Goal: Obtain resource: Obtain resource

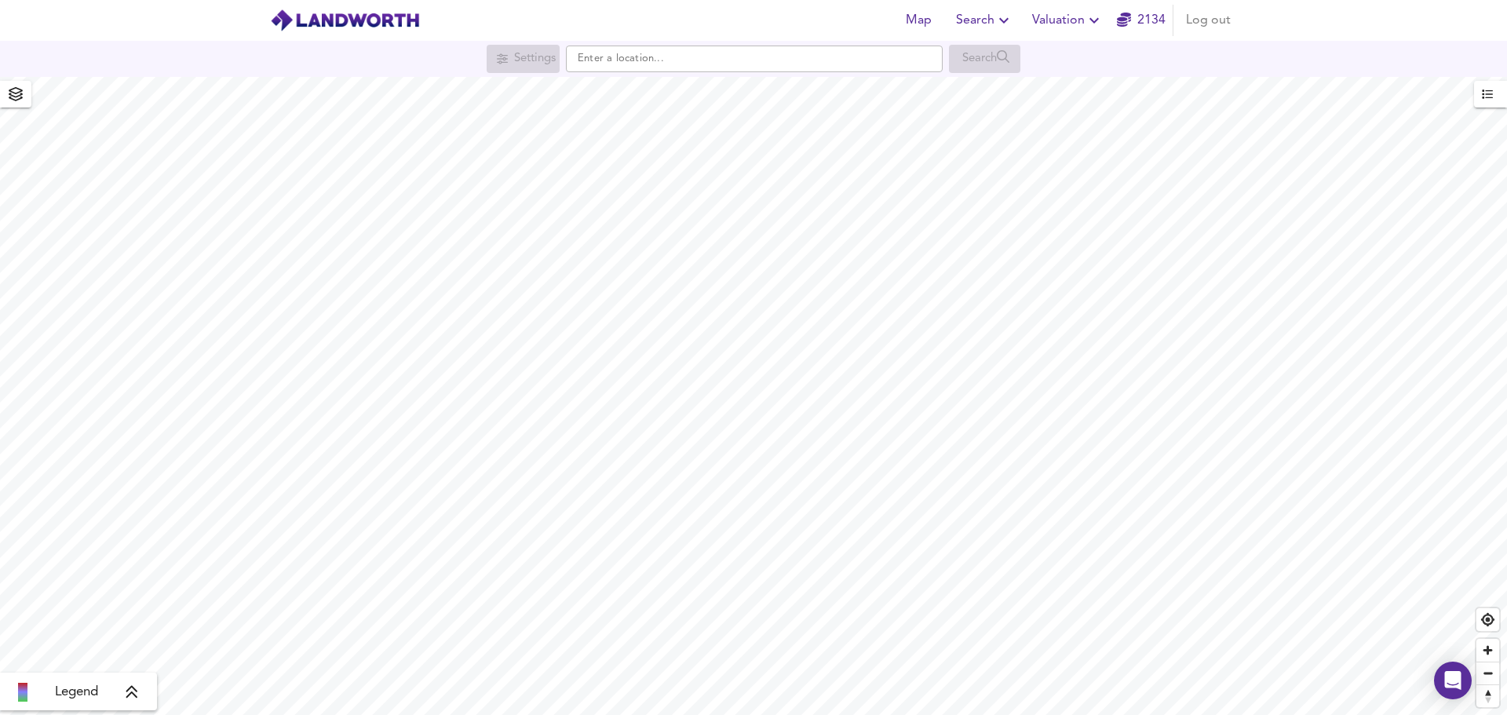
click at [1080, 16] on span "Valuation" at bounding box center [1067, 20] width 71 height 22
click at [1070, 52] on li "New Valuation Report" at bounding box center [1068, 56] width 188 height 28
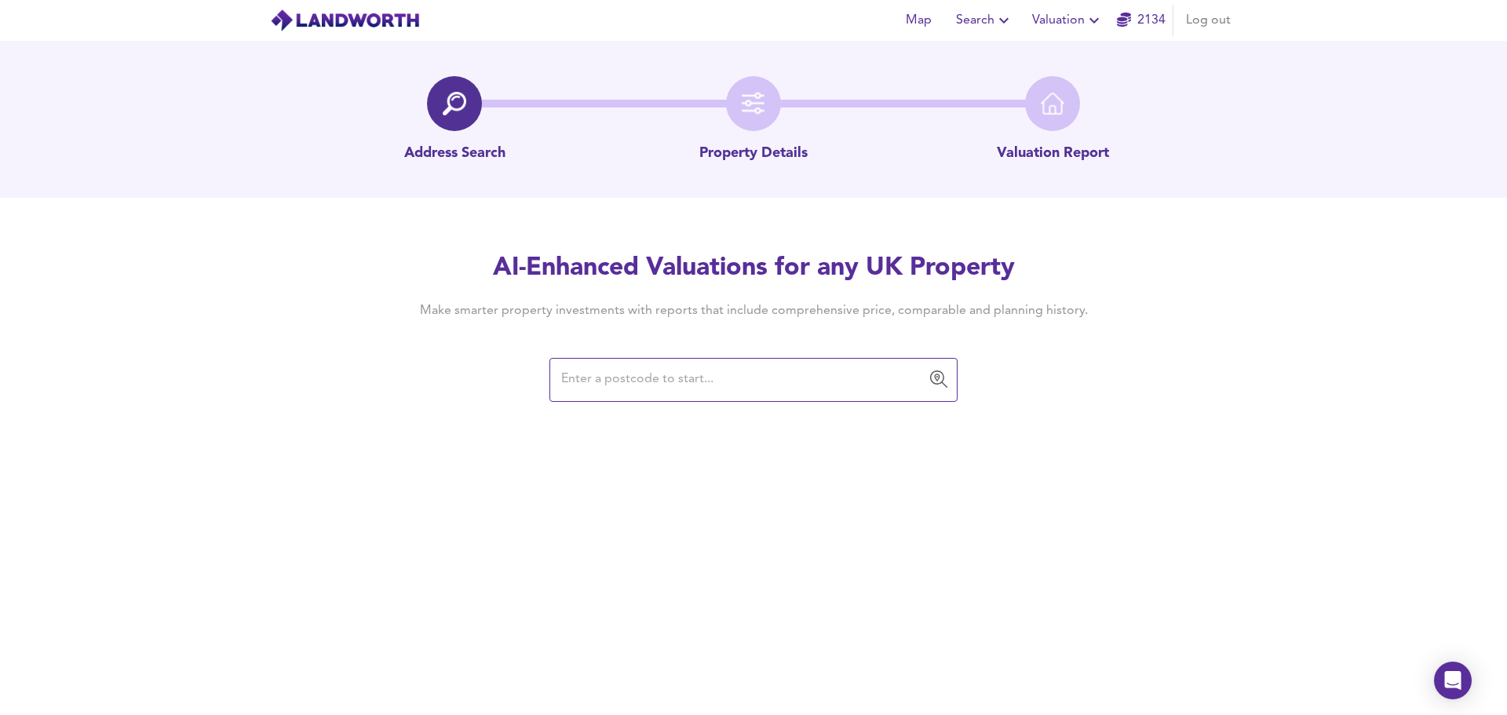
click at [743, 386] on input "text" at bounding box center [741, 380] width 370 height 30
click at [724, 383] on input "text" at bounding box center [741, 380] width 370 height 30
paste input "LS15 0AR"
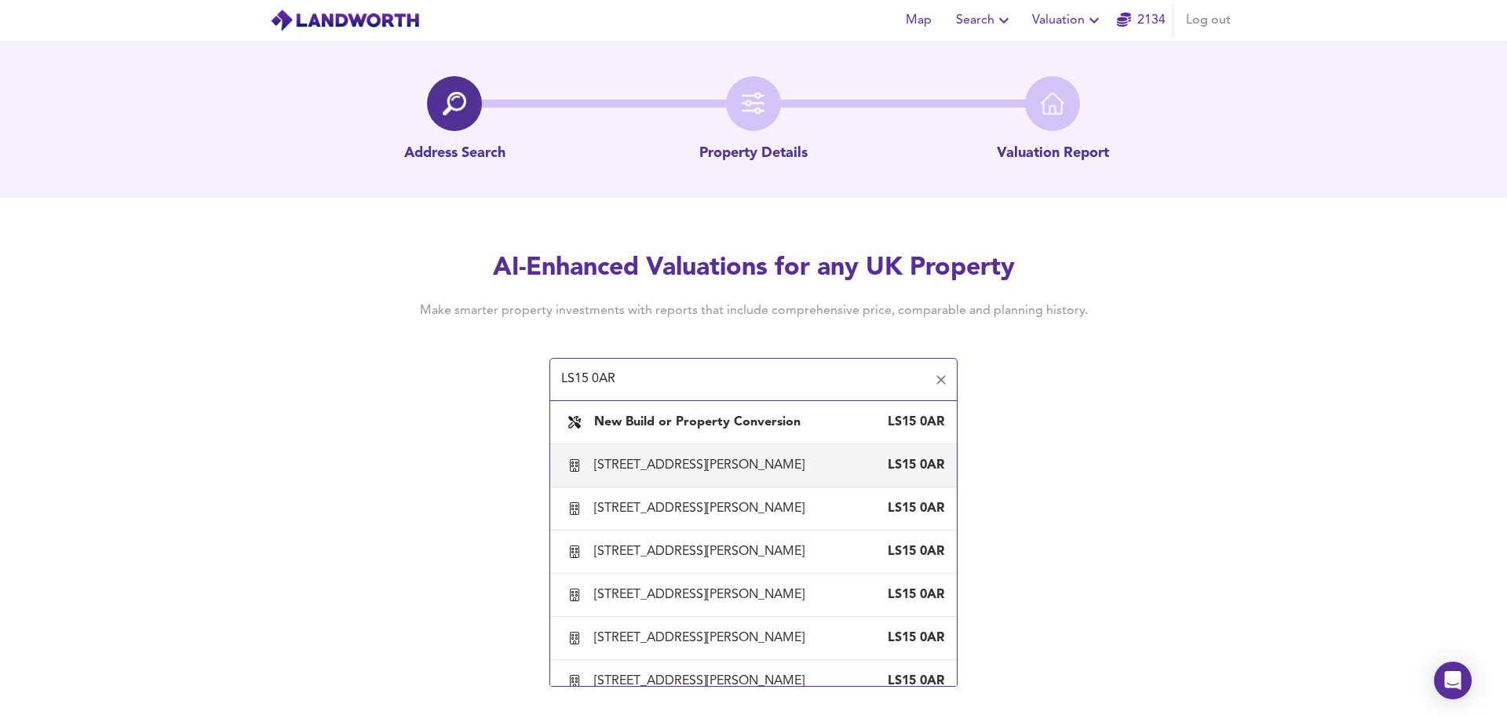
click at [677, 468] on div "[STREET_ADDRESS][PERSON_NAME]" at bounding box center [702, 465] width 217 height 17
type input "[STREET_ADDRESS][PERSON_NAME]"
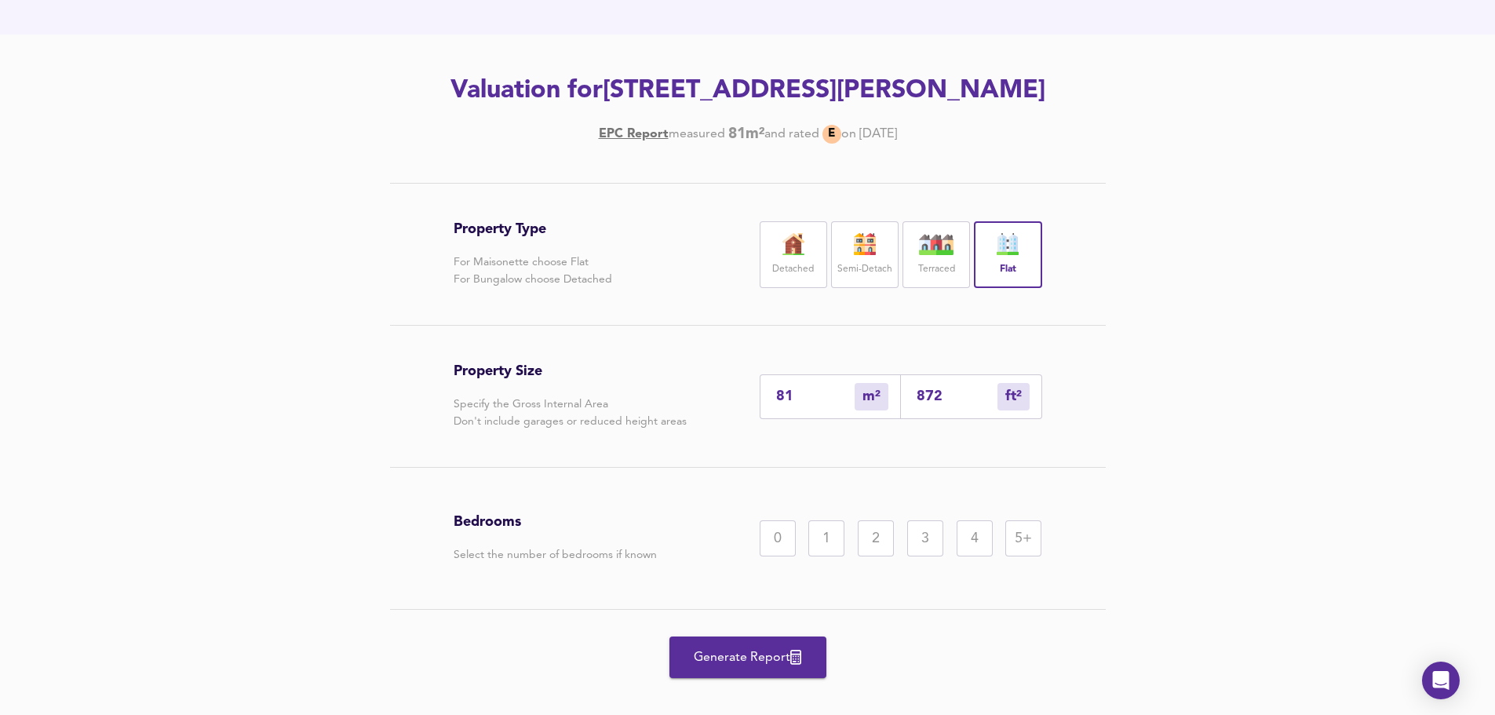
scroll to position [184, 0]
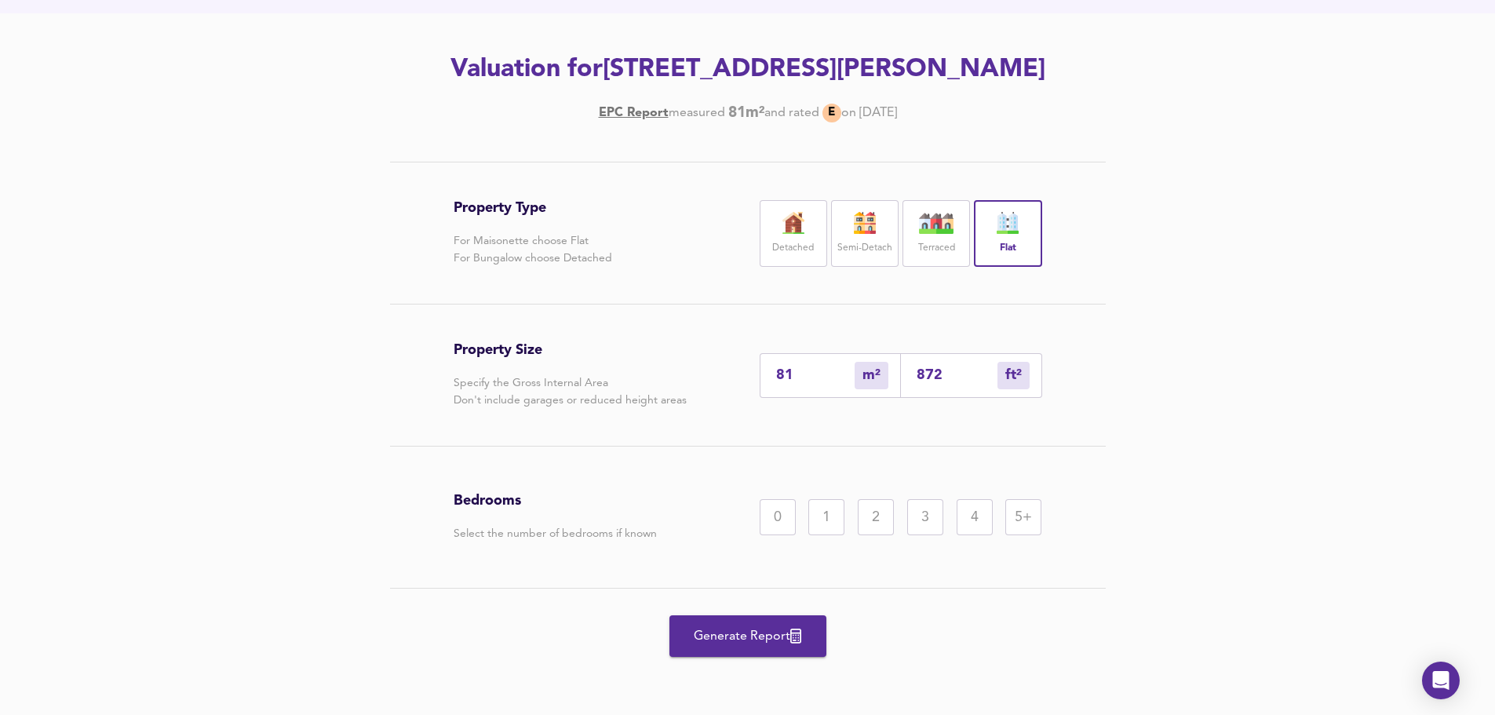
click at [964, 377] on input "872" at bounding box center [957, 375] width 81 height 16
type input "8"
type input "87"
type input "1"
type input "8"
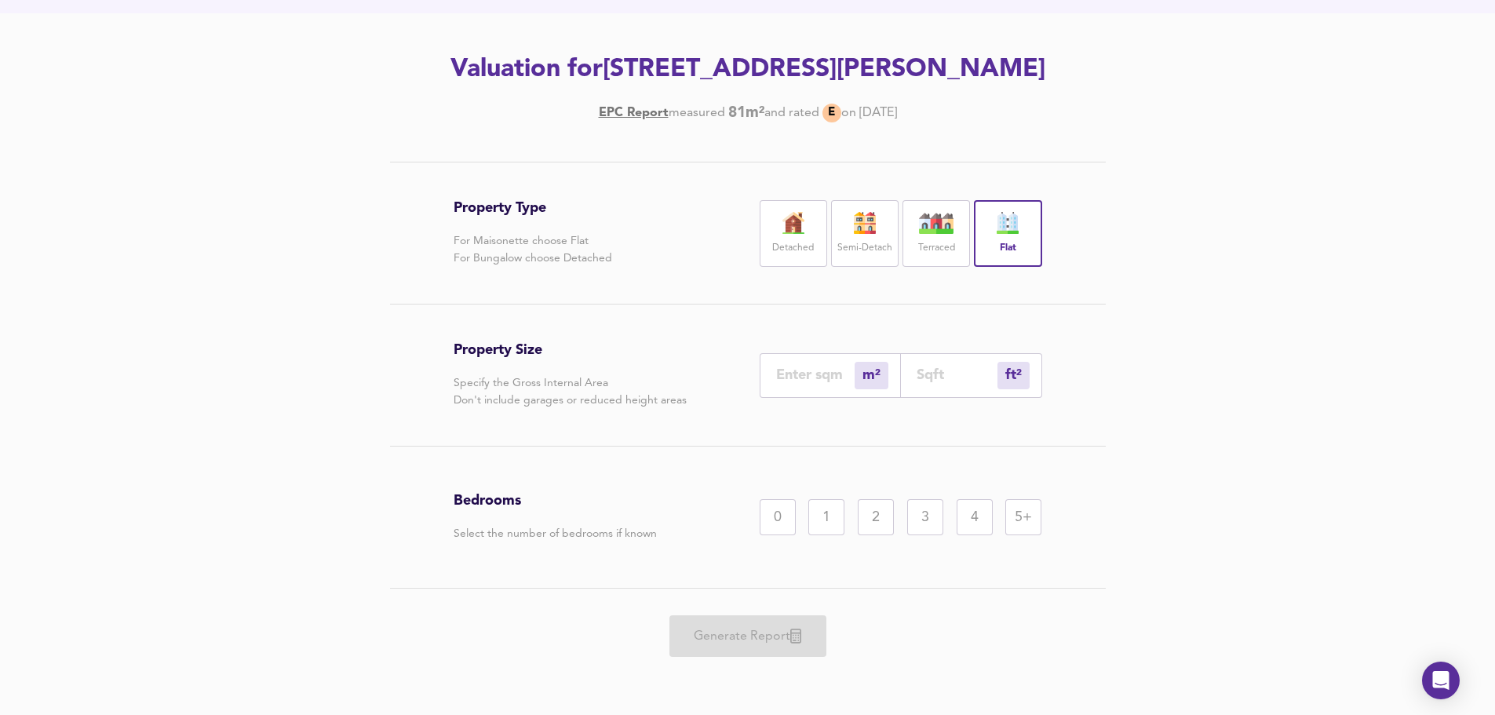
type input "0"
type input "2"
type input "20"
type input "19"
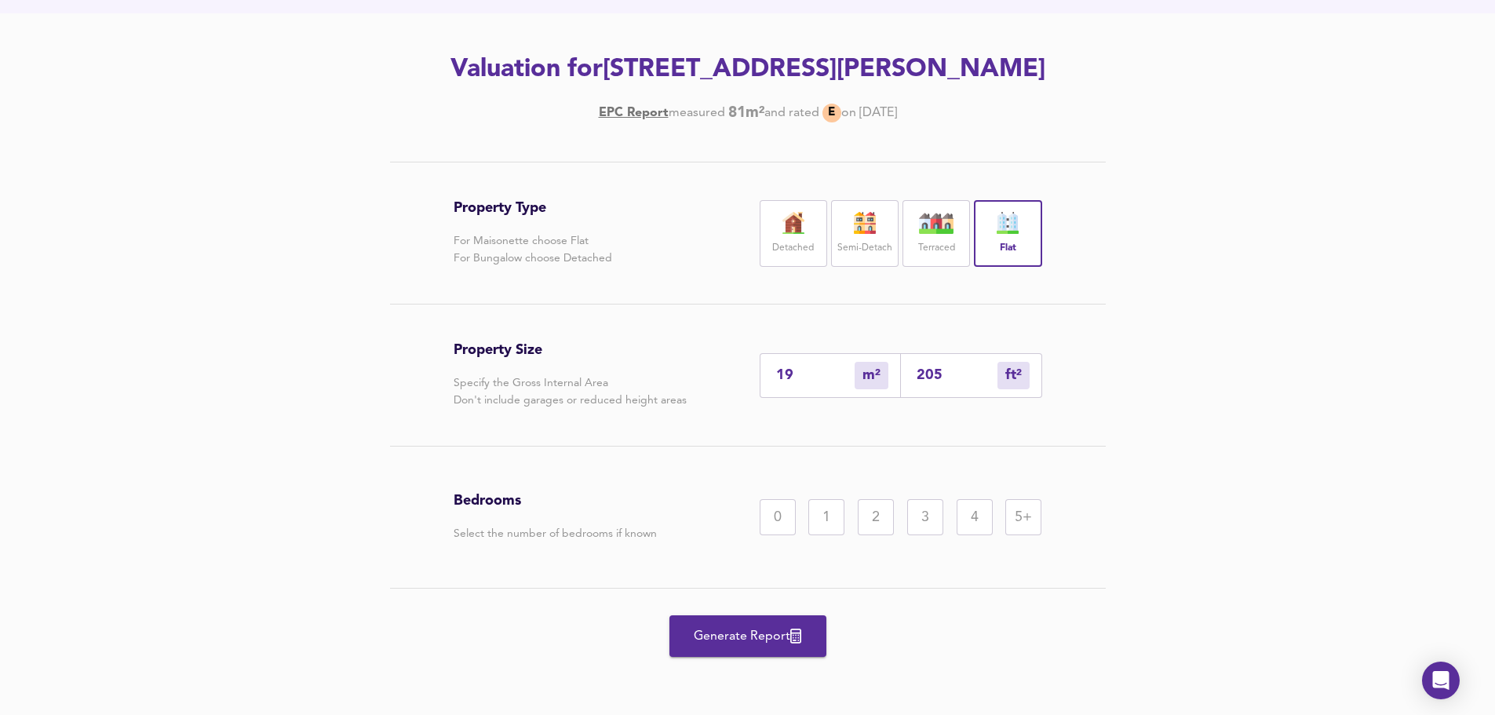
type input "205"
click at [826, 509] on div "1" at bounding box center [826, 517] width 36 height 36
click at [776, 641] on span "Generate Report" at bounding box center [748, 636] width 126 height 22
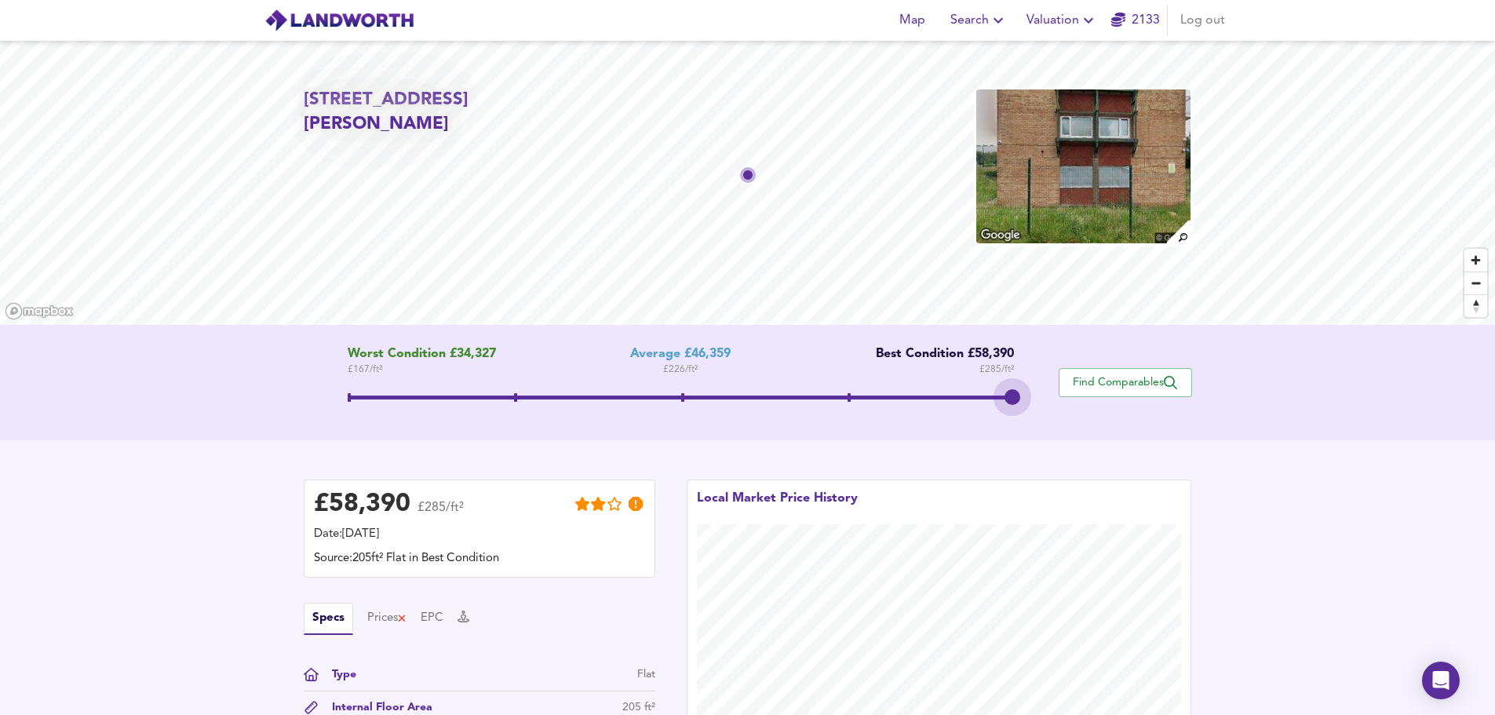
drag, startPoint x: 682, startPoint y: 395, endPoint x: 1049, endPoint y: 403, distance: 367.4
click at [1050, 403] on div "Worst Condition £34,327 £ 167 / ft² Average £46,359 £ 226 / ft² Best Condition …" at bounding box center [681, 382] width 755 height 71
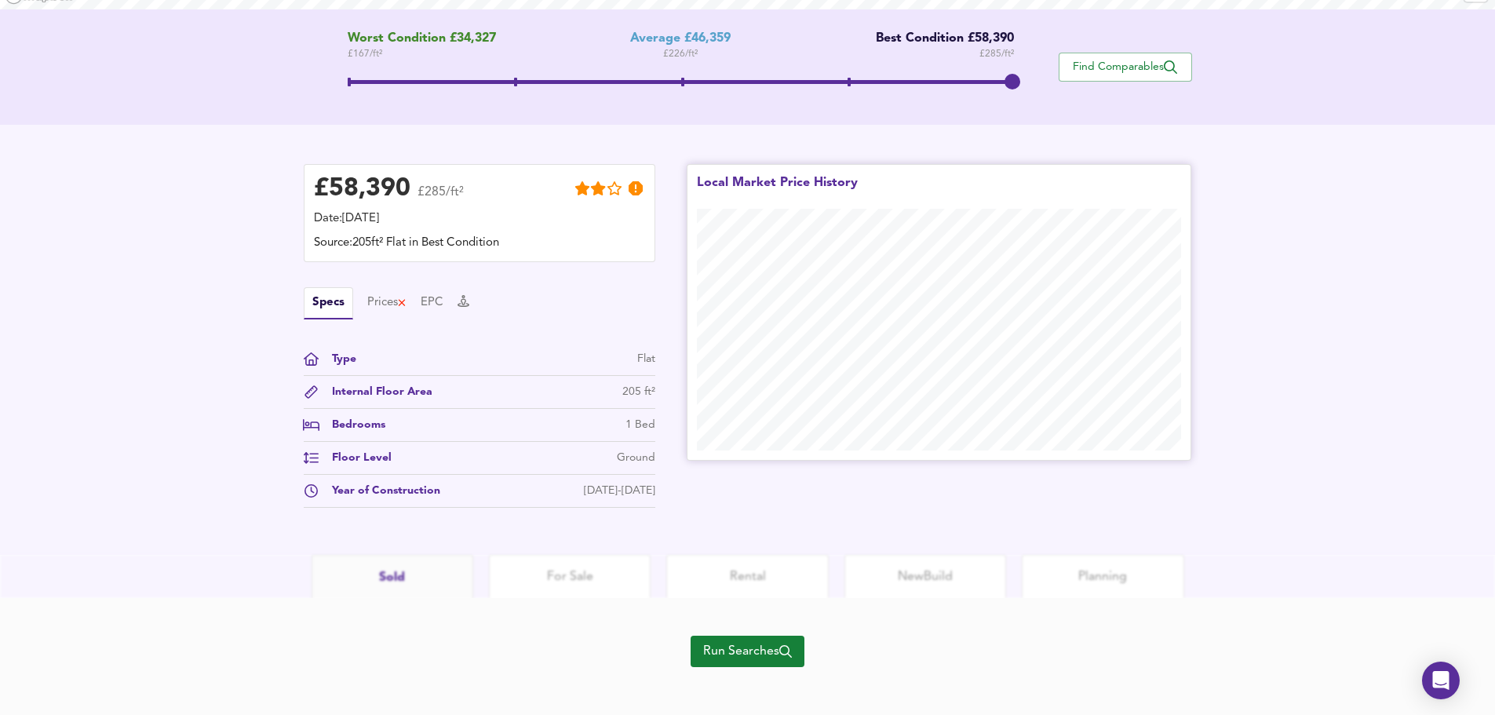
scroll to position [325, 0]
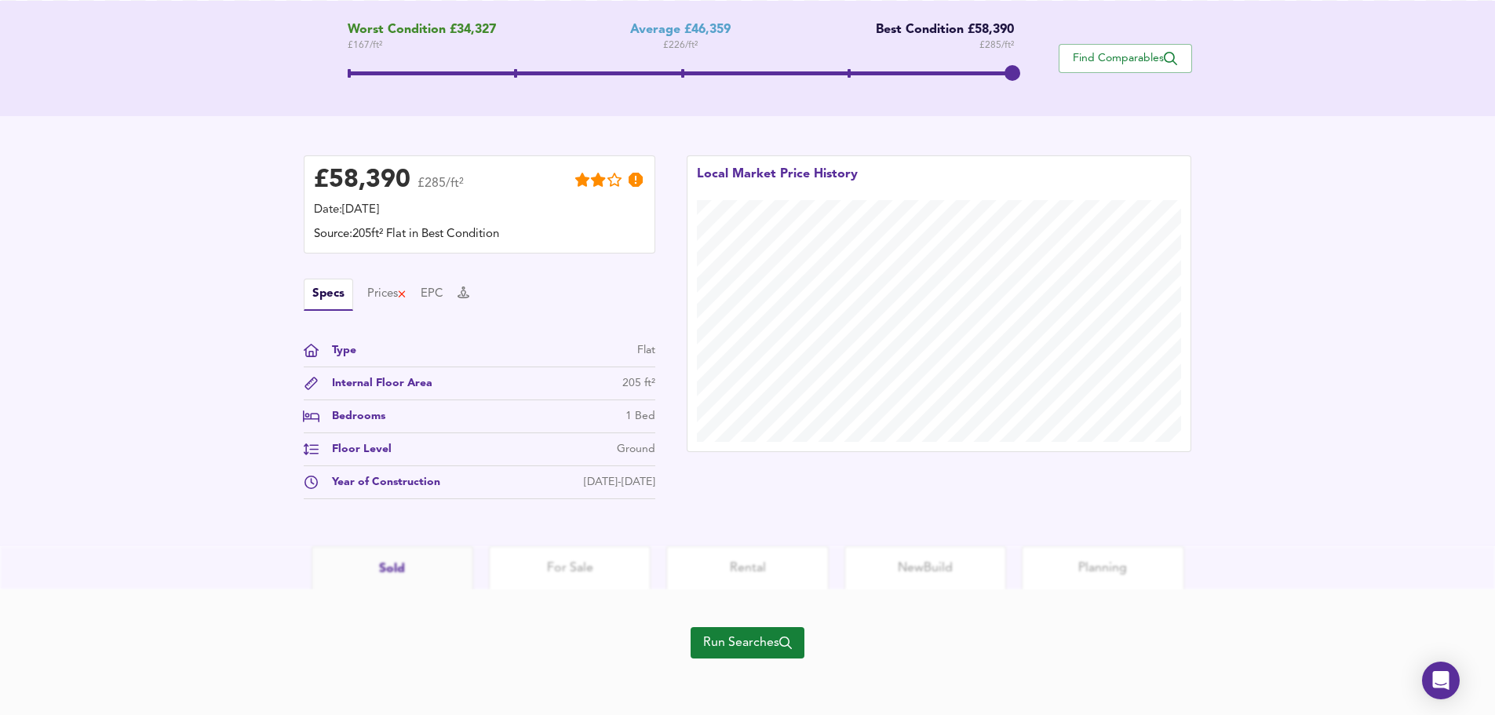
click at [754, 636] on span "Run Searches" at bounding box center [747, 643] width 89 height 22
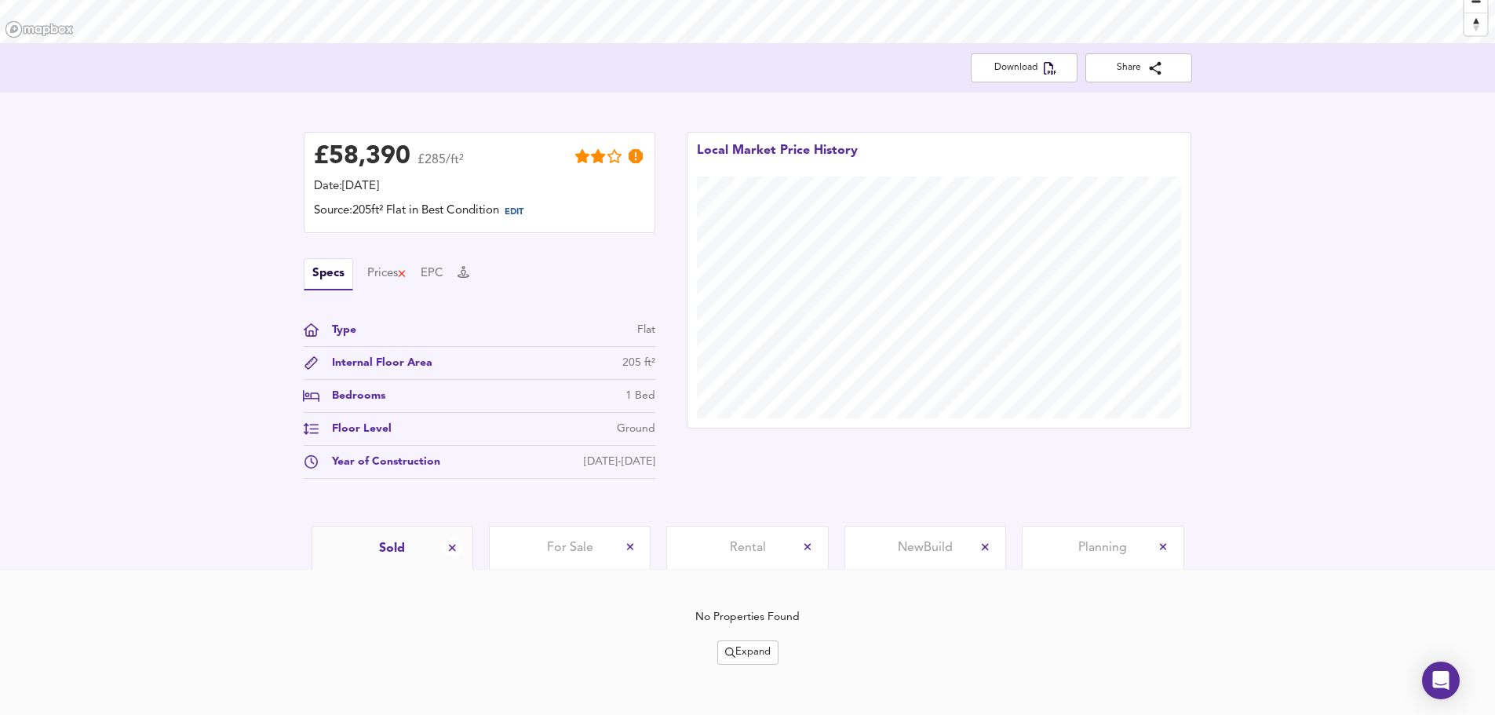
scroll to position [294, 0]
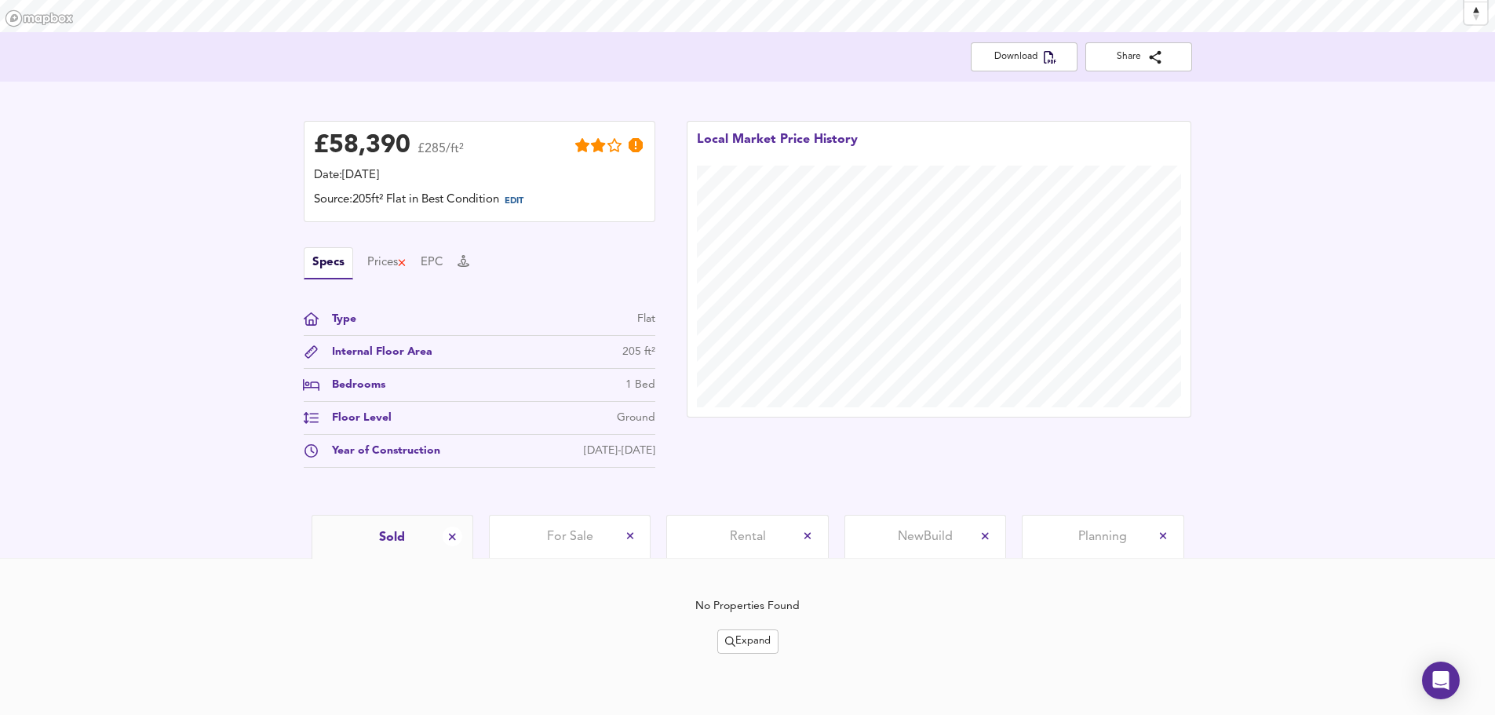
click at [741, 644] on span "Expand" at bounding box center [748, 642] width 46 height 18
click at [760, 560] on icon at bounding box center [758, 561] width 11 height 7
click at [729, 637] on icon "split button" at bounding box center [730, 641] width 10 height 10
click at [778, 579] on li "1 year 2 years" at bounding box center [747, 586] width 133 height 25
click at [570, 534] on span "For Sale" at bounding box center [570, 536] width 46 height 17
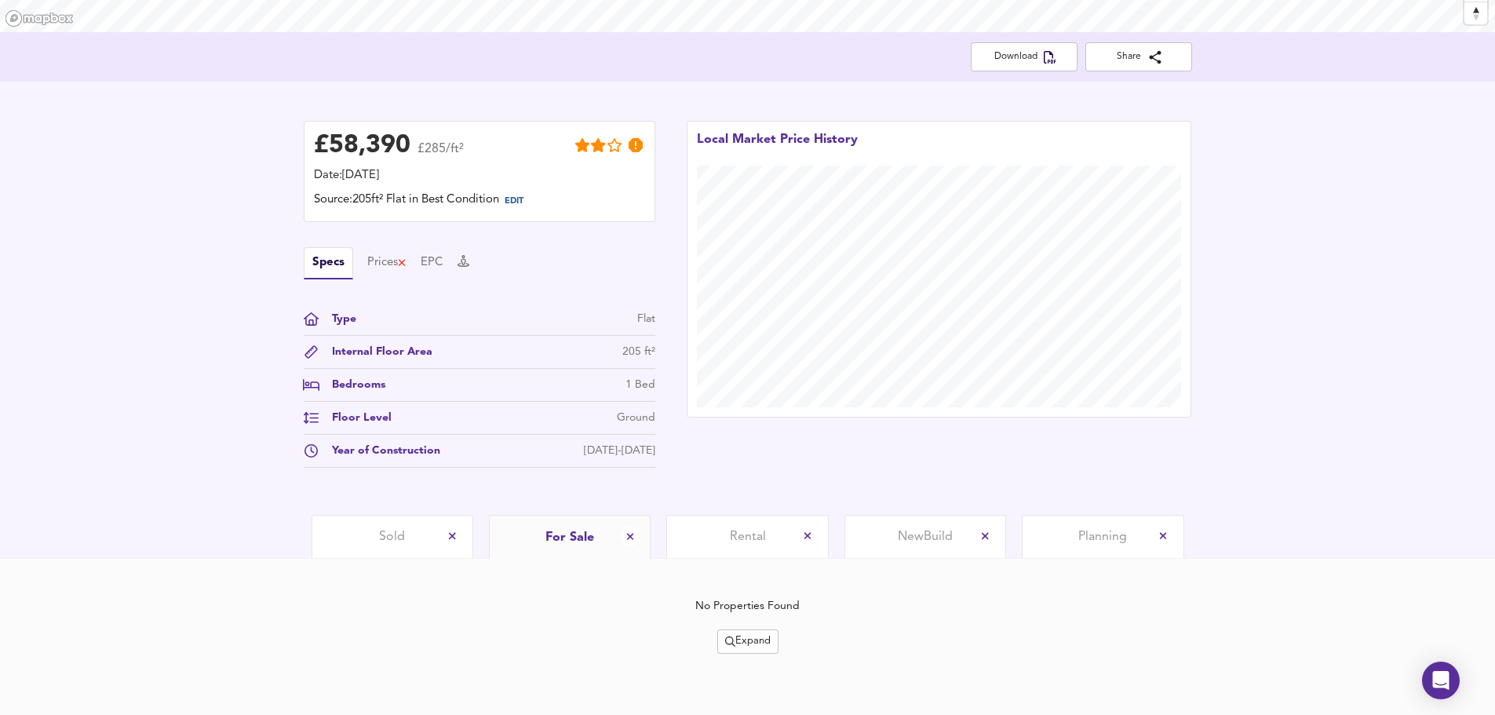
click at [394, 531] on span "Sold" at bounding box center [392, 536] width 26 height 17
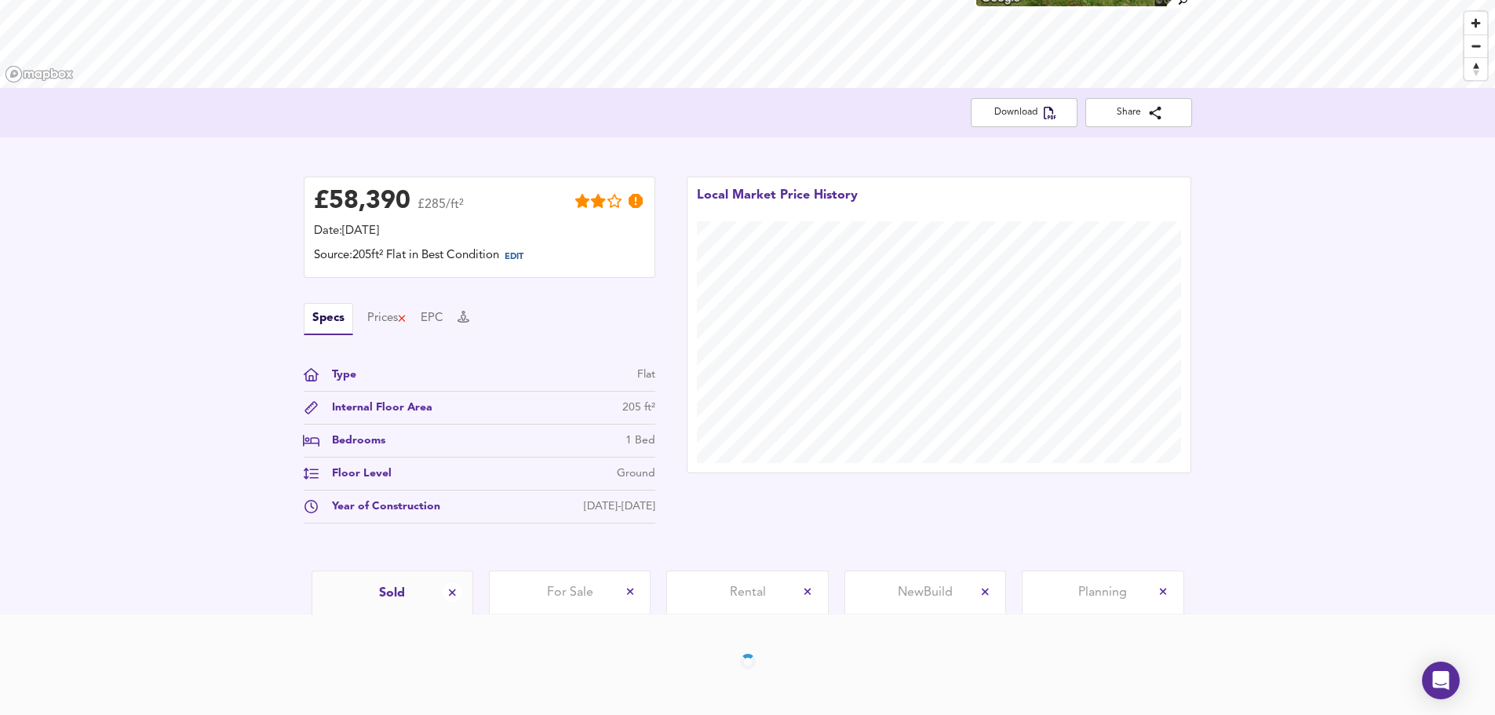
scroll to position [294, 0]
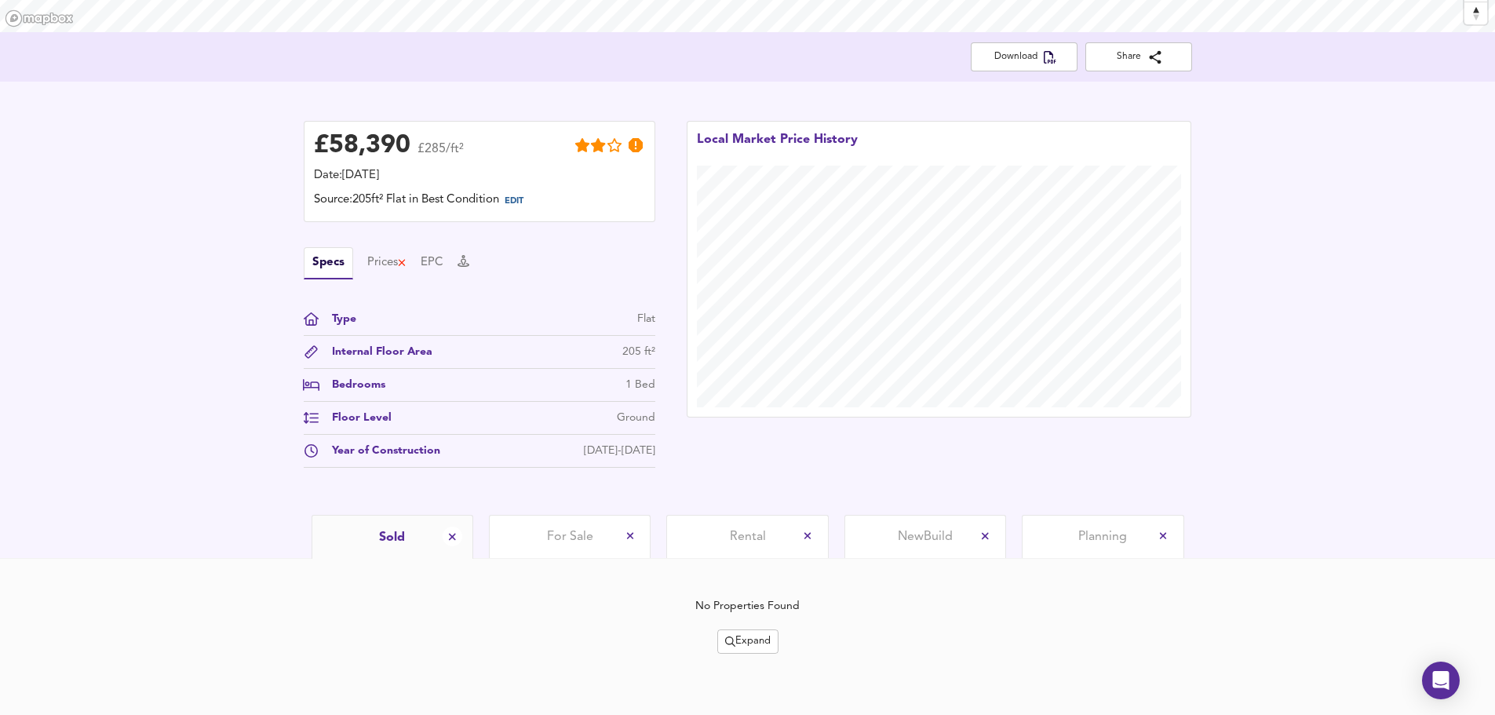
click at [751, 640] on span "Expand" at bounding box center [748, 642] width 46 height 18
click at [763, 558] on icon at bounding box center [756, 561] width 19 height 11
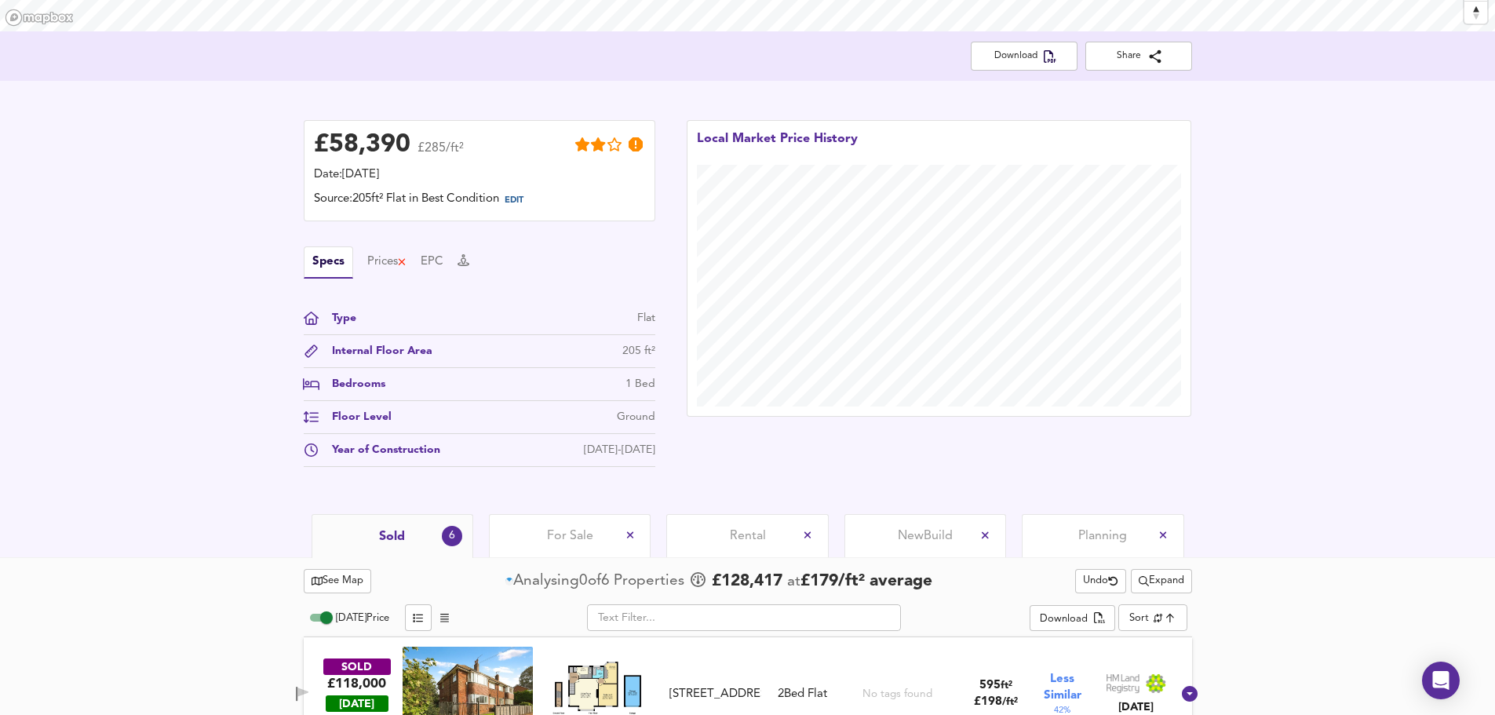
click at [418, 531] on div "Sold 6" at bounding box center [393, 536] width 162 height 44
click at [1169, 588] on span "Expand" at bounding box center [1162, 581] width 46 height 18
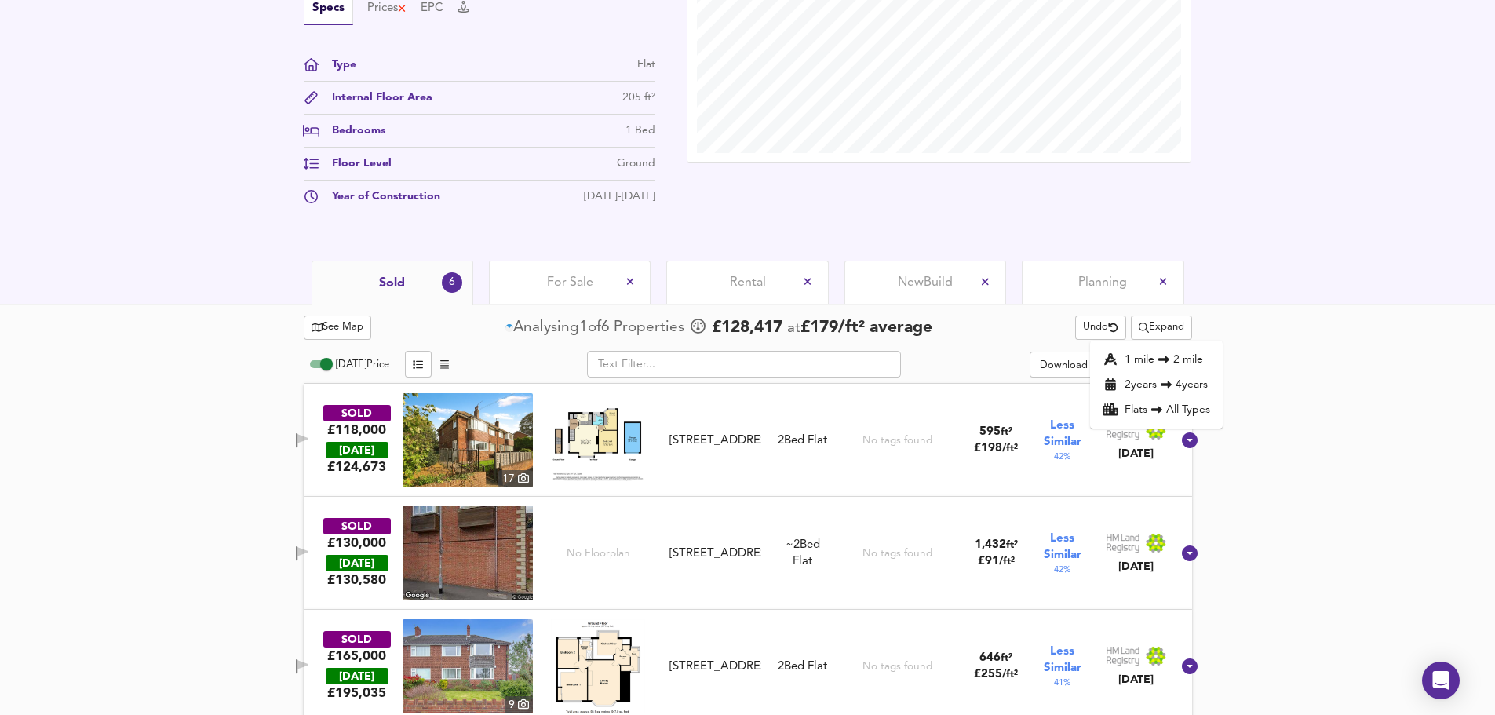
scroll to position [555, 0]
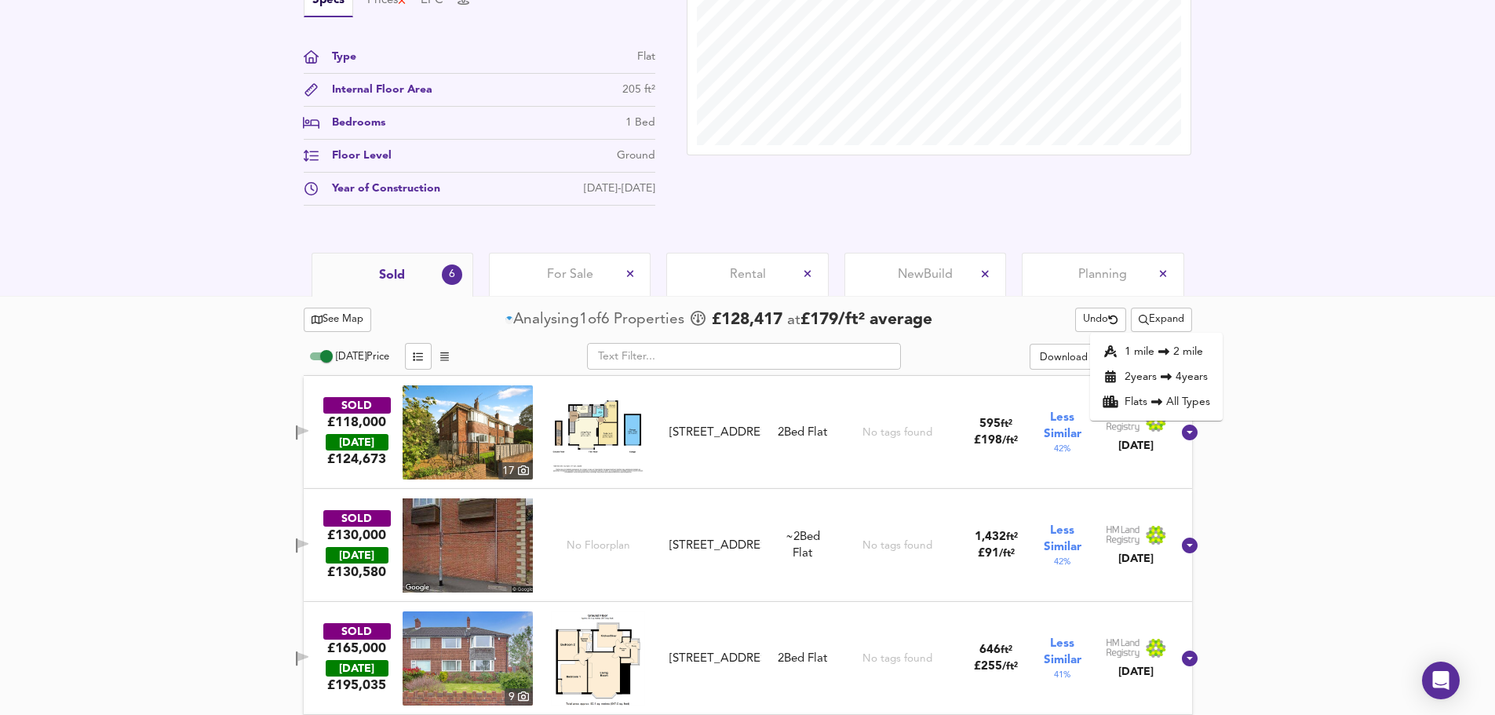
click at [1169, 354] on icon at bounding box center [1163, 351] width 19 height 11
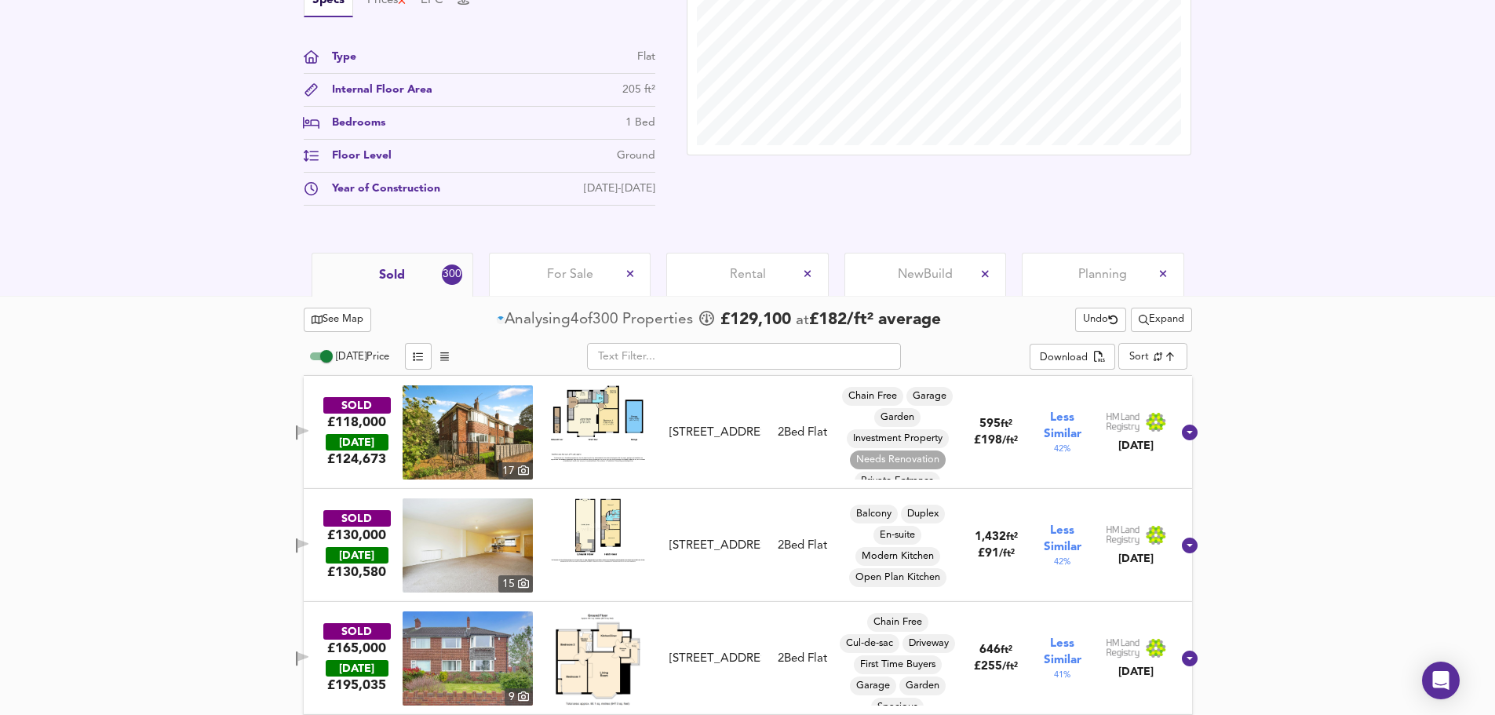
click at [570, 274] on span "For Sale" at bounding box center [570, 274] width 46 height 17
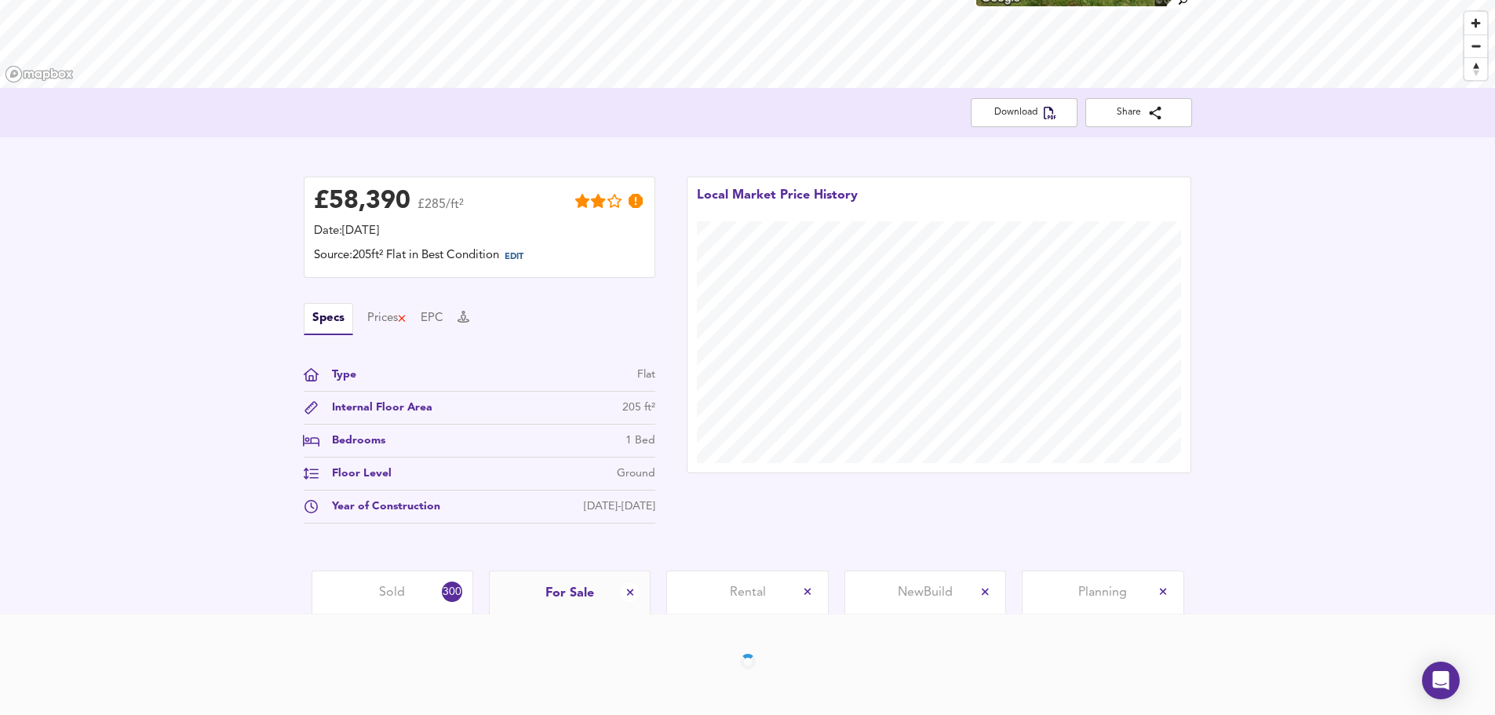
scroll to position [294, 0]
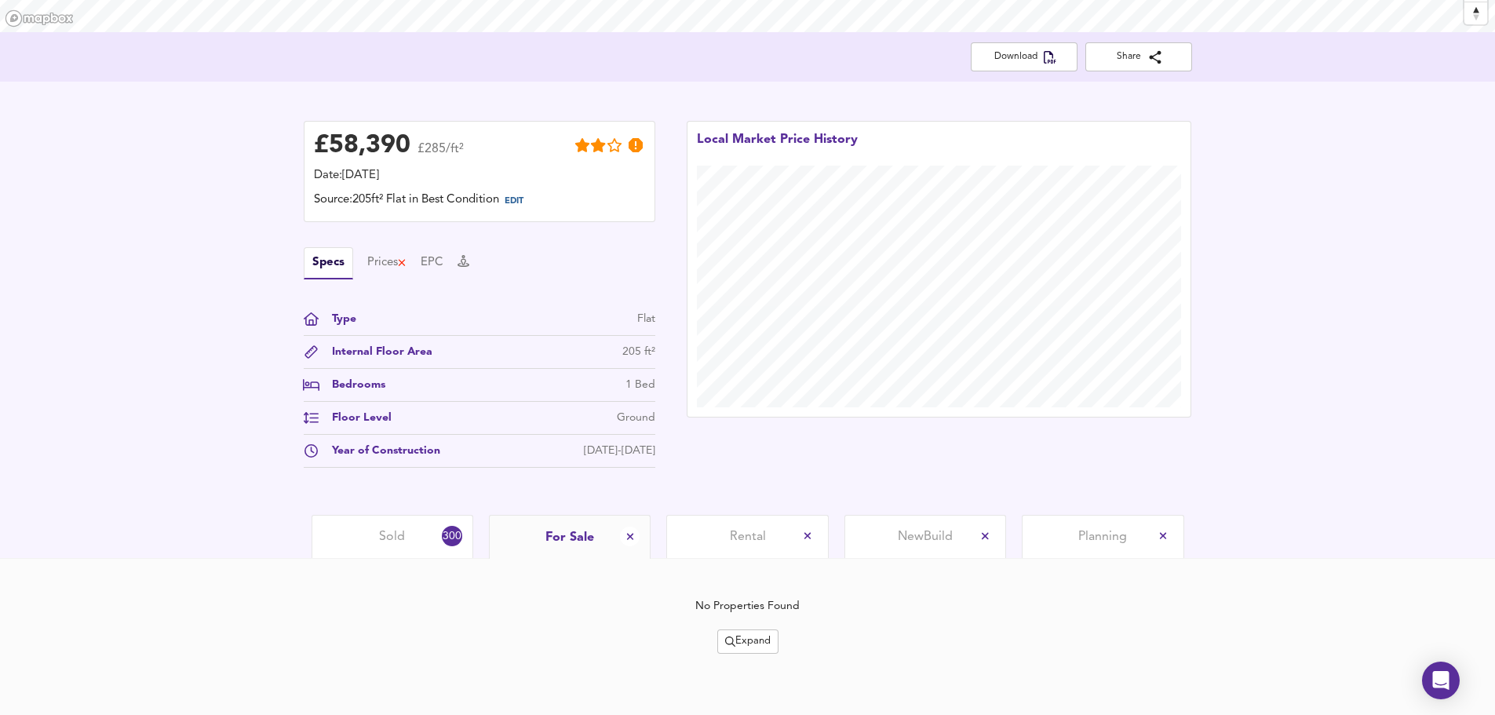
click at [403, 527] on div "Sold 300" at bounding box center [393, 536] width 162 height 43
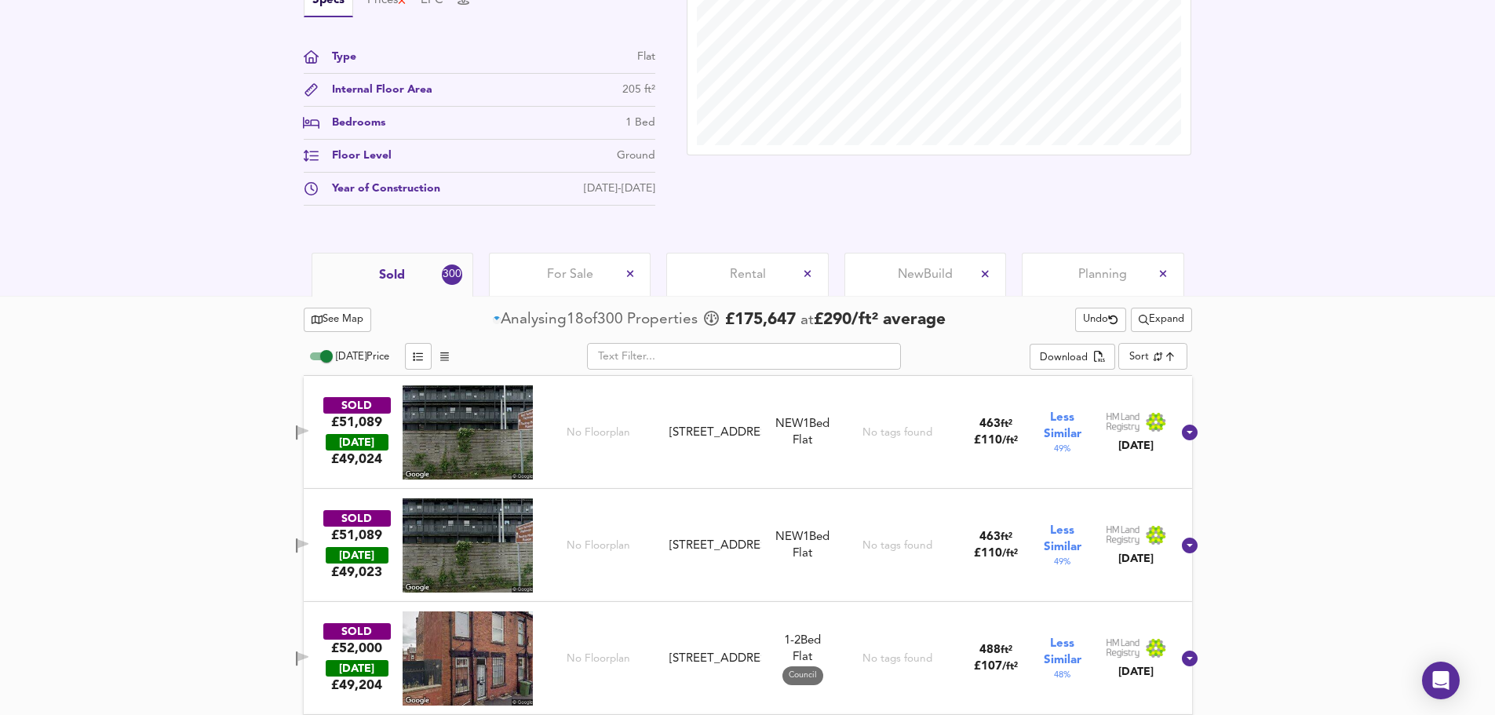
scroll to position [1758, 0]
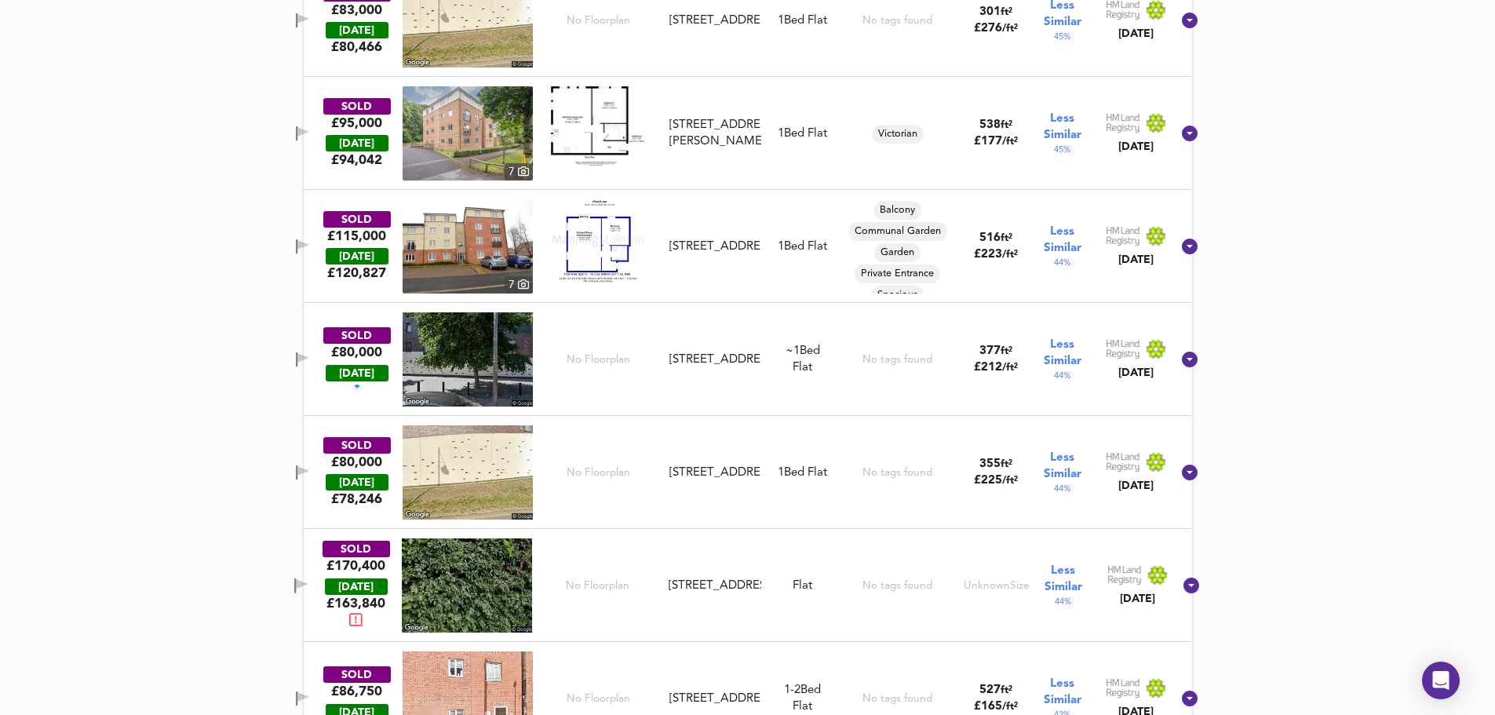
drag, startPoint x: 1271, startPoint y: 293, endPoint x: 1449, endPoint y: 370, distance: 194.8
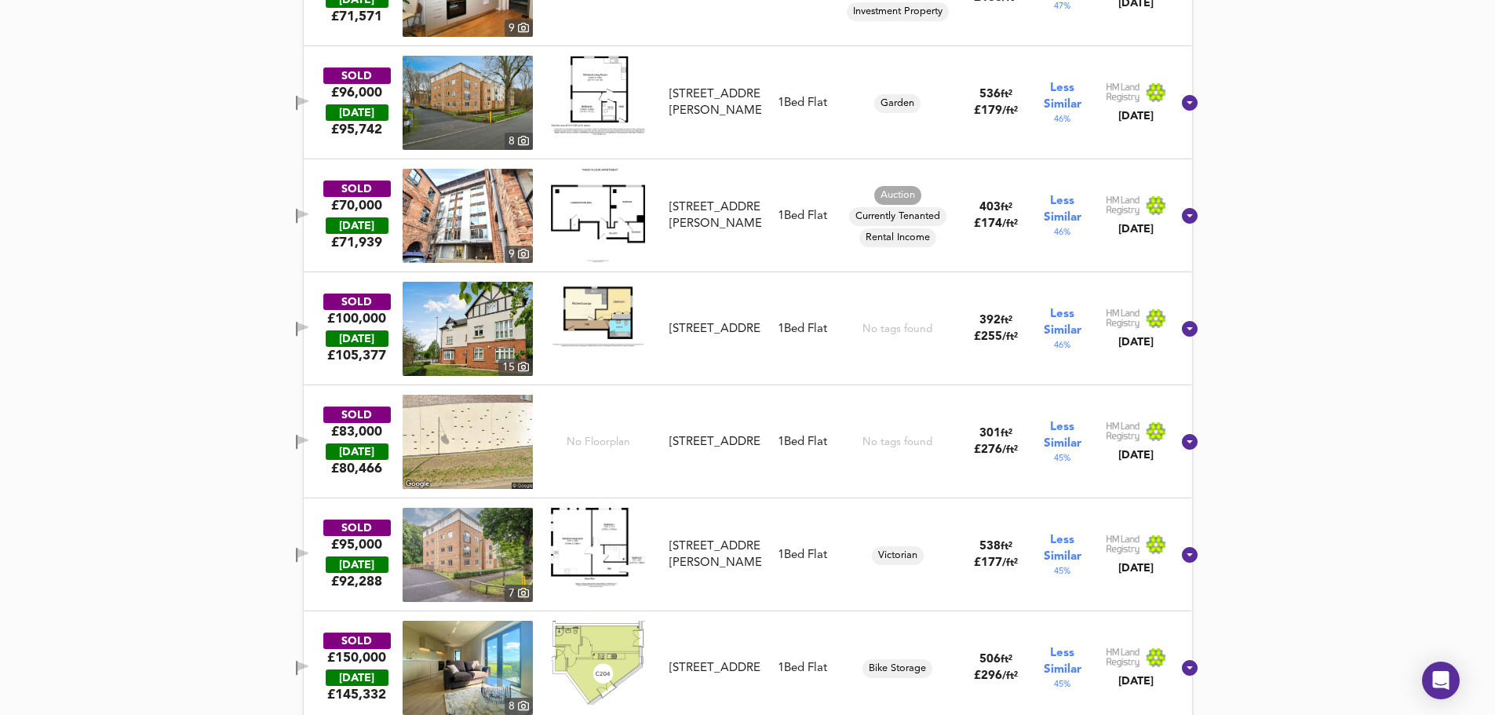
scroll to position [555, 0]
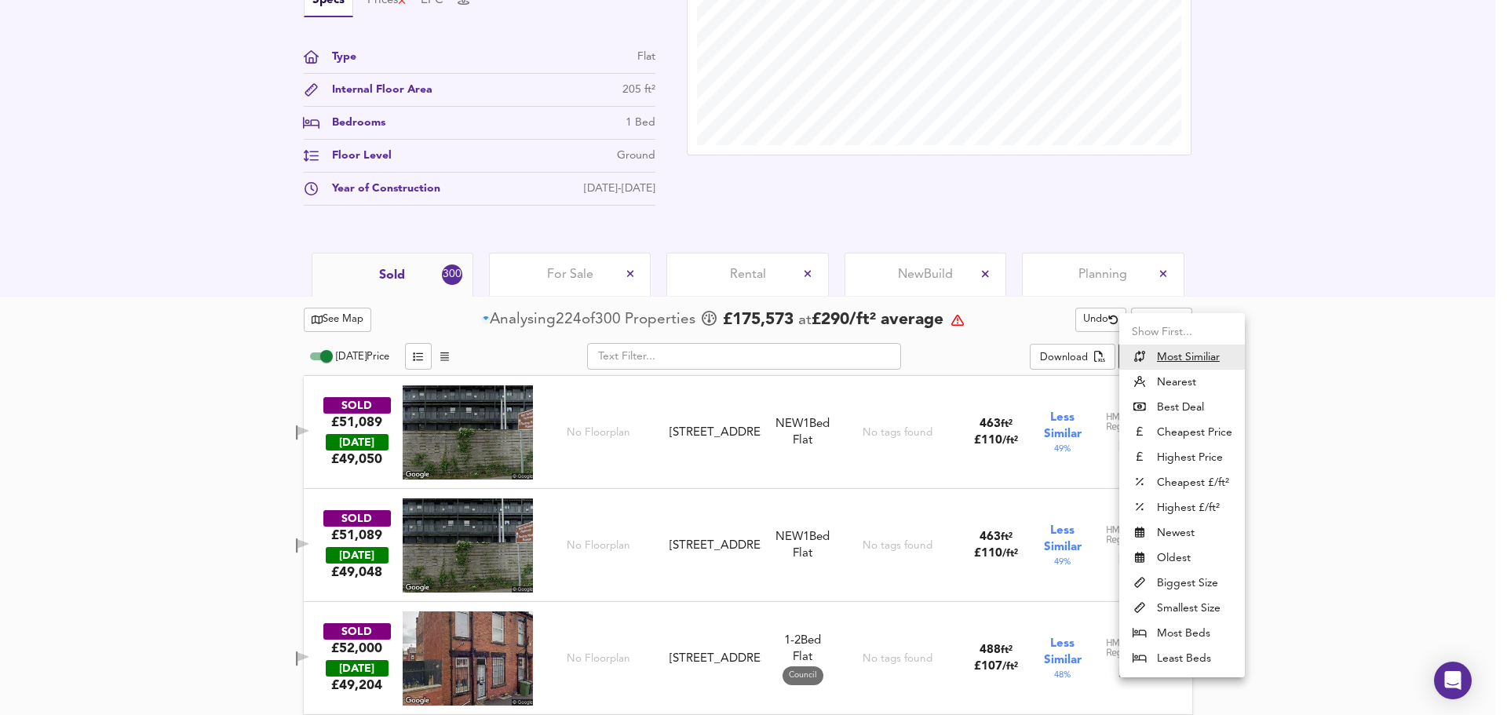
click at [1195, 495] on li "Highest £/ft²" at bounding box center [1182, 507] width 126 height 25
click at [1197, 504] on li "Highest £/ft²" at bounding box center [1182, 507] width 126 height 25
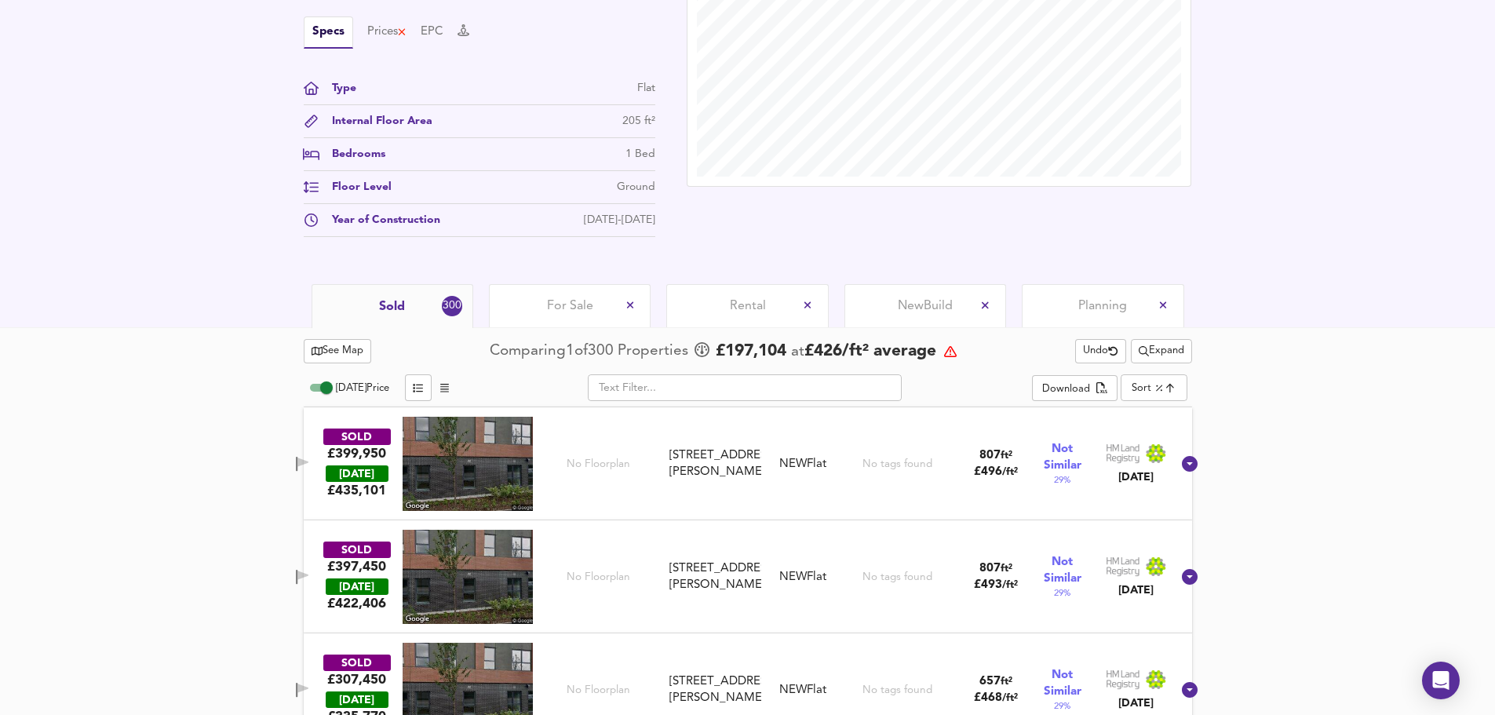
scroll to position [575, 0]
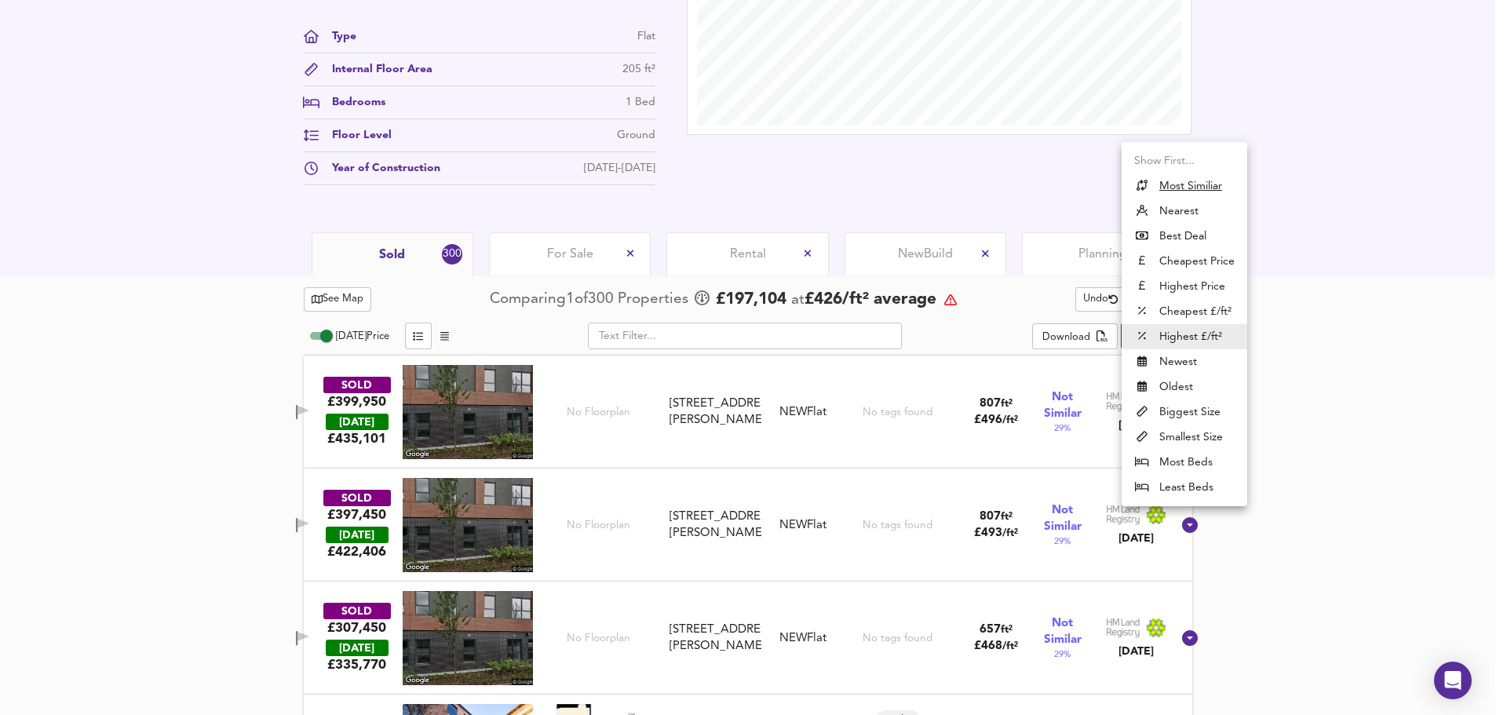
click at [1380, 256] on div at bounding box center [753, 357] width 1507 height 715
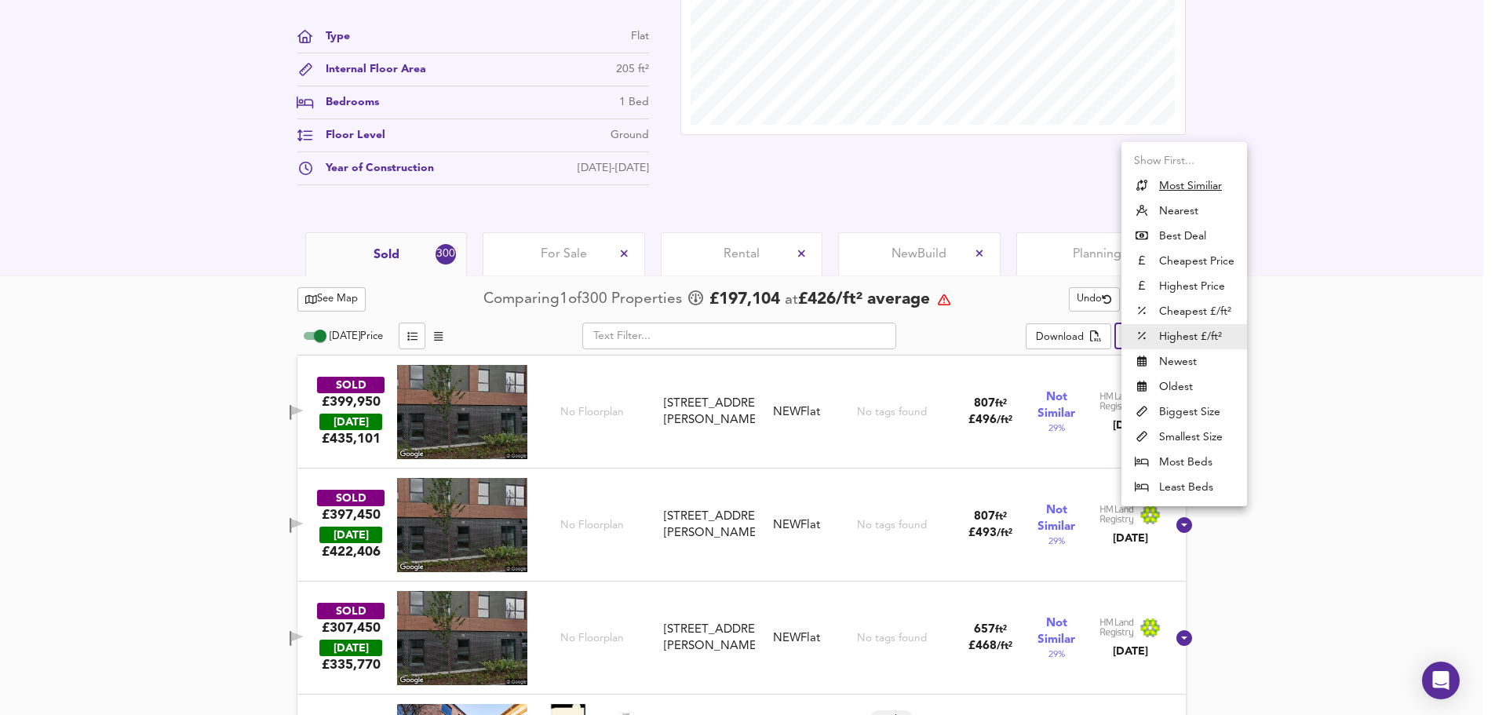
click at [1167, 180] on u "Most Similiar" at bounding box center [1190, 186] width 63 height 16
click at [1193, 180] on u "Most Similiar" at bounding box center [1190, 186] width 63 height 16
click at [1365, 342] on div "Show First... Most Similiar Nearest Best Deal Cheapest Price Highest Price Chea…" at bounding box center [747, 357] width 1495 height 715
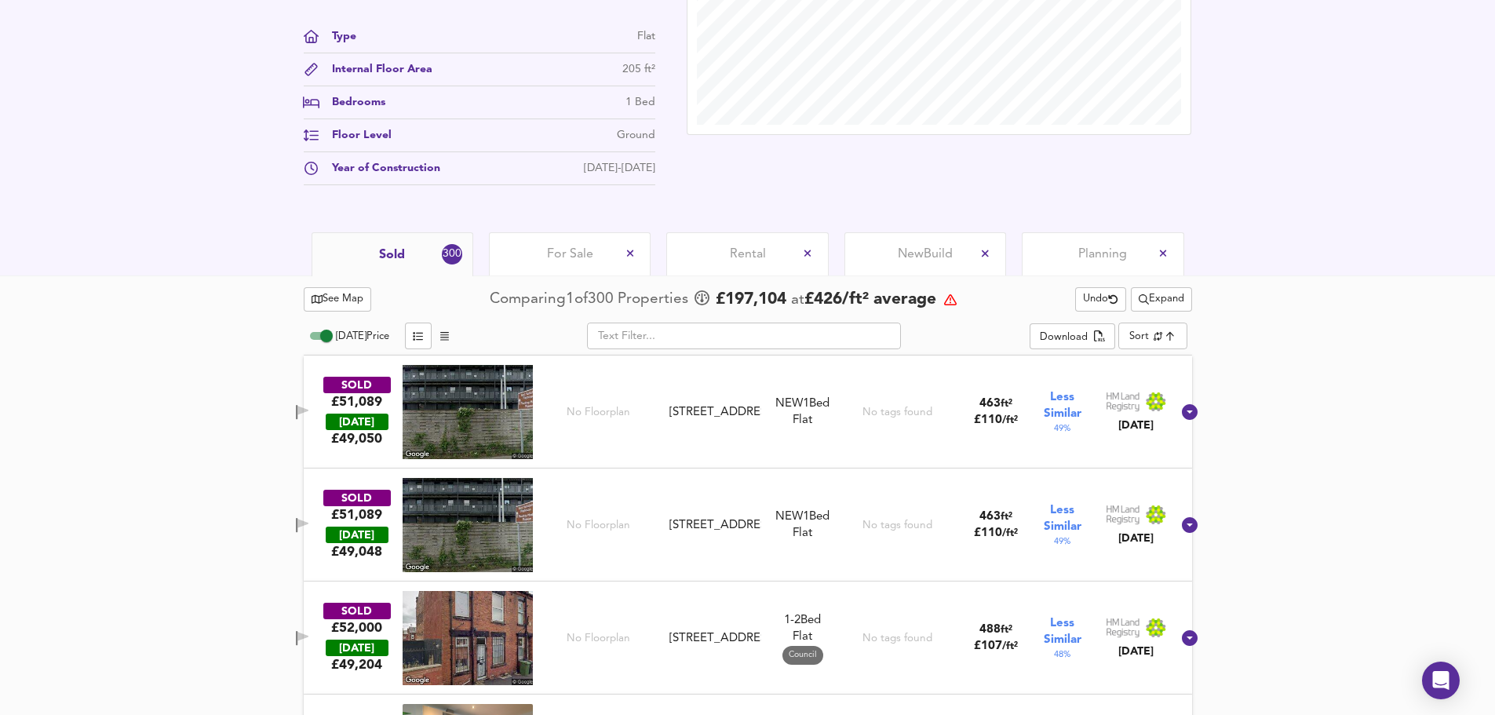
type input "similarityscore"
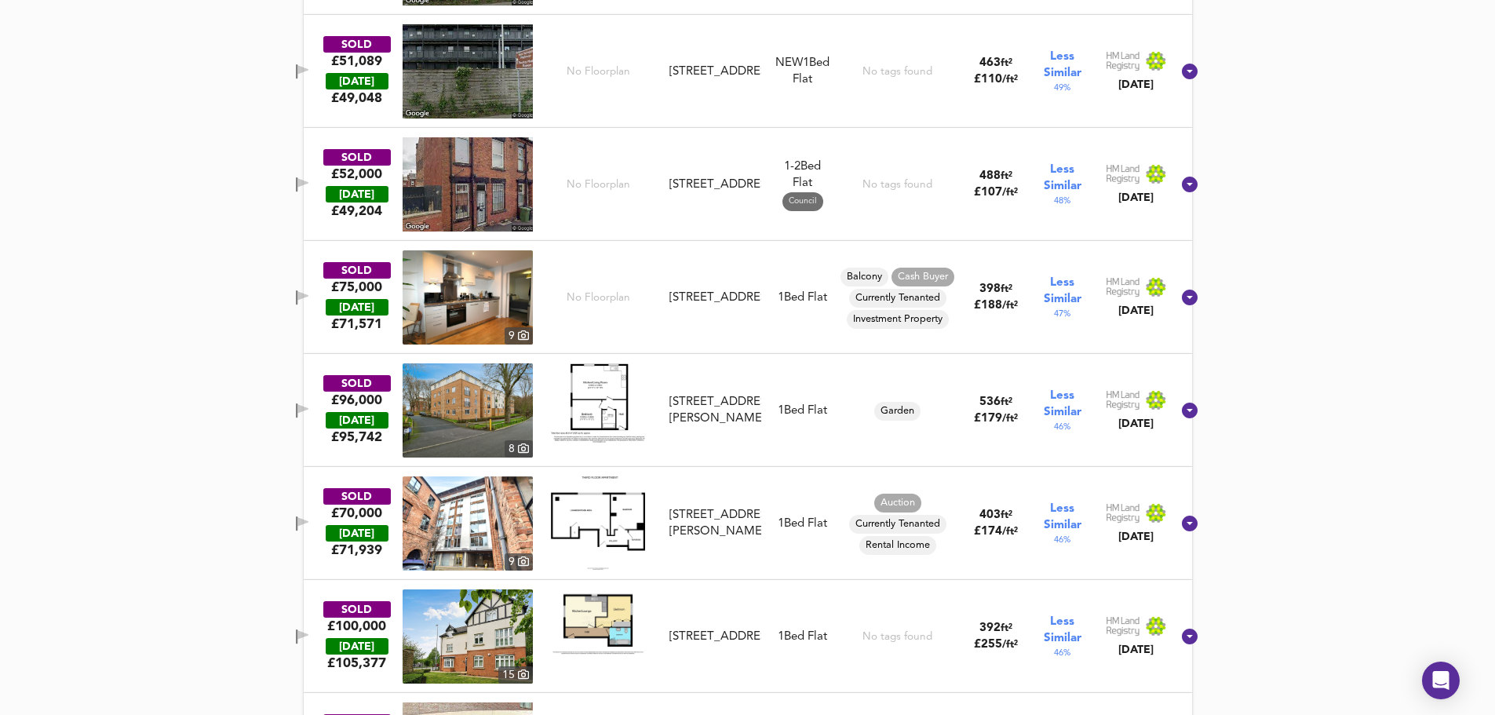
scroll to position [1046, 0]
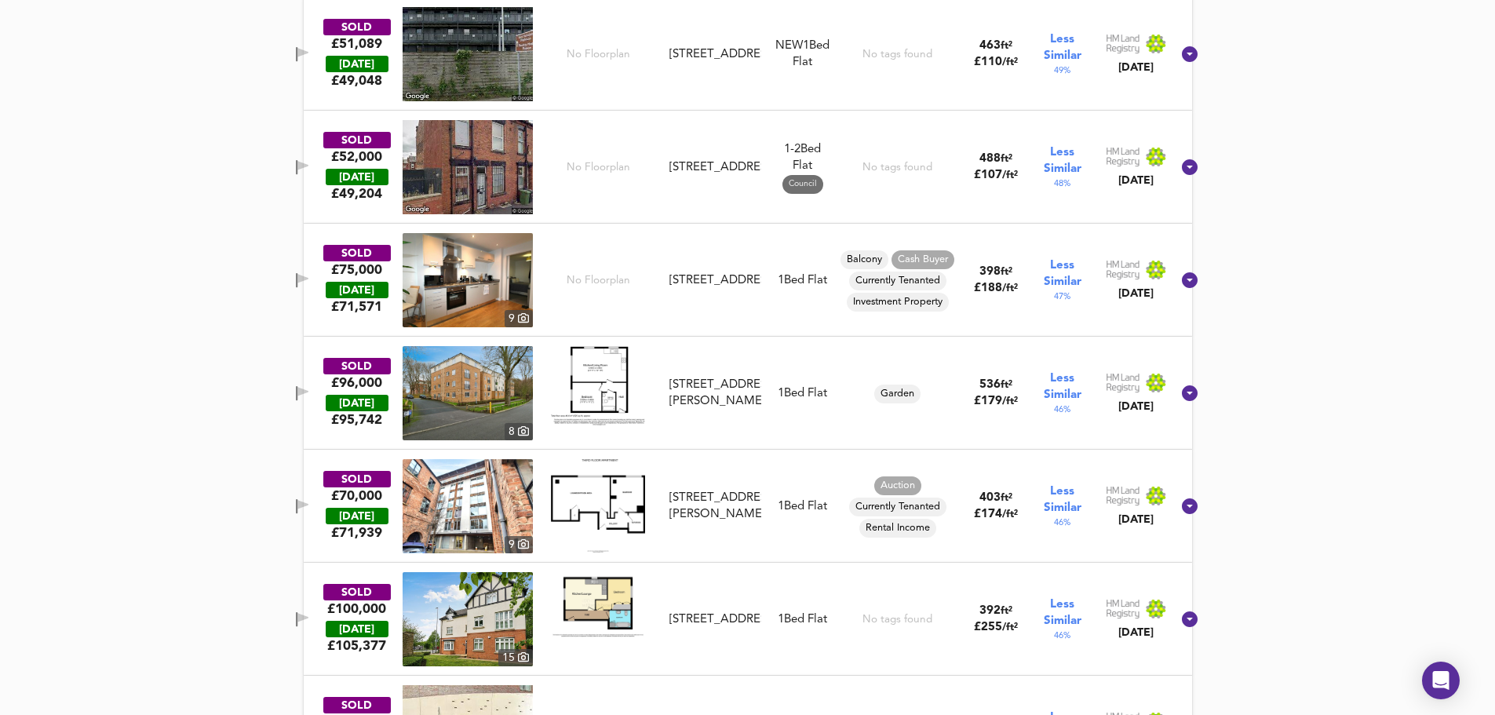
drag, startPoint x: 317, startPoint y: 388, endPoint x: 336, endPoint y: 442, distance: 57.3
click at [308, 388] on icon "button" at bounding box center [302, 391] width 11 height 9
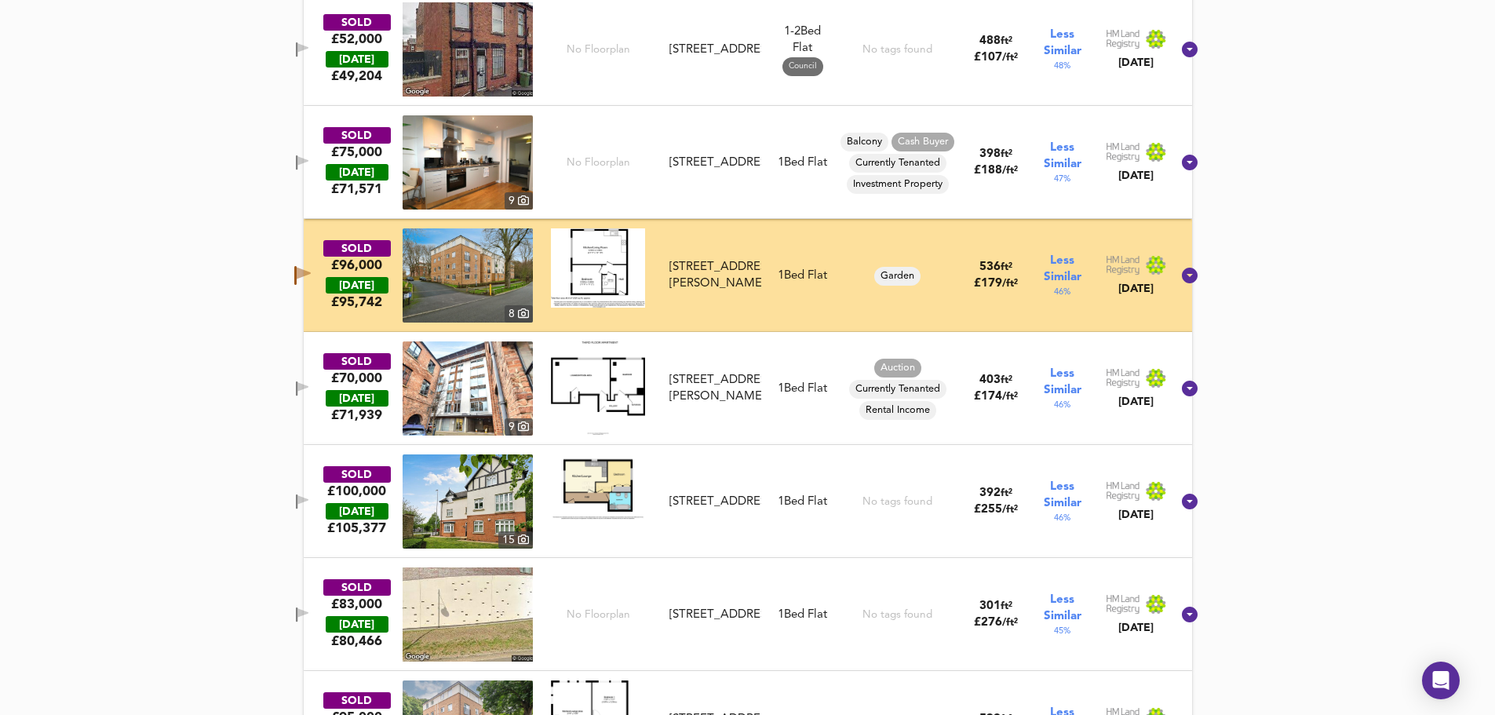
scroll to position [1203, 0]
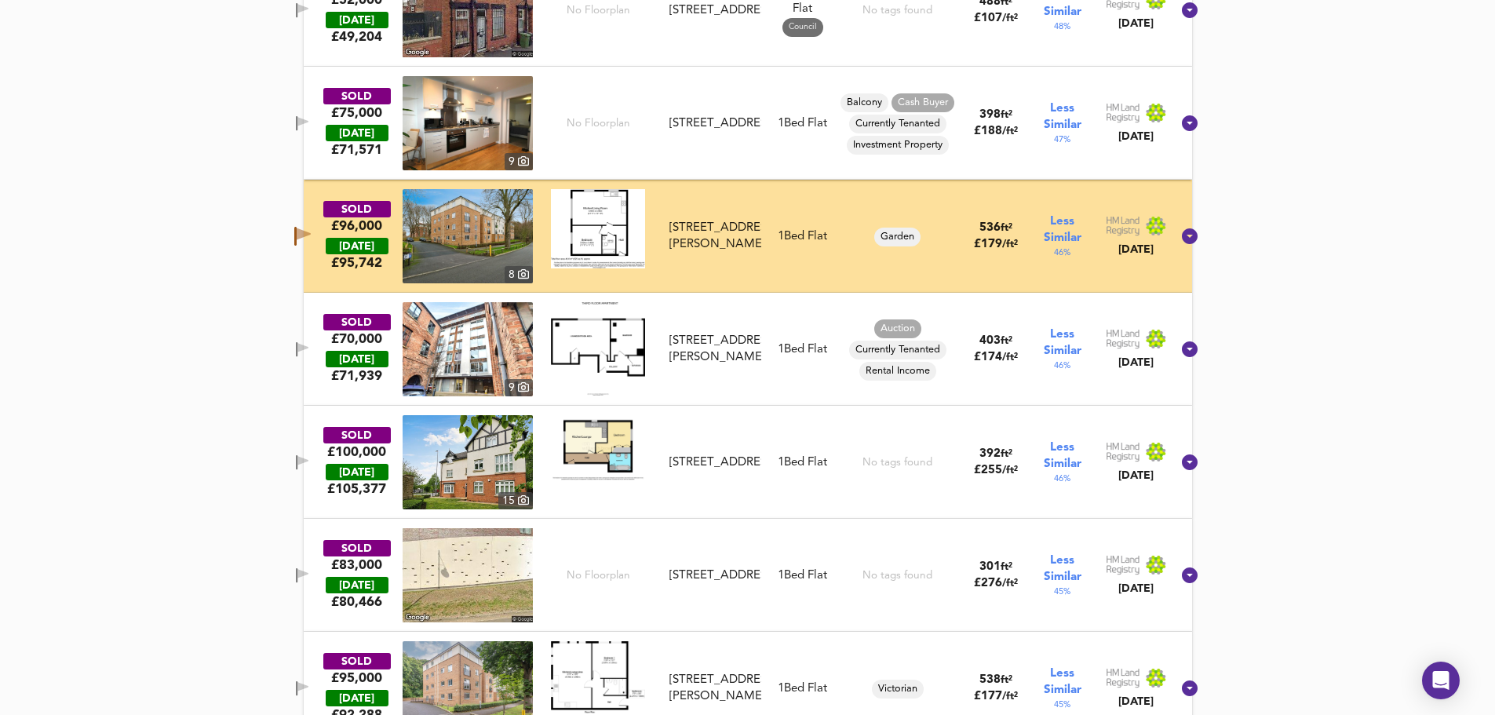
click at [297, 457] on icon "button" at bounding box center [297, 462] width 2 height 15
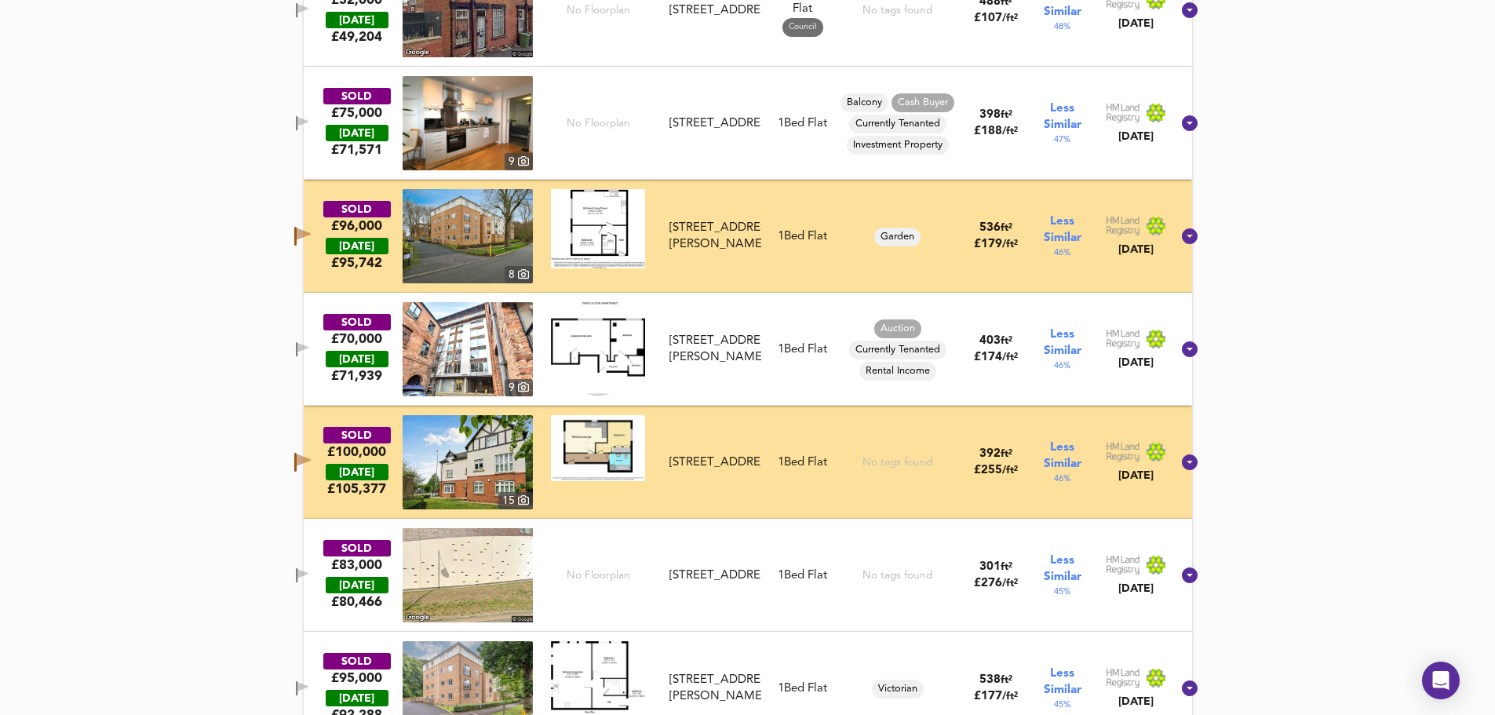
scroll to position [1308, 0]
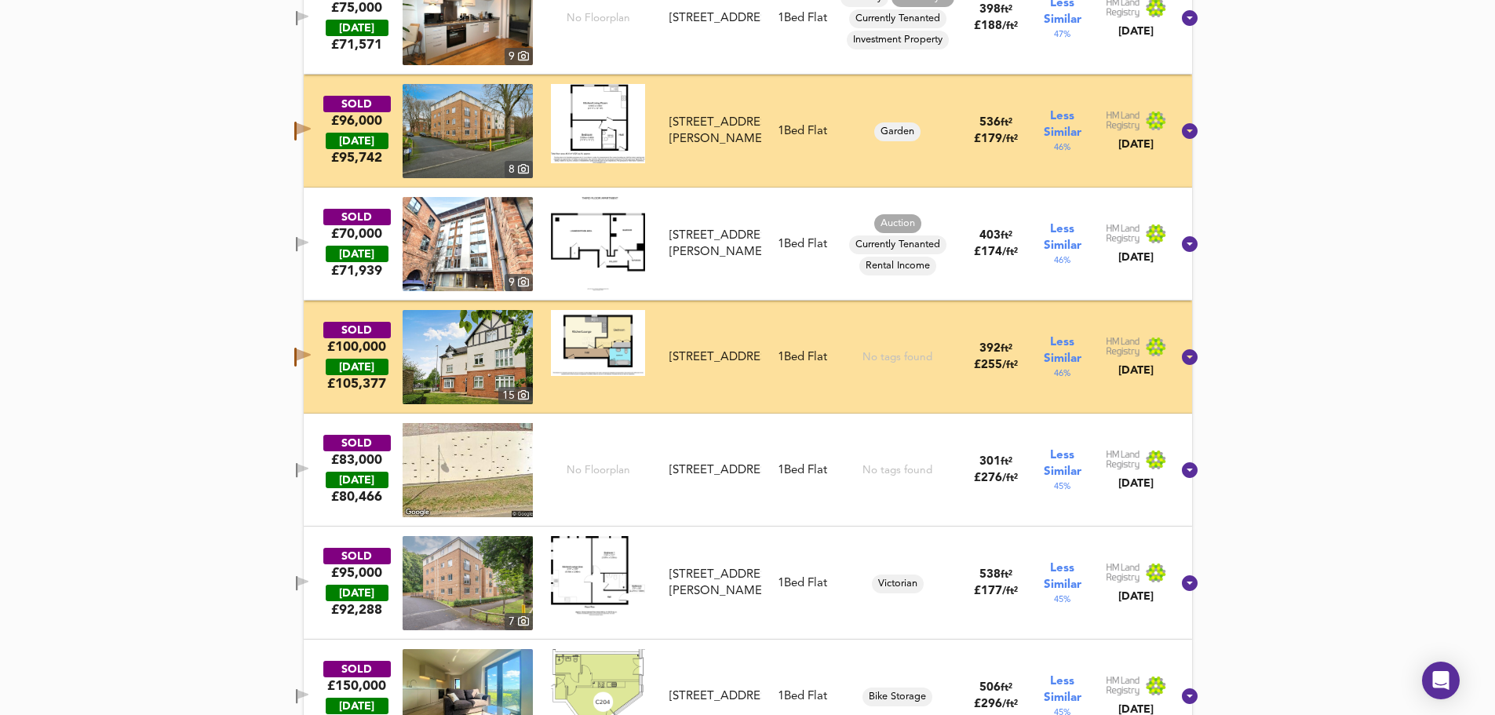
click at [309, 239] on icon "button" at bounding box center [302, 244] width 13 height 15
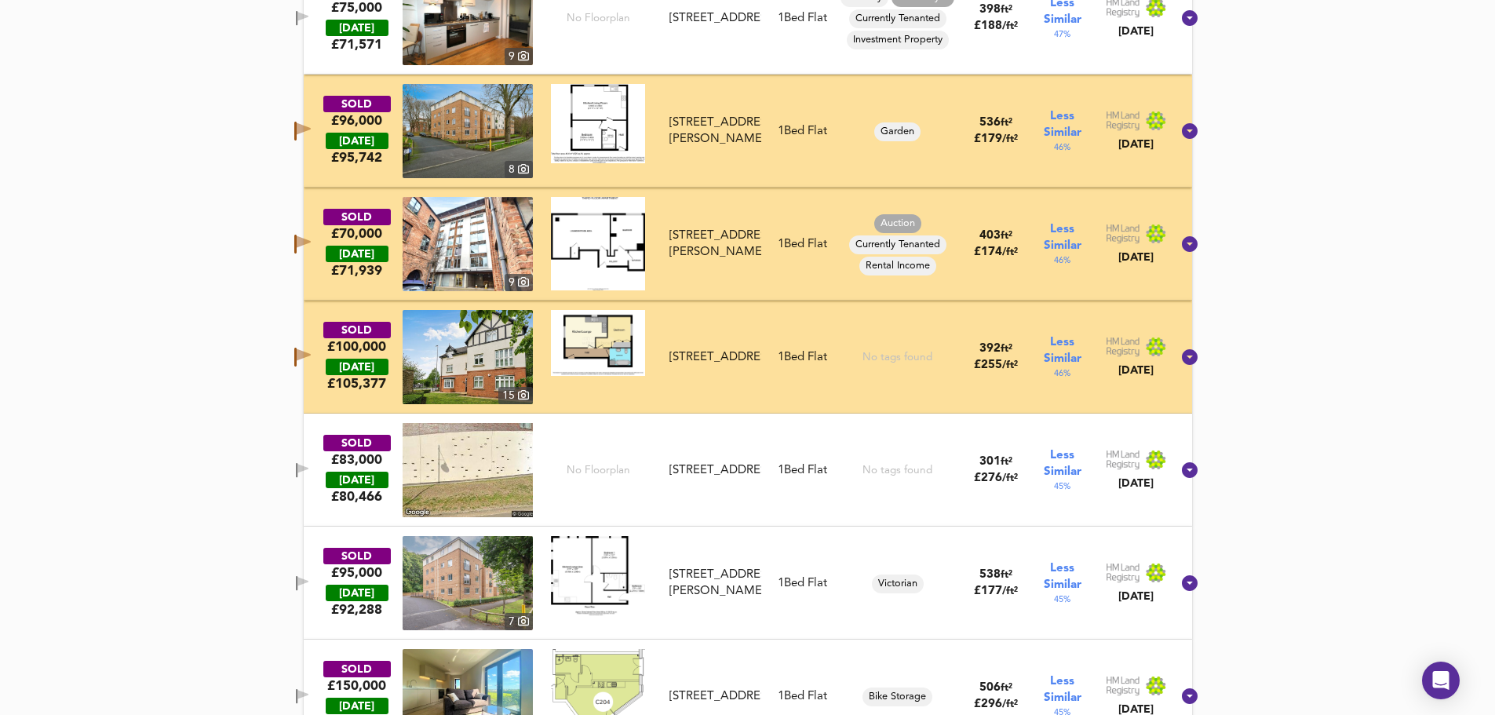
click at [309, 465] on g "button" at bounding box center [302, 470] width 13 height 15
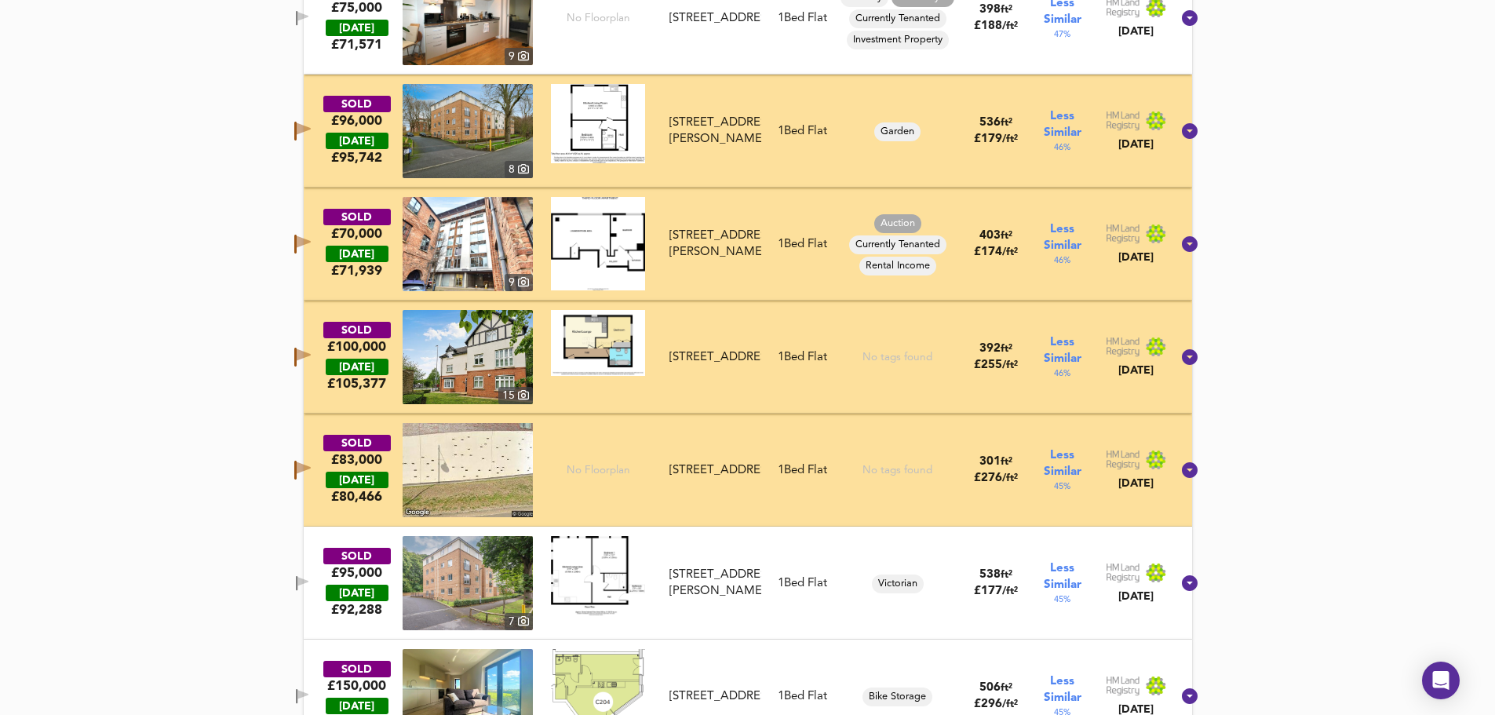
click at [309, 587] on icon "button" at bounding box center [302, 583] width 13 height 15
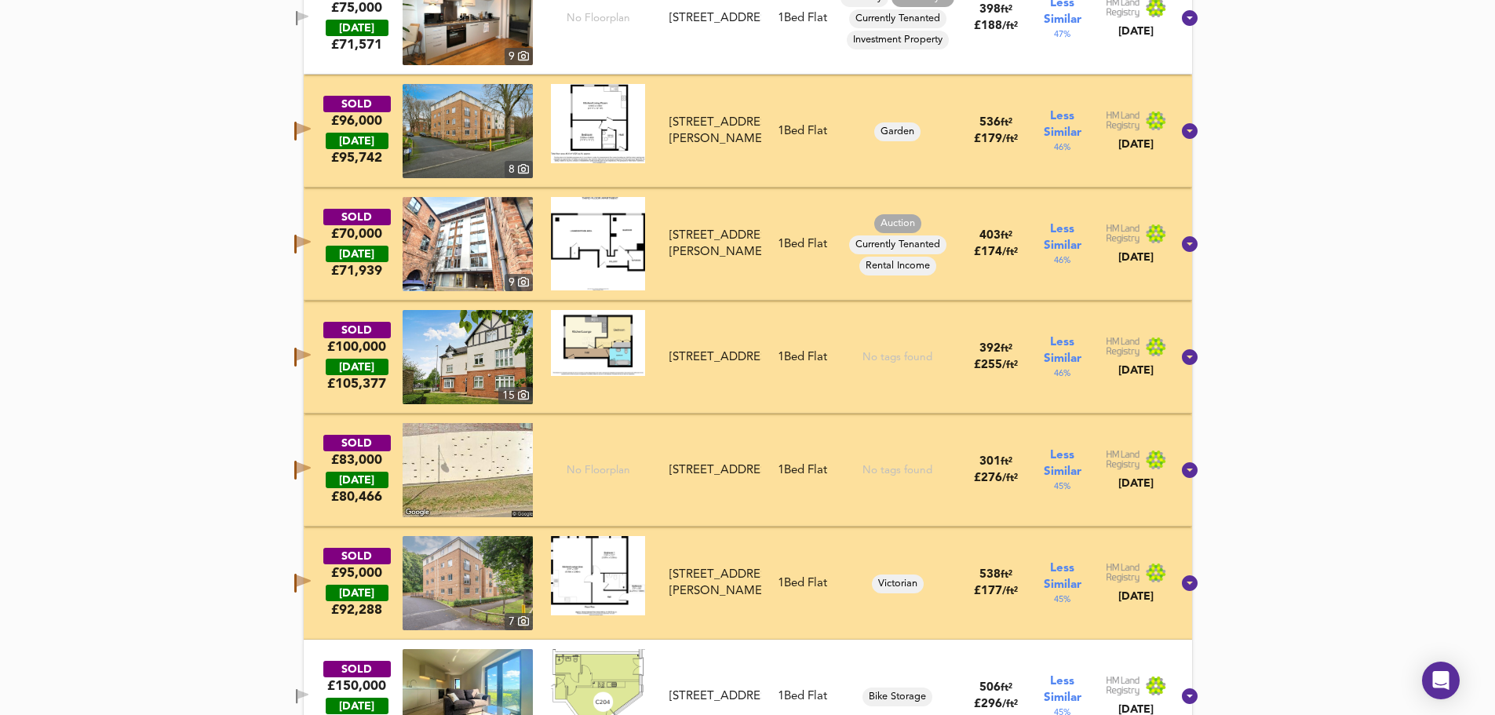
scroll to position [1674, 0]
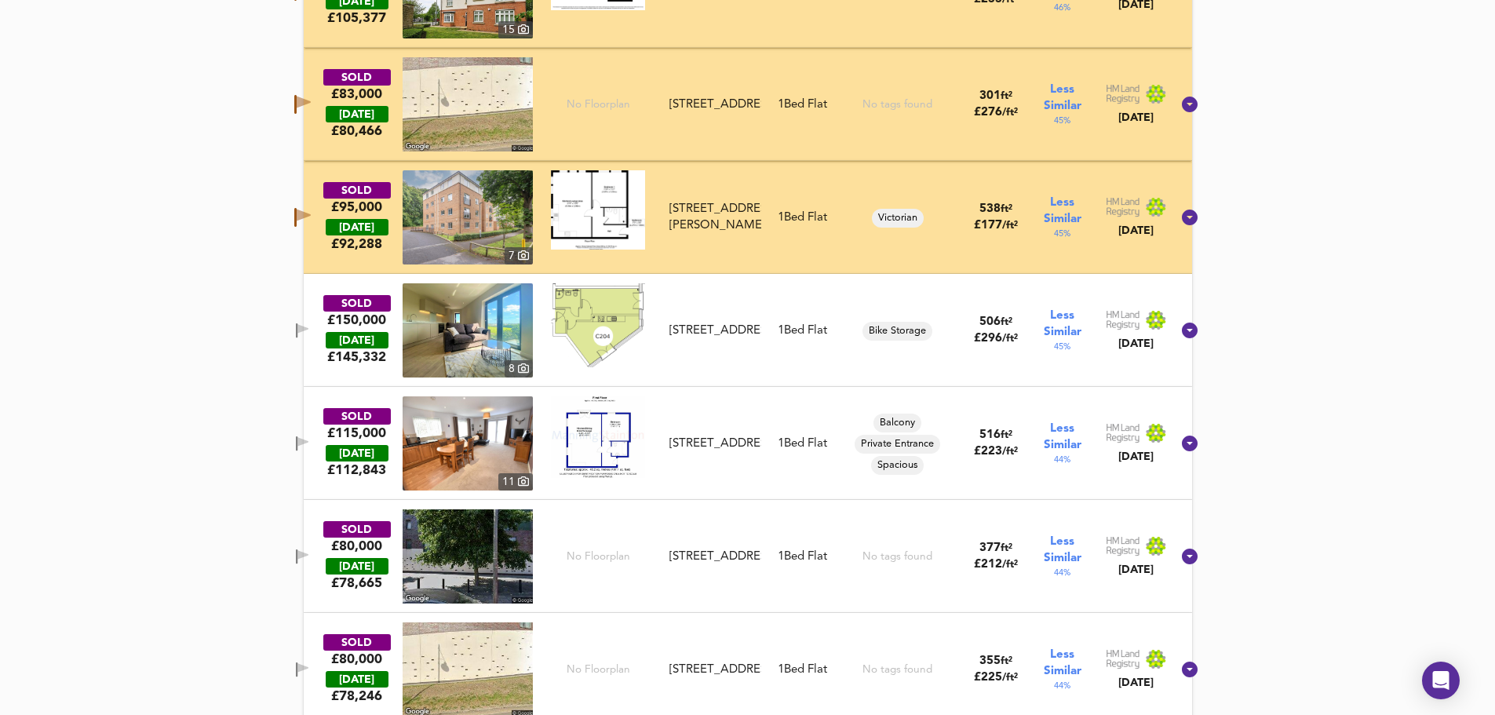
click at [309, 327] on icon "button" at bounding box center [302, 330] width 13 height 15
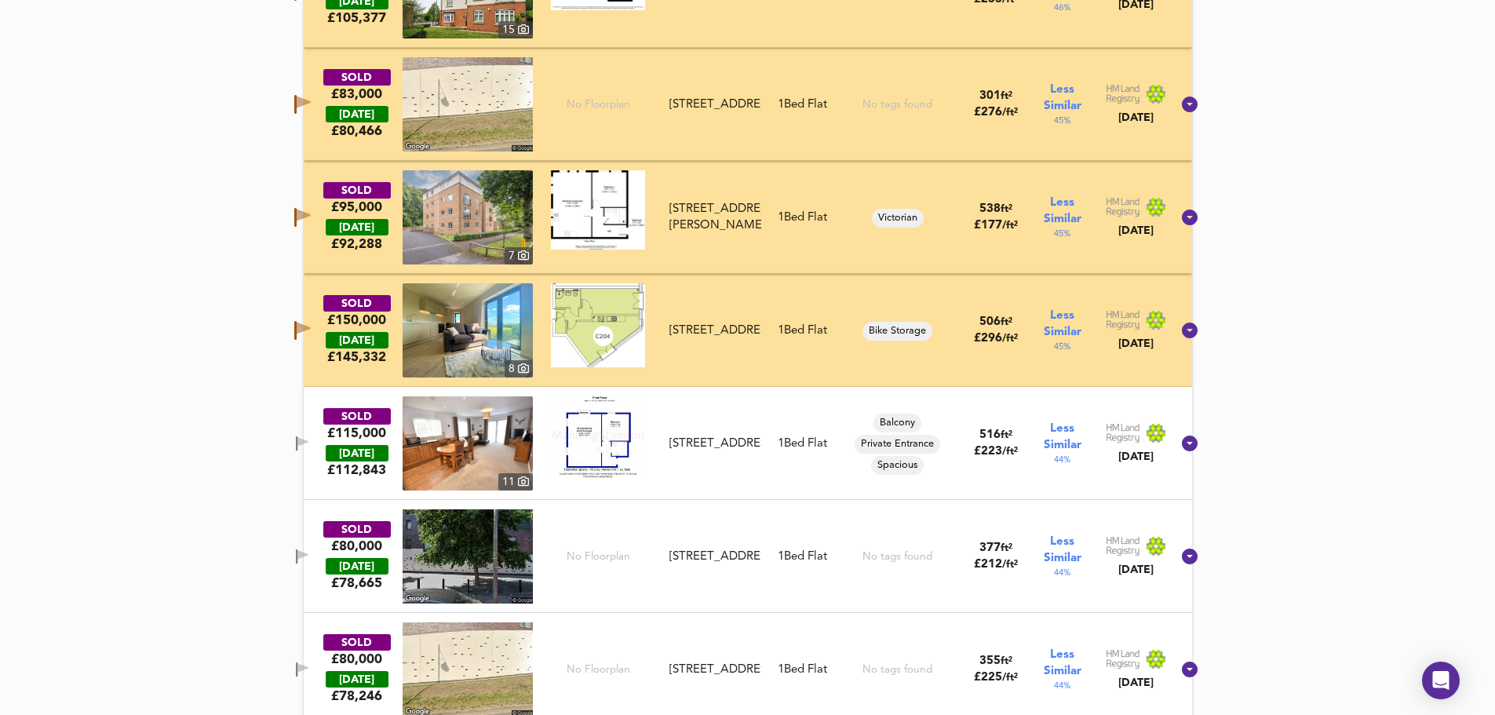
scroll to position [1831, 0]
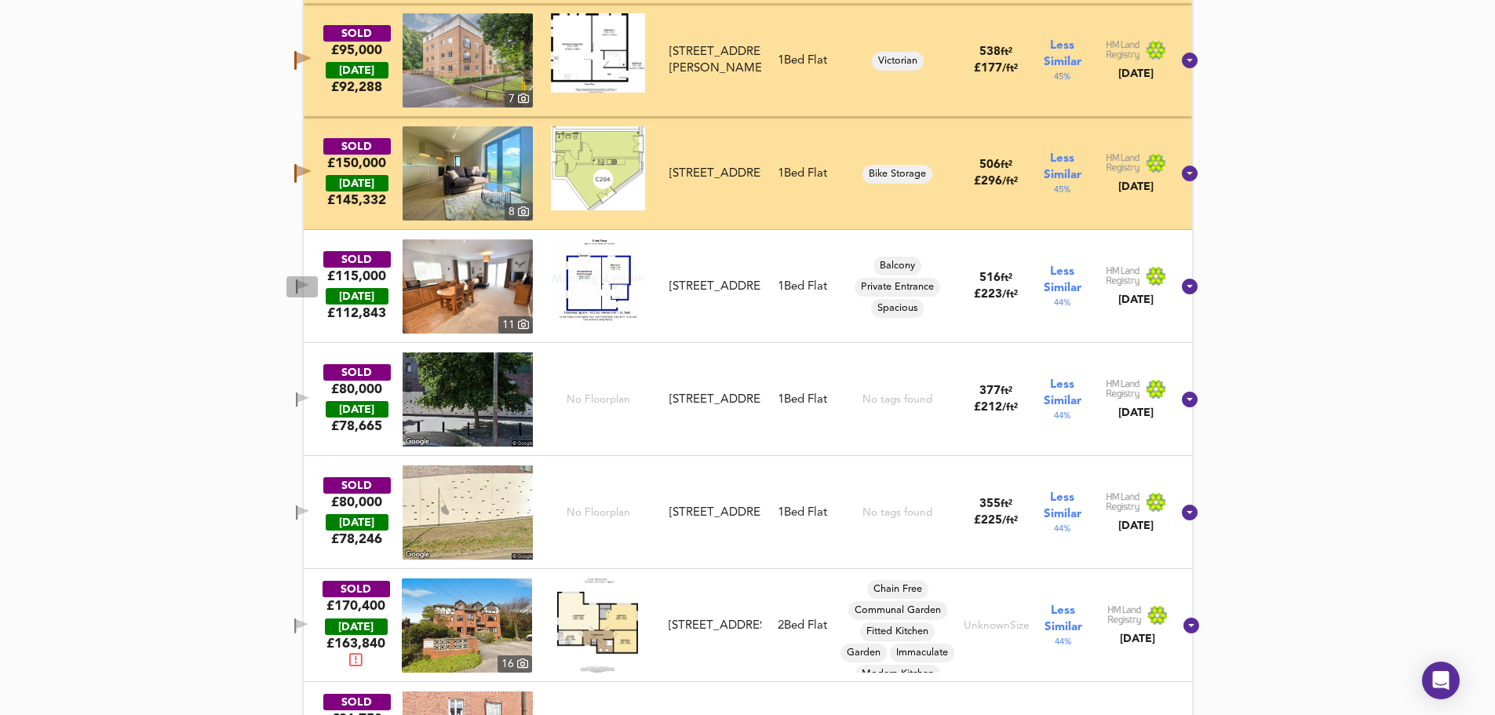
click at [317, 279] on button "button" at bounding box center [301, 286] width 31 height 21
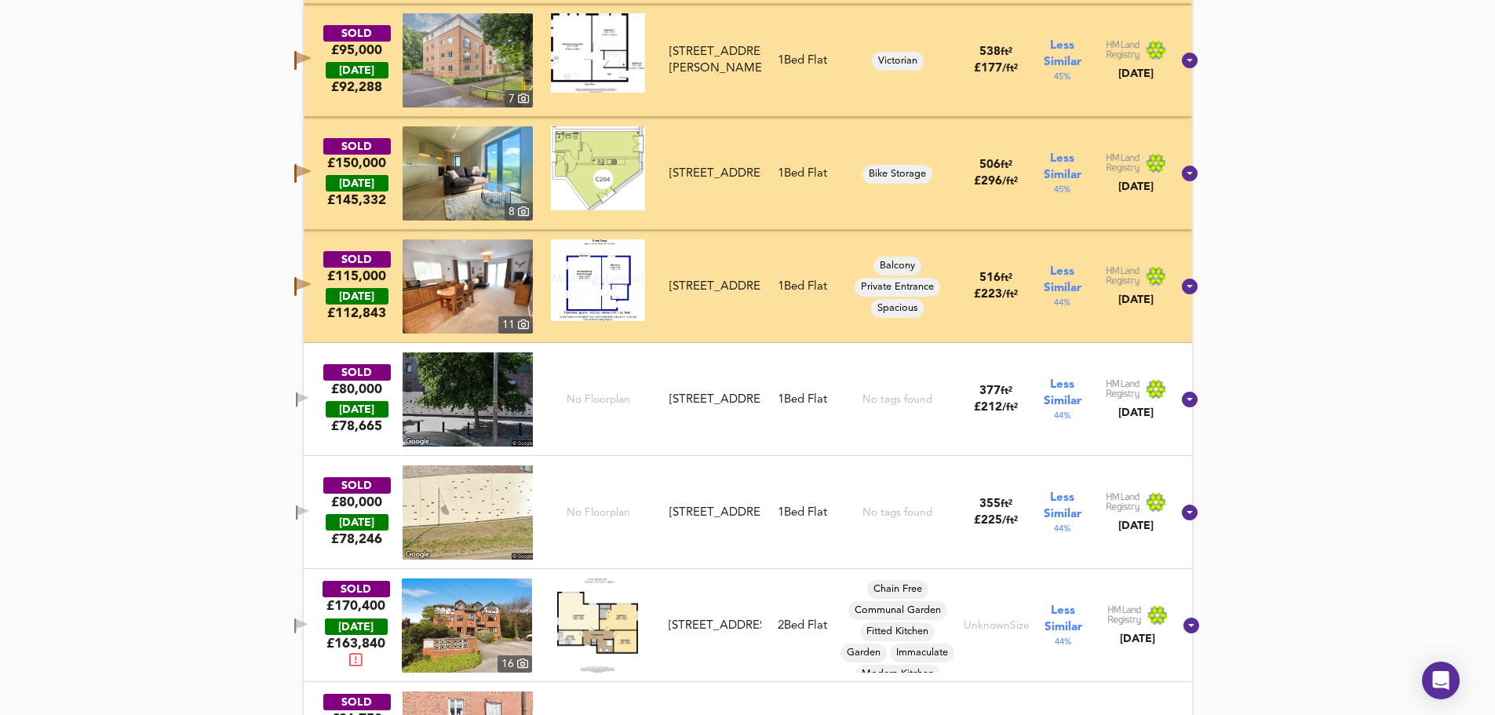
click at [309, 396] on icon "button" at bounding box center [302, 399] width 13 height 15
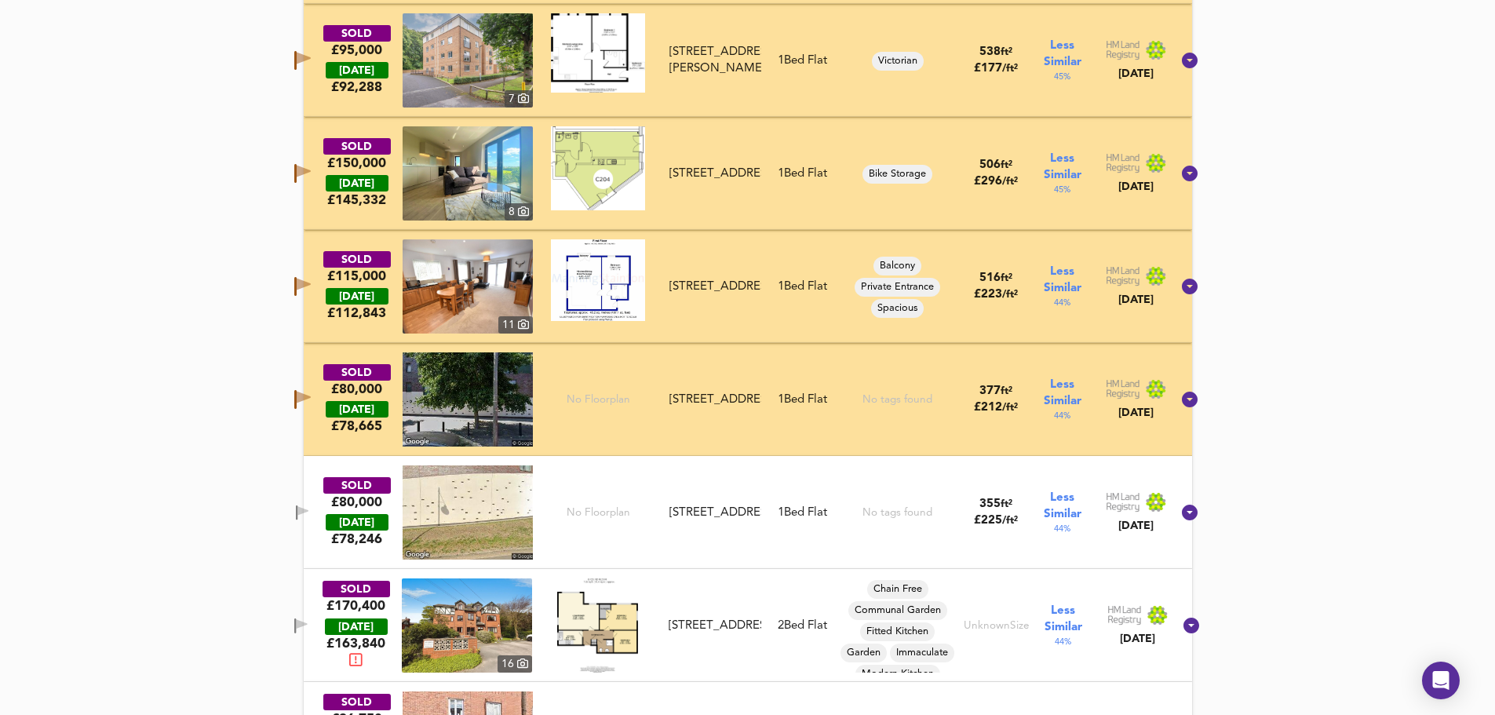
scroll to position [2040, 0]
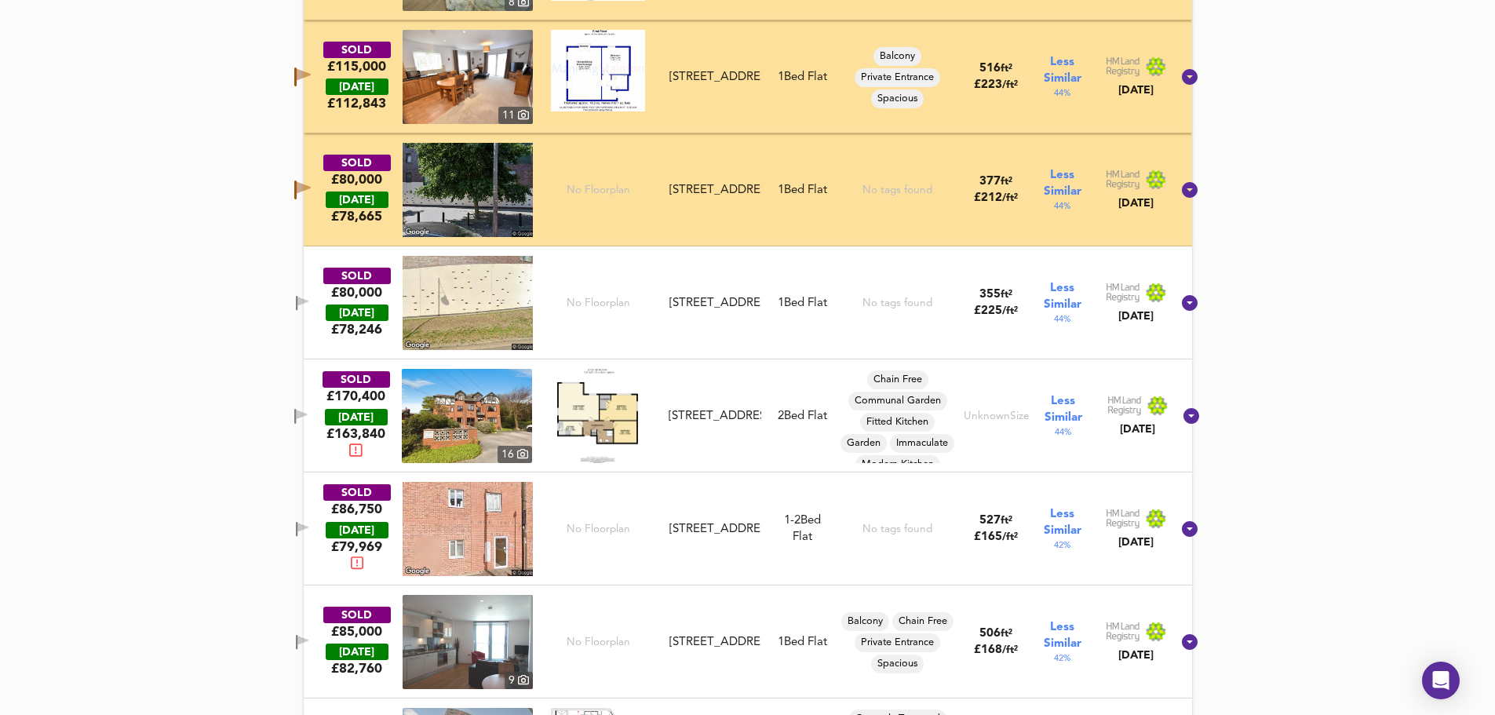
click at [297, 299] on icon "button" at bounding box center [297, 303] width 2 height 15
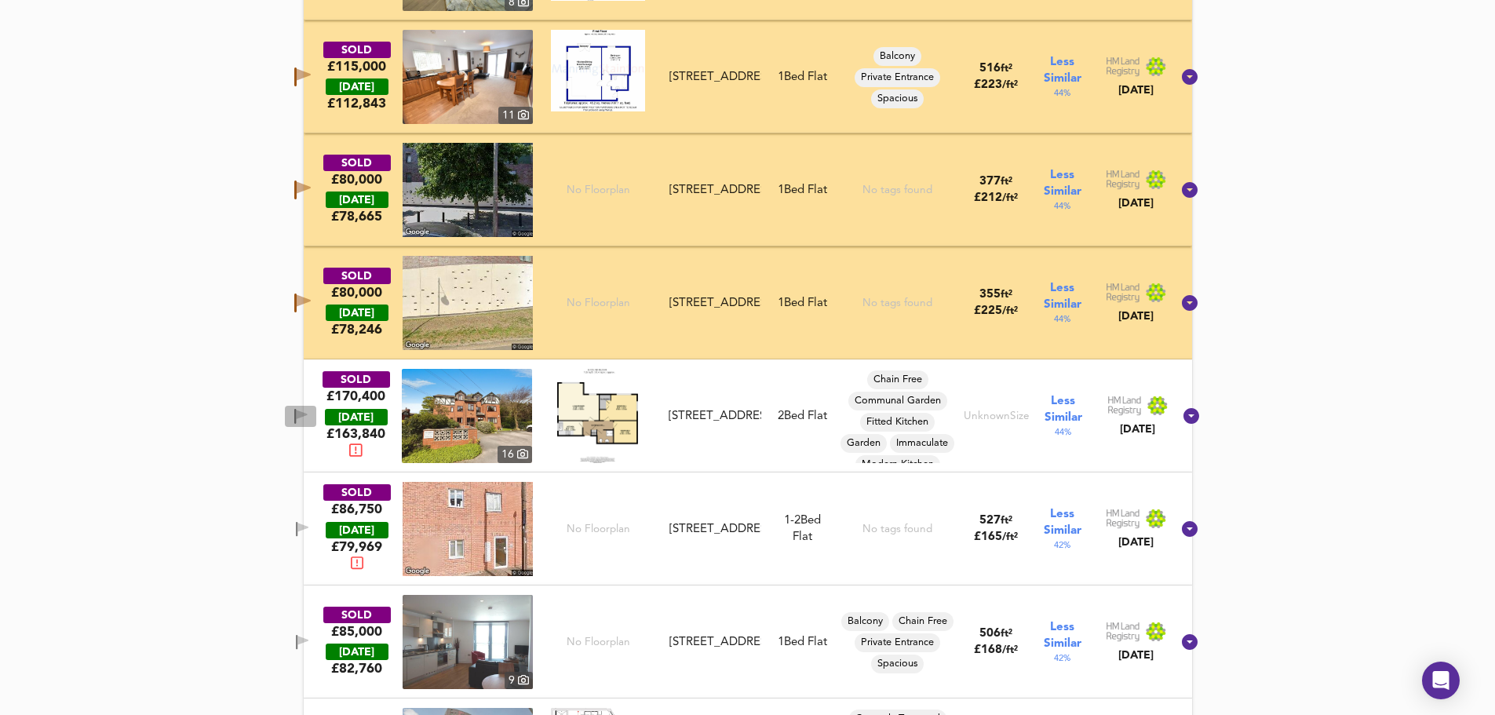
click at [296, 410] on icon "button" at bounding box center [295, 416] width 2 height 15
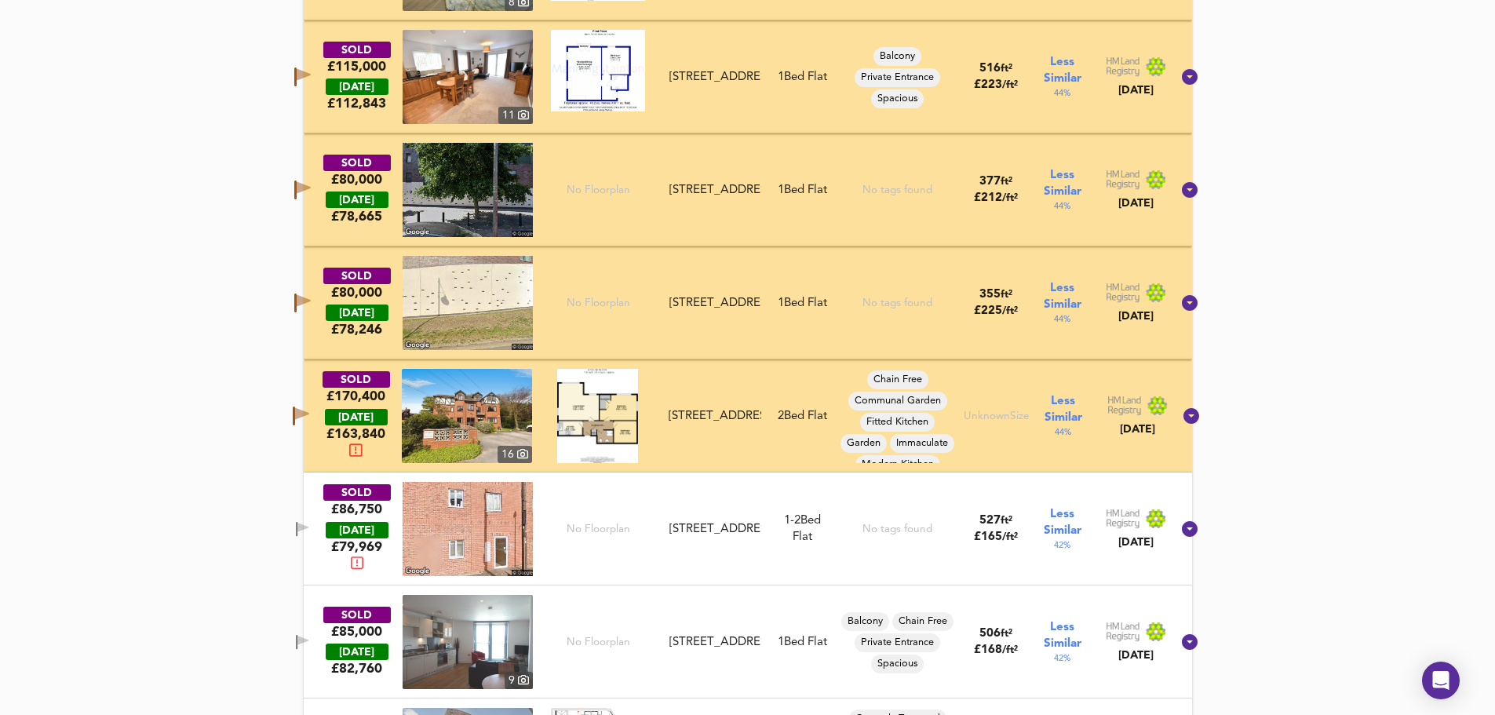
click at [295, 410] on icon "button" at bounding box center [294, 416] width 2 height 19
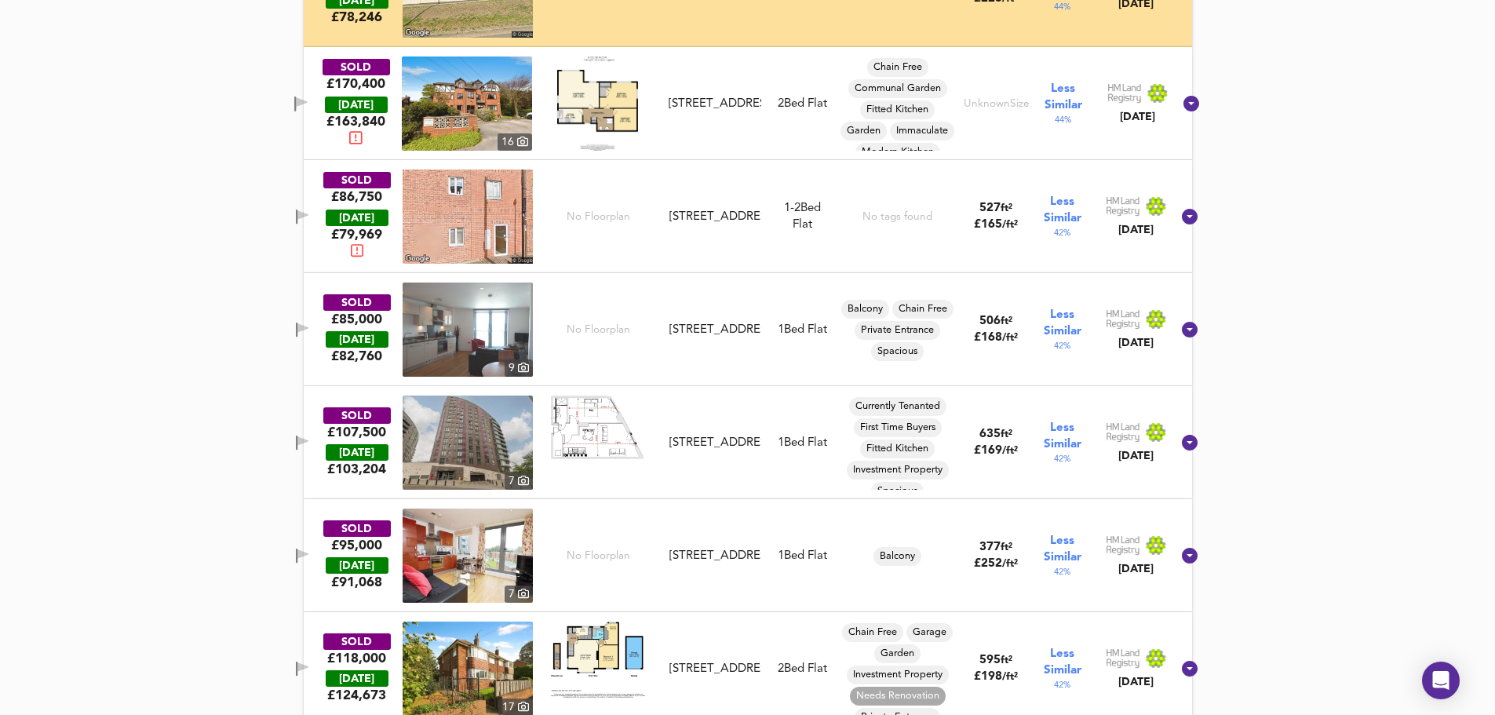
scroll to position [2354, 0]
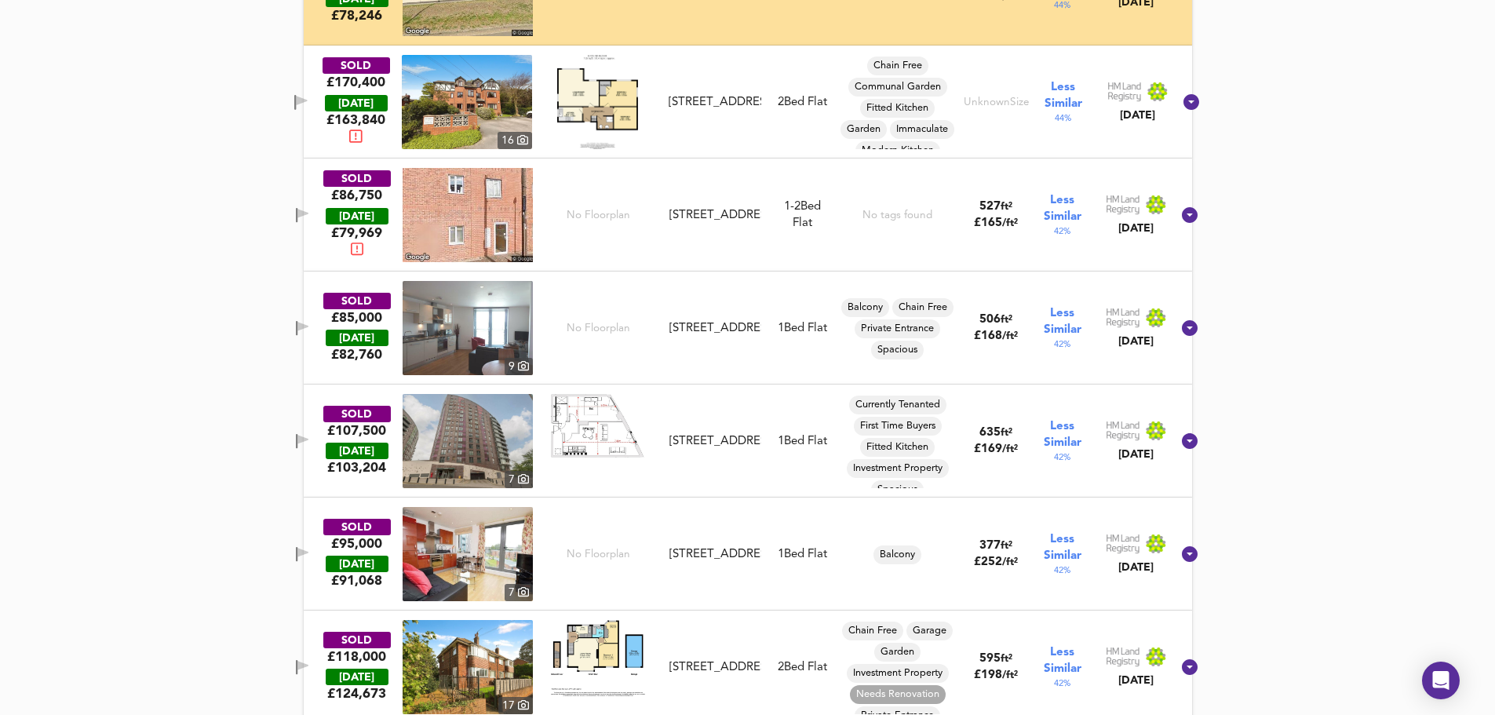
click at [308, 550] on icon "button" at bounding box center [302, 552] width 11 height 9
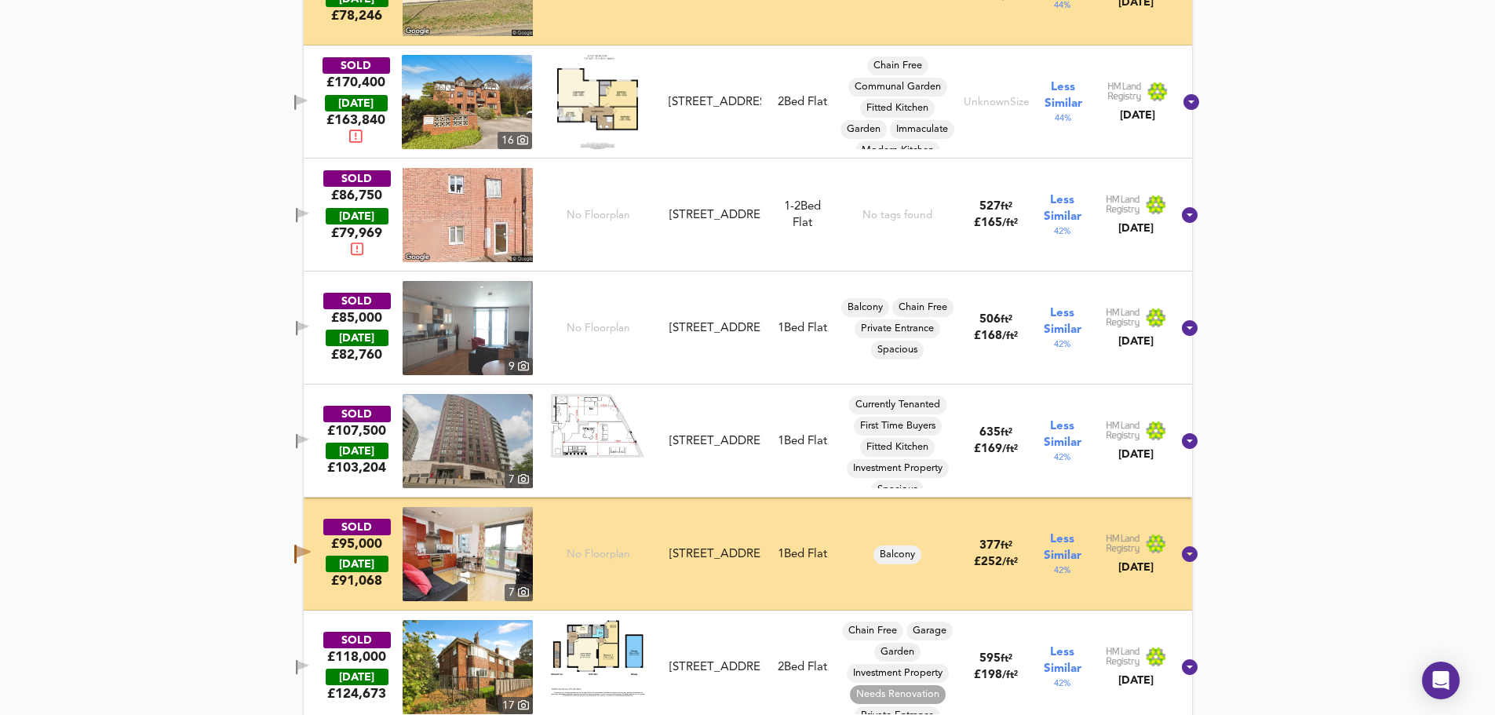
scroll to position [2564, 0]
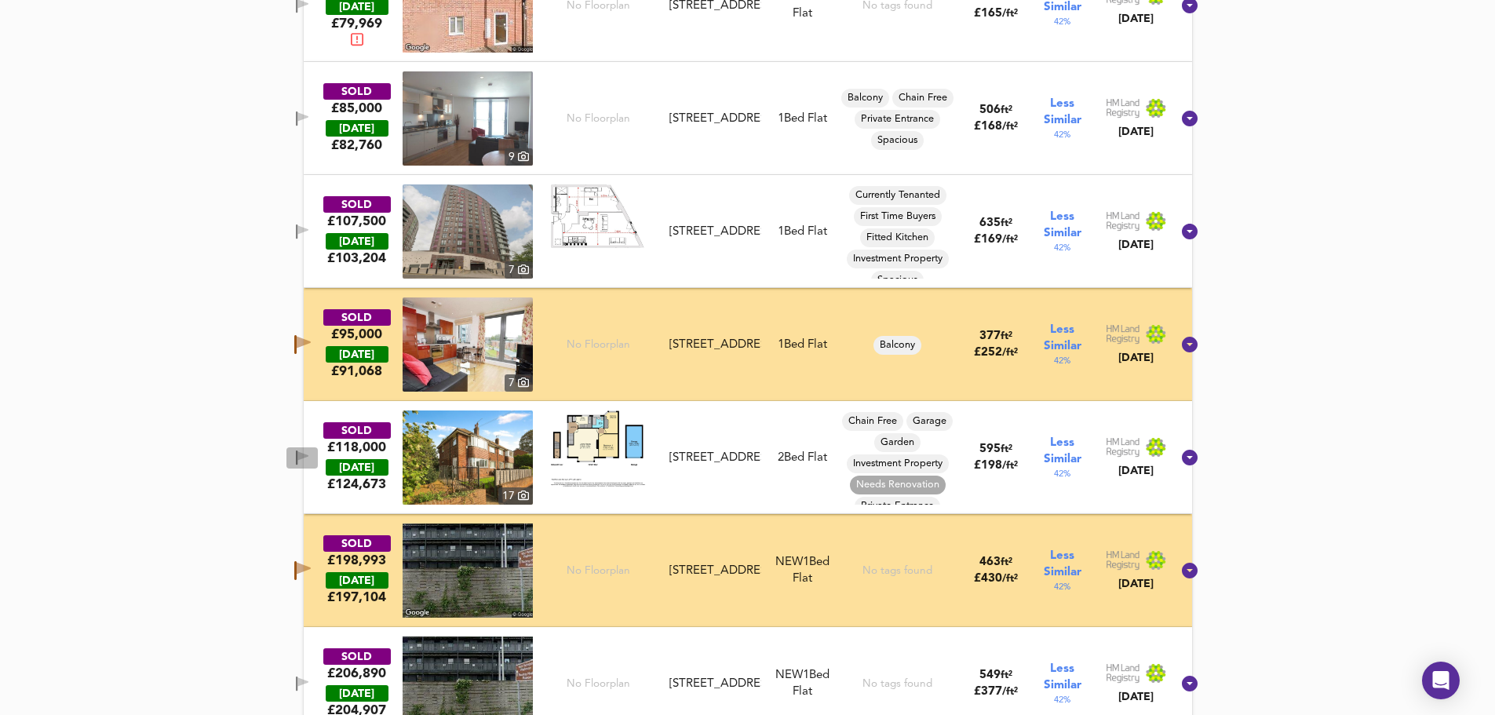
click at [308, 454] on icon "button" at bounding box center [302, 455] width 11 height 9
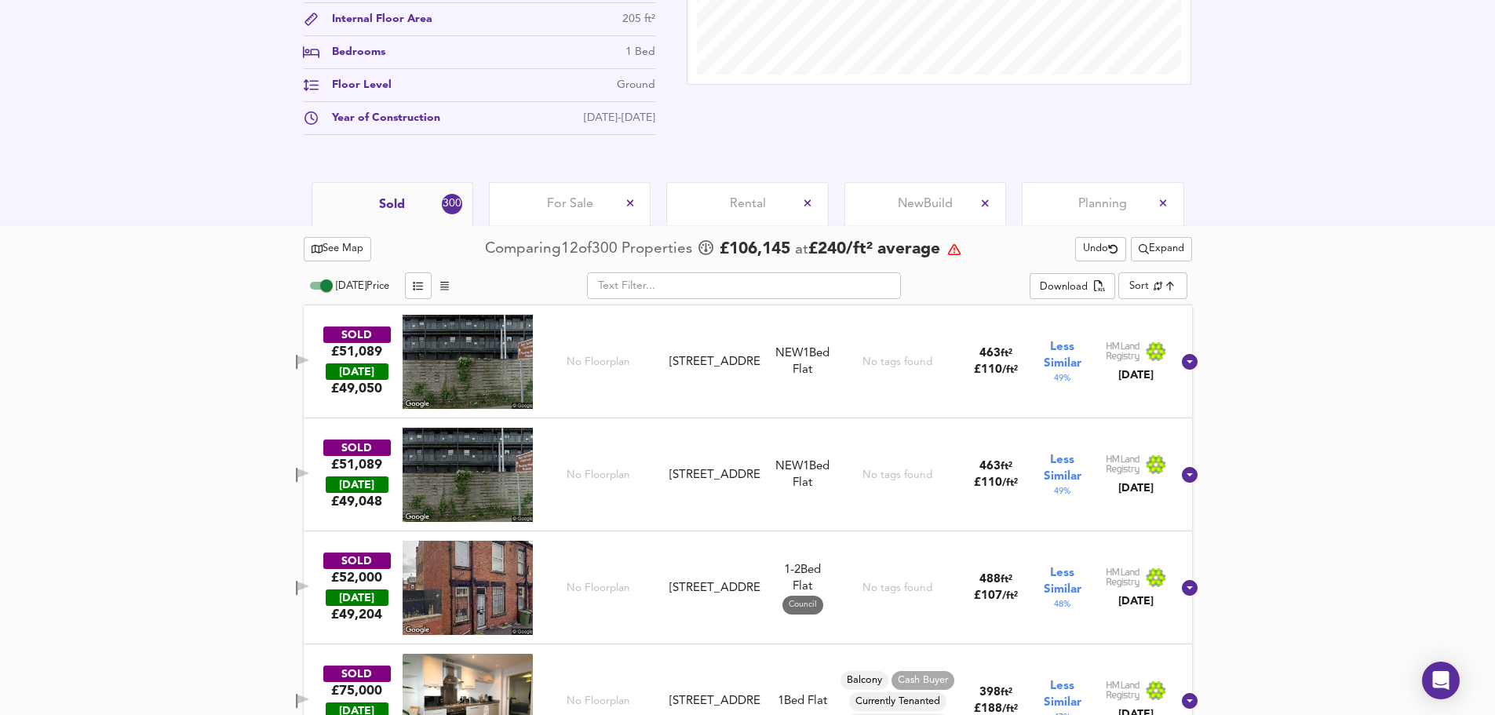
scroll to position [629, 0]
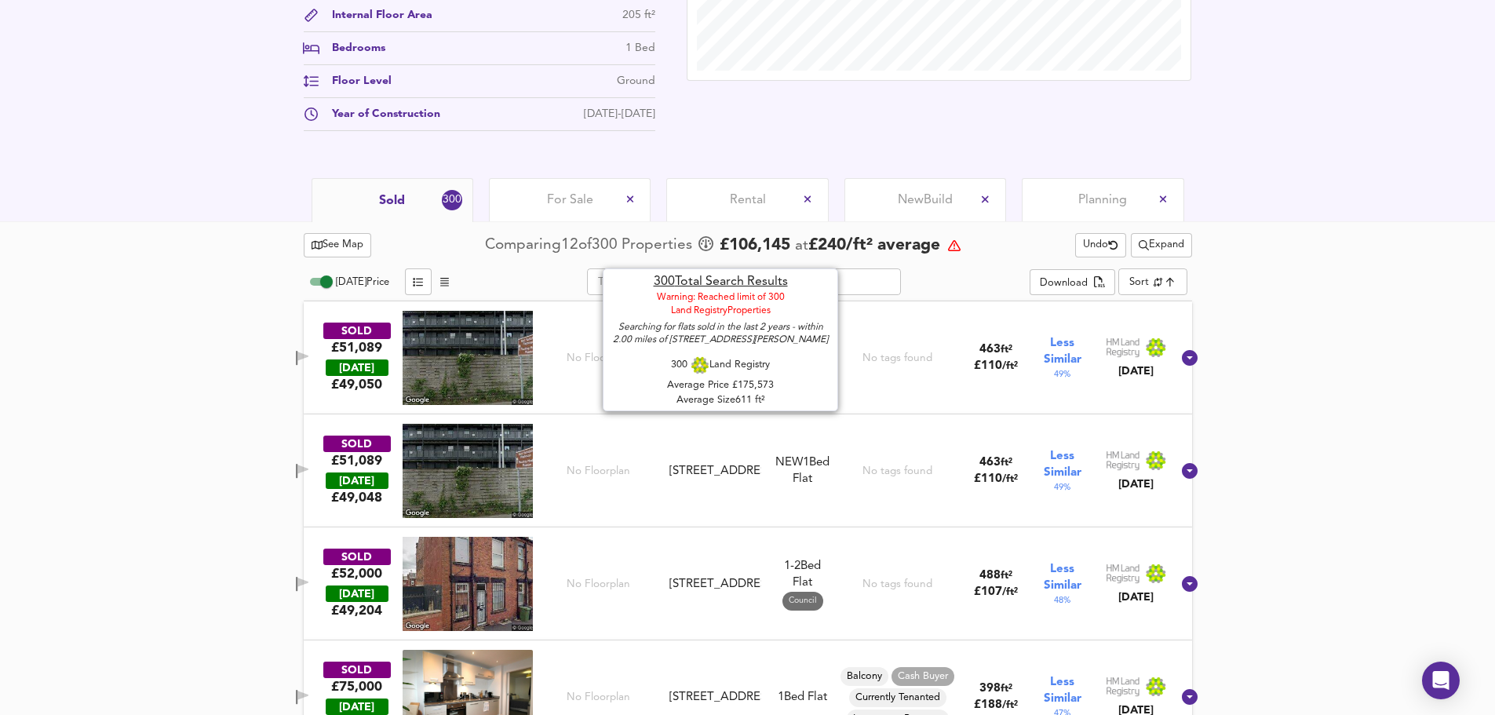
click at [956, 243] on icon at bounding box center [954, 245] width 13 height 13
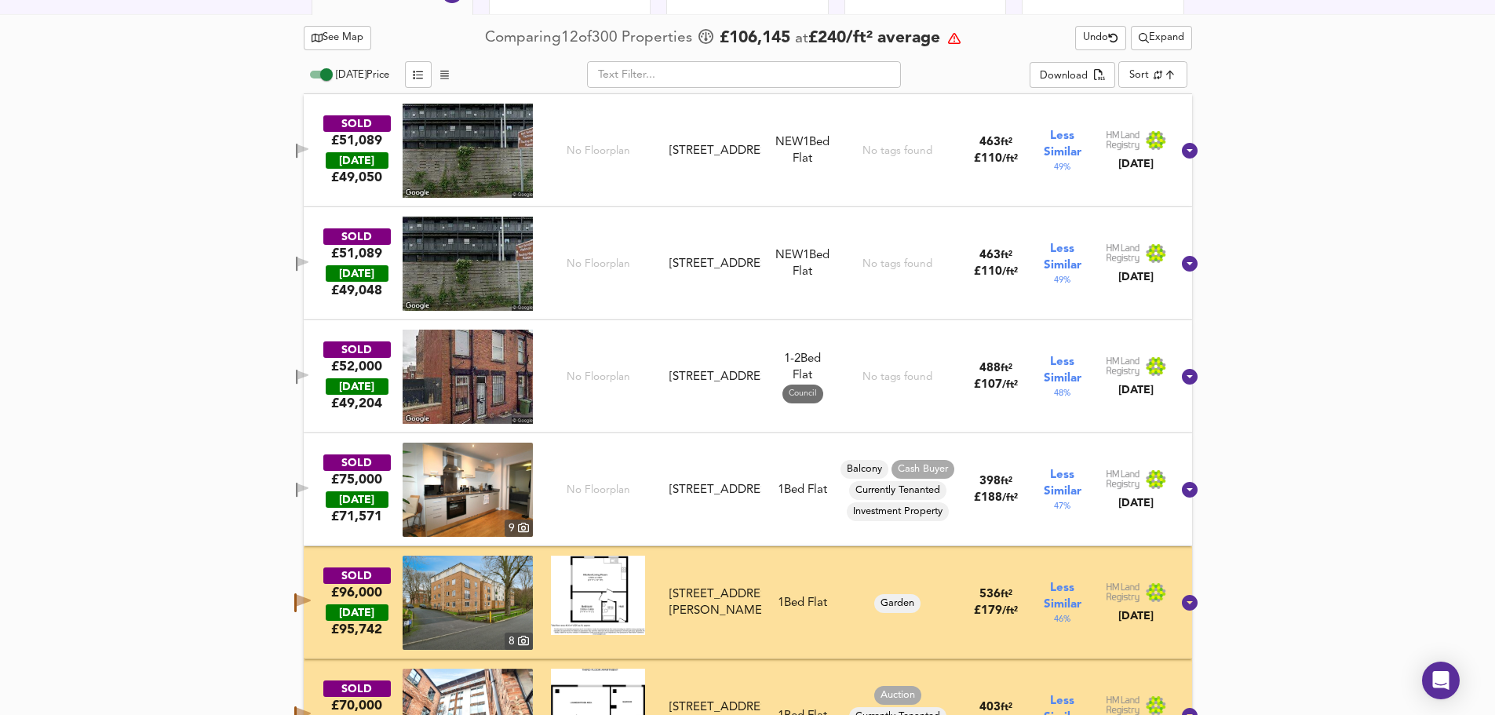
scroll to position [891, 0]
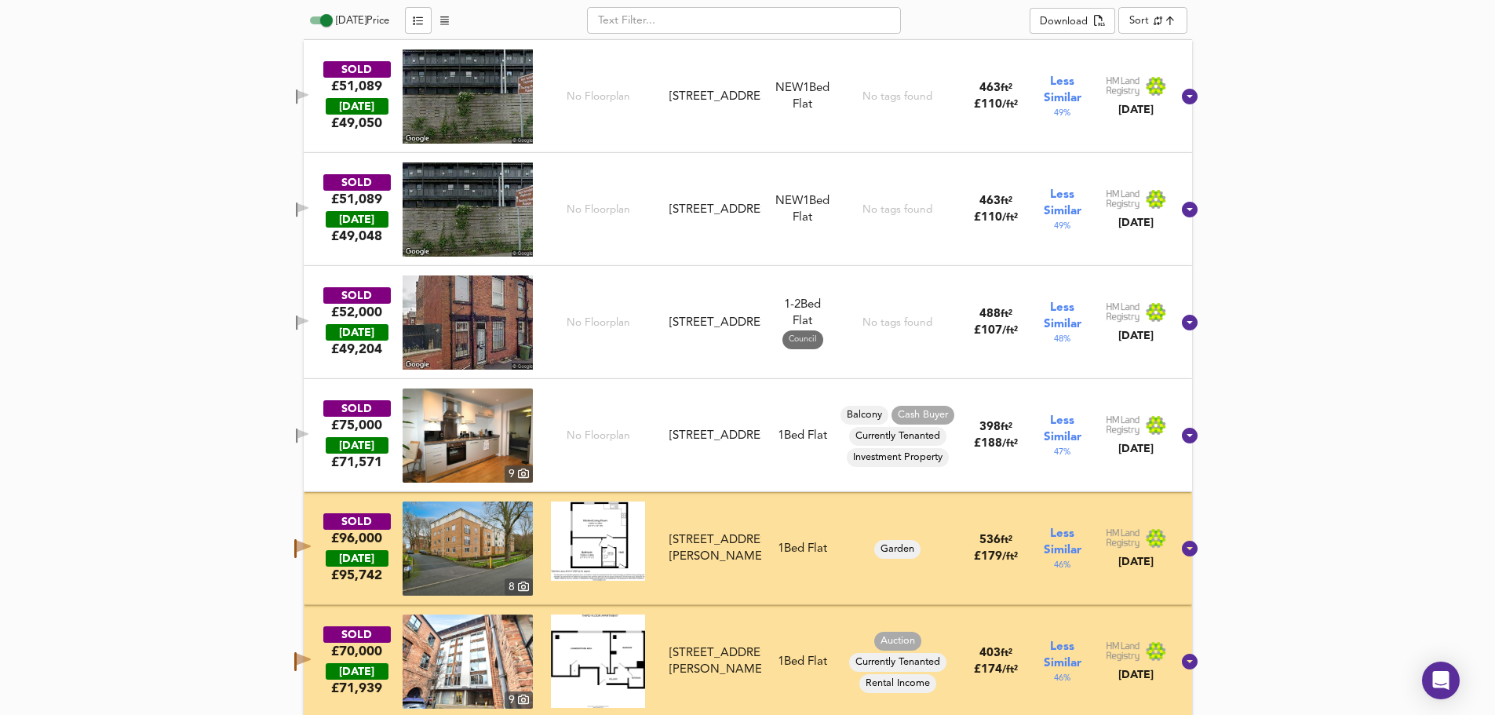
click at [309, 430] on icon "button" at bounding box center [302, 435] width 13 height 15
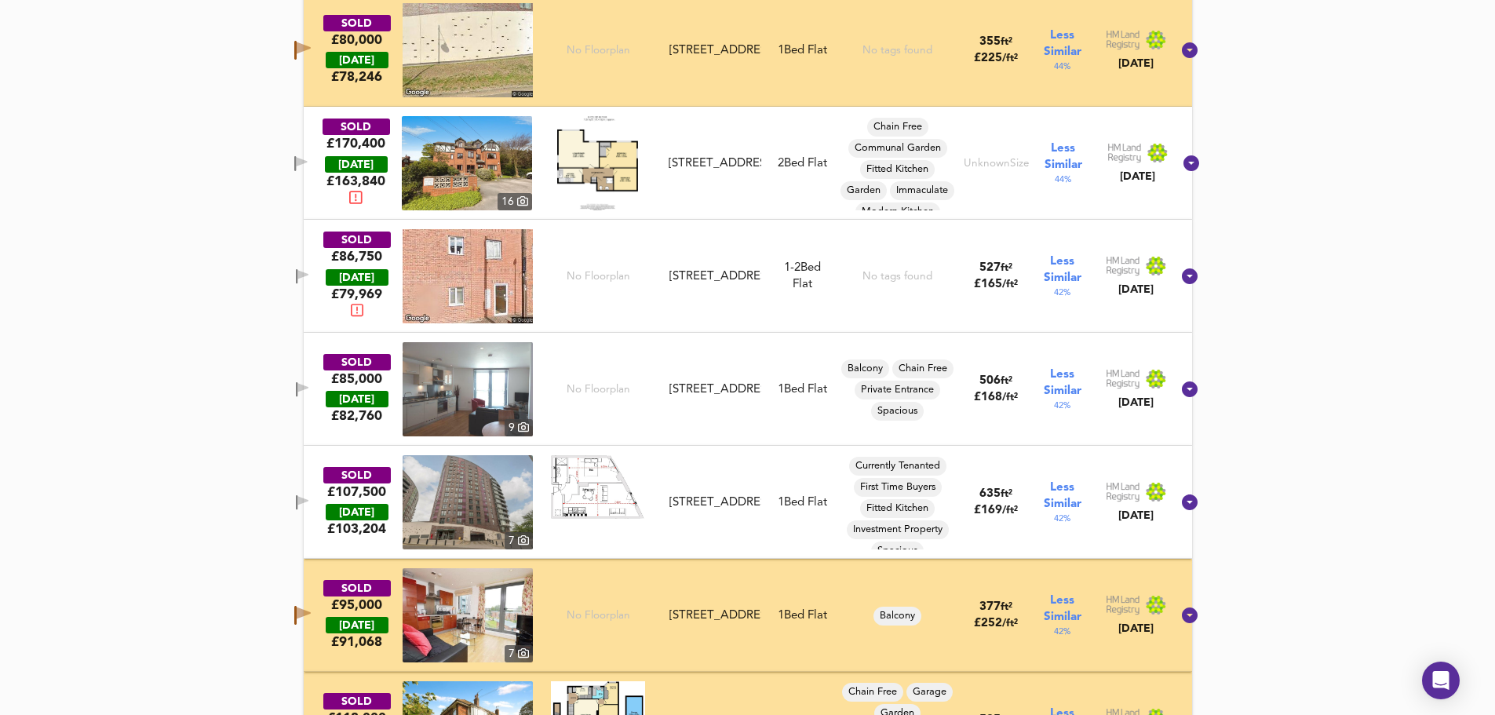
scroll to position [2303, 0]
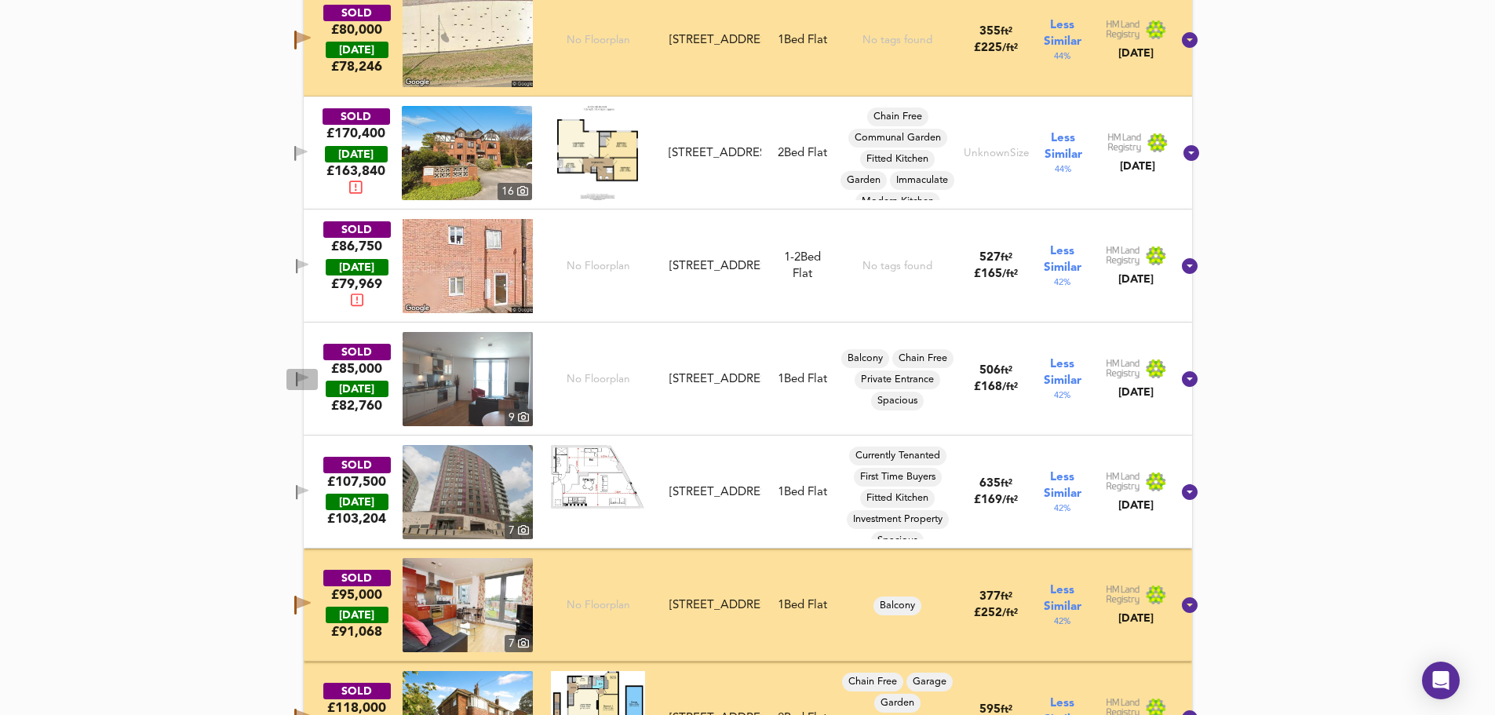
click at [297, 379] on icon "button" at bounding box center [297, 379] width 2 height 15
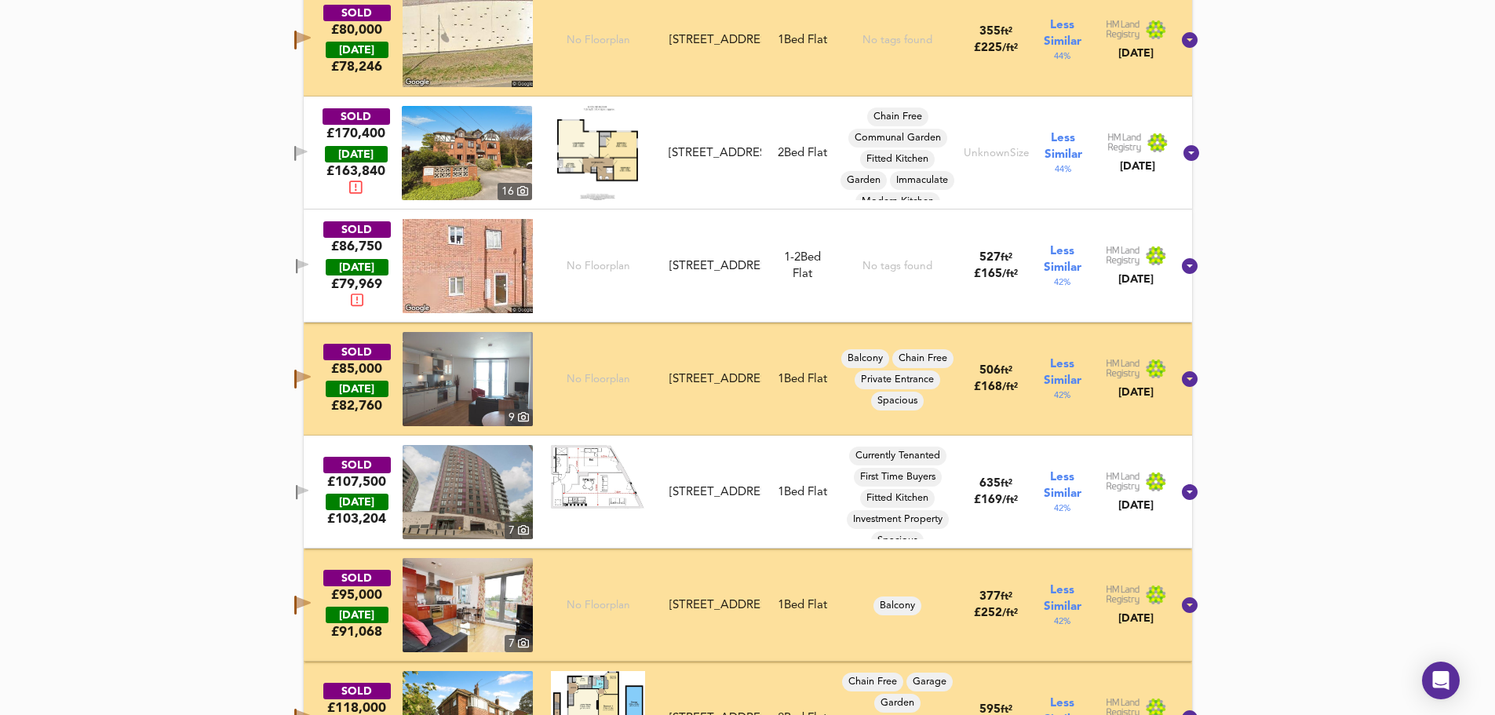
click at [312, 488] on span "button" at bounding box center [302, 492] width 24 height 15
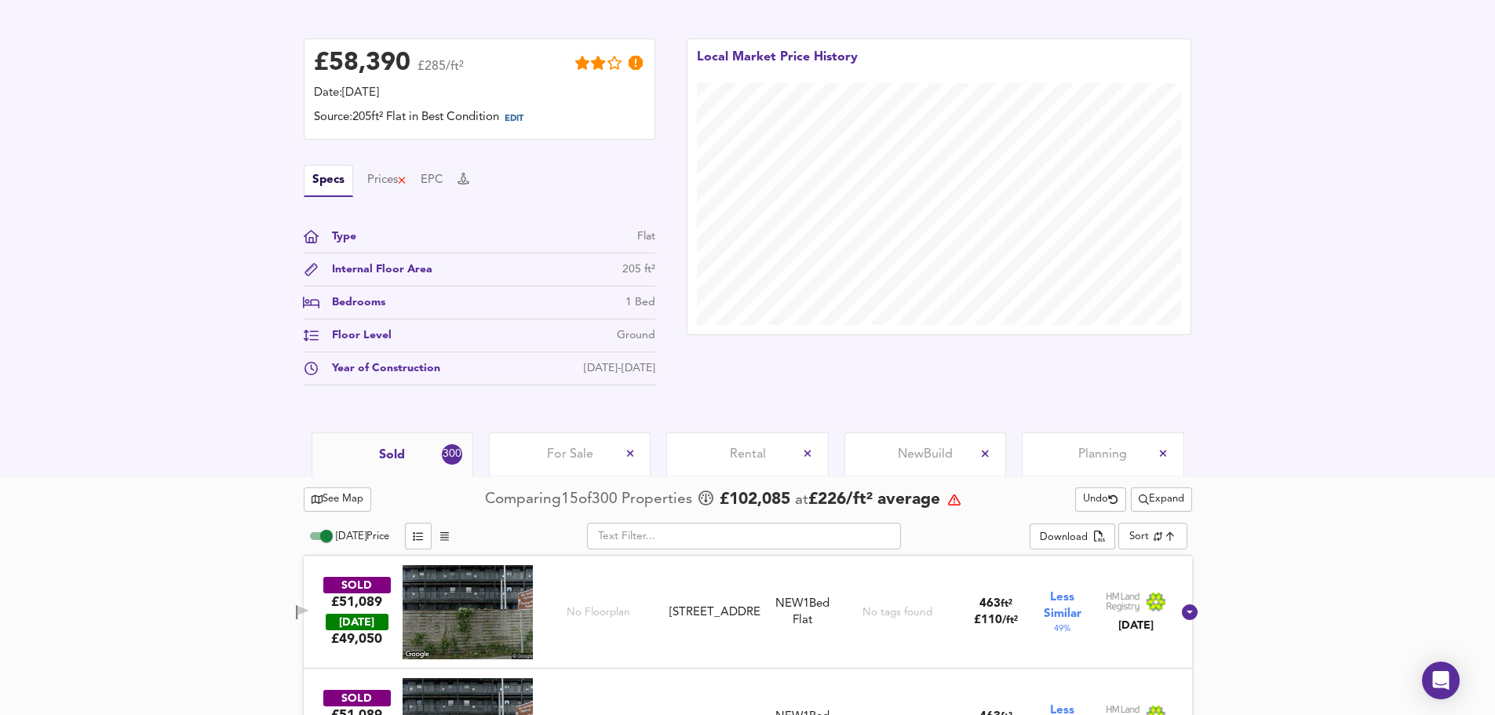
scroll to position [368, 0]
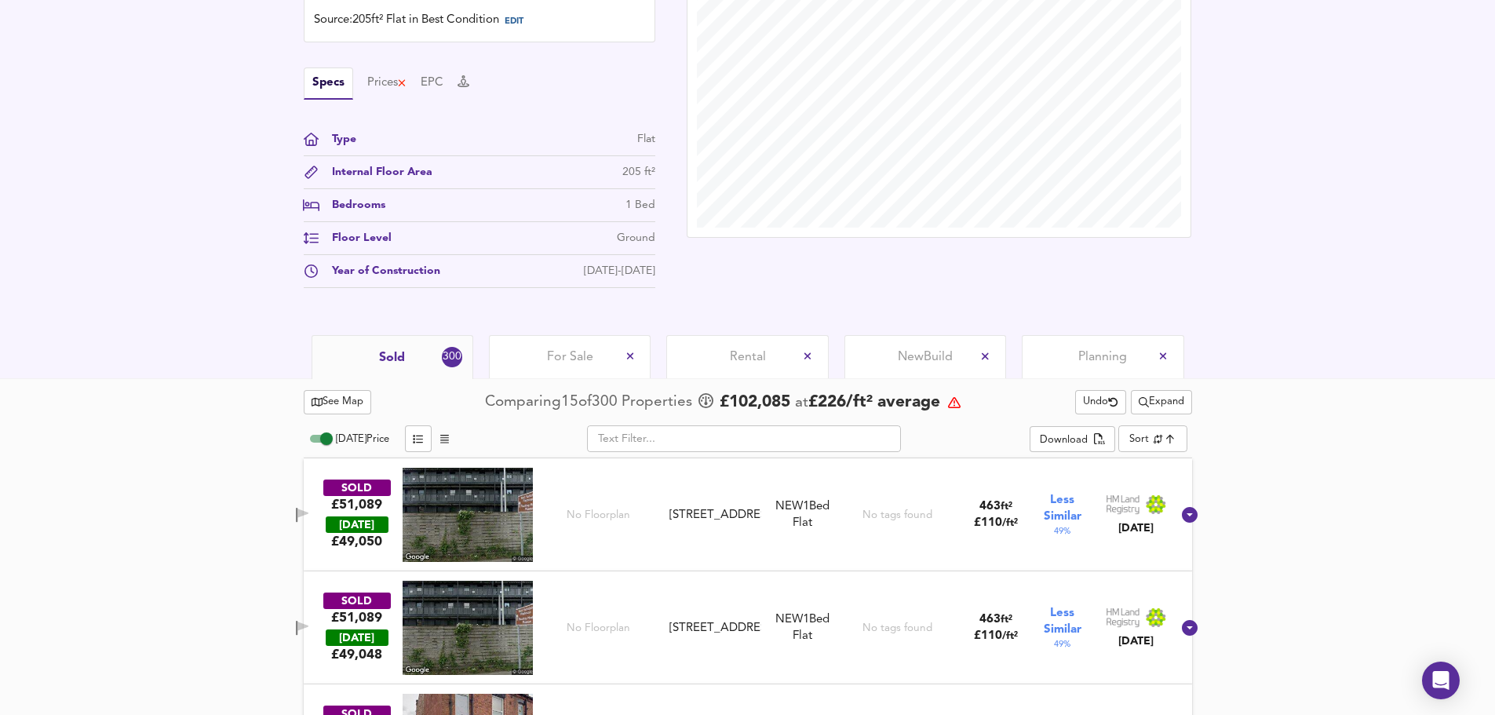
click at [562, 363] on span "For Sale" at bounding box center [570, 356] width 46 height 17
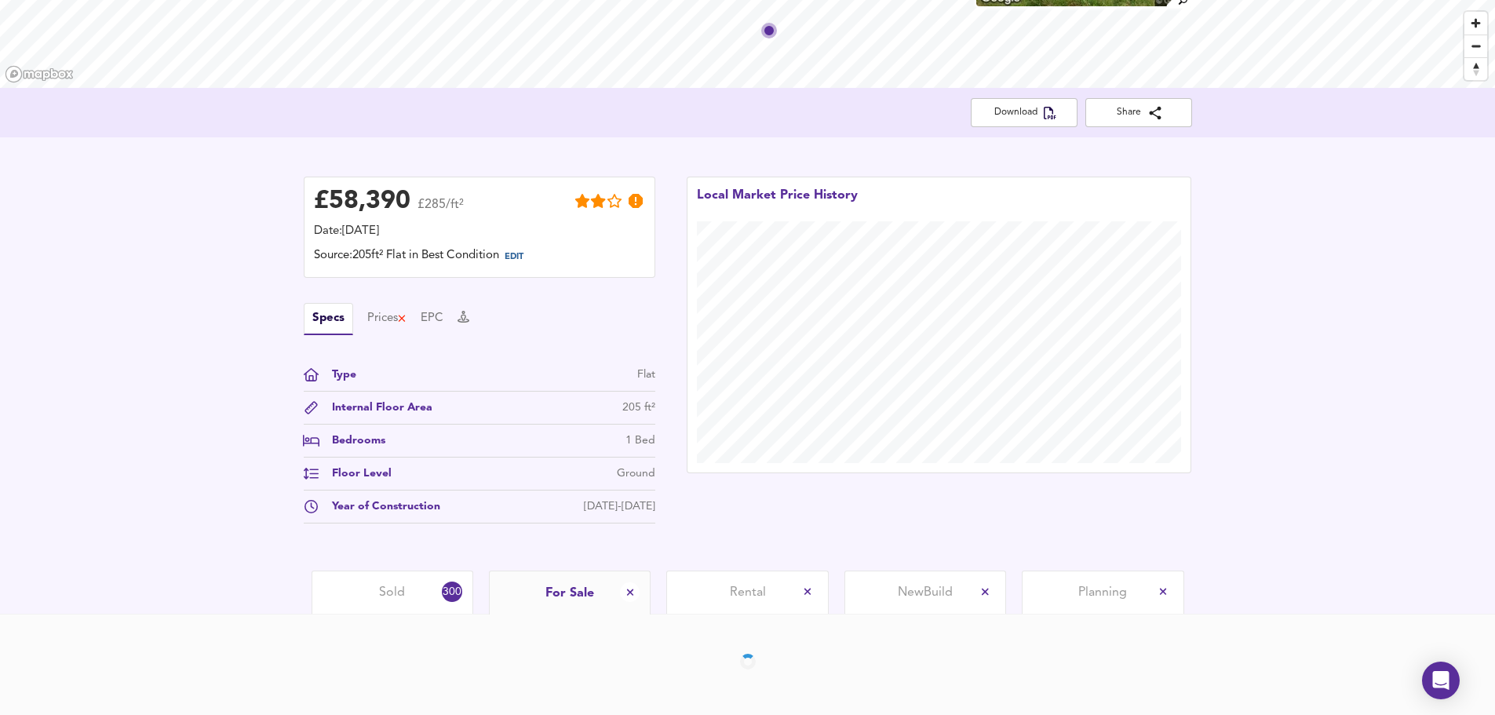
scroll to position [294, 0]
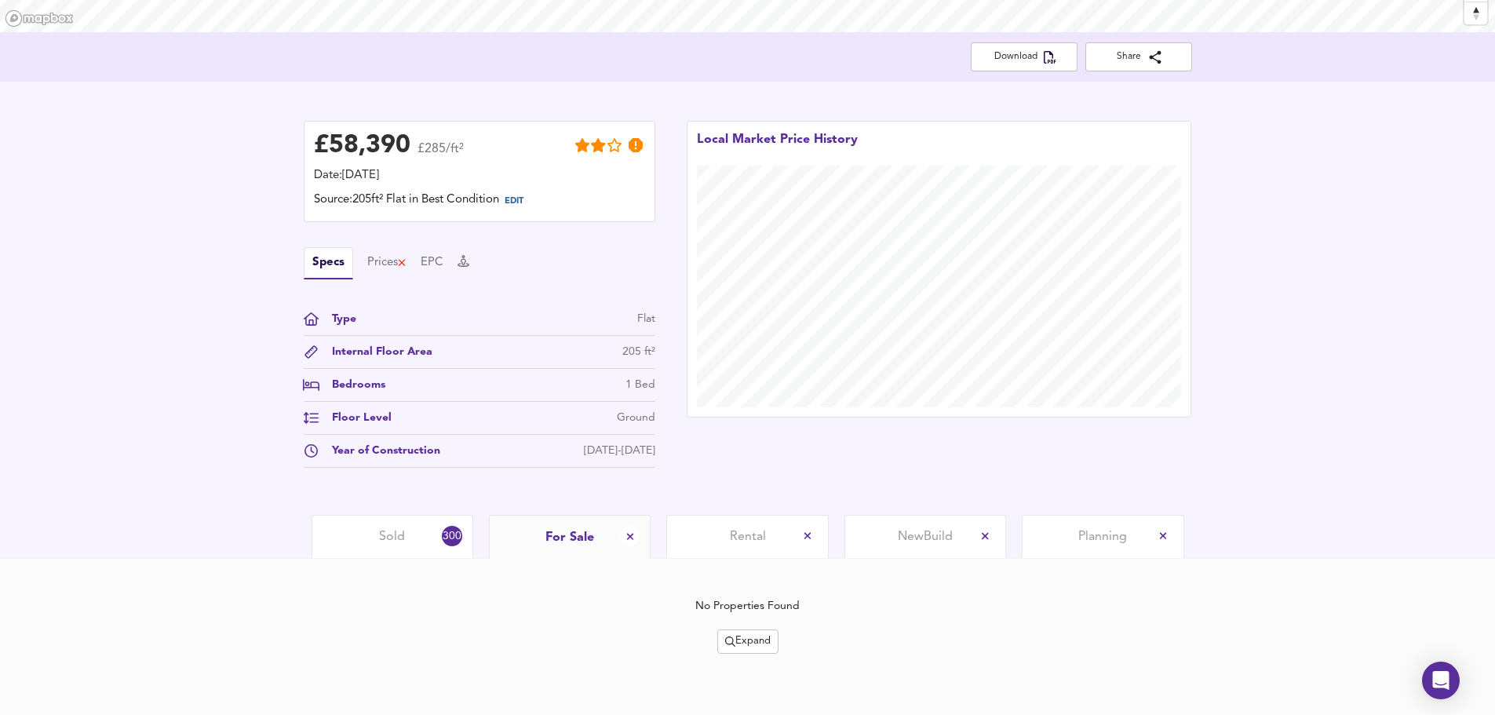
click at [732, 642] on span "Expand" at bounding box center [748, 642] width 46 height 18
click at [771, 557] on li "¼ mile ½ mile" at bounding box center [749, 561] width 144 height 25
click at [753, 636] on div "Expand" at bounding box center [747, 641] width 75 height 24
click at [752, 636] on span "Expand" at bounding box center [748, 642] width 46 height 18
click at [764, 563] on li "½ mile 1 mile" at bounding box center [749, 561] width 144 height 25
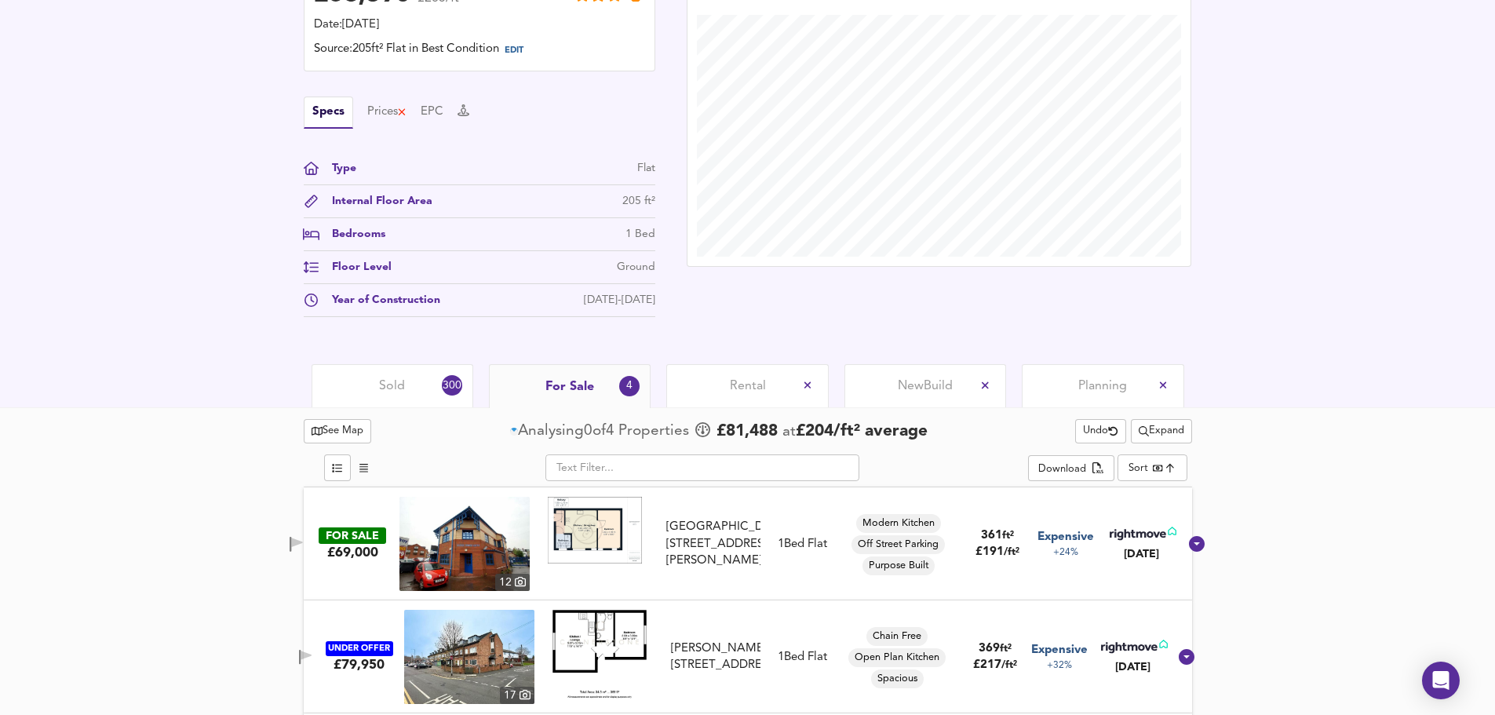
scroll to position [450, 0]
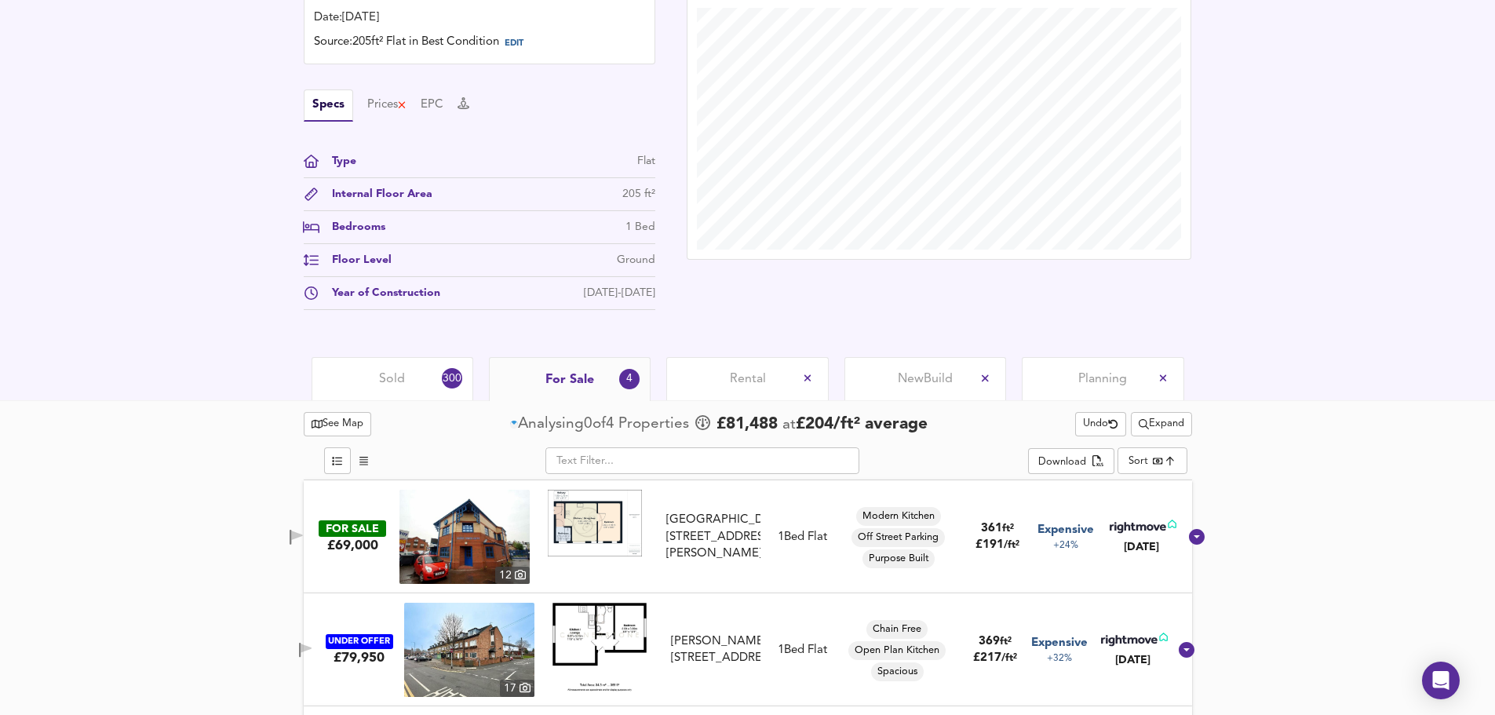
click at [1171, 421] on span "Expand" at bounding box center [1162, 424] width 46 height 18
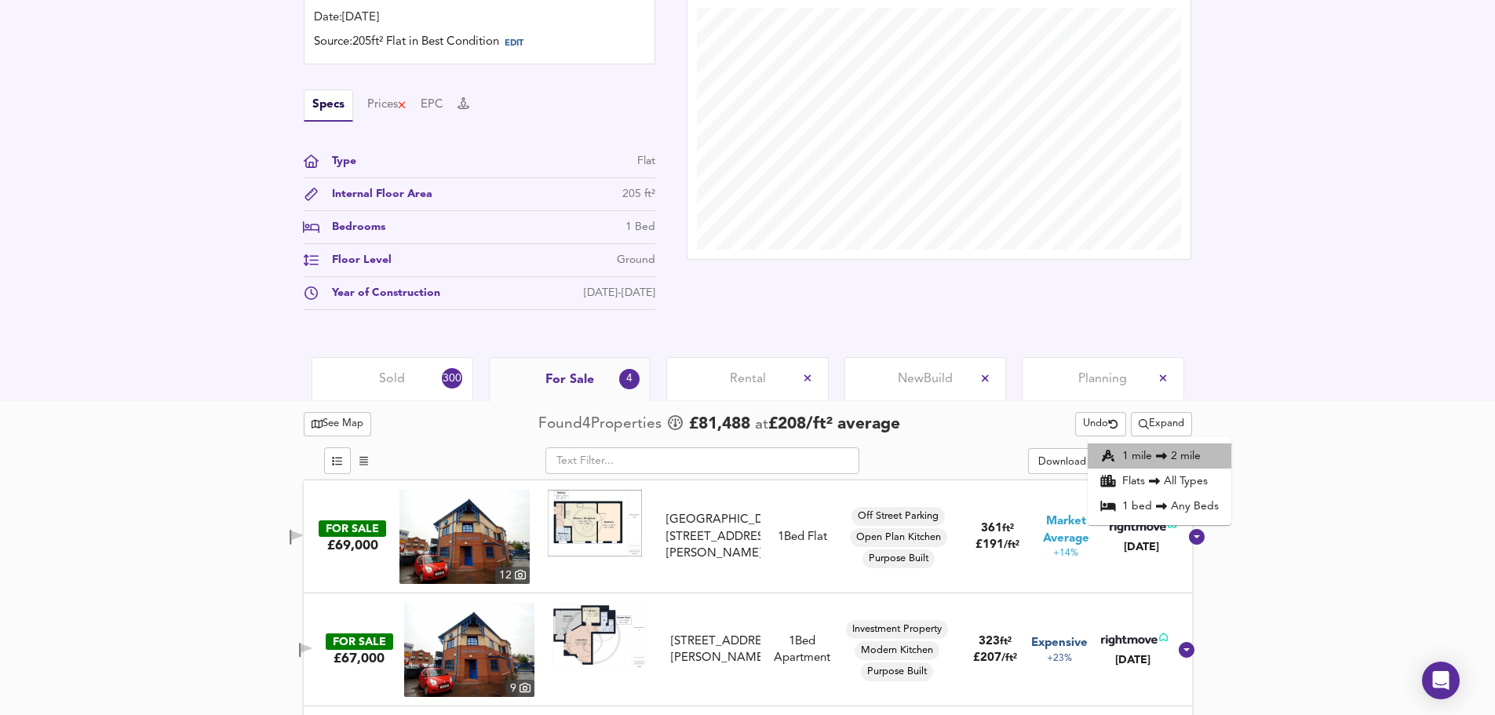
click at [1179, 450] on li "1 mile 2 mile" at bounding box center [1160, 455] width 144 height 25
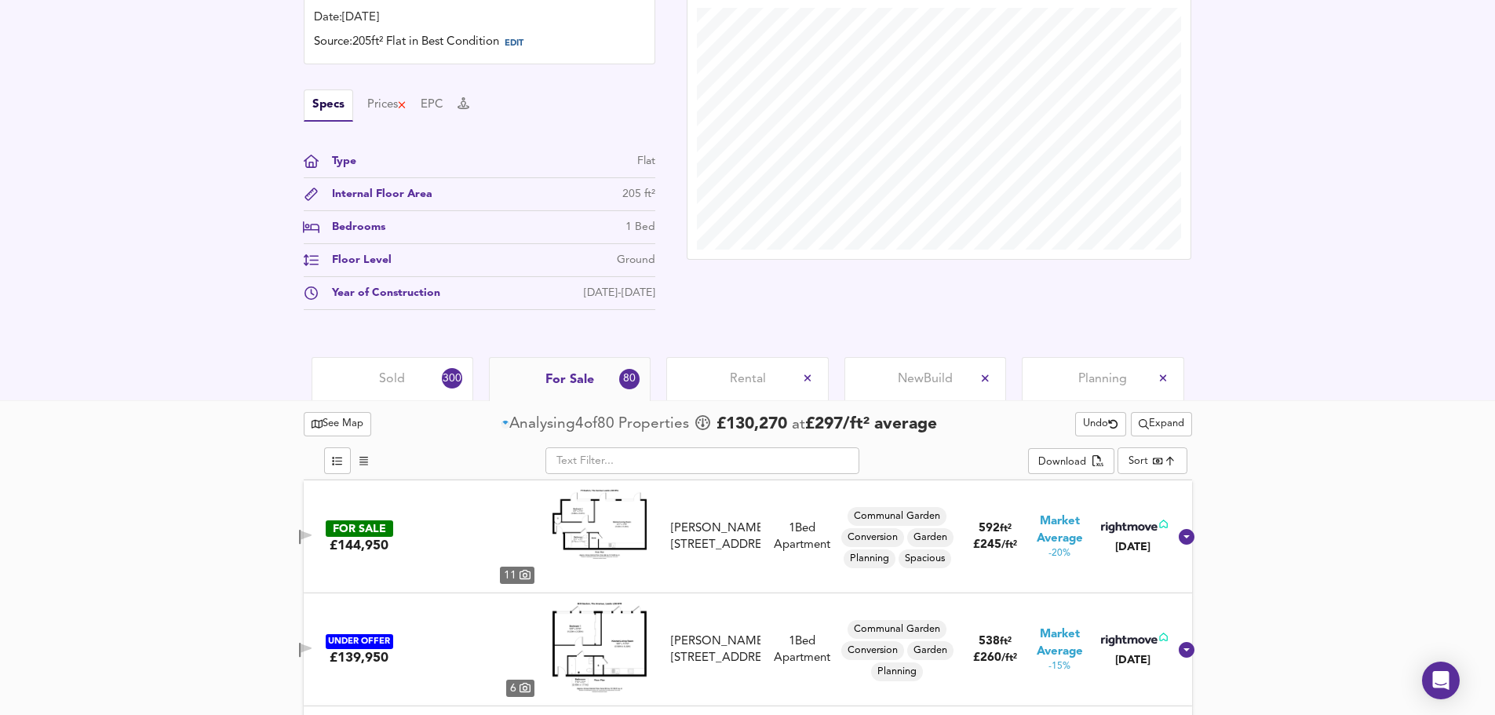
scroll to position [676, 0]
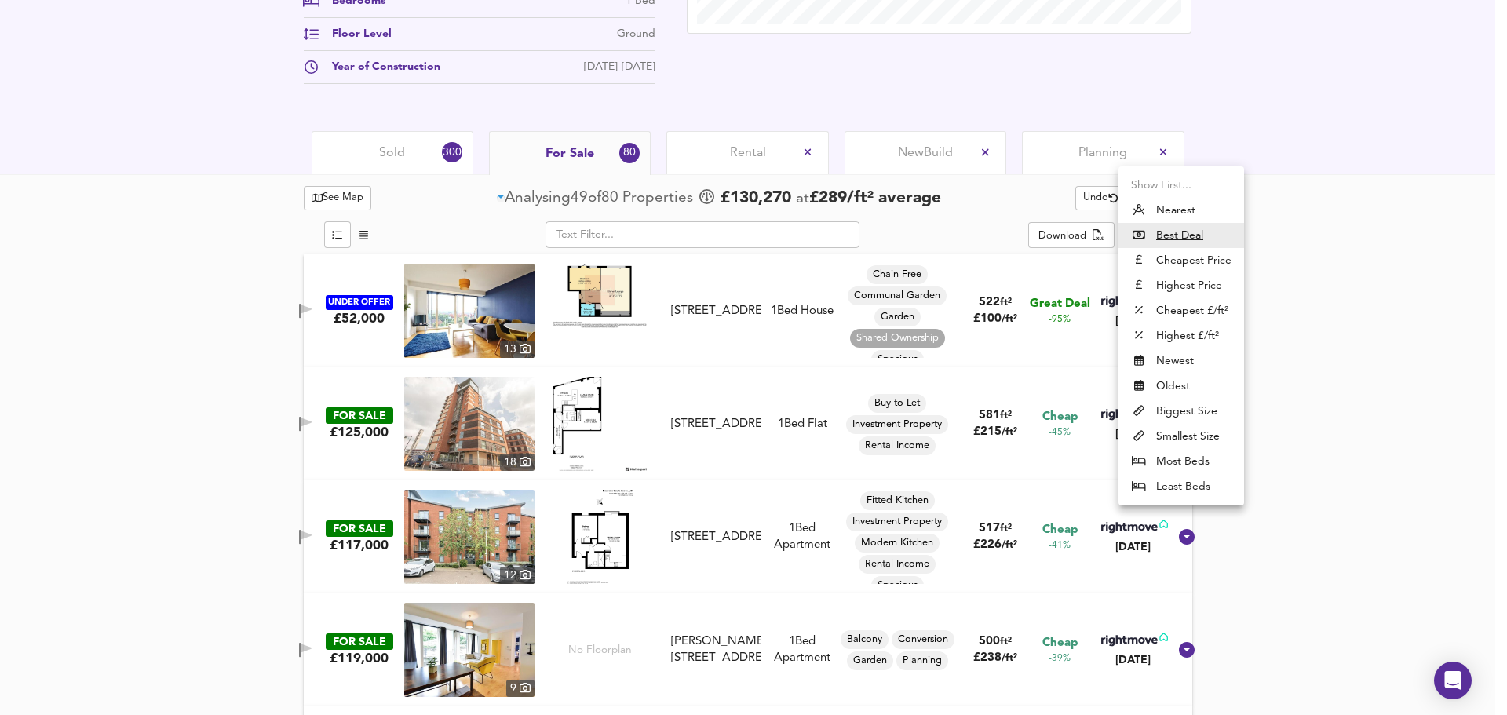
click at [1338, 395] on div at bounding box center [753, 357] width 1507 height 715
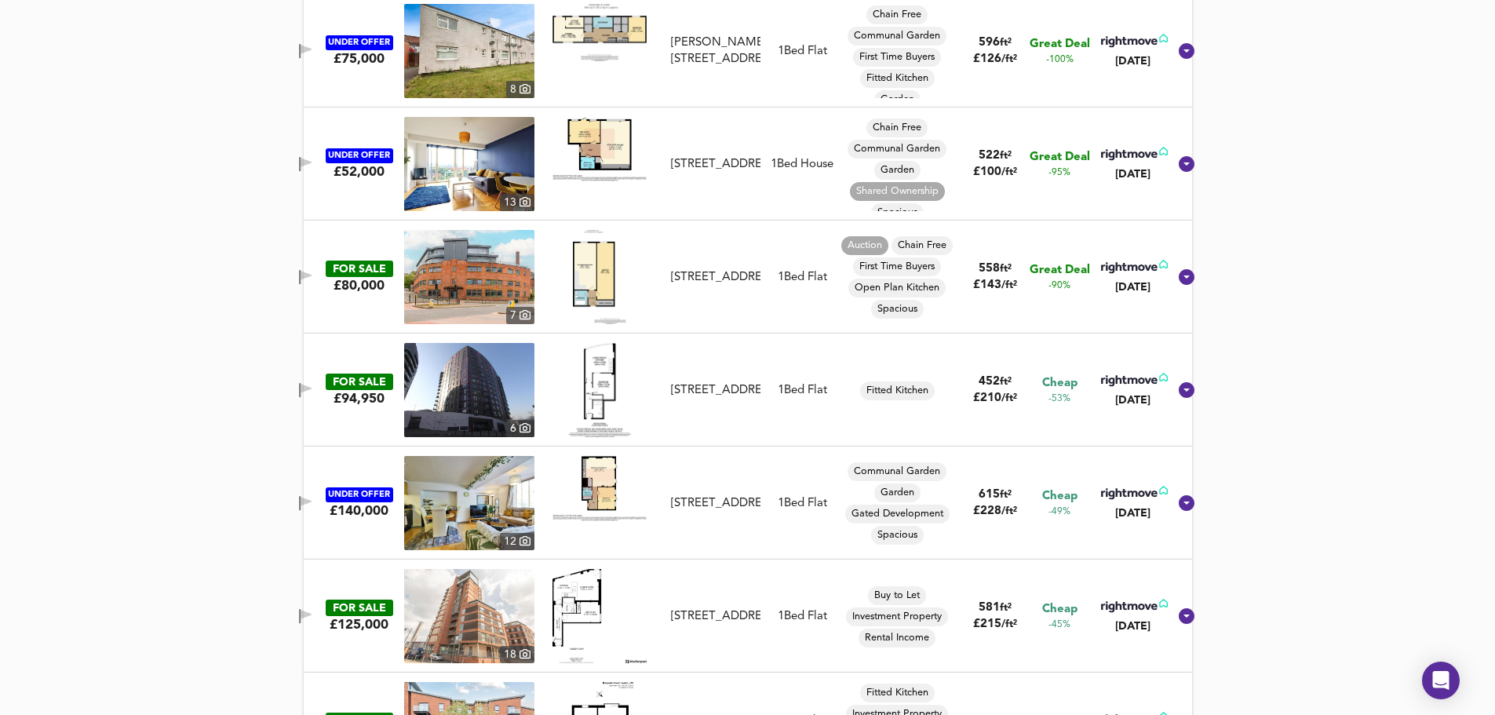
scroll to position [956, 0]
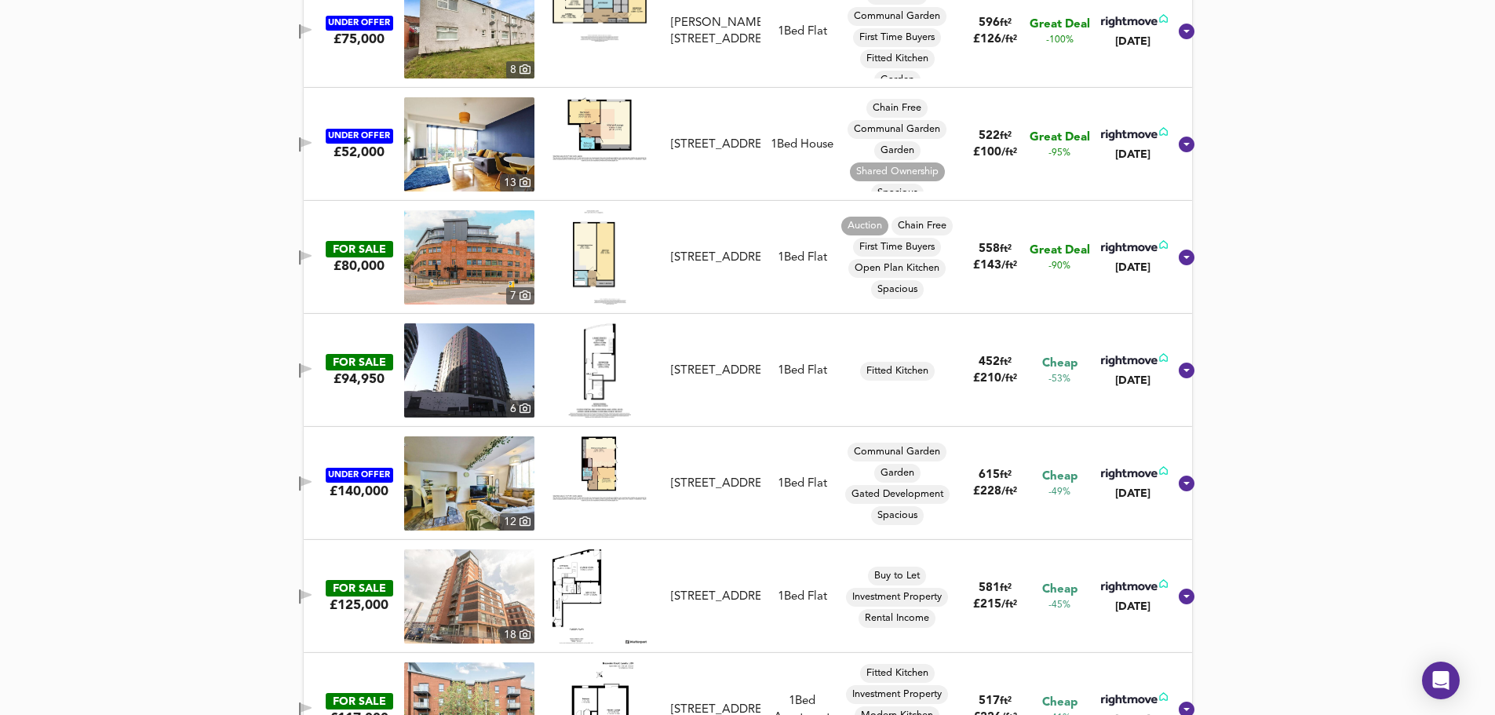
click at [312, 253] on icon "button" at bounding box center [306, 255] width 11 height 9
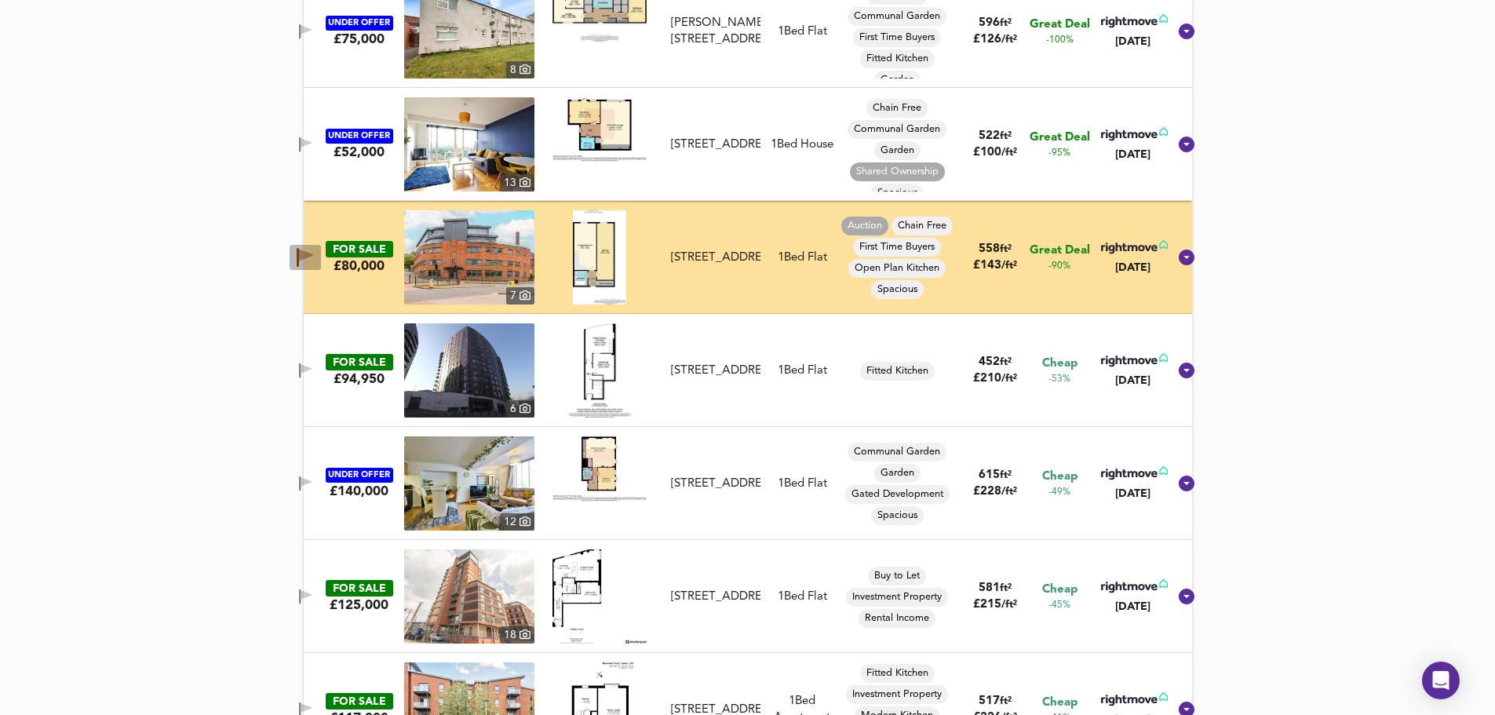
click at [313, 253] on icon "button" at bounding box center [306, 256] width 14 height 12
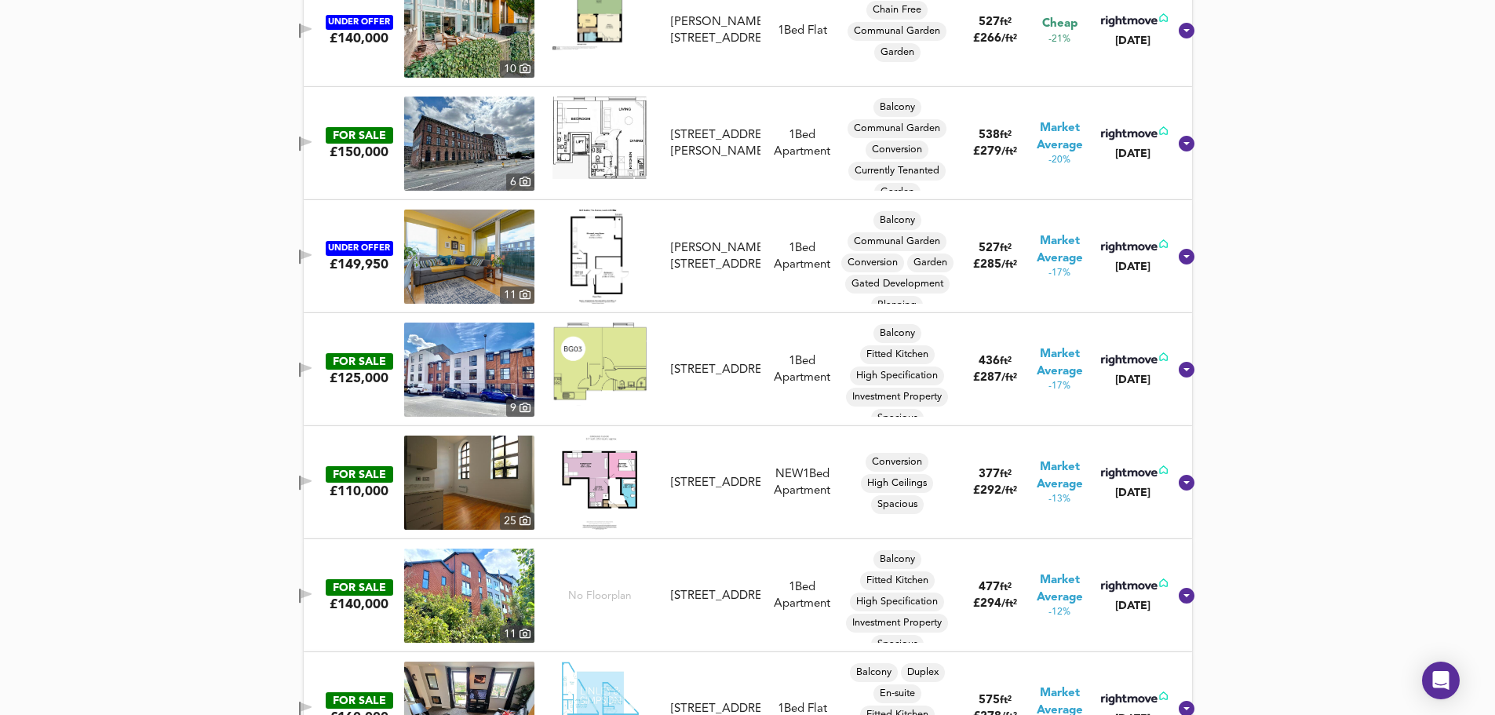
scroll to position [2996, 0]
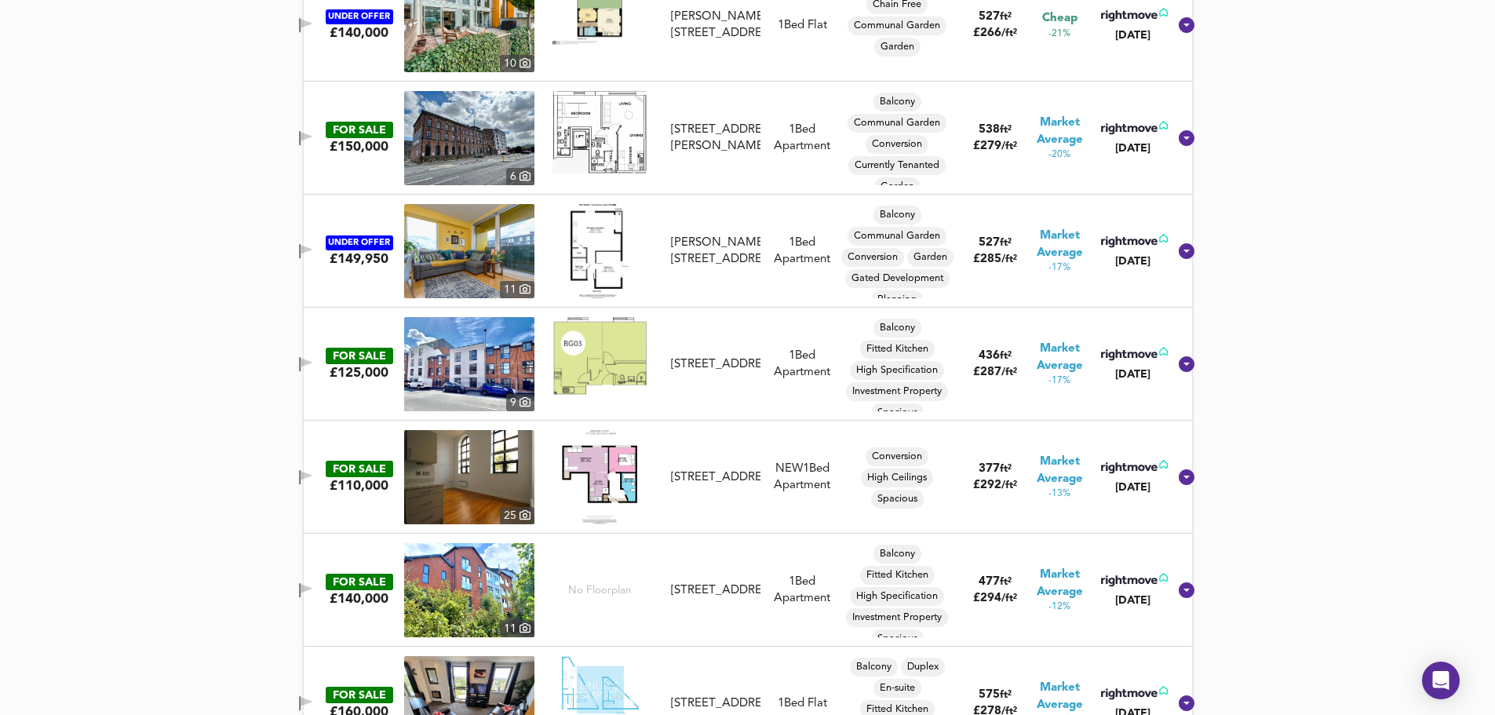
click at [312, 140] on icon "button" at bounding box center [306, 136] width 11 height 9
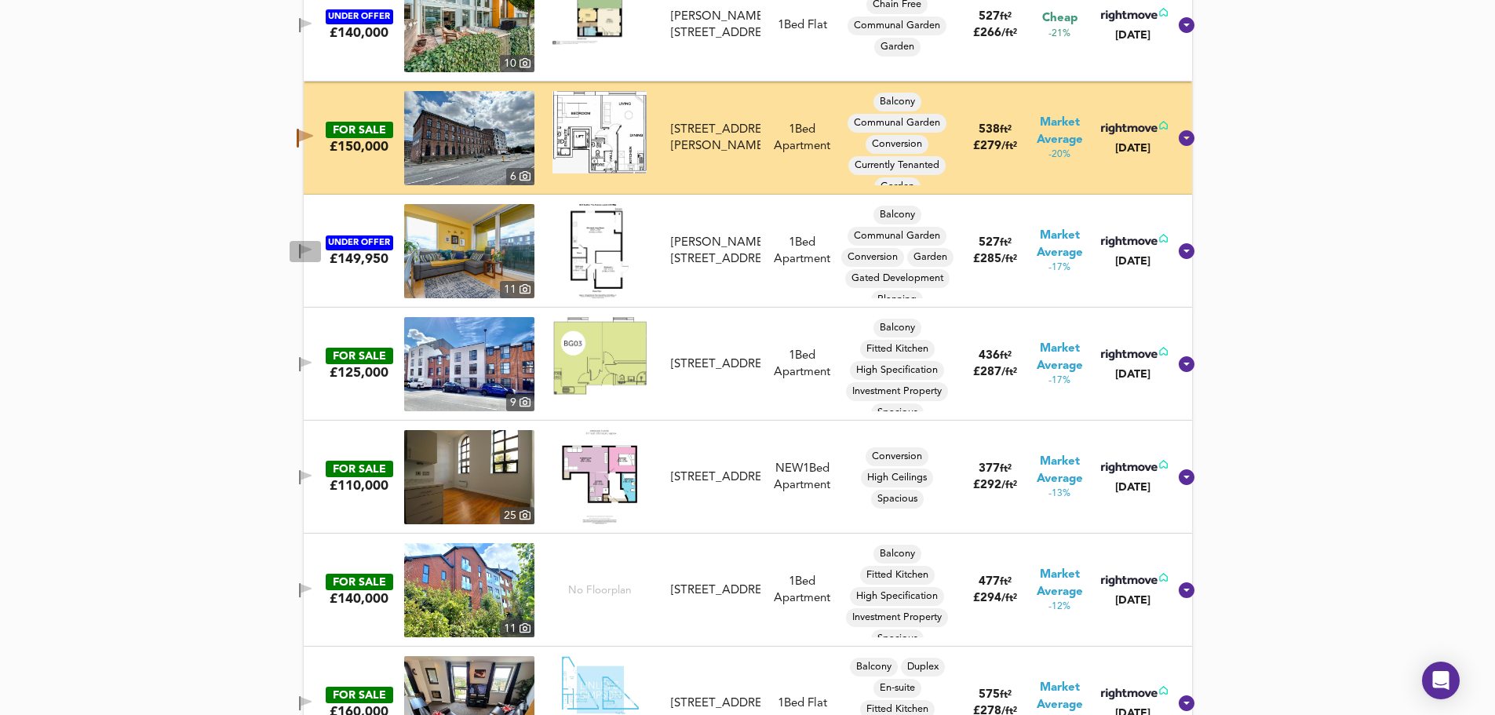
click at [315, 242] on button "button" at bounding box center [305, 251] width 31 height 21
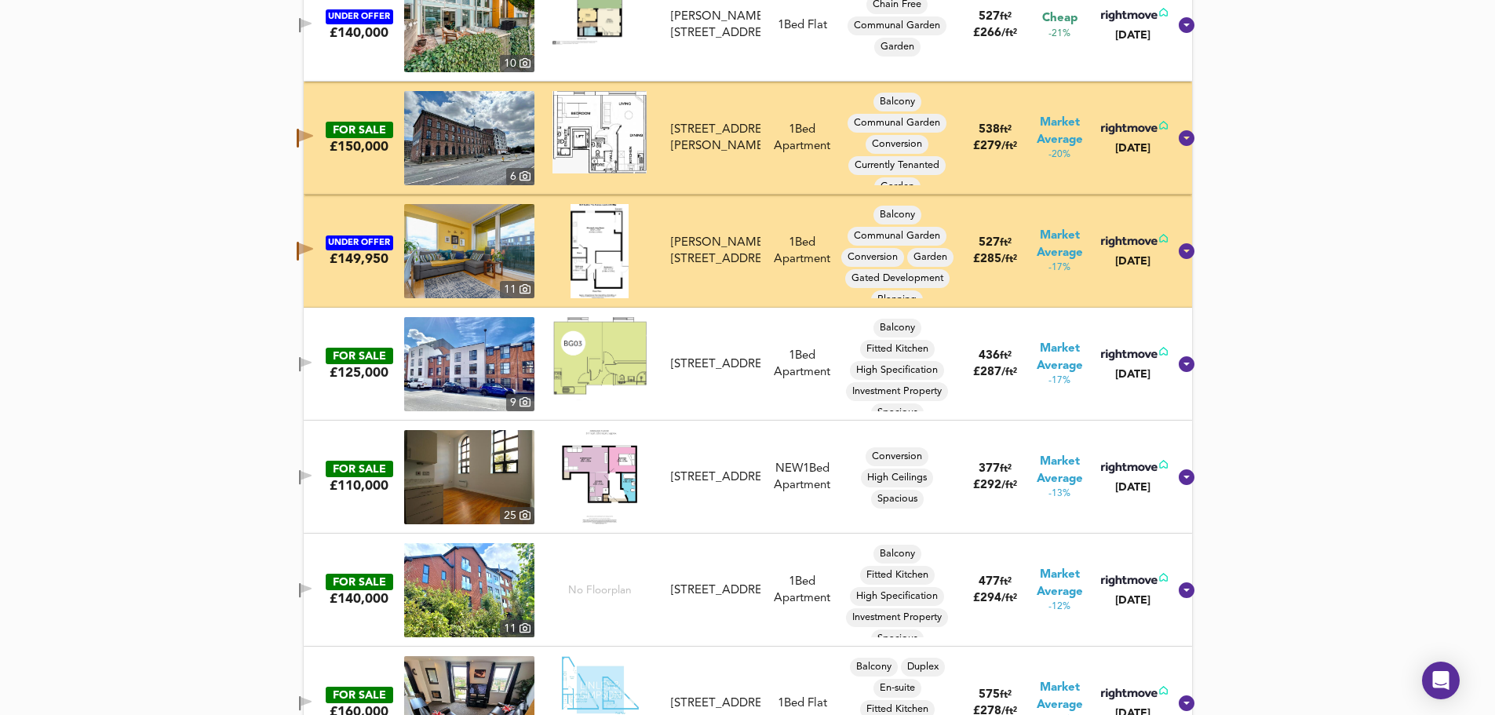
click at [312, 361] on icon "button" at bounding box center [306, 362] width 11 height 9
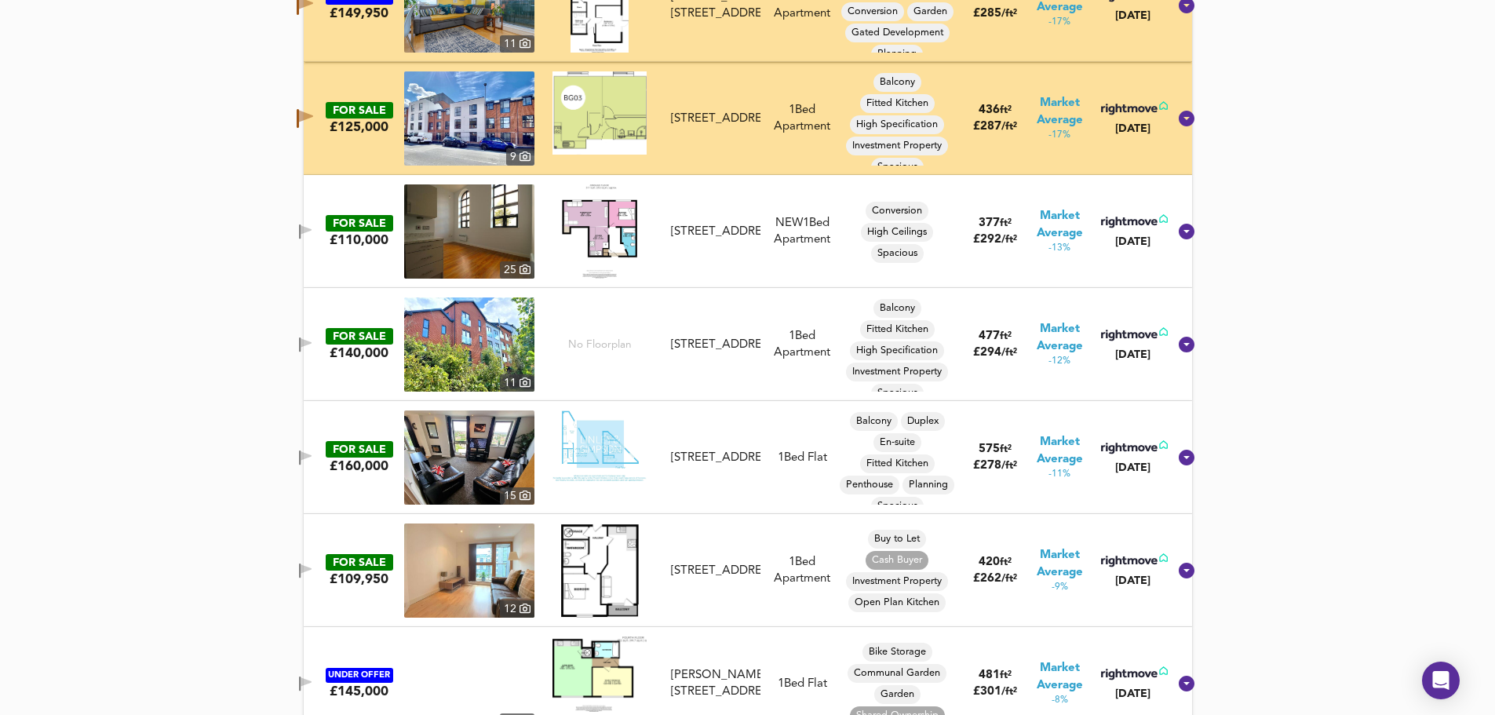
scroll to position [3258, 0]
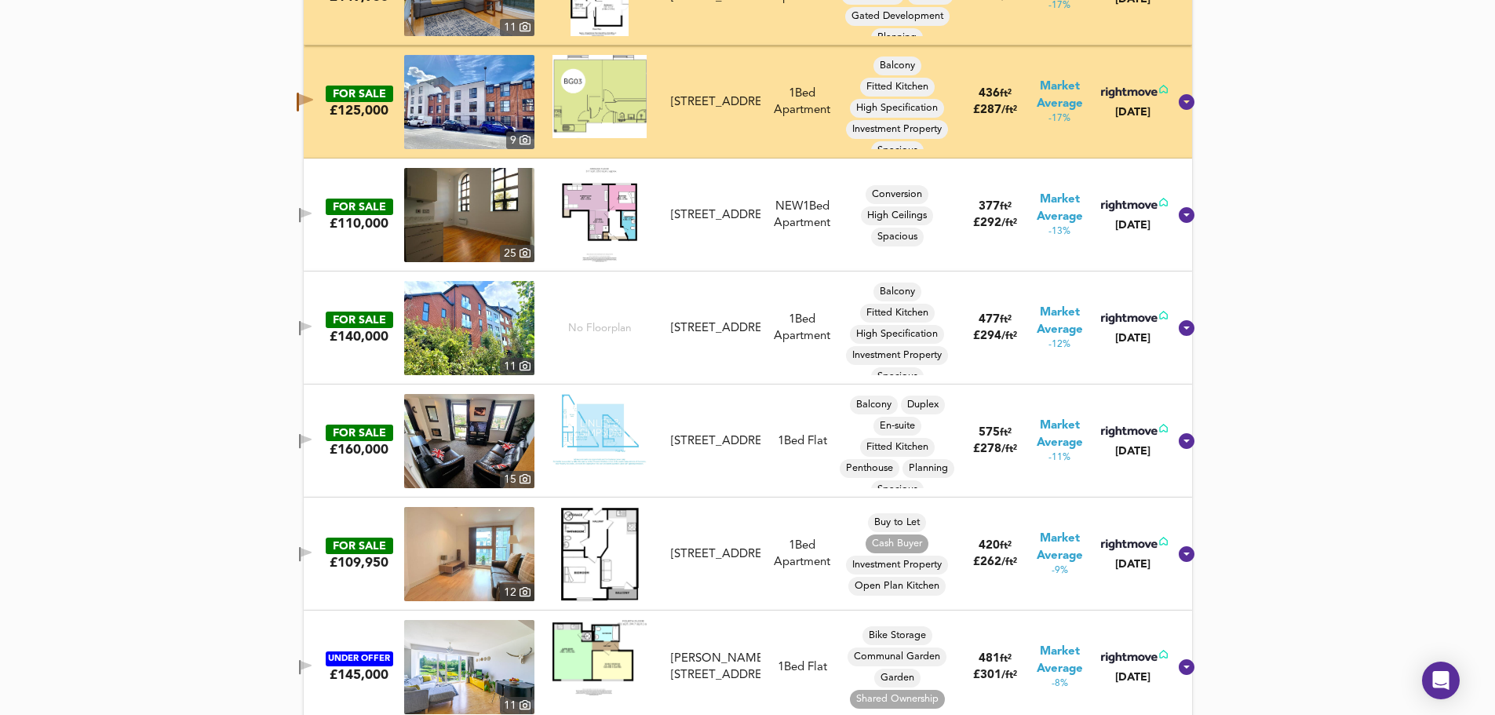
click at [301, 213] on icon "button" at bounding box center [300, 215] width 2 height 15
click at [310, 321] on span "button" at bounding box center [306, 328] width 24 height 15
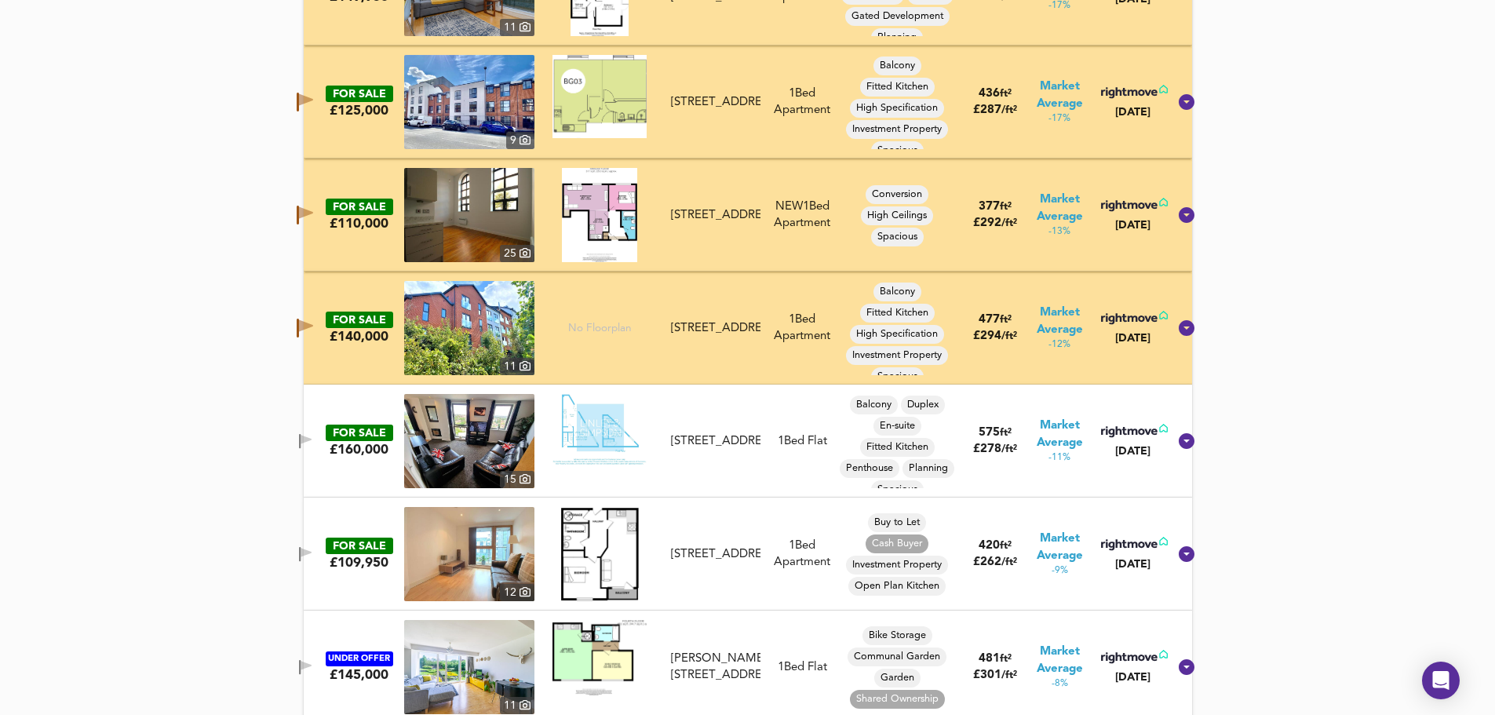
click at [309, 434] on span "button" at bounding box center [306, 441] width 24 height 15
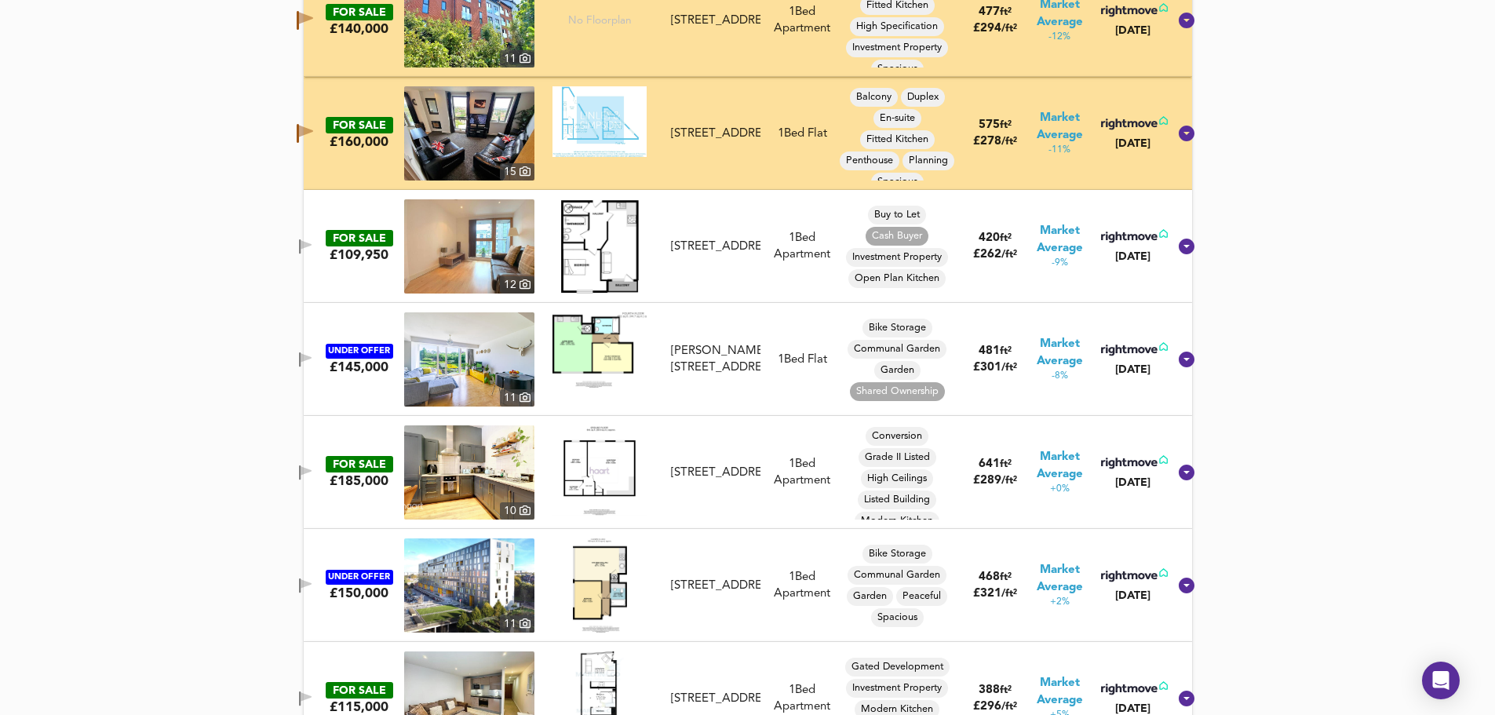
scroll to position [3572, 0]
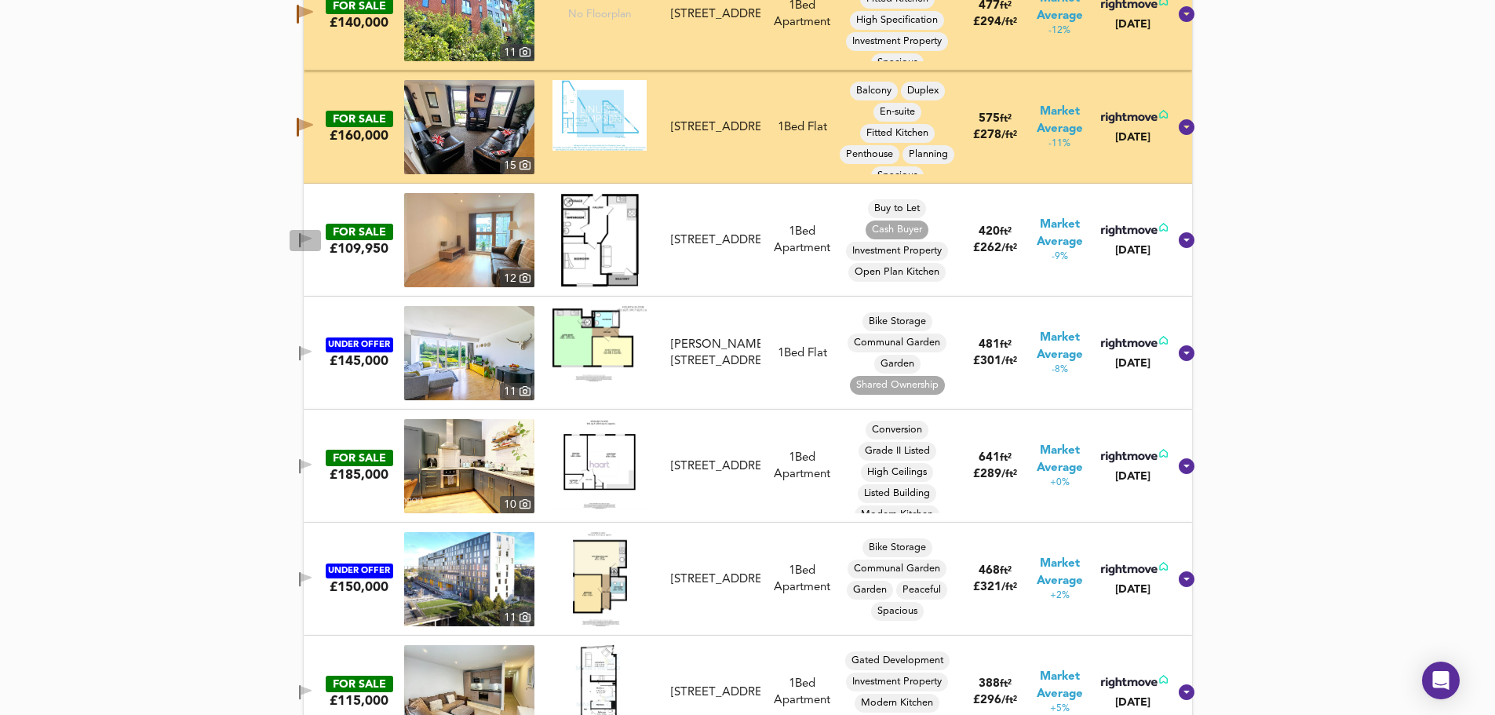
click at [312, 236] on icon "button" at bounding box center [305, 240] width 13 height 15
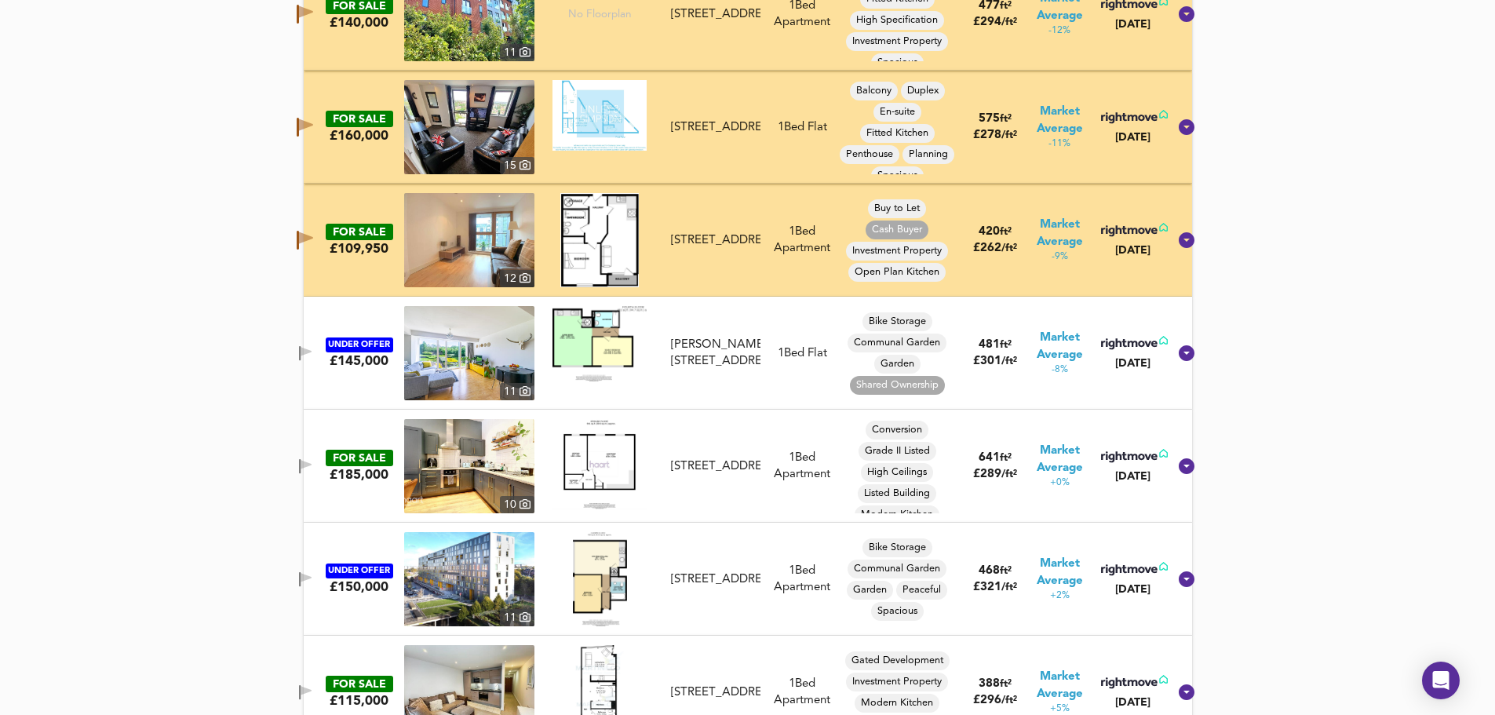
click at [306, 347] on button "button" at bounding box center [305, 353] width 31 height 21
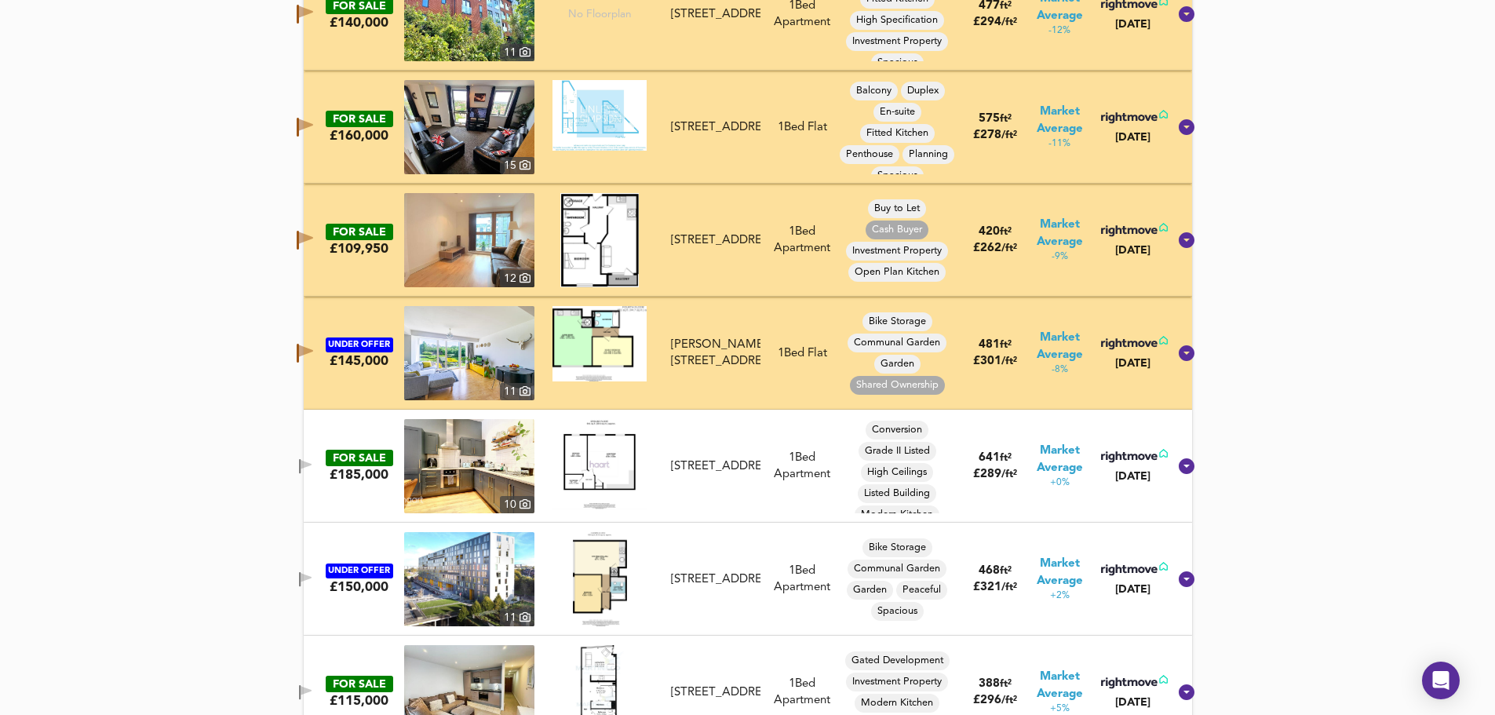
click at [301, 464] on icon "button" at bounding box center [300, 466] width 2 height 15
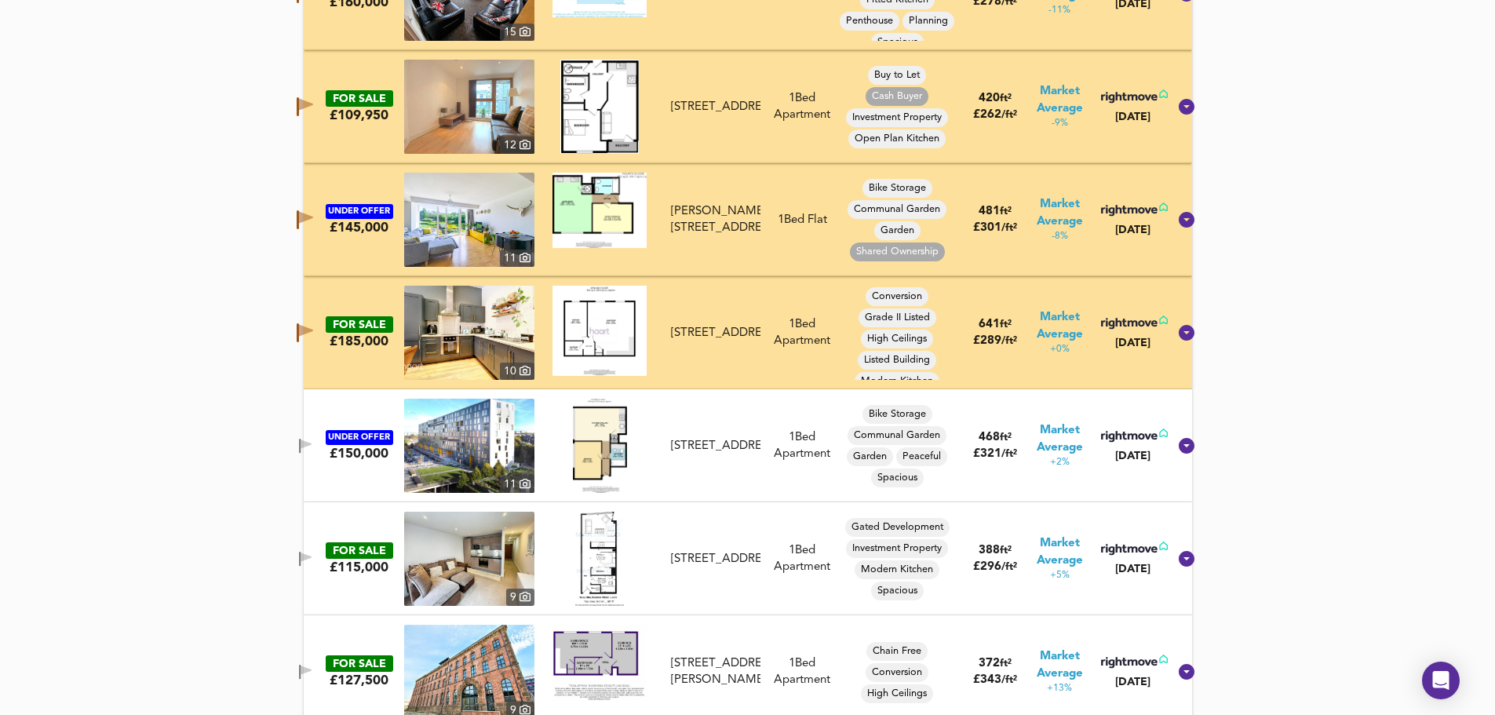
scroll to position [3834, 0]
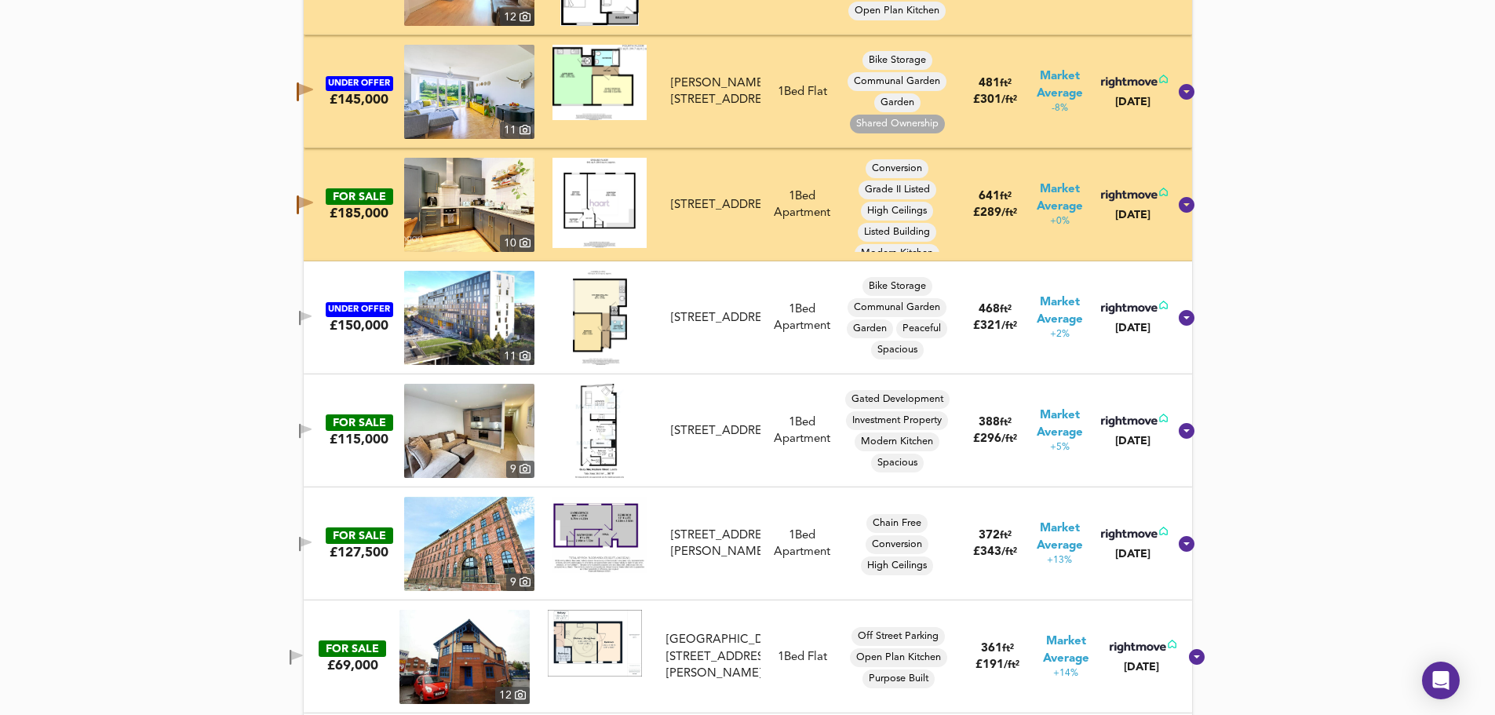
click at [317, 309] on button "button" at bounding box center [305, 318] width 31 height 21
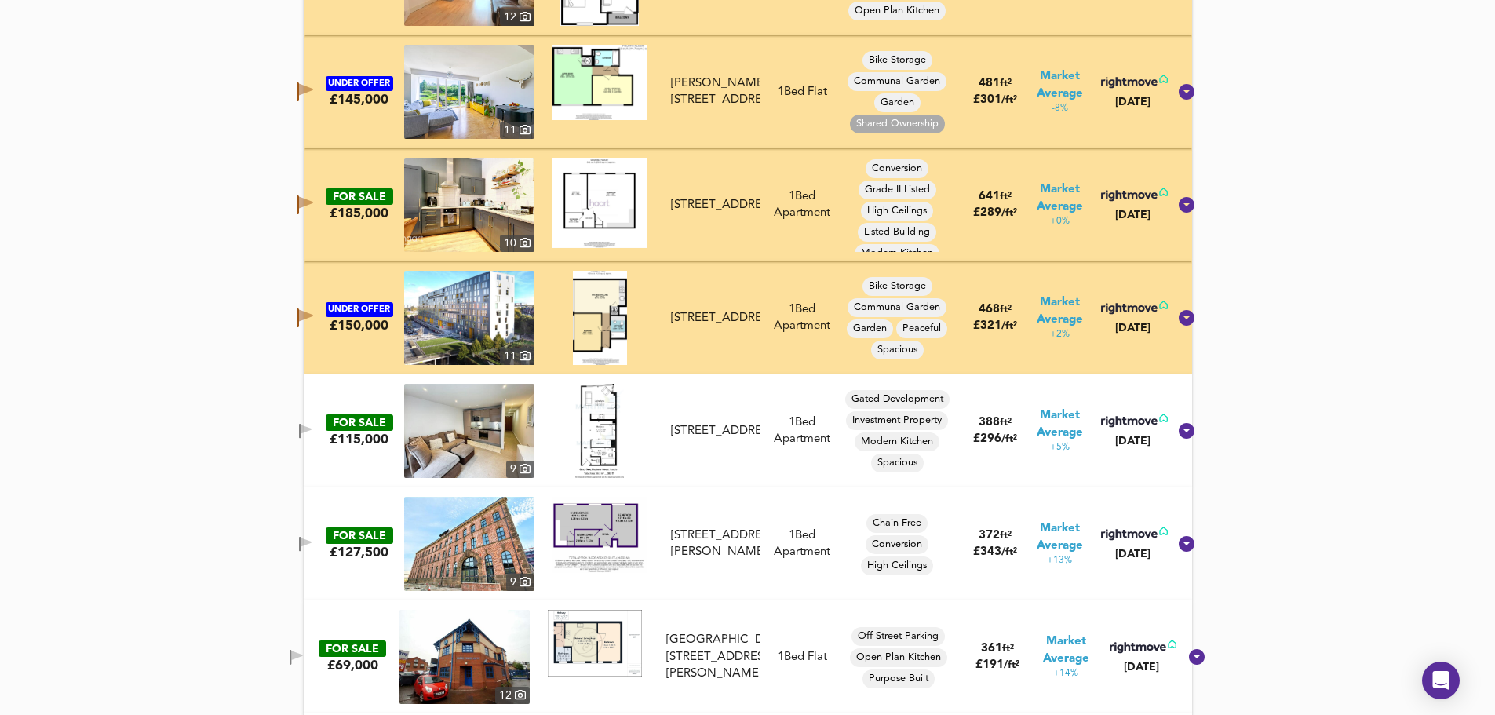
click at [312, 427] on icon "button" at bounding box center [306, 429] width 11 height 9
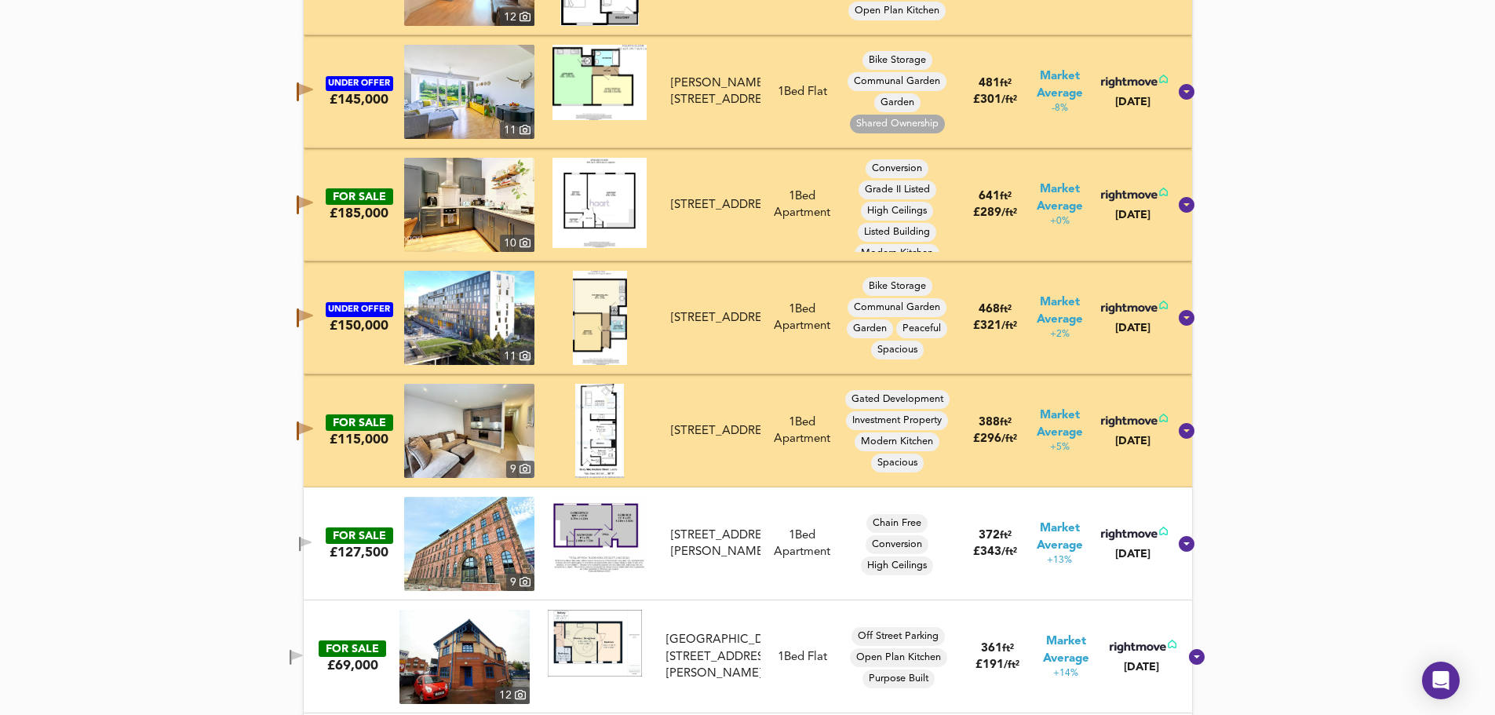
click at [312, 544] on icon "button" at bounding box center [306, 542] width 11 height 9
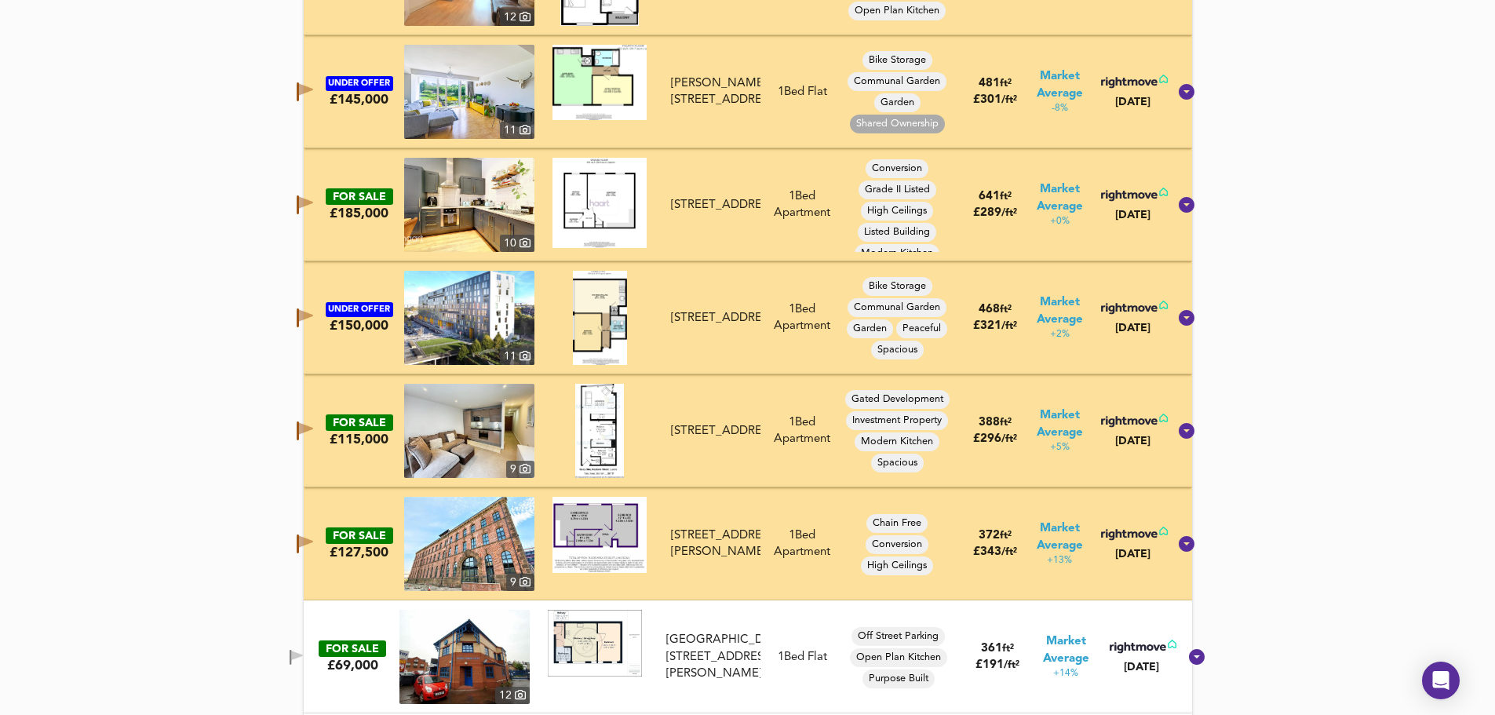
click at [299, 540] on icon "button" at bounding box center [298, 543] width 2 height 19
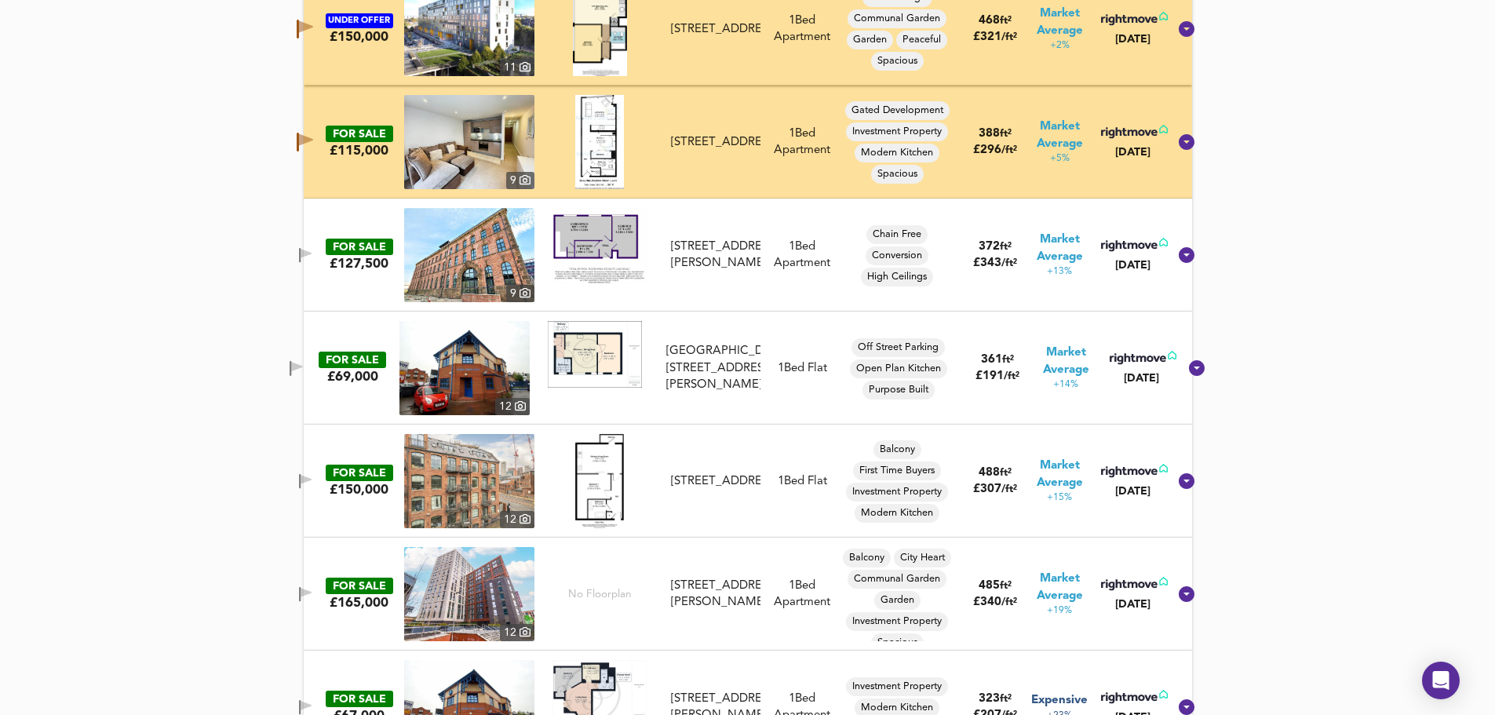
scroll to position [4200, 0]
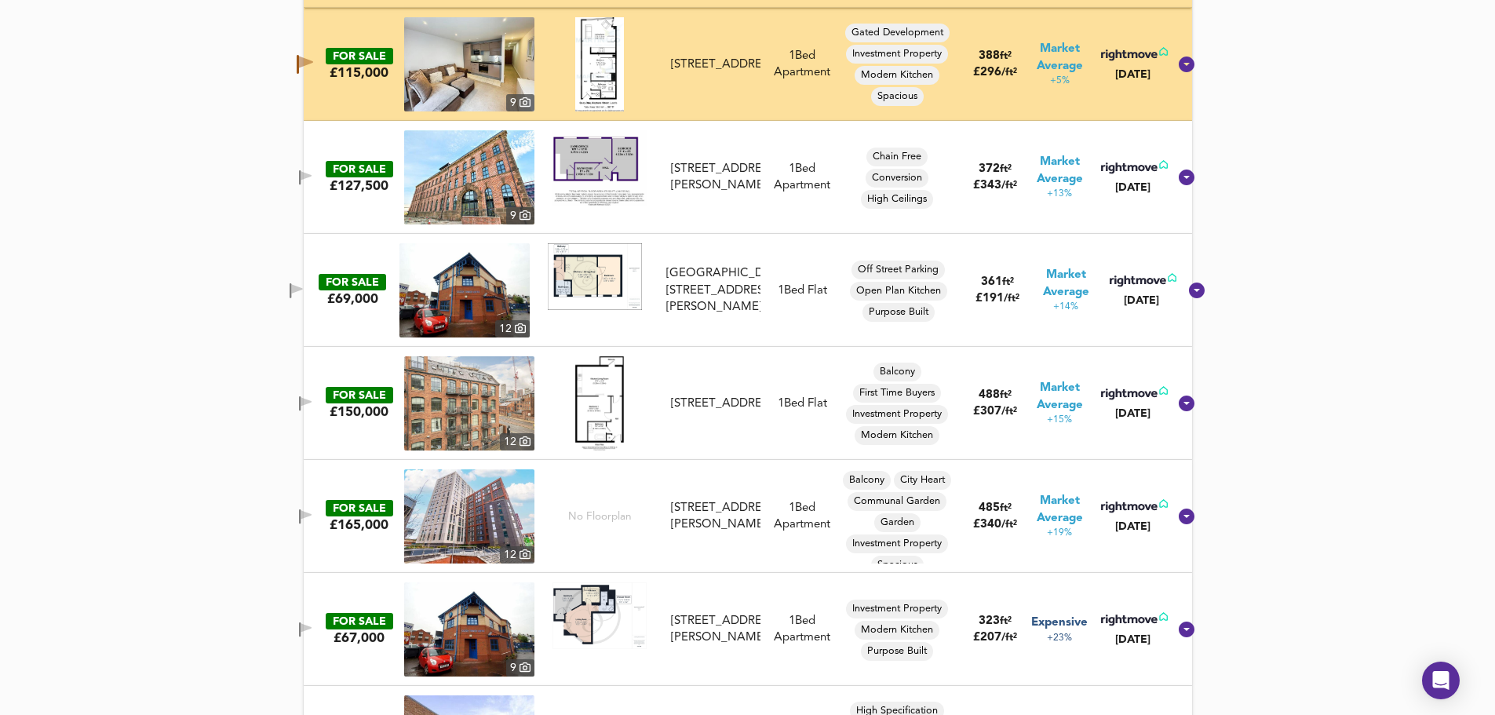
click at [291, 288] on icon "button" at bounding box center [291, 290] width 2 height 15
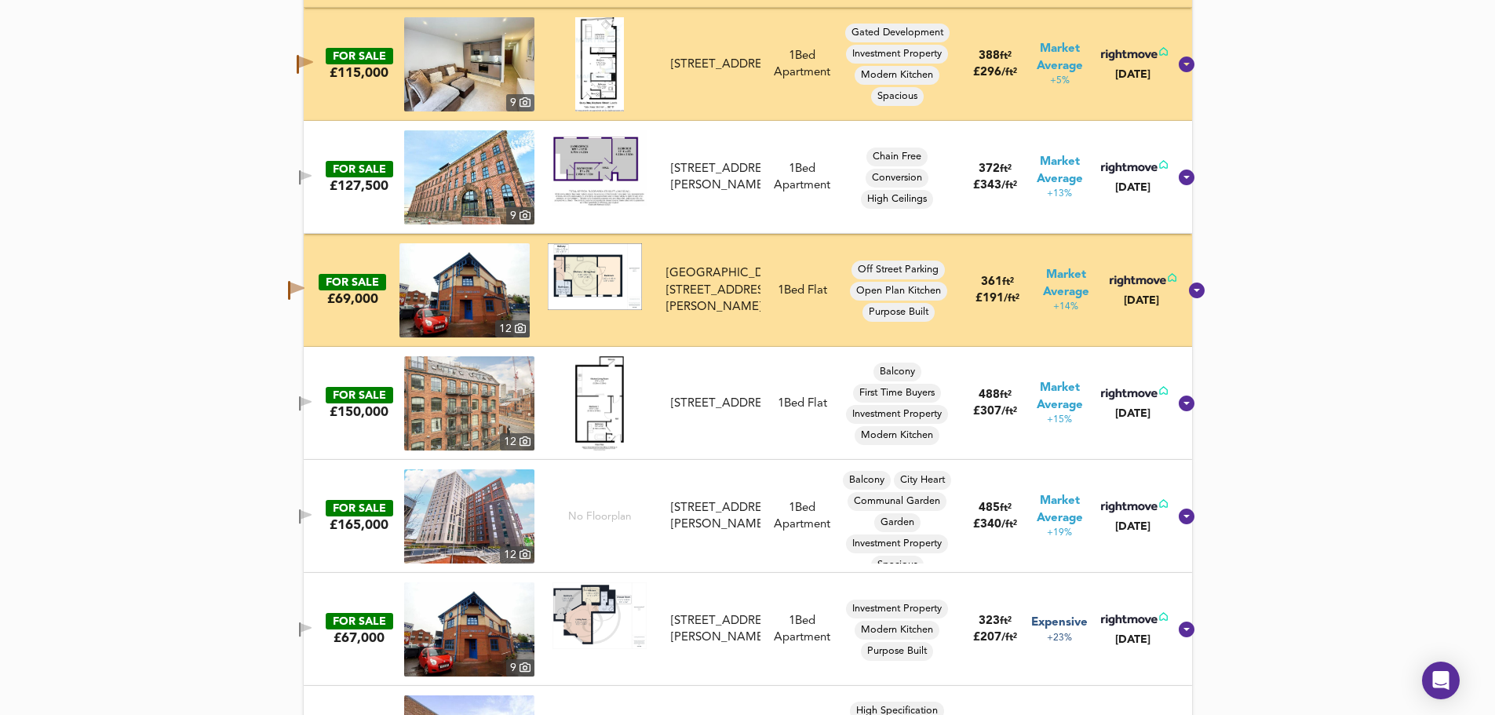
click at [312, 400] on icon "button" at bounding box center [306, 401] width 11 height 9
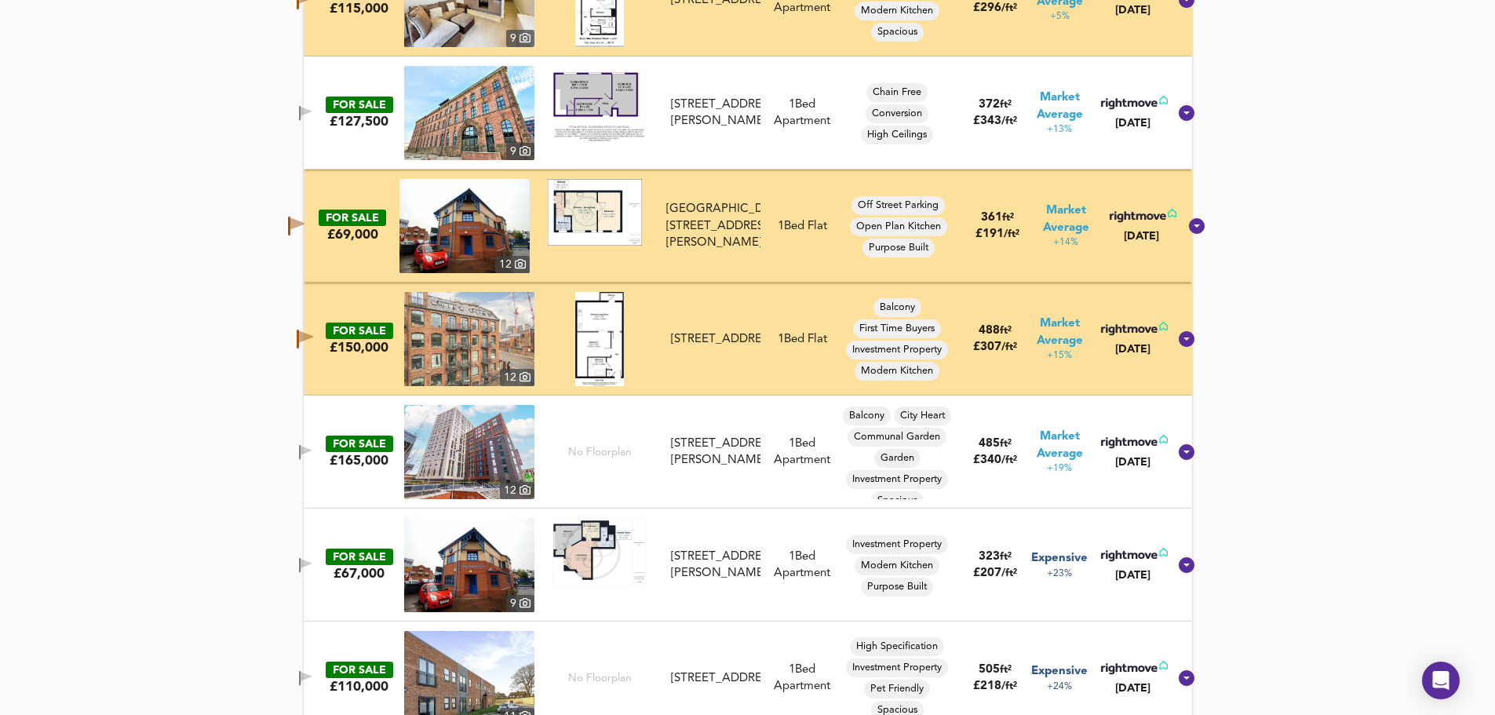
scroll to position [4461, 0]
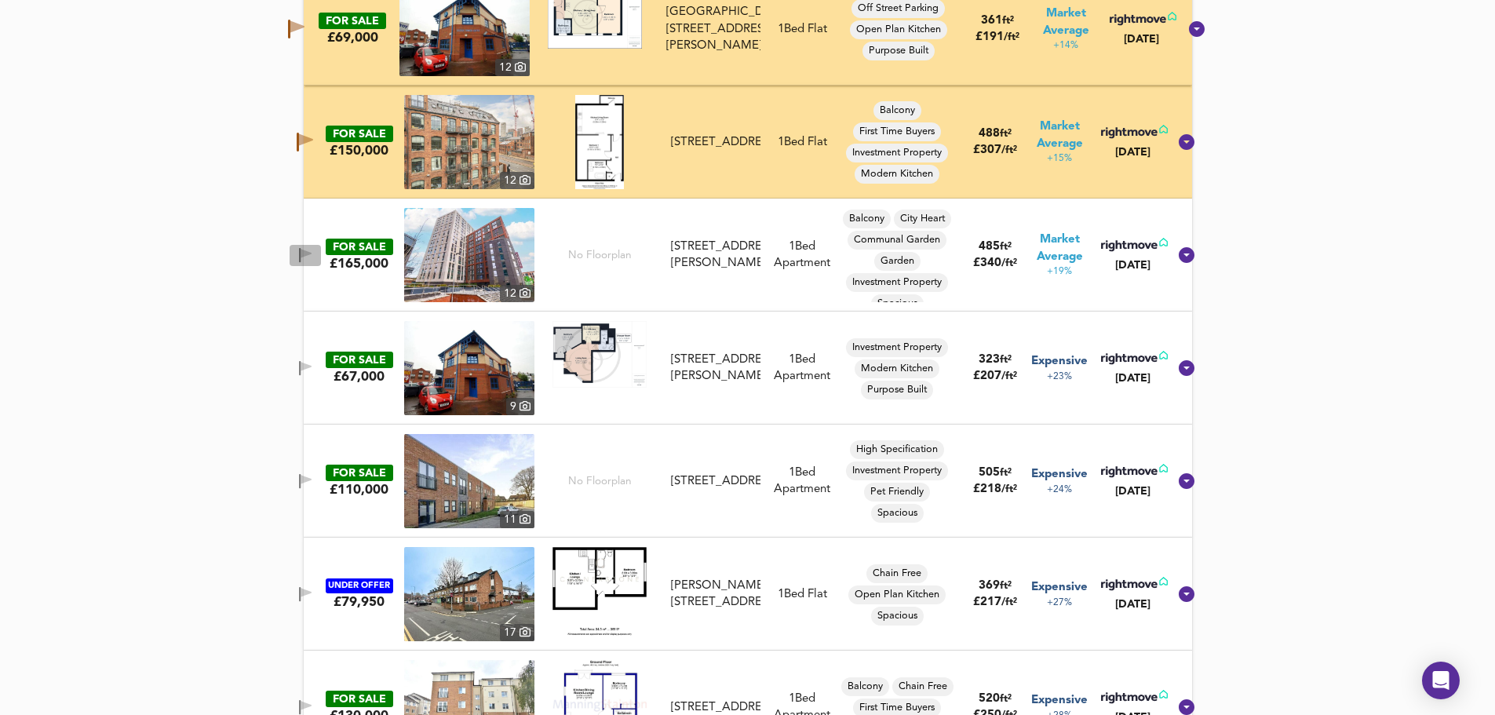
click at [313, 251] on span "button" at bounding box center [306, 255] width 24 height 15
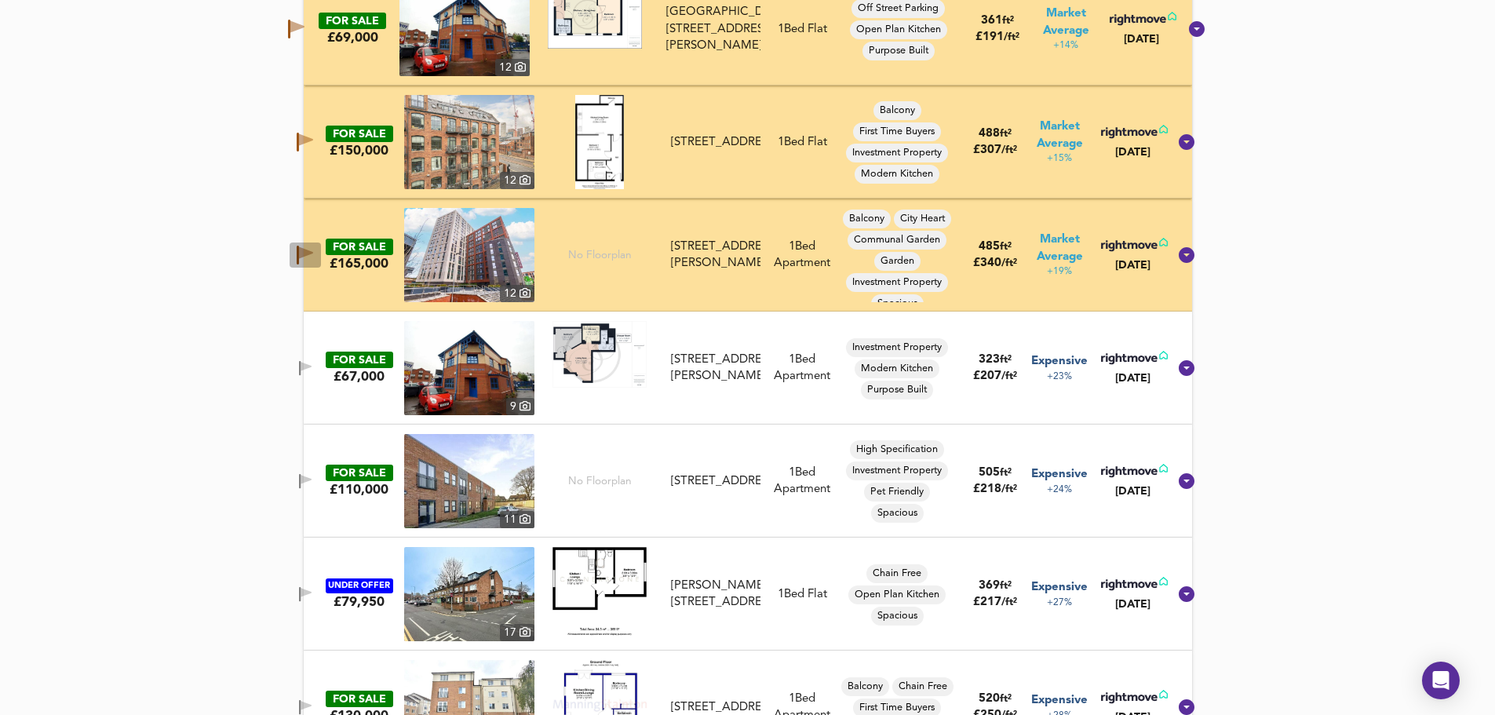
click at [299, 251] on icon "button" at bounding box center [298, 255] width 2 height 19
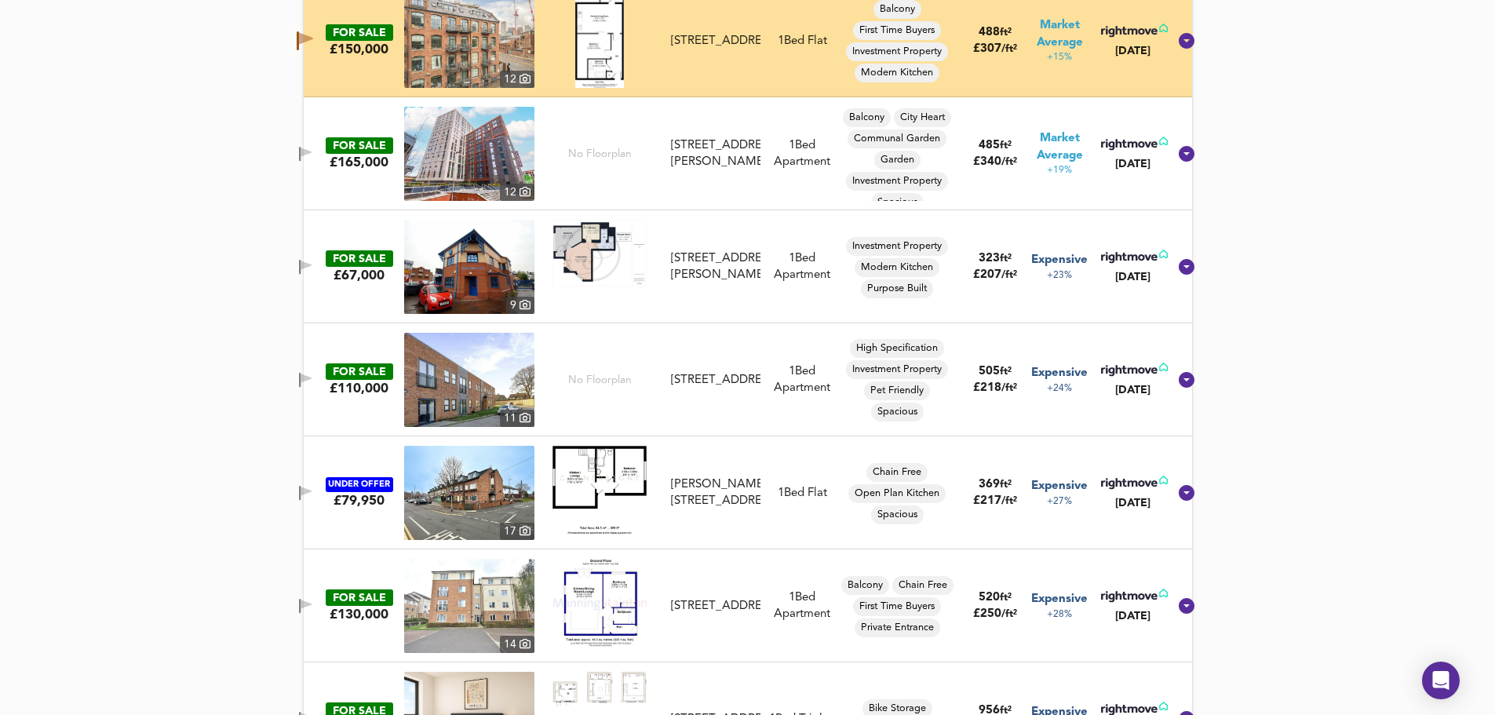
scroll to position [4566, 0]
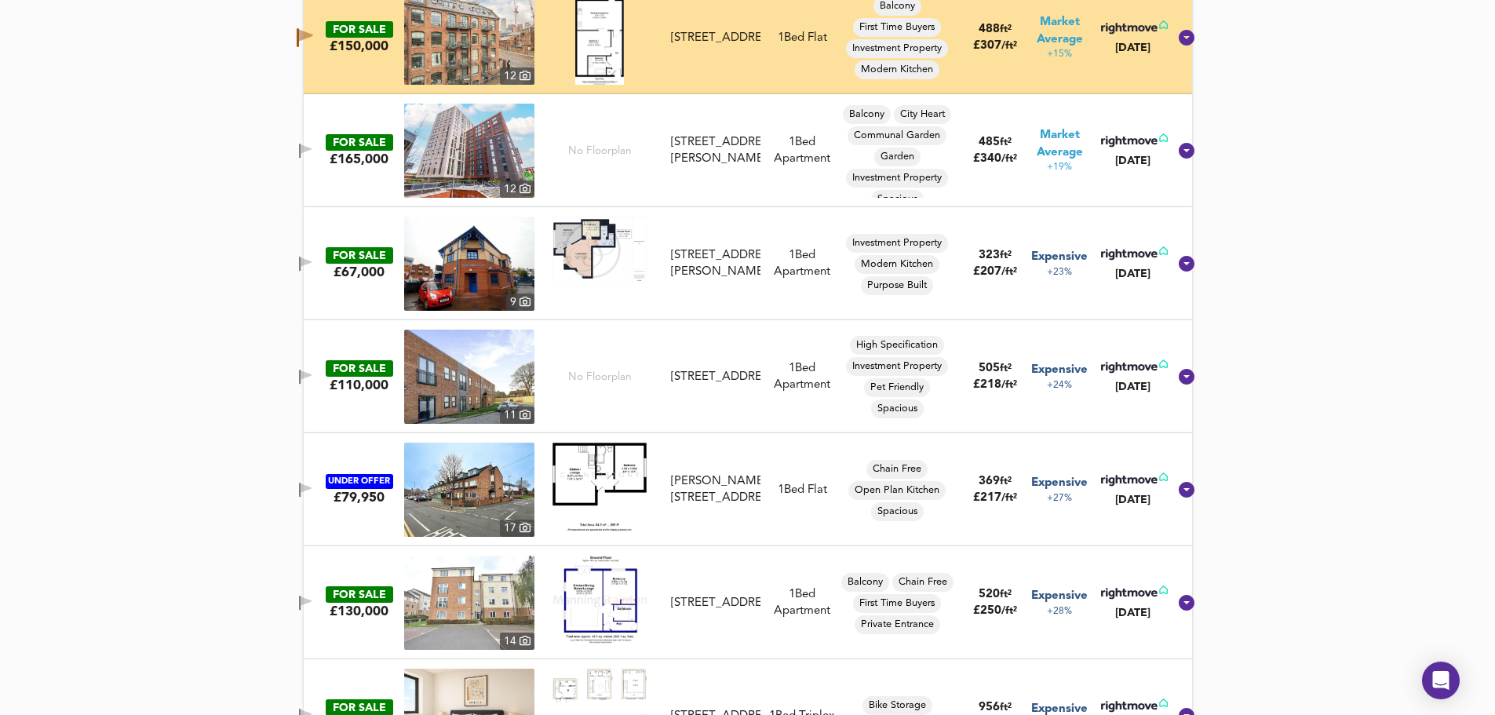
click at [312, 258] on icon "button" at bounding box center [305, 264] width 13 height 15
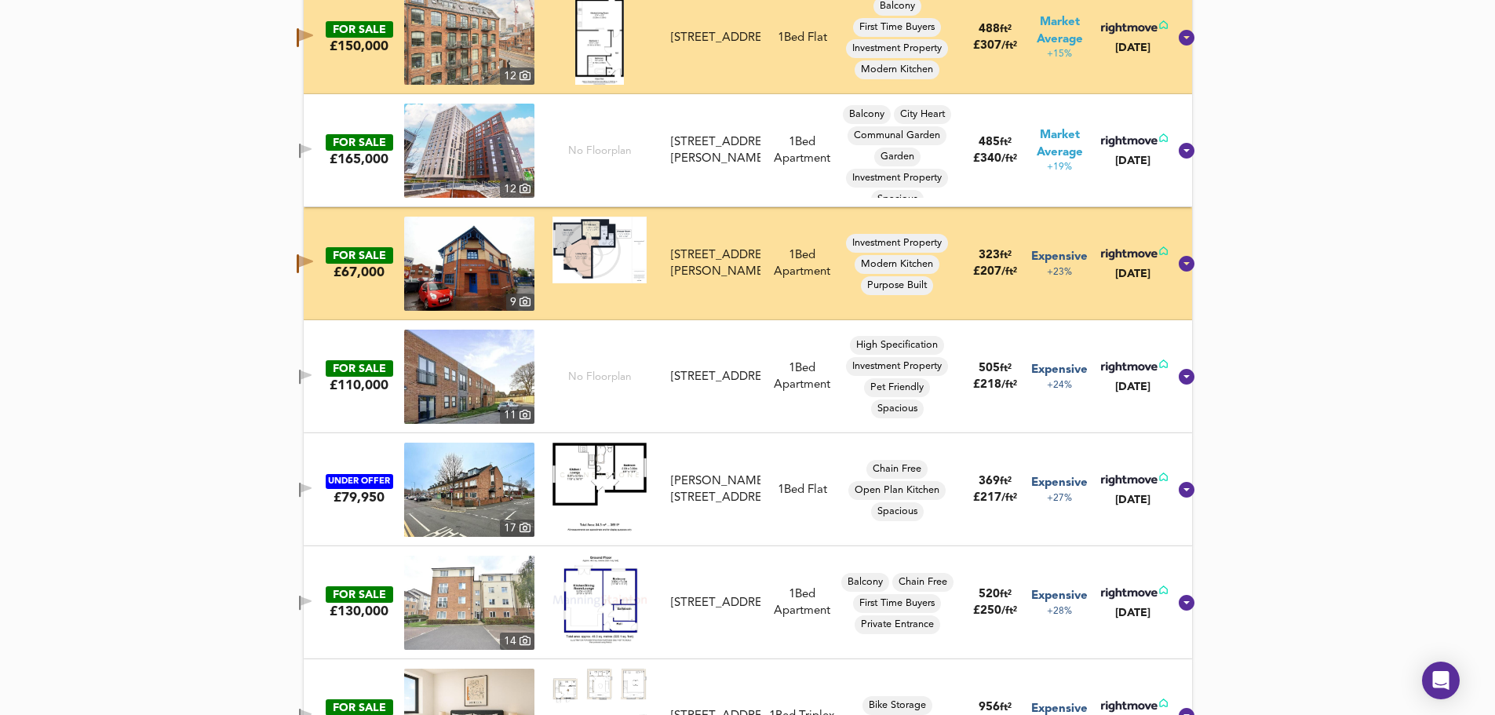
click at [301, 373] on icon "button" at bounding box center [300, 377] width 2 height 15
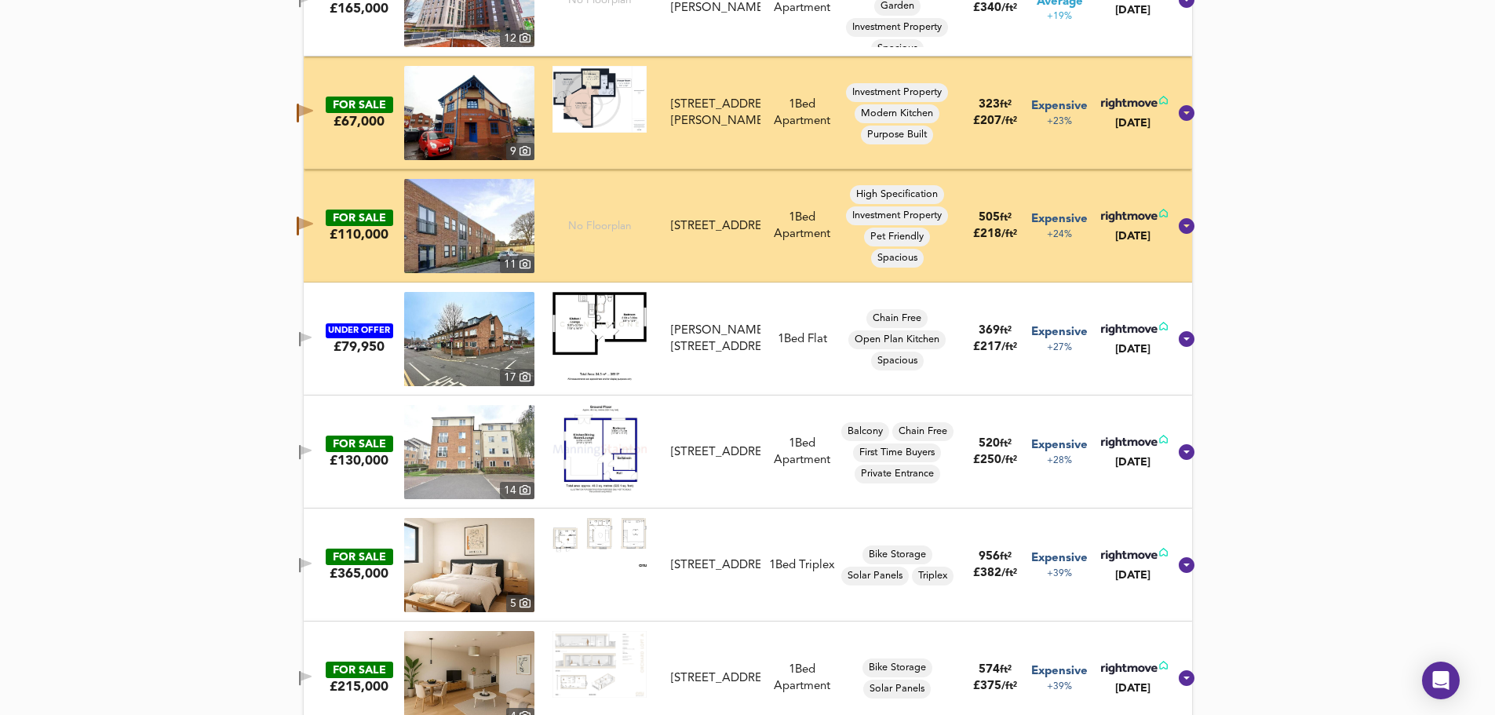
scroll to position [4723, 0]
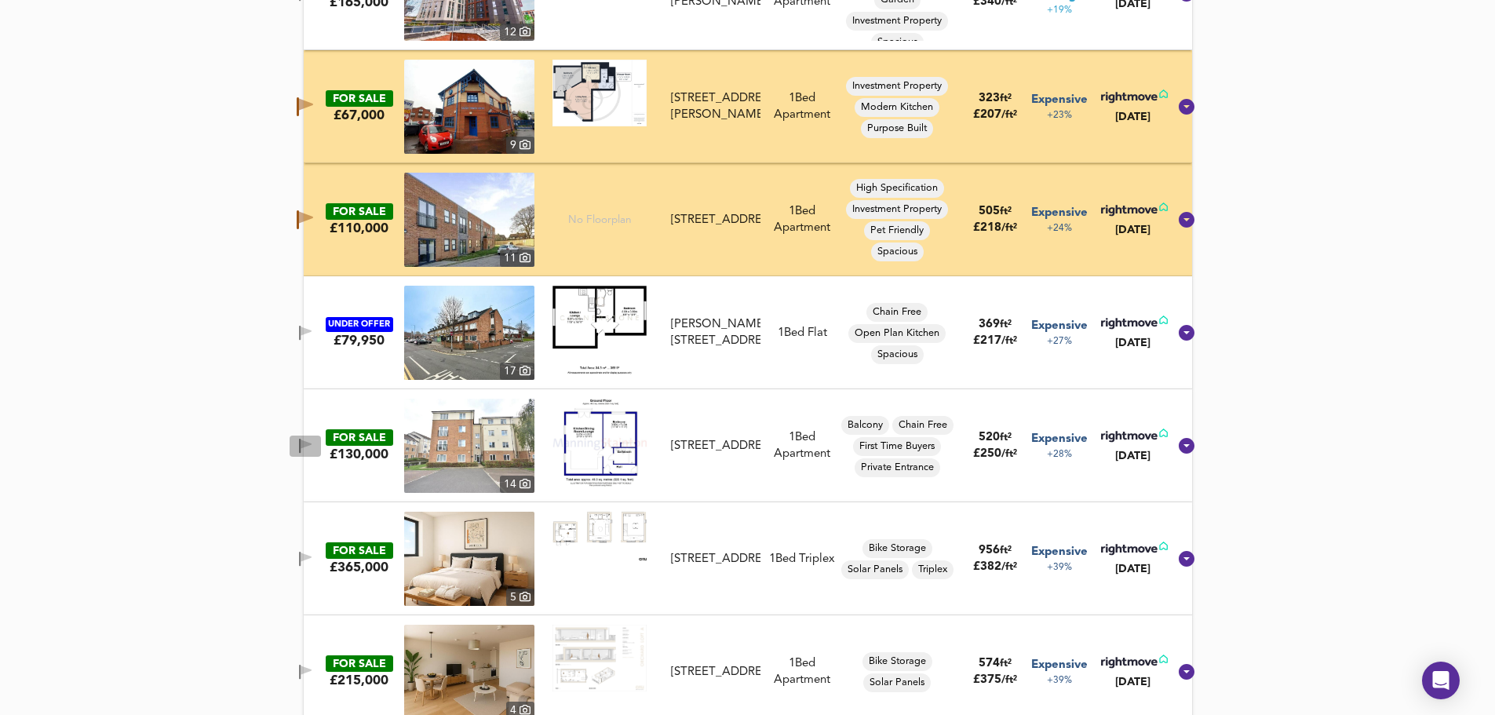
click at [311, 441] on span "button" at bounding box center [306, 446] width 24 height 15
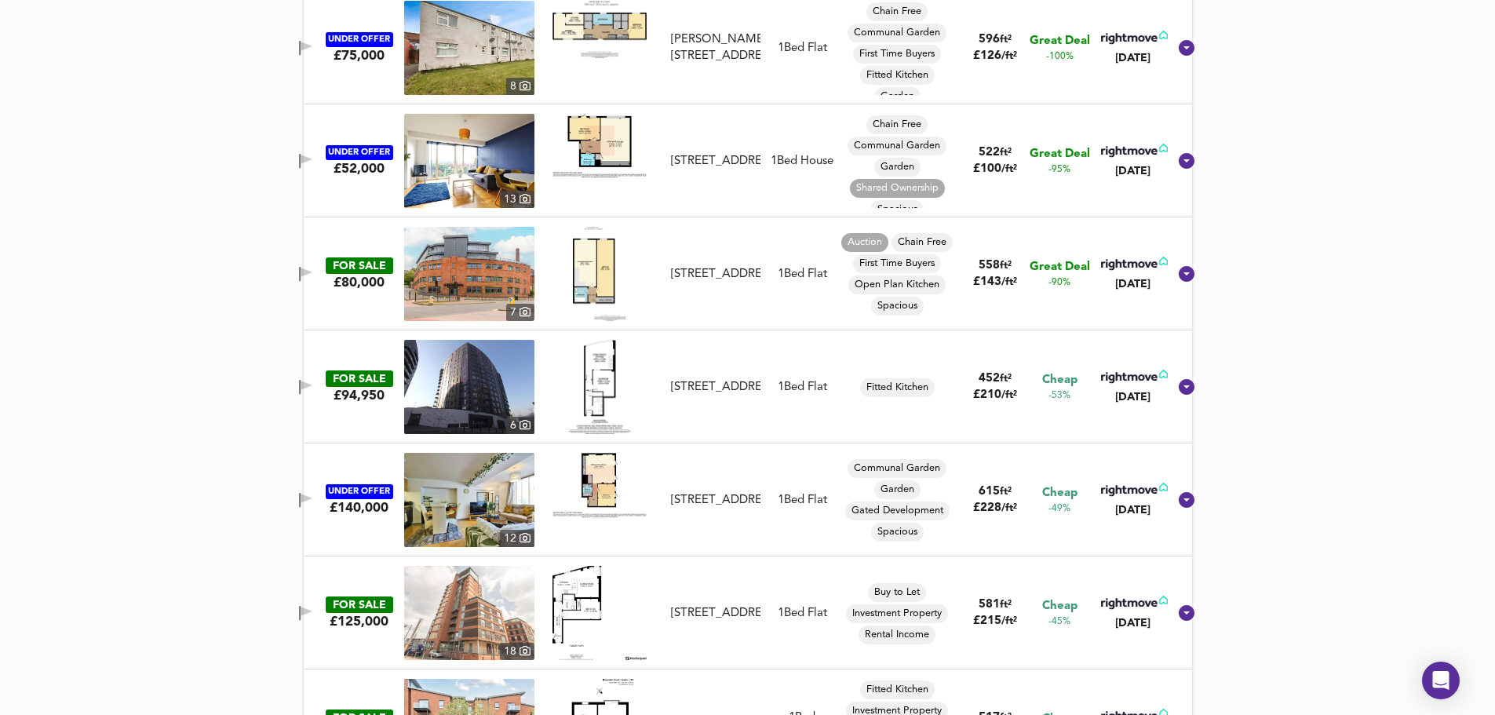
scroll to position [962, 0]
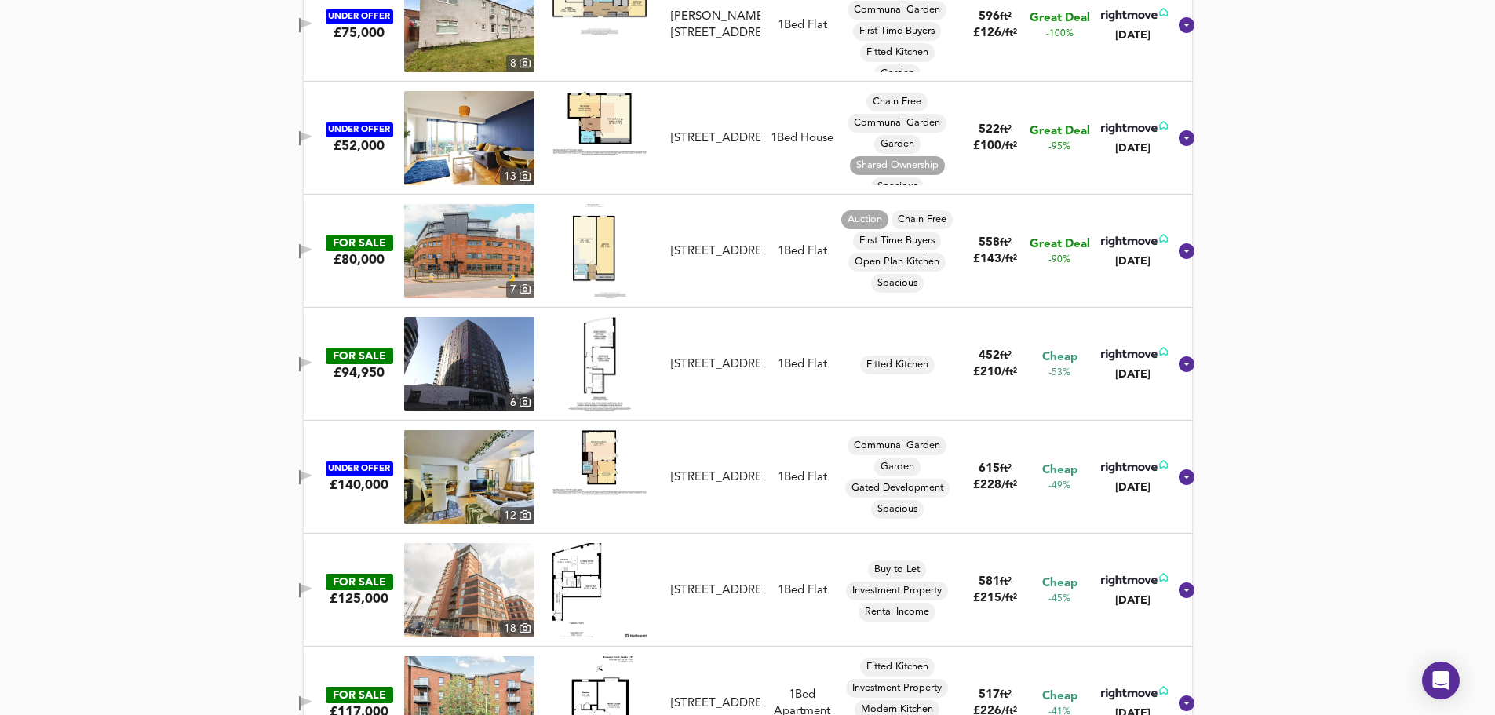
click at [312, 247] on icon "button" at bounding box center [305, 251] width 13 height 15
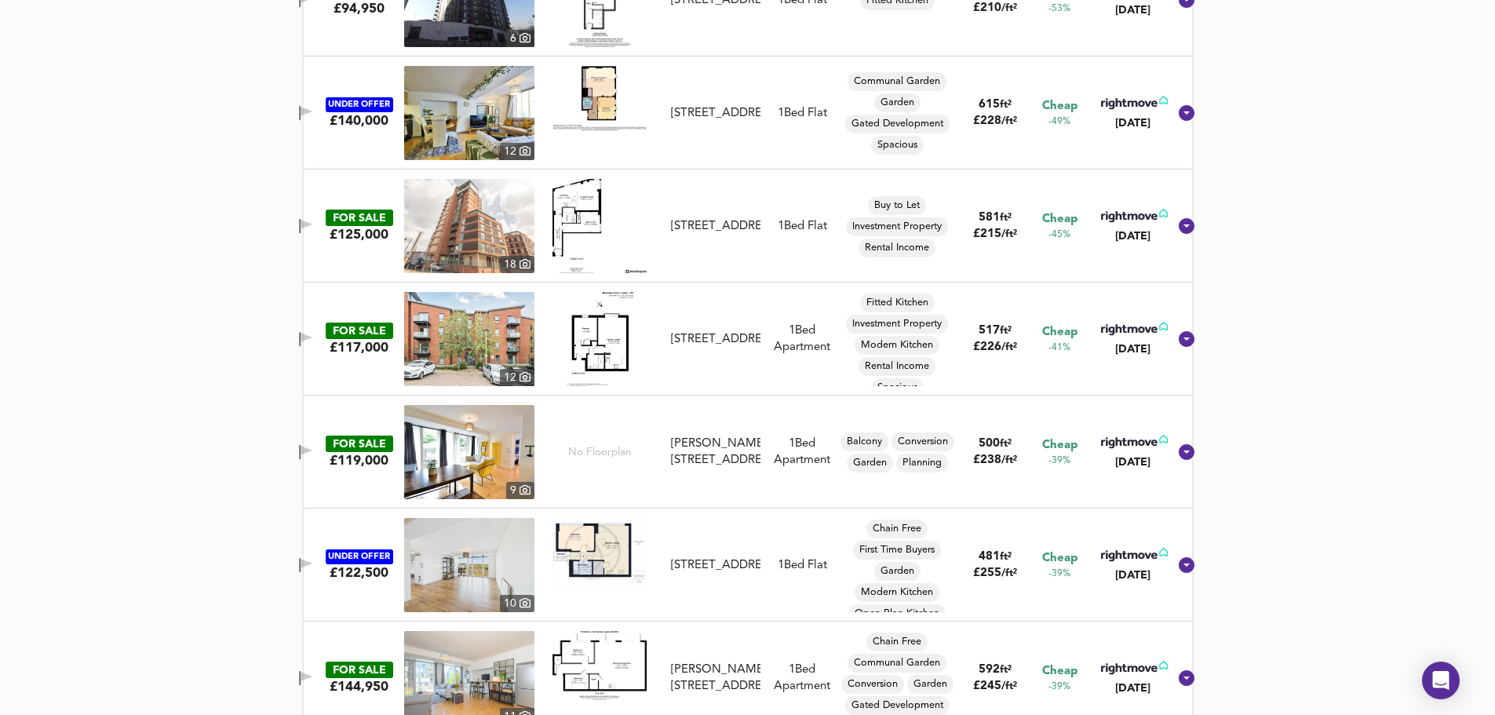
scroll to position [1329, 0]
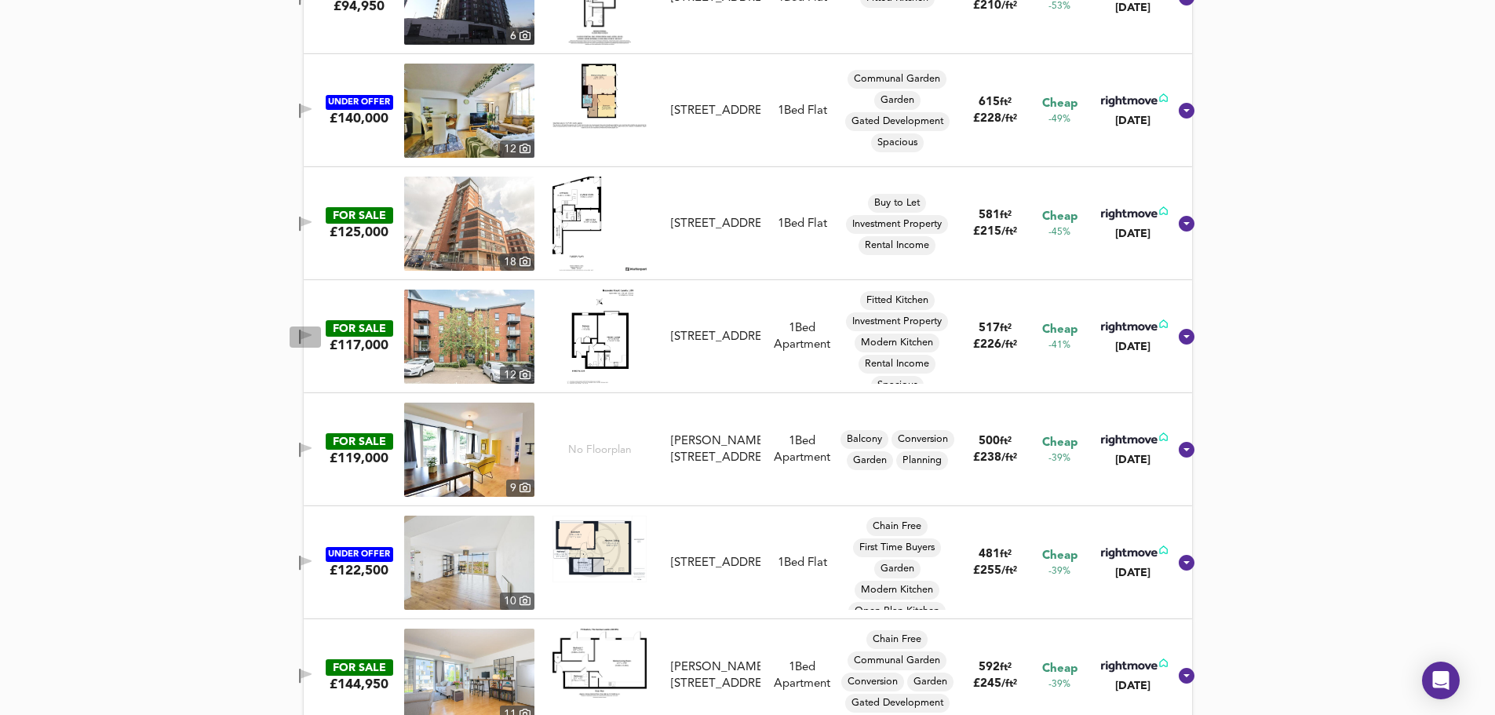
click at [301, 332] on icon "button" at bounding box center [300, 337] width 2 height 15
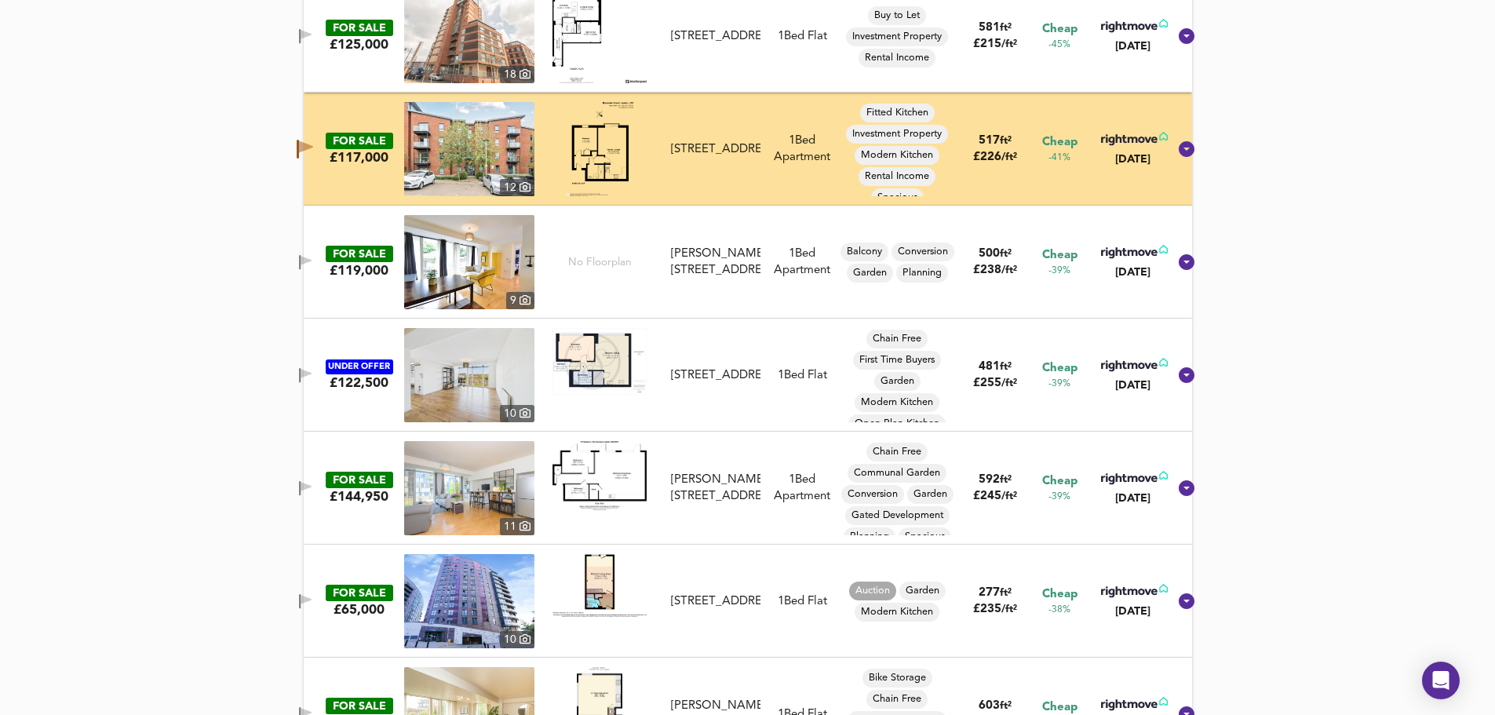
scroll to position [1538, 0]
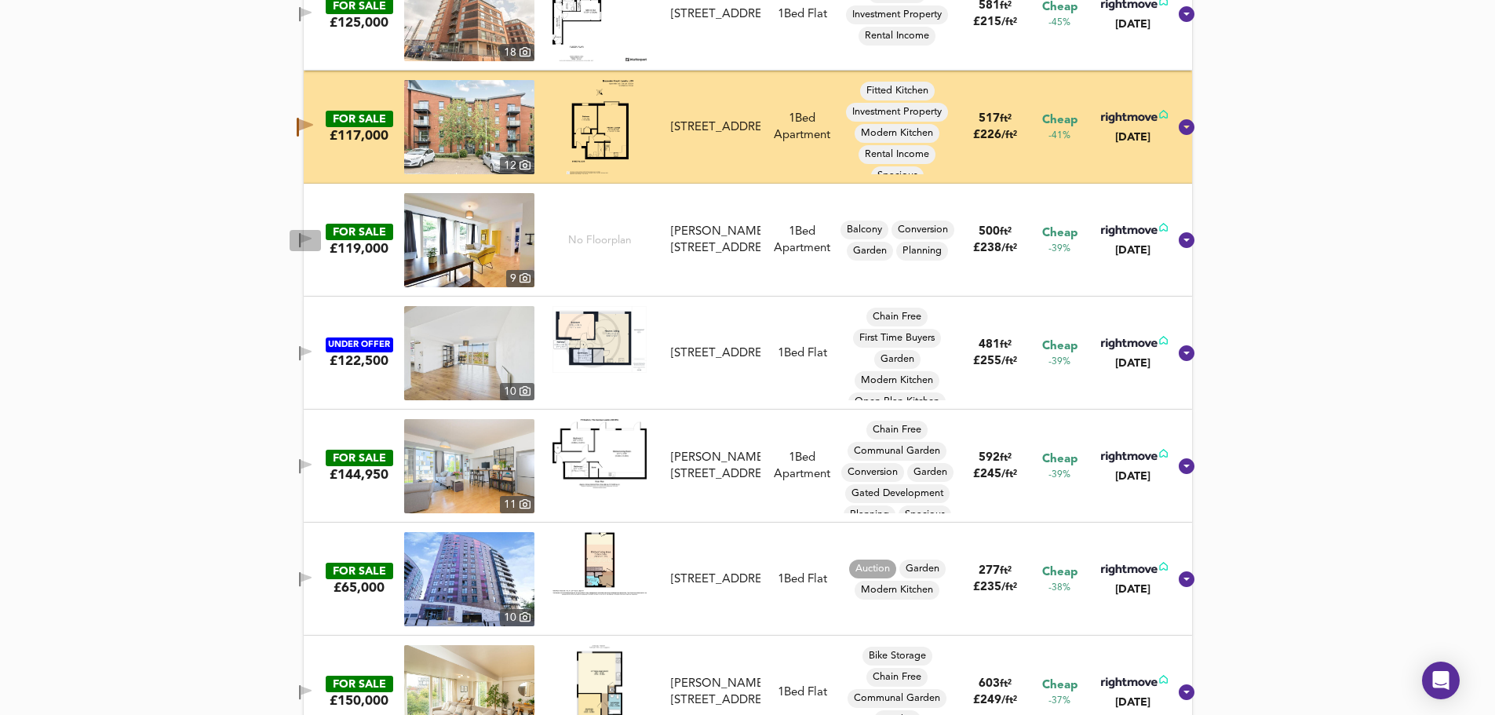
click at [312, 242] on span "button" at bounding box center [306, 240] width 24 height 15
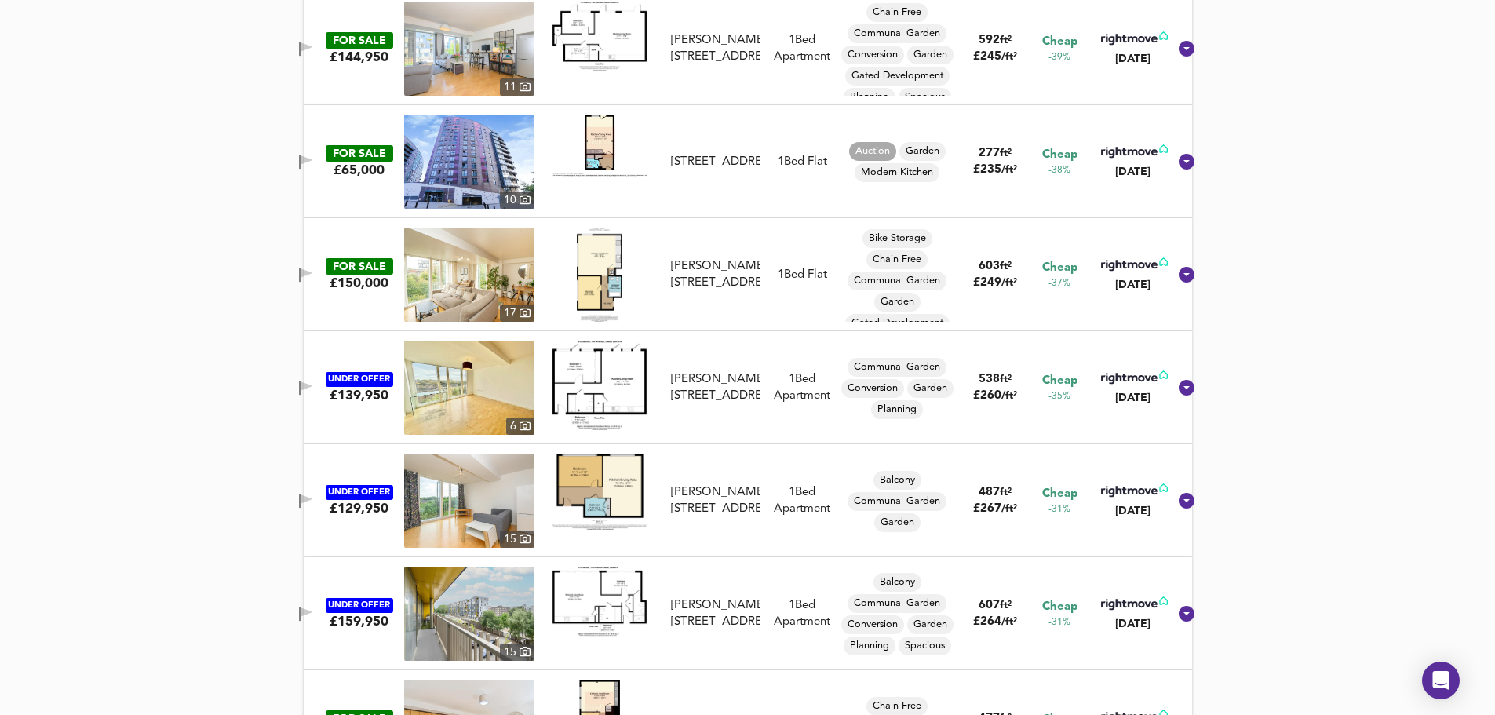
scroll to position [1956, 0]
click at [312, 159] on icon "button" at bounding box center [306, 159] width 11 height 9
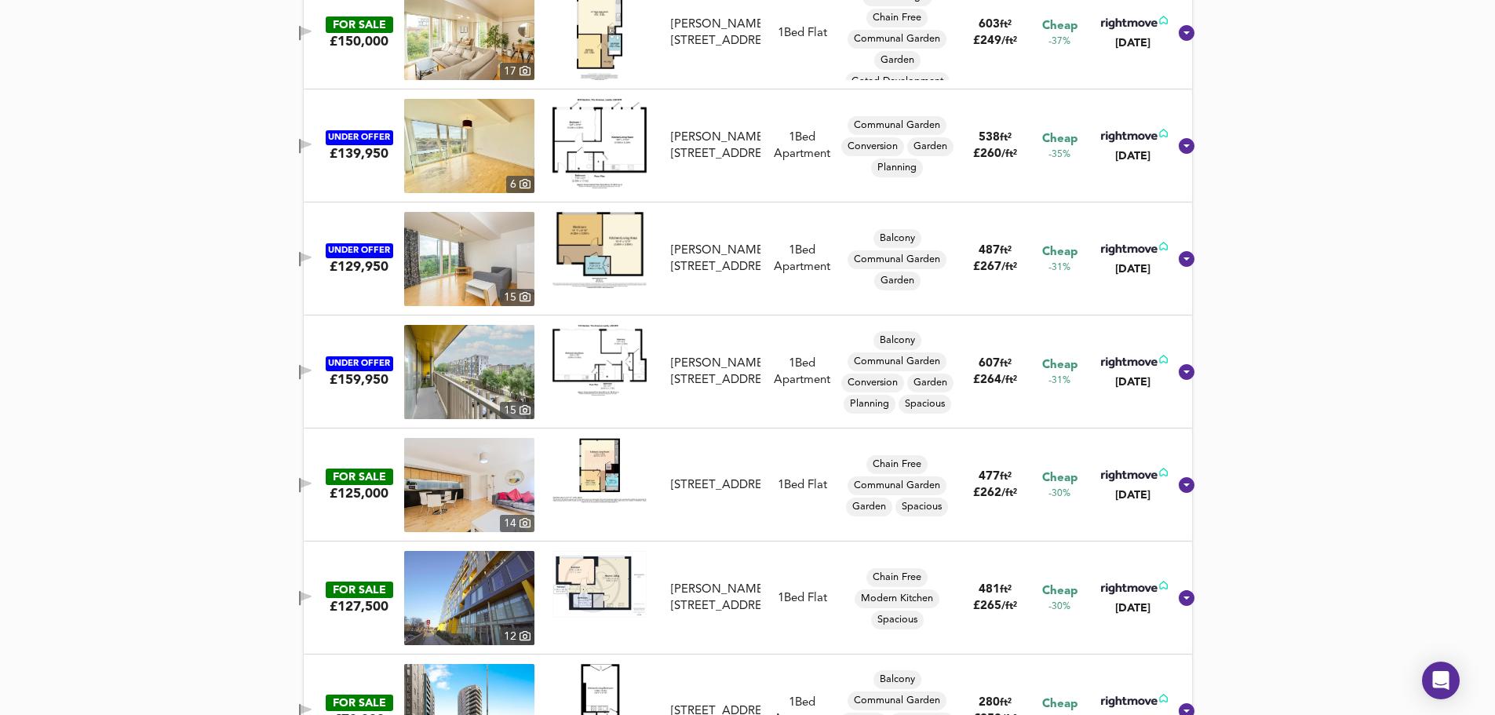
scroll to position [2218, 0]
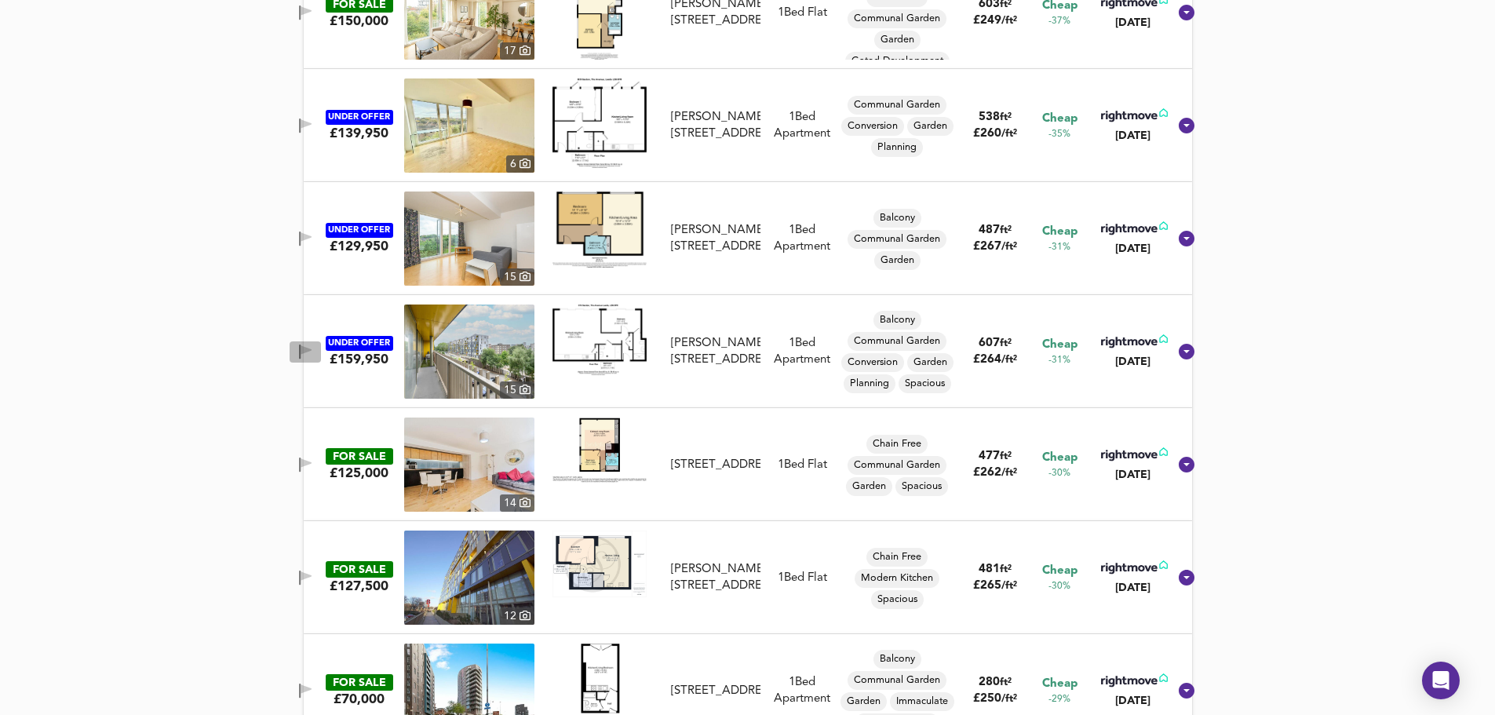
click at [312, 345] on icon "button" at bounding box center [305, 352] width 13 height 15
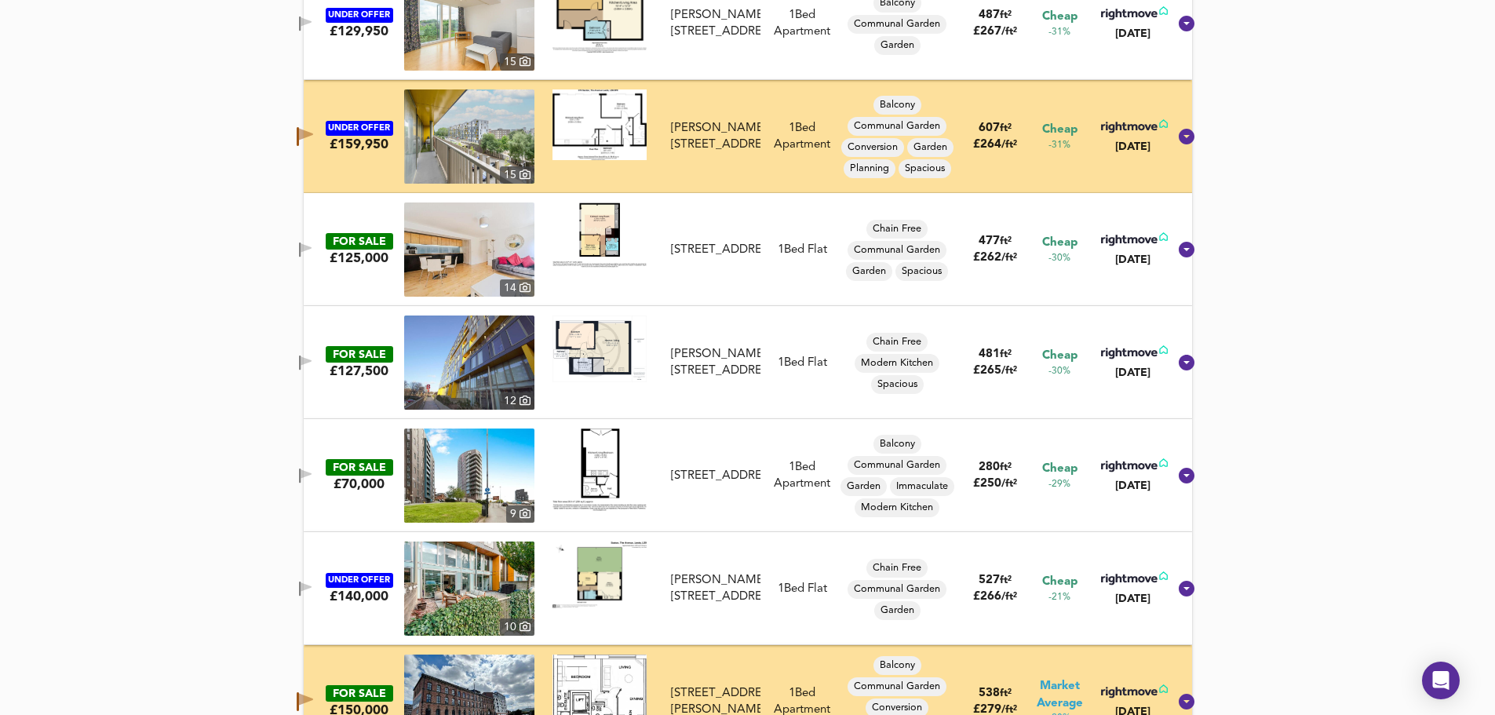
scroll to position [2532, 0]
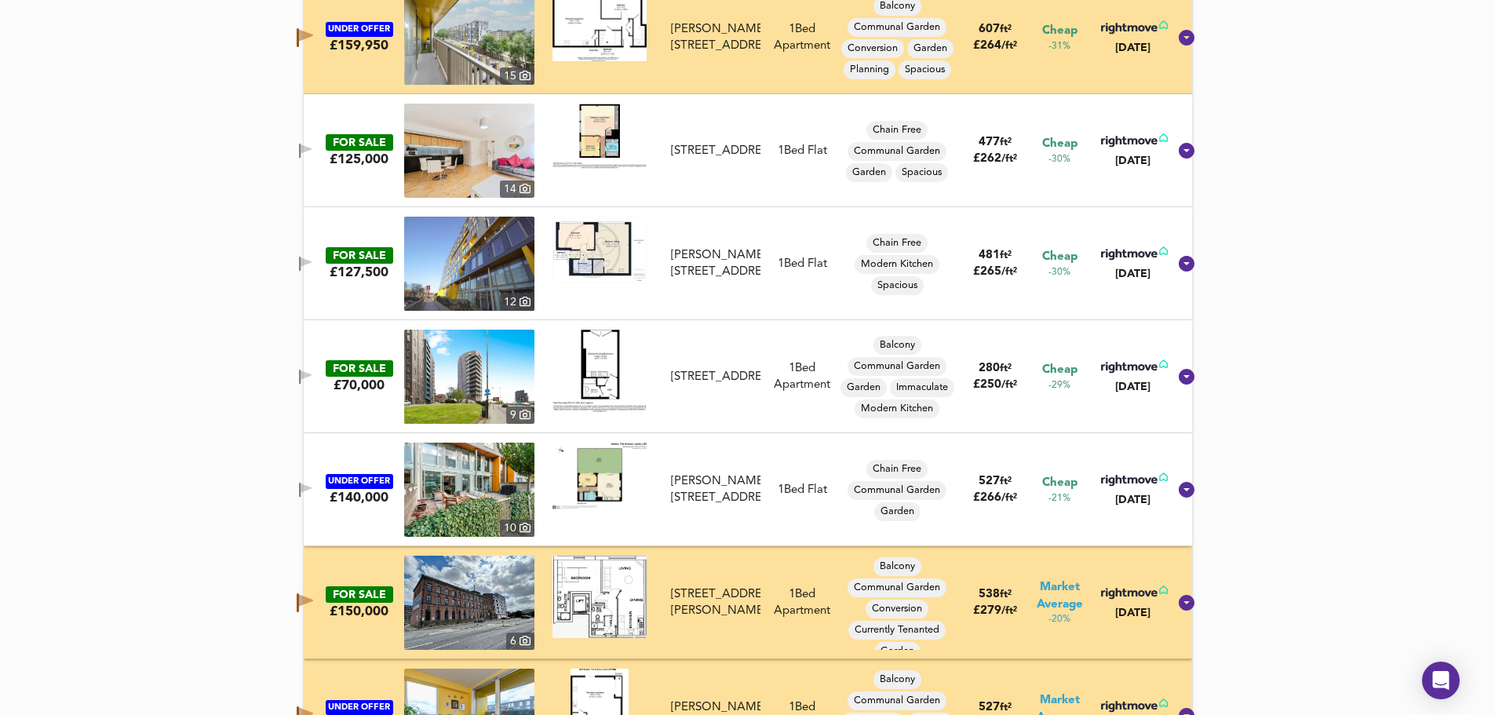
click at [312, 377] on icon "button" at bounding box center [306, 374] width 11 height 9
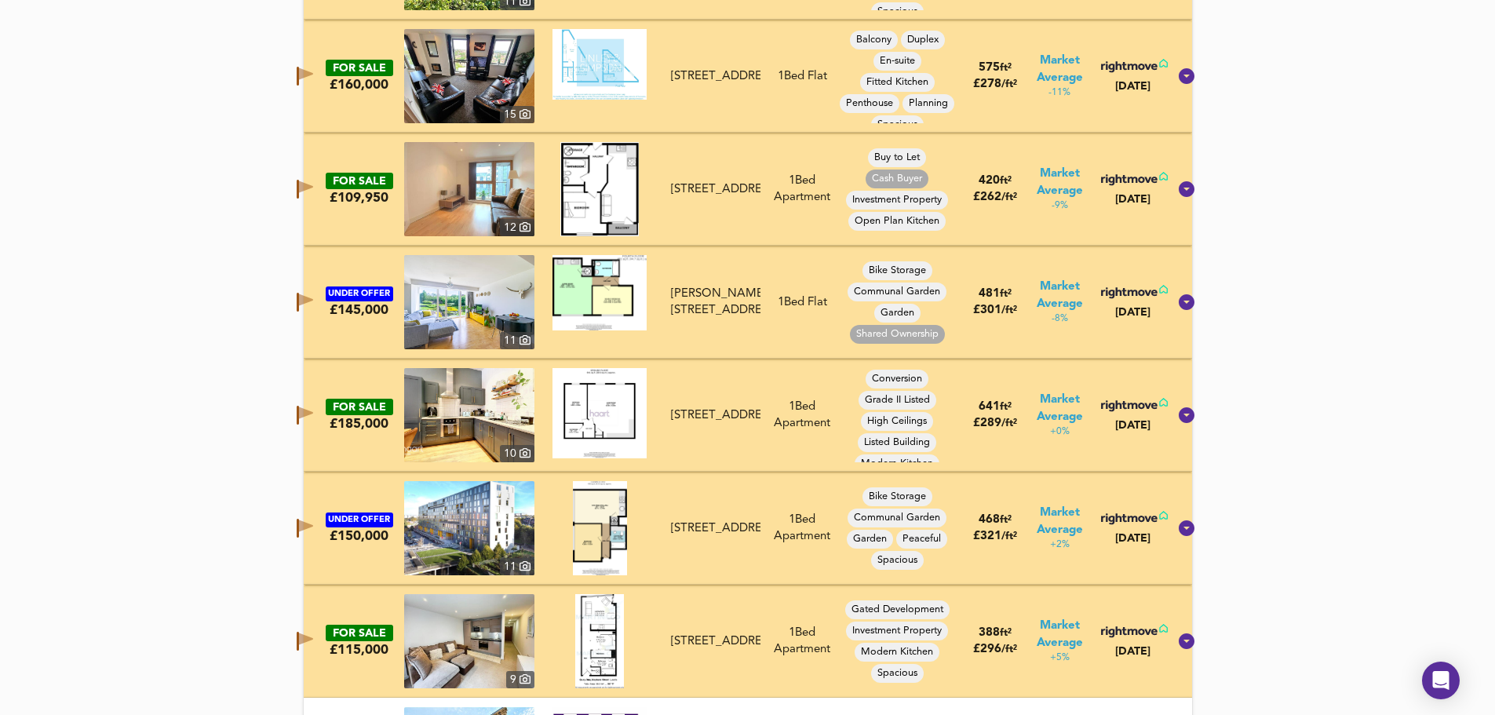
scroll to position [3630, 0]
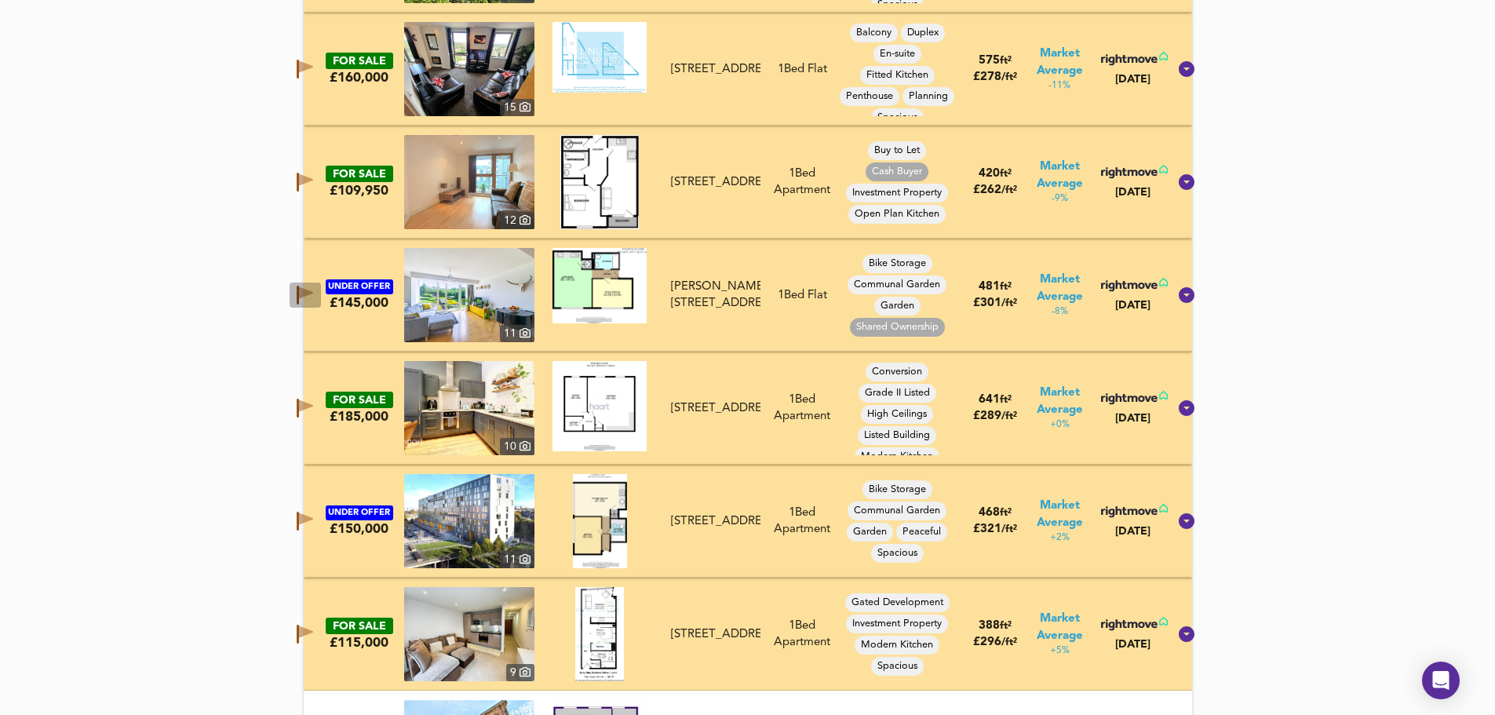
click at [313, 291] on icon "button" at bounding box center [306, 293] width 14 height 12
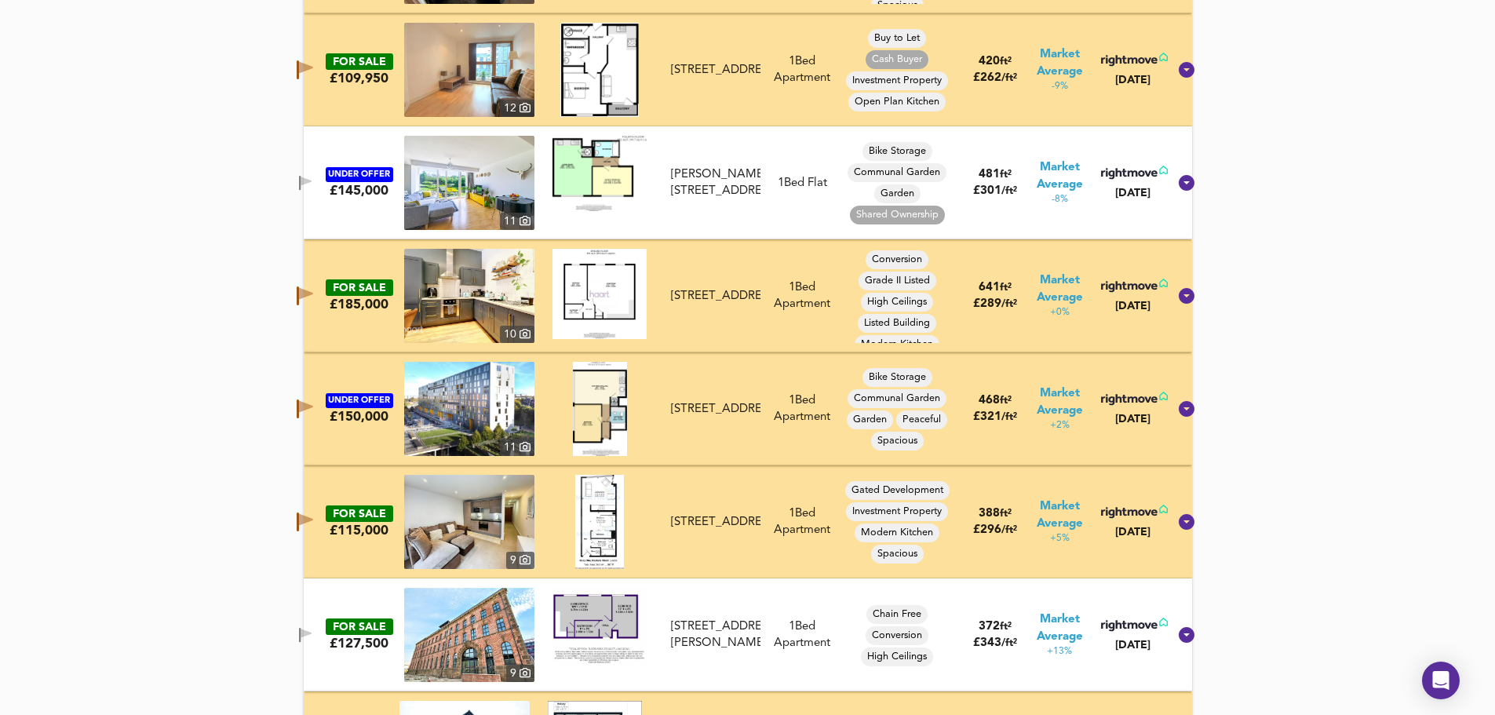
scroll to position [3787, 0]
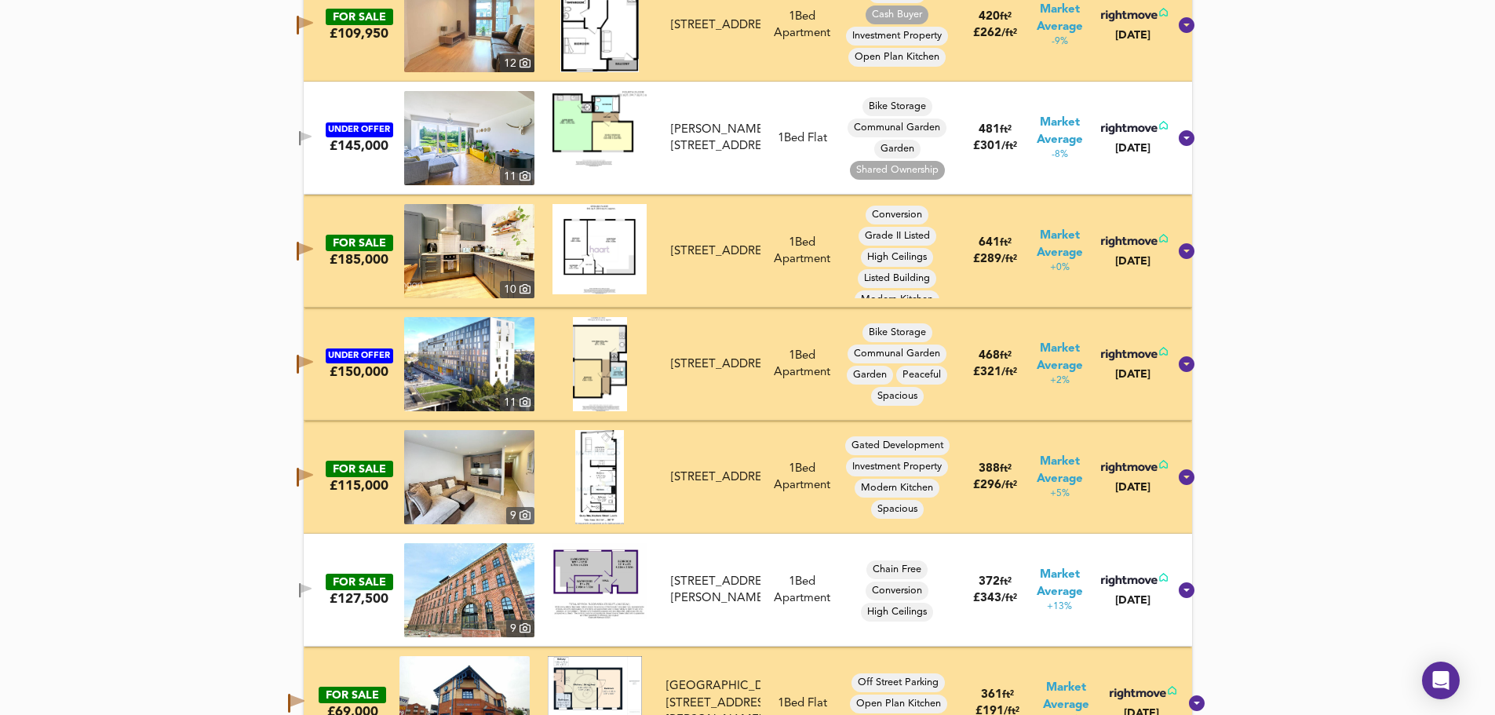
click at [313, 359] on icon "button" at bounding box center [306, 362] width 14 height 12
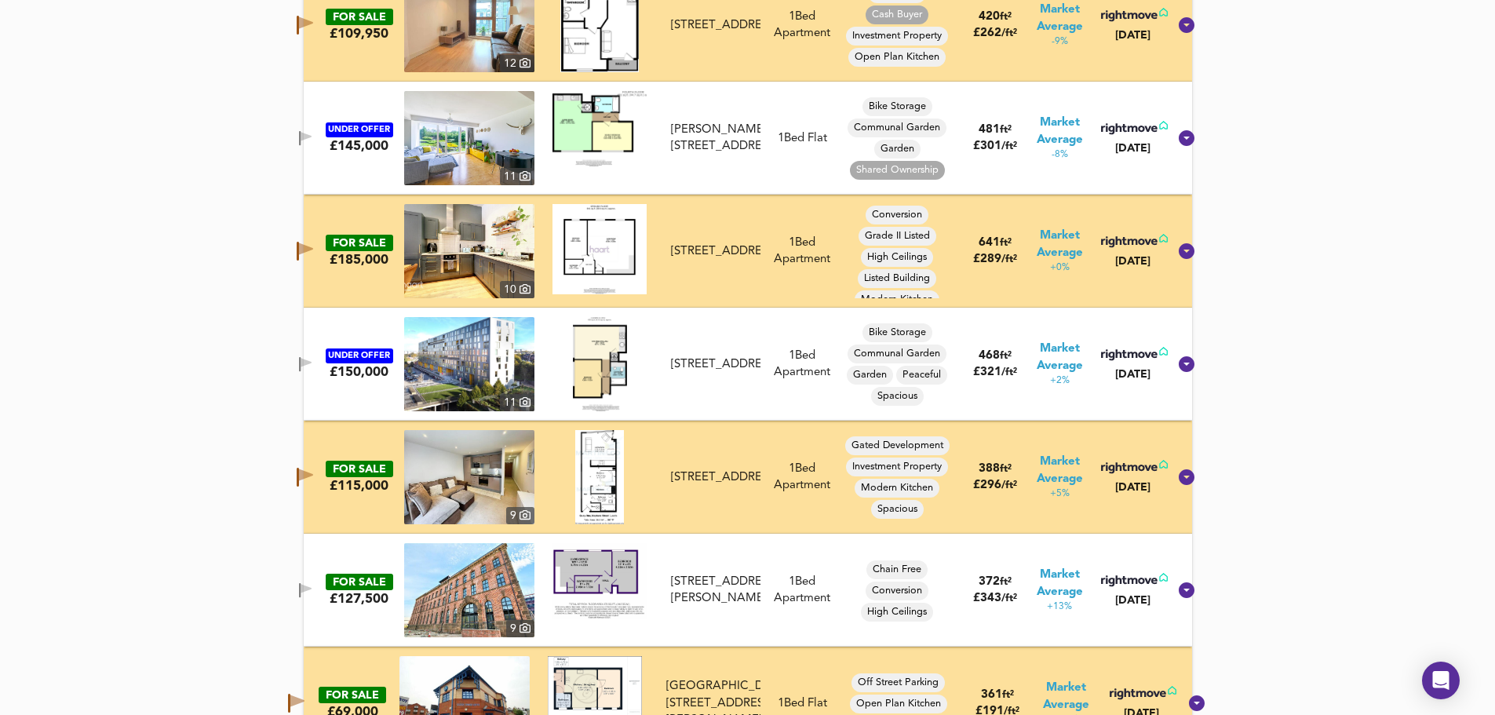
click at [313, 475] on icon "button" at bounding box center [306, 475] width 14 height 12
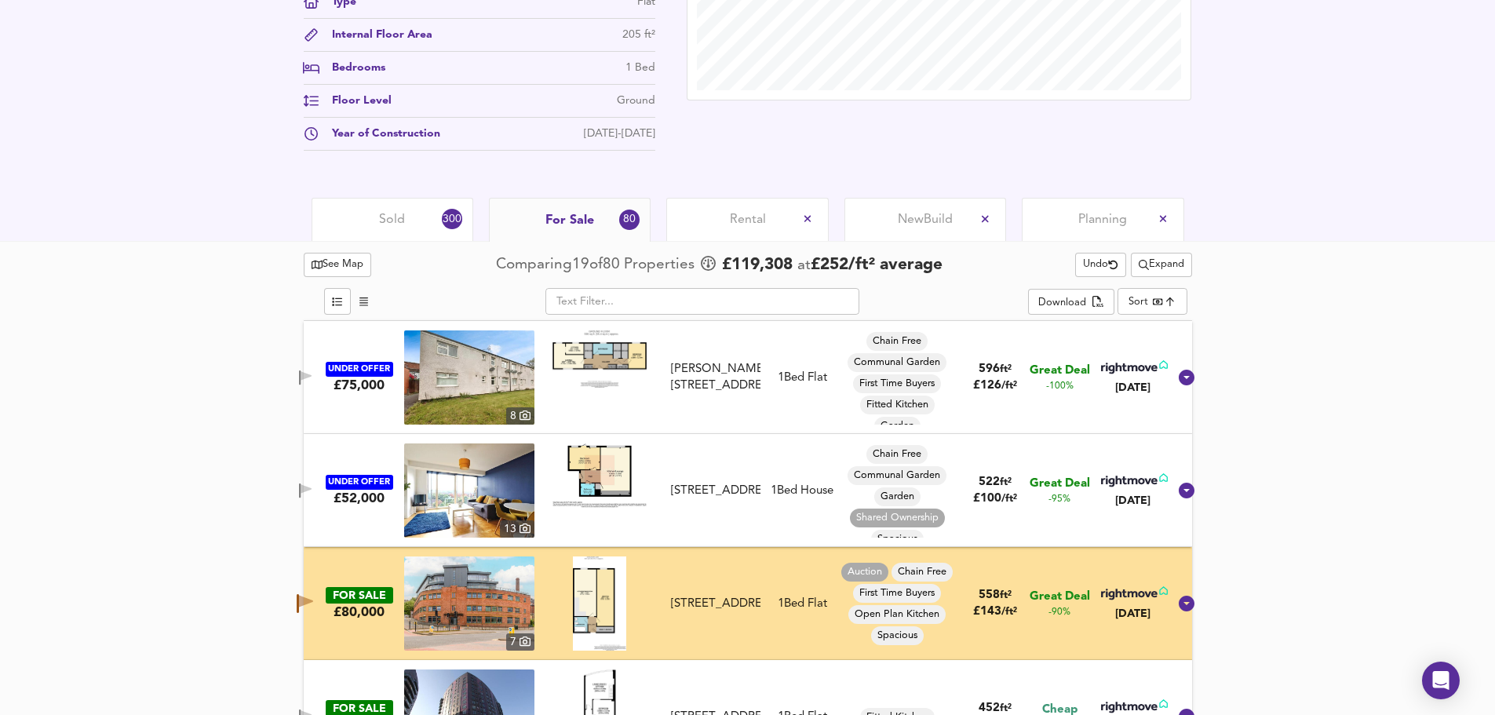
scroll to position [575, 0]
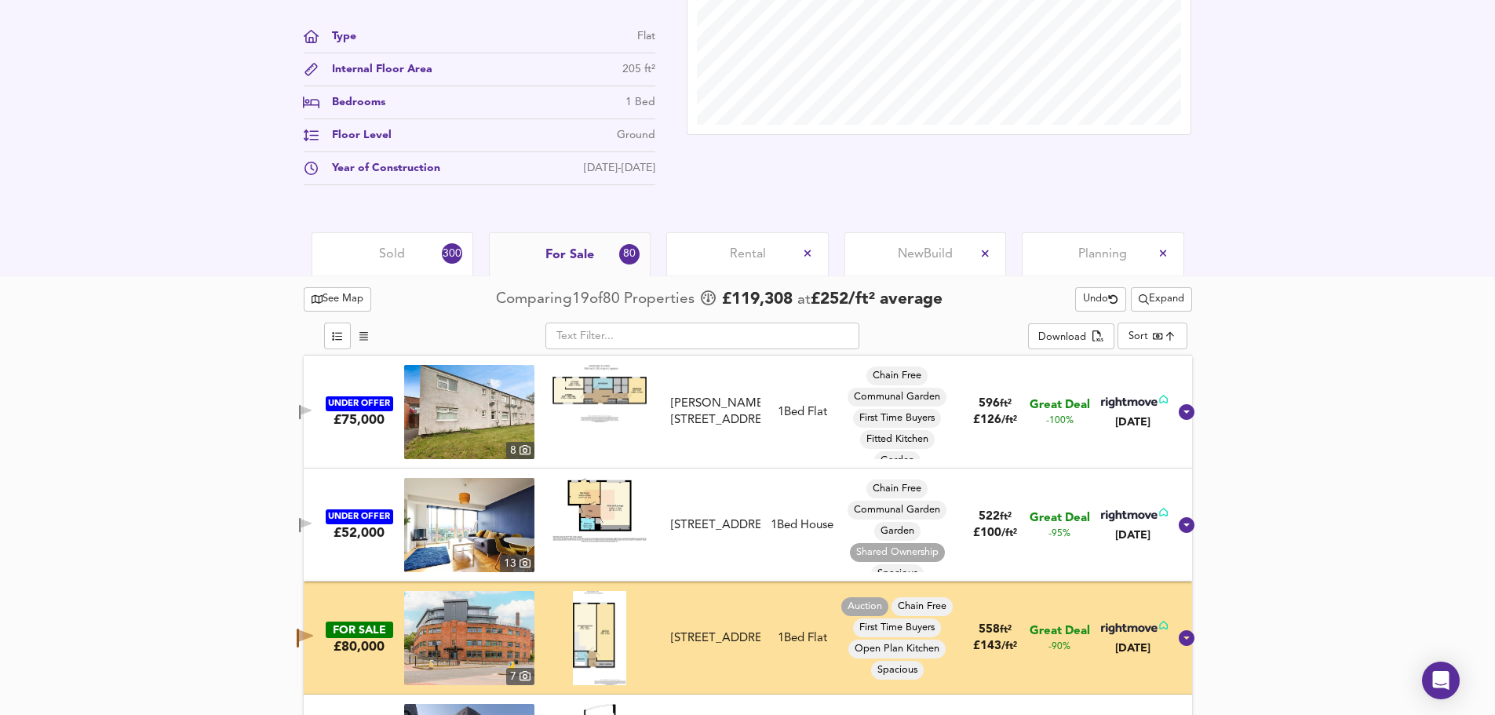
click at [739, 253] on span "Rental" at bounding box center [748, 254] width 36 height 17
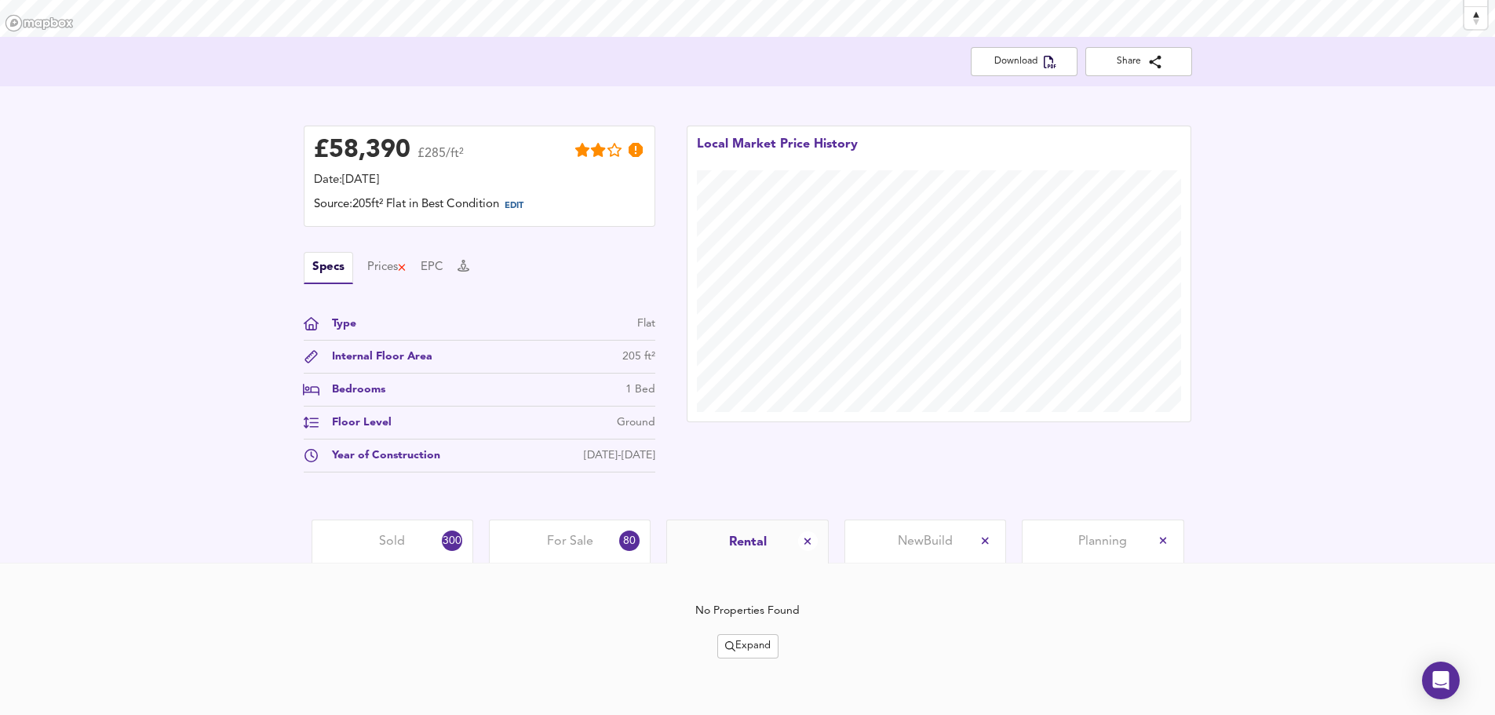
scroll to position [294, 0]
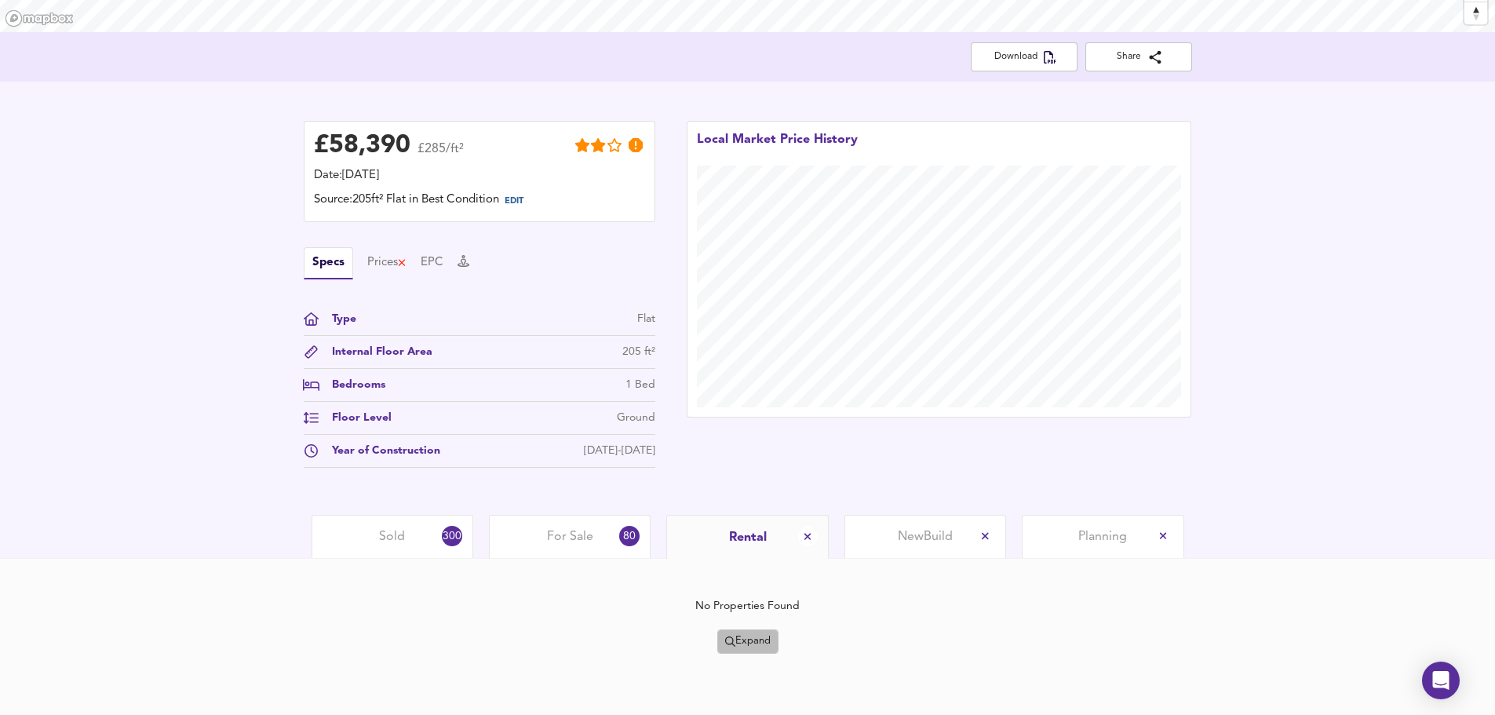
click at [756, 639] on span "Expand" at bounding box center [748, 642] width 46 height 18
click at [770, 562] on li "¼ mile ½ mile" at bounding box center [749, 561] width 144 height 25
click at [753, 634] on span "Expand" at bounding box center [748, 642] width 46 height 18
click at [772, 560] on li "½ mile 1 mile" at bounding box center [749, 561] width 144 height 25
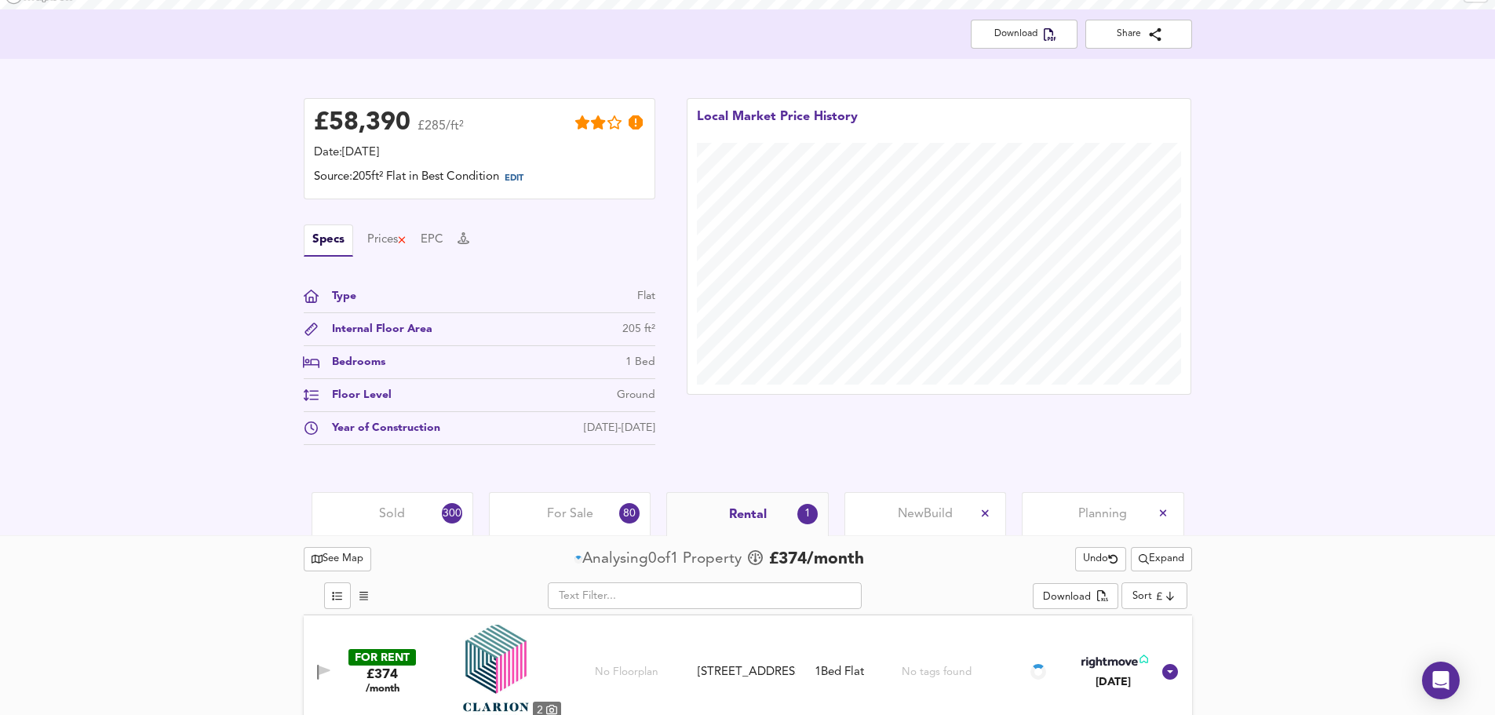
scroll to position [337, 0]
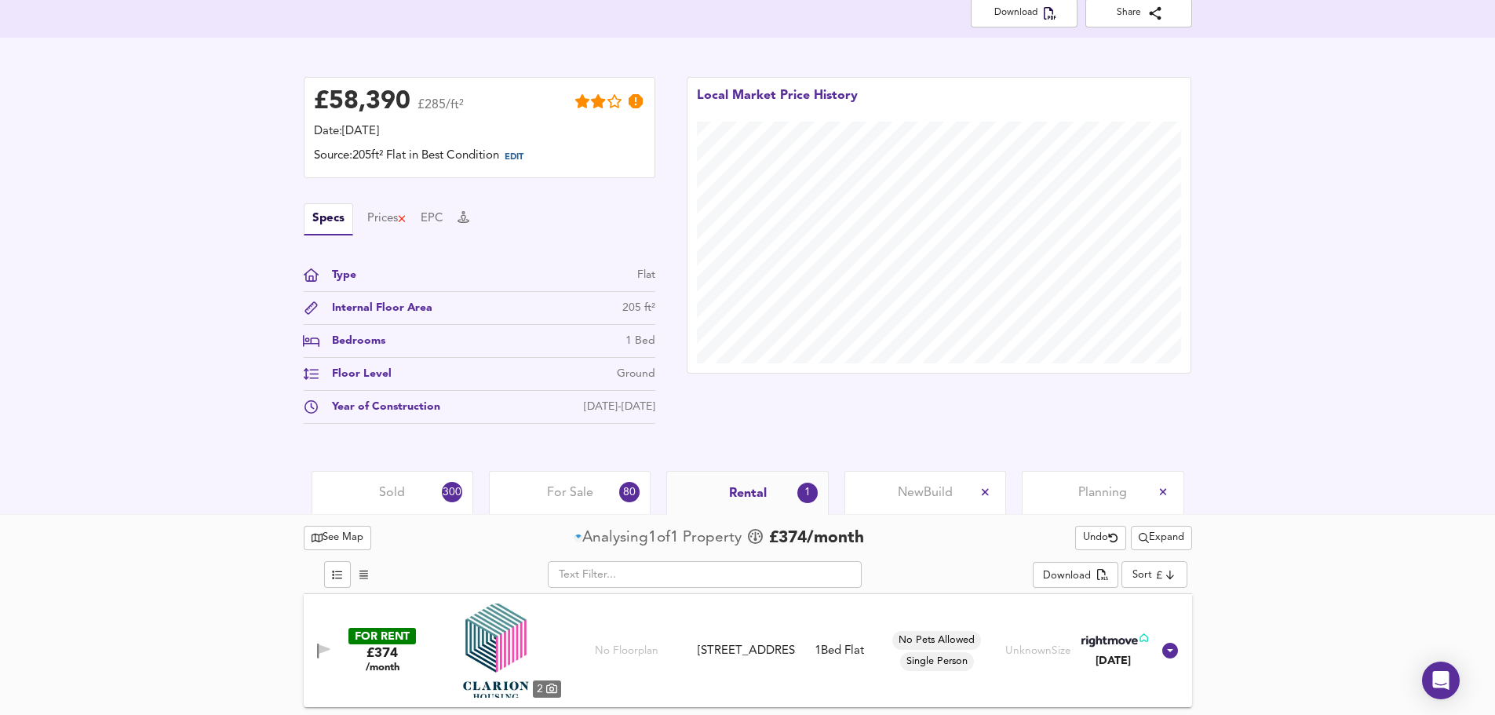
click at [1165, 538] on span "Expand" at bounding box center [1162, 538] width 46 height 18
click at [1183, 569] on li "1 mile 2 mile" at bounding box center [1160, 569] width 144 height 25
click at [1172, 537] on span "Expand" at bounding box center [1162, 537] width 46 height 18
click at [1304, 486] on div "Sold 300 For Sale 80 Rental 97 New Build Planning" at bounding box center [747, 491] width 1495 height 43
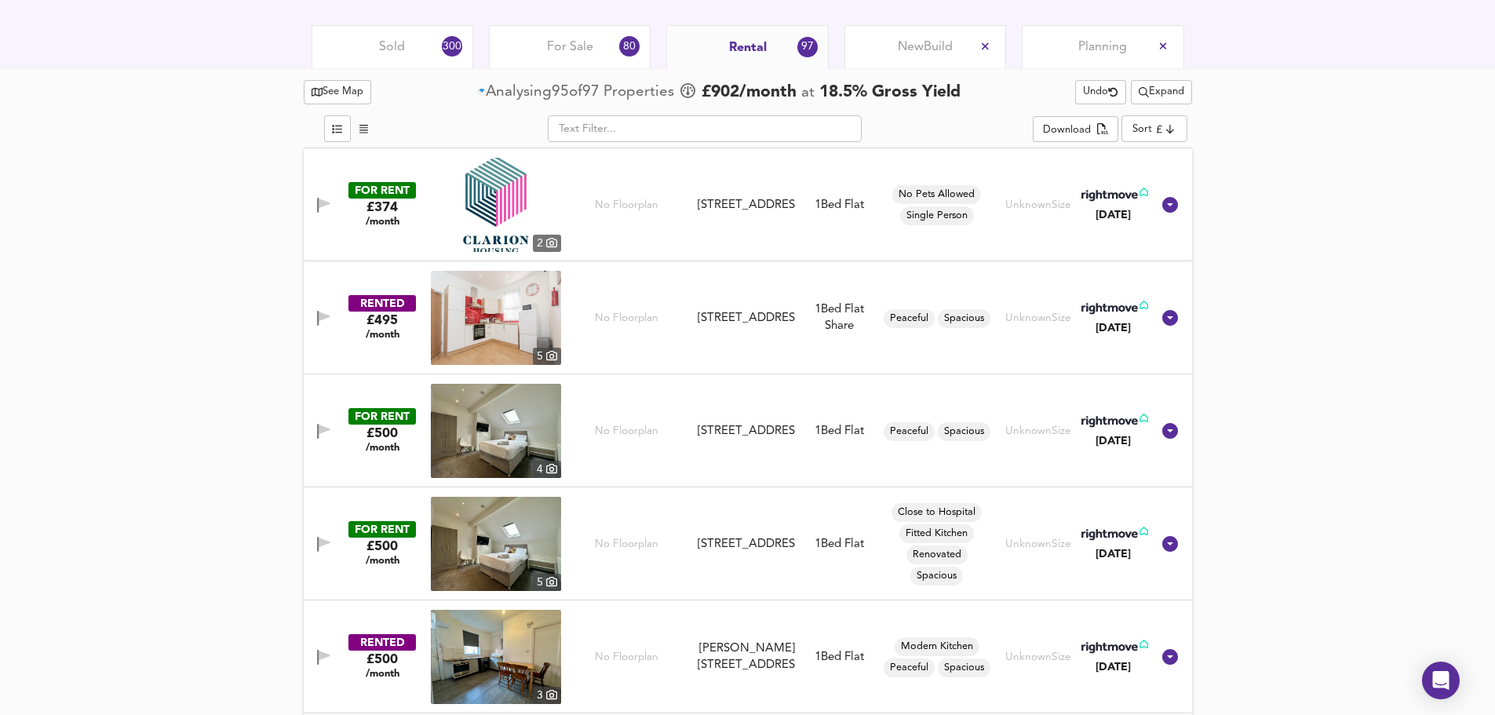
scroll to position [861, 0]
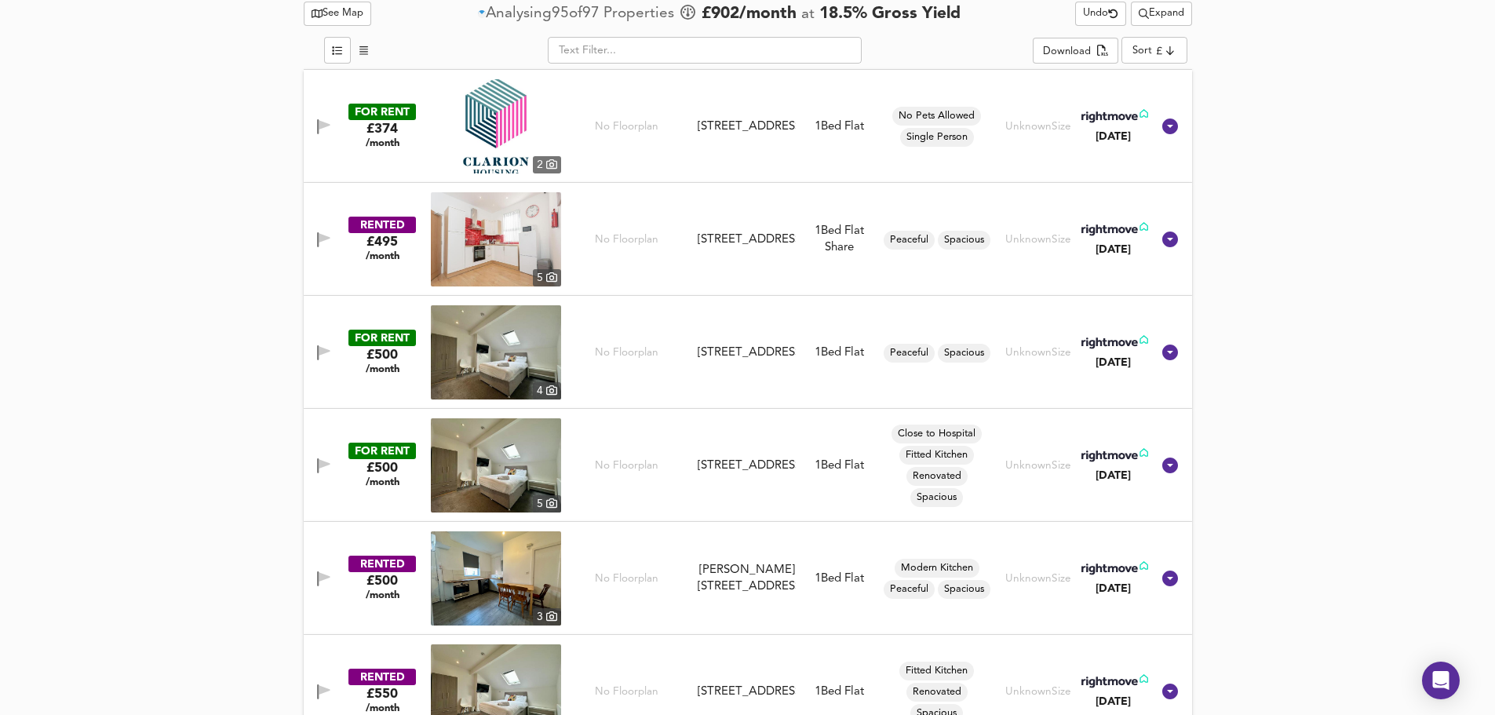
click at [320, 236] on icon "button" at bounding box center [324, 237] width 11 height 9
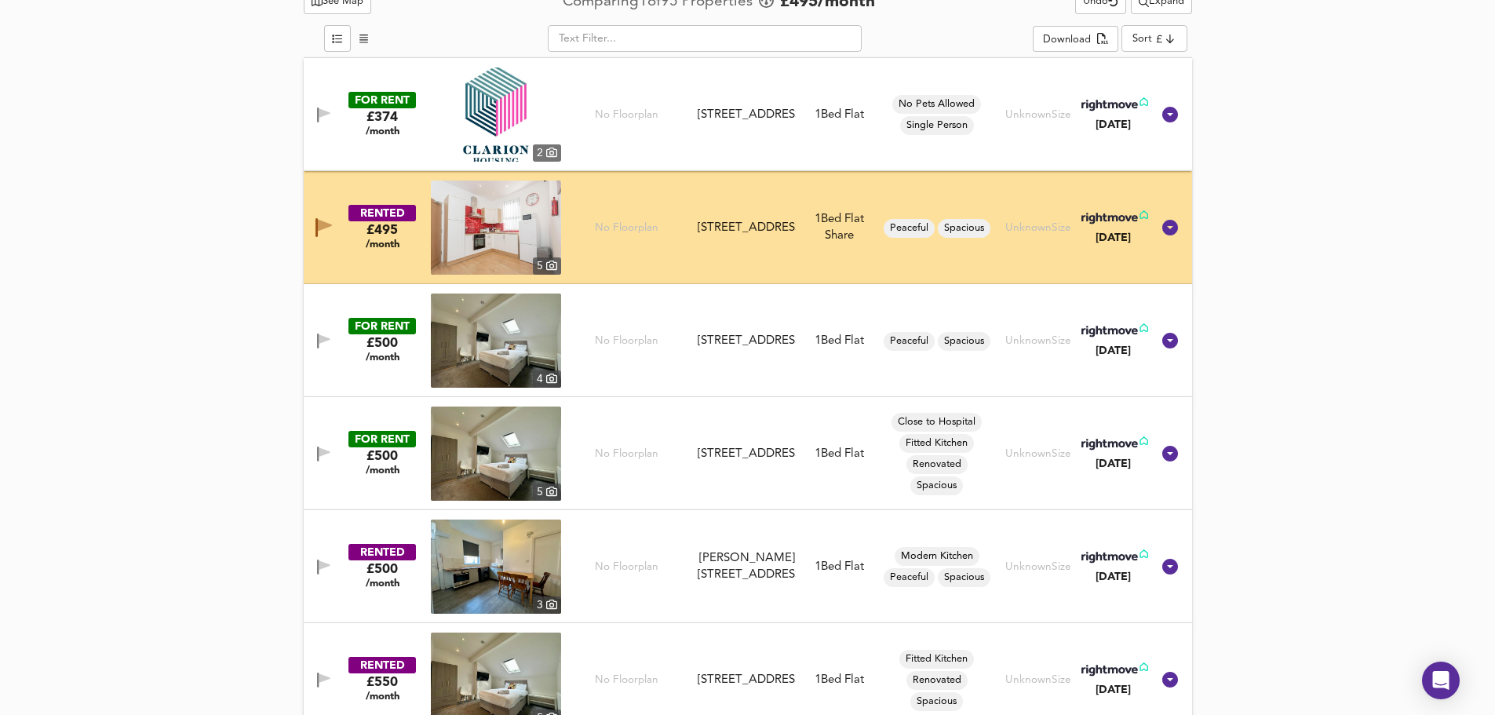
scroll to position [997, 0]
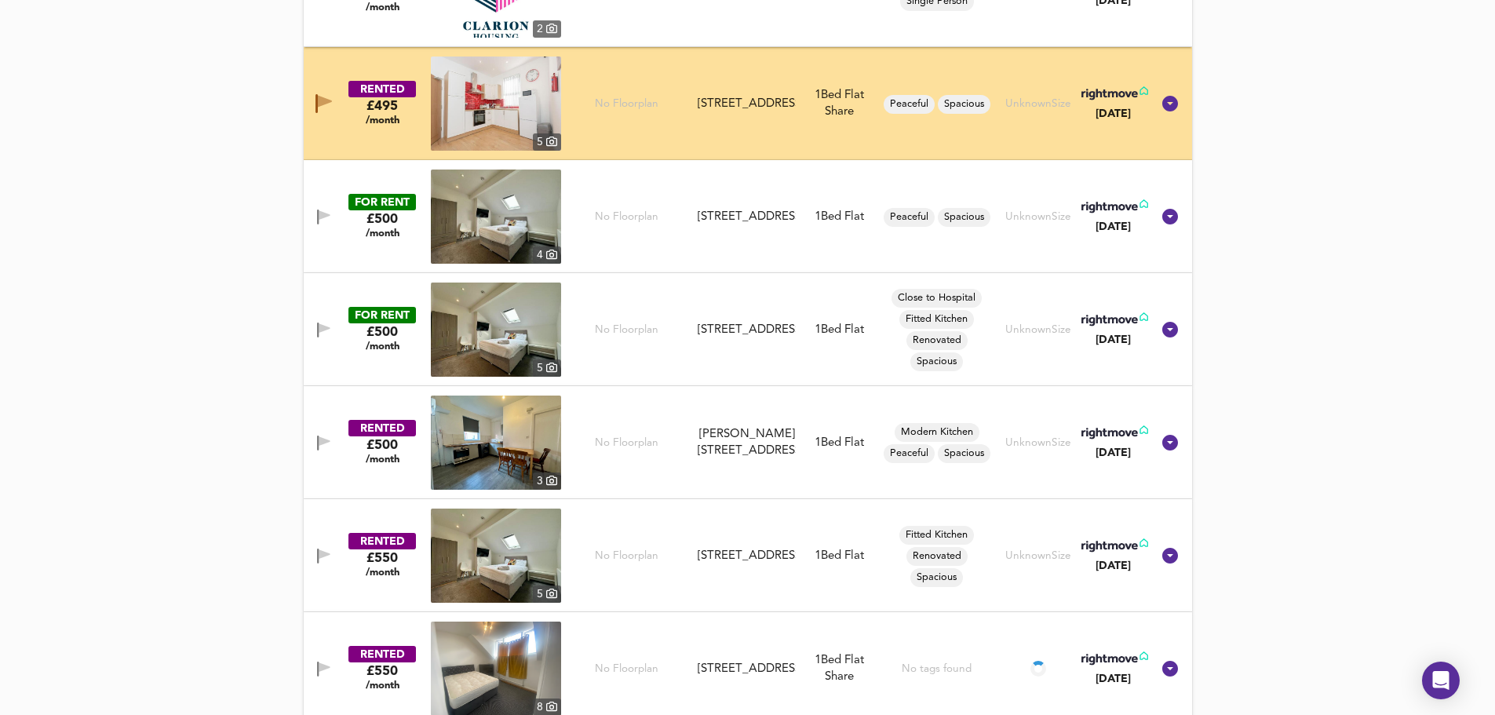
click at [316, 432] on button "button" at bounding box center [323, 442] width 31 height 21
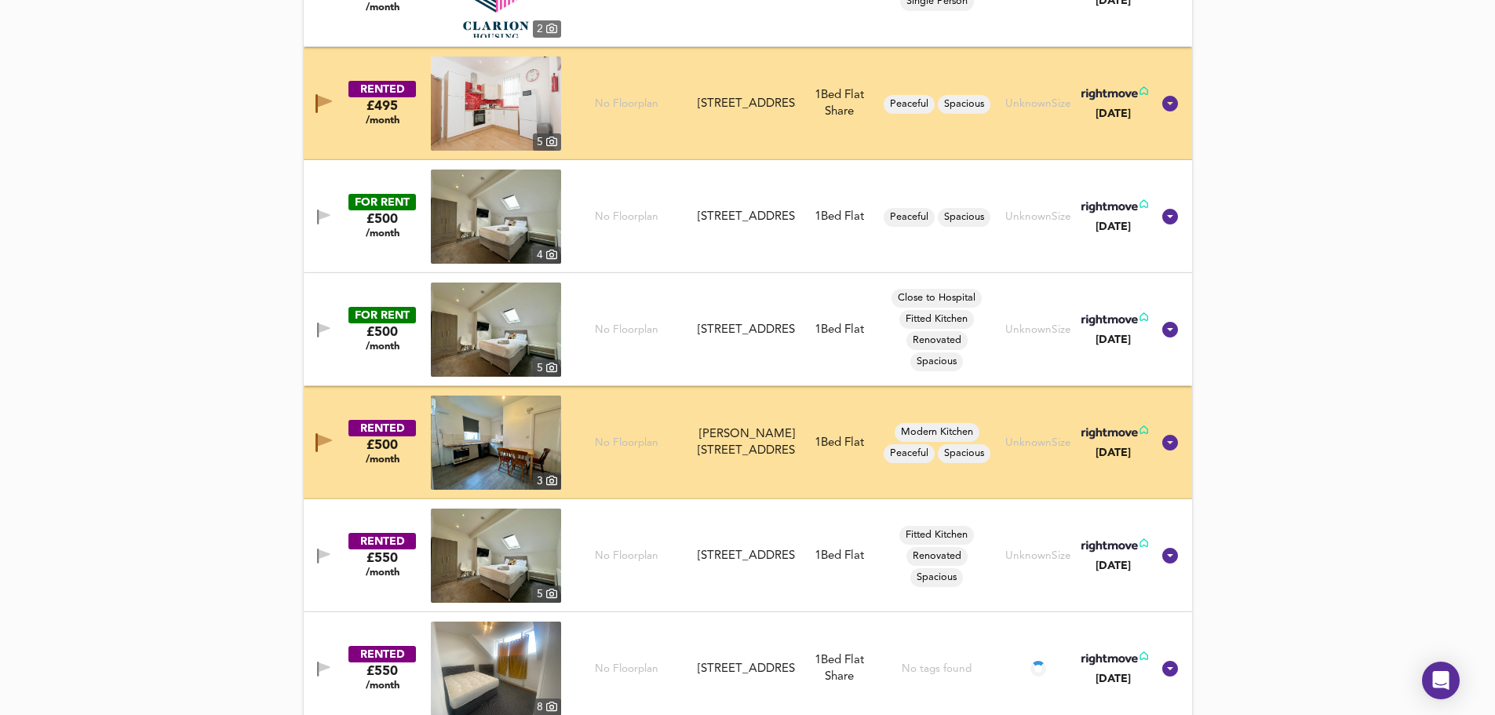
scroll to position [1018, 0]
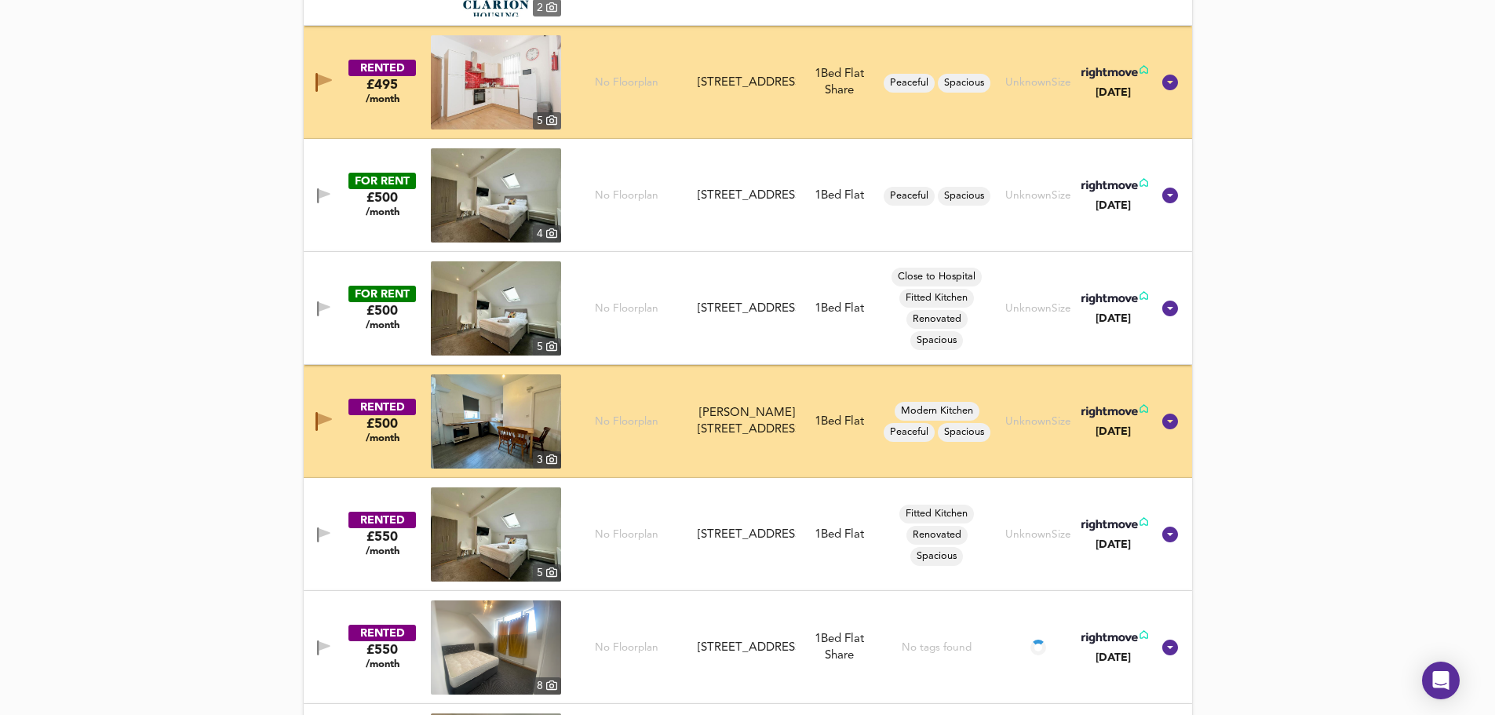
click at [315, 524] on button "button" at bounding box center [323, 534] width 31 height 21
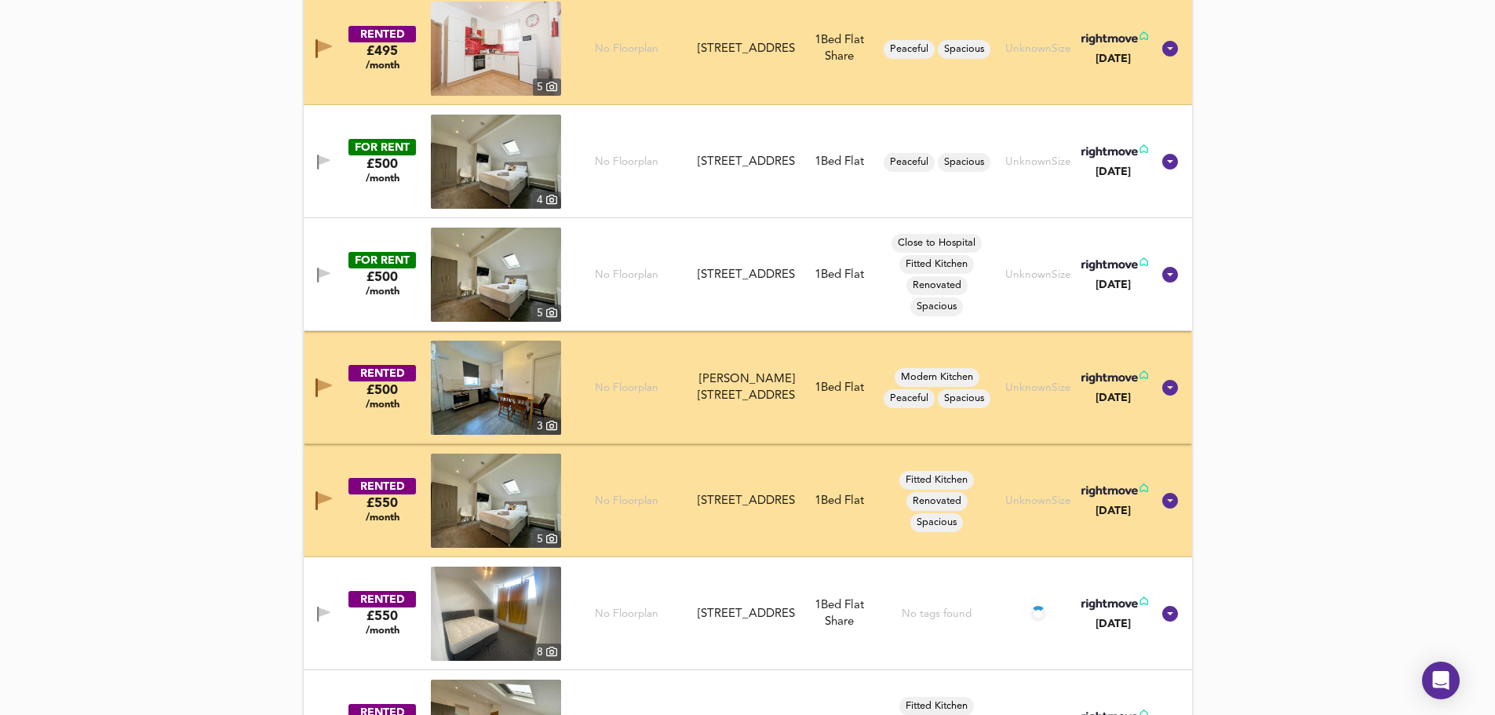
scroll to position [1436, 0]
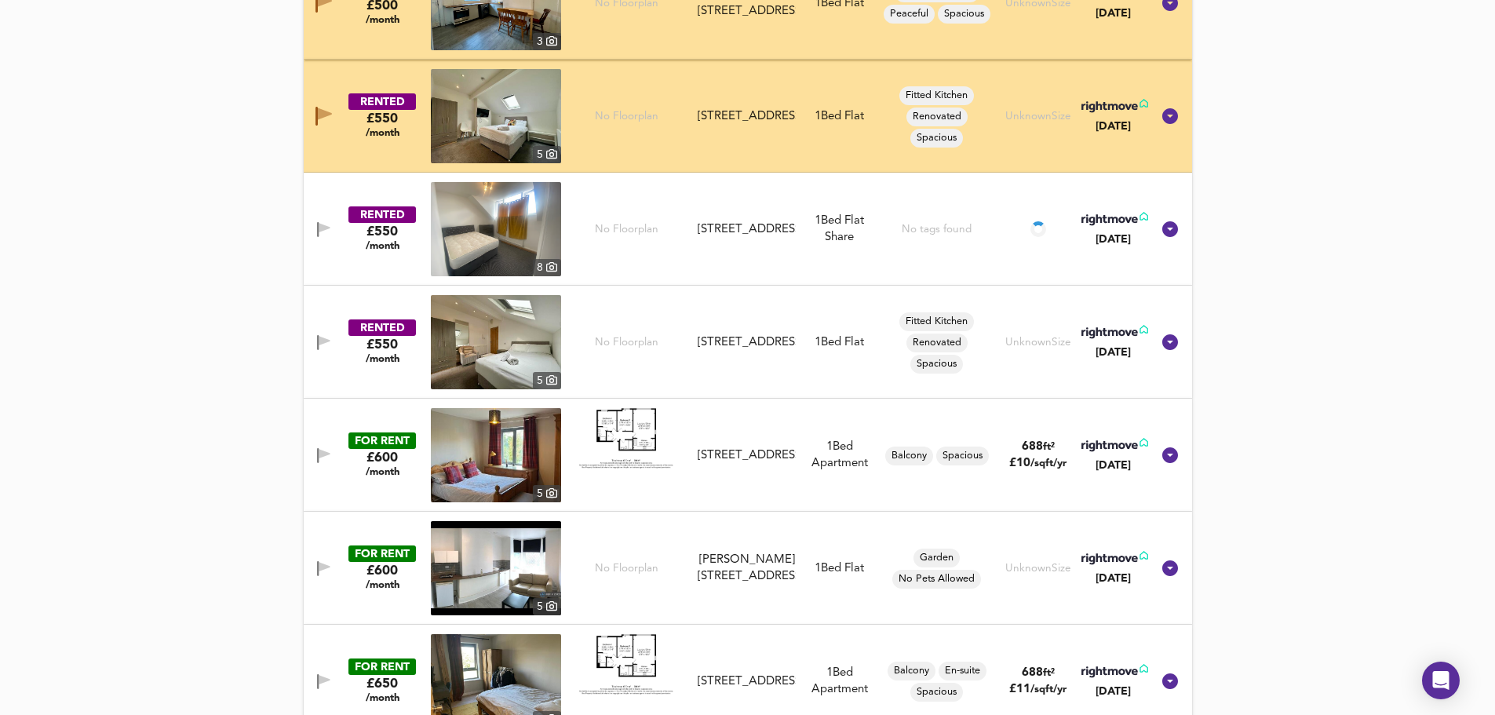
click at [324, 229] on icon "button" at bounding box center [324, 227] width 11 height 9
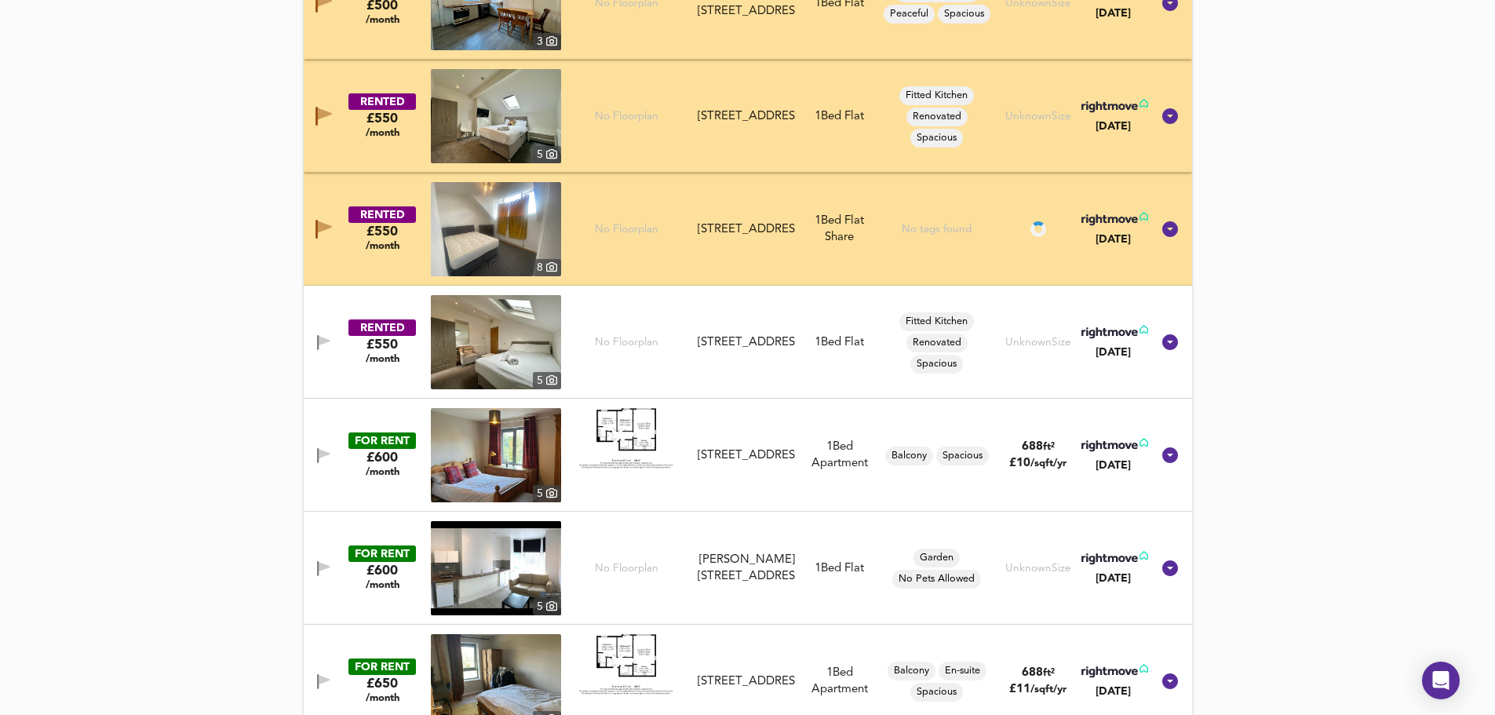
click at [319, 345] on icon "button" at bounding box center [324, 340] width 11 height 9
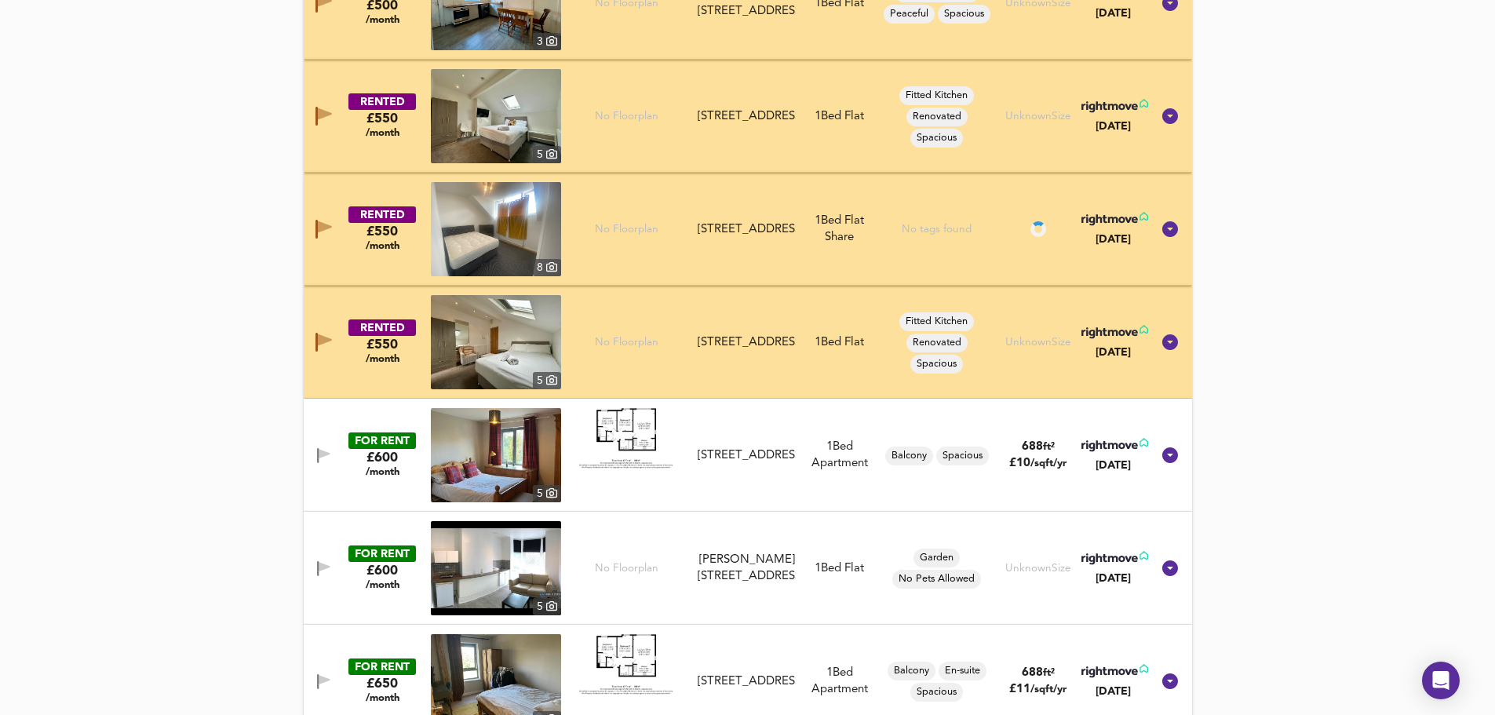
click at [319, 343] on icon "button" at bounding box center [325, 340] width 14 height 12
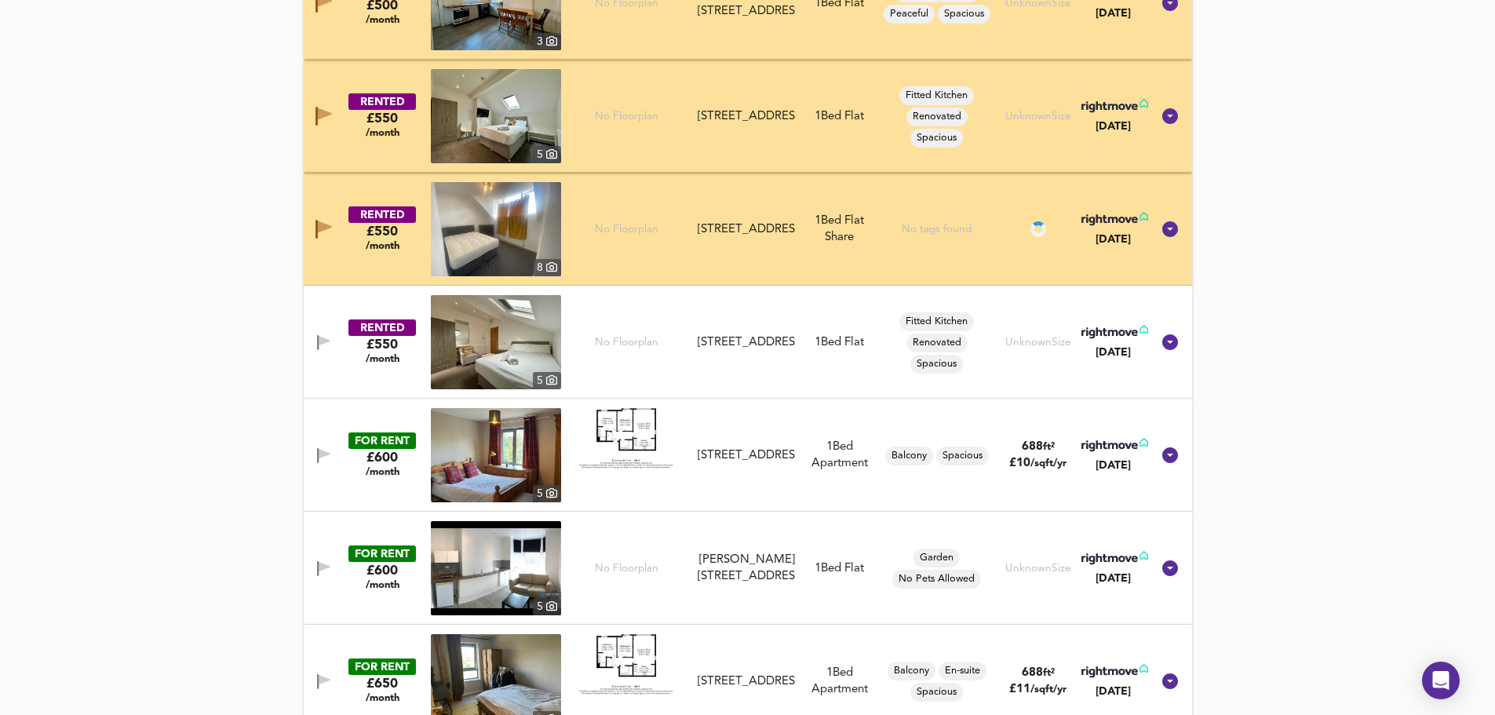
click at [320, 342] on icon "button" at bounding box center [324, 340] width 11 height 9
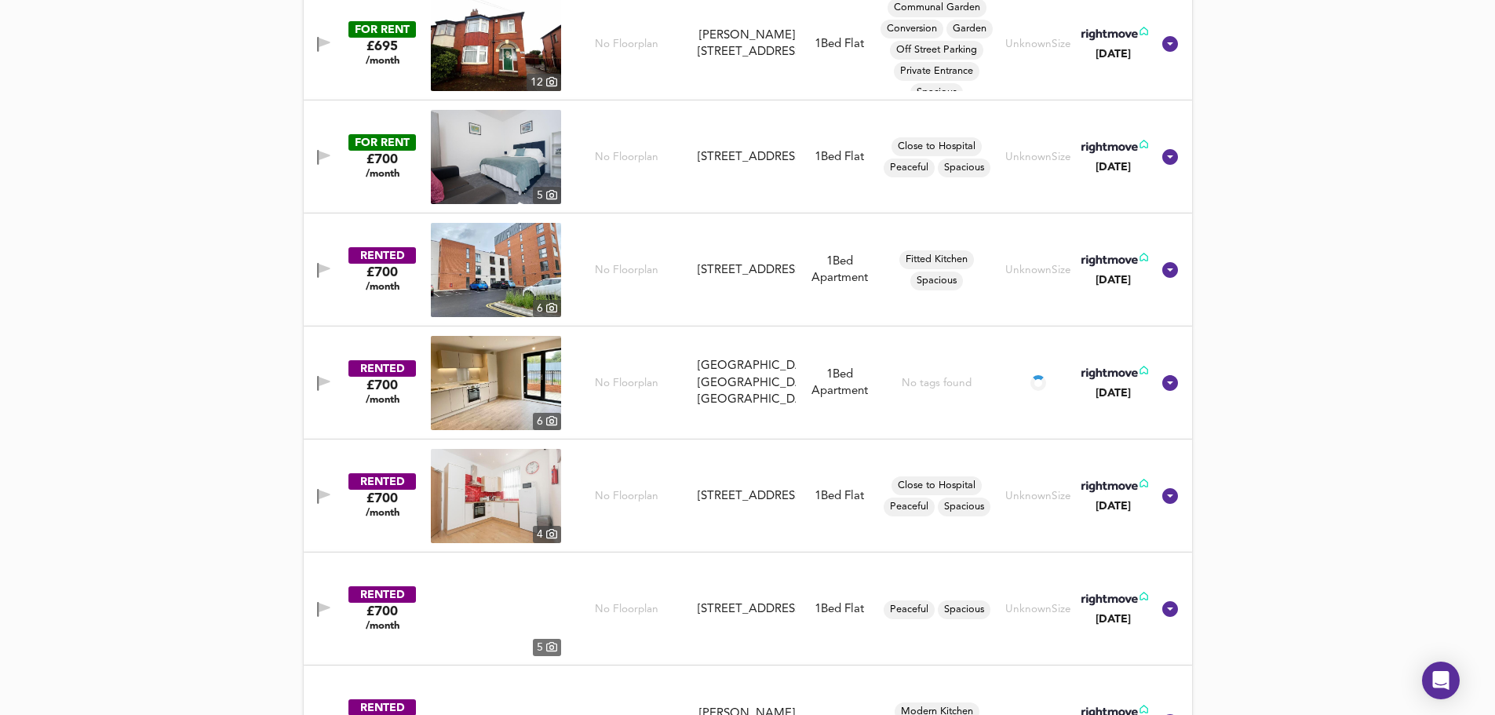
scroll to position [2482, 0]
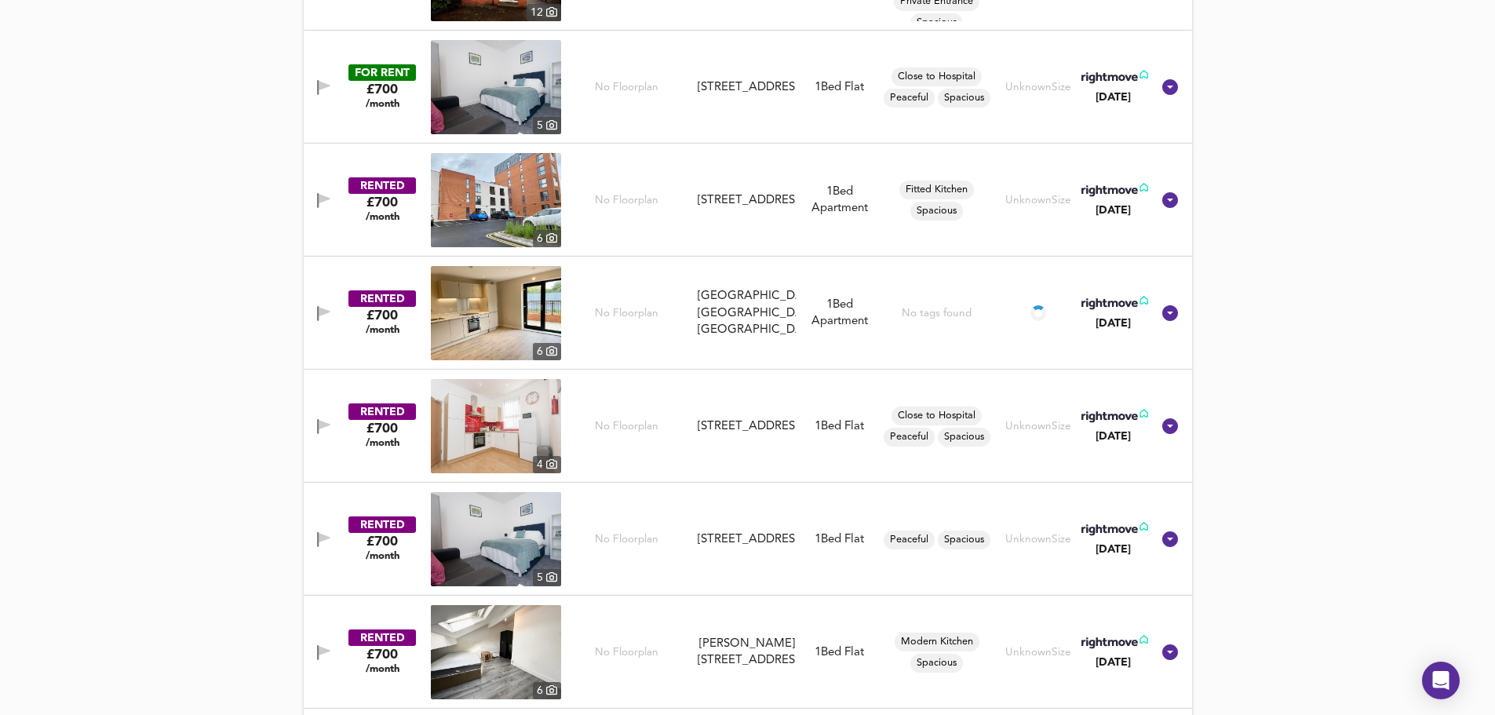
click at [322, 192] on button "button" at bounding box center [323, 200] width 31 height 21
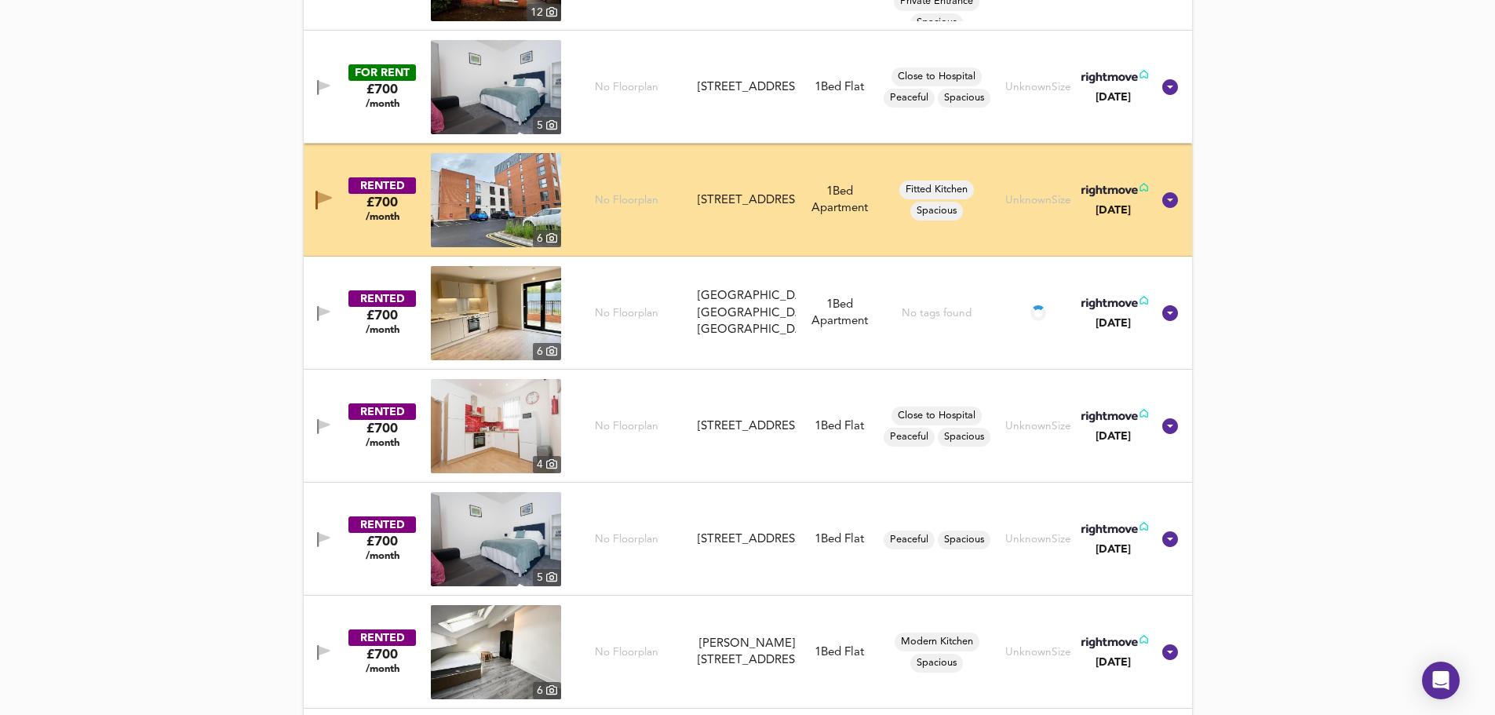
click at [321, 316] on icon "button" at bounding box center [323, 313] width 13 height 15
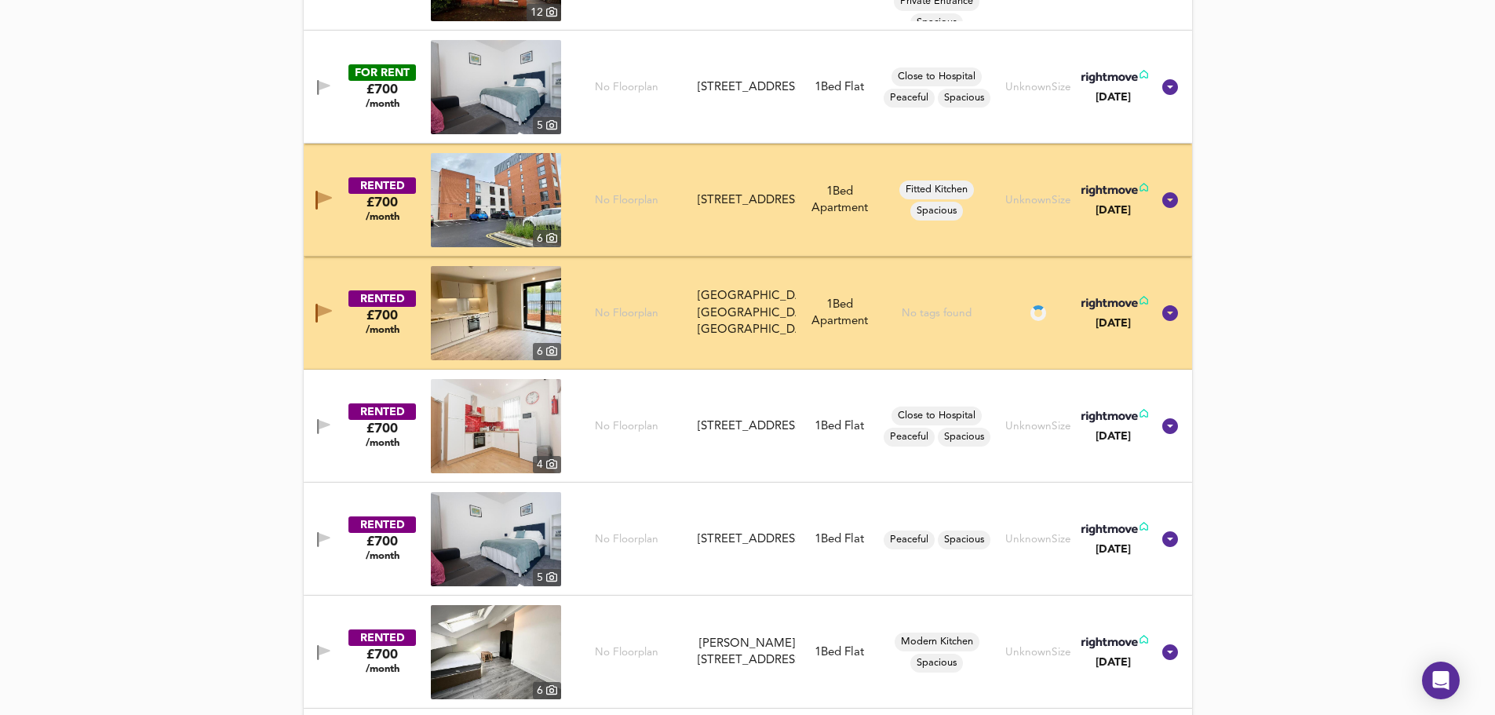
click at [315, 424] on span "button" at bounding box center [324, 426] width 24 height 15
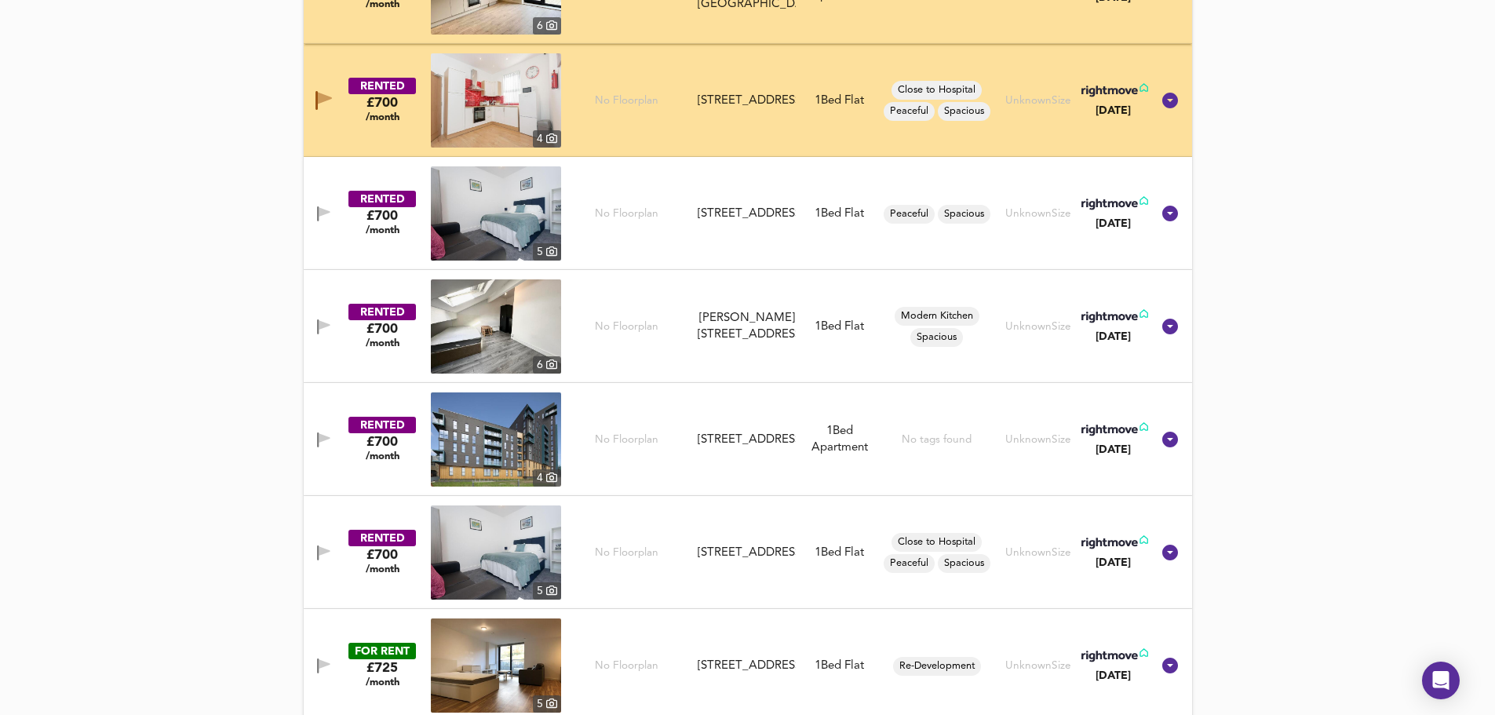
scroll to position [2849, 0]
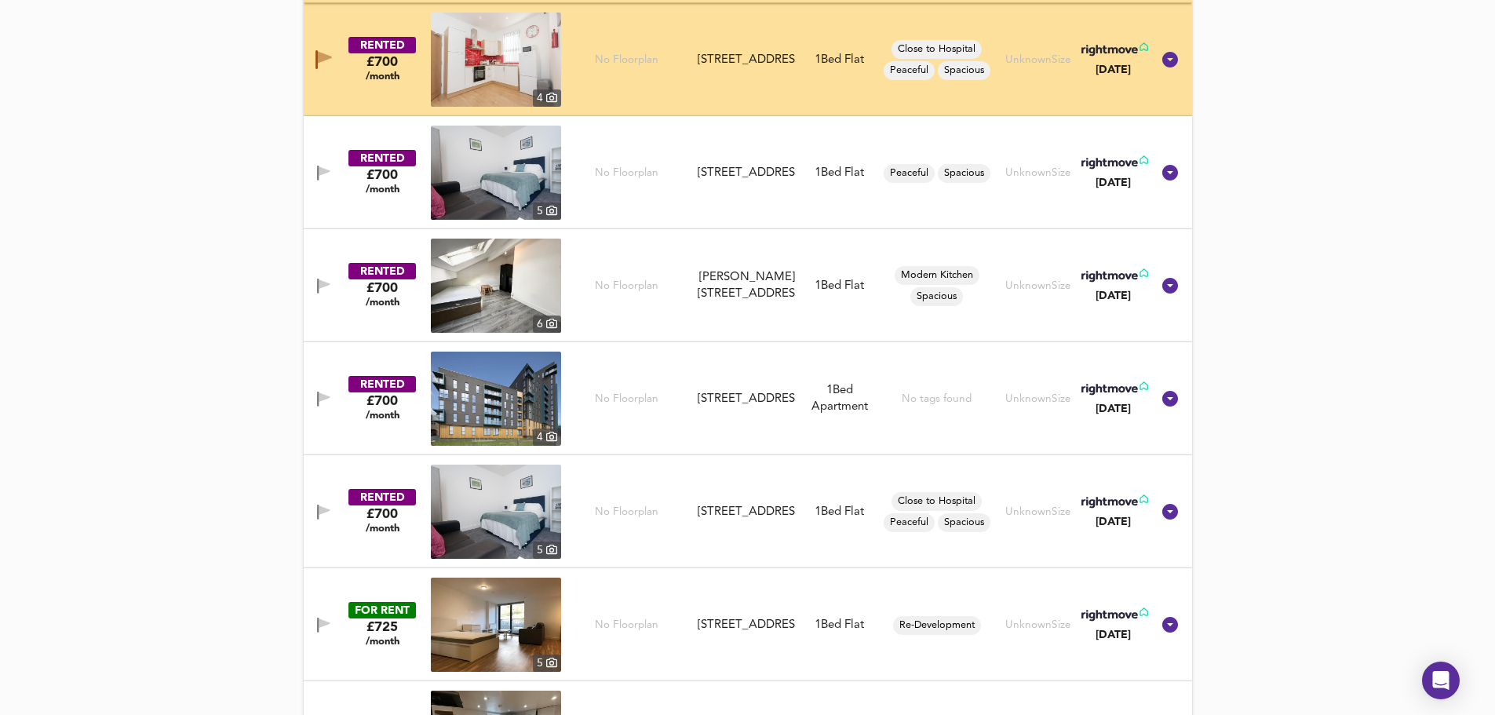
drag, startPoint x: 321, startPoint y: 164, endPoint x: 324, endPoint y: 191, distance: 27.6
click at [321, 164] on button "button" at bounding box center [323, 172] width 31 height 21
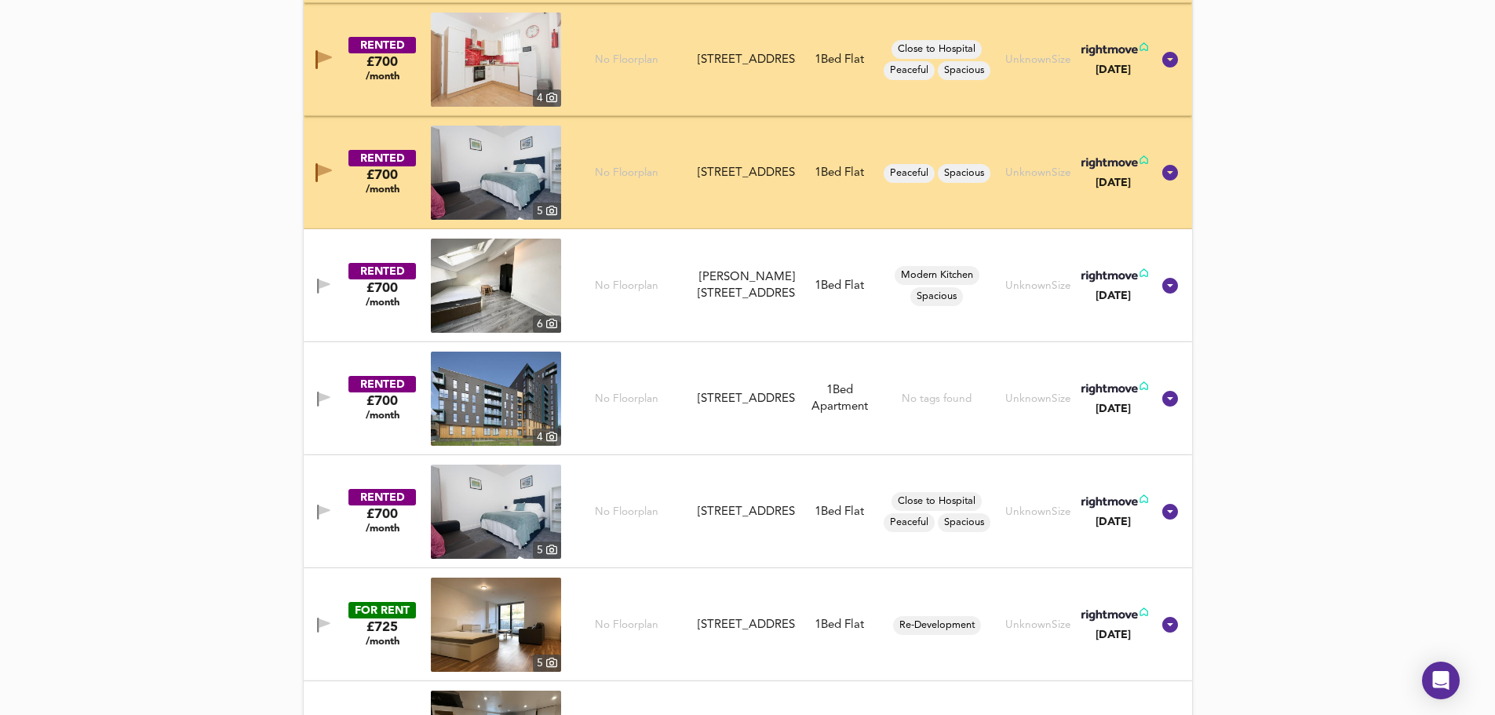
click at [330, 276] on button "button" at bounding box center [323, 285] width 31 height 21
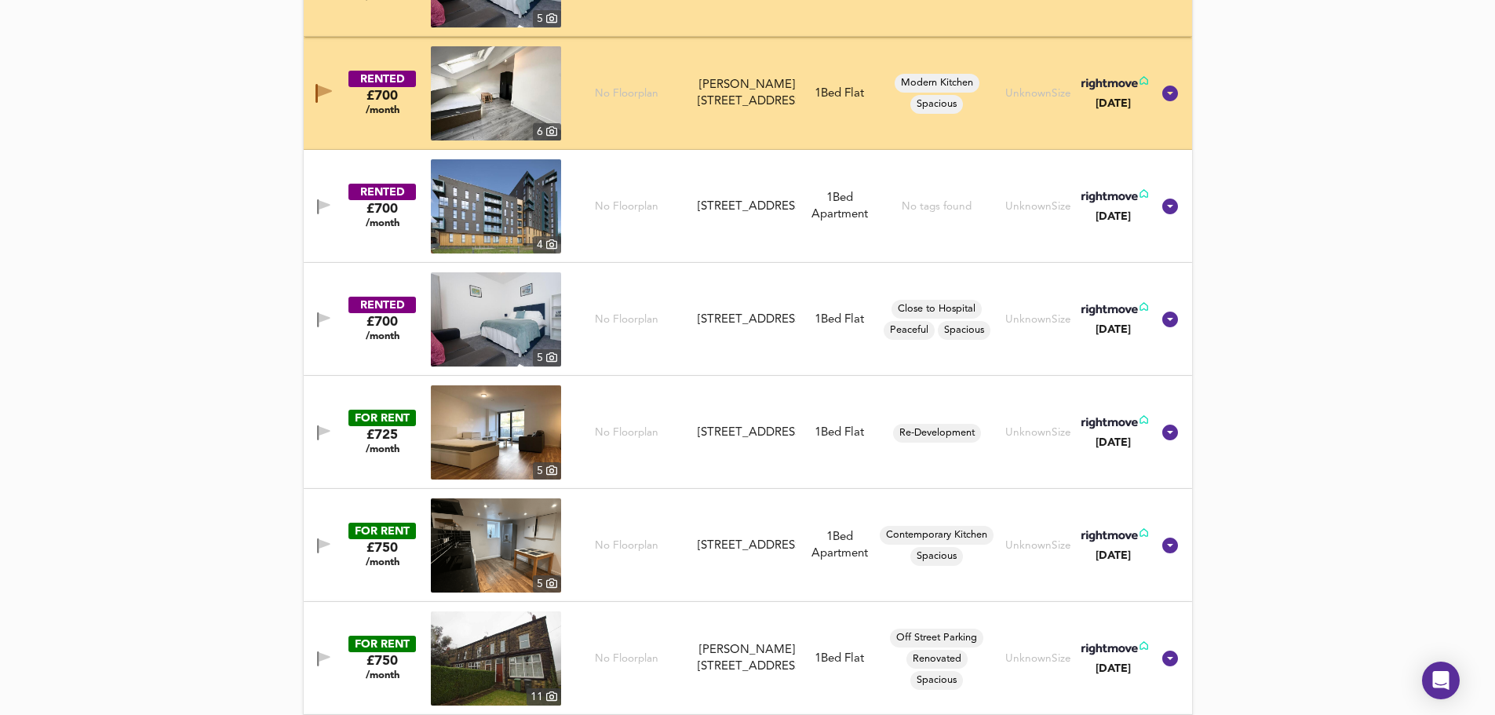
scroll to position [3058, 0]
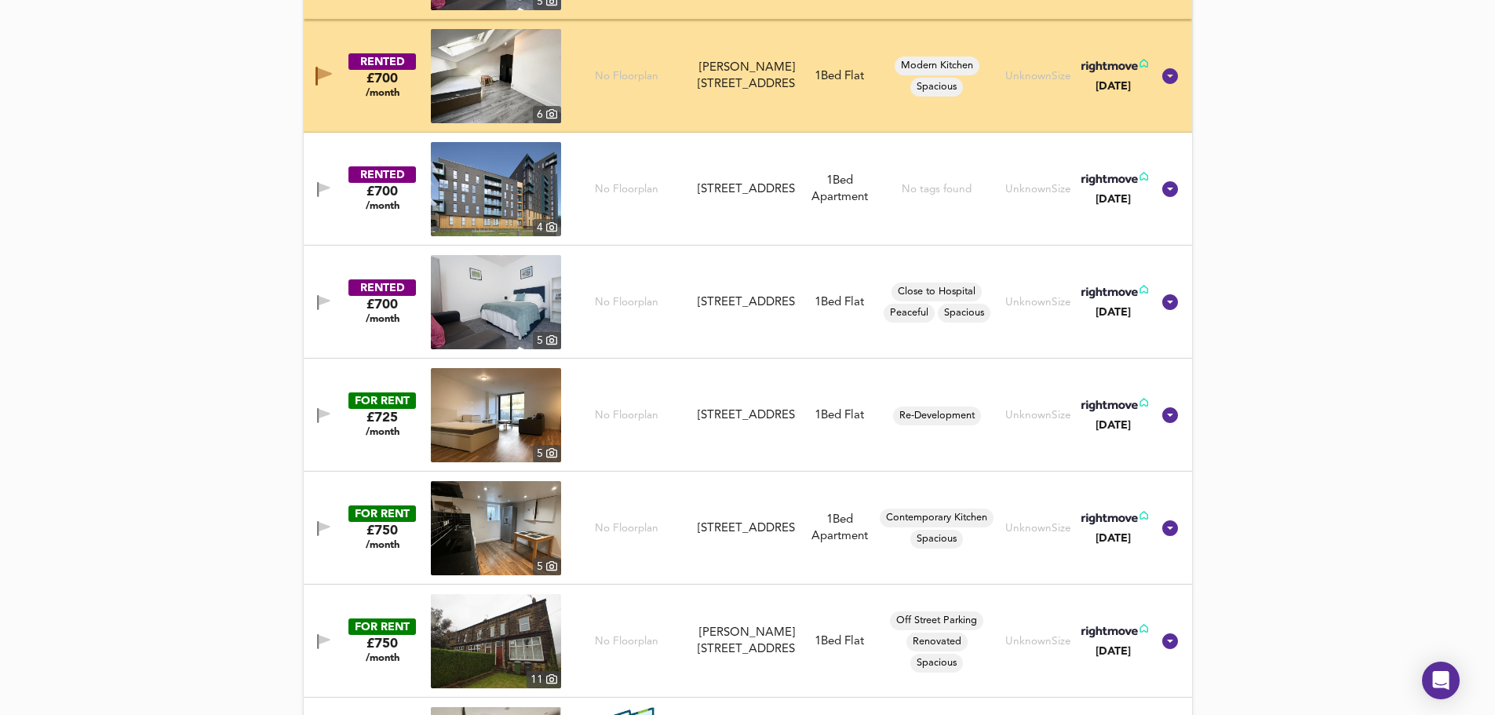
click at [317, 184] on icon "button" at bounding box center [318, 189] width 2 height 15
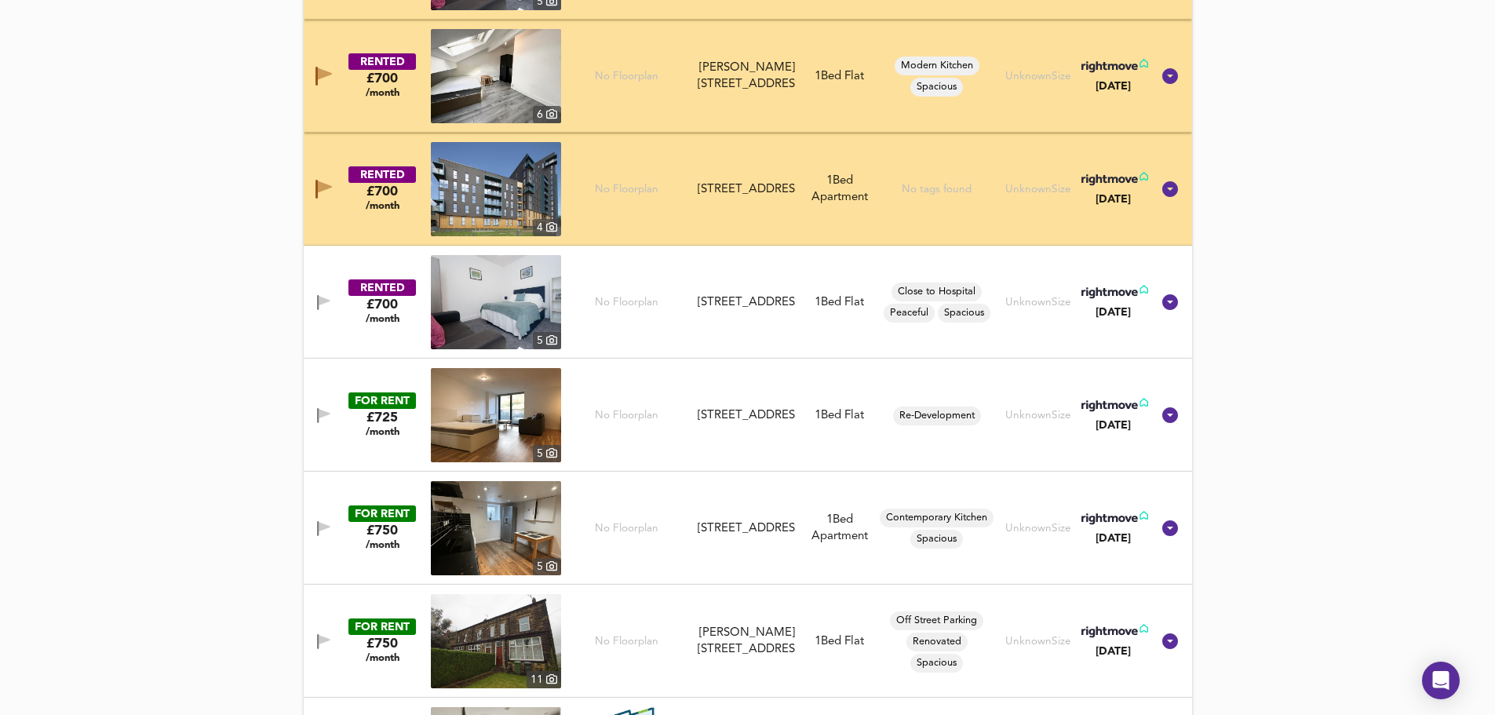
click at [326, 300] on icon "button" at bounding box center [324, 300] width 11 height 9
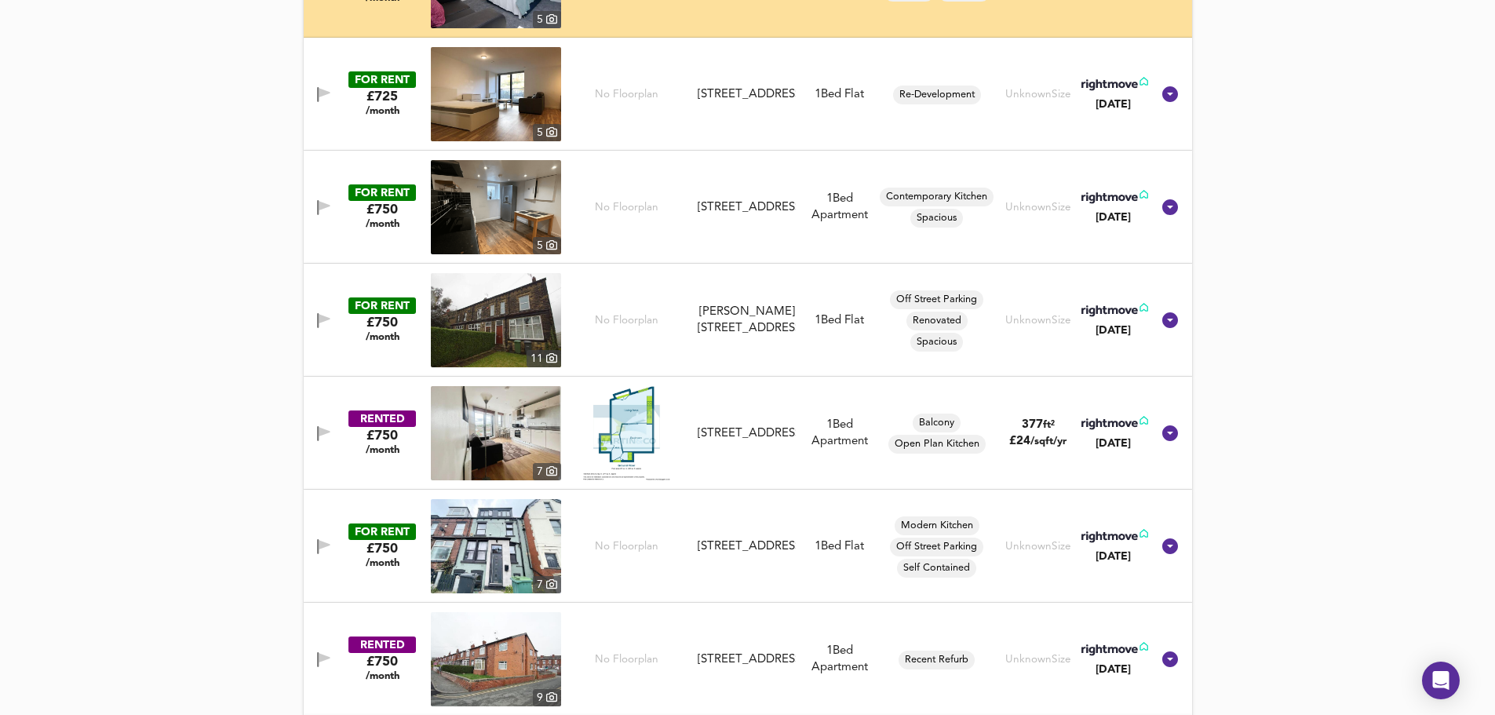
scroll to position [3424, 0]
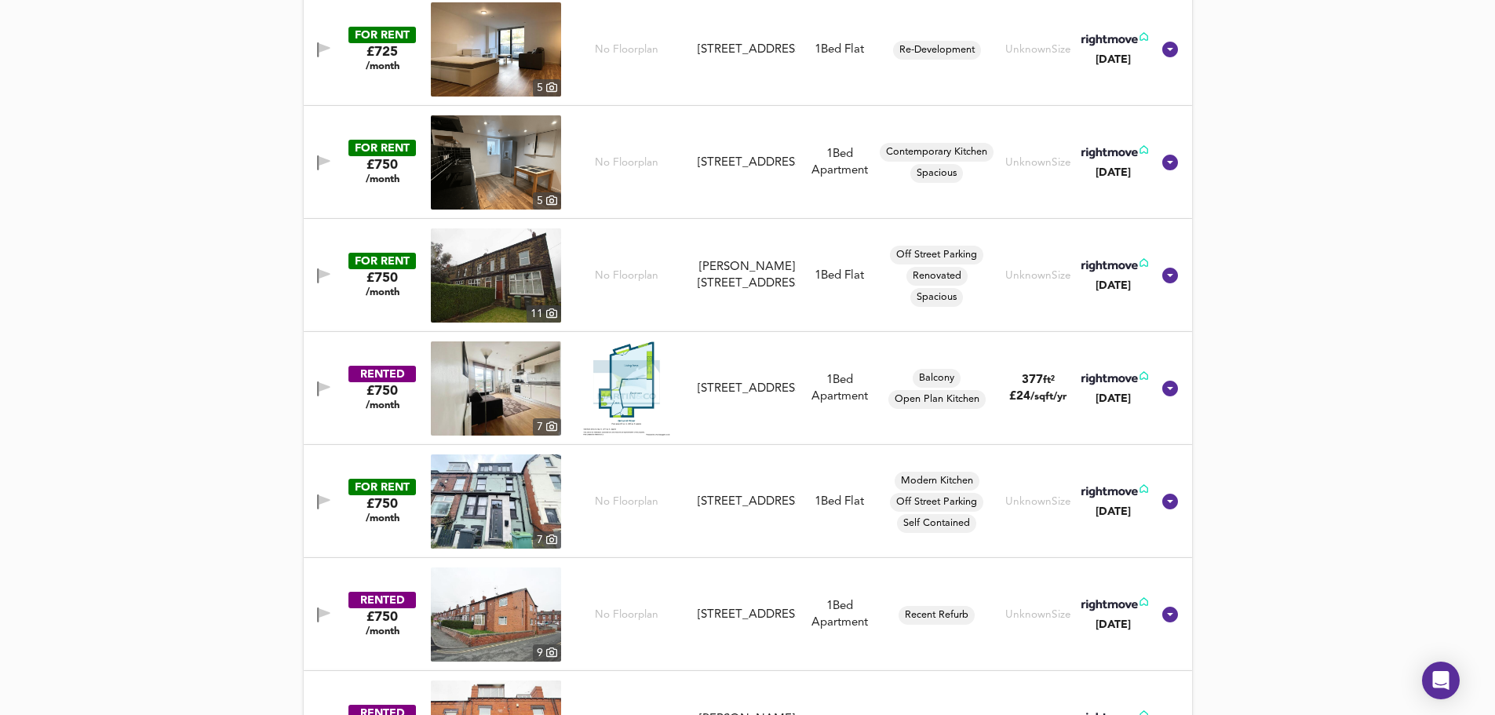
drag, startPoint x: 320, startPoint y: 382, endPoint x: 343, endPoint y: 420, distance: 44.0
click at [320, 382] on icon "button" at bounding box center [323, 388] width 13 height 15
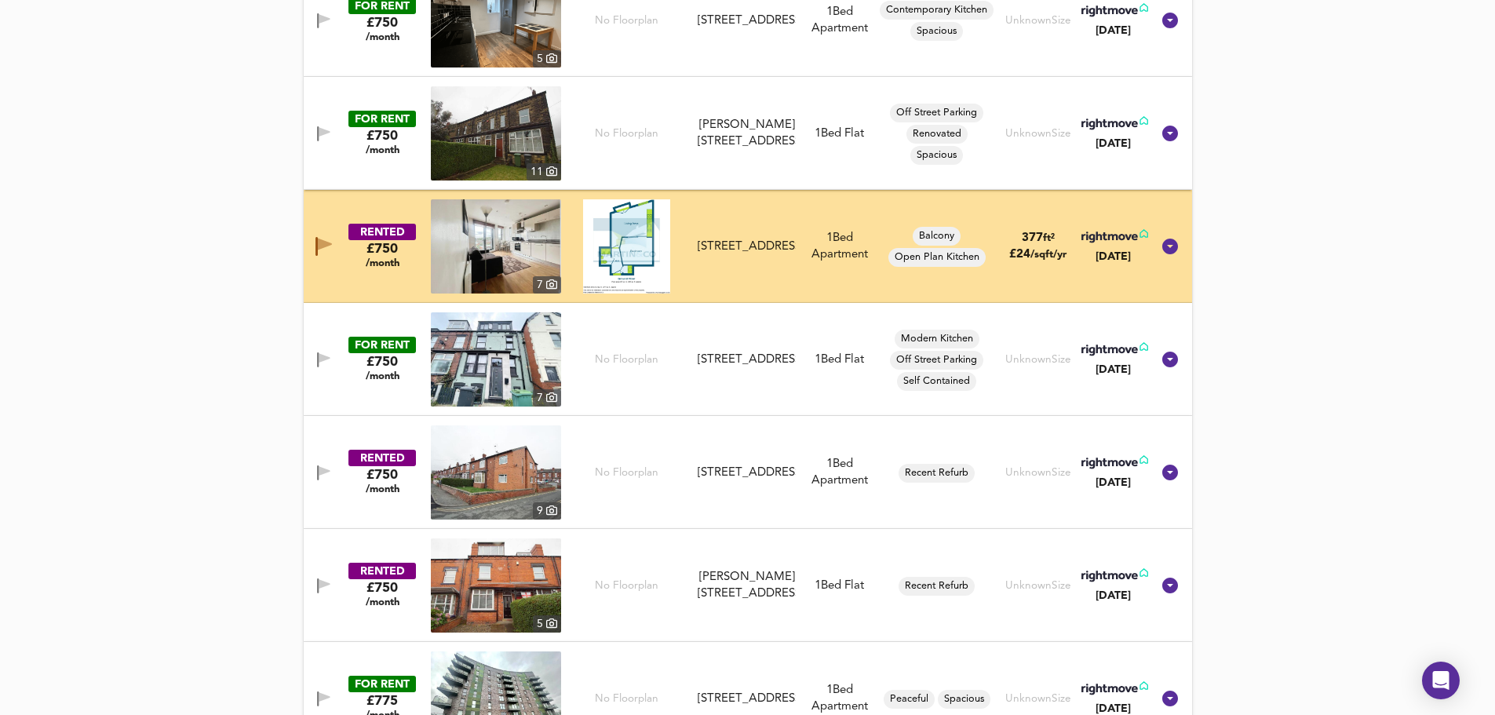
scroll to position [3633, 0]
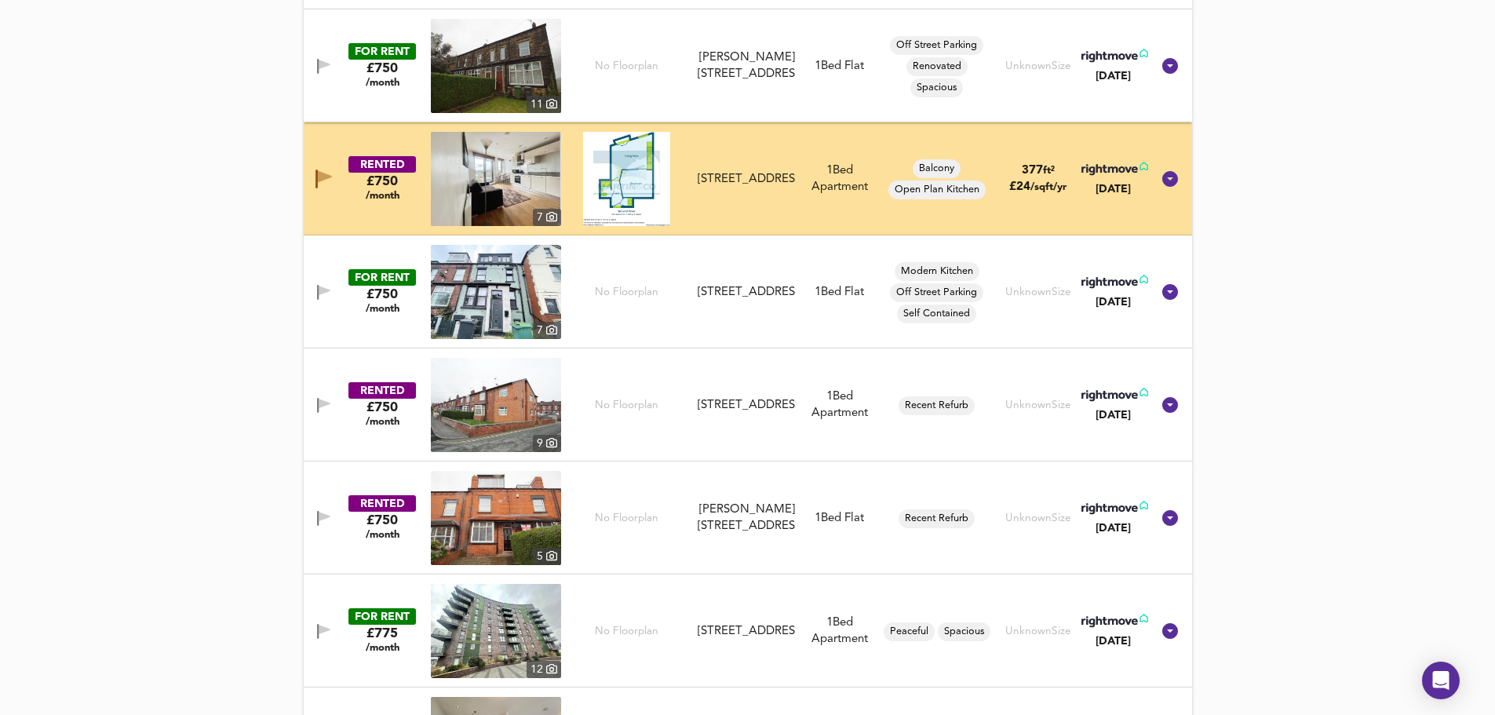
click at [326, 396] on button "button" at bounding box center [323, 405] width 31 height 21
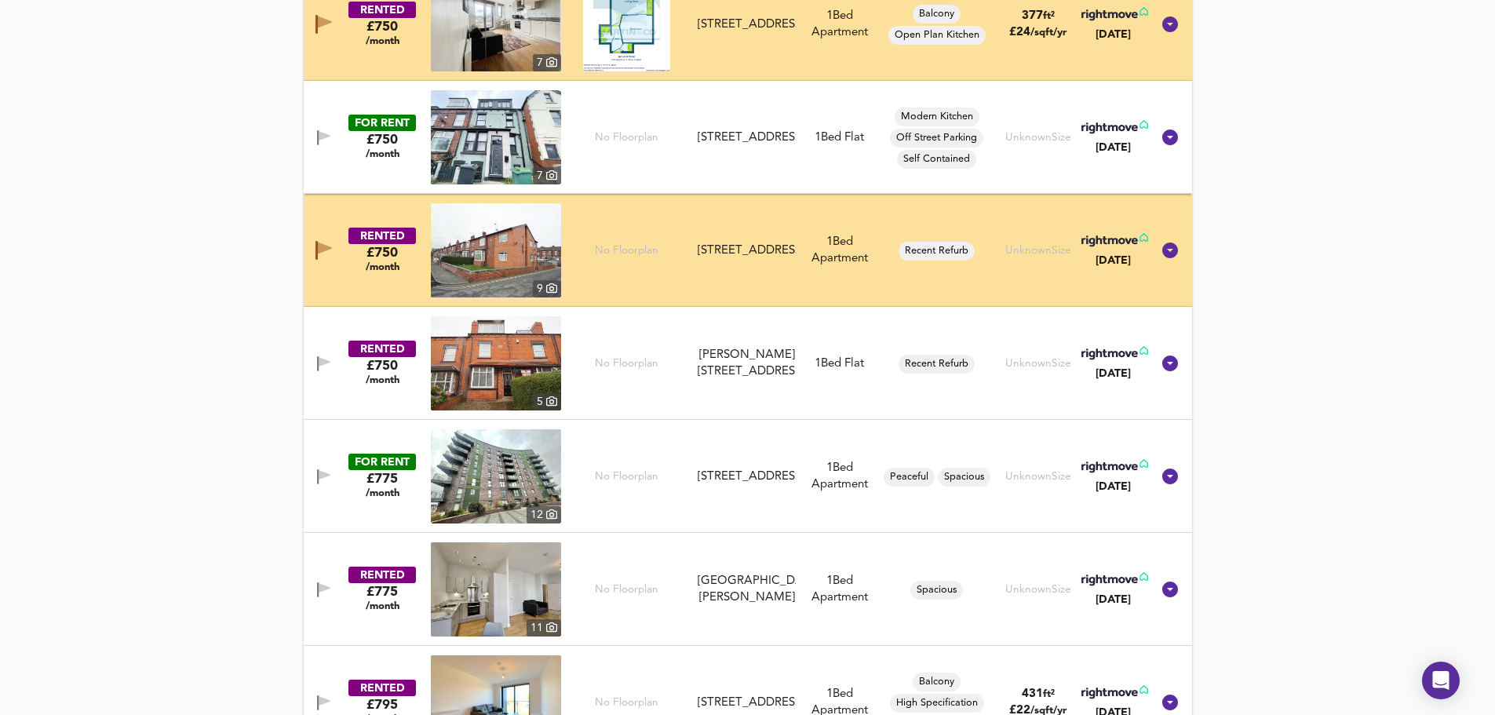
scroll to position [3790, 0]
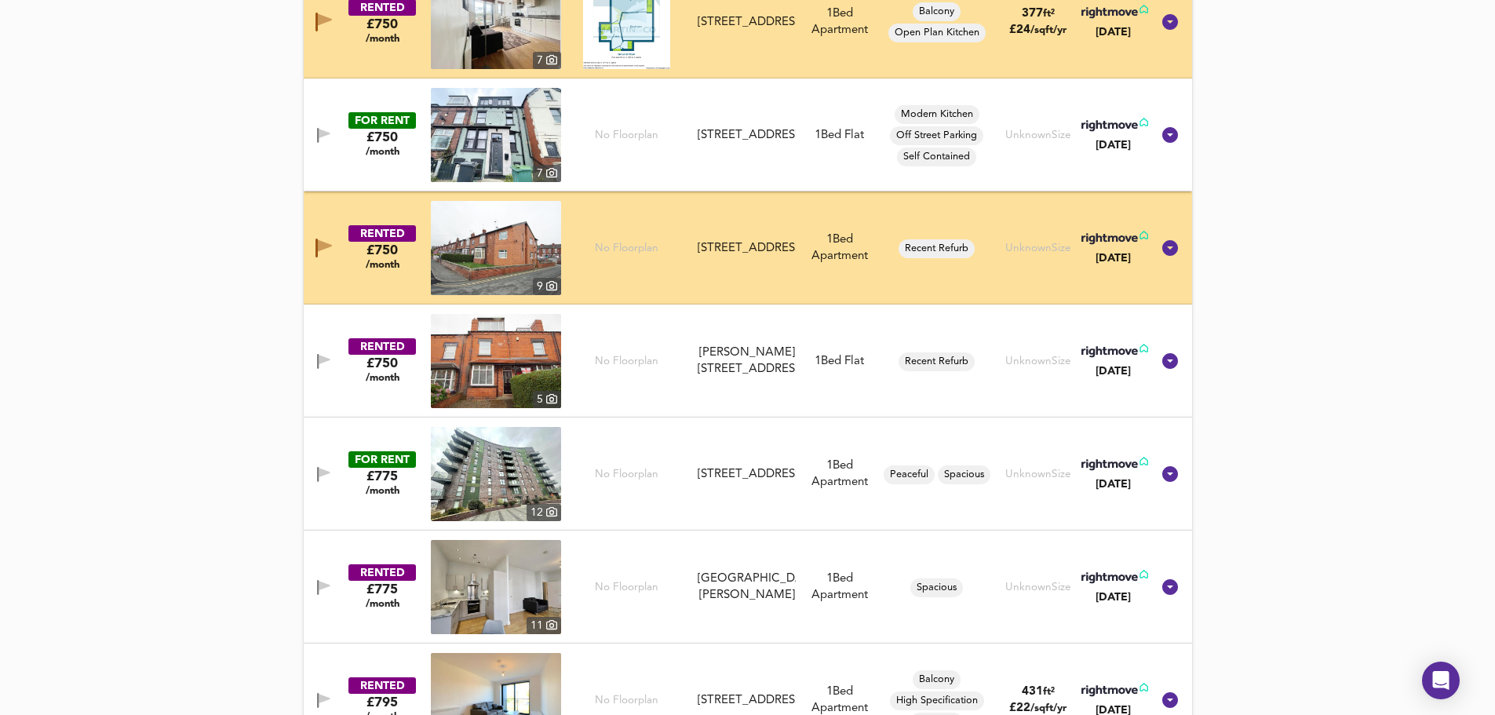
drag, startPoint x: 318, startPoint y: 236, endPoint x: 475, endPoint y: 224, distance: 157.5
click at [319, 238] on button "button" at bounding box center [323, 247] width 31 height 25
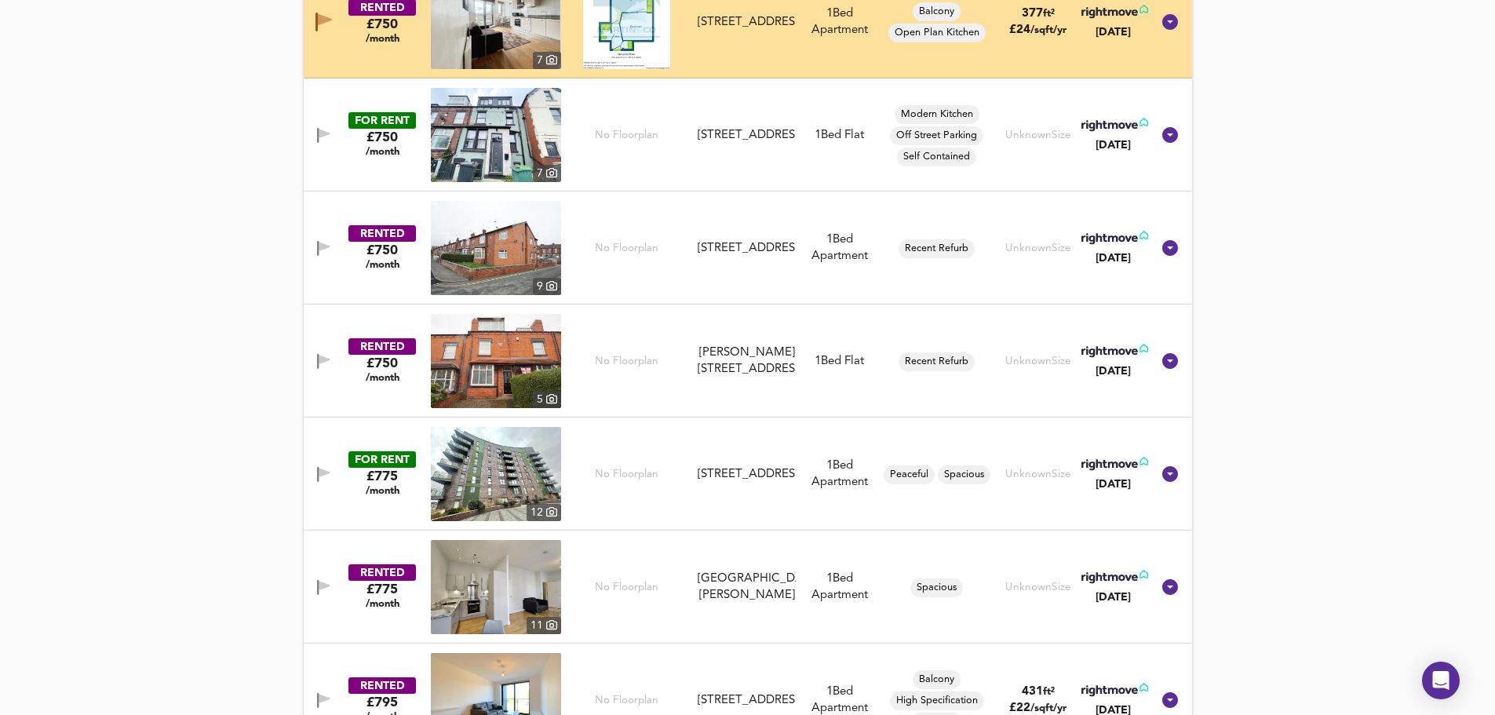
click at [317, 238] on button "button" at bounding box center [323, 248] width 31 height 21
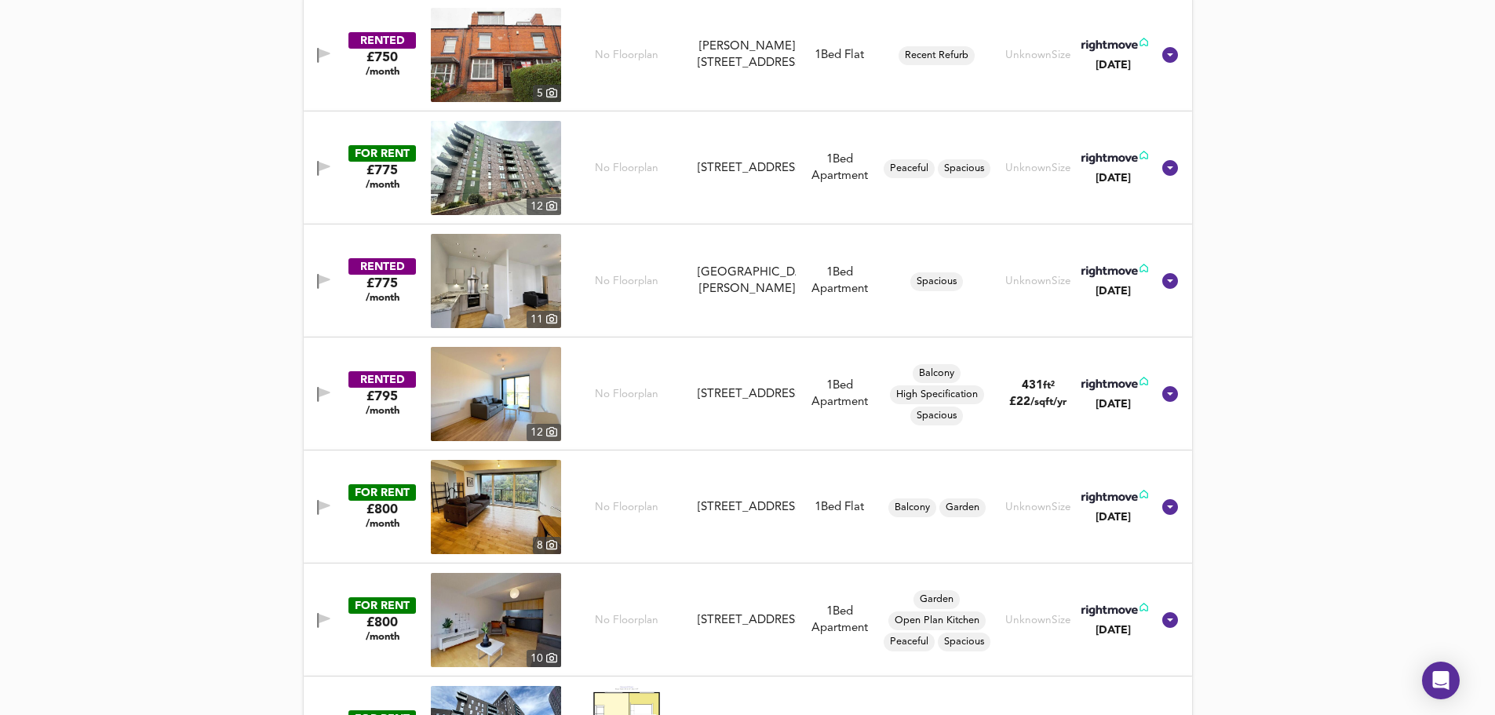
scroll to position [4209, 0]
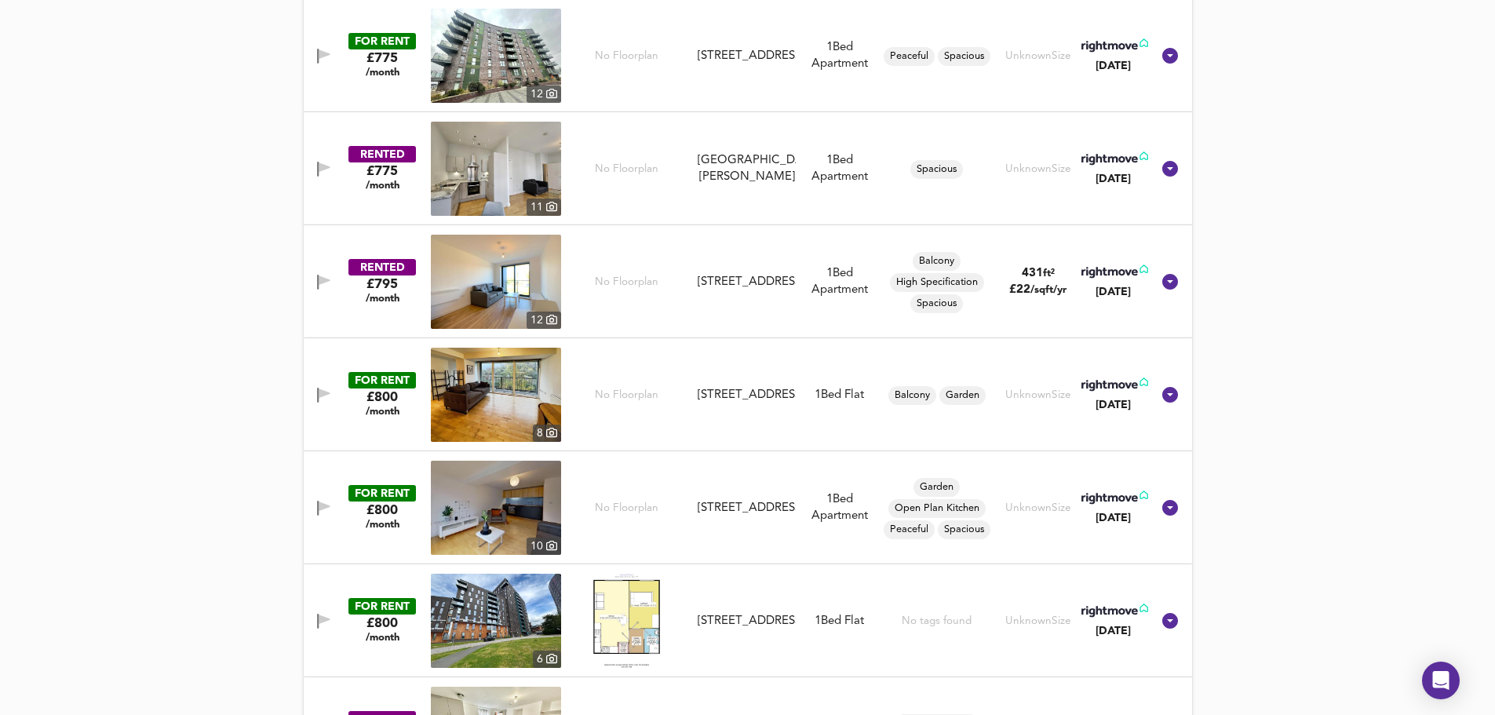
click at [326, 157] on div "RENTED £775 /month 11 No Floorplan Victoria Riverside Goodman Street Leeds LS10…" at bounding box center [729, 169] width 844 height 94
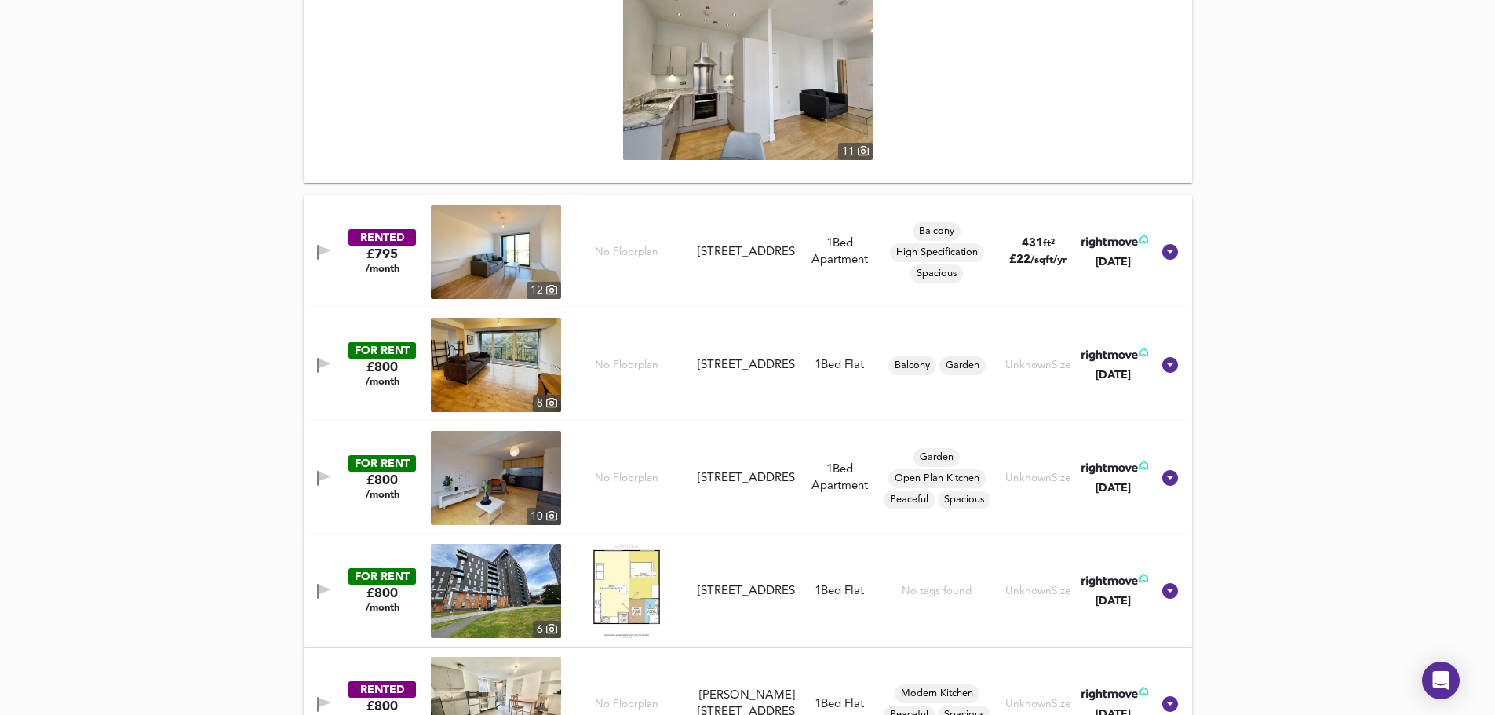
scroll to position [4837, 0]
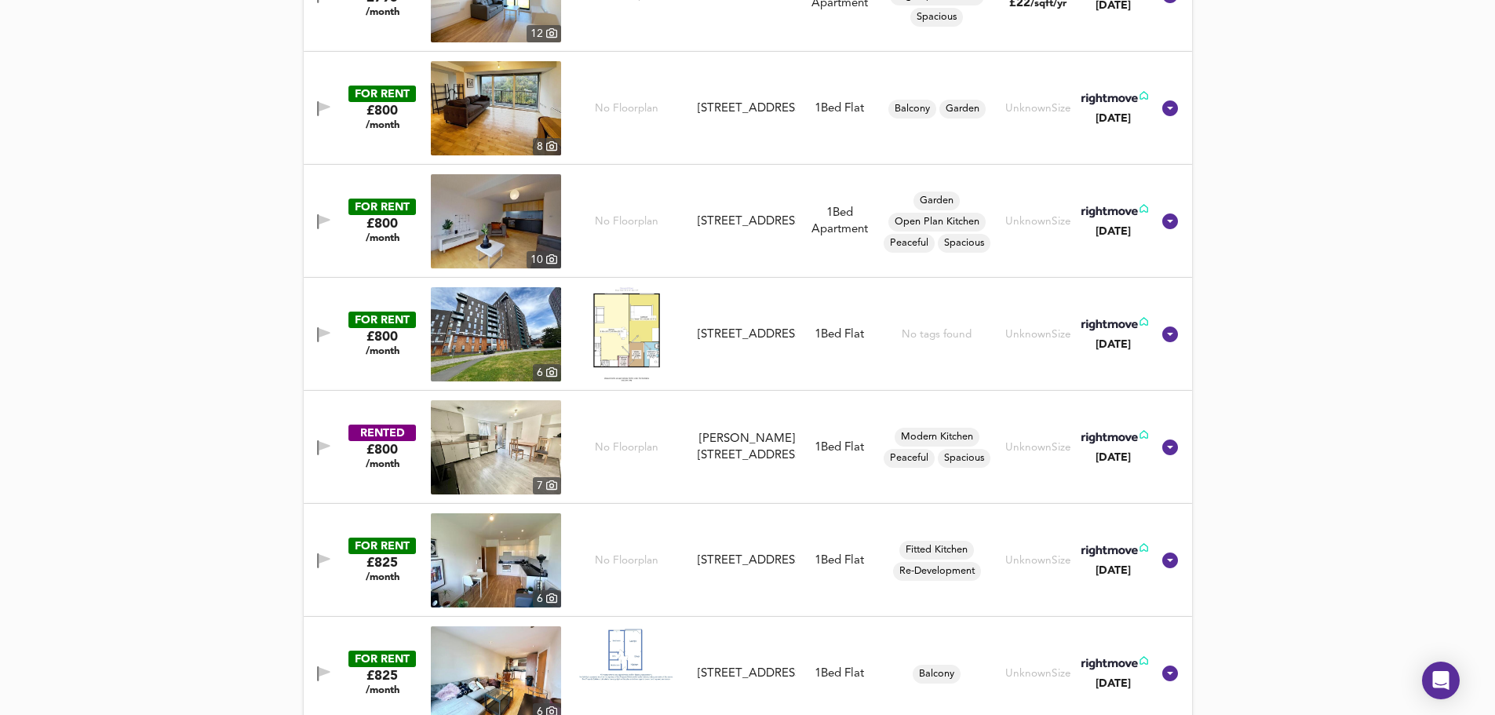
click at [323, 447] on icon "button" at bounding box center [324, 445] width 11 height 9
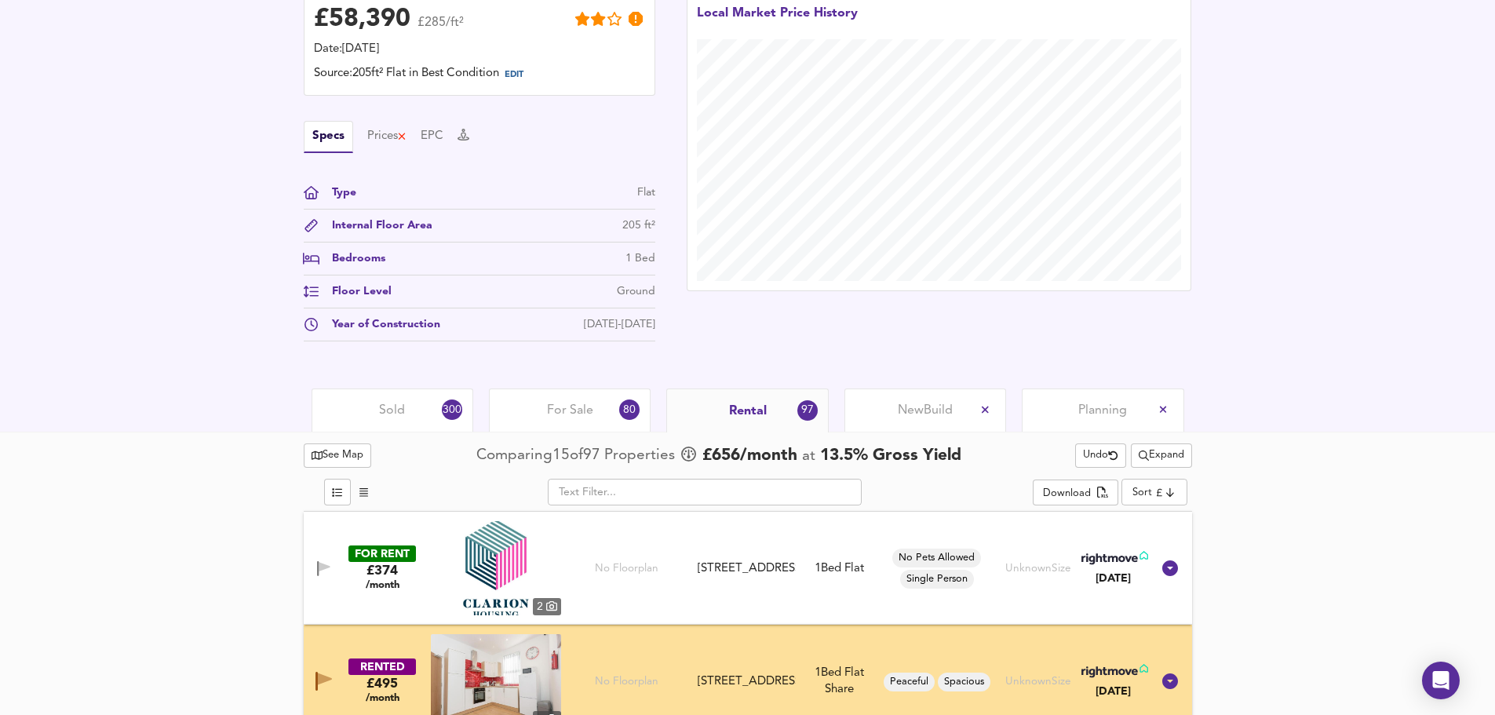
scroll to position [447, 0]
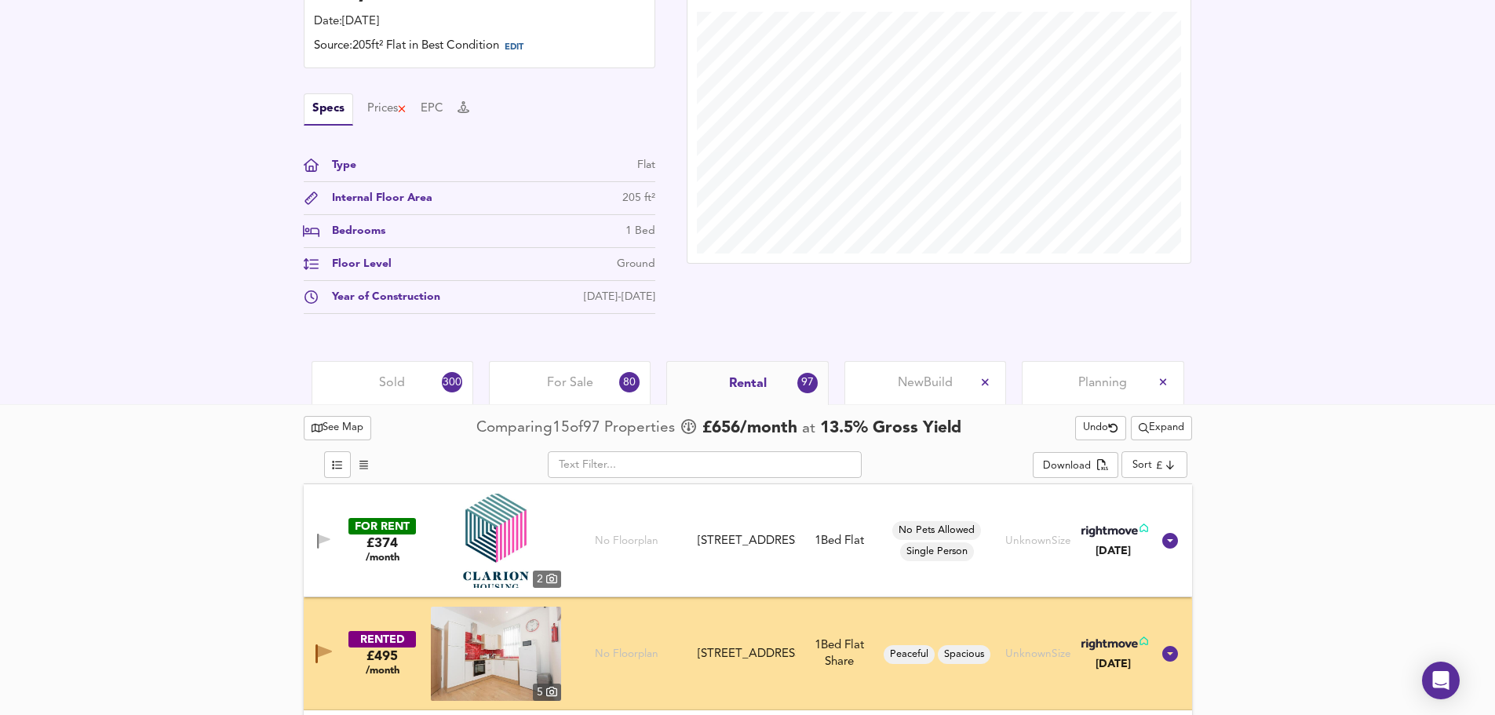
click at [918, 387] on span "New Build" at bounding box center [925, 382] width 55 height 17
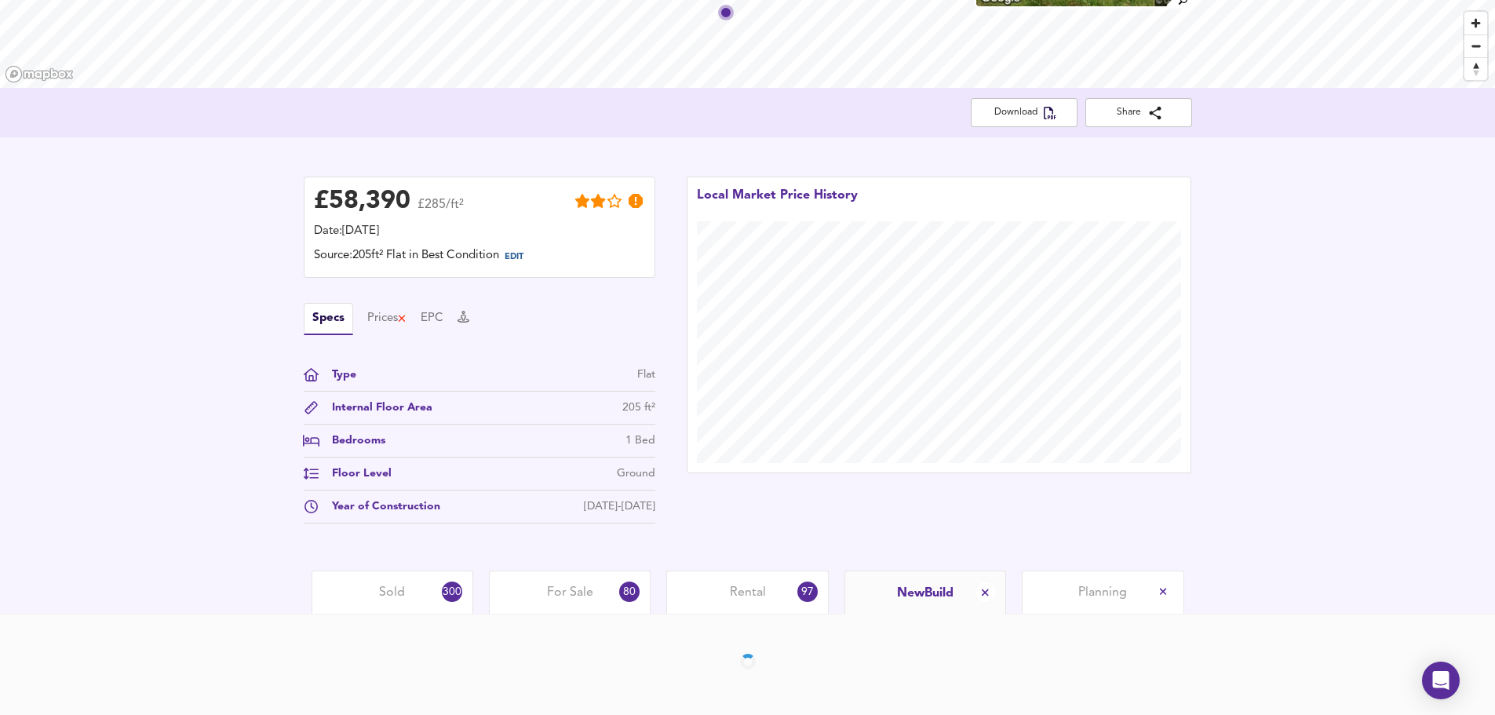
scroll to position [294, 0]
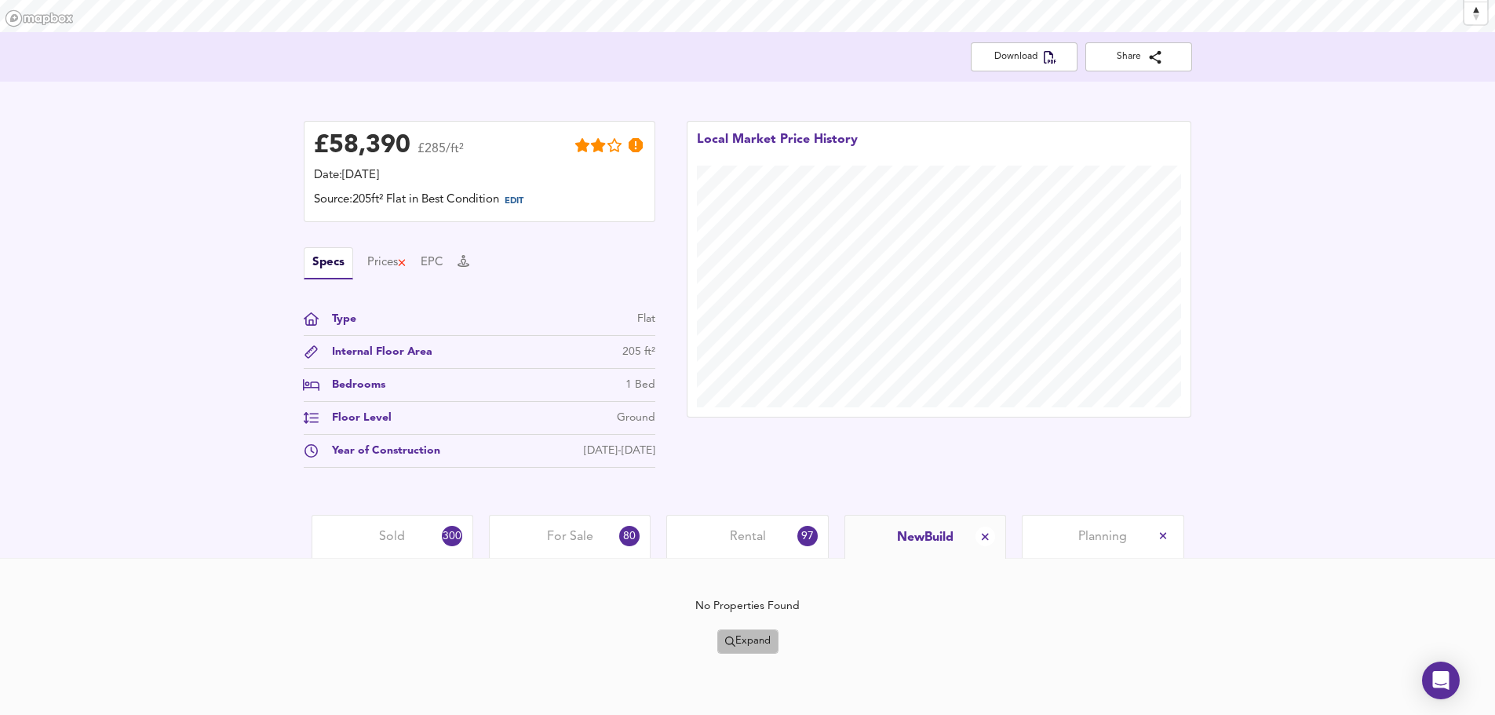
click at [746, 636] on span "Expand" at bounding box center [748, 642] width 46 height 18
click at [778, 549] on li "½ mile 1 mile" at bounding box center [746, 561] width 133 height 25
click at [763, 629] on div "No Properties Found Expand" at bounding box center [748, 626] width 888 height 56
click at [764, 637] on span "Expand" at bounding box center [748, 642] width 46 height 18
click at [764, 568] on li "1 mile 2 mile" at bounding box center [746, 561] width 133 height 25
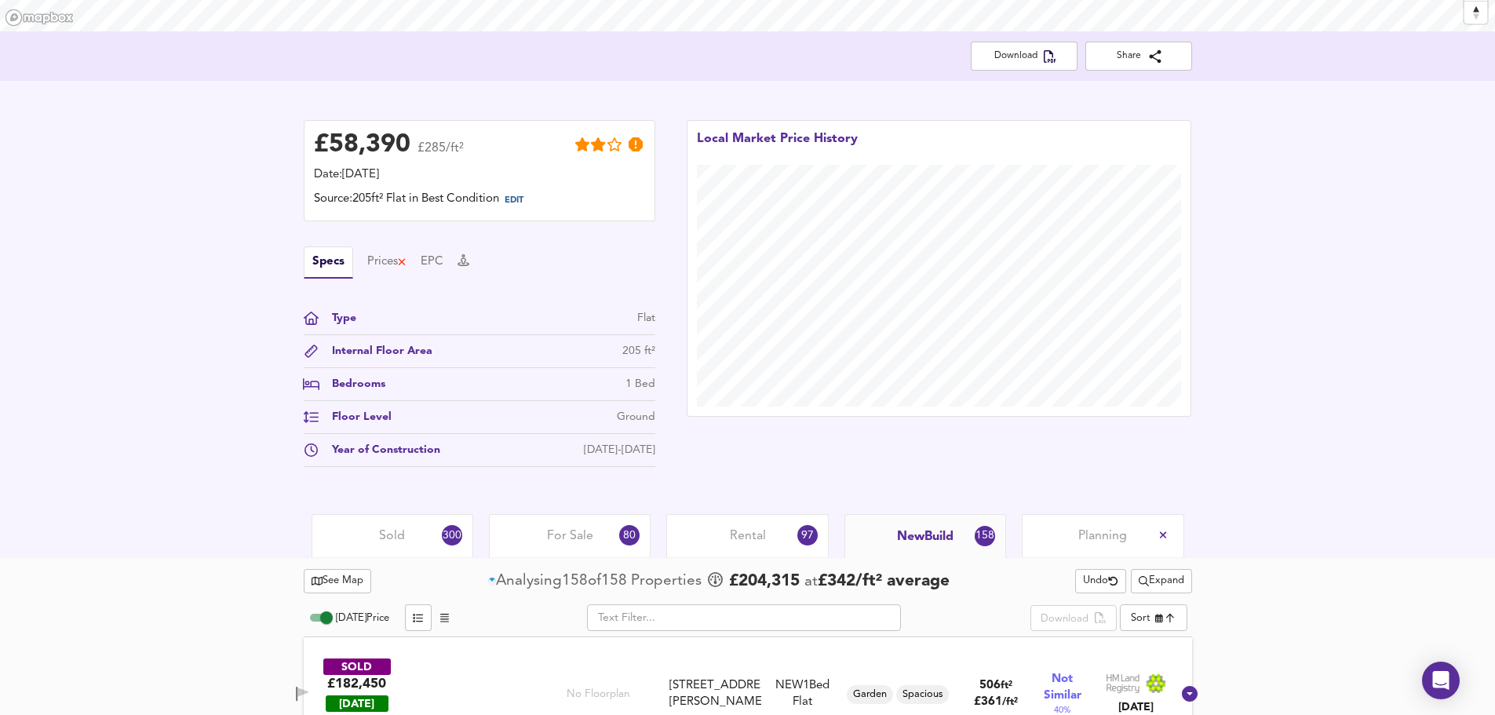
scroll to position [712, 0]
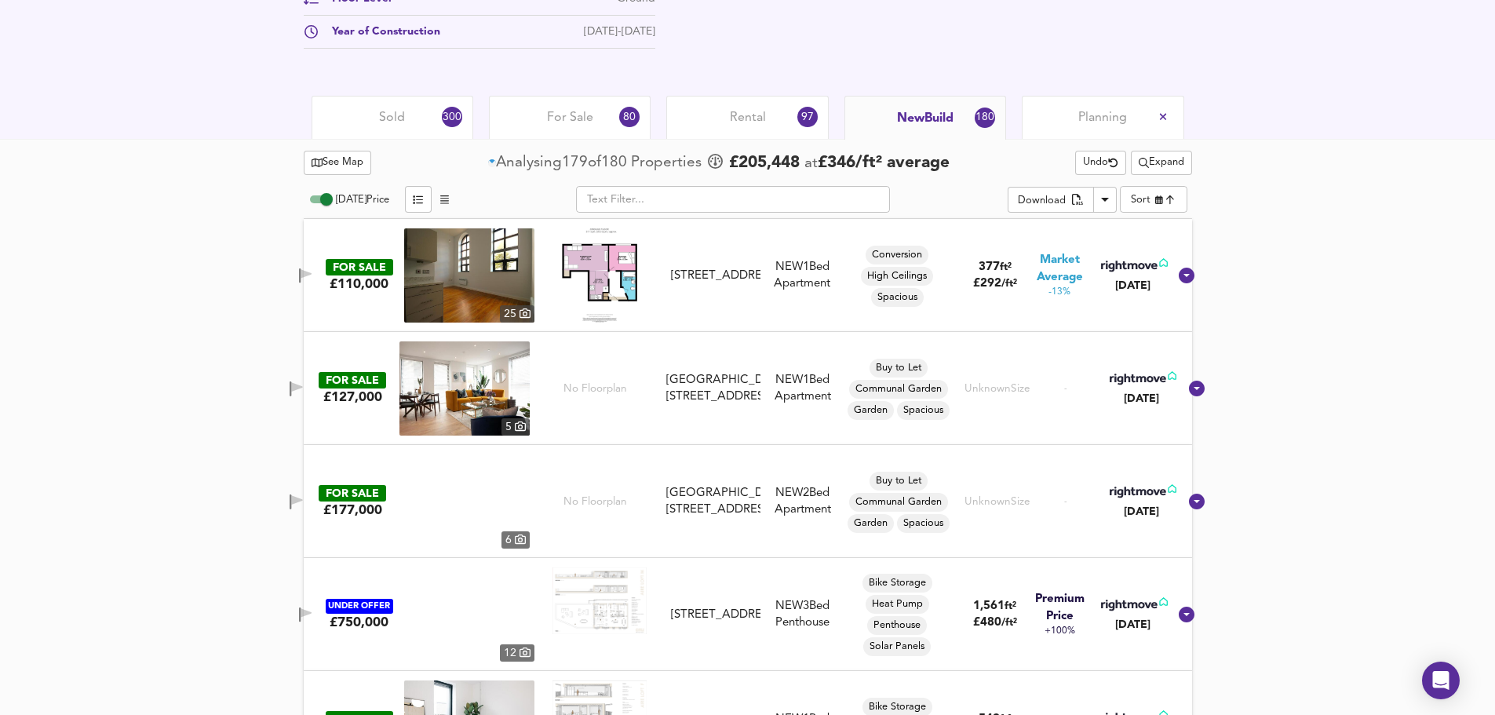
click at [312, 272] on icon "button" at bounding box center [305, 275] width 13 height 15
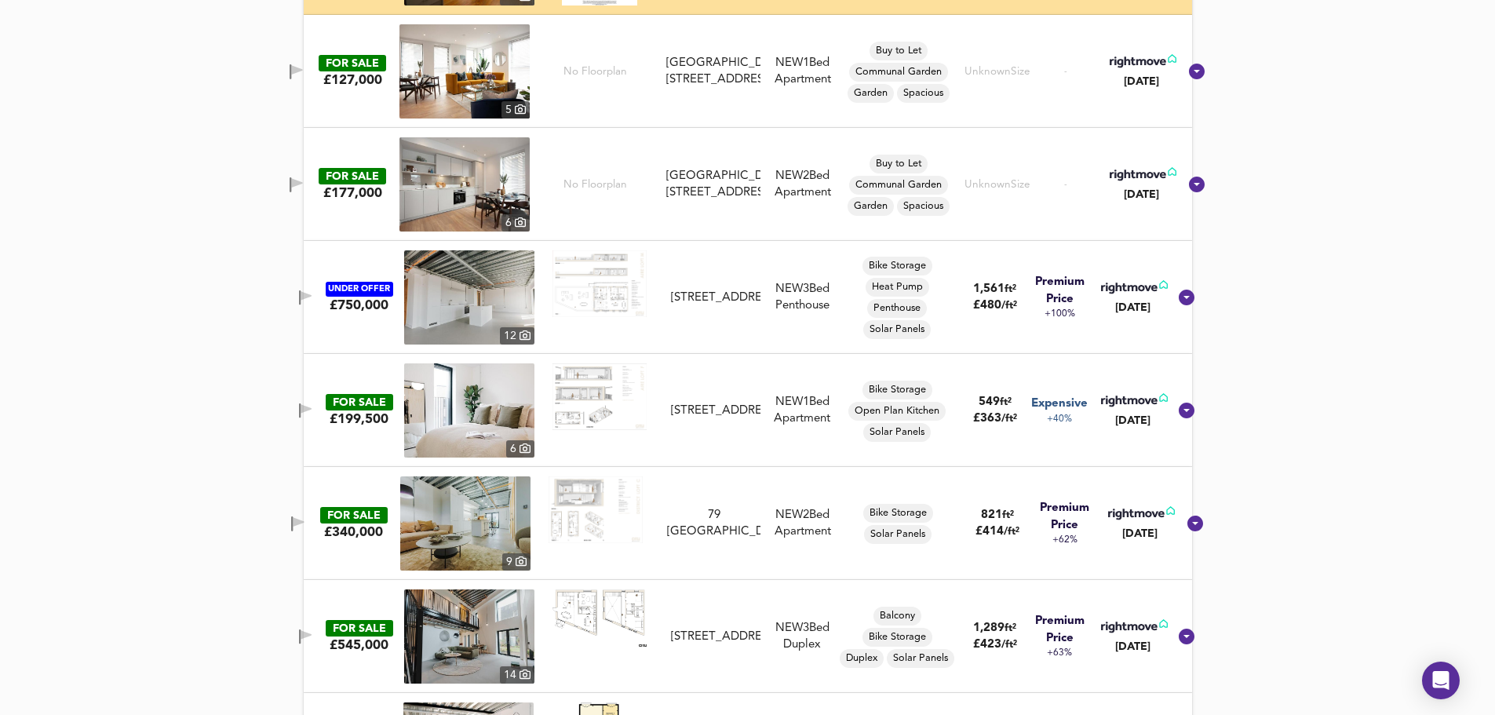
scroll to position [1131, 0]
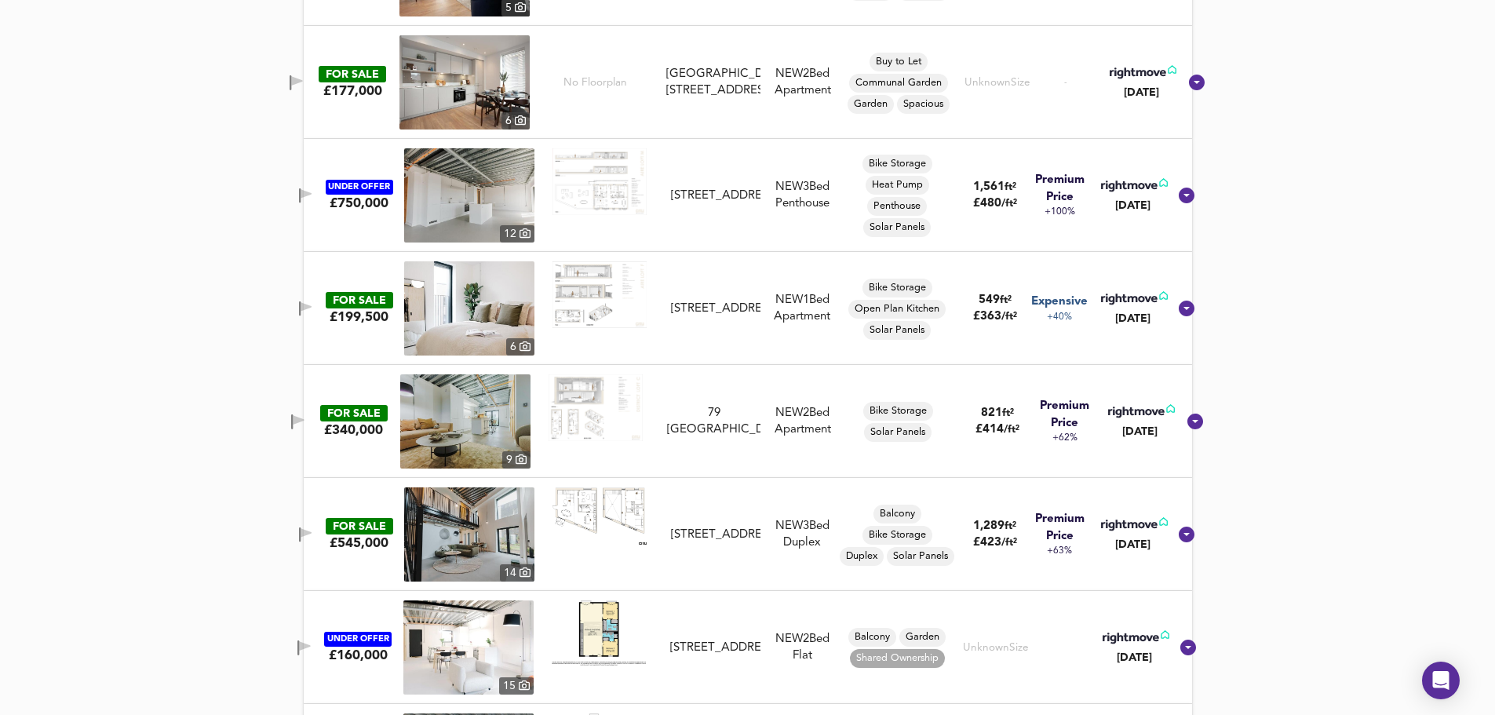
click at [312, 305] on span "button" at bounding box center [306, 308] width 24 height 15
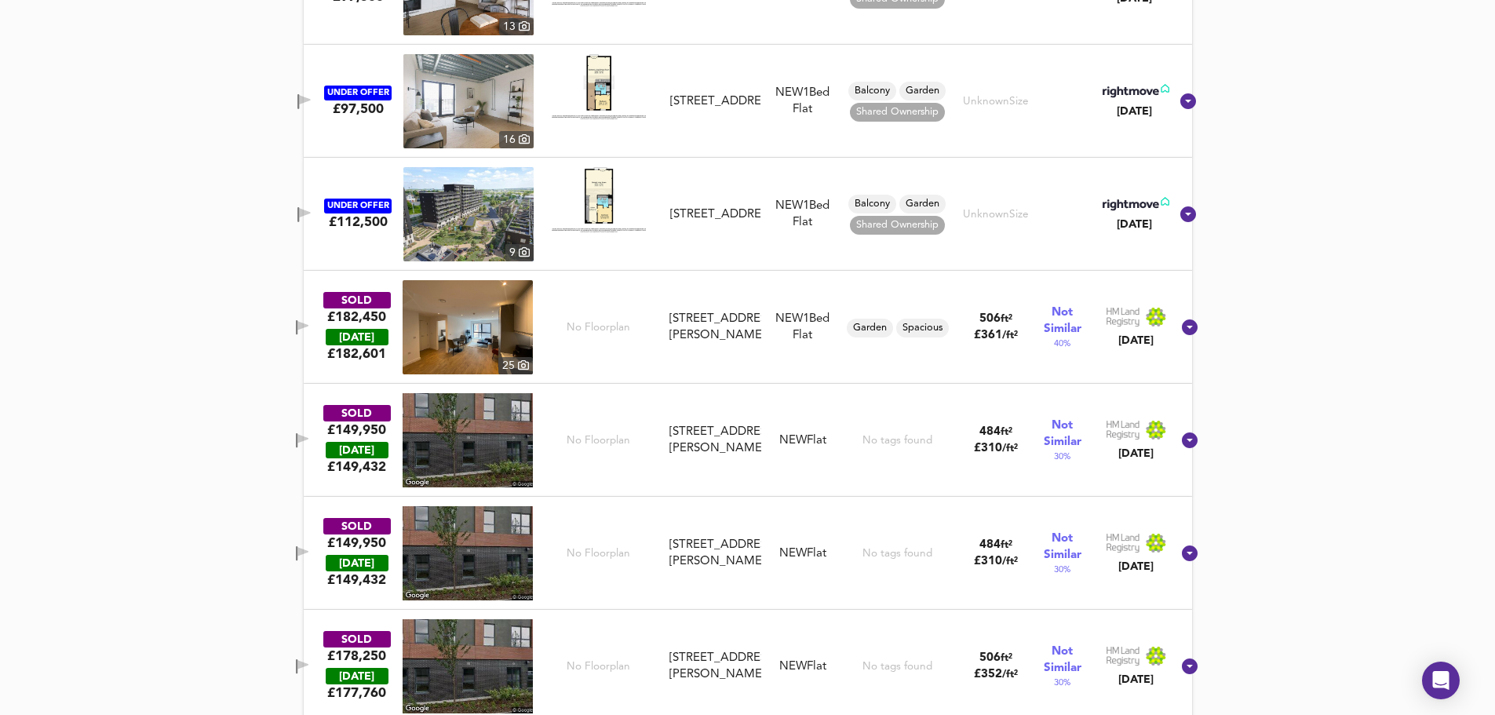
scroll to position [1916, 0]
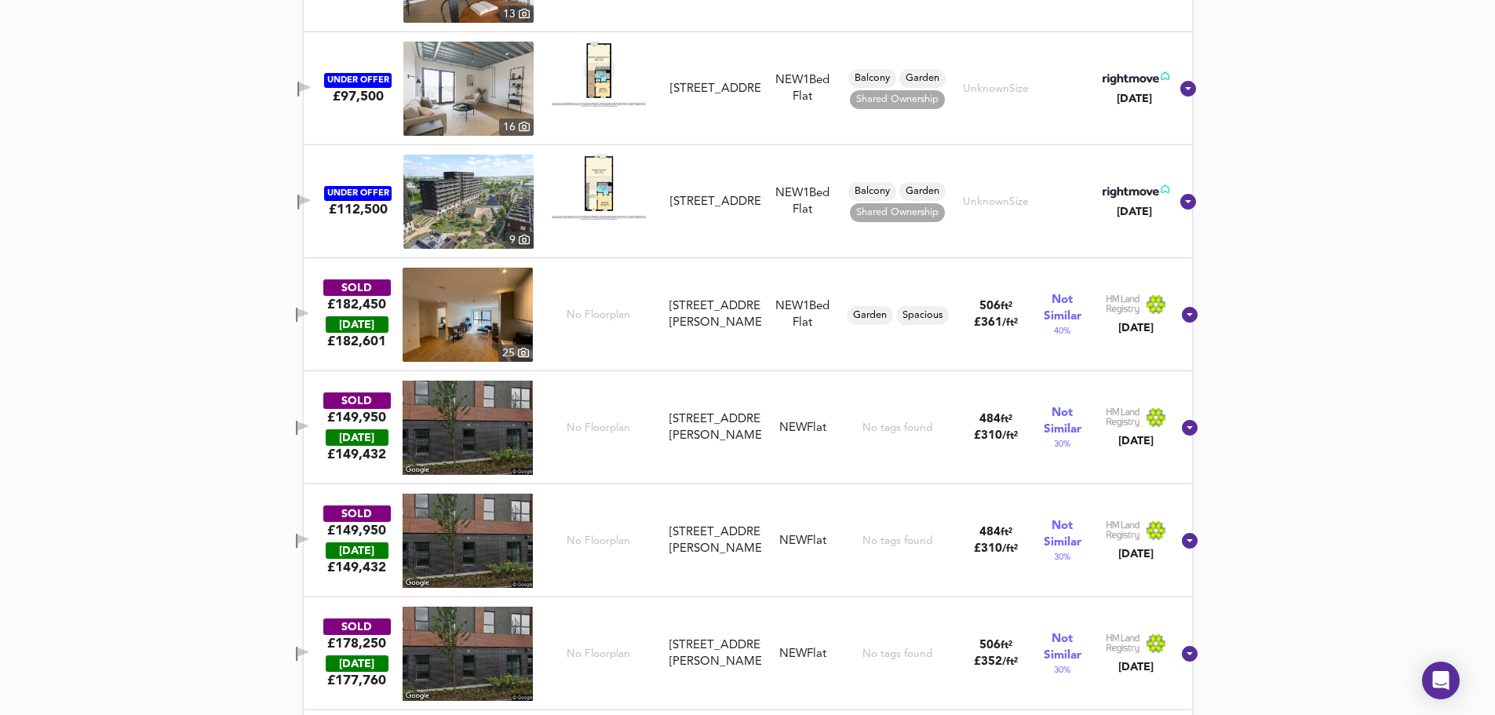
click at [309, 316] on icon "button" at bounding box center [302, 315] width 13 height 15
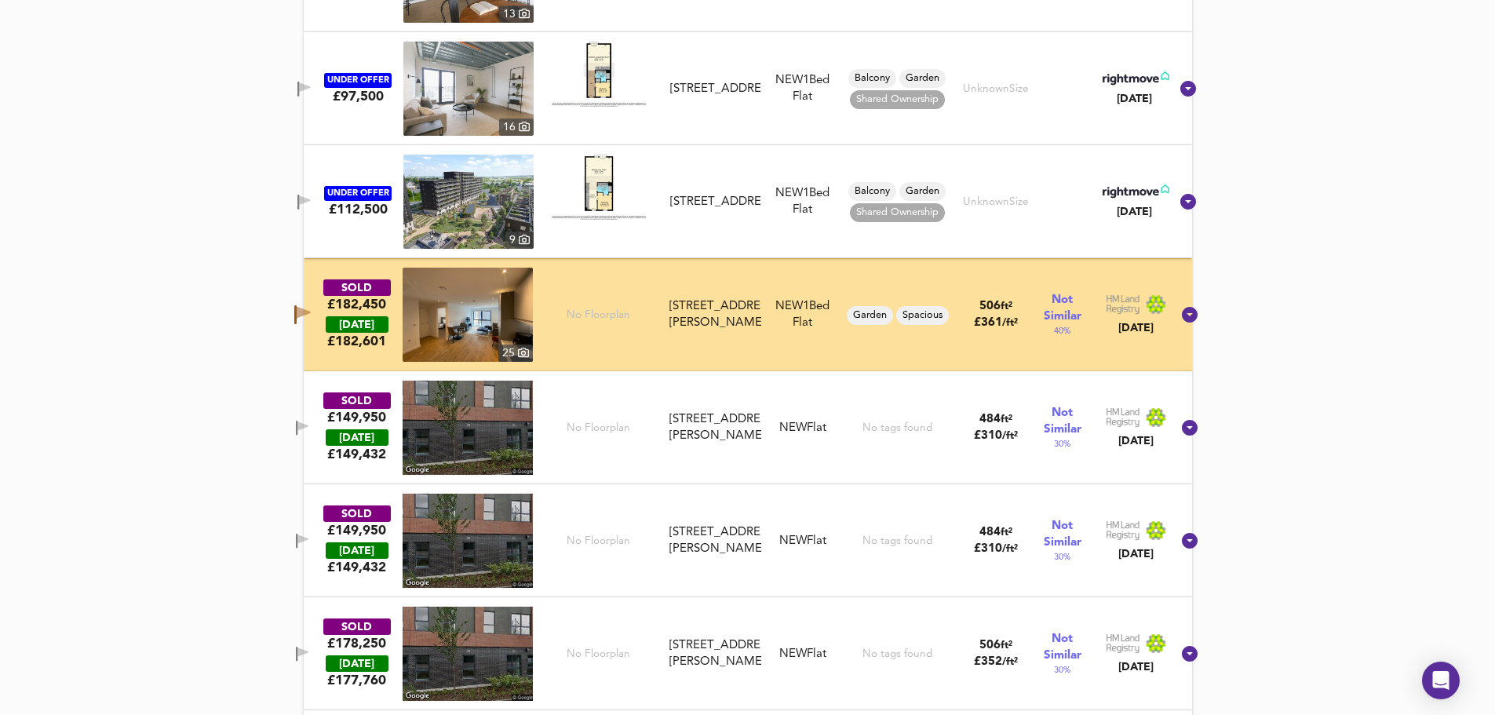
click at [309, 431] on icon "button" at bounding box center [302, 428] width 13 height 15
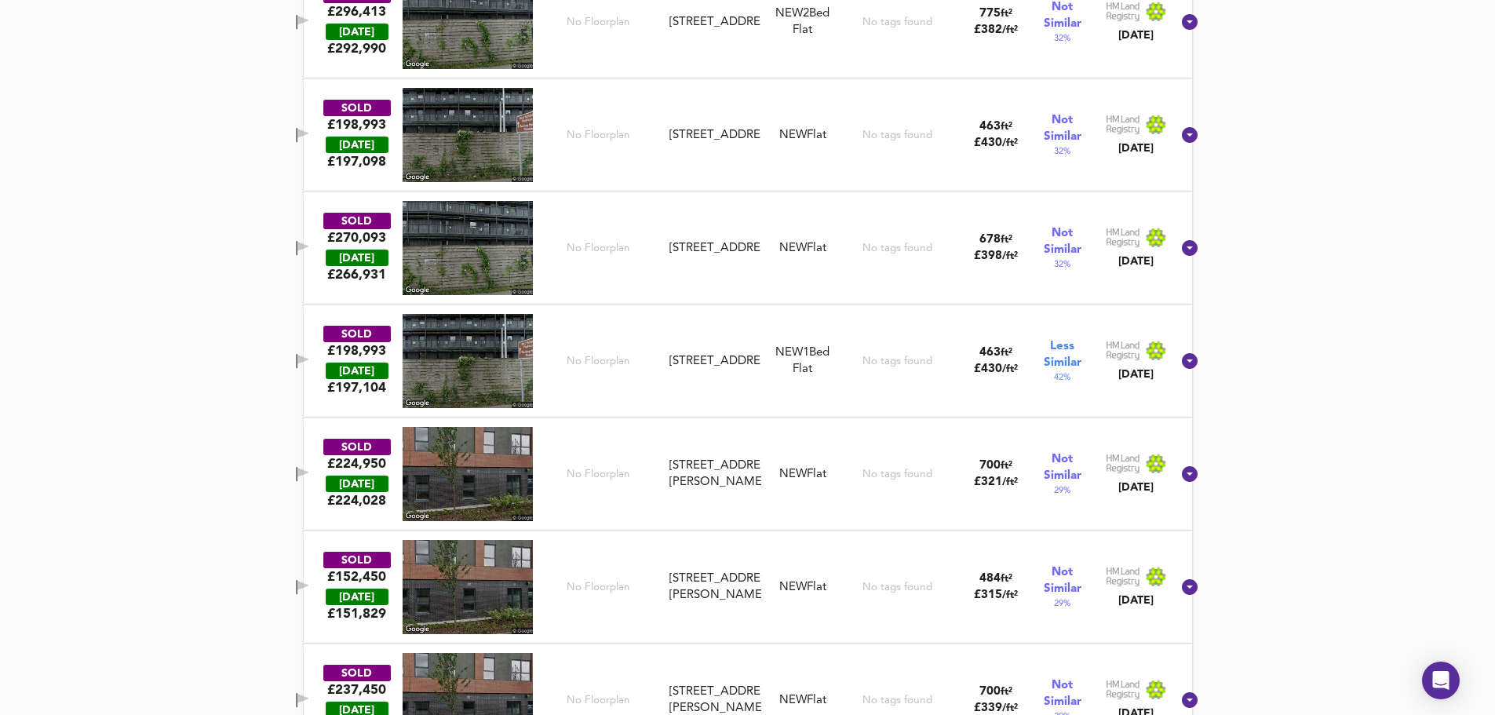
scroll to position [3590, 0]
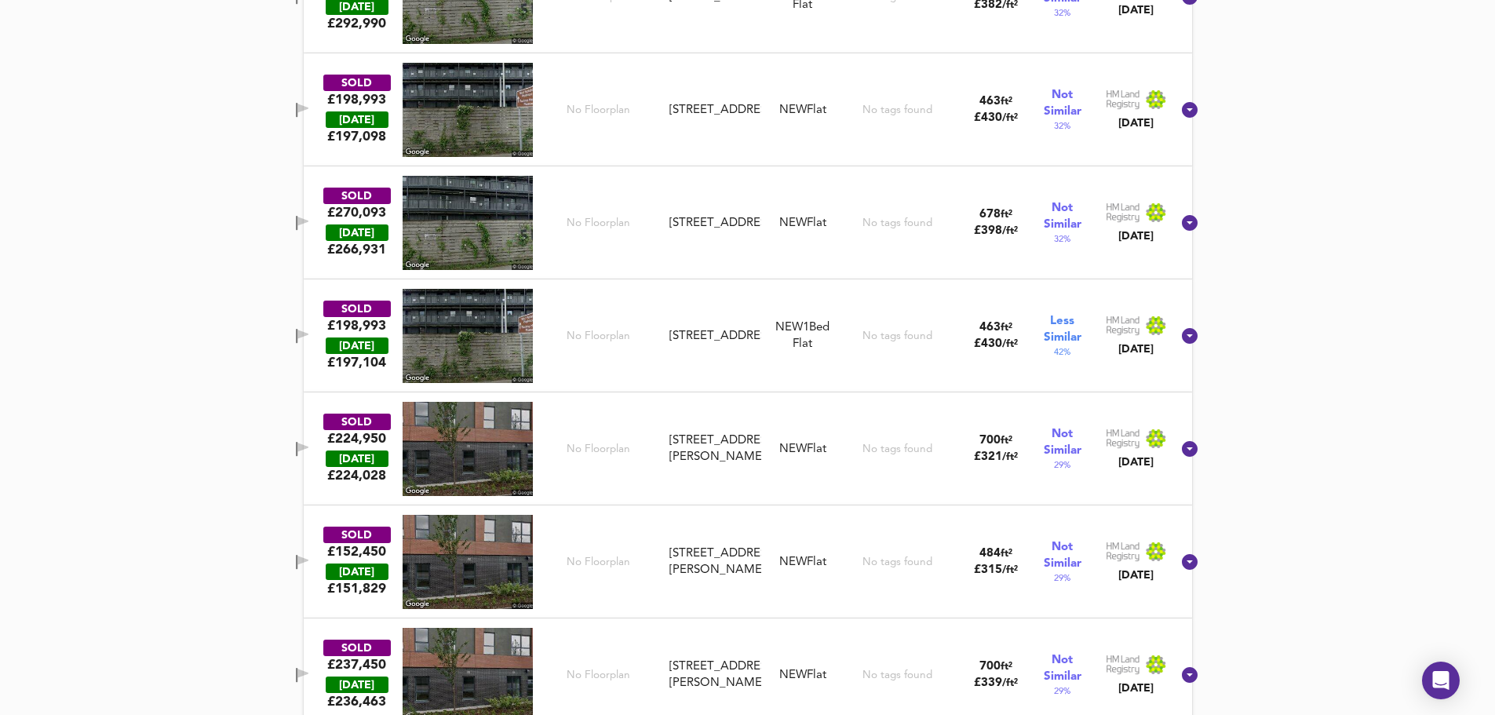
click at [297, 449] on icon "button" at bounding box center [297, 449] width 2 height 15
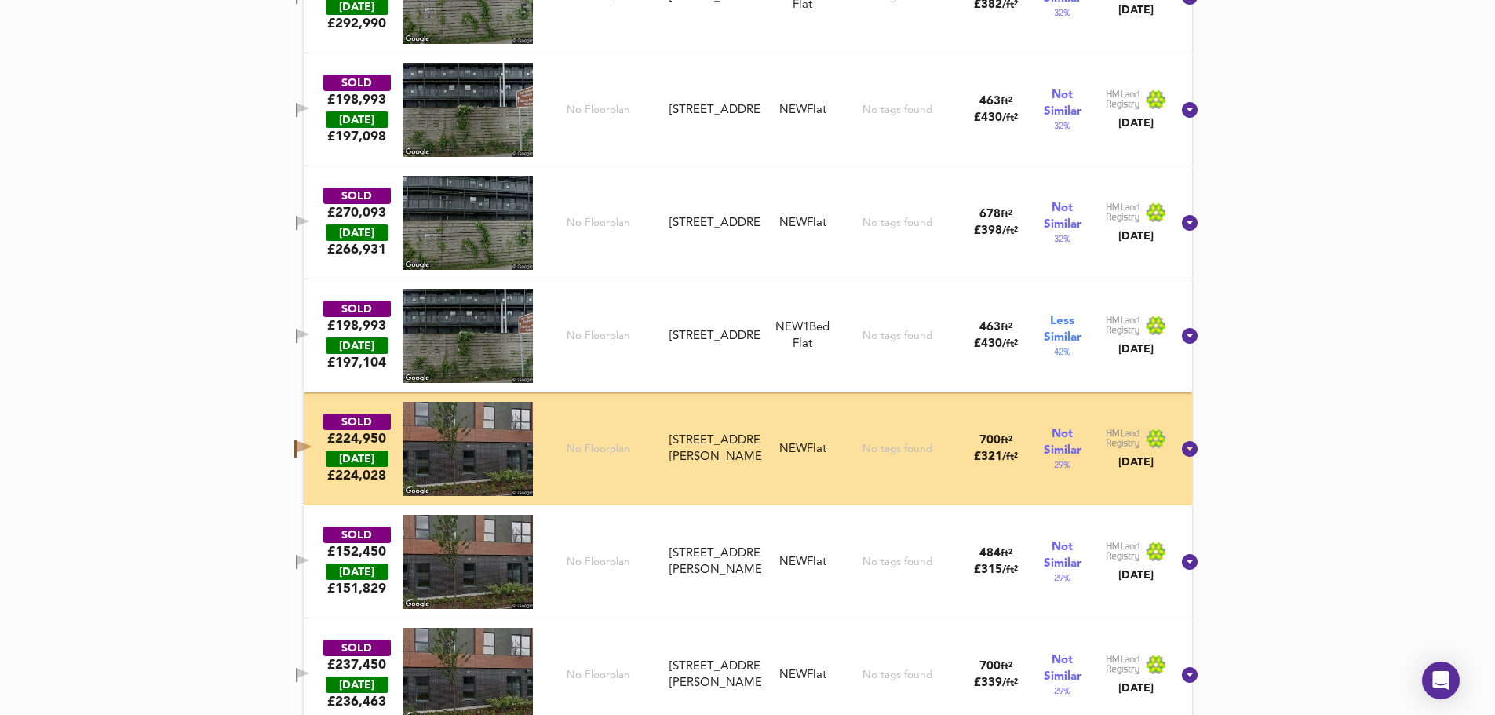
click at [309, 557] on icon "button" at bounding box center [302, 562] width 13 height 15
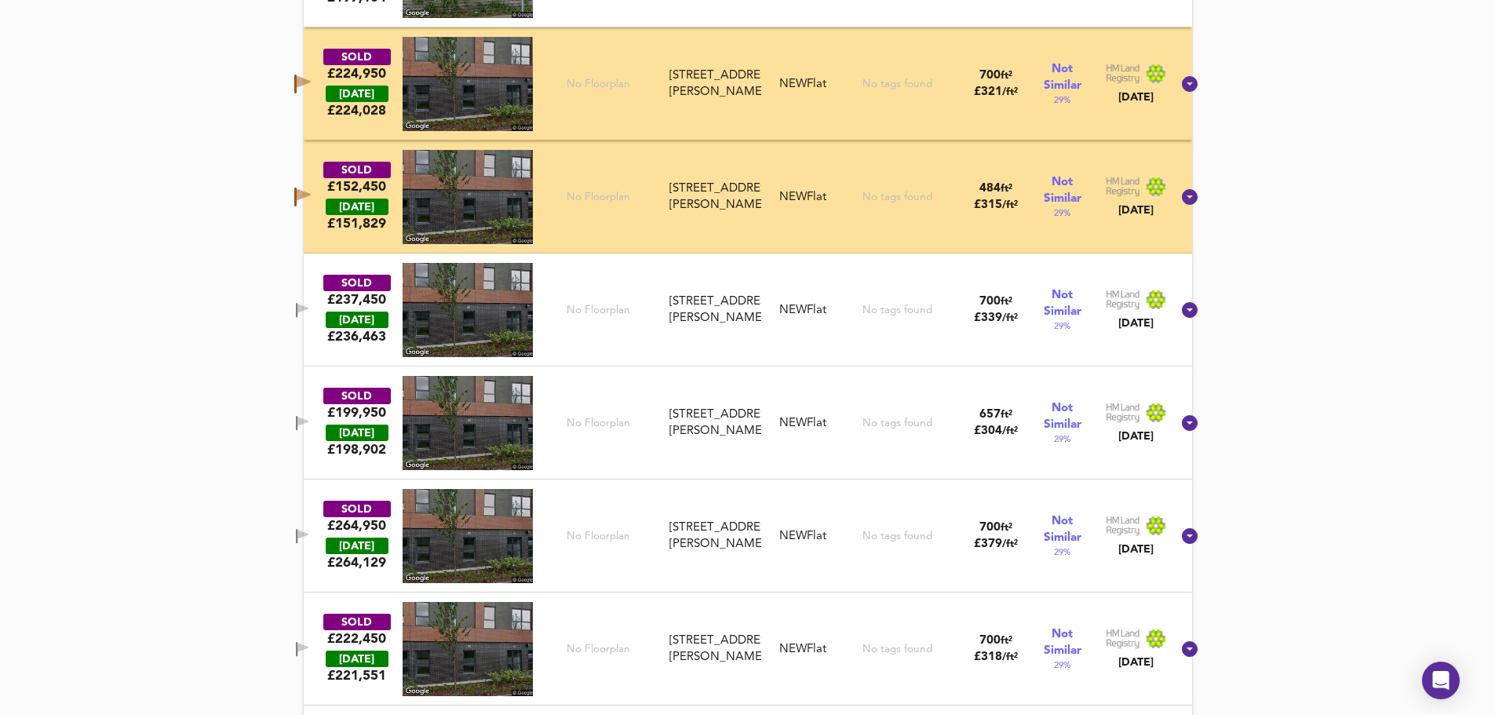
scroll to position [3956, 0]
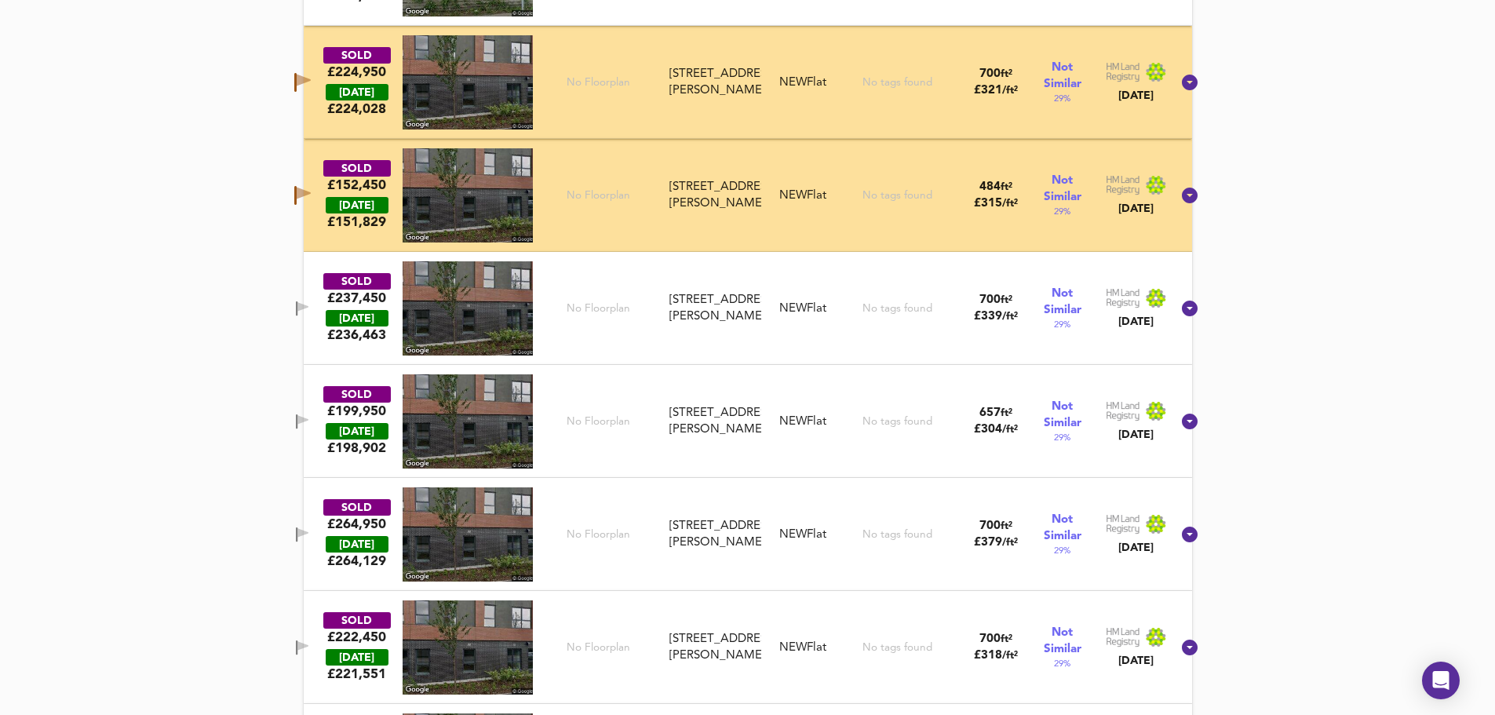
click at [308, 421] on icon "button" at bounding box center [302, 419] width 11 height 9
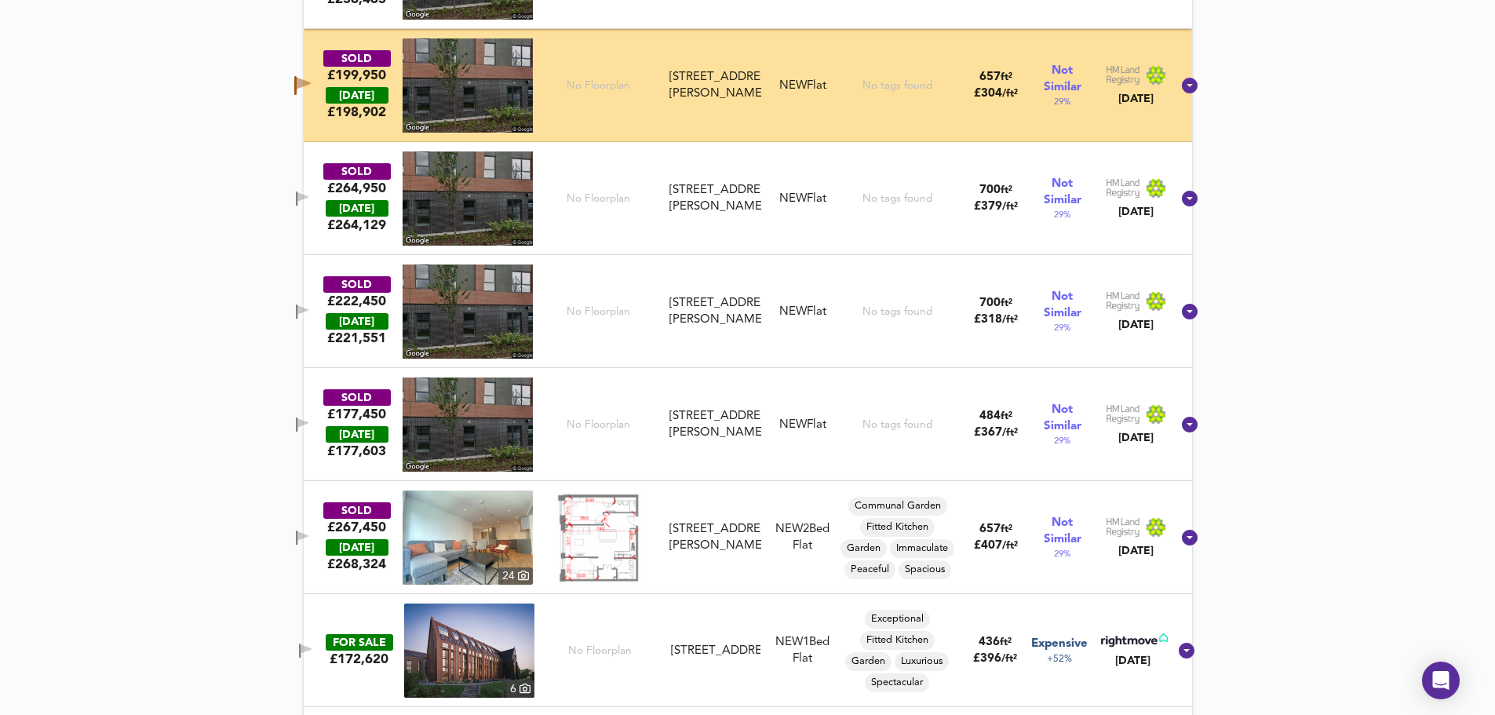
scroll to position [4322, 0]
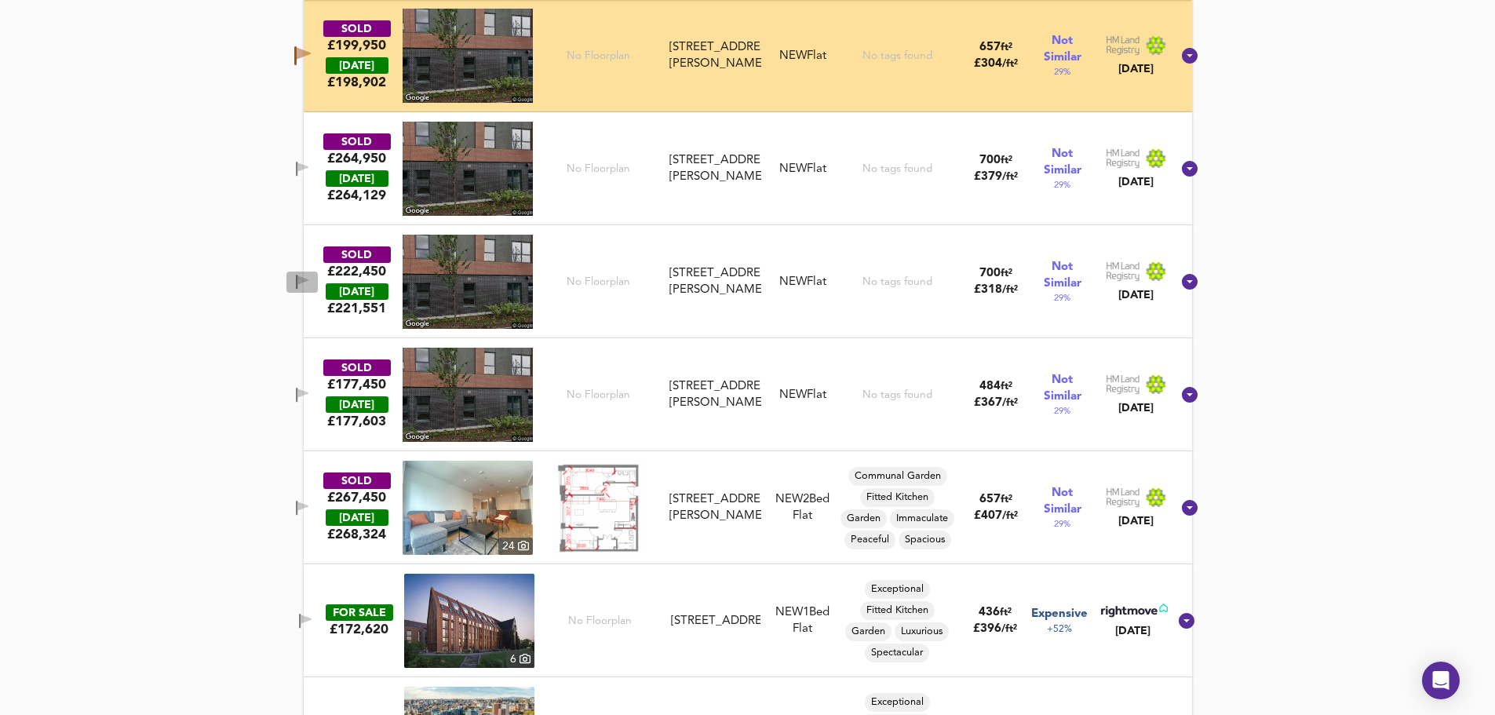
click at [297, 279] on icon "button" at bounding box center [297, 282] width 2 height 15
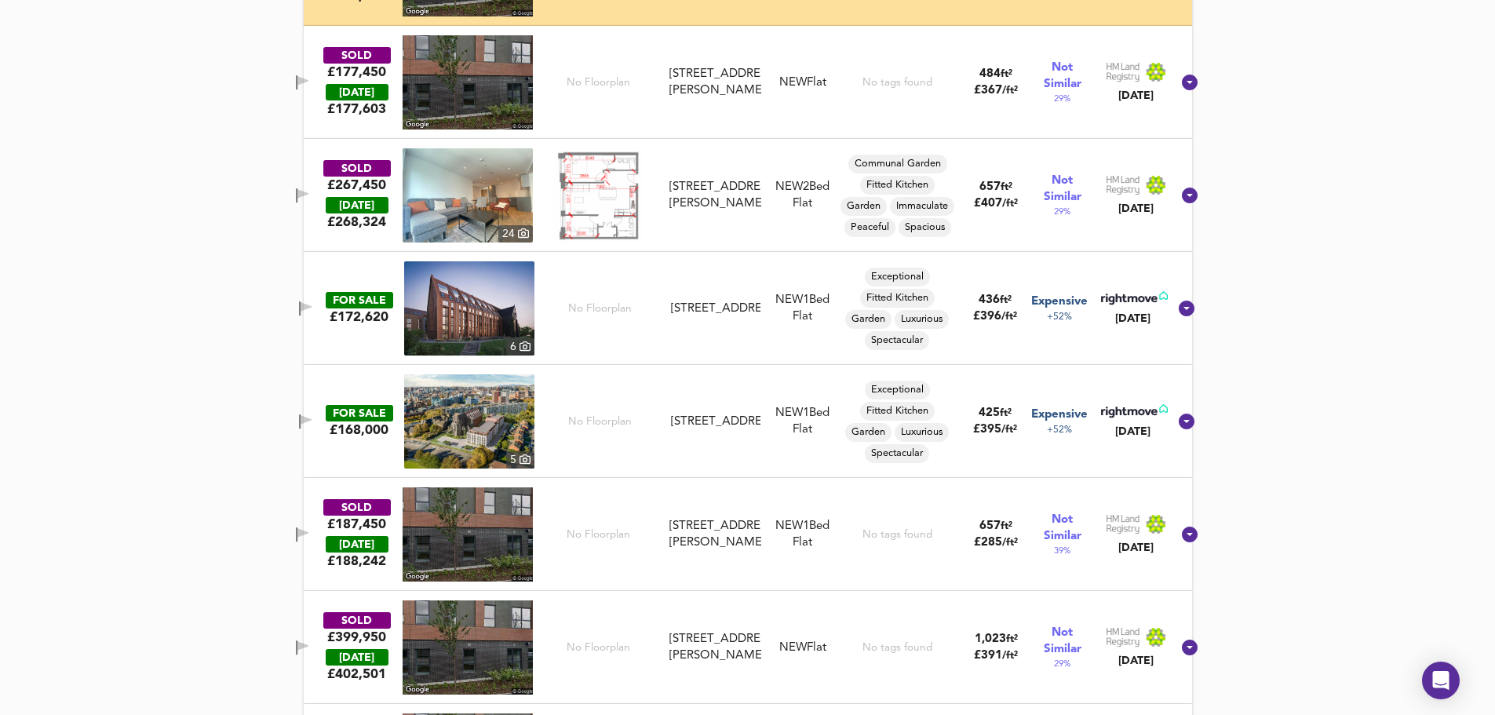
scroll to position [4950, 0]
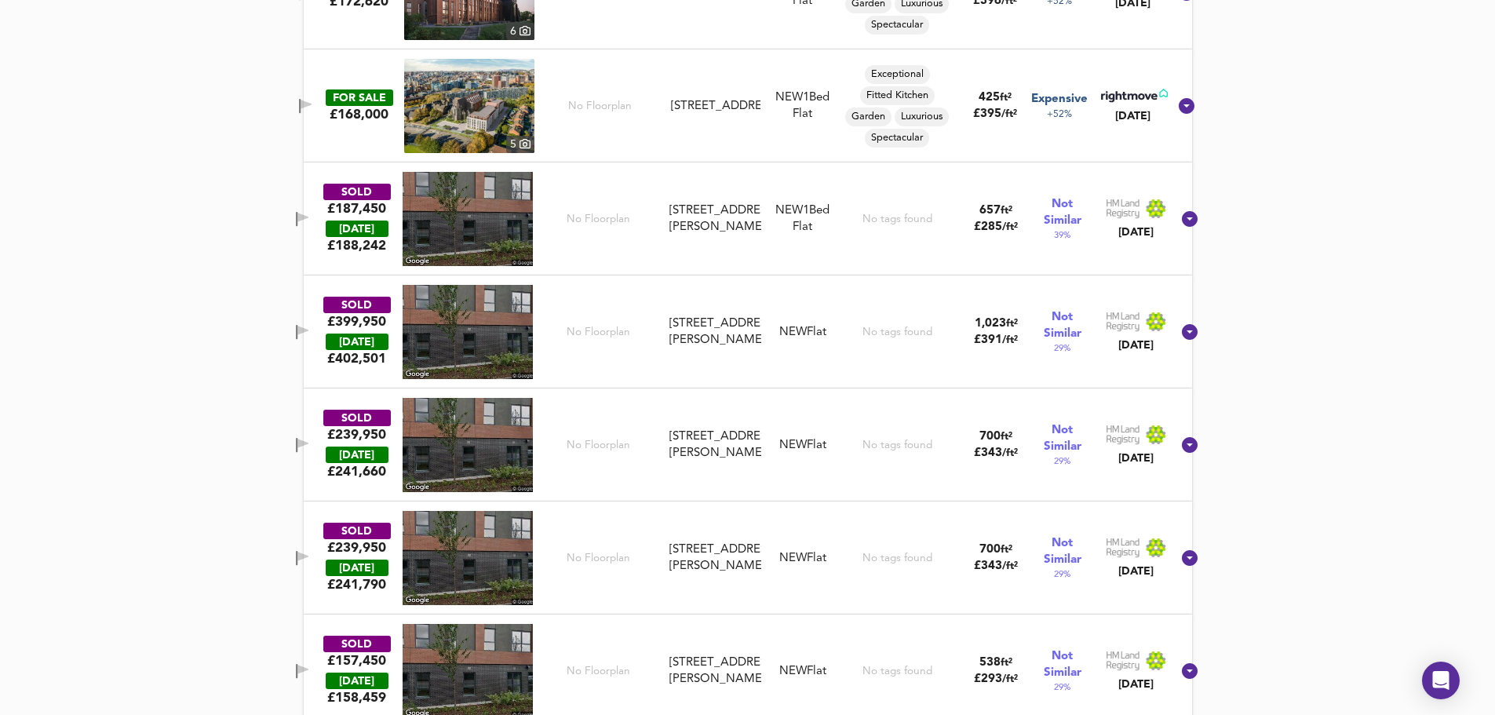
drag, startPoint x: 527, startPoint y: 487, endPoint x: 558, endPoint y: 438, distance: 58.6
drag, startPoint x: 558, startPoint y: 438, endPoint x: 317, endPoint y: 455, distance: 241.5
click at [308, 440] on icon "button" at bounding box center [302, 443] width 11 height 9
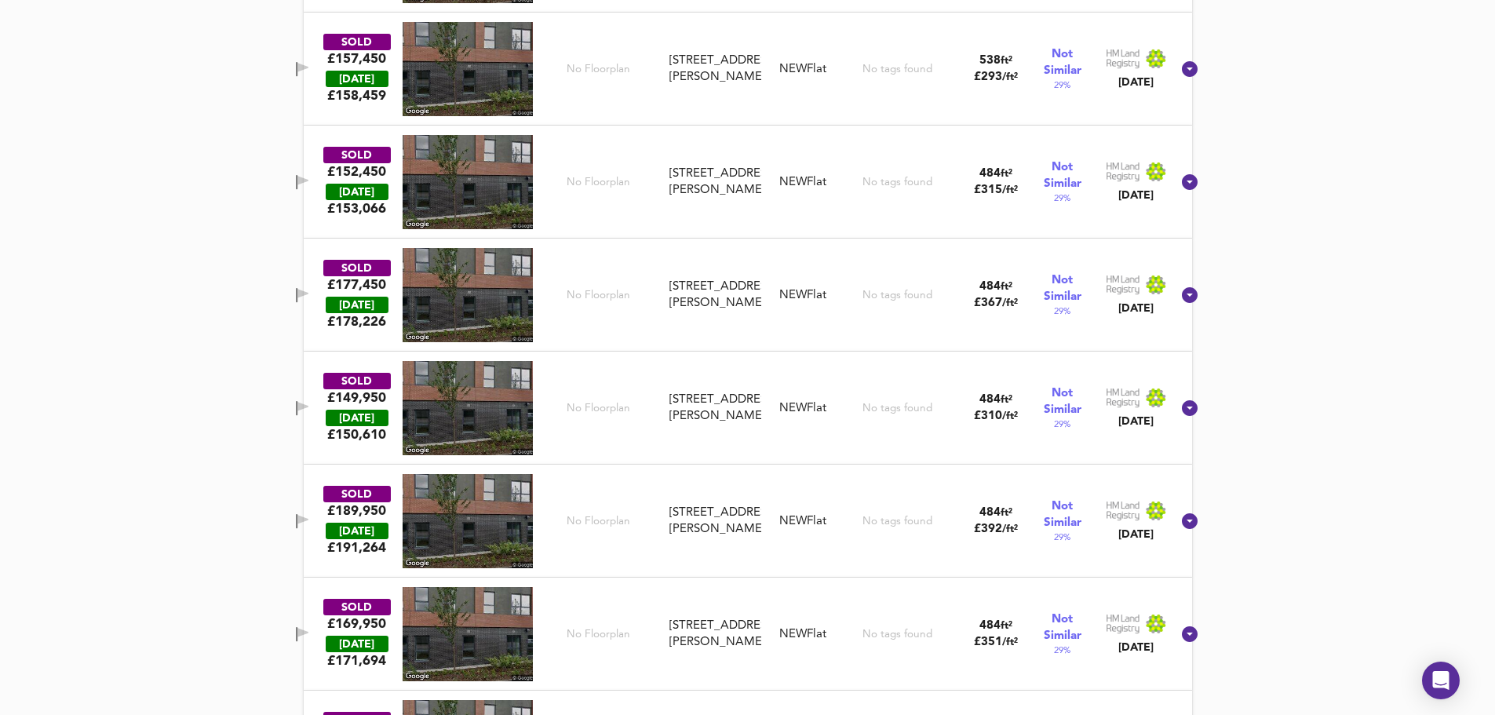
scroll to position [5459, 0]
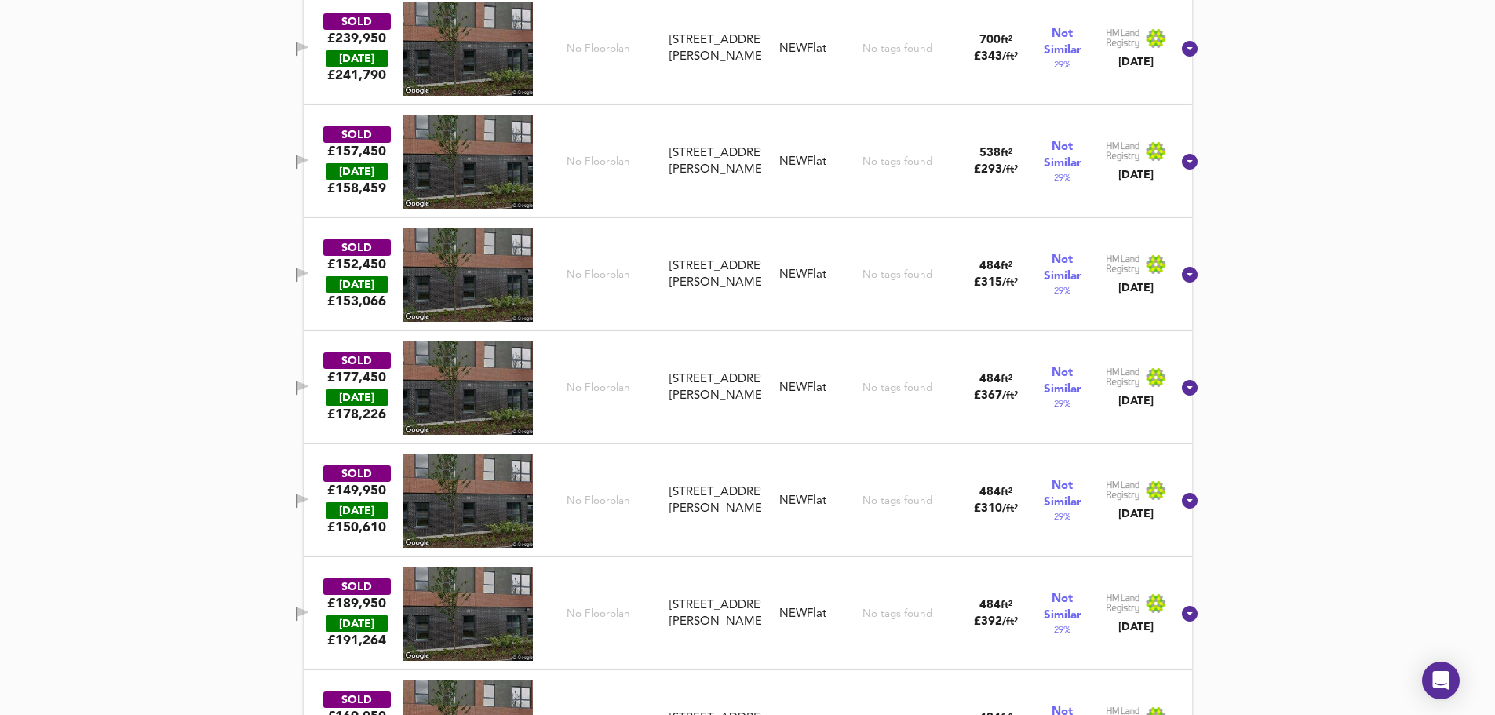
drag, startPoint x: 326, startPoint y: 155, endPoint x: 1298, endPoint y: 242, distance: 976.2
click at [309, 155] on icon "button" at bounding box center [302, 162] width 13 height 15
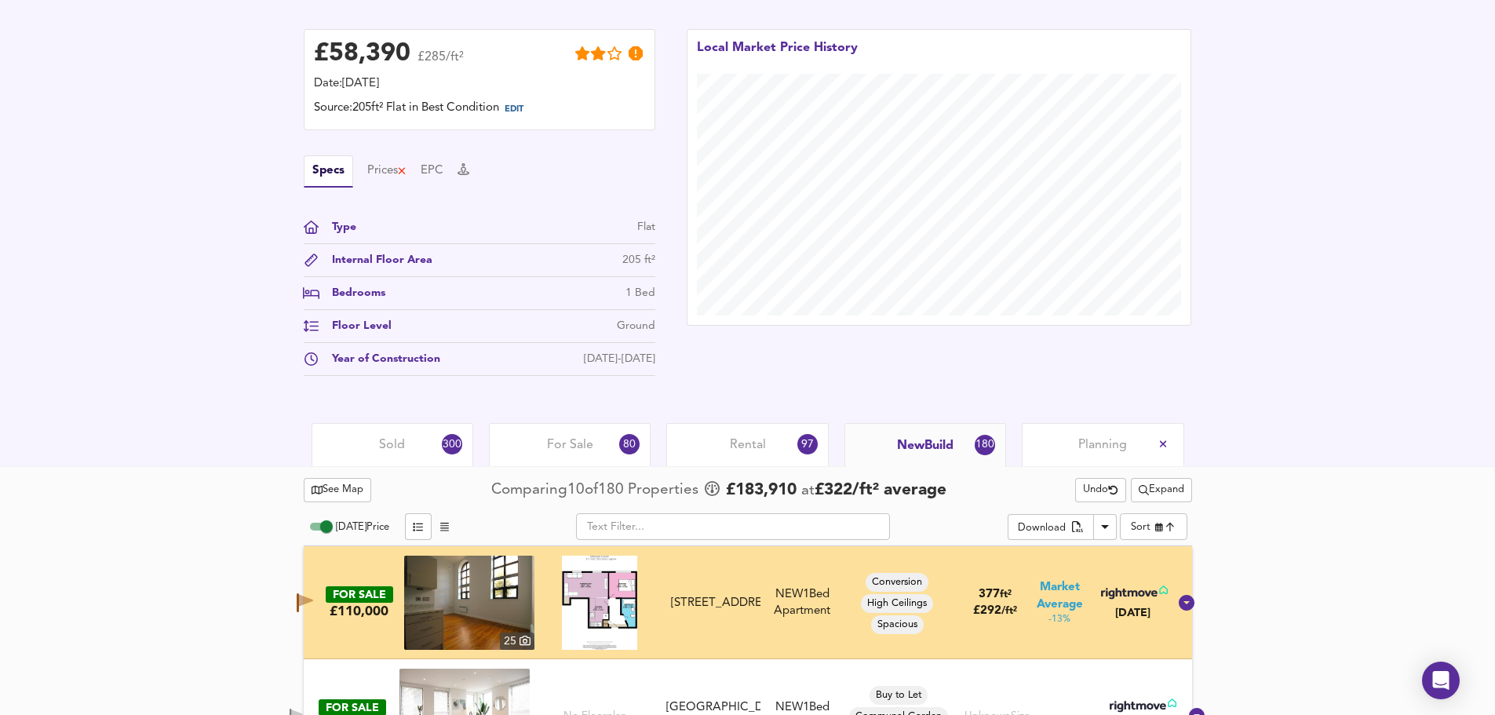
scroll to position [408, 0]
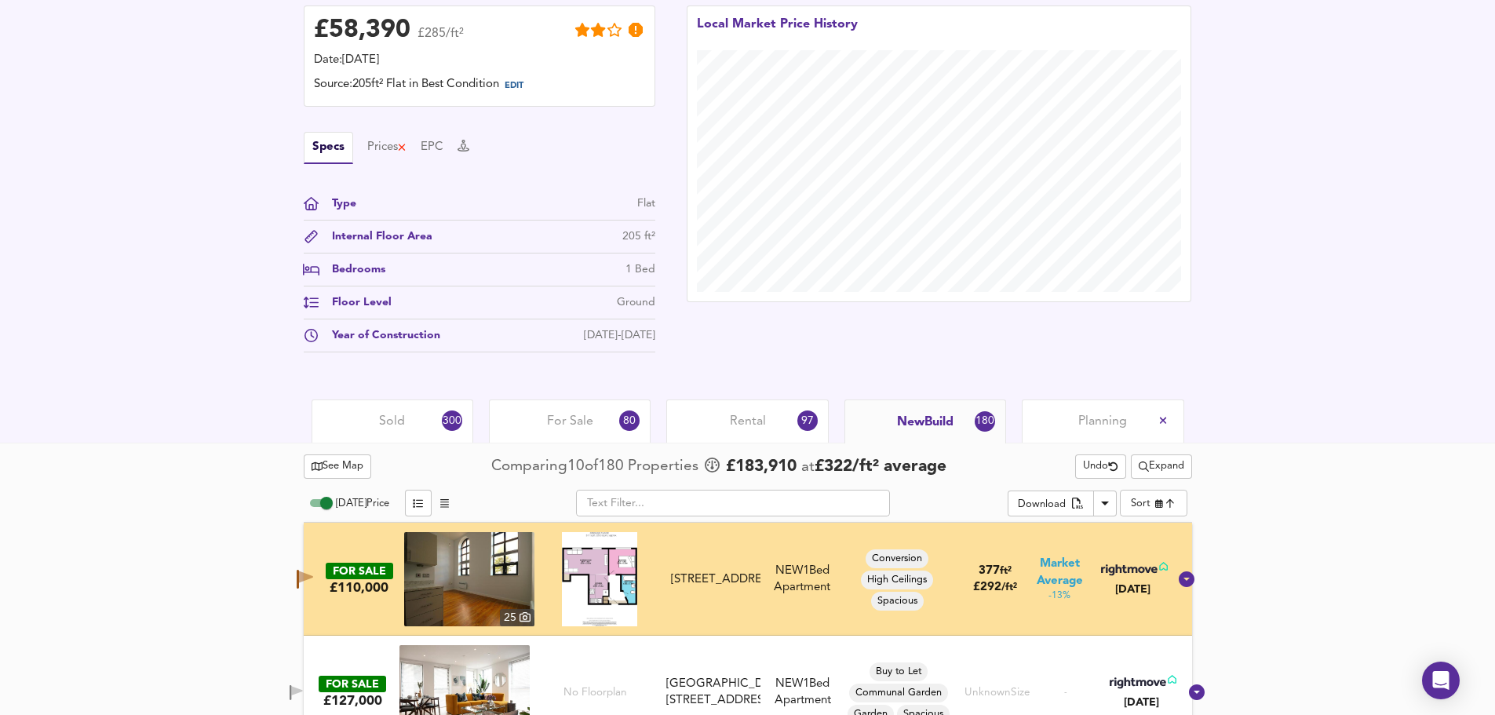
click at [1103, 416] on span "Planning" at bounding box center [1102, 421] width 49 height 17
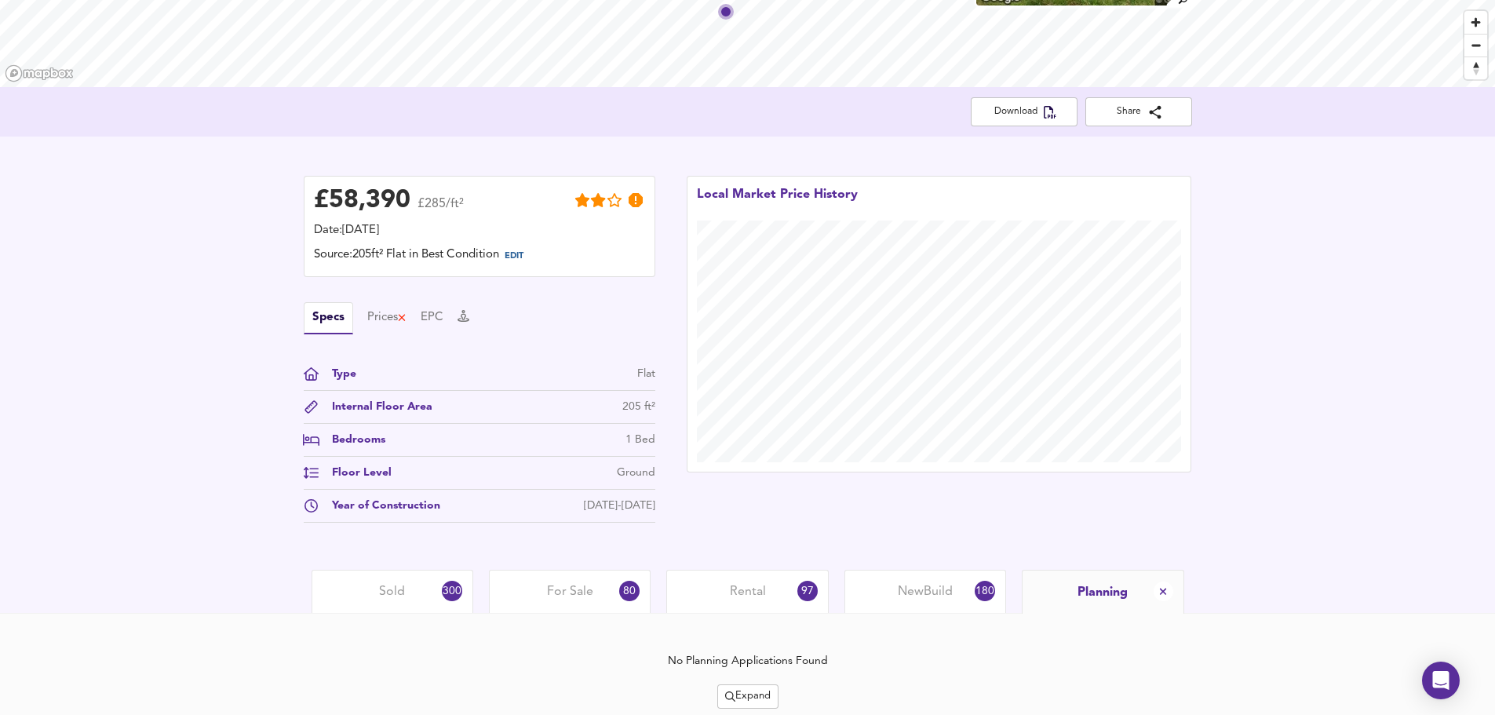
scroll to position [294, 0]
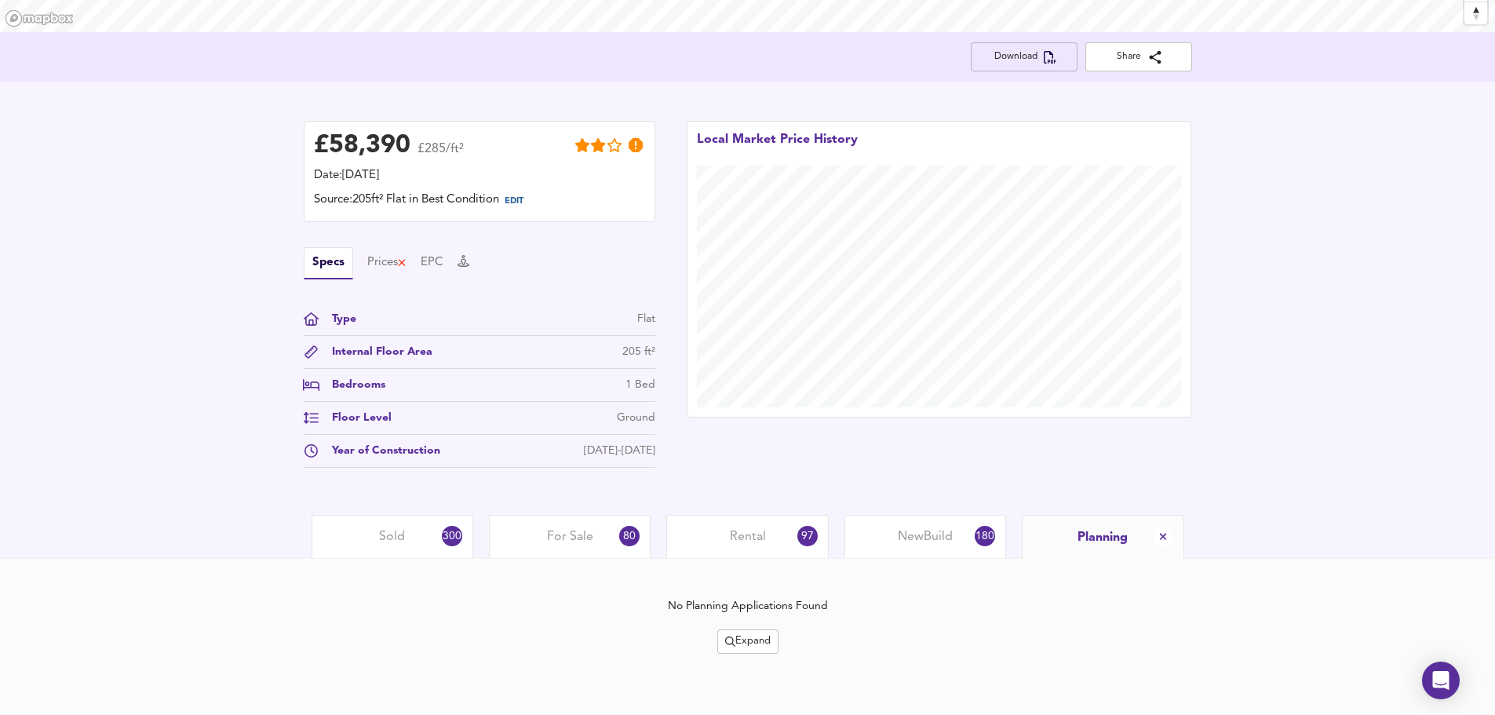
click at [1025, 63] on span "Download" at bounding box center [1024, 57] width 82 height 16
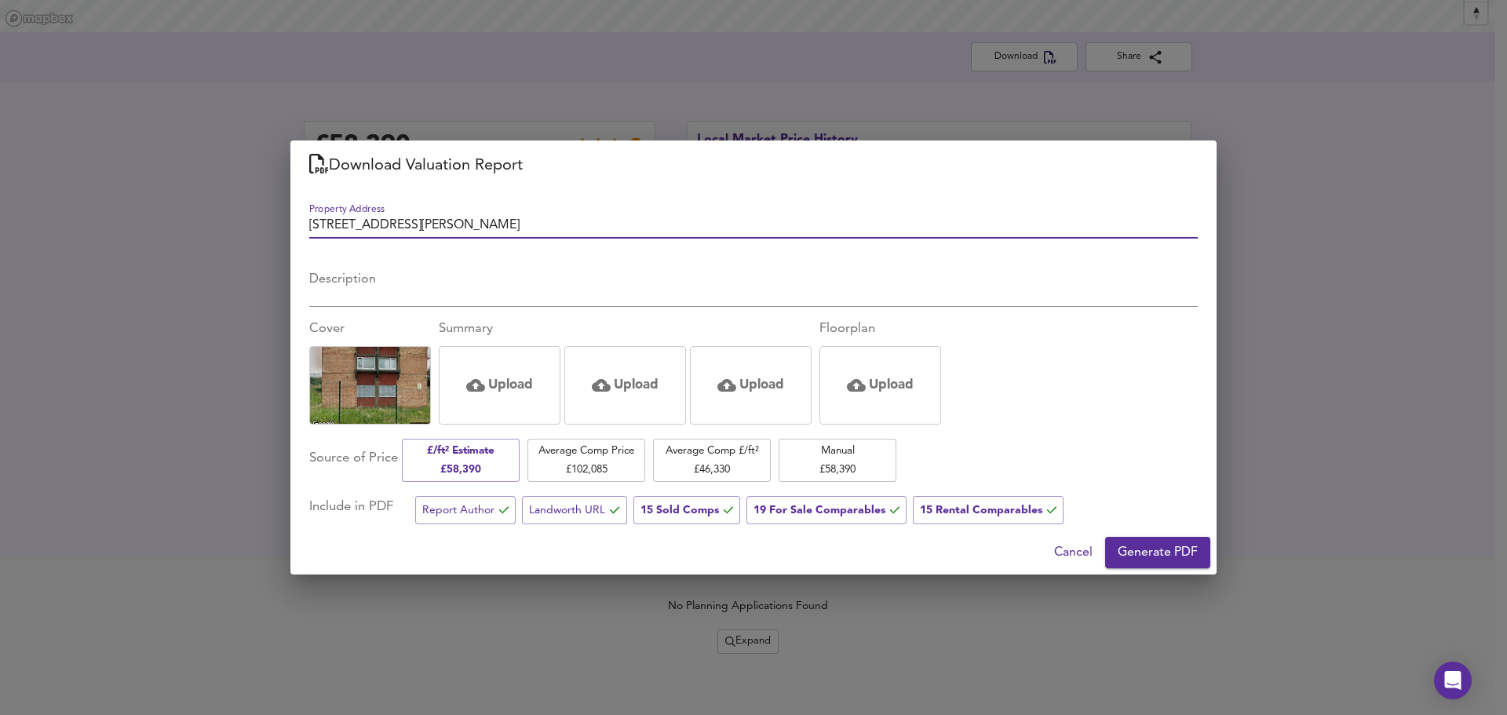
click at [334, 230] on input "[STREET_ADDRESS][PERSON_NAME]" at bounding box center [753, 227] width 888 height 23
drag, startPoint x: 328, startPoint y: 224, endPoint x: 296, endPoint y: 221, distance: 32.3
click at [297, 221] on div "Property Address 1A Ash House, Levens Garth, Leeds, LS15 0AR Description x Cove…" at bounding box center [753, 361] width 926 height 340
click at [544, 228] on input "[STREET_ADDRESS][PERSON_NAME]" at bounding box center [753, 227] width 888 height 23
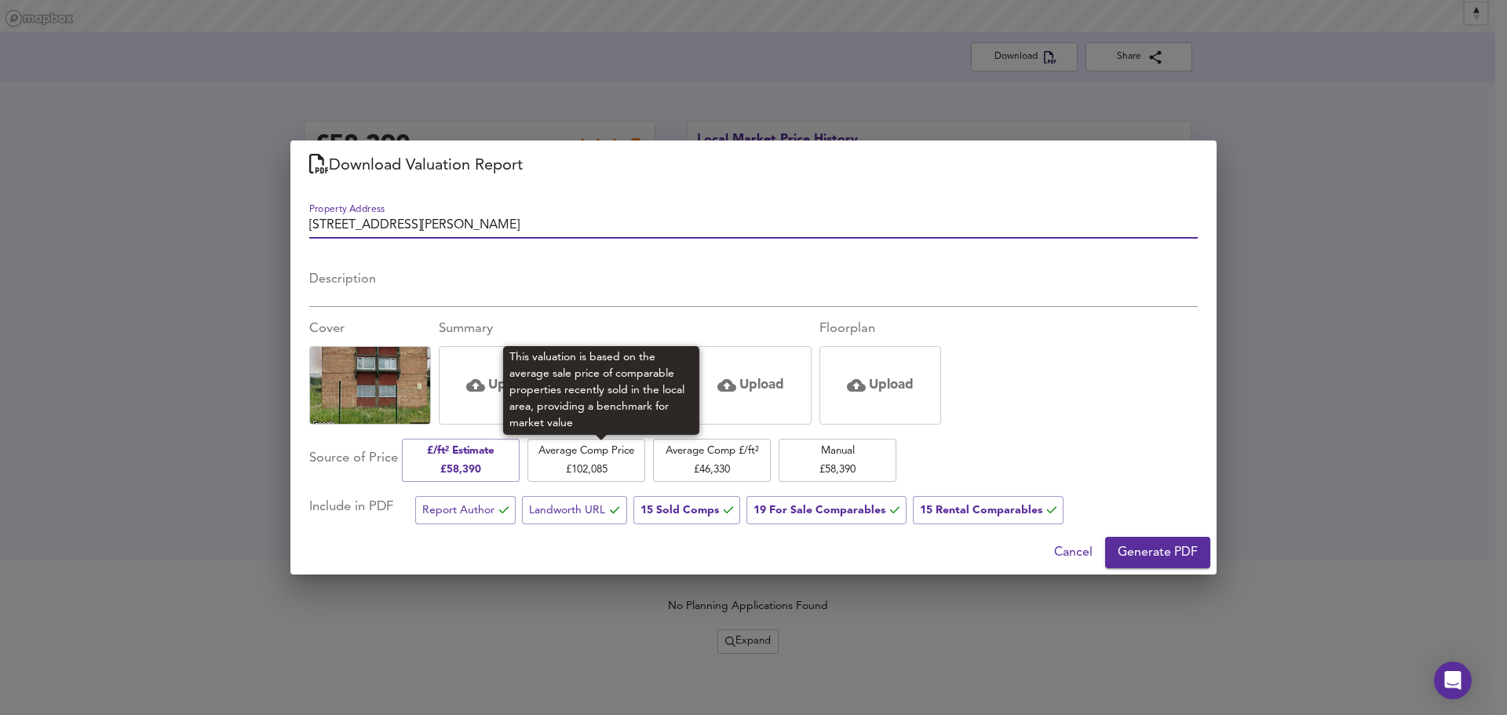
type input "[STREET_ADDRESS][PERSON_NAME]"
click at [629, 469] on span "Average Comp Price £ 102,085" at bounding box center [586, 460] width 102 height 37
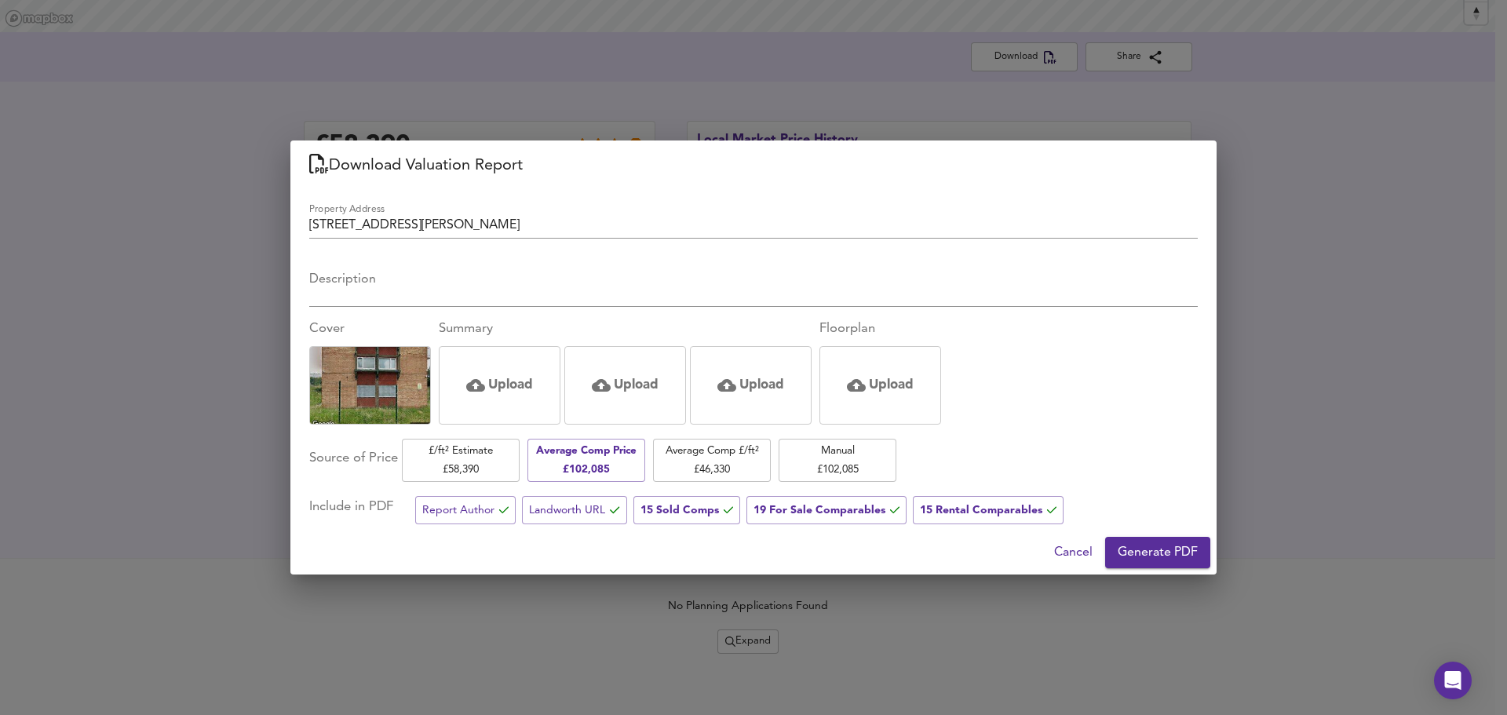
click at [1150, 550] on span "Generate PDF" at bounding box center [1158, 552] width 80 height 22
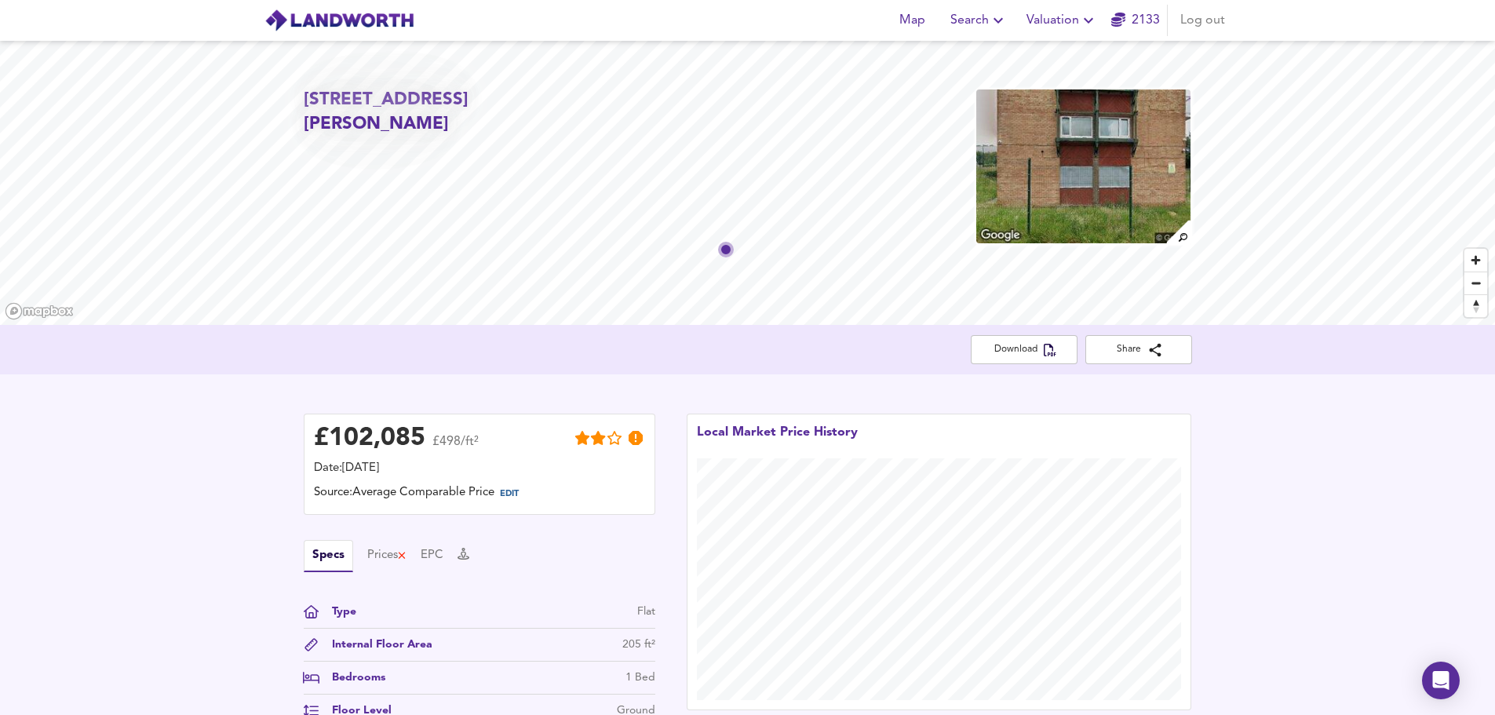
scroll to position [294, 0]
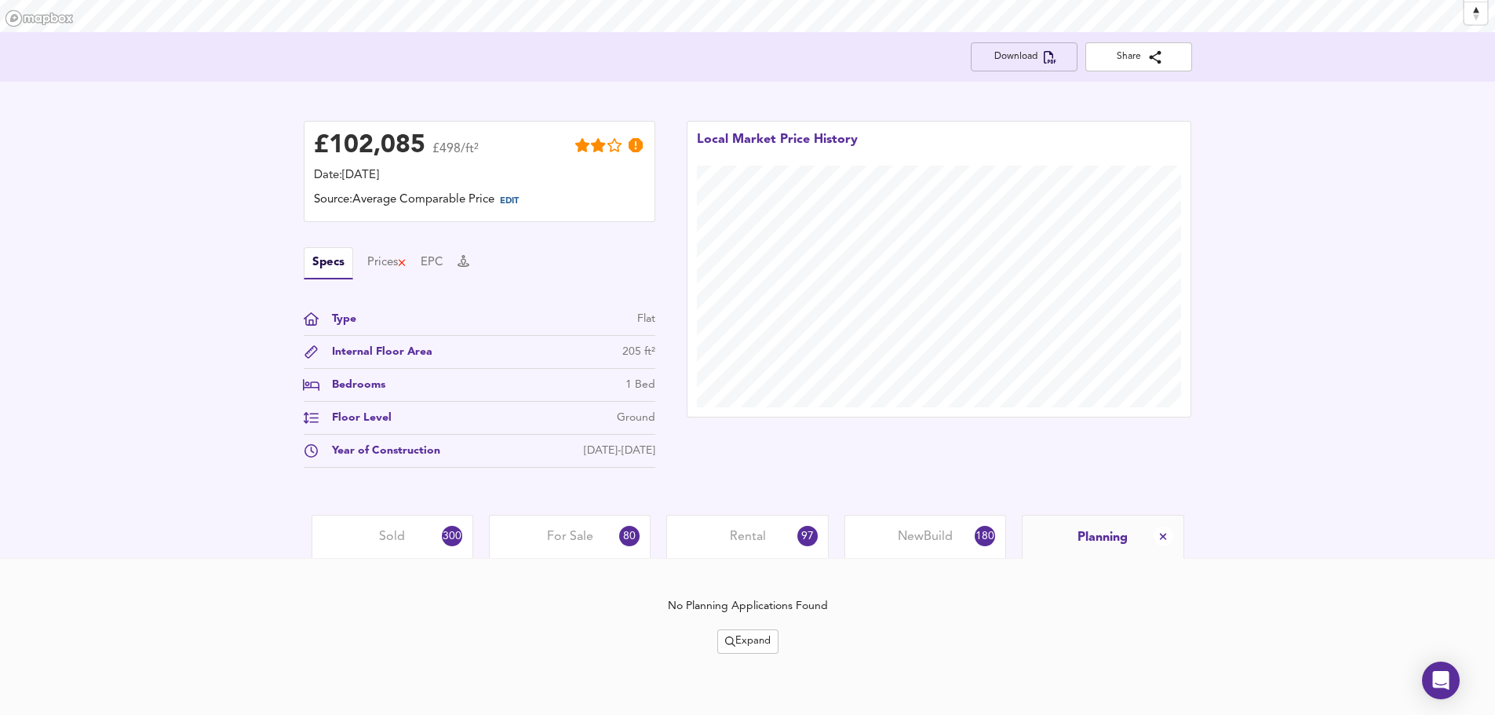
click at [1036, 54] on span "Download" at bounding box center [1024, 57] width 82 height 16
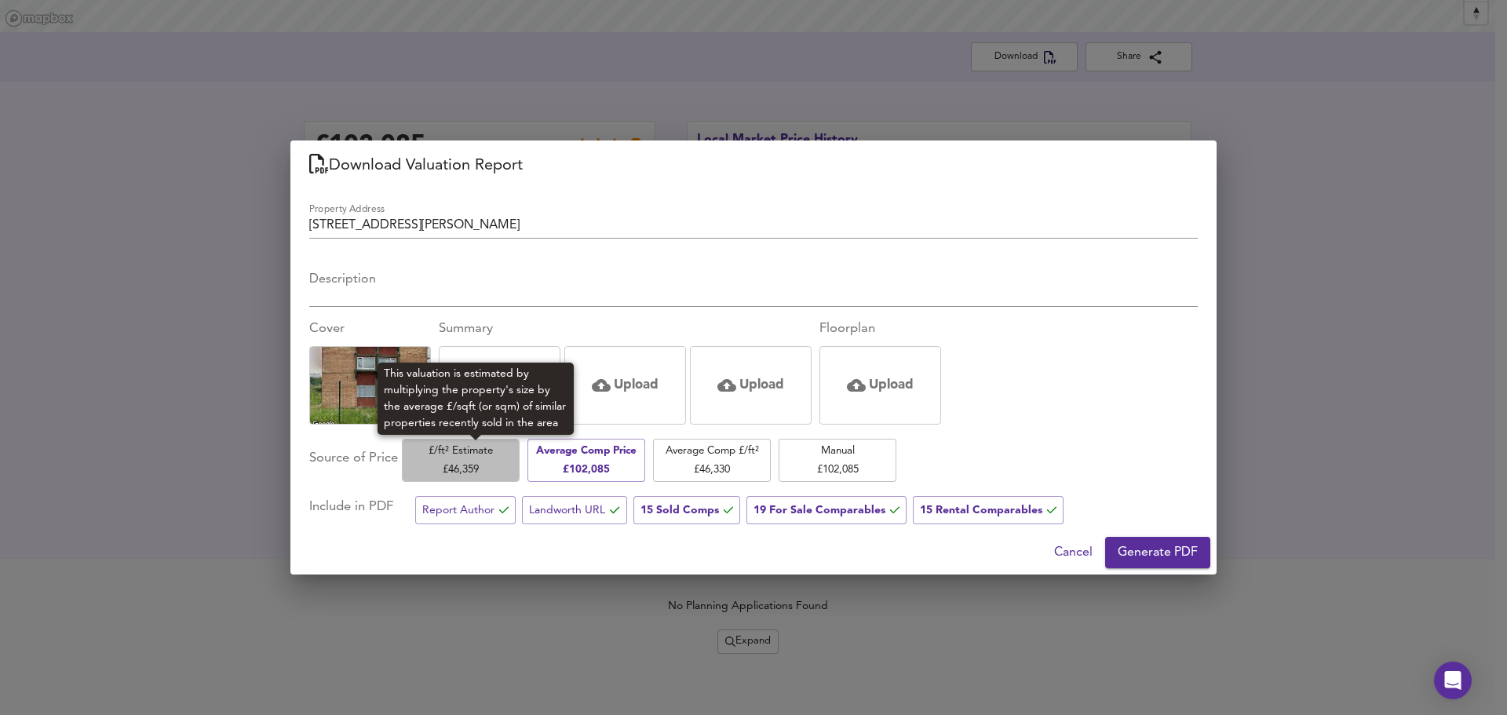
click at [478, 454] on span "£/ft² Estimate £ 46,359" at bounding box center [461, 460] width 102 height 37
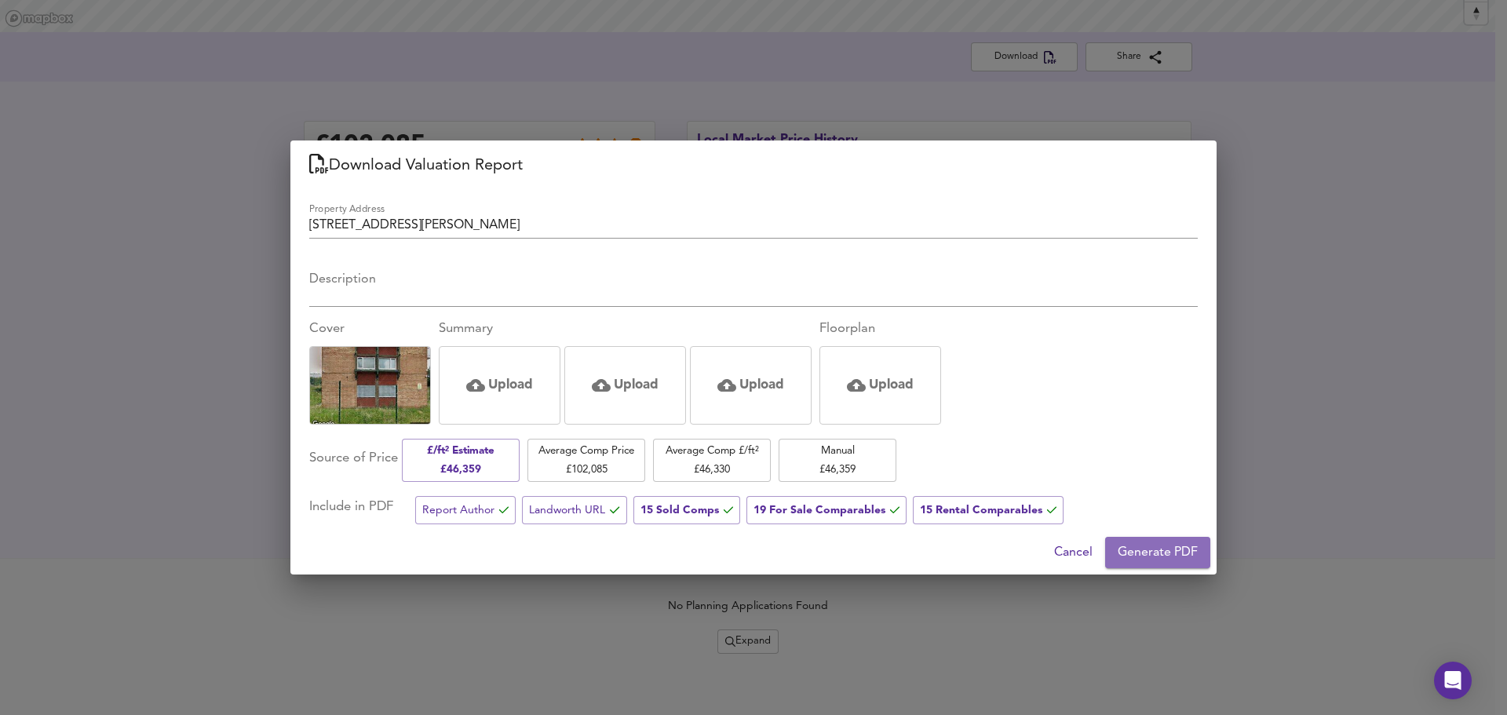
click at [1155, 540] on button "Generate PDF" at bounding box center [1157, 552] width 105 height 31
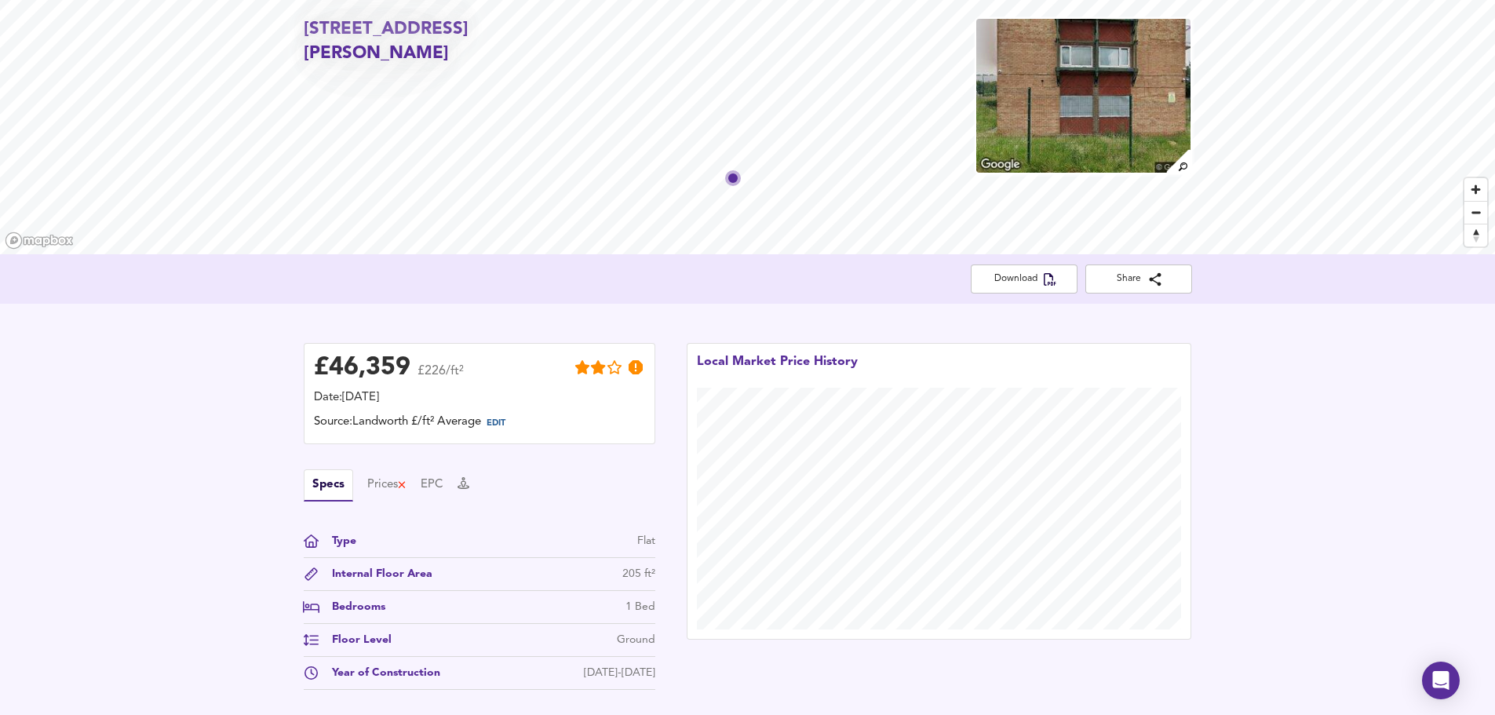
scroll to position [0, 0]
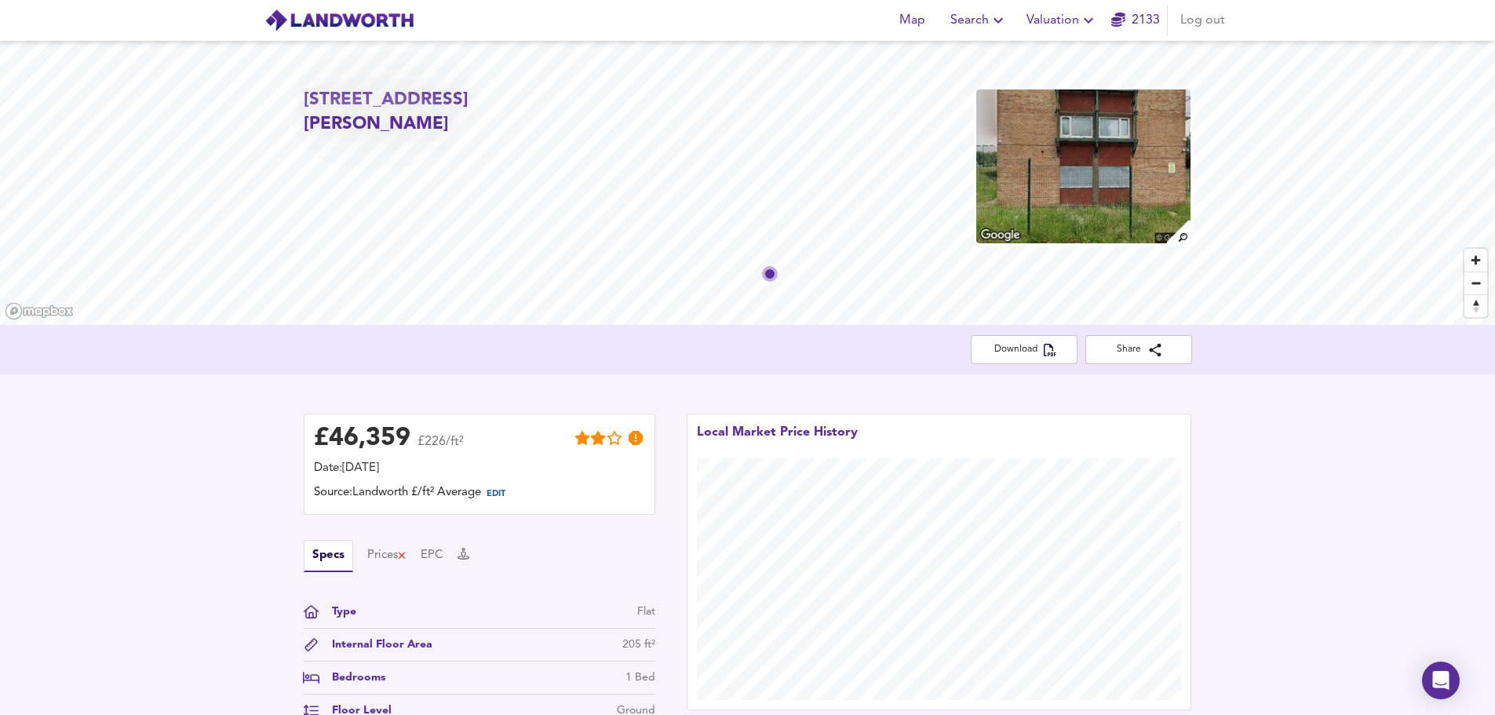
click at [1092, 20] on icon "button" at bounding box center [1088, 20] width 9 height 5
click at [1092, 49] on li "New Valuation Report" at bounding box center [1062, 56] width 188 height 28
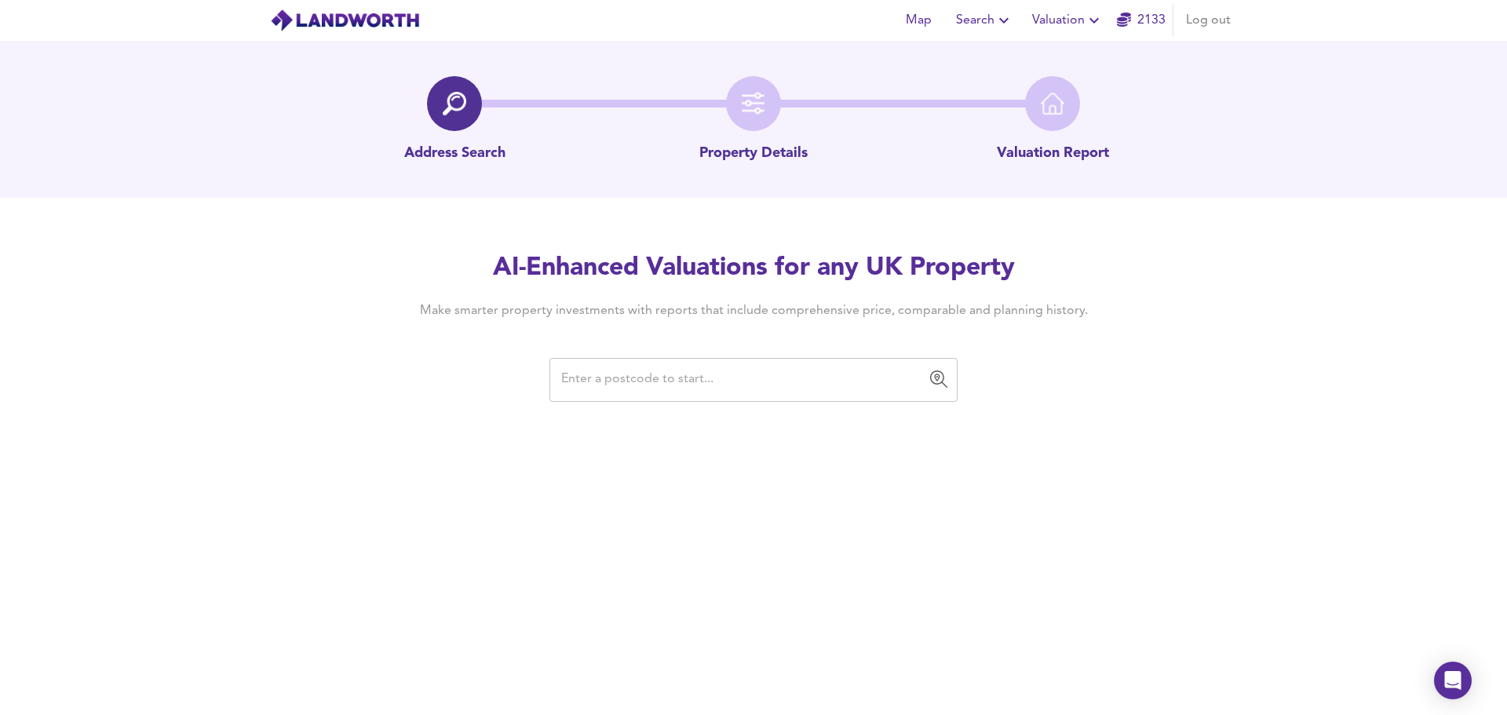
click at [769, 362] on div "​" at bounding box center [753, 380] width 408 height 44
paste input "LS15 0AR"
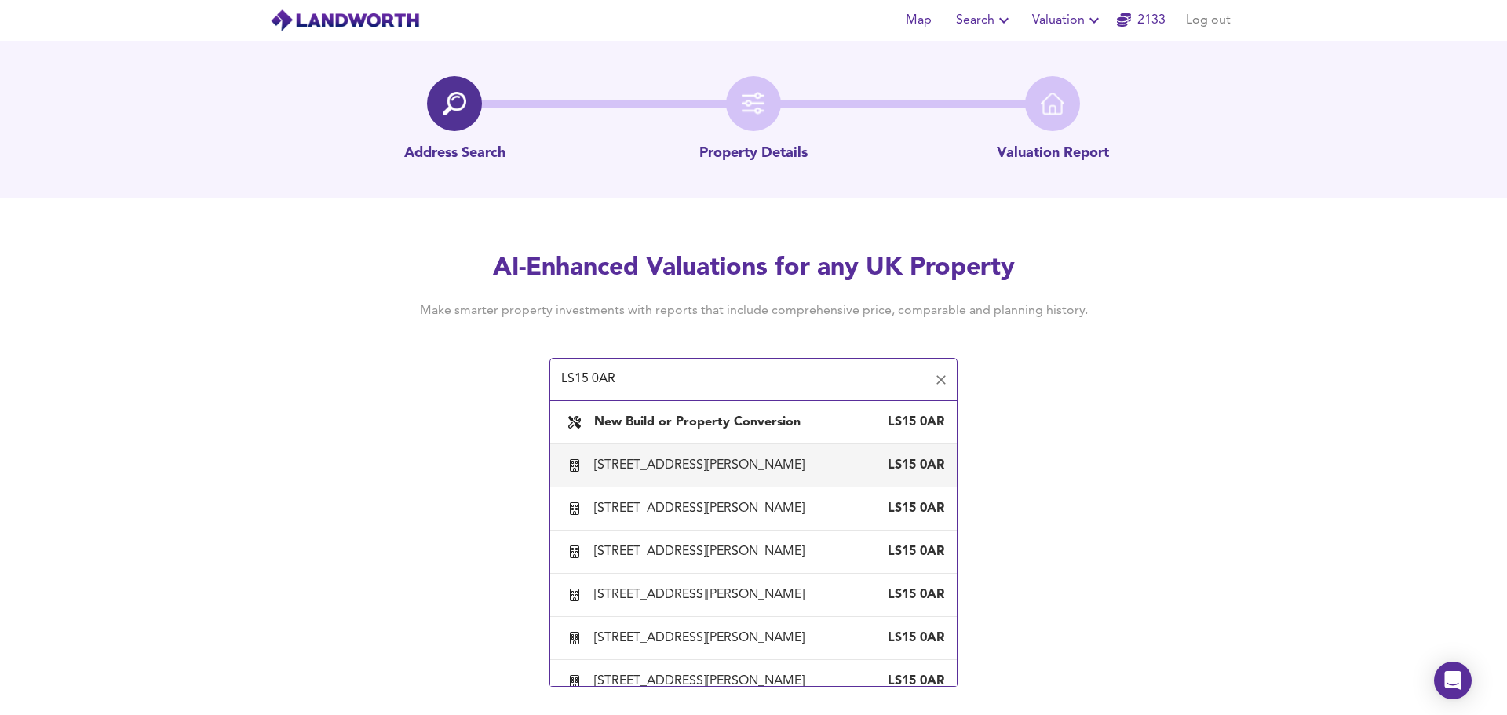
click at [623, 460] on div "[STREET_ADDRESS][PERSON_NAME]" at bounding box center [702, 465] width 217 height 17
type input "[STREET_ADDRESS][PERSON_NAME]"
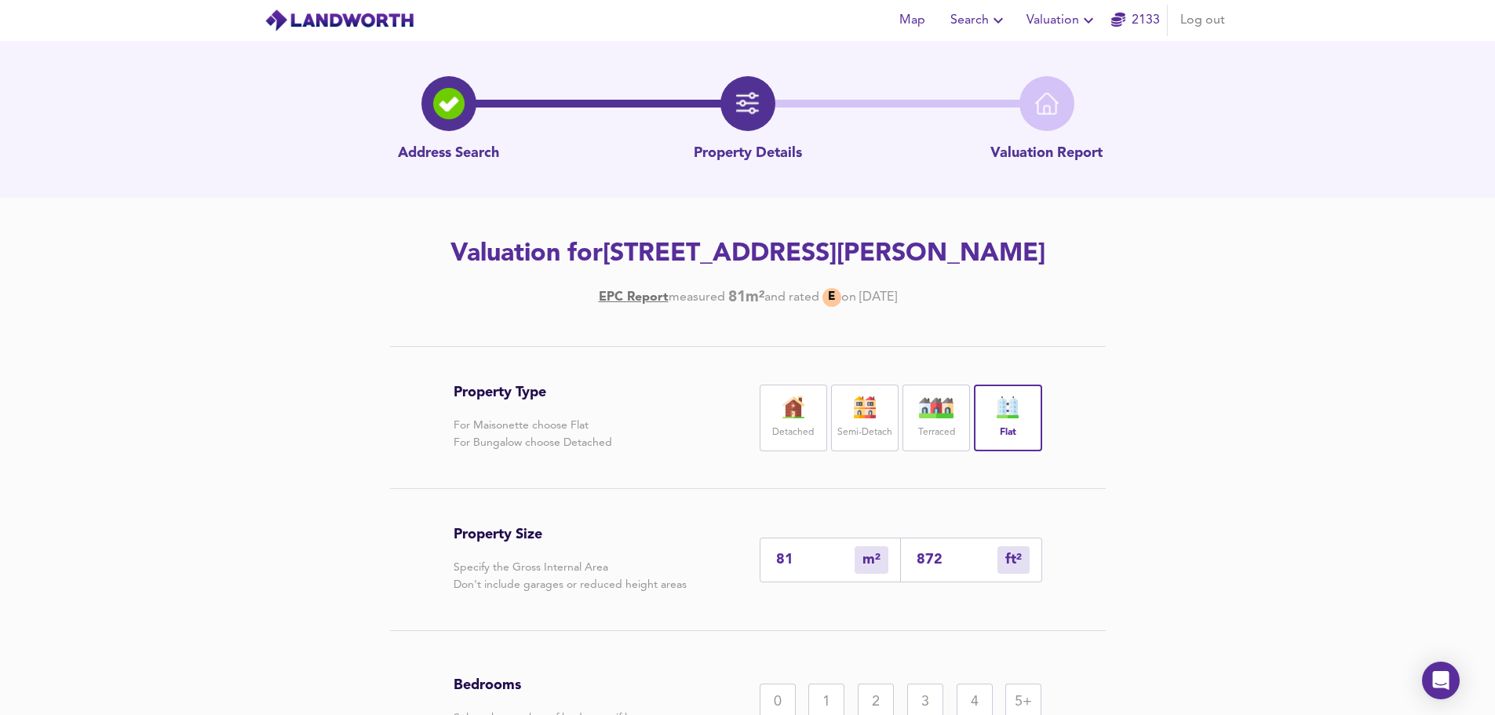
click at [961, 552] on input "872" at bounding box center [957, 560] width 81 height 16
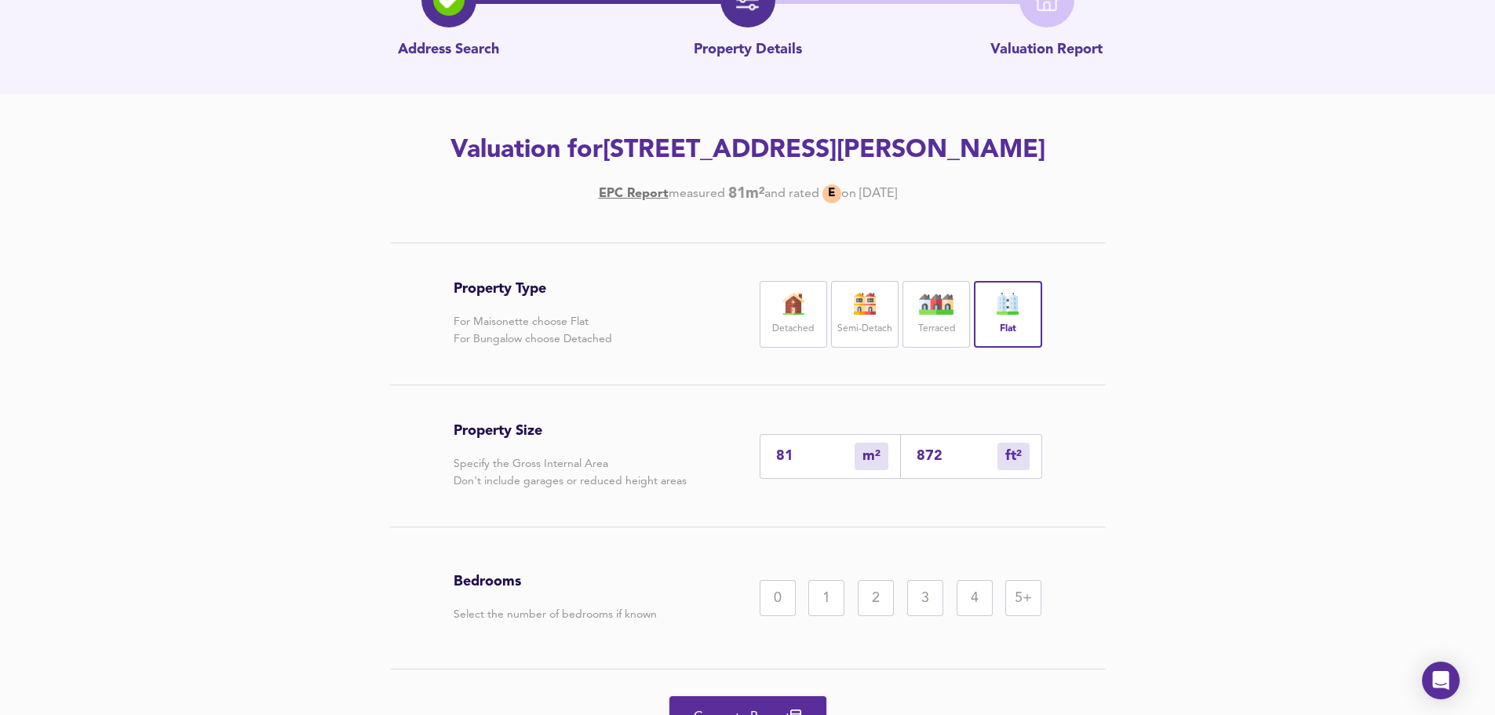
scroll to position [104, 0]
click at [942, 451] on input "872" at bounding box center [957, 455] width 81 height 16
click at [921, 454] on input "872" at bounding box center [957, 455] width 81 height 16
drag, startPoint x: 956, startPoint y: 464, endPoint x: 947, endPoint y: 451, distance: 15.2
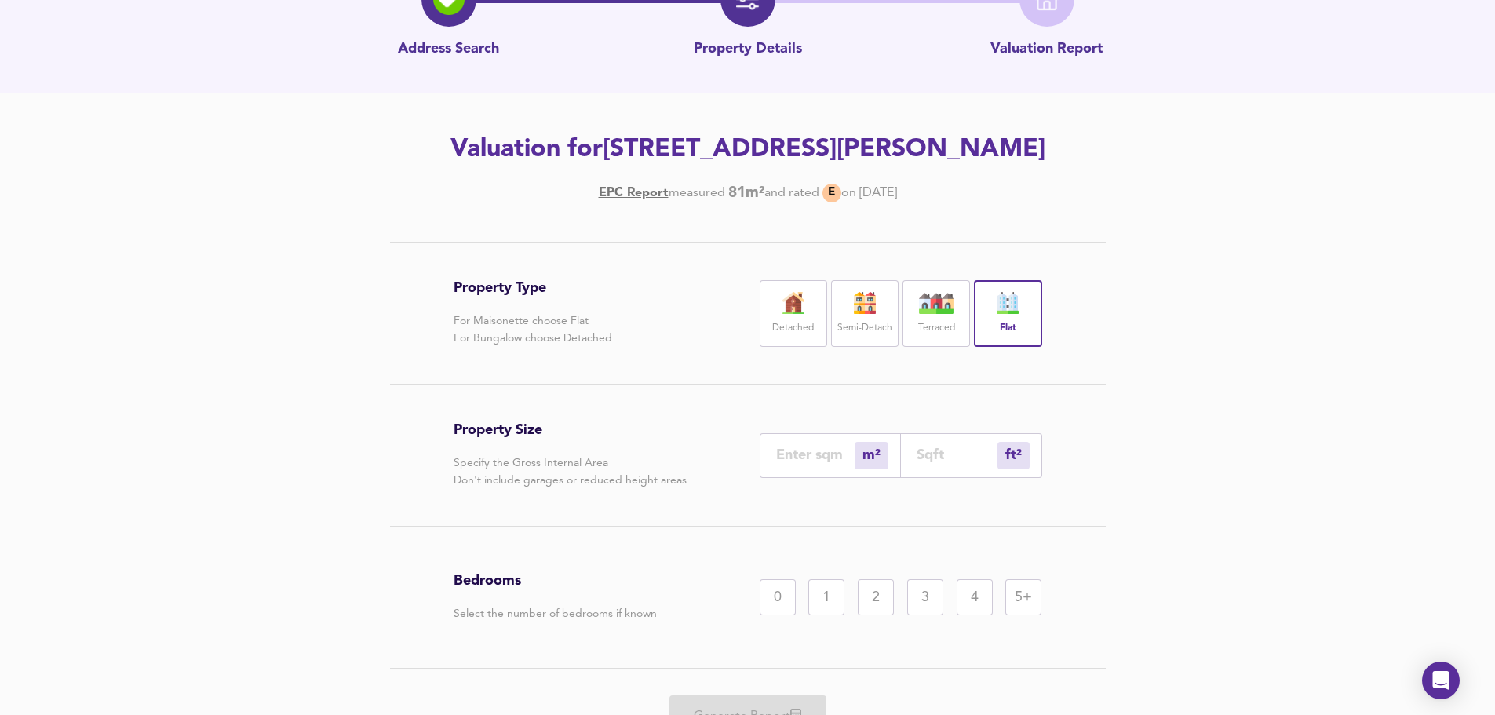
click at [956, 461] on div "ft² sqft" at bounding box center [971, 455] width 141 height 45
type input "0"
type input "2"
type input "20"
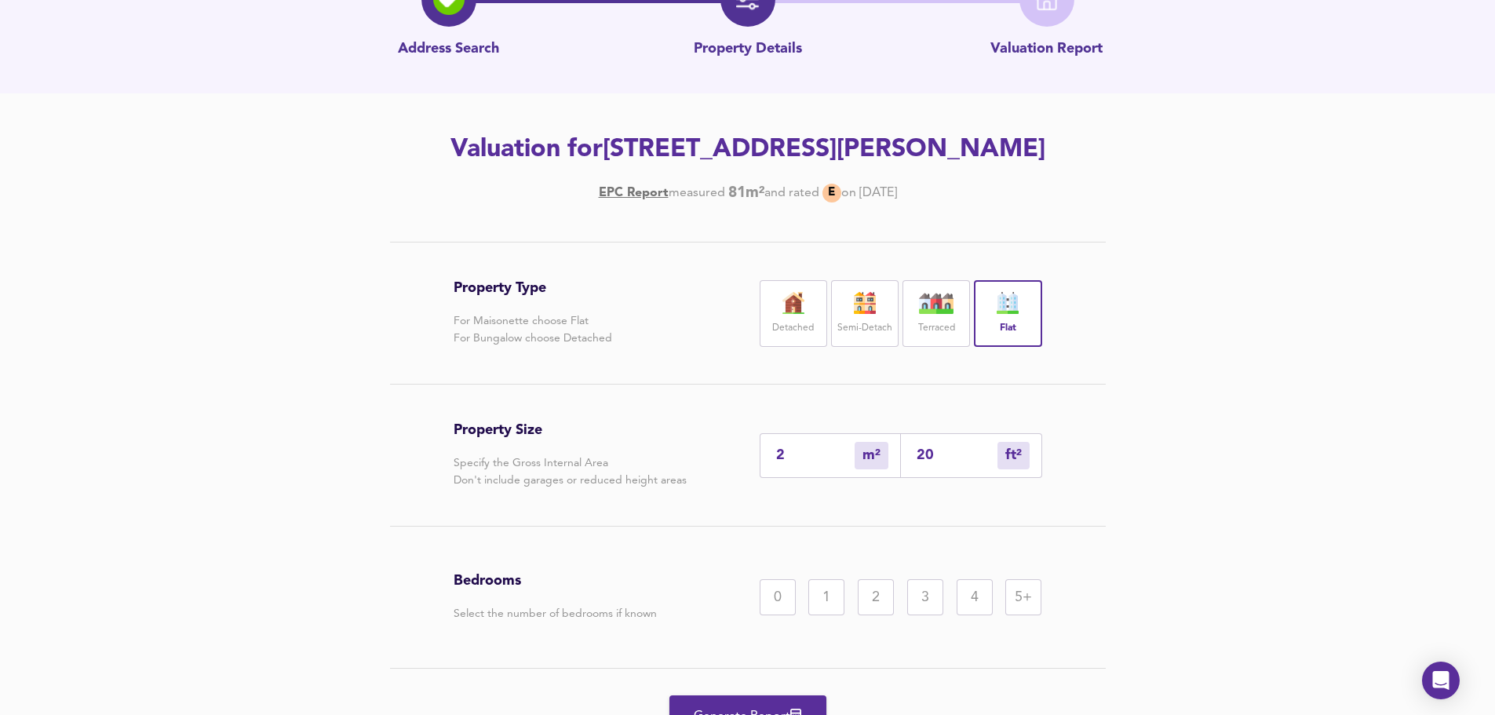
type input "19"
type input "204"
click at [870, 596] on div "2" at bounding box center [876, 597] width 36 height 36
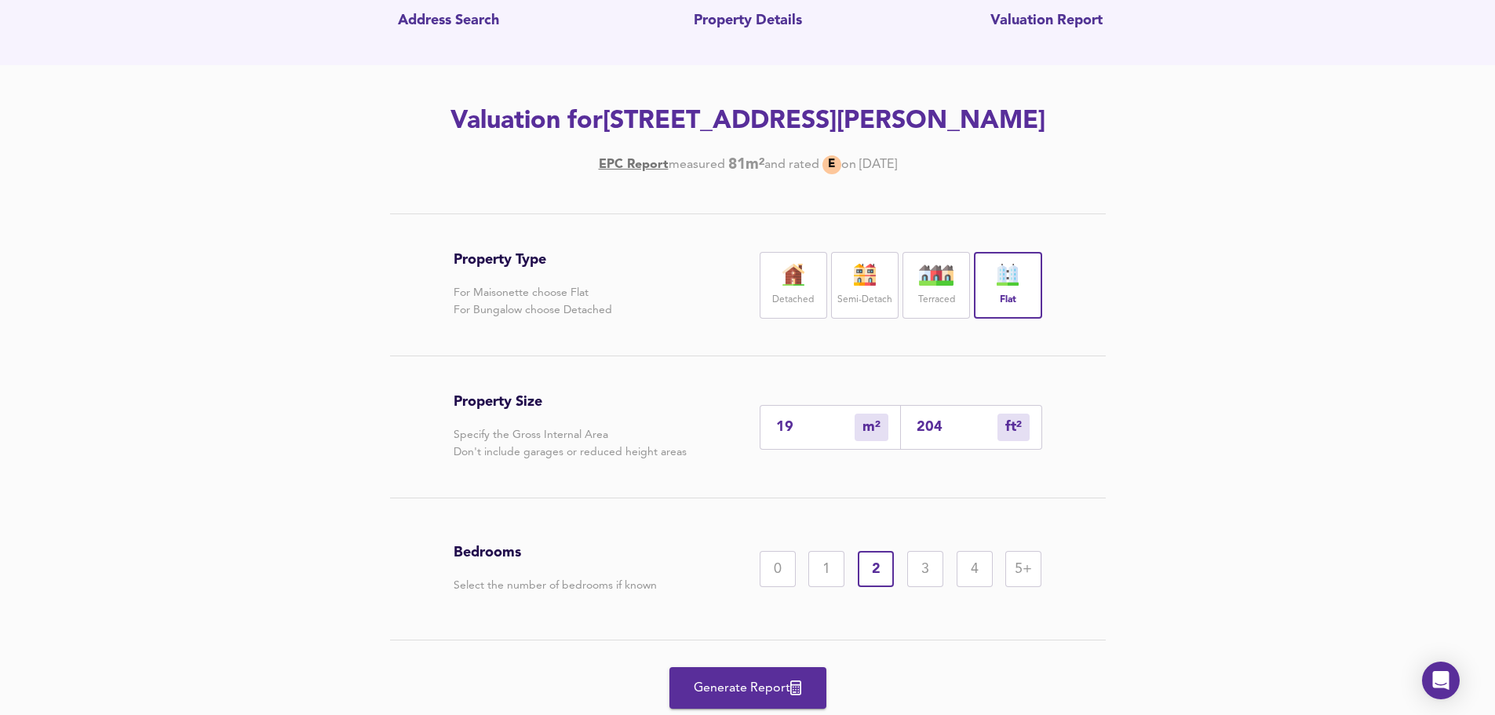
scroll to position [157, 0]
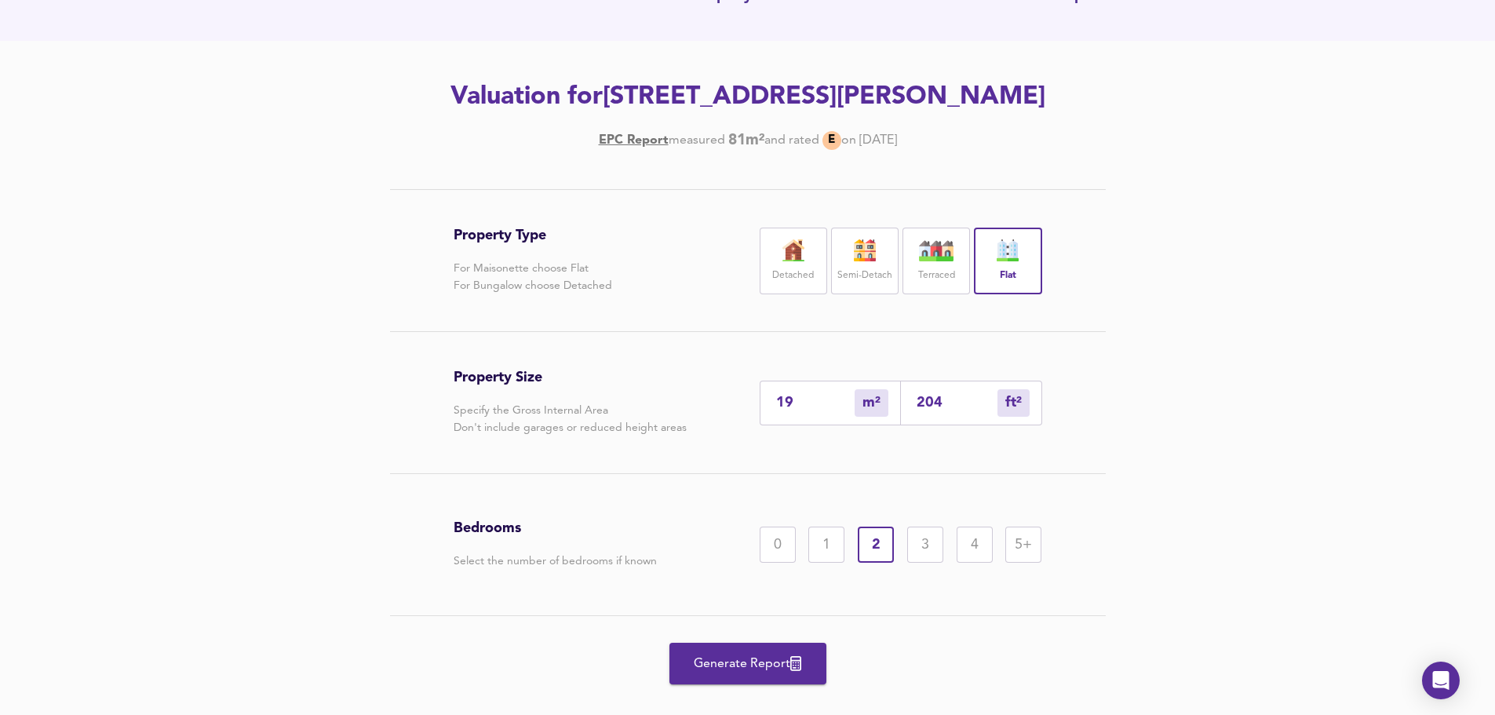
click at [756, 656] on span "Generate Report" at bounding box center [748, 664] width 126 height 22
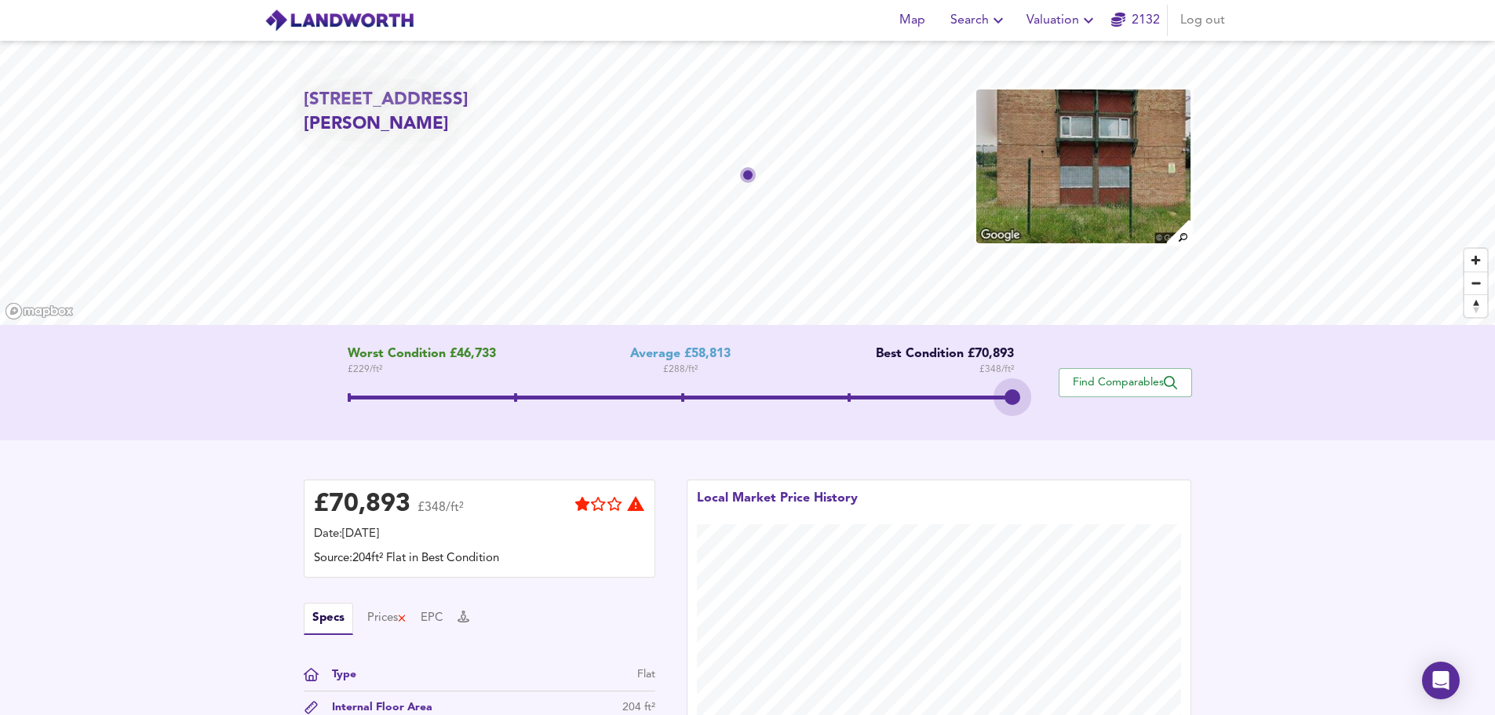
drag, startPoint x: 681, startPoint y: 388, endPoint x: 1043, endPoint y: 397, distance: 361.9
click at [1043, 396] on div "Worst Condition £46,733 £ 229 / ft² Average £58,813 £ 288 / ft² Best Condition …" at bounding box center [681, 382] width 755 height 71
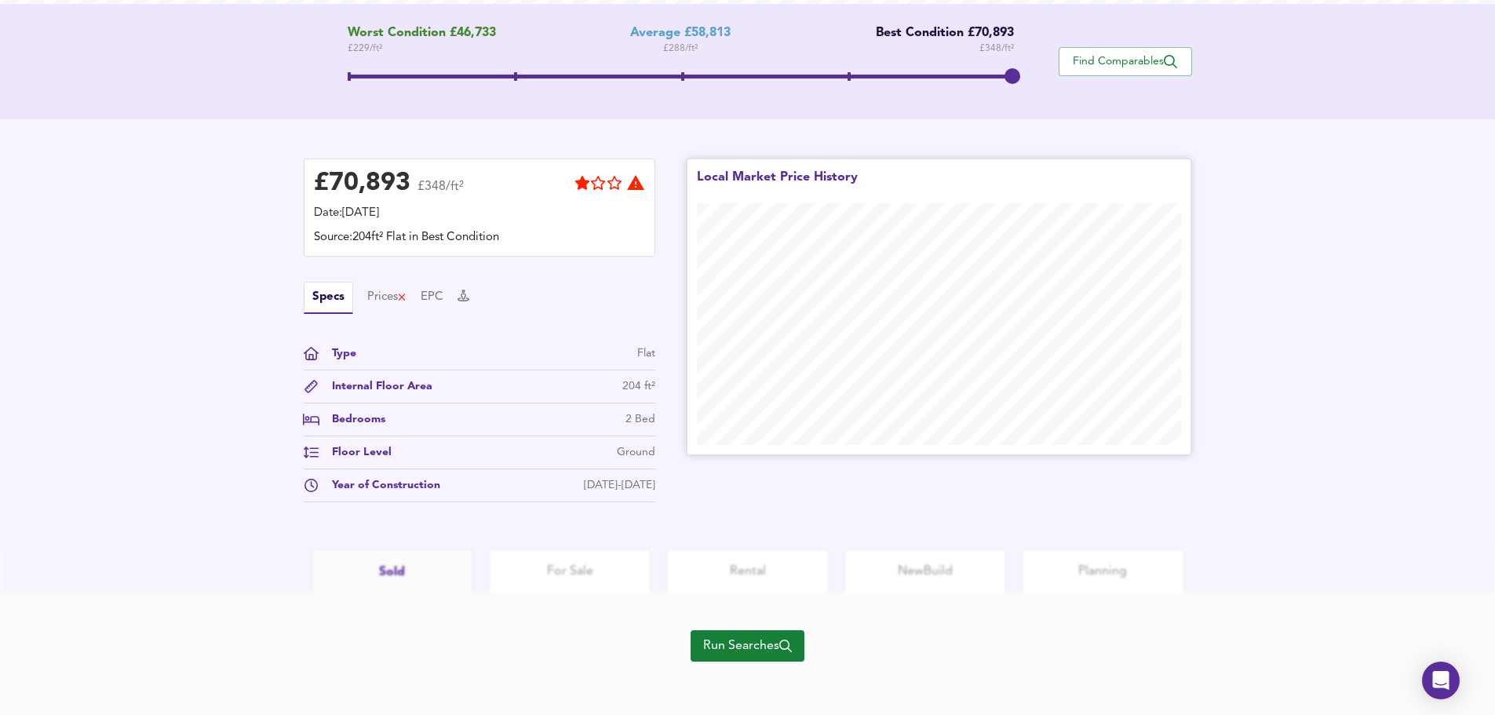
scroll to position [325, 0]
click at [756, 645] on span "Run Searches" at bounding box center [747, 643] width 89 height 22
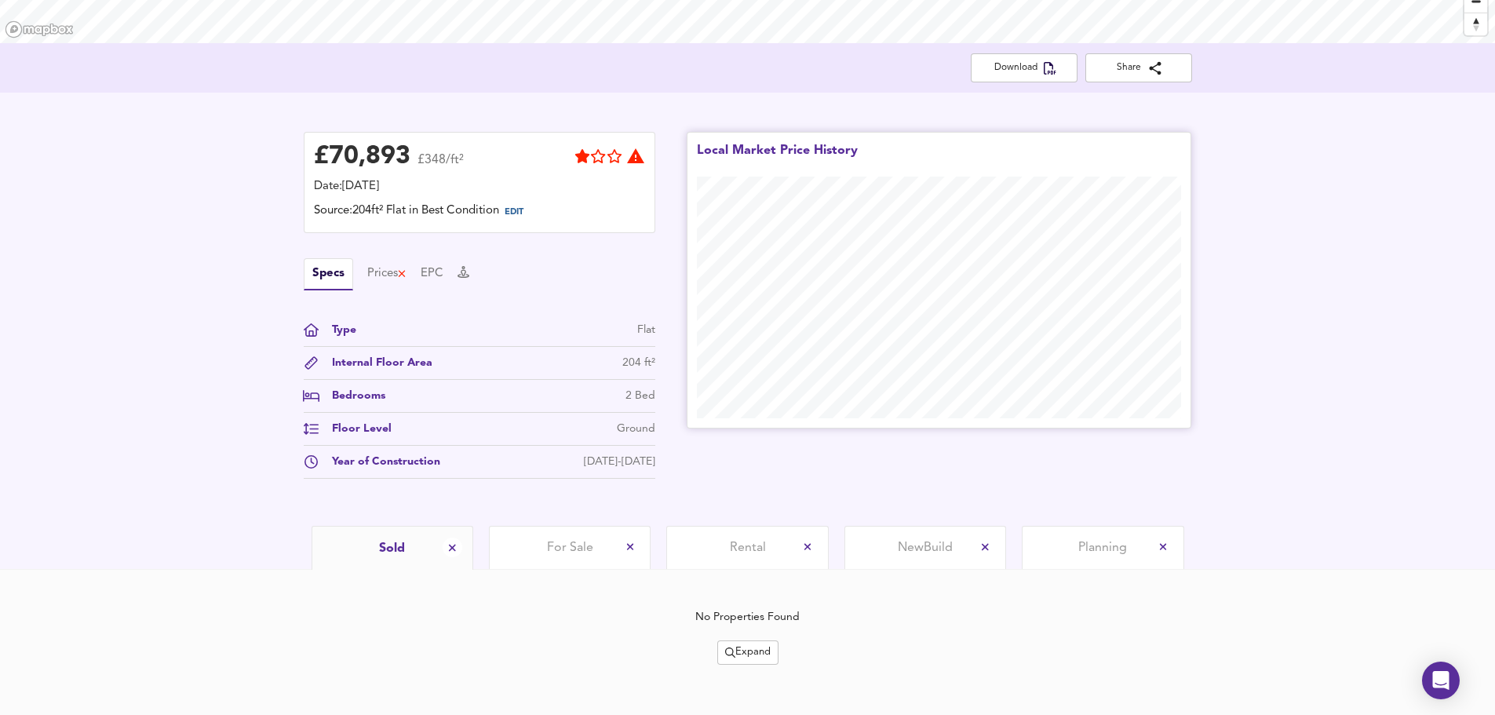
scroll to position [294, 0]
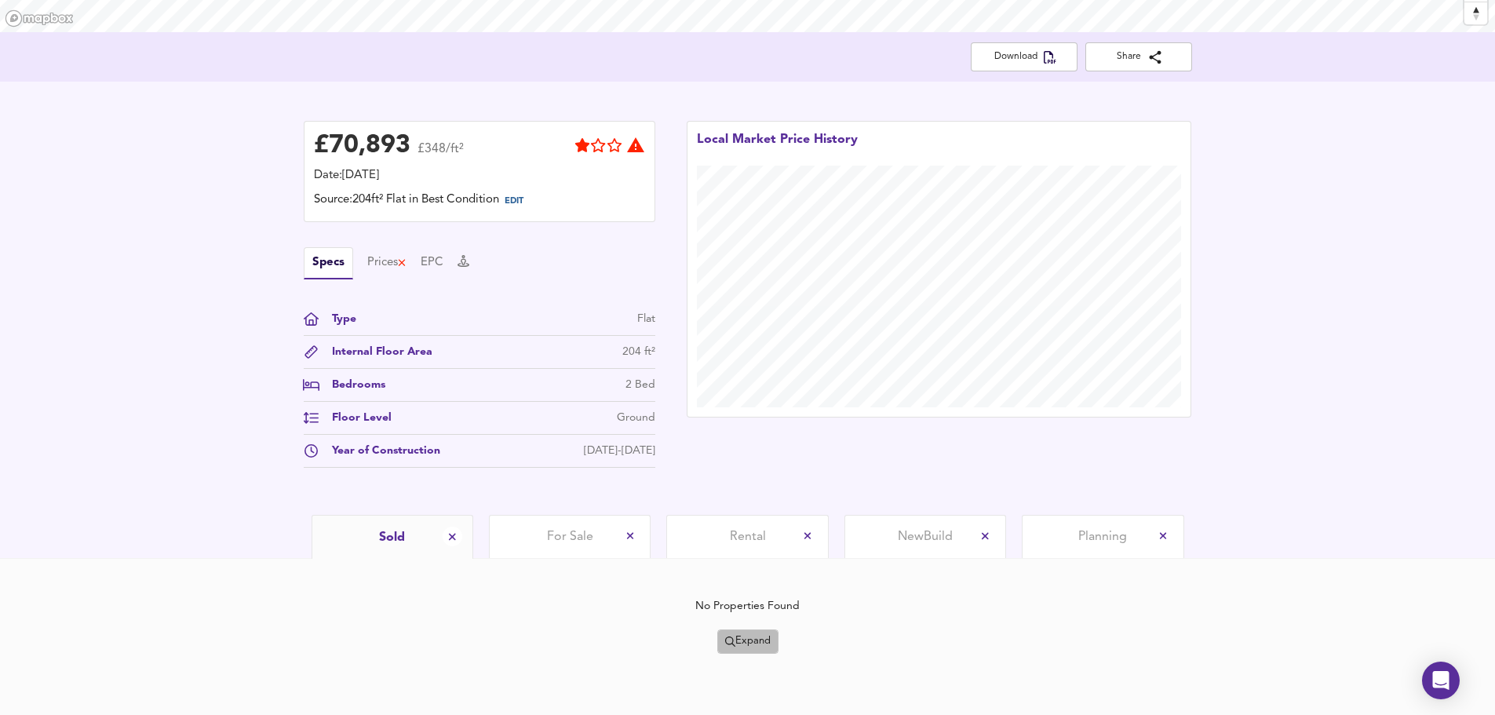
click at [760, 649] on span "Expand" at bounding box center [748, 642] width 46 height 18
click at [772, 559] on li "¼ mile ½ mile" at bounding box center [747, 561] width 133 height 25
click at [754, 636] on span "Expand" at bounding box center [748, 642] width 46 height 18
click at [771, 553] on li "½ mile 1 mile" at bounding box center [747, 561] width 133 height 25
click at [768, 641] on span "Expand" at bounding box center [748, 642] width 46 height 18
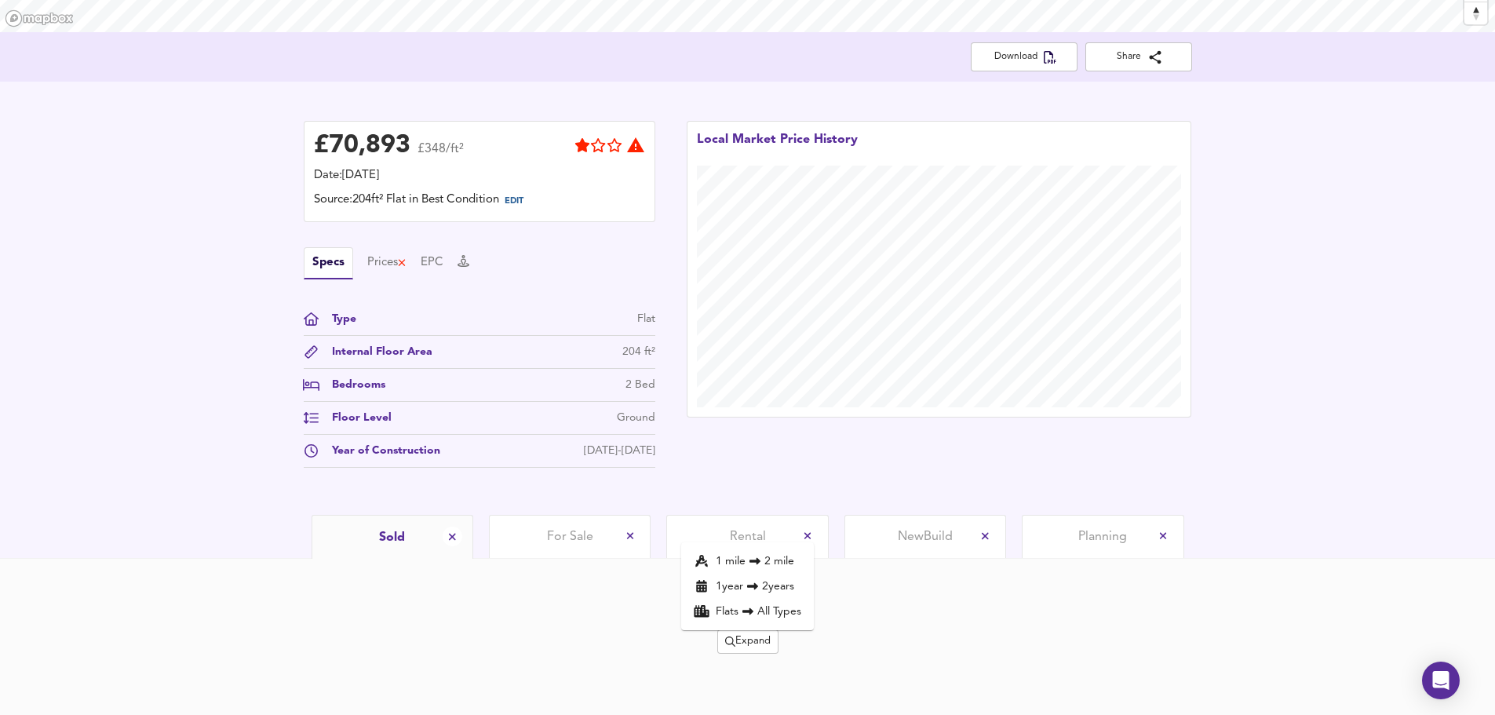
click at [778, 550] on li "1 mile 2 mile" at bounding box center [747, 561] width 133 height 25
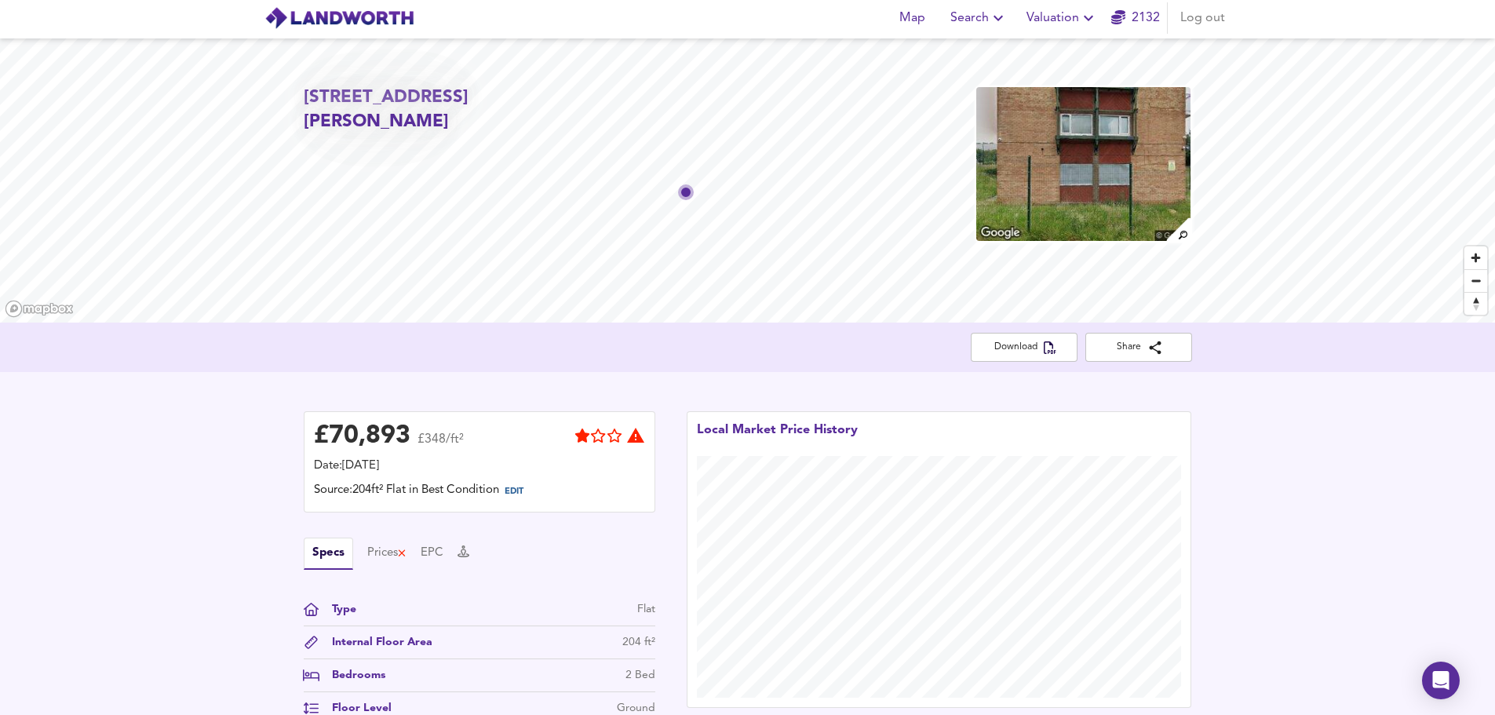
scroll to position [0, 0]
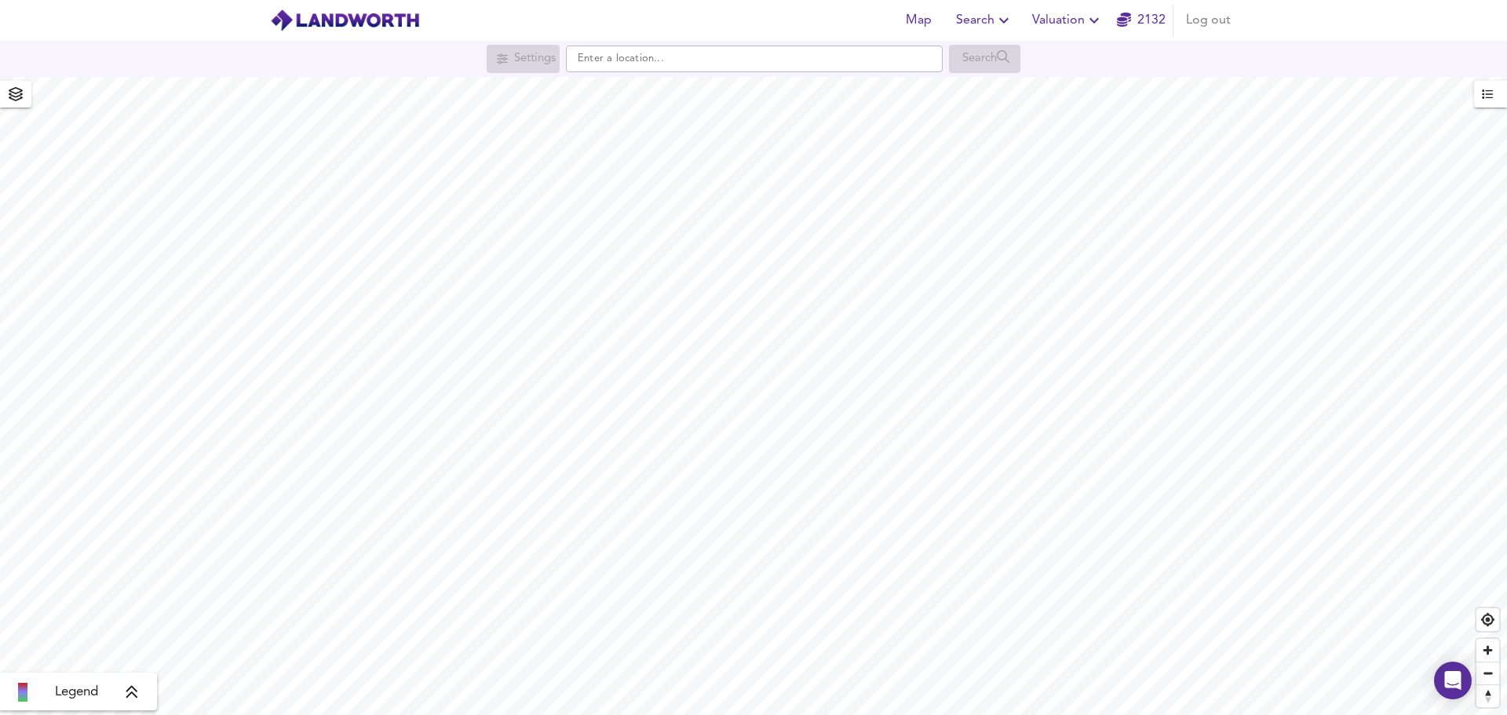
click at [1093, 19] on icon "button" at bounding box center [1094, 20] width 19 height 19
click at [1093, 52] on li "New Valuation Report" at bounding box center [1068, 56] width 188 height 28
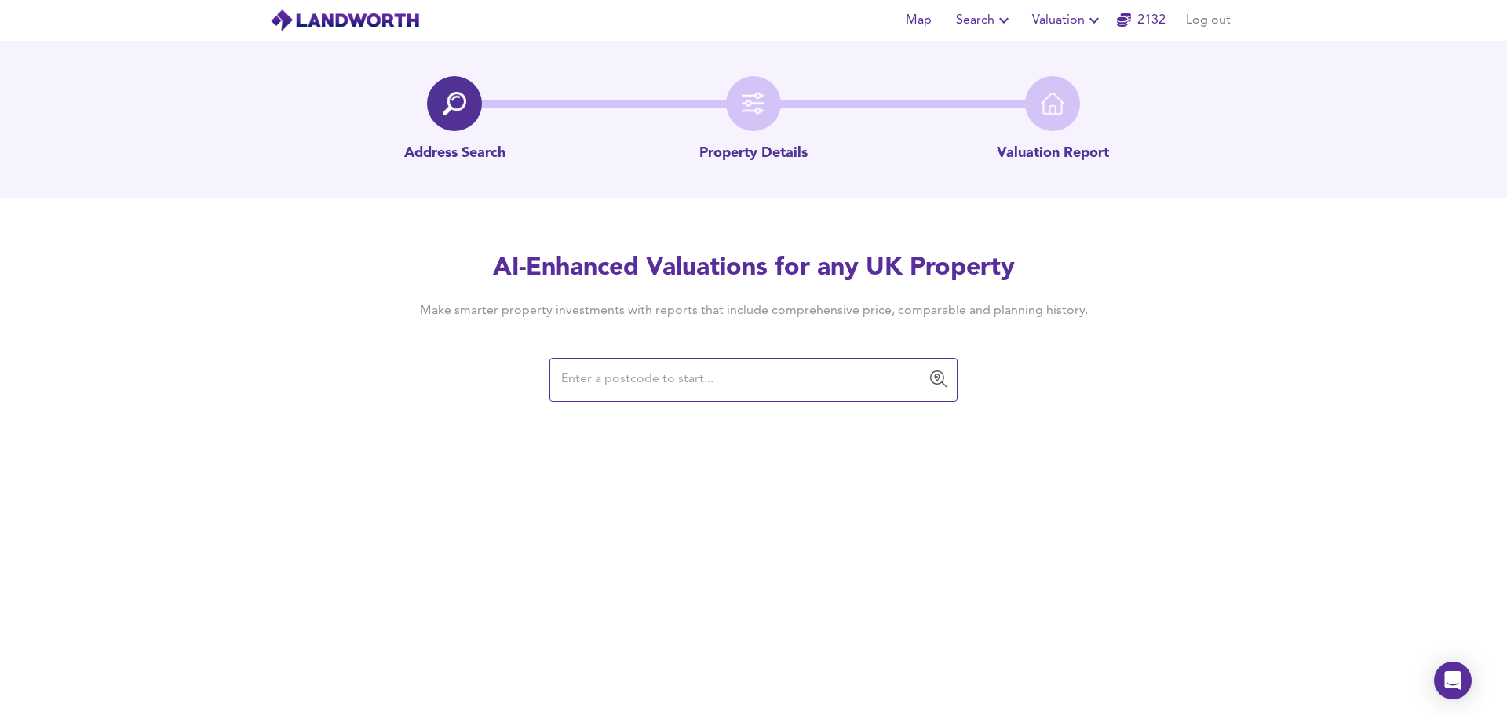
click at [653, 385] on input "text" at bounding box center [741, 380] width 370 height 30
click at [703, 385] on input "text" at bounding box center [741, 380] width 370 height 30
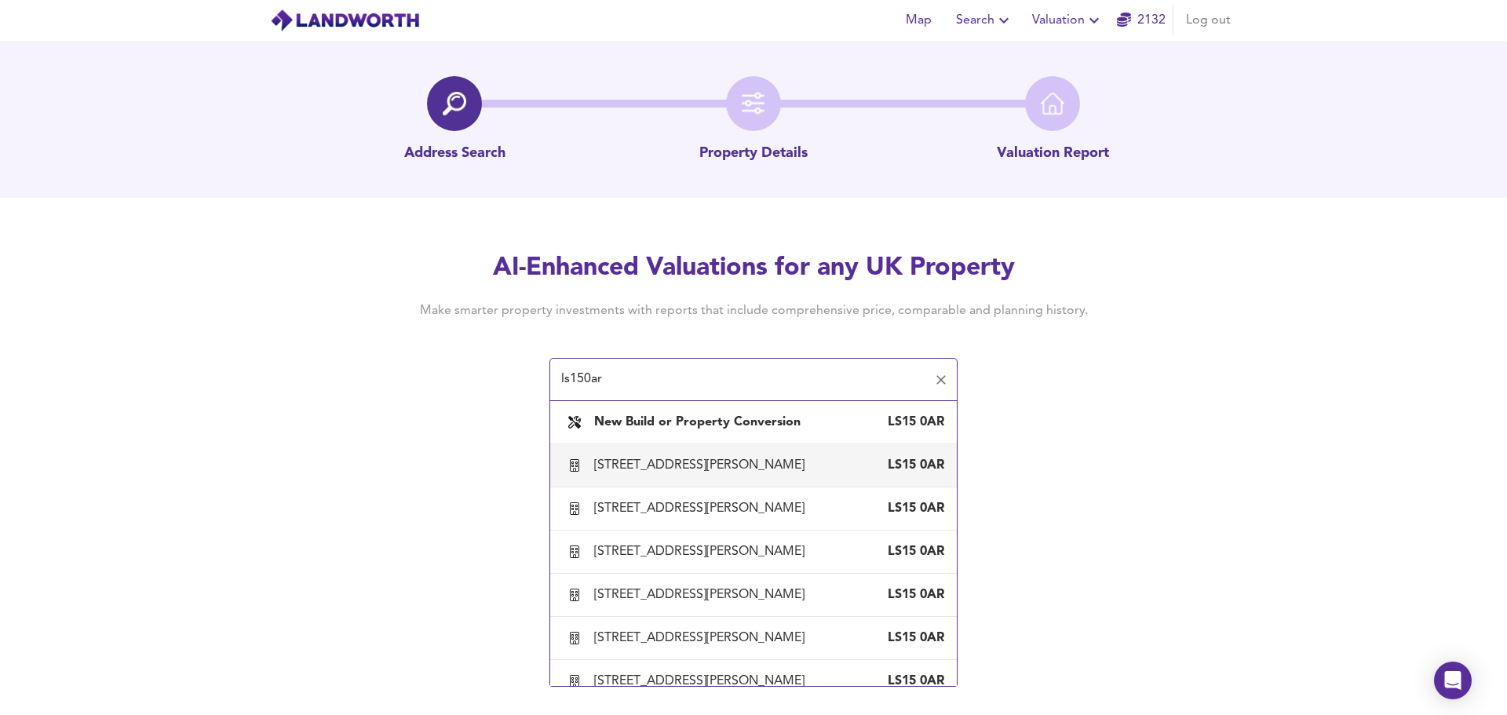
click at [706, 463] on div "[STREET_ADDRESS][PERSON_NAME]" at bounding box center [702, 465] width 217 height 17
type input "[STREET_ADDRESS][PERSON_NAME]"
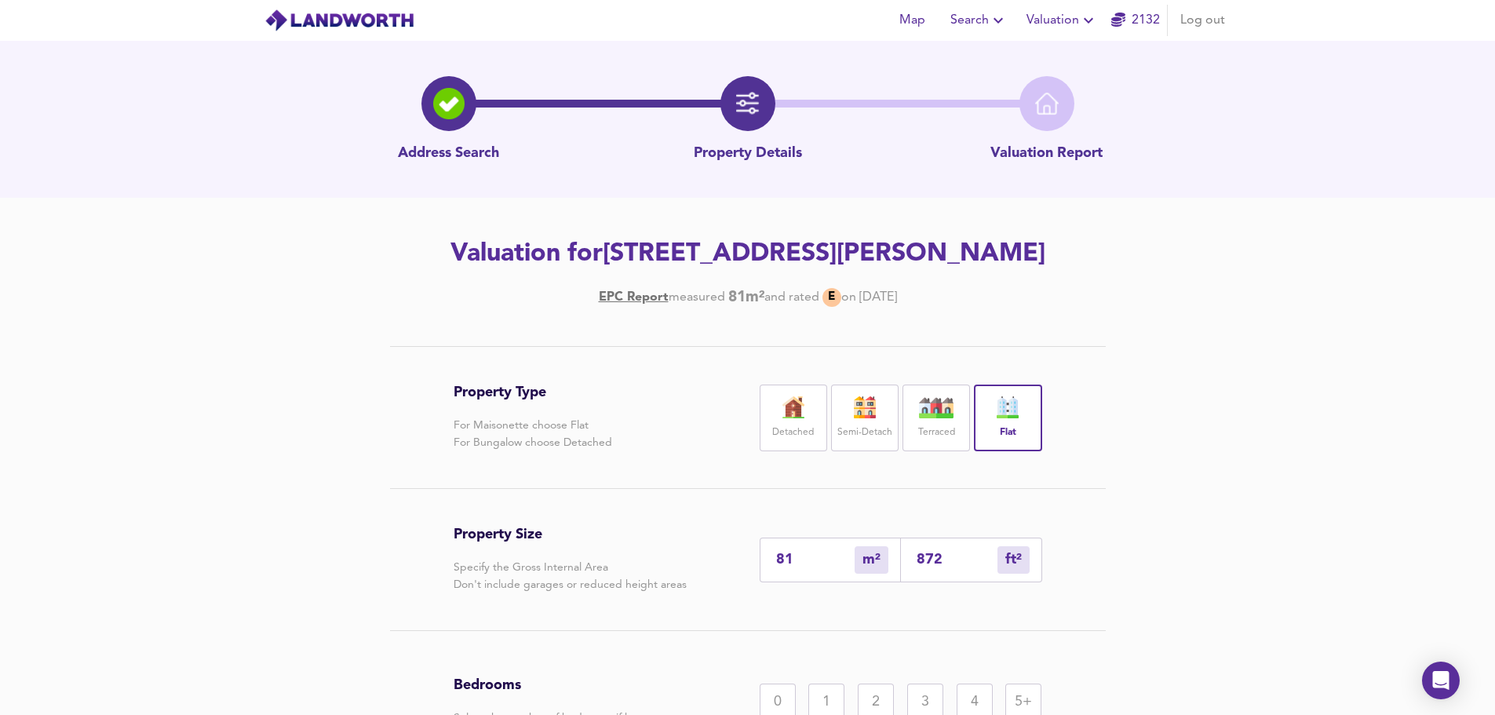
click at [947, 560] on input "872" at bounding box center [957, 560] width 81 height 16
click at [926, 558] on input "872" at bounding box center [957, 560] width 81 height 16
paste input "150"
type input "14"
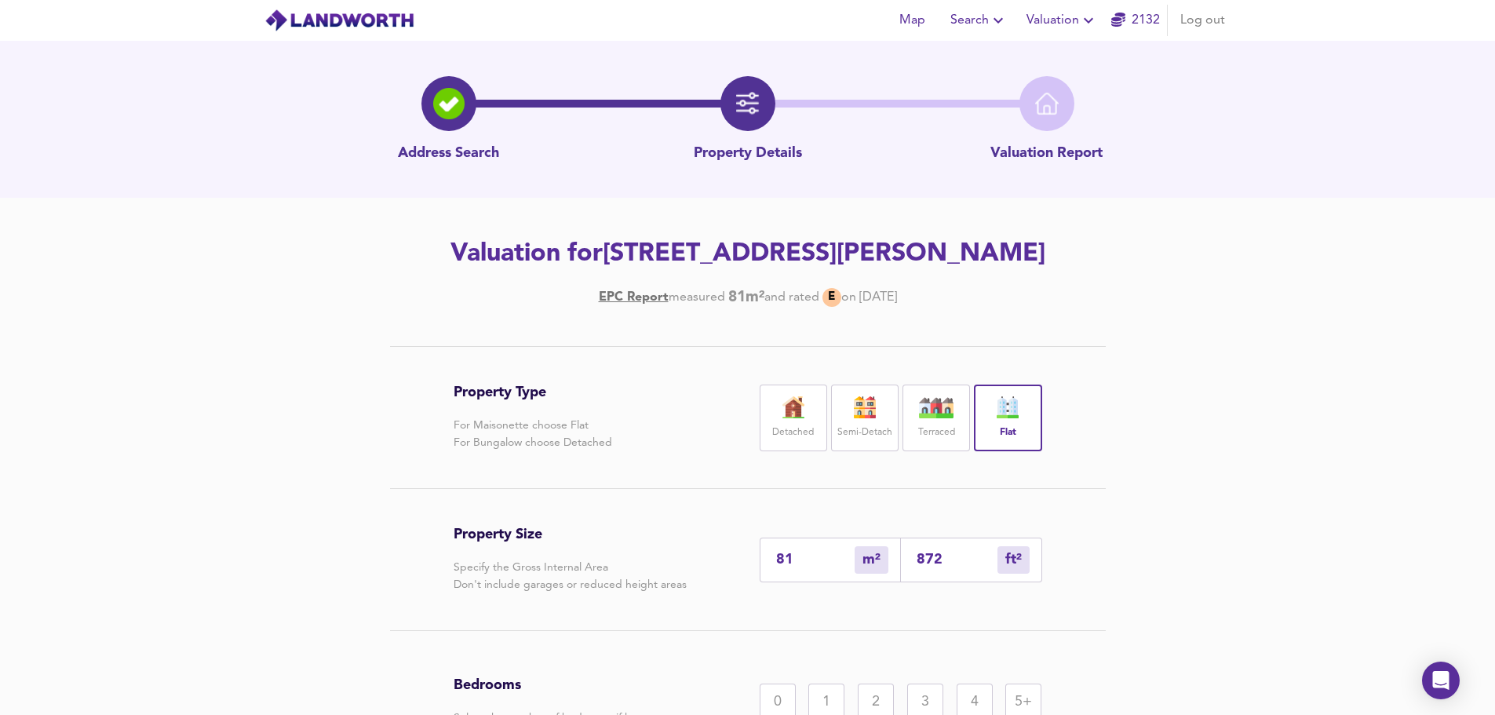
type input "150"
type input "1"
type input "15"
type input "0"
type input "1"
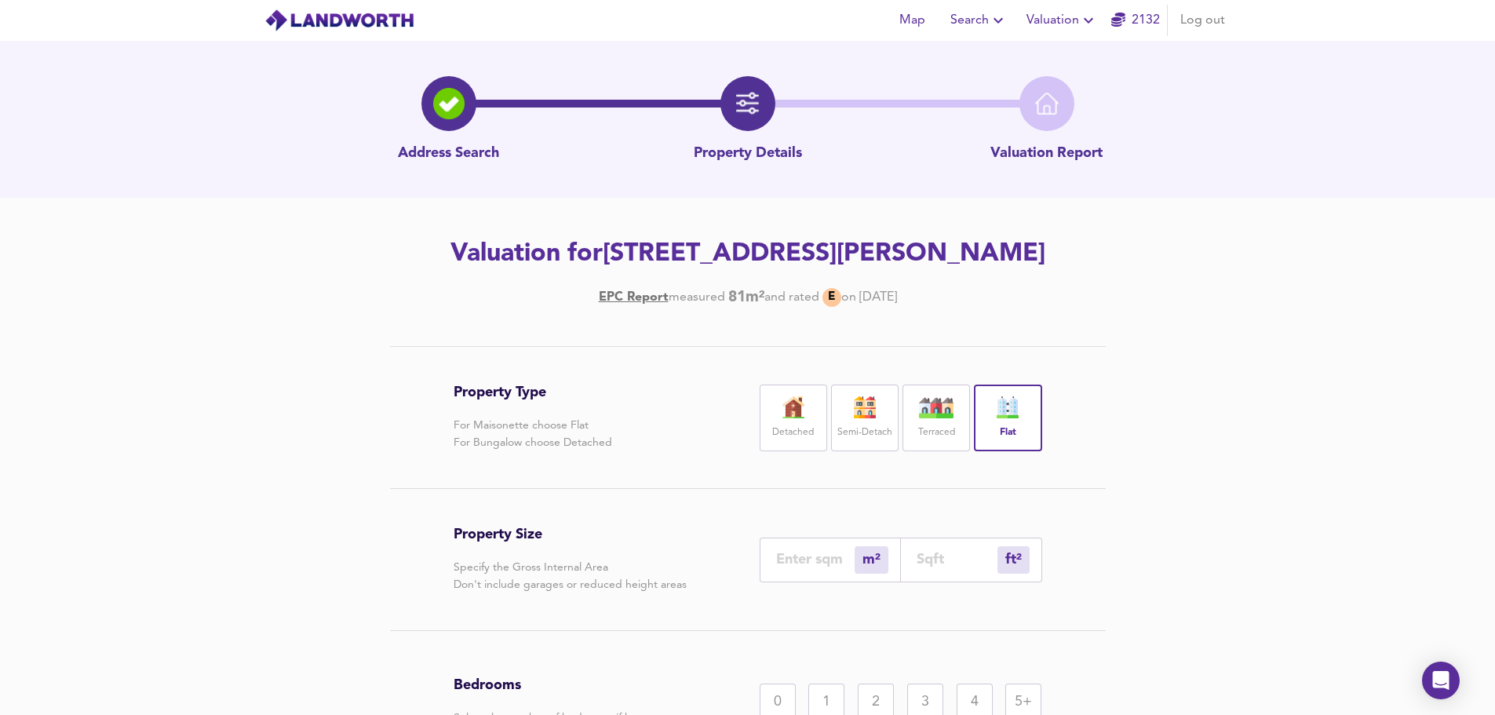
click at [957, 564] on input "number" at bounding box center [957, 560] width 81 height 16
type input "0"
type input "4"
type input "47"
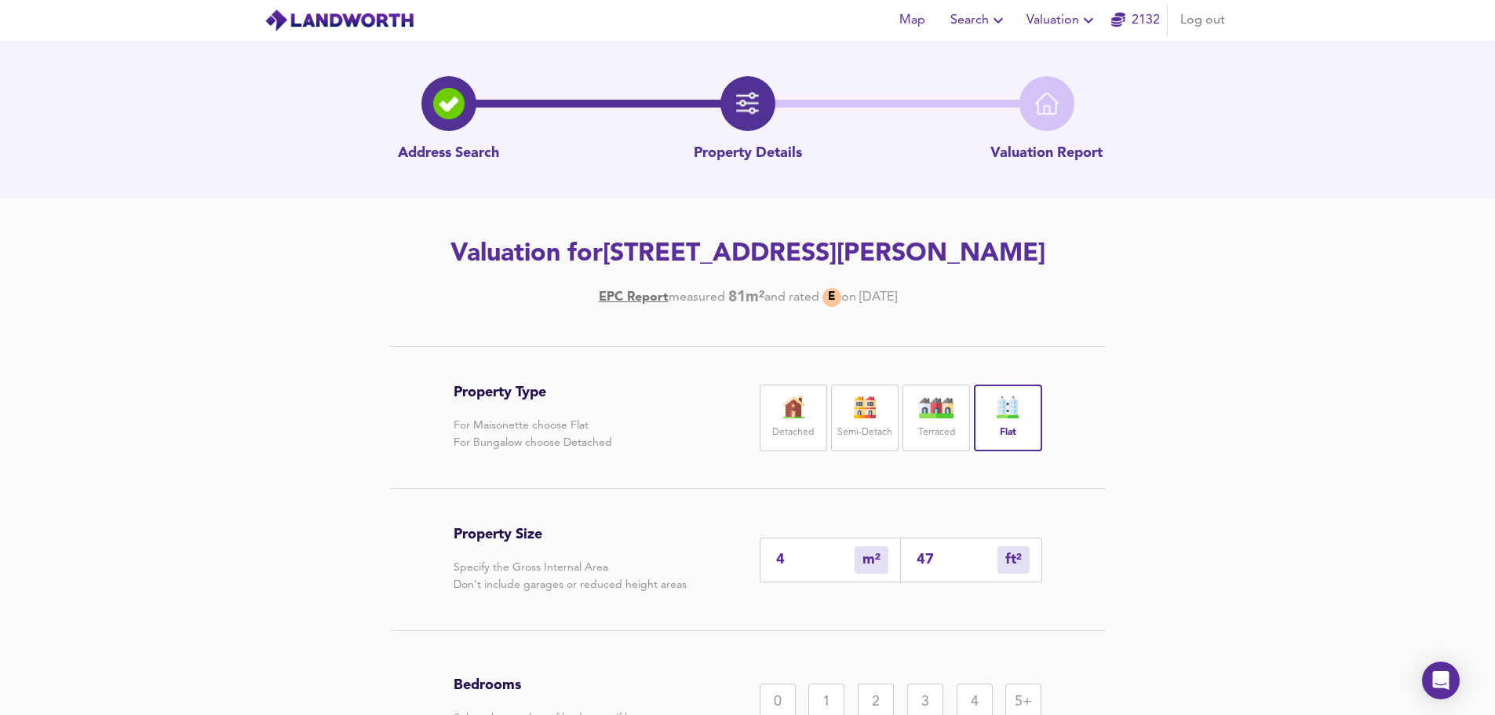
type input "44"
type input "477.89"
click at [1107, 580] on div "Property Type For Maisonette choose Flat For Bungalow choose Detached Detached …" at bounding box center [747, 607] width 753 height 522
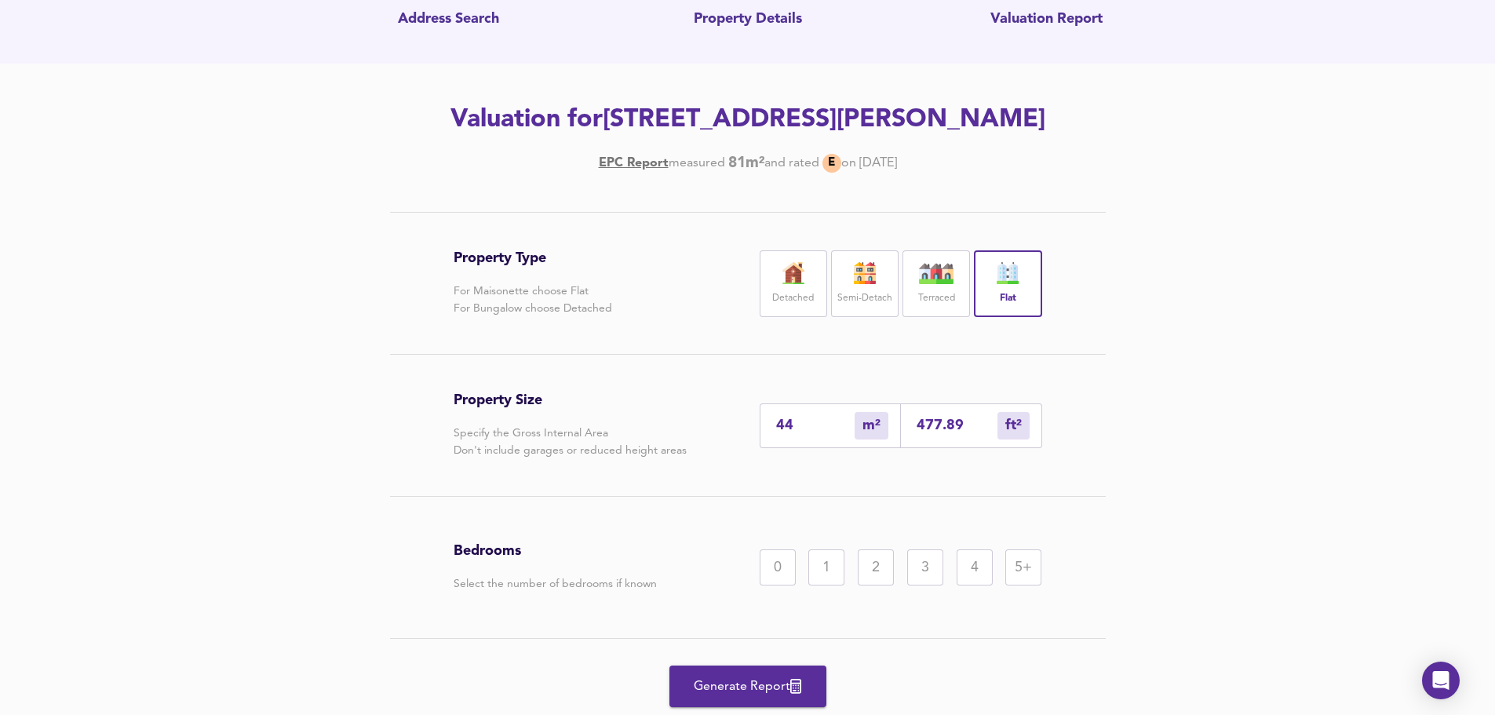
scroll to position [157, 0]
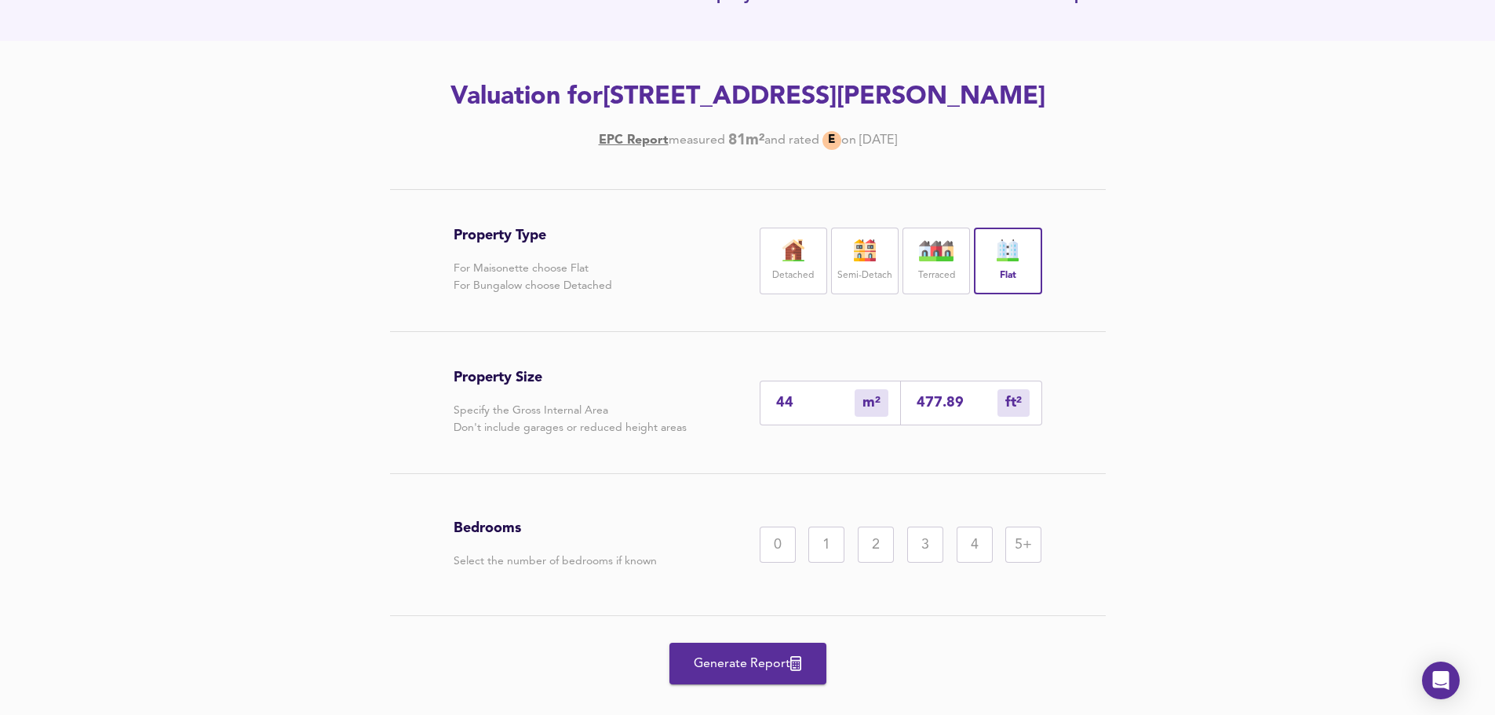
click at [881, 545] on div "2" at bounding box center [876, 545] width 36 height 36
click at [767, 670] on span "Generate Report" at bounding box center [748, 664] width 126 height 22
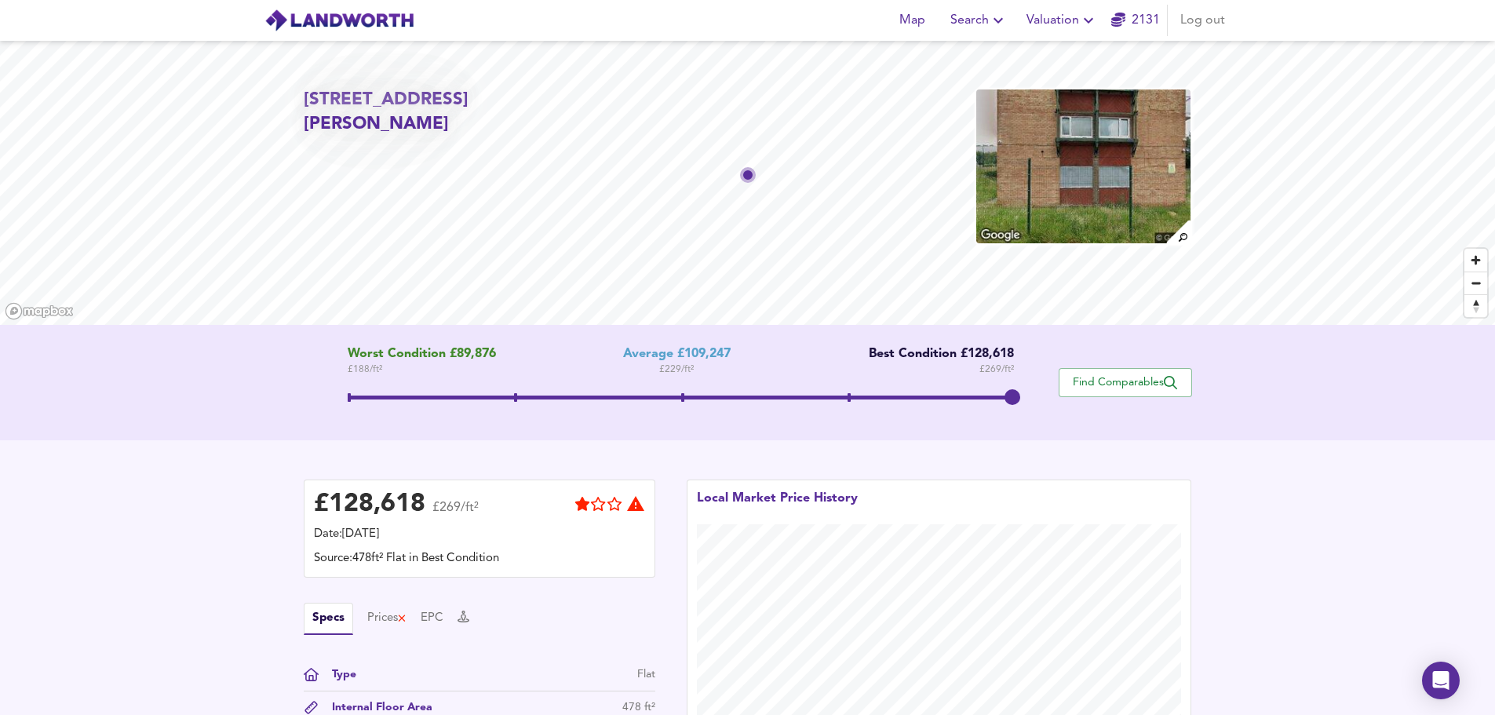
drag, startPoint x: 677, startPoint y: 397, endPoint x: 1024, endPoint y: 404, distance: 346.9
click at [1020, 405] on span at bounding box center [1013, 397] width 16 height 16
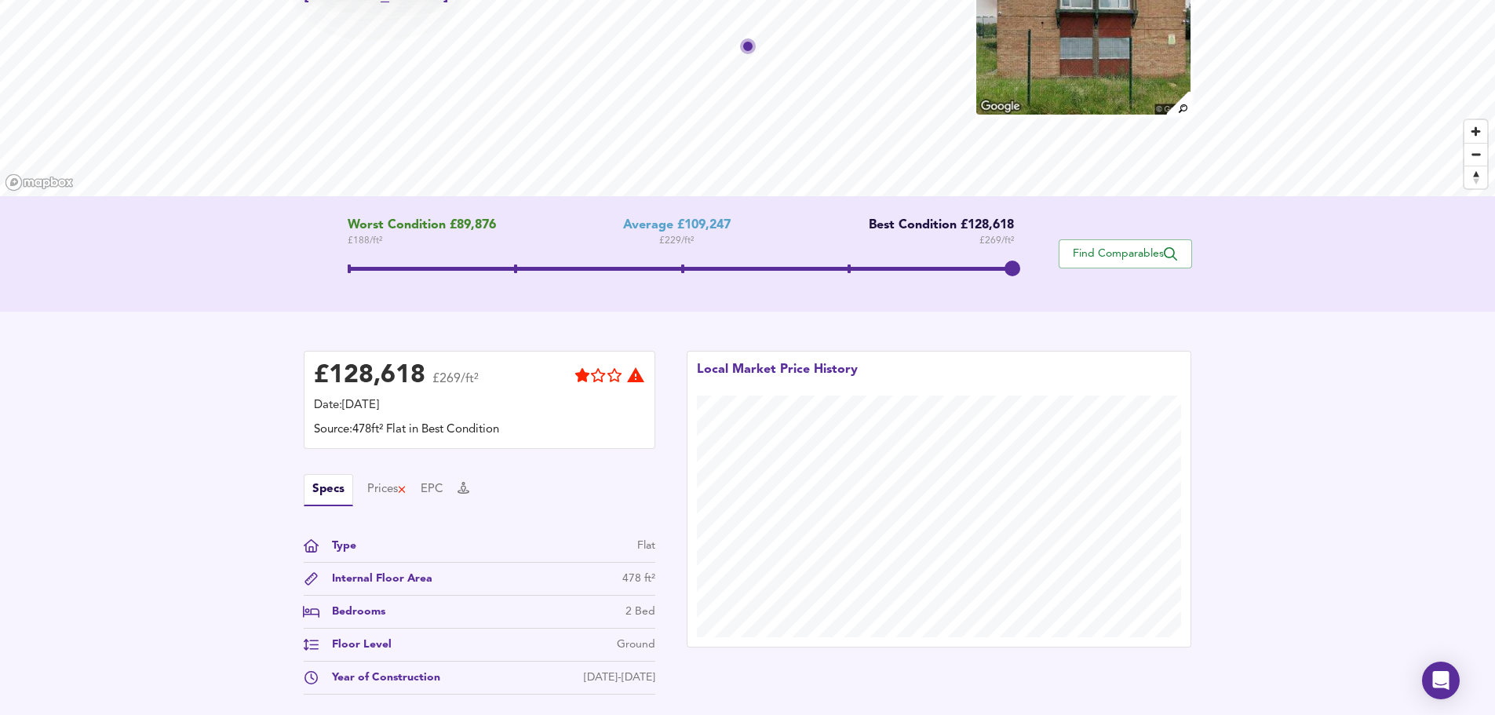
scroll to position [157, 0]
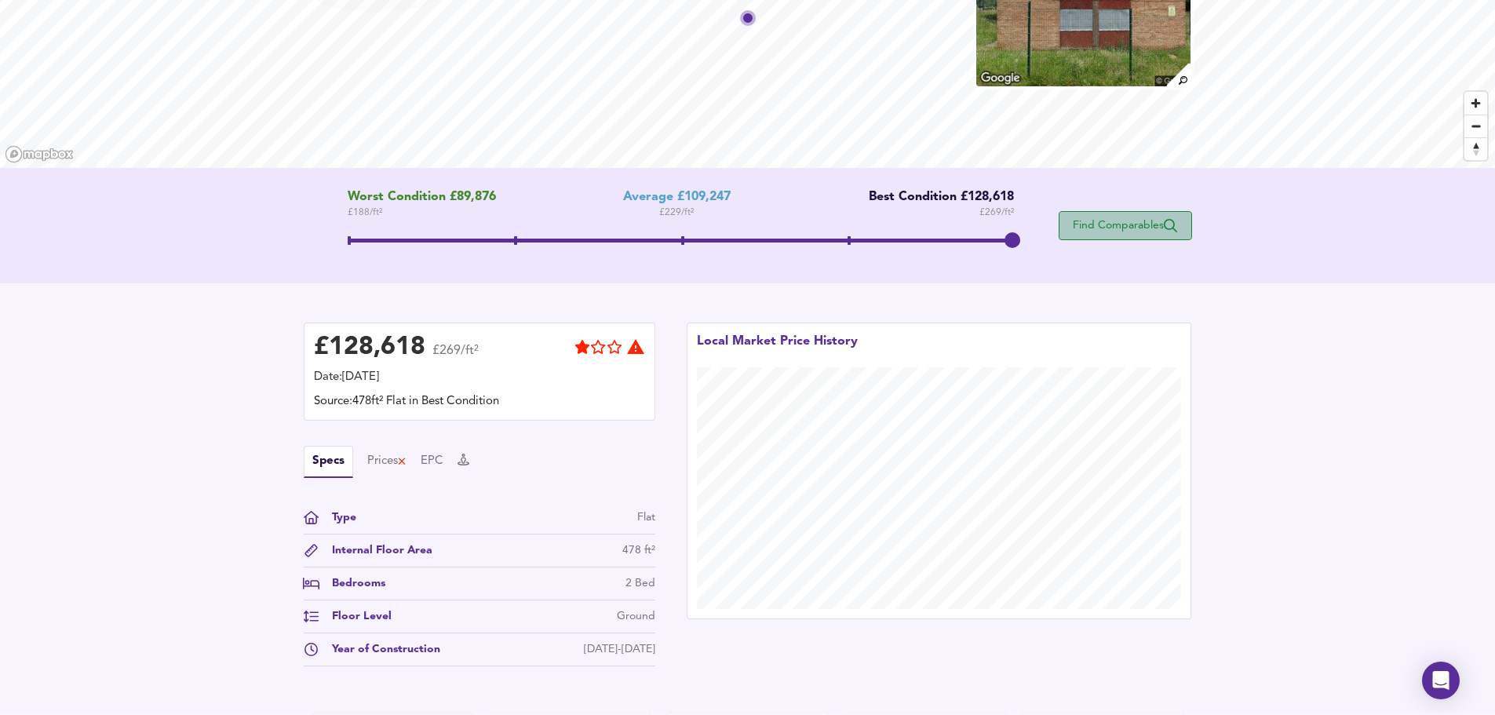
click at [1121, 228] on span "Find Comparables" at bounding box center [1125, 225] width 116 height 15
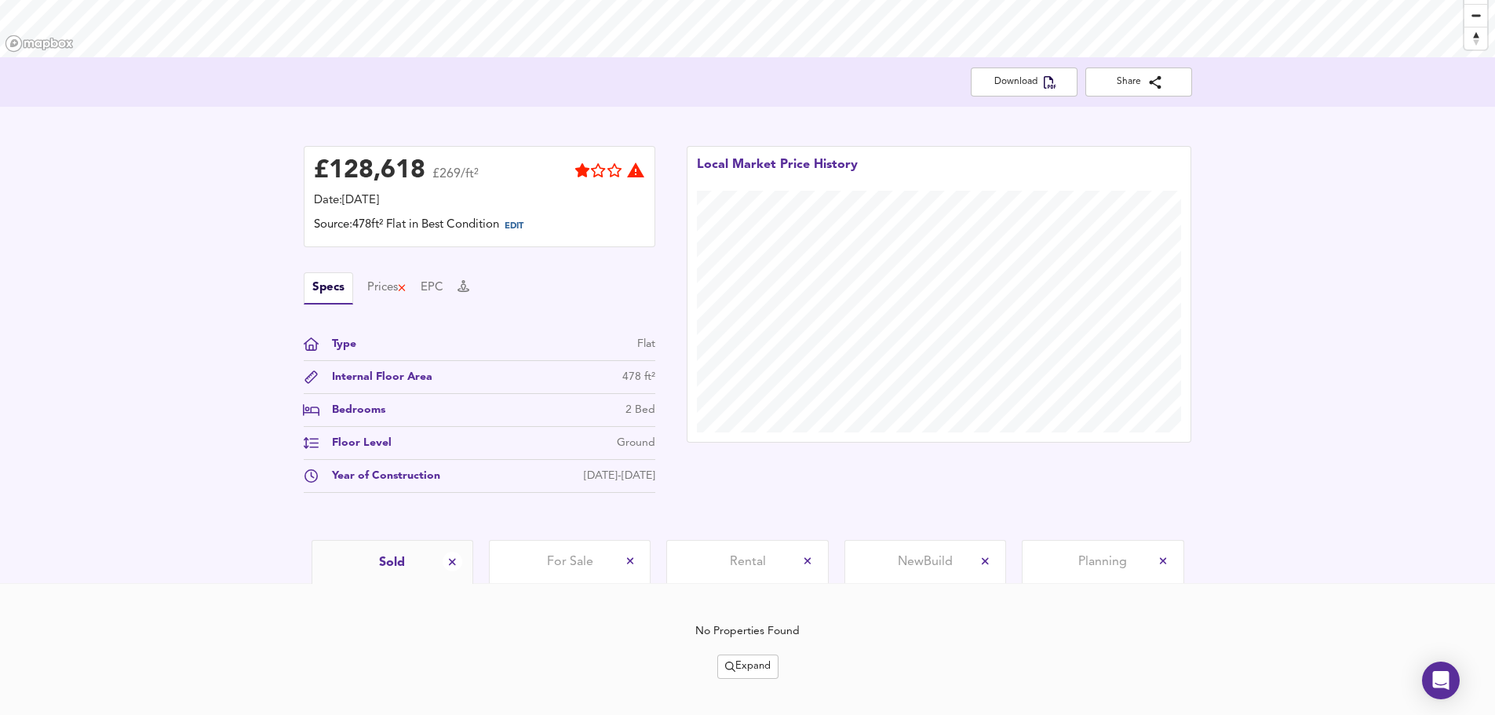
scroll to position [294, 0]
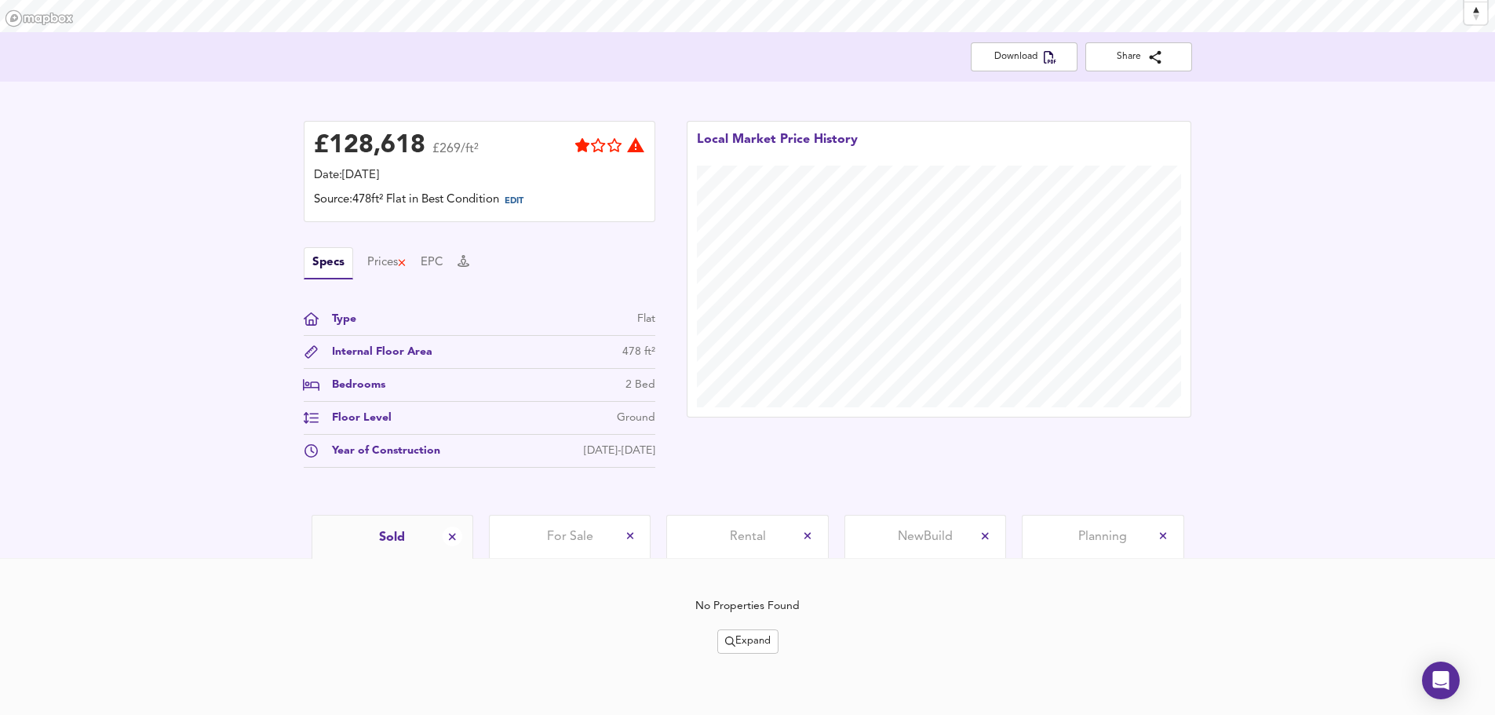
click at [754, 640] on span "Expand" at bounding box center [748, 642] width 46 height 18
click at [760, 563] on icon at bounding box center [758, 561] width 11 height 7
click at [757, 644] on span "Expand" at bounding box center [748, 642] width 46 height 18
click at [757, 560] on icon at bounding box center [758, 561] width 11 height 7
click at [753, 638] on span "Expand" at bounding box center [748, 642] width 46 height 18
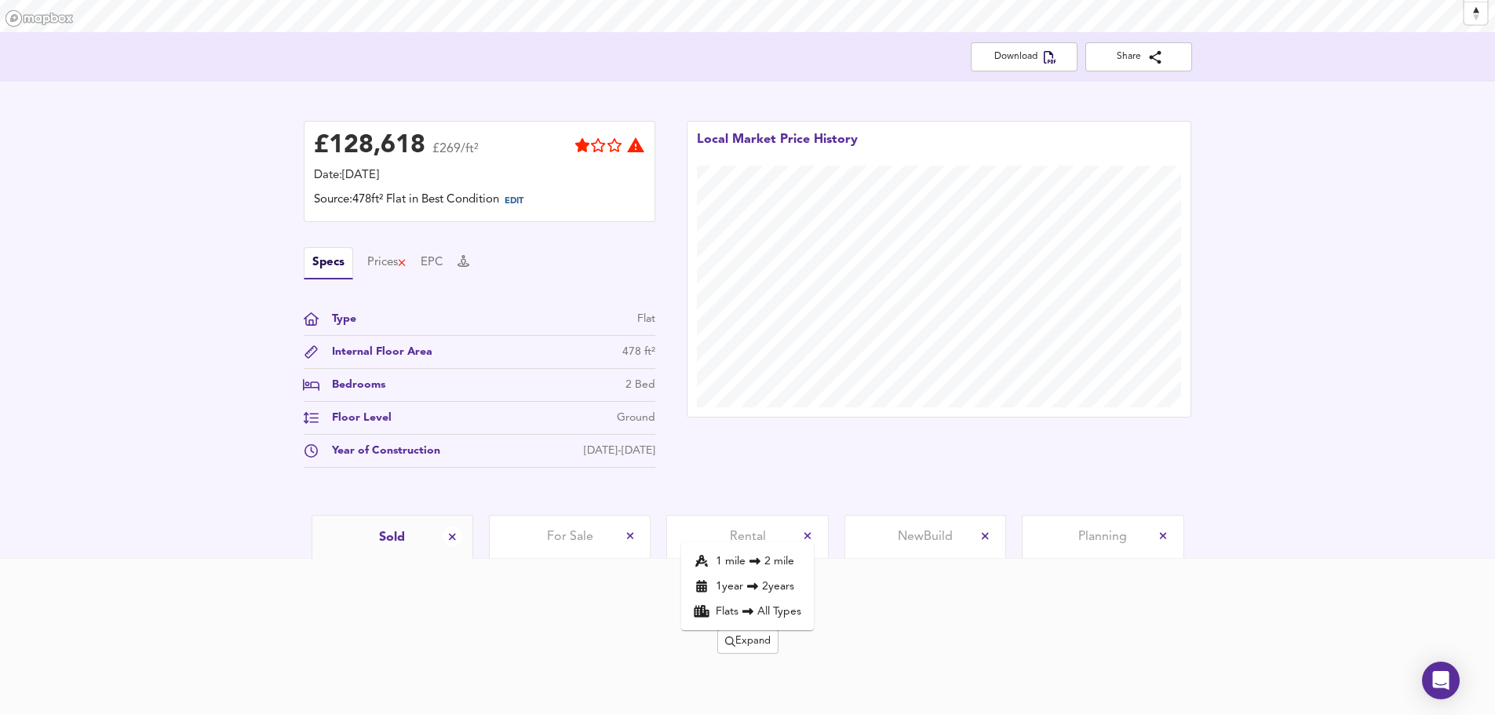
click at [761, 561] on icon at bounding box center [755, 561] width 19 height 11
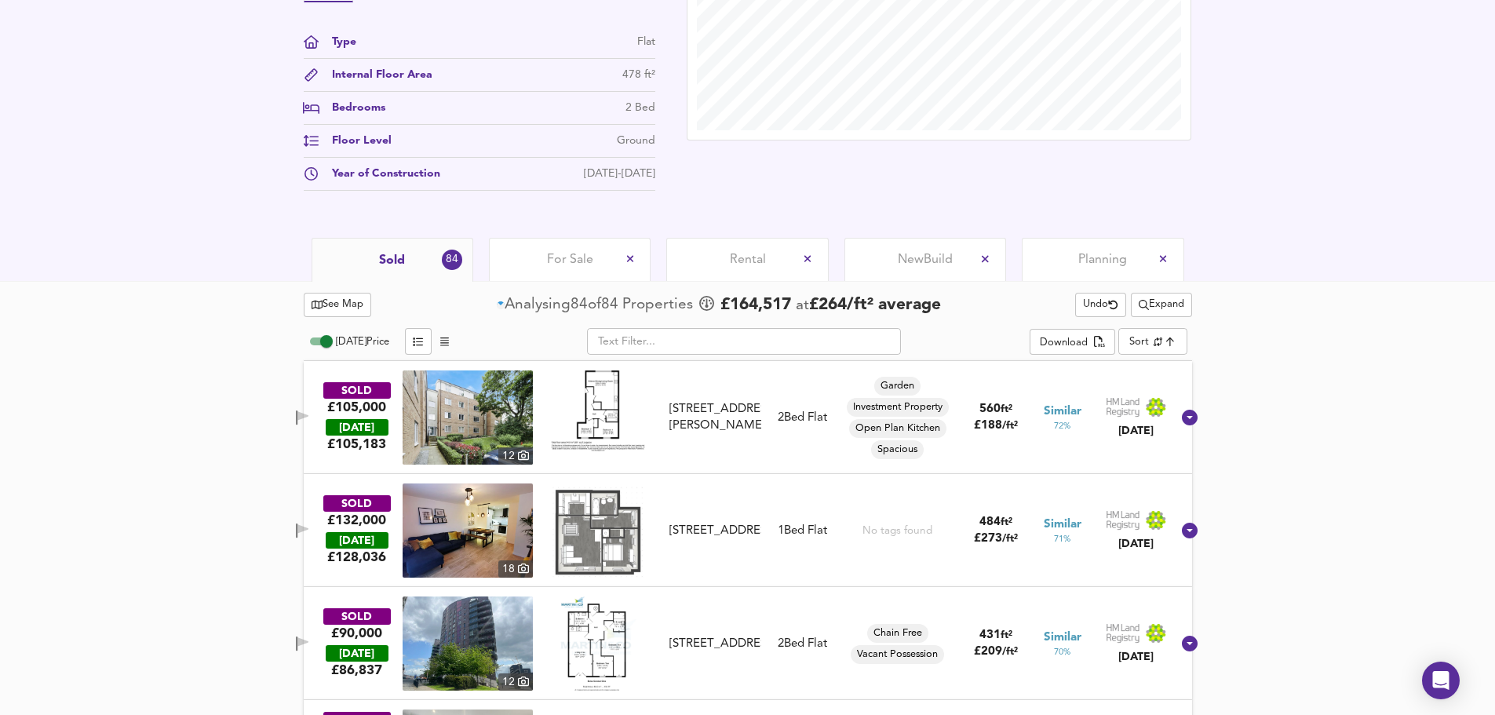
scroll to position [660, 0]
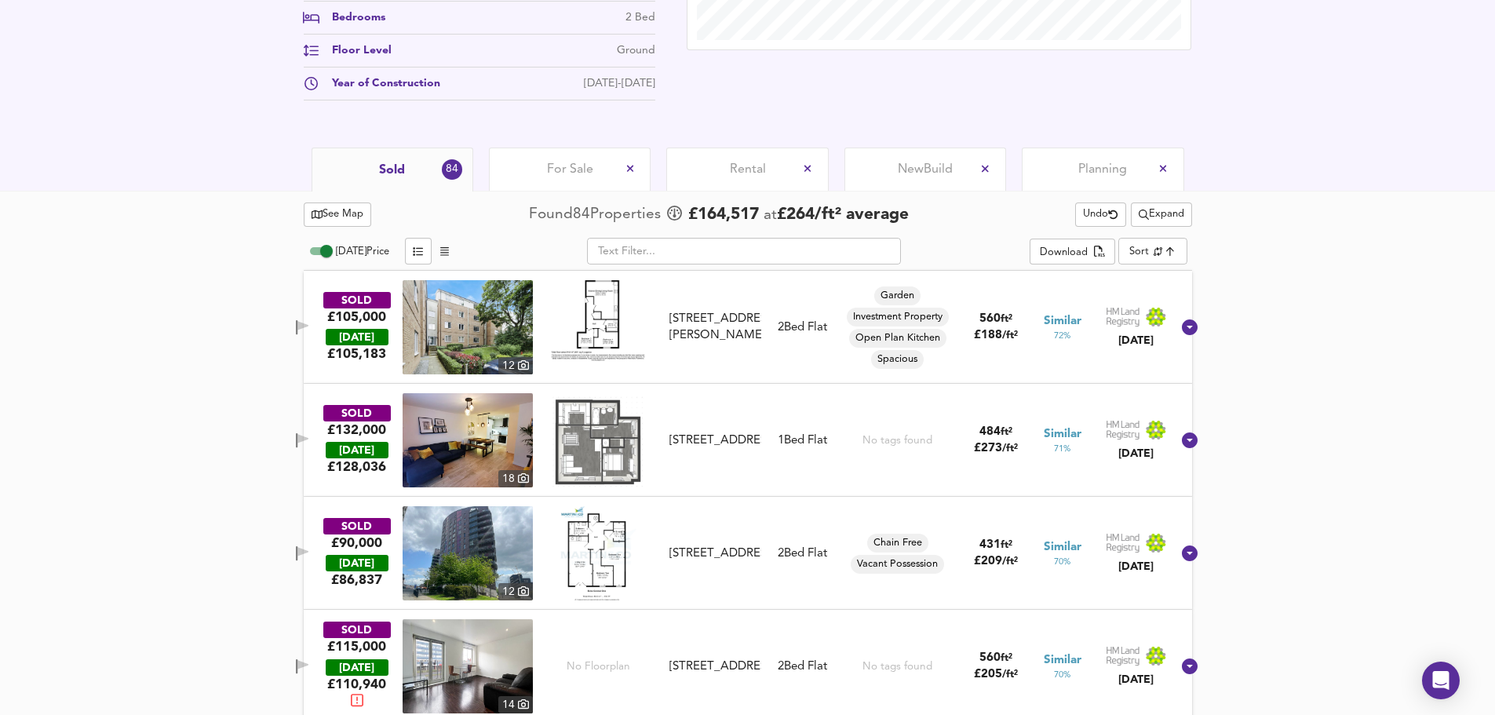
drag, startPoint x: 322, startPoint y: 324, endPoint x: 322, endPoint y: 436, distance: 112.2
click at [308, 324] on icon "button" at bounding box center [302, 325] width 11 height 9
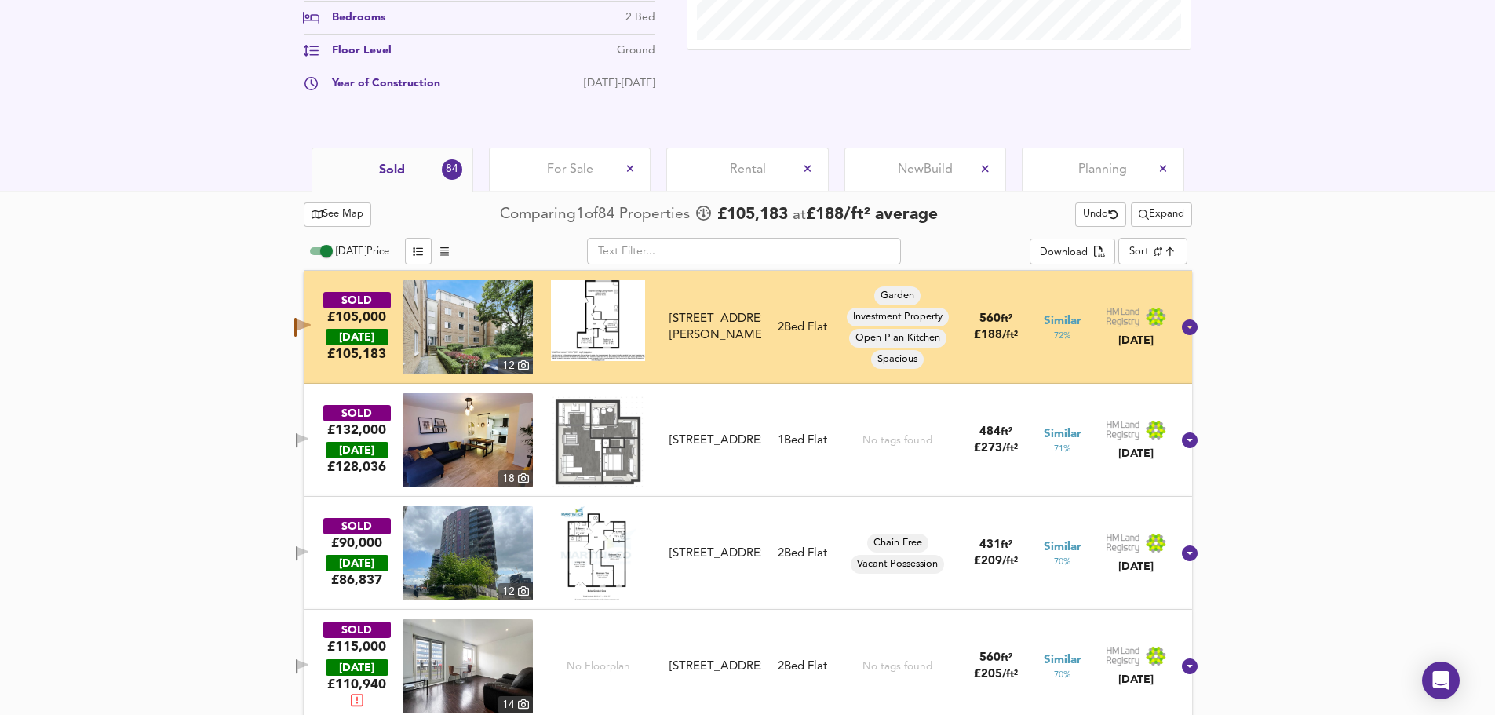
scroll to position [817, 0]
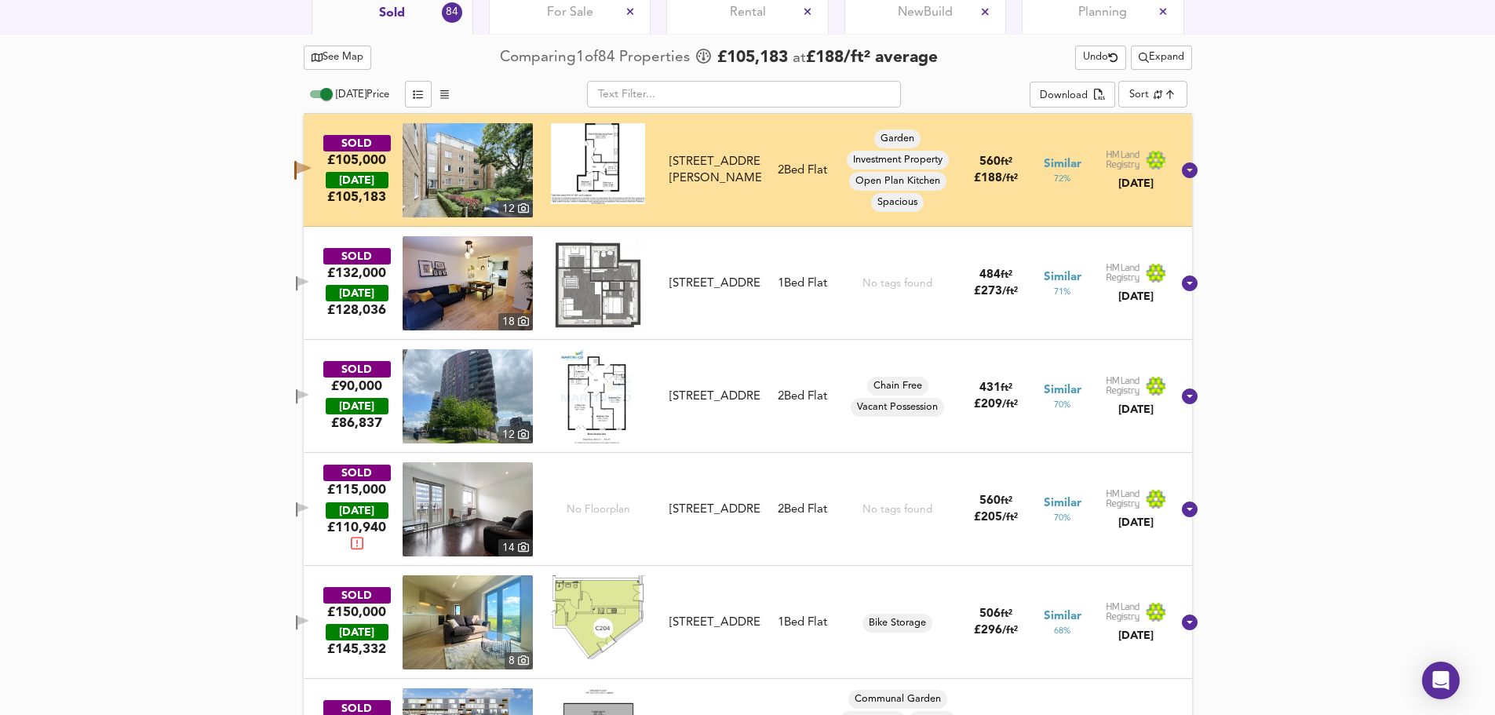
click at [309, 389] on icon "button" at bounding box center [302, 396] width 13 height 15
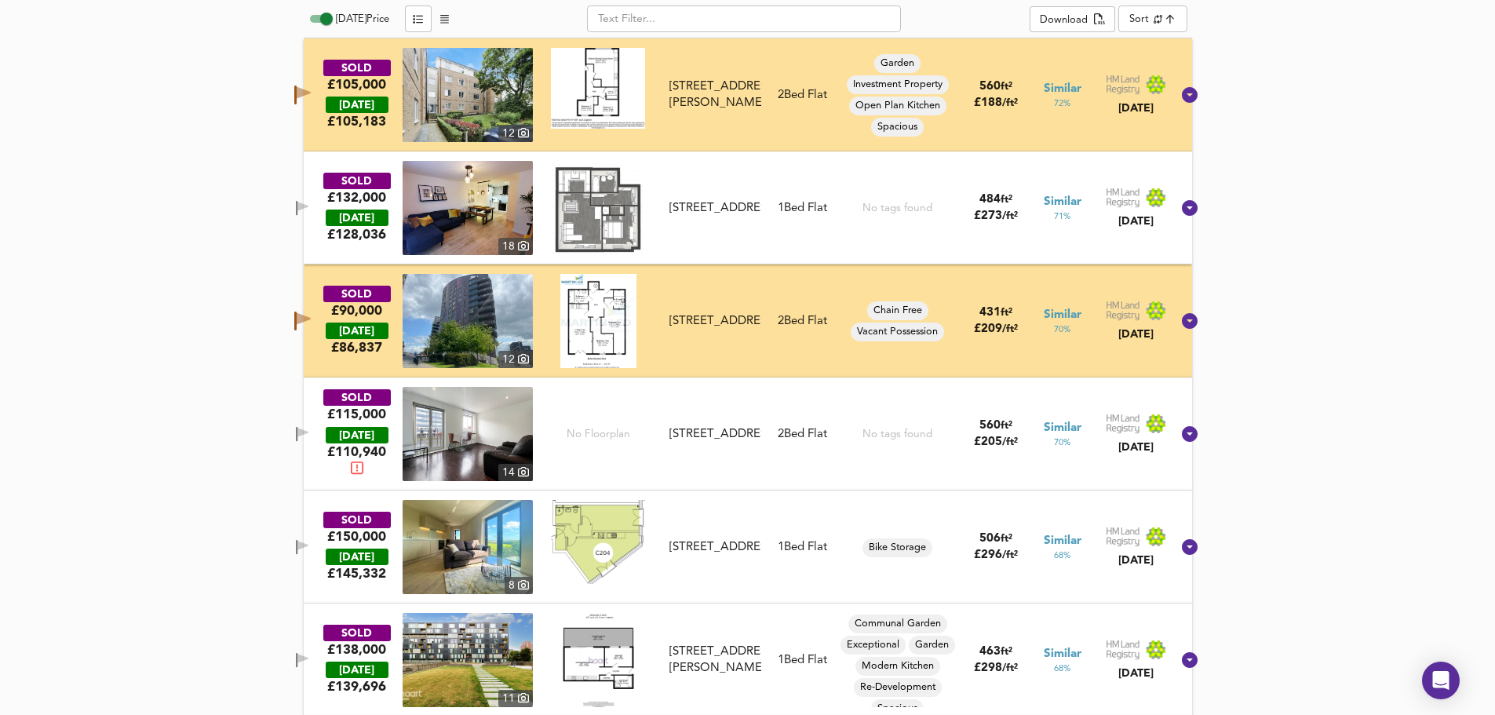
scroll to position [974, 0]
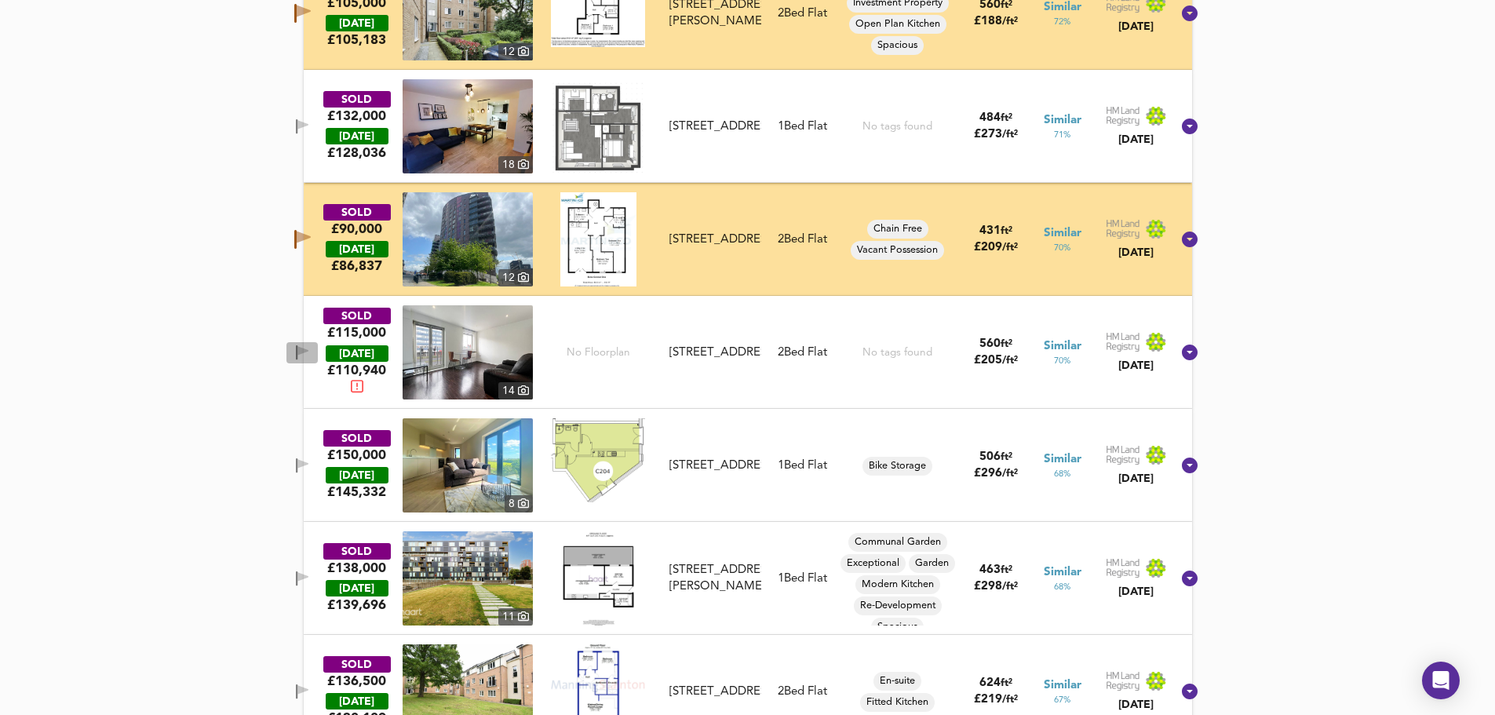
click at [313, 342] on button "button" at bounding box center [301, 352] width 31 height 21
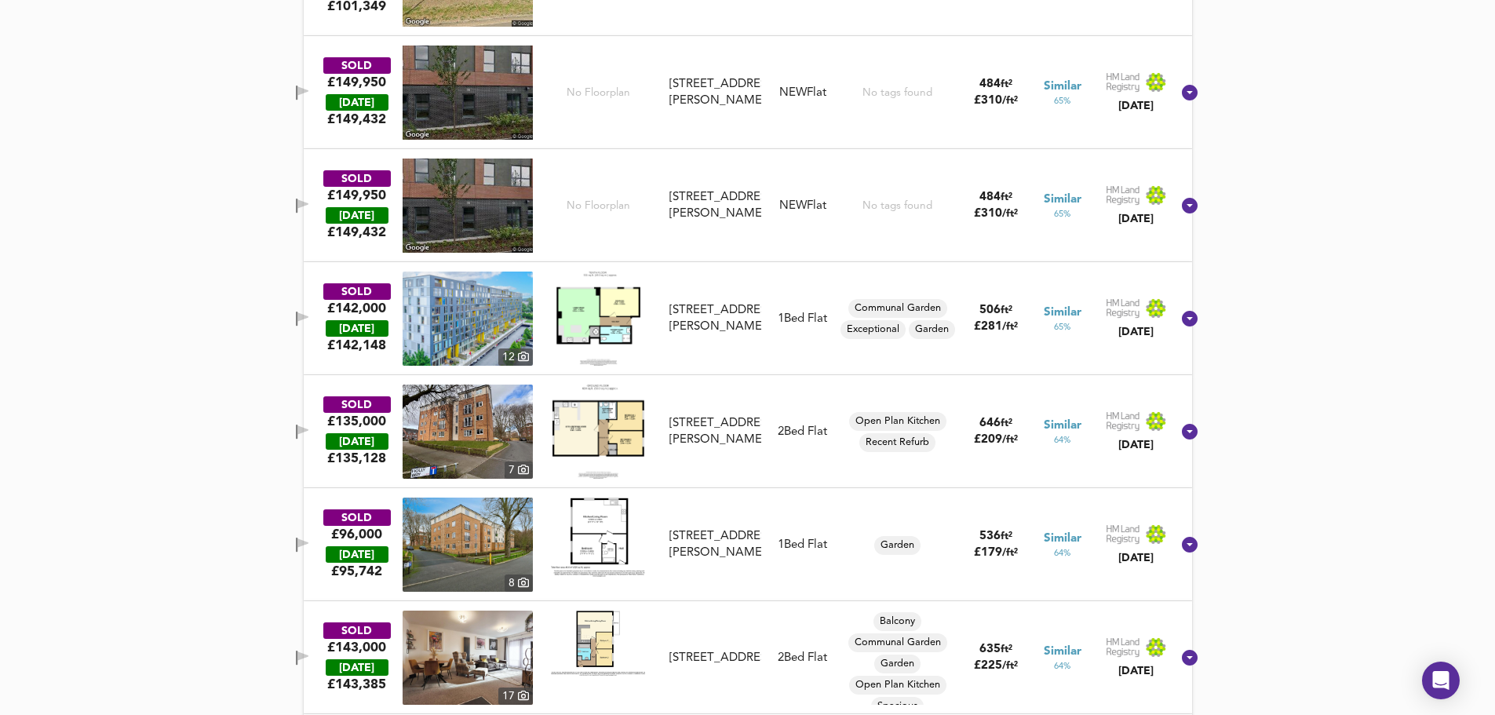
scroll to position [1810, 0]
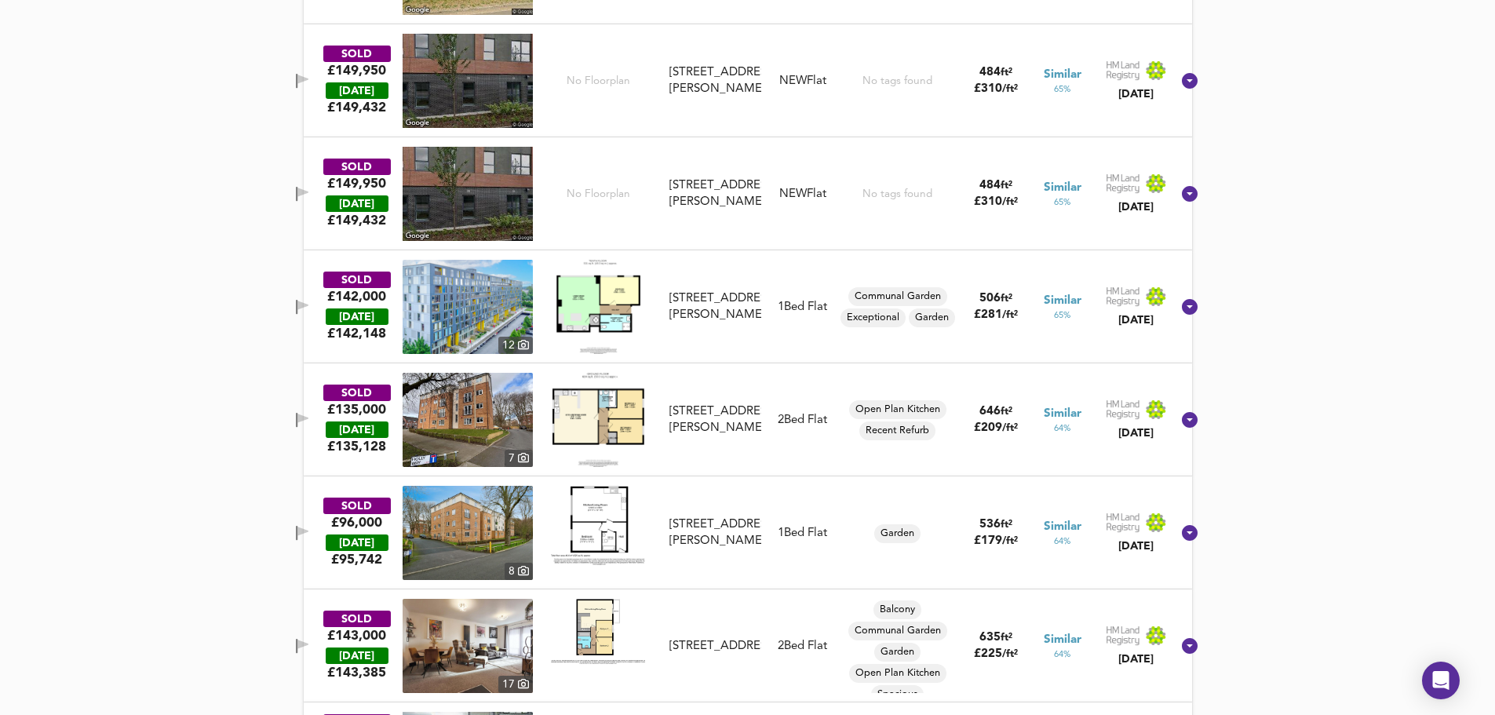
click at [308, 415] on icon "button" at bounding box center [302, 418] width 11 height 9
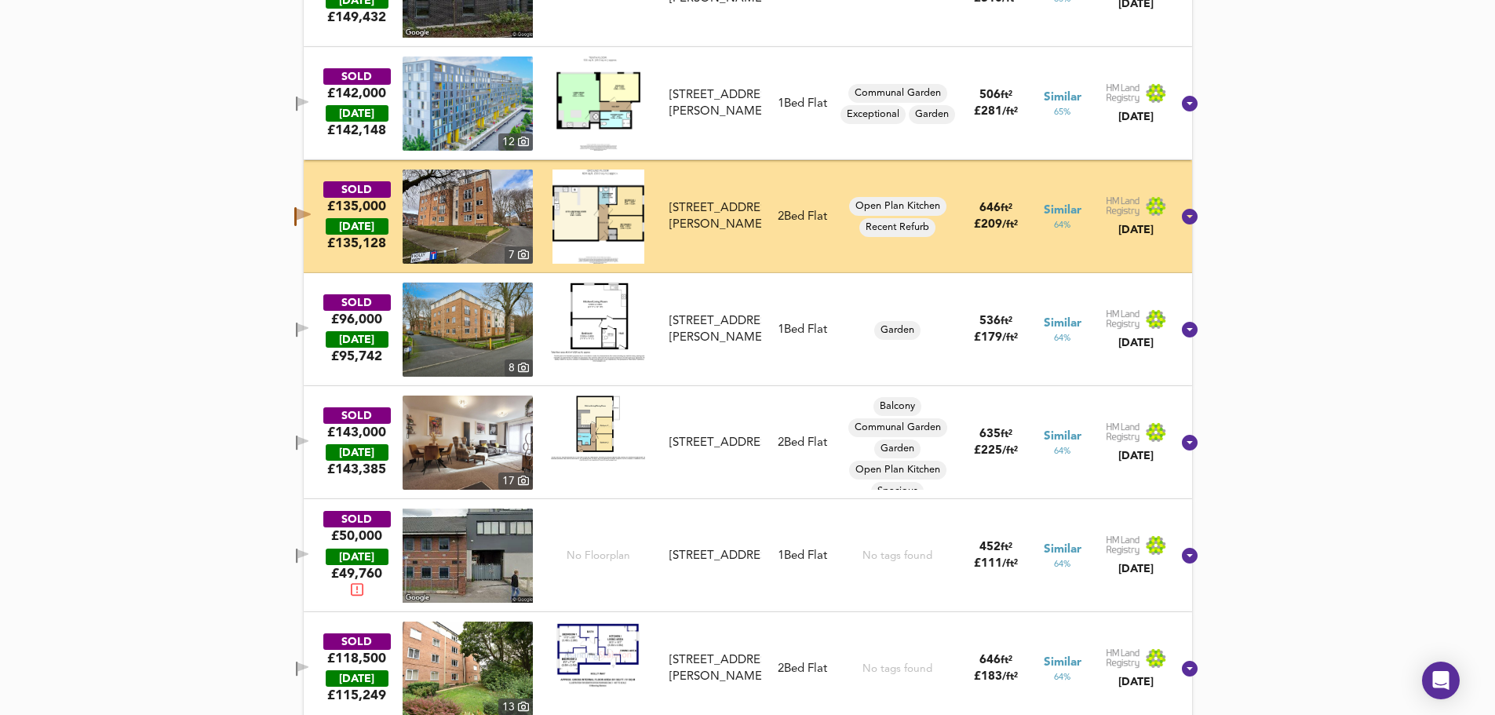
scroll to position [2020, 0]
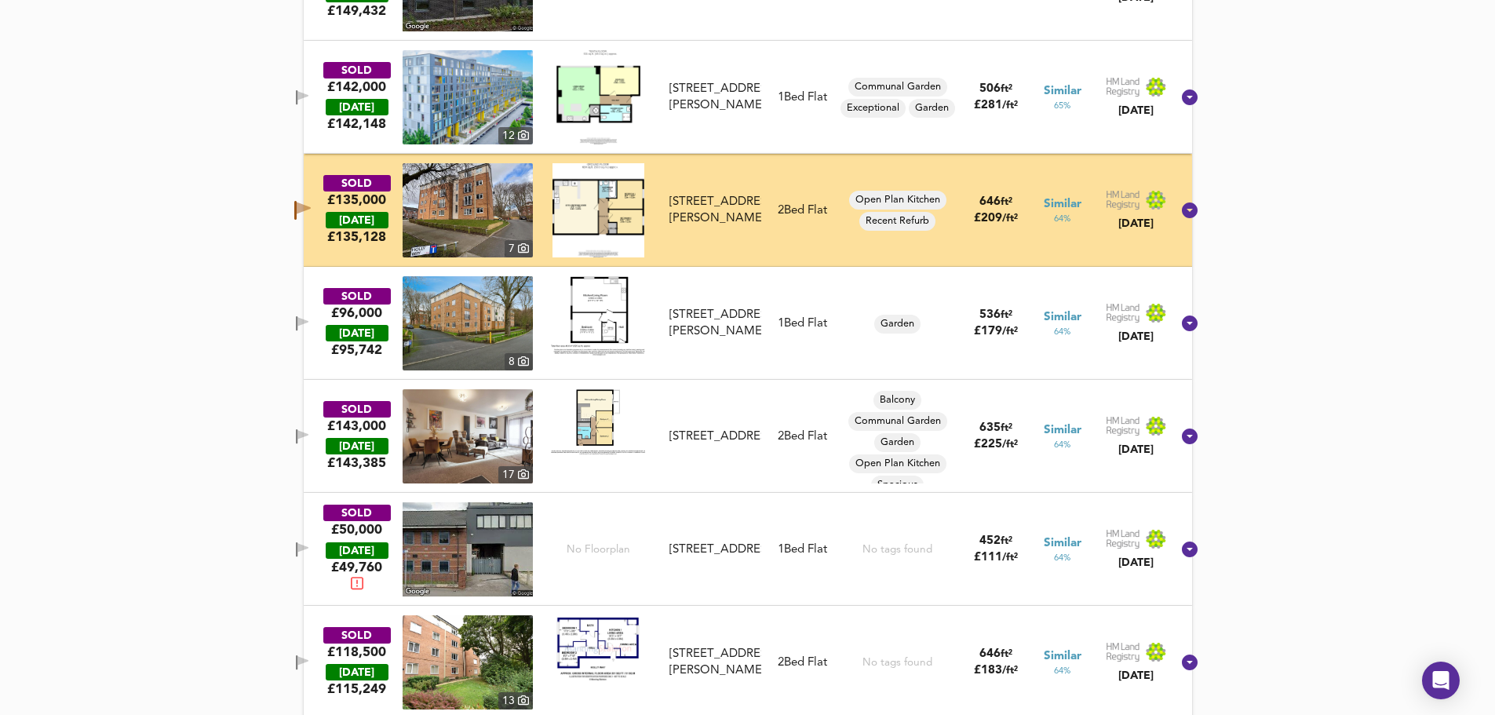
click at [297, 439] on icon "button" at bounding box center [297, 436] width 2 height 15
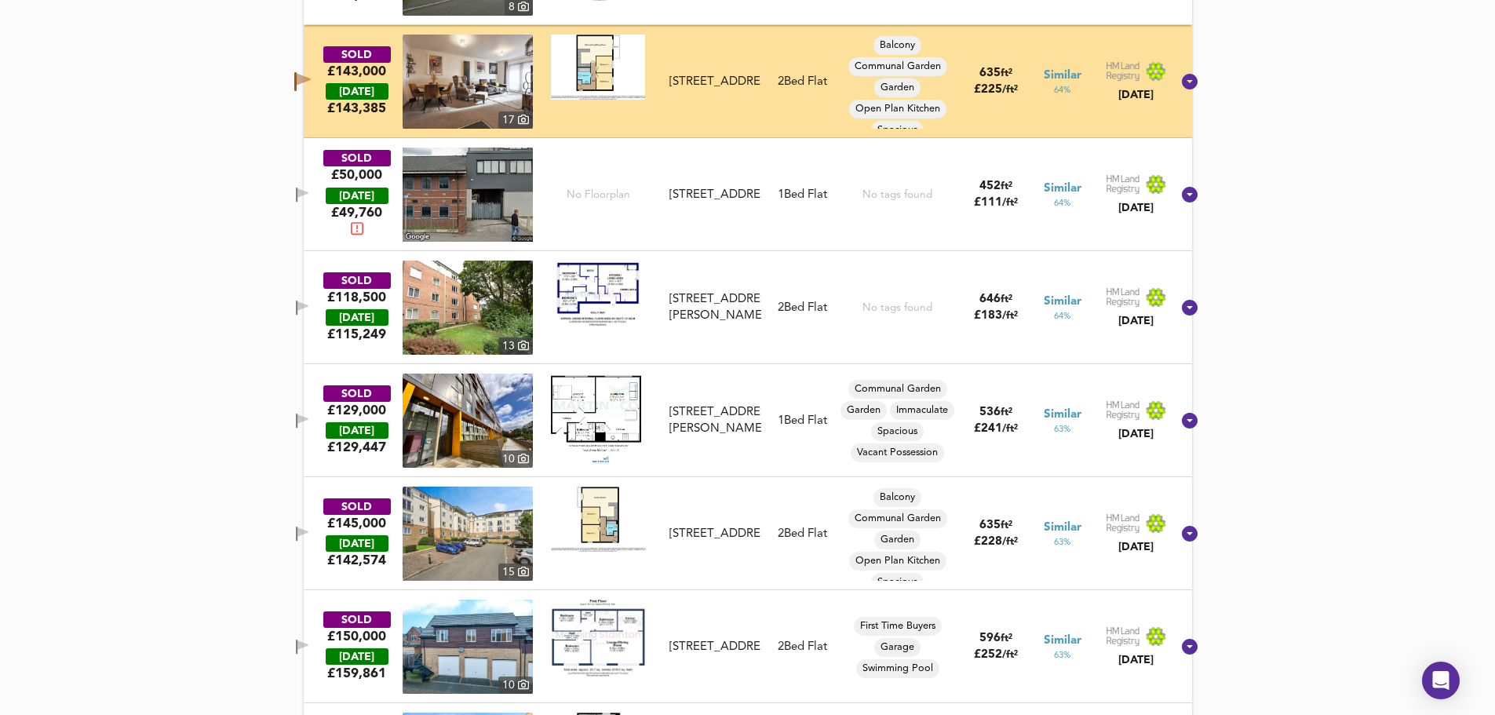
scroll to position [2386, 0]
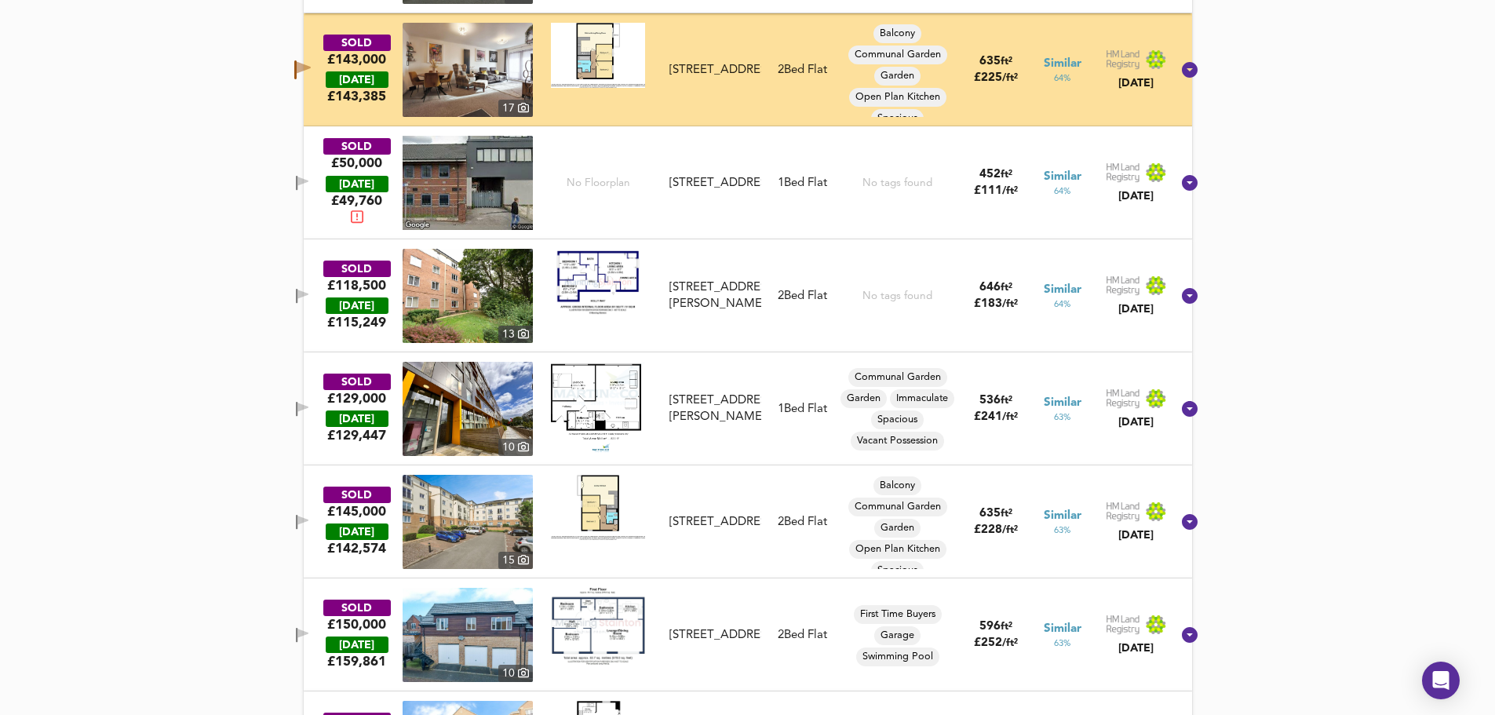
click at [313, 299] on span "button" at bounding box center [302, 296] width 24 height 15
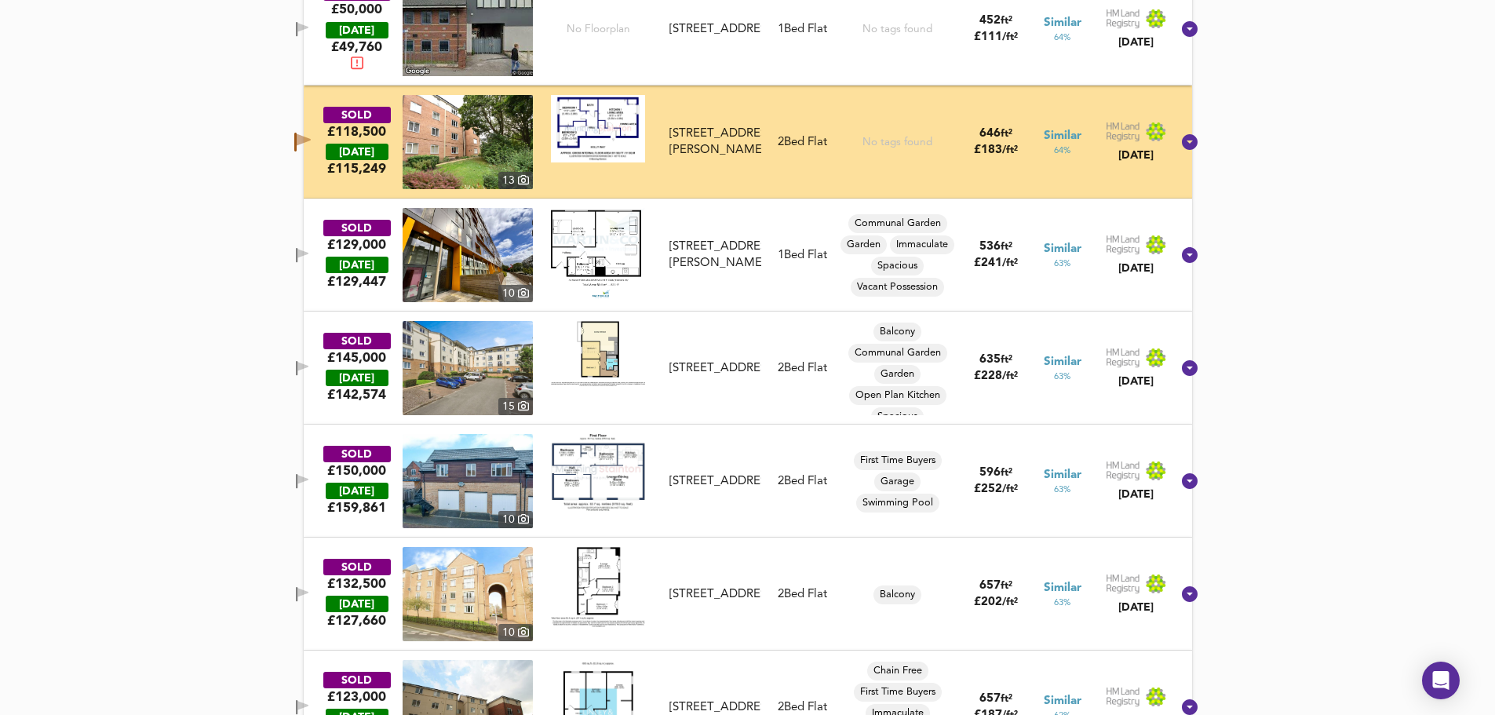
scroll to position [2543, 0]
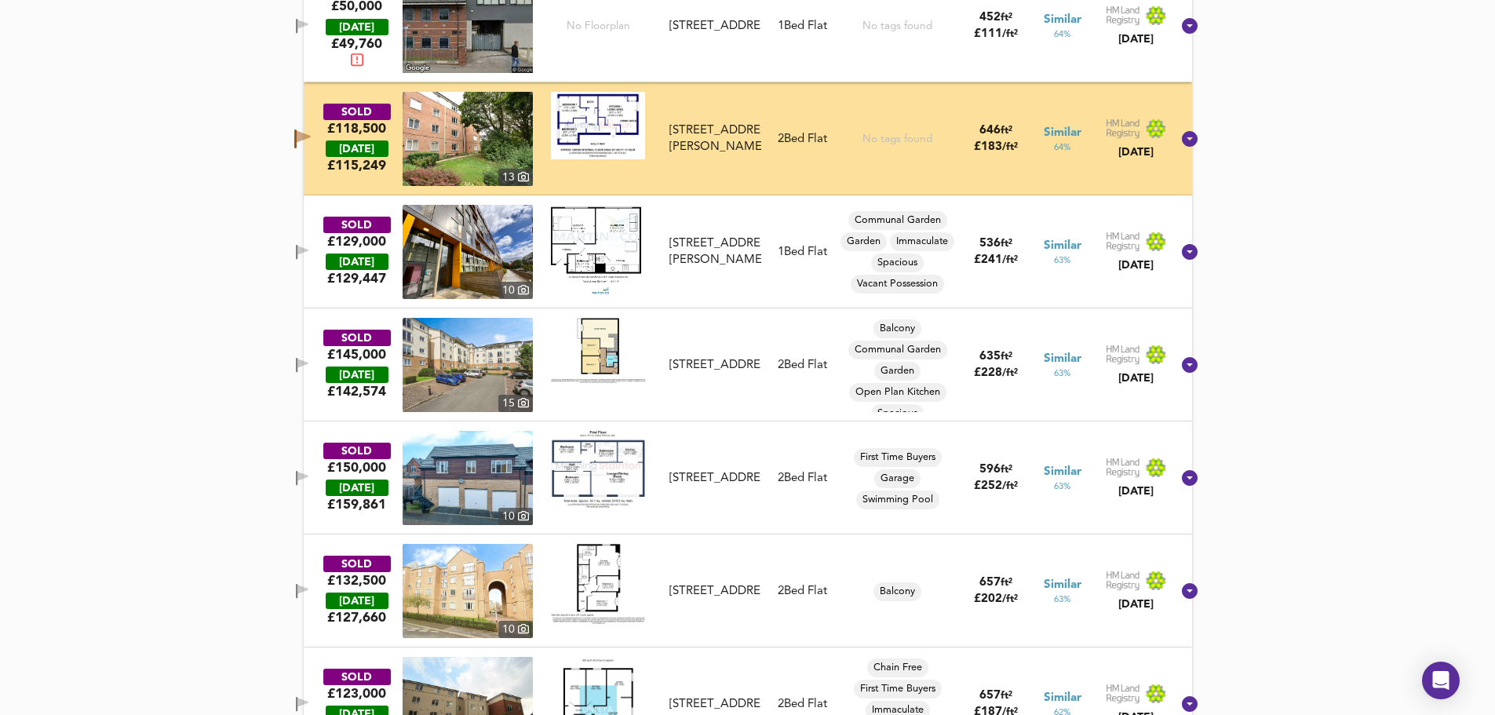
click at [308, 364] on icon "button" at bounding box center [302, 363] width 11 height 9
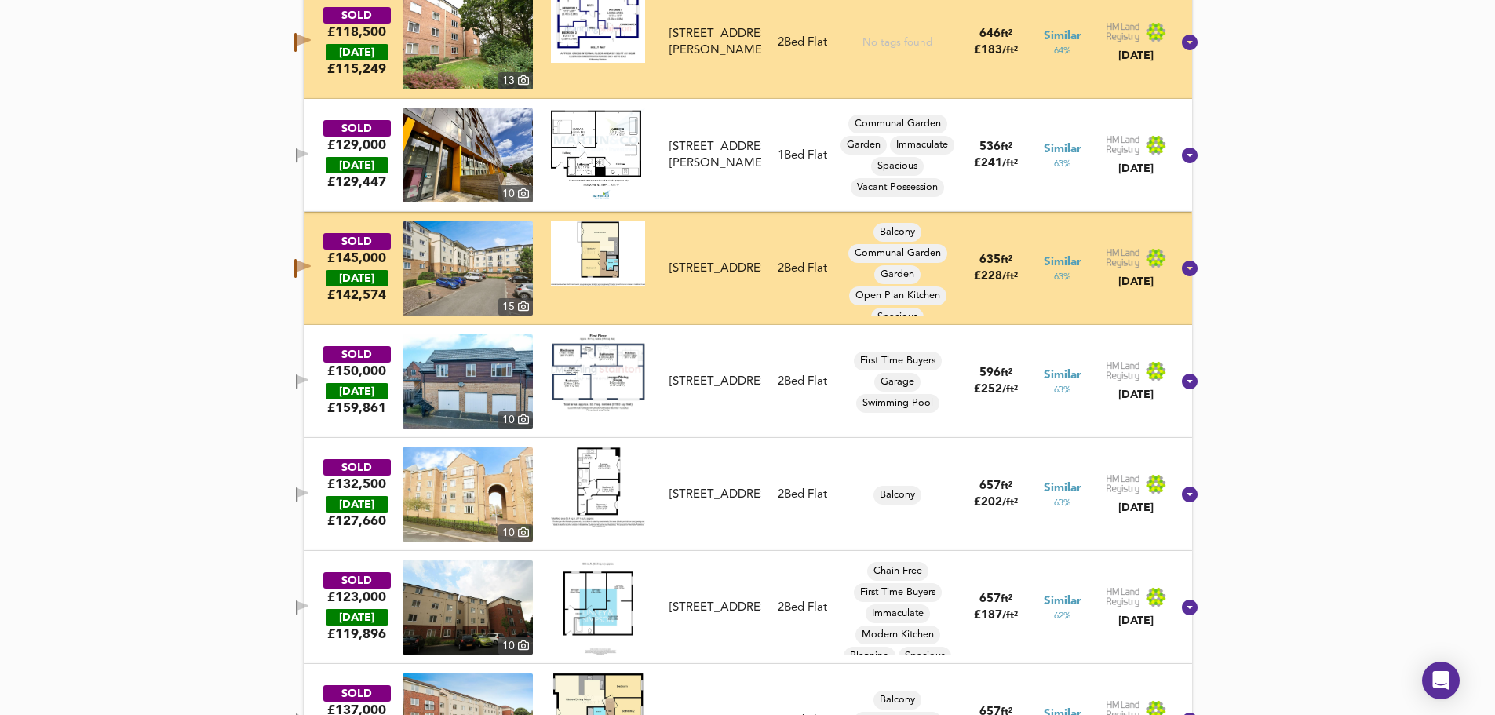
scroll to position [2648, 0]
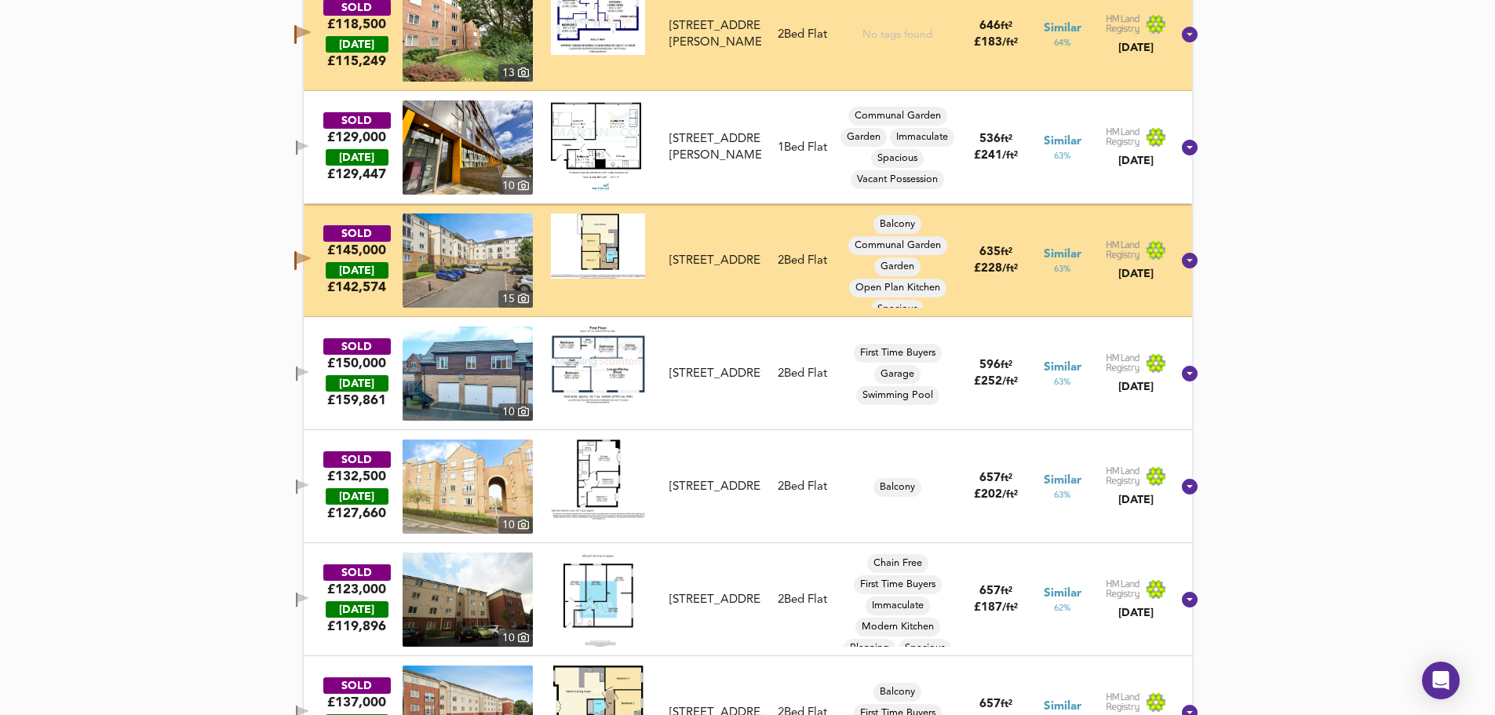
click at [309, 368] on icon "button" at bounding box center [302, 373] width 13 height 15
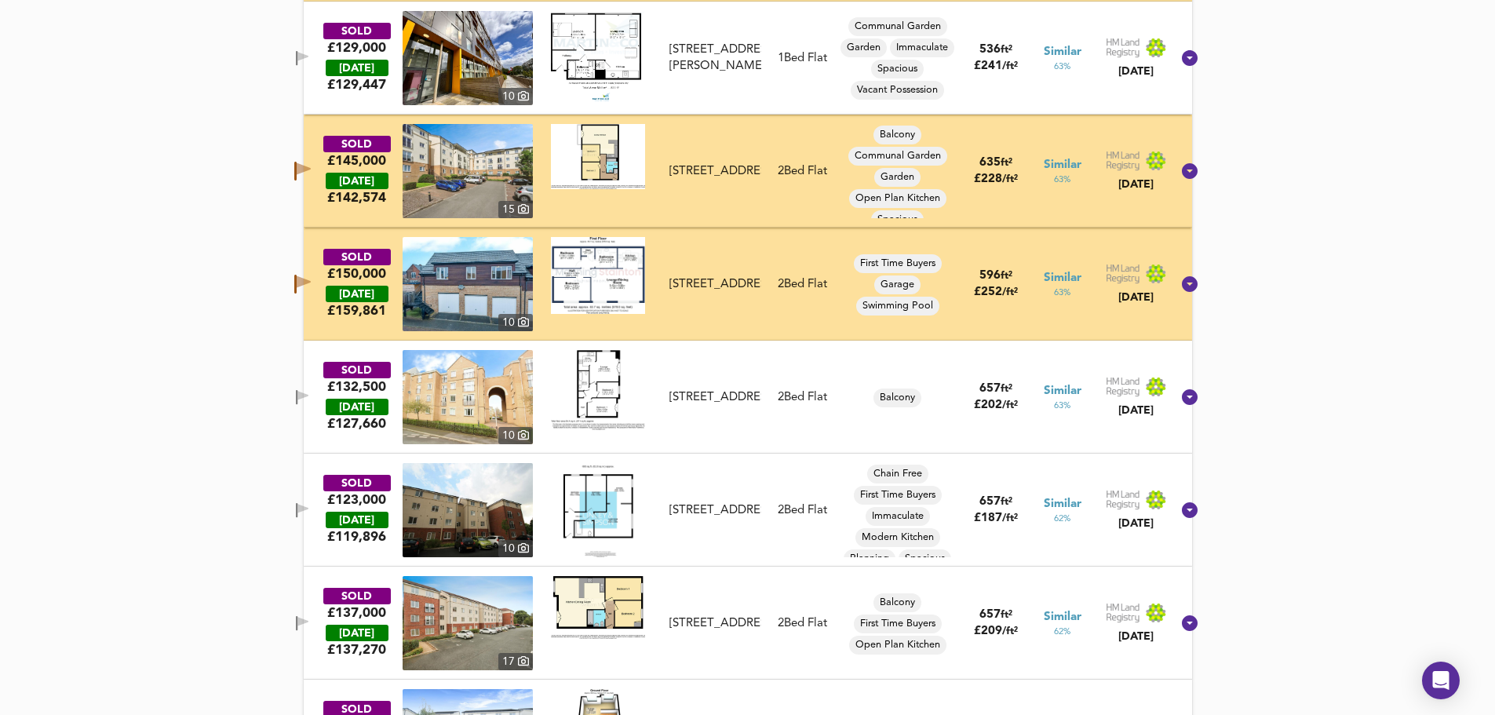
scroll to position [2752, 0]
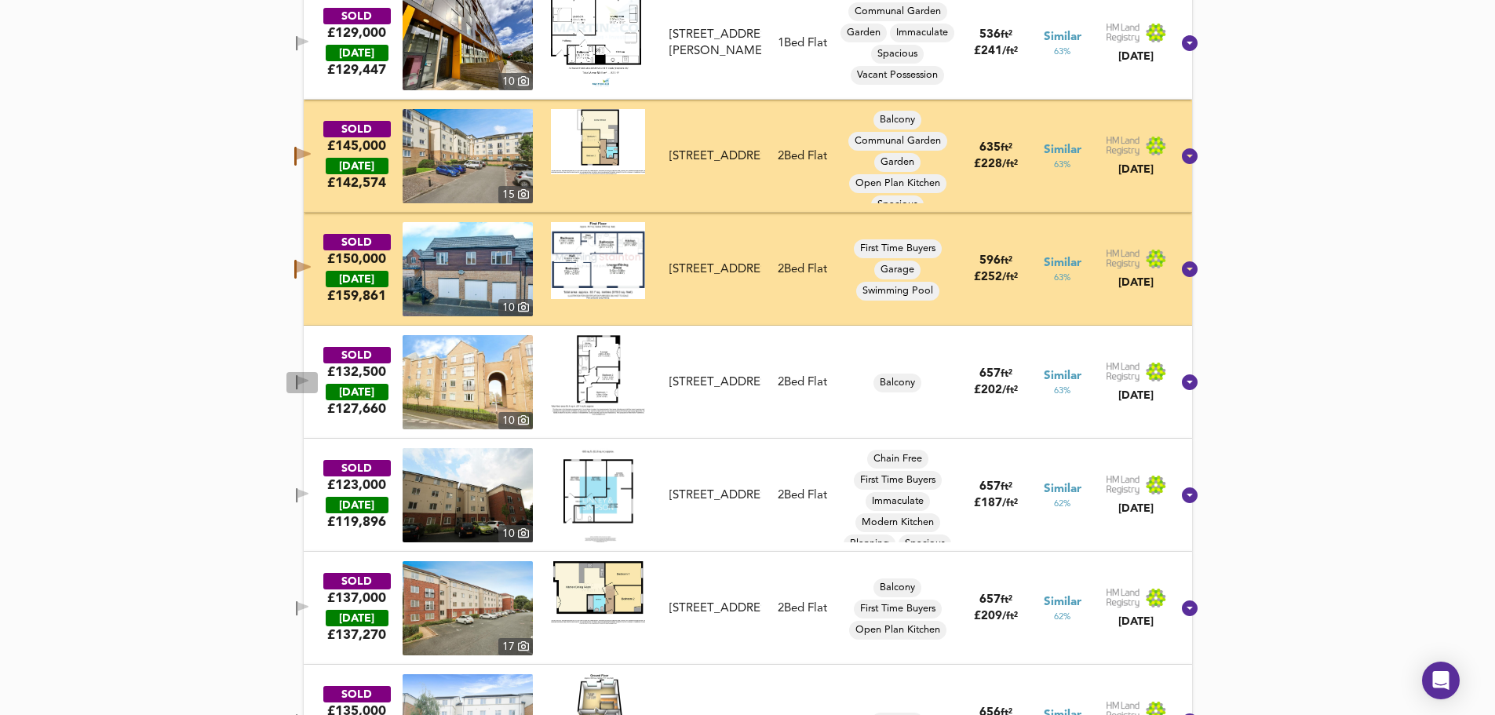
click at [309, 377] on icon "button" at bounding box center [302, 382] width 13 height 15
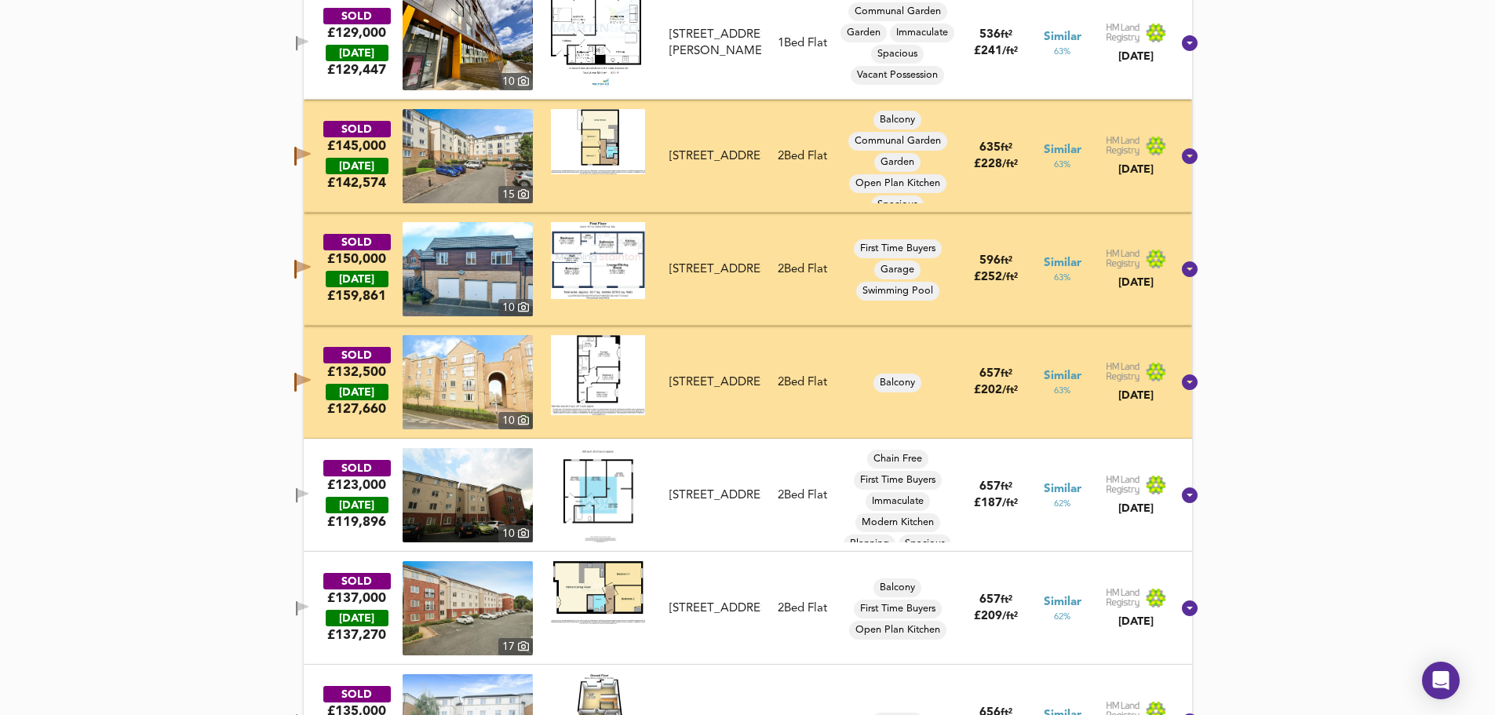
click at [309, 492] on icon "button" at bounding box center [302, 495] width 13 height 15
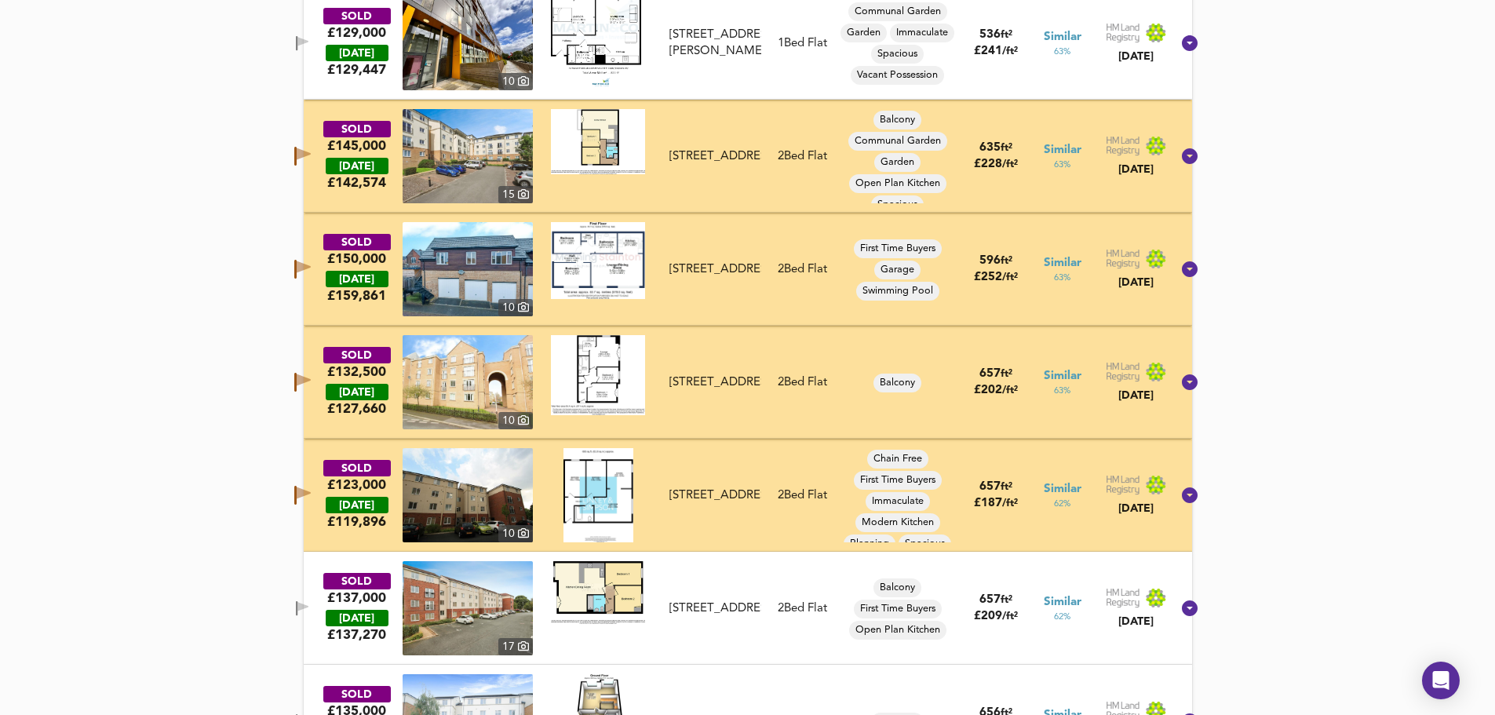
scroll to position [3014, 0]
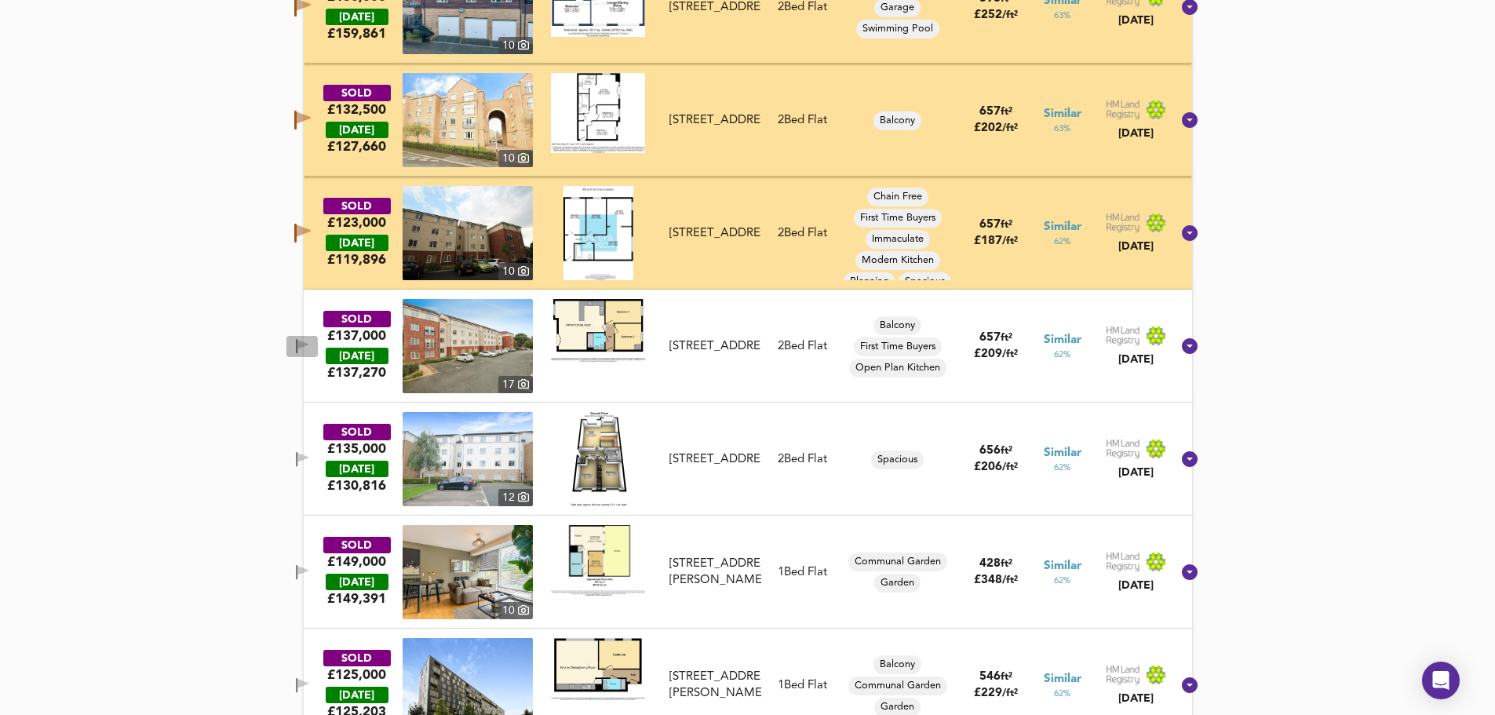
click at [297, 342] on icon "button" at bounding box center [297, 346] width 2 height 15
click at [309, 454] on icon "button" at bounding box center [302, 459] width 13 height 15
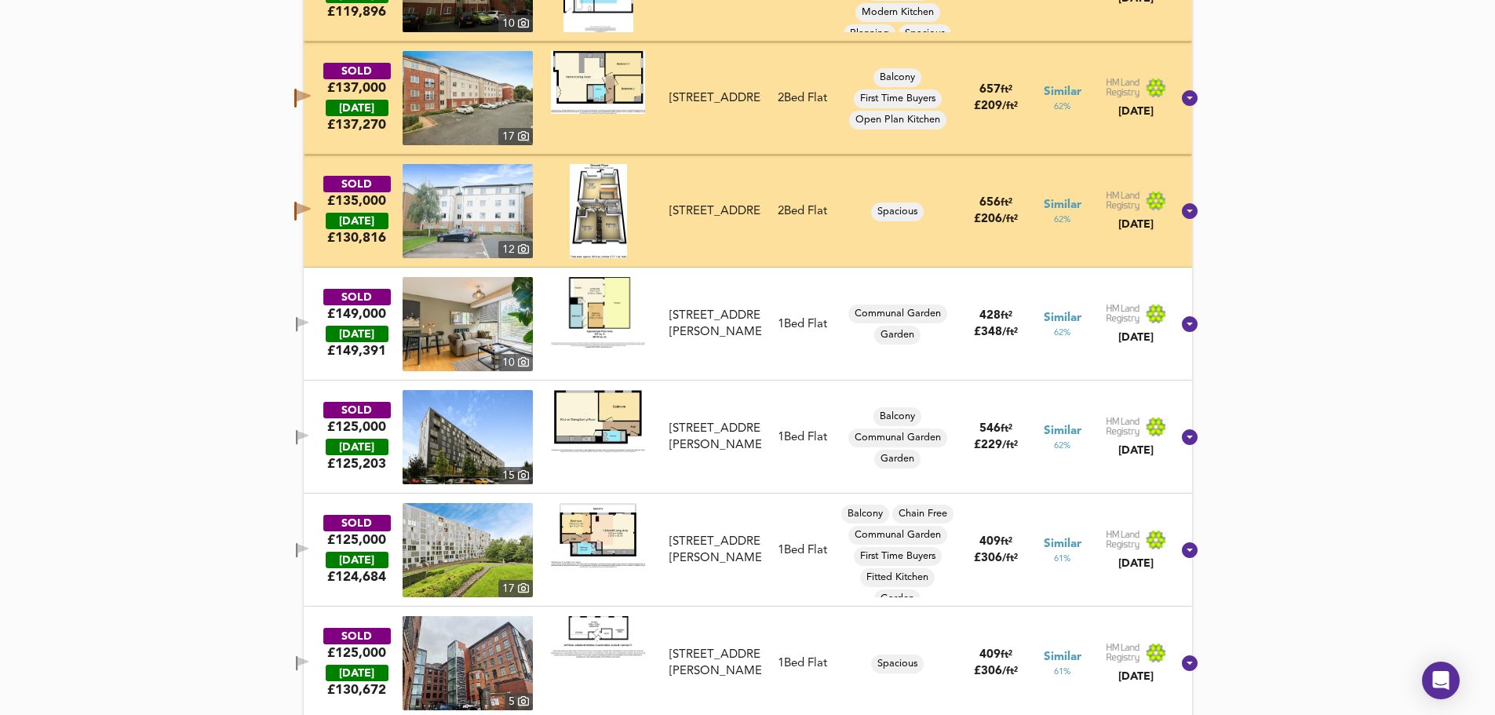
scroll to position [3276, 0]
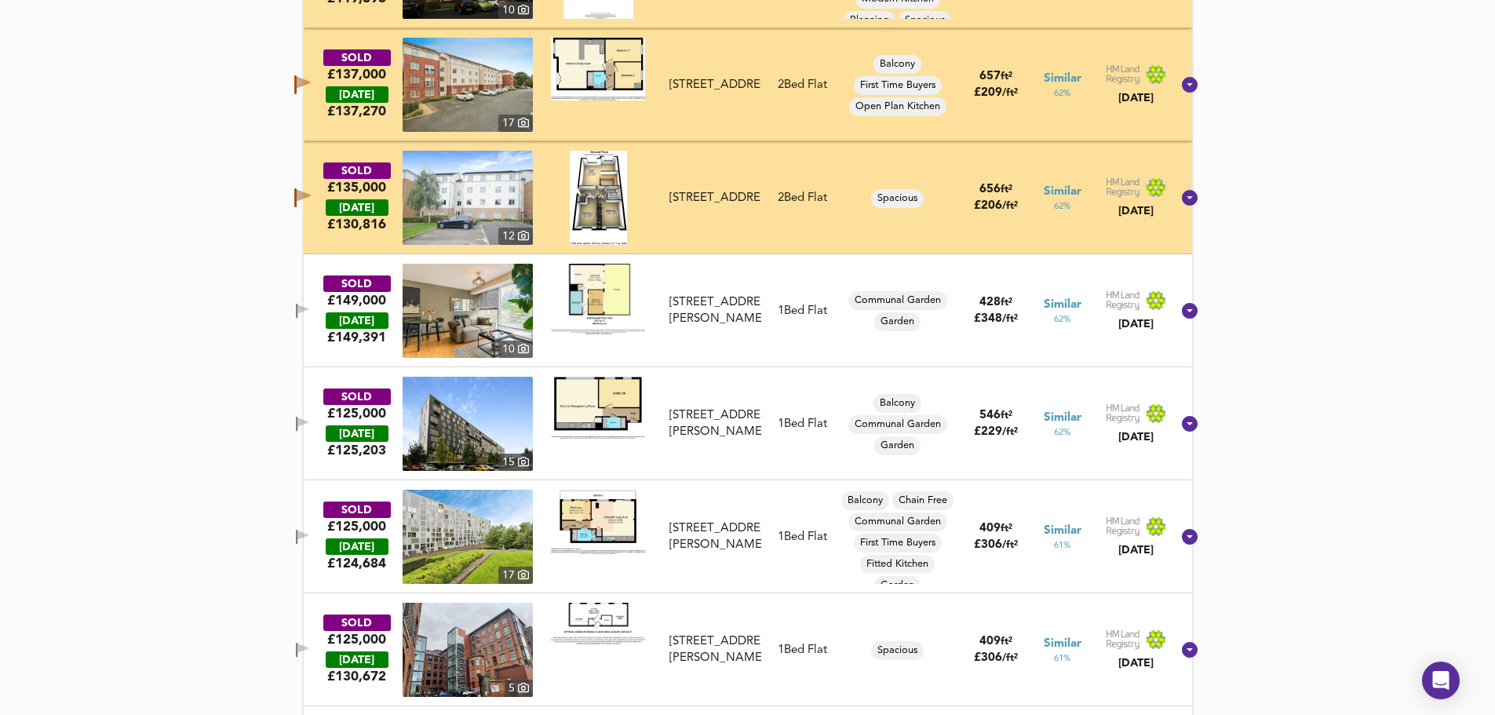
click at [297, 313] on icon "button" at bounding box center [297, 311] width 2 height 15
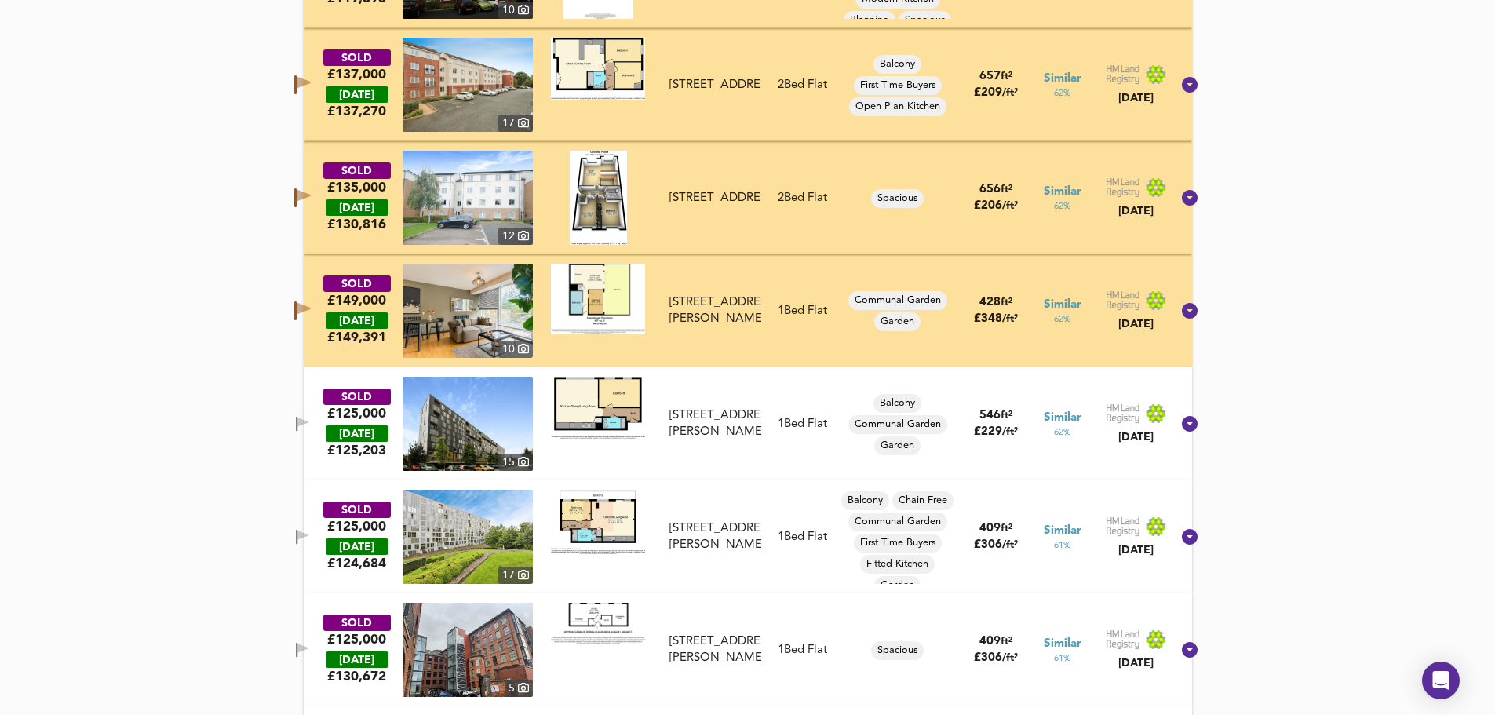
click at [312, 411] on div "SOLD £125,000 TODAY £ 125,203 15 B34 Saxton The Avenue, LS9 8FE B34 Saxton The …" at bounding box center [728, 424] width 885 height 94
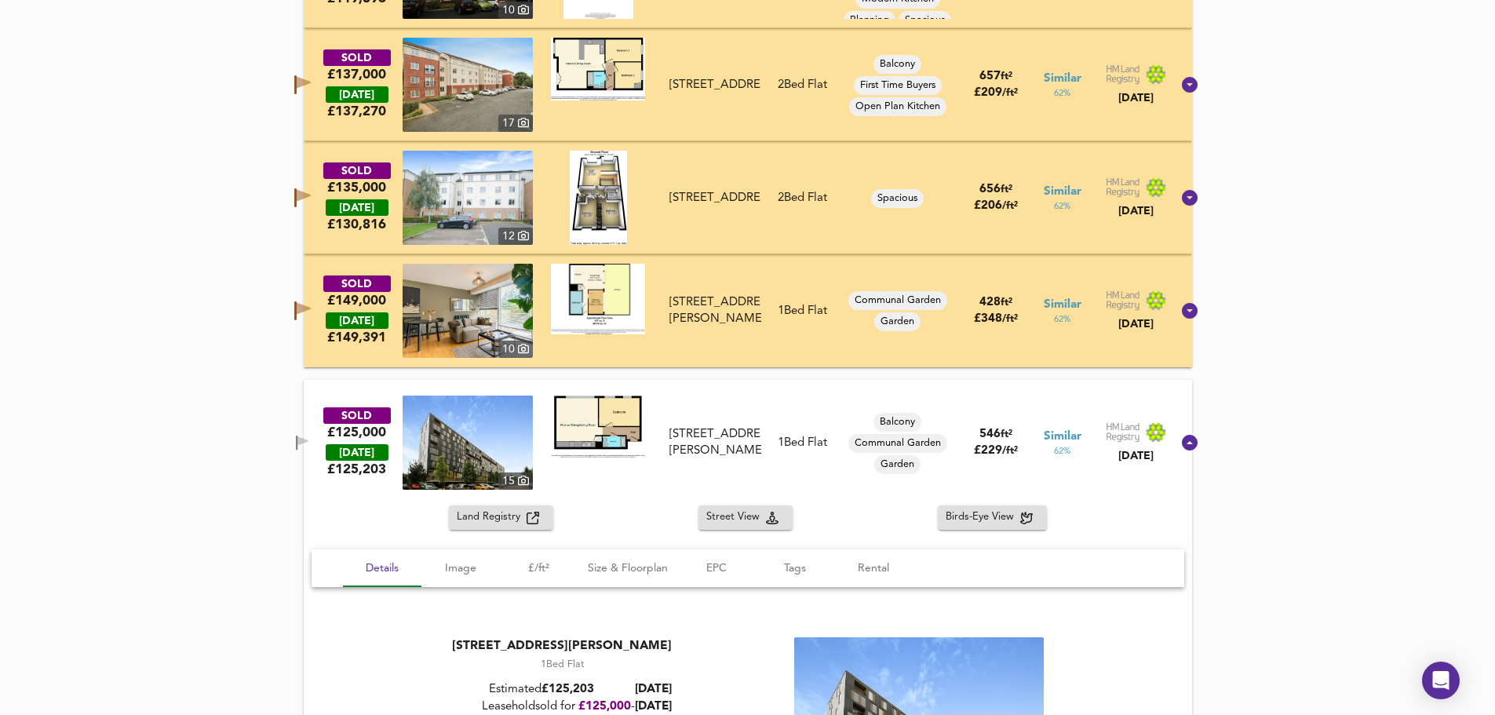
scroll to position [3433, 0]
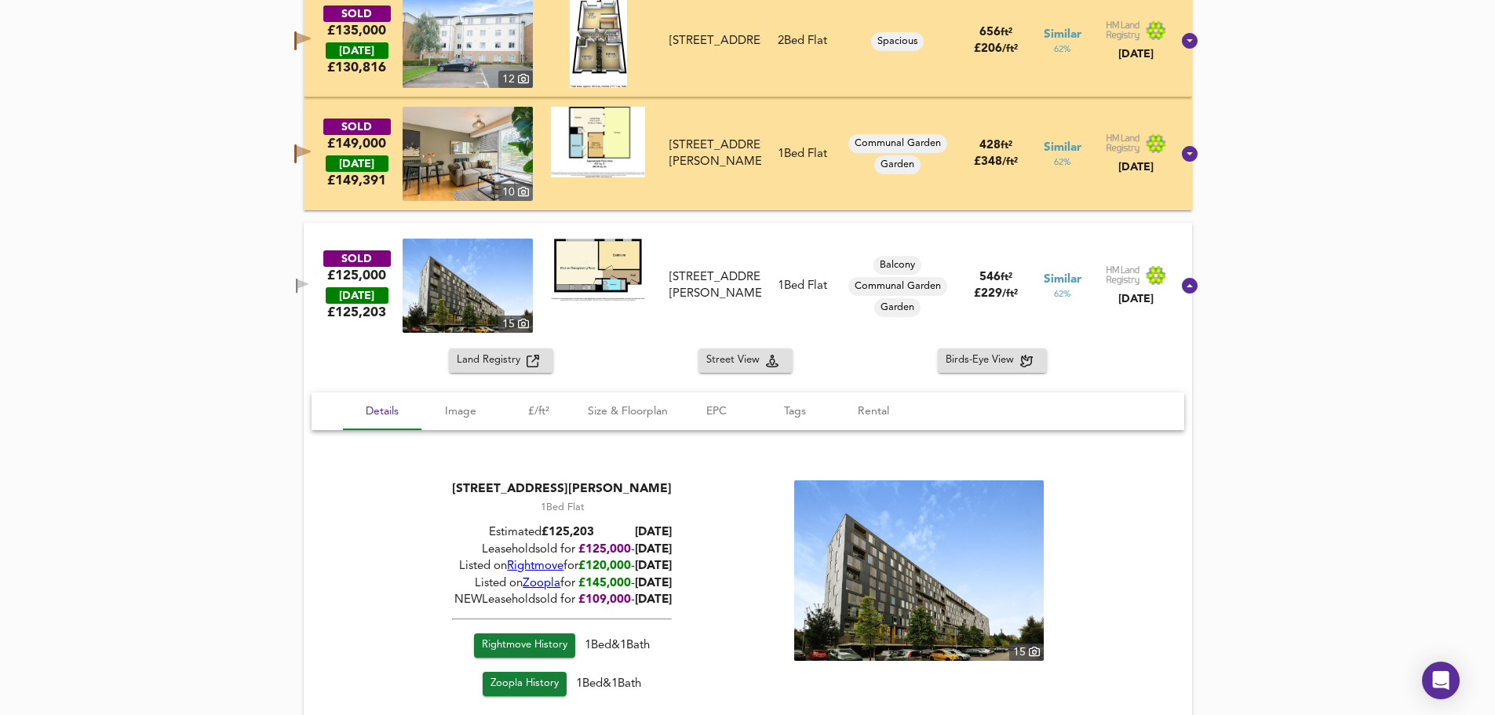
click at [297, 281] on icon "button" at bounding box center [297, 286] width 2 height 15
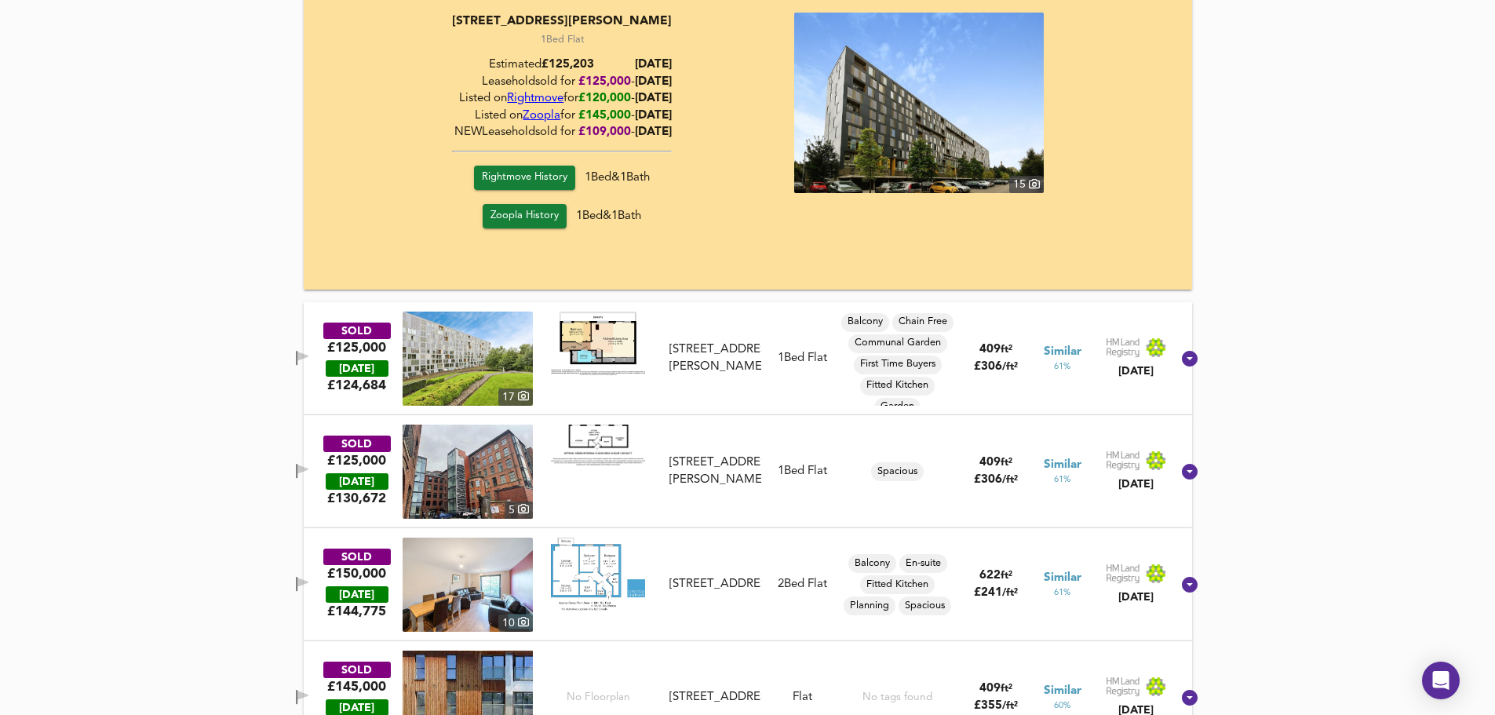
scroll to position [3903, 0]
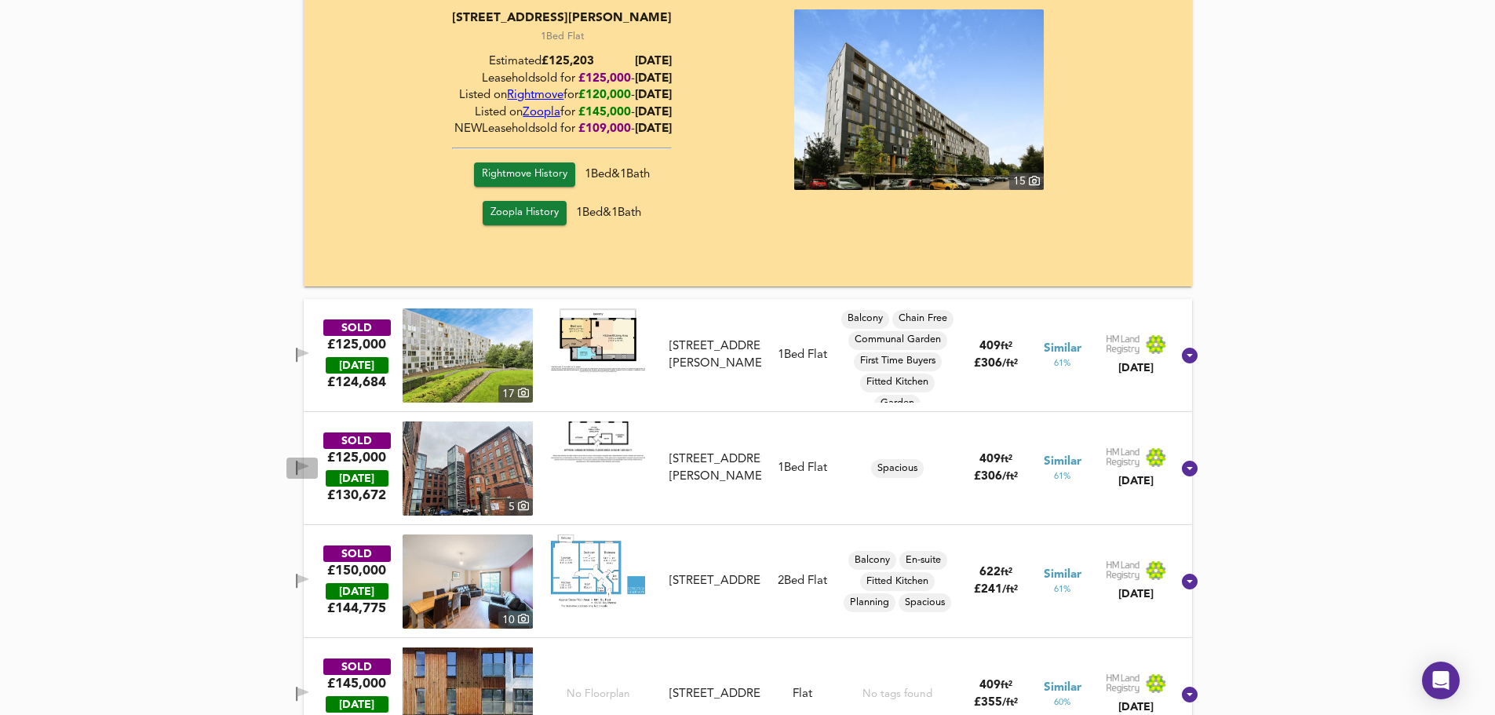
click at [309, 465] on icon "button" at bounding box center [302, 468] width 13 height 15
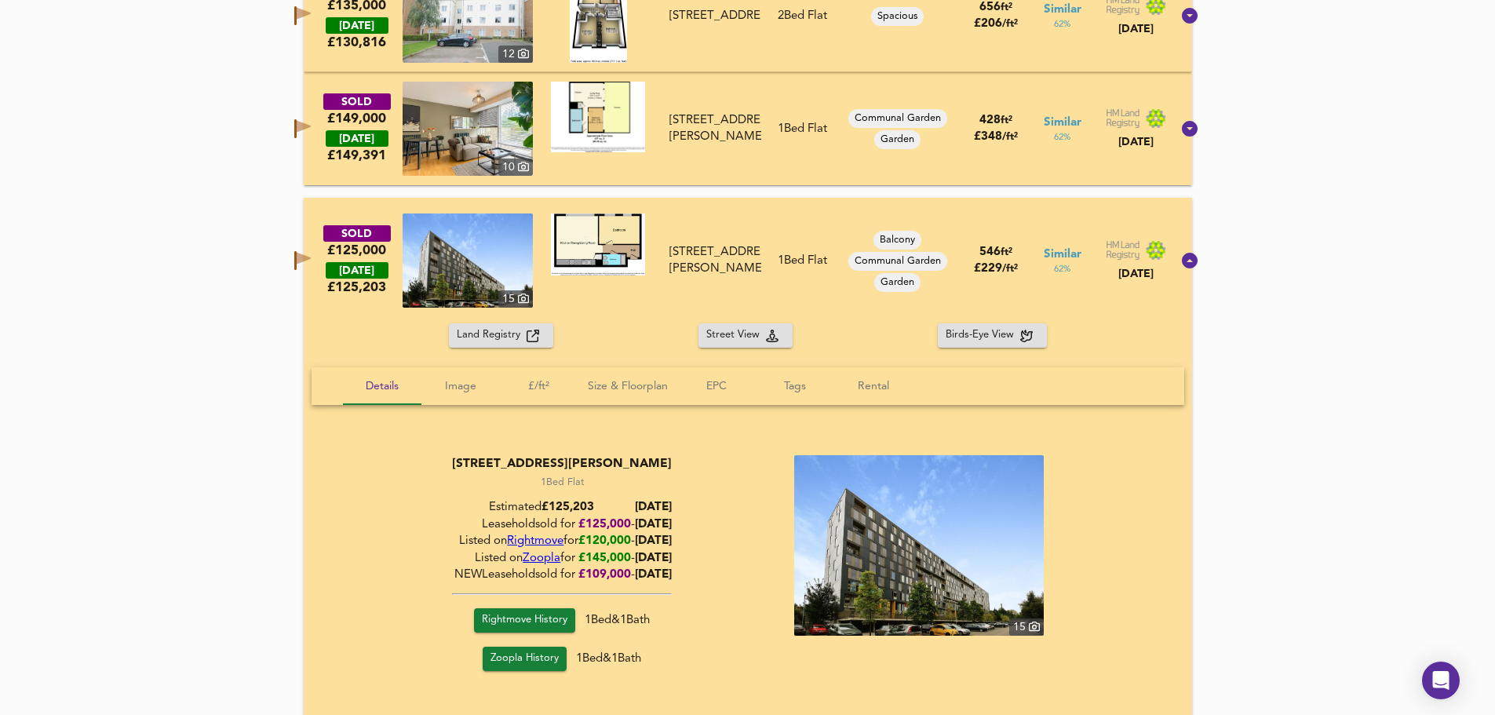
scroll to position [3276, 0]
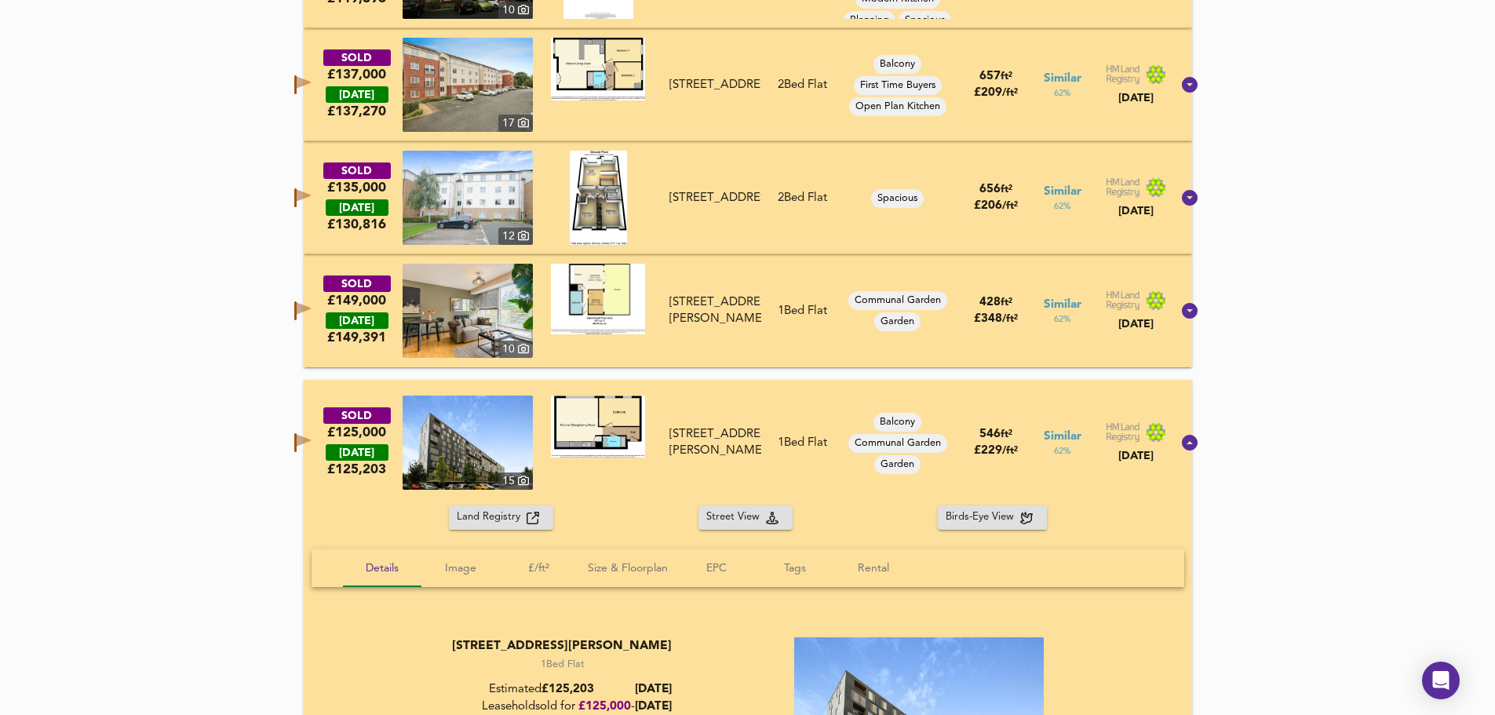
drag, startPoint x: 1455, startPoint y: 271, endPoint x: 1389, endPoint y: 230, distance: 77.5
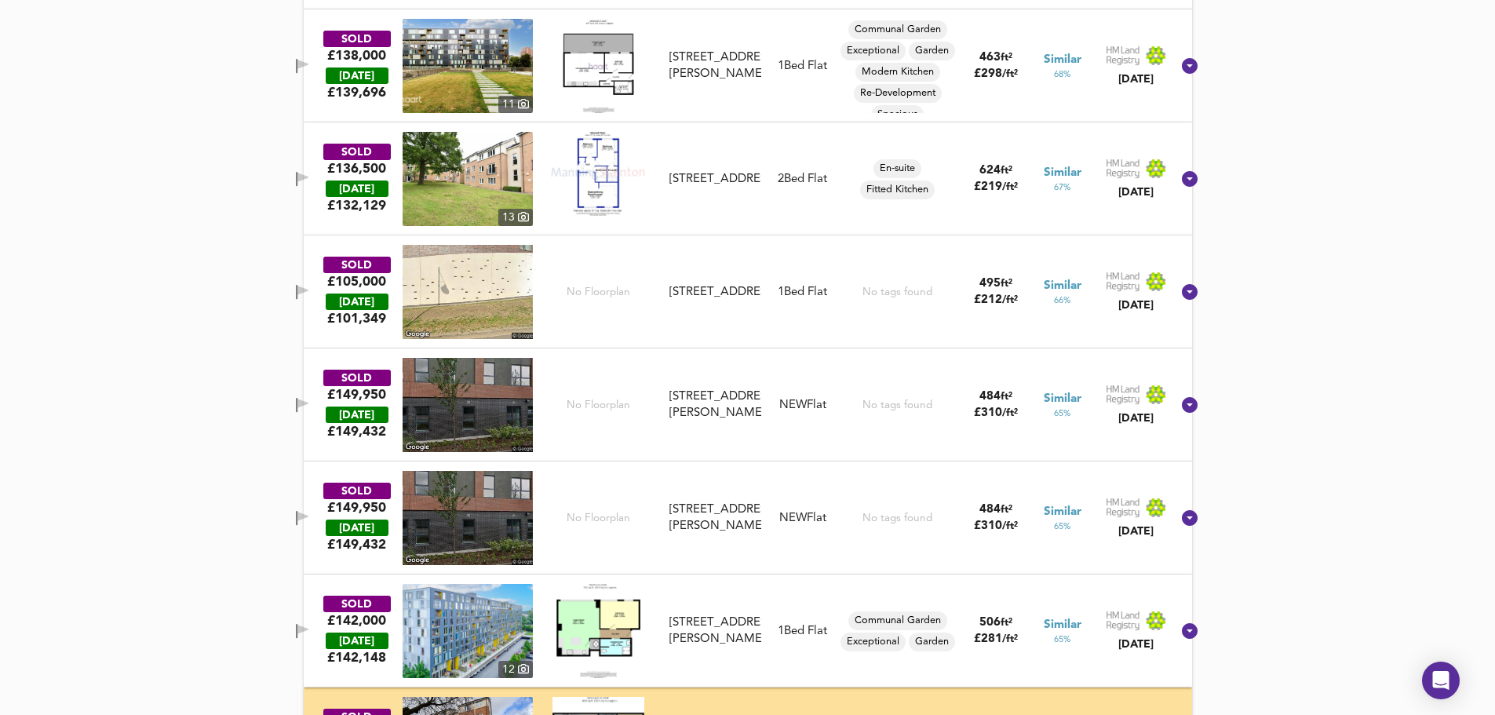
scroll to position [0, 0]
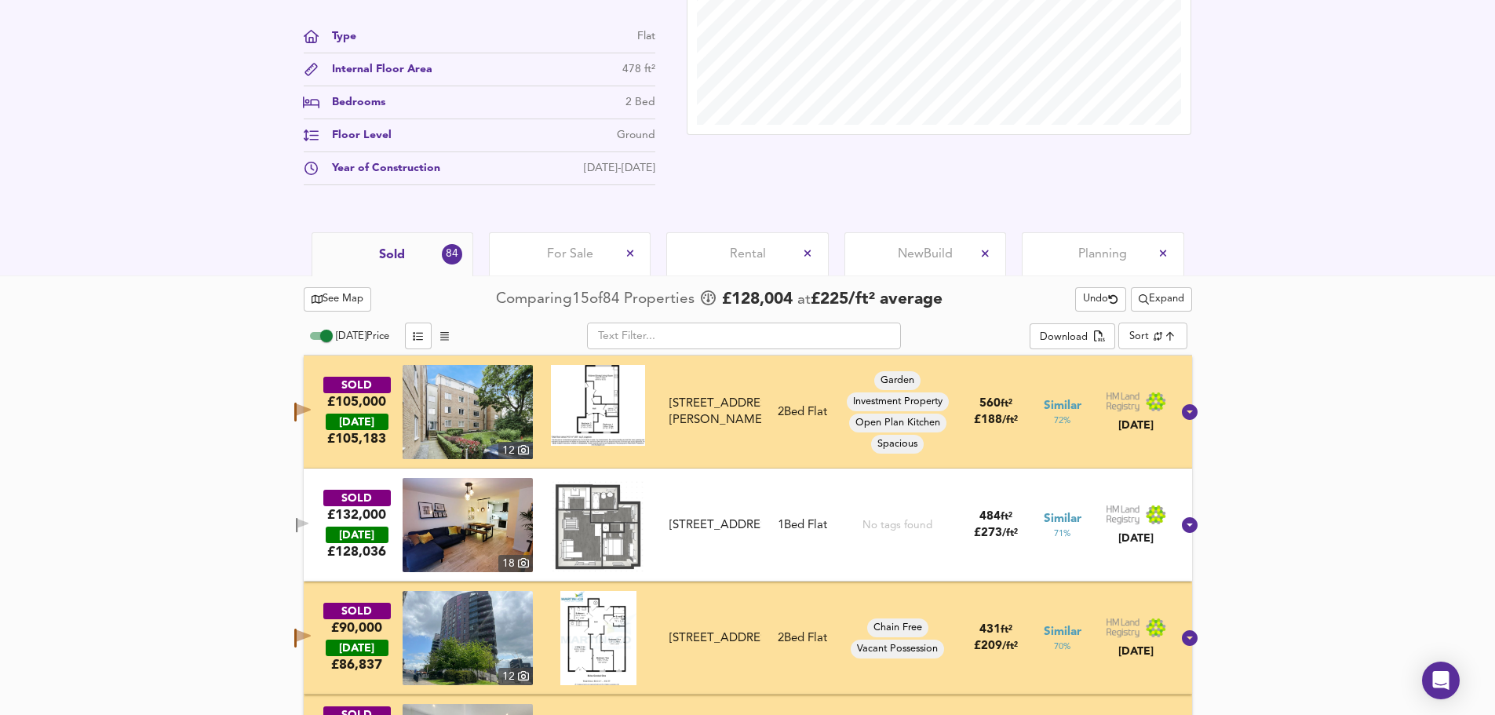
click at [560, 253] on span "For Sale" at bounding box center [570, 254] width 46 height 17
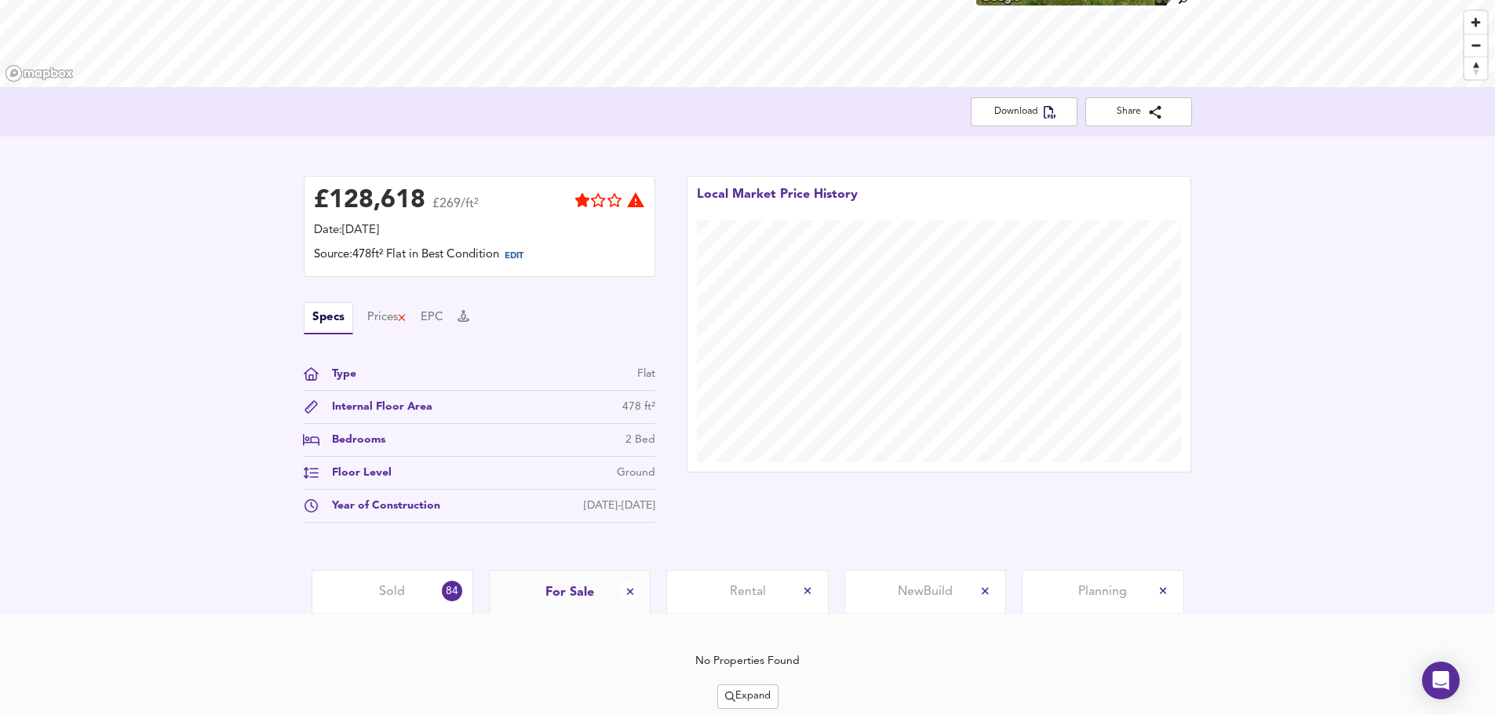
scroll to position [294, 0]
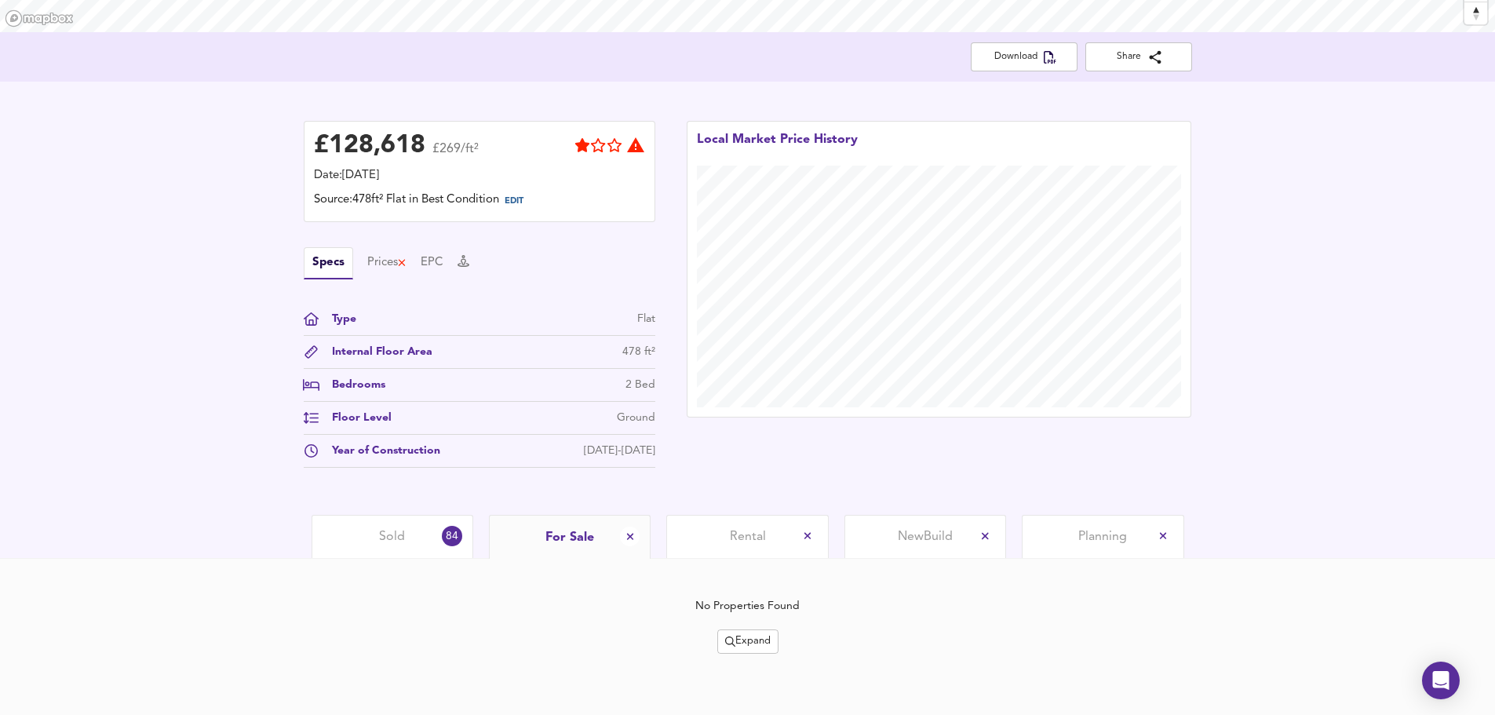
click at [747, 652] on button "Expand" at bounding box center [747, 641] width 61 height 24
click at [749, 560] on icon at bounding box center [751, 561] width 11 height 7
click at [768, 640] on span "Expand" at bounding box center [748, 642] width 46 height 18
click at [768, 561] on li "½ mile 1 mile" at bounding box center [749, 561] width 148 height 25
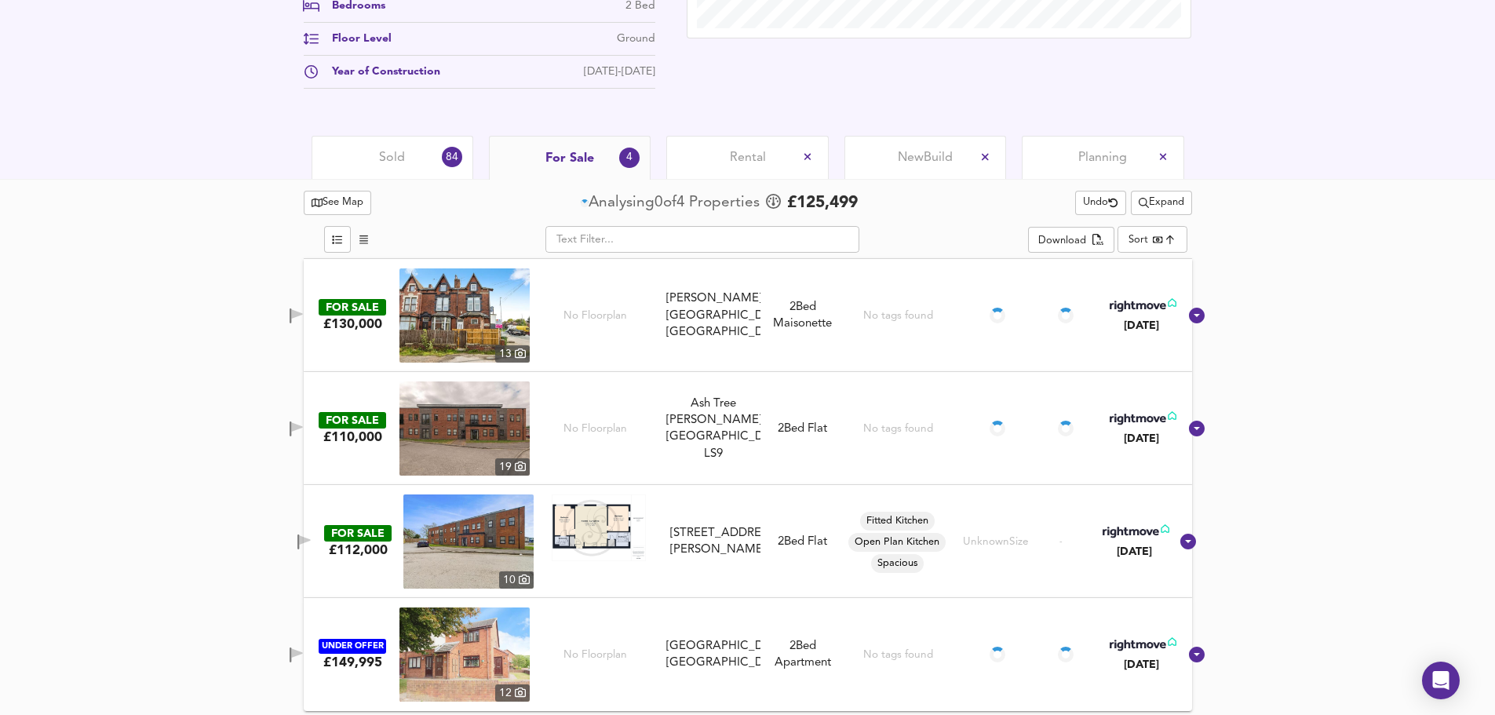
scroll to position [676, 0]
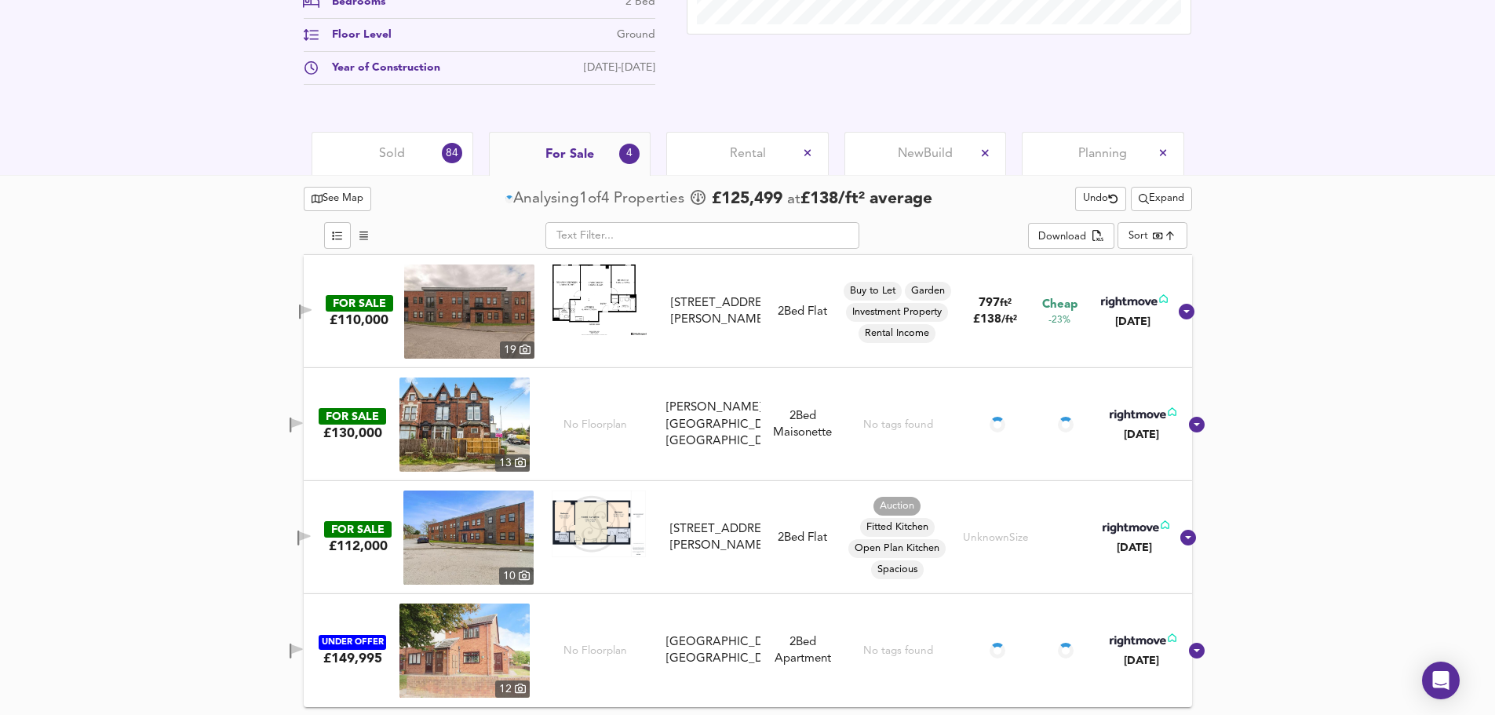
click at [1155, 198] on span "Expand" at bounding box center [1162, 199] width 46 height 18
click at [1116, 221] on li "1 mile 2 mile" at bounding box center [1159, 230] width 148 height 25
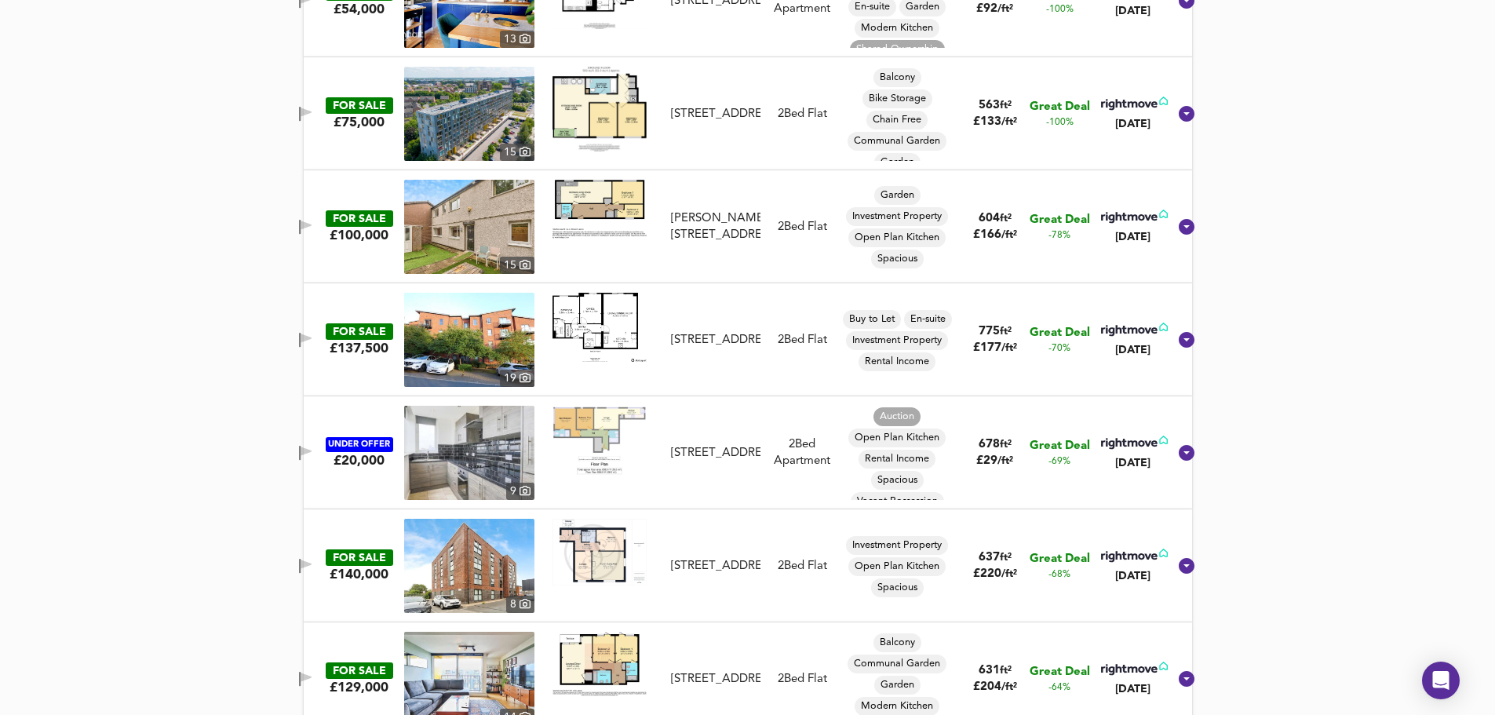
scroll to position [1048, 0]
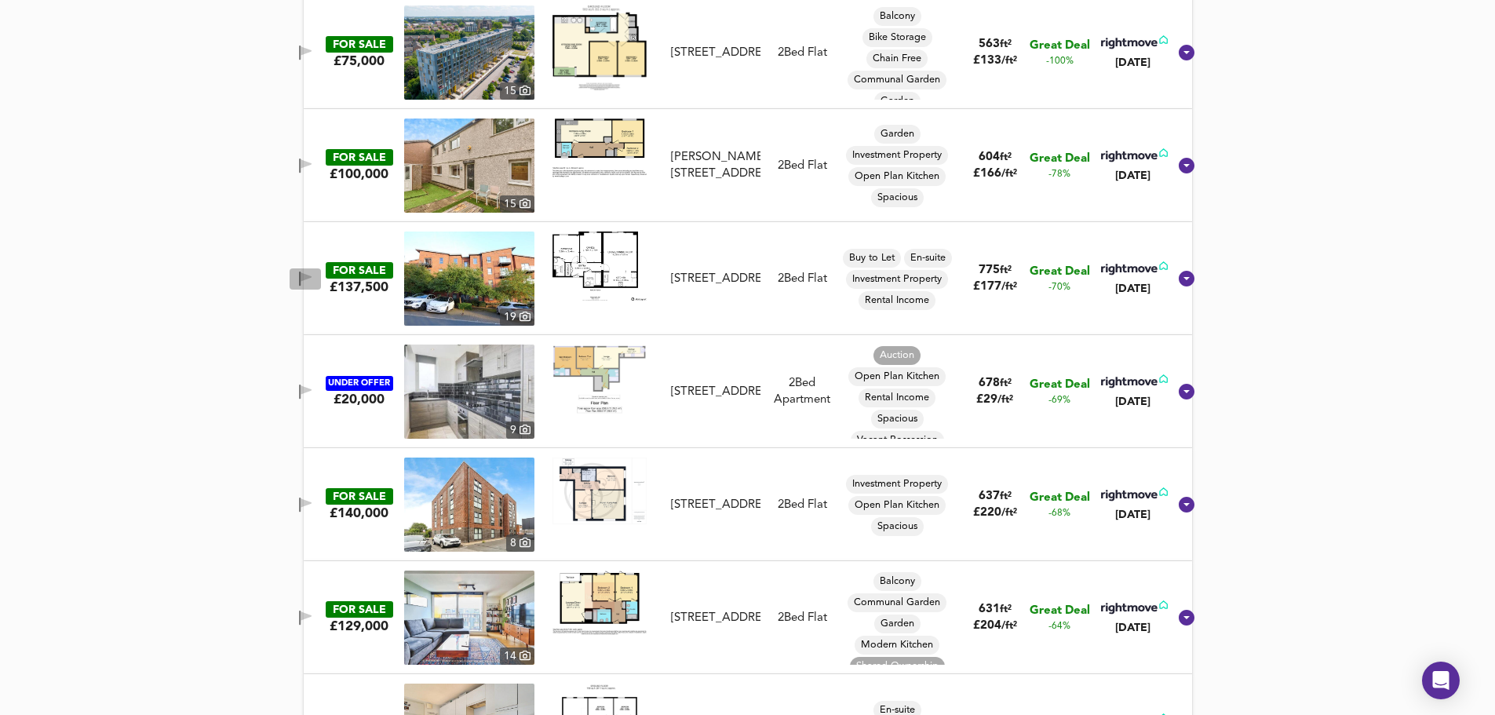
click at [320, 270] on button "button" at bounding box center [305, 278] width 31 height 21
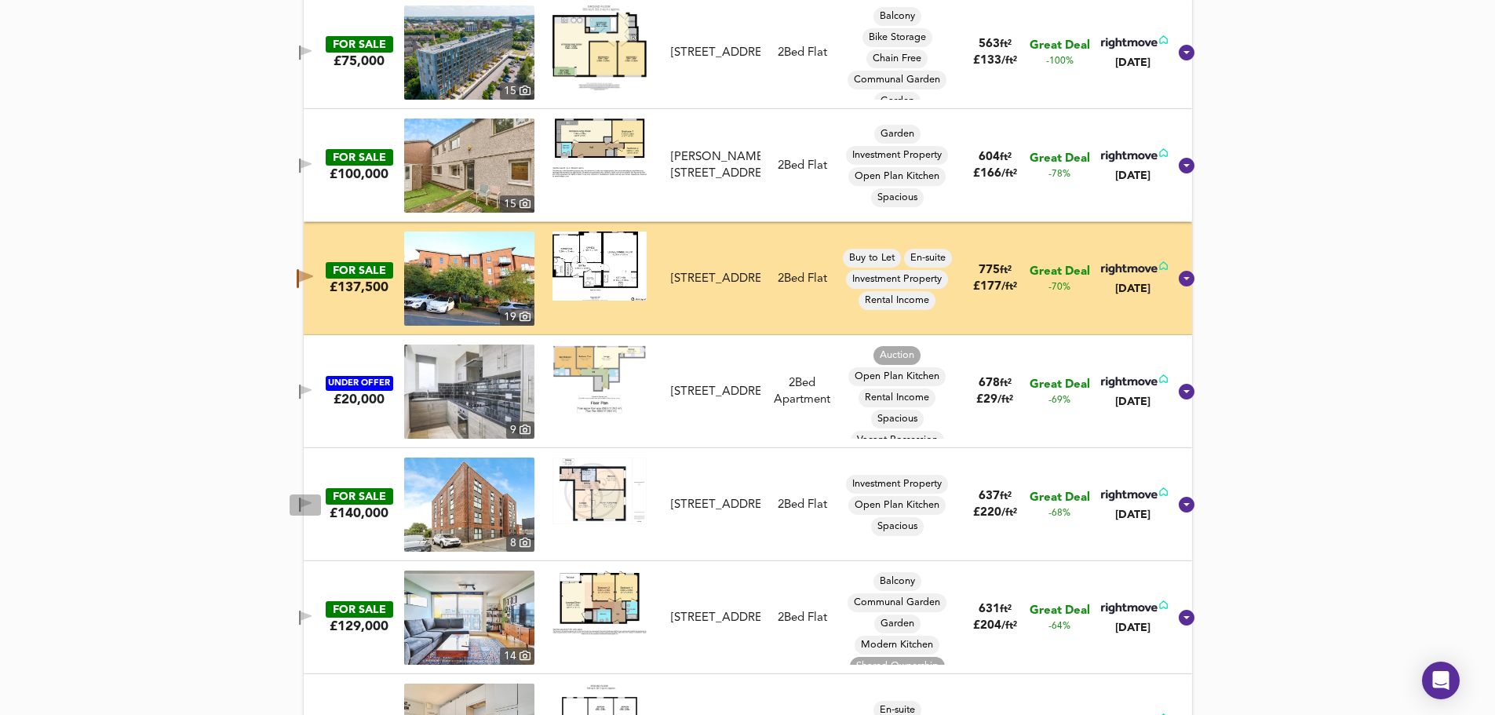
click at [310, 515] on button "button" at bounding box center [305, 504] width 31 height 21
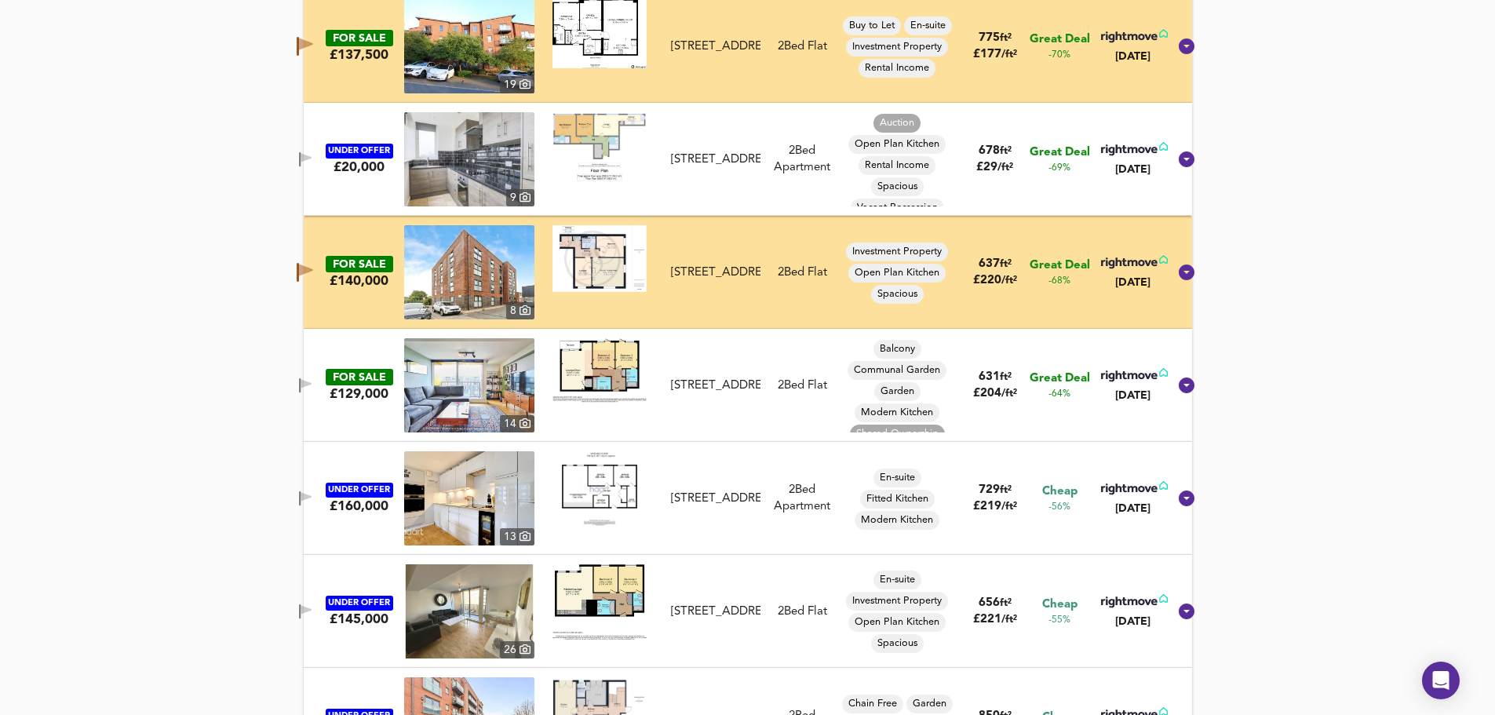
scroll to position [1309, 0]
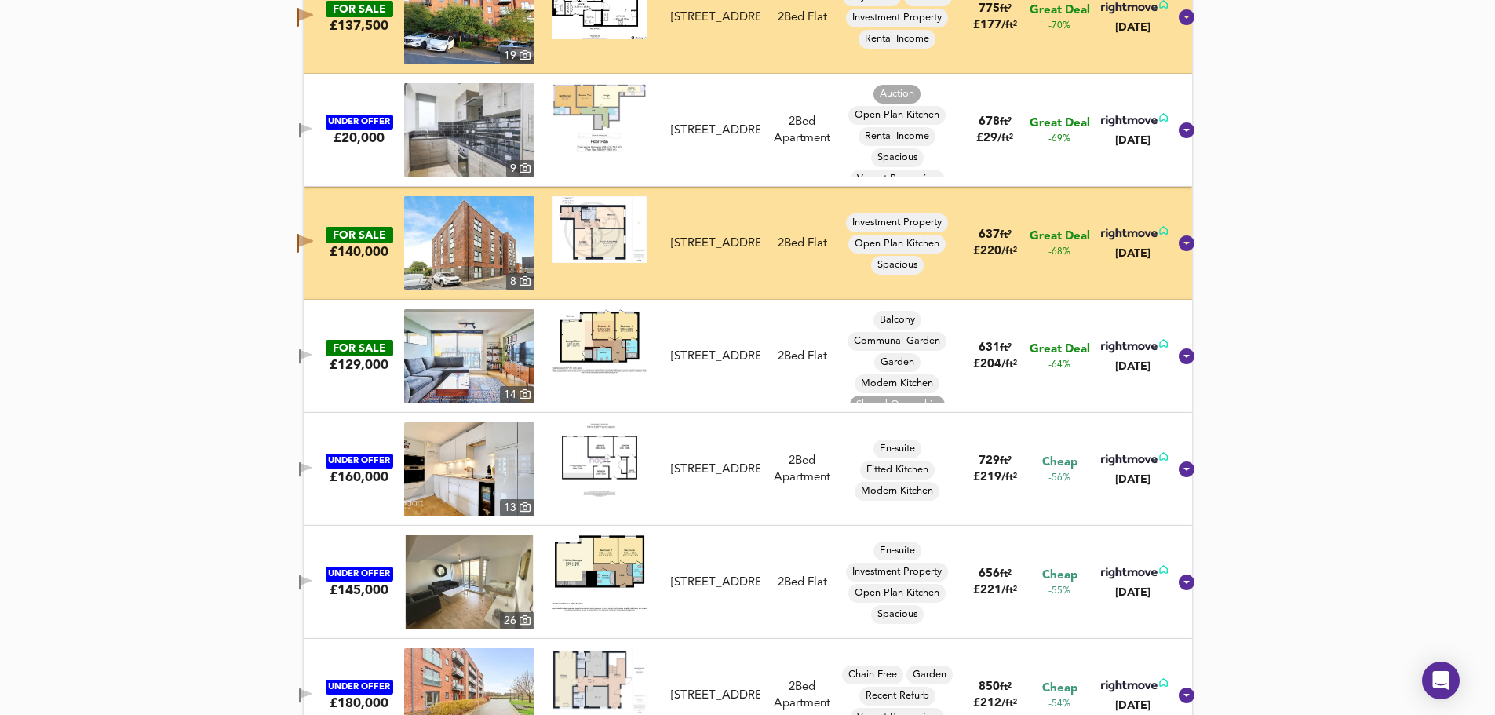
click at [312, 360] on icon "button" at bounding box center [305, 356] width 13 height 15
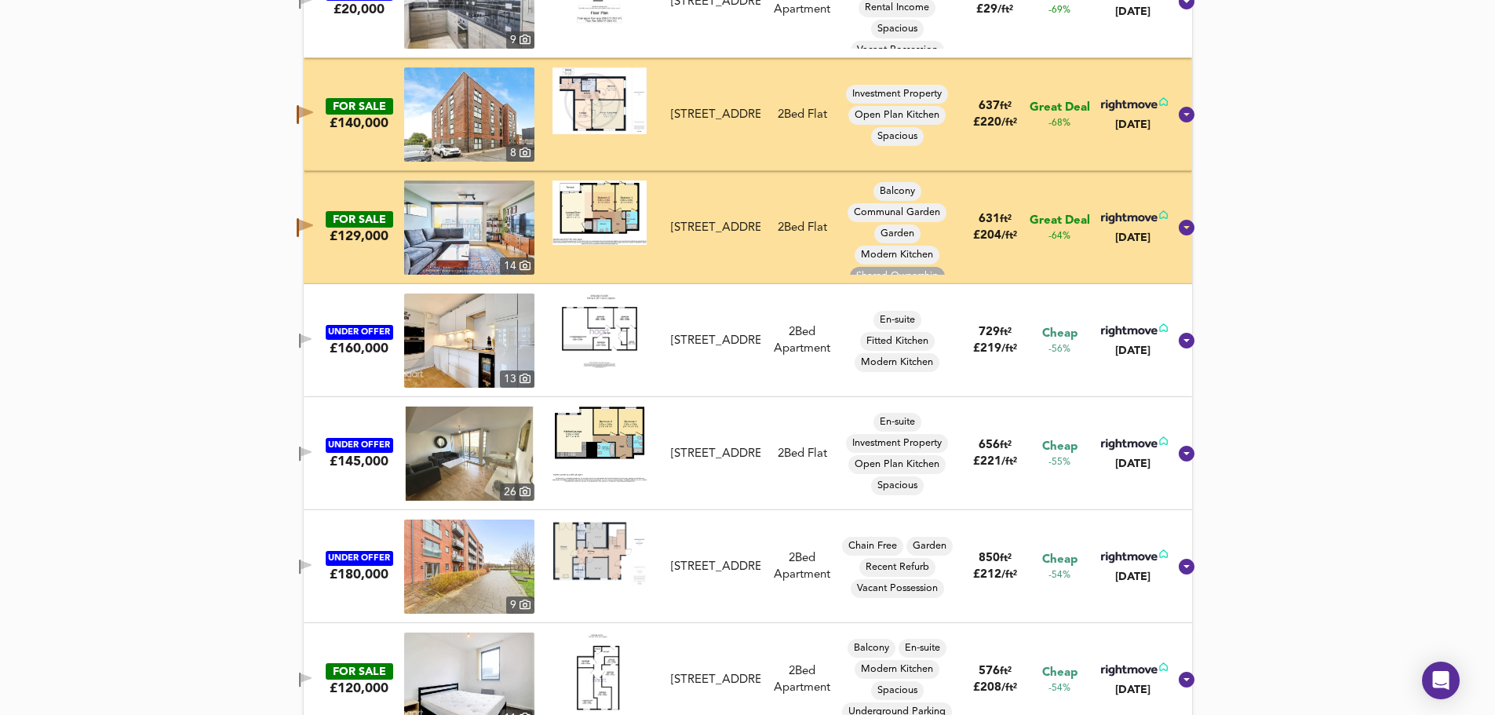
scroll to position [1466, 0]
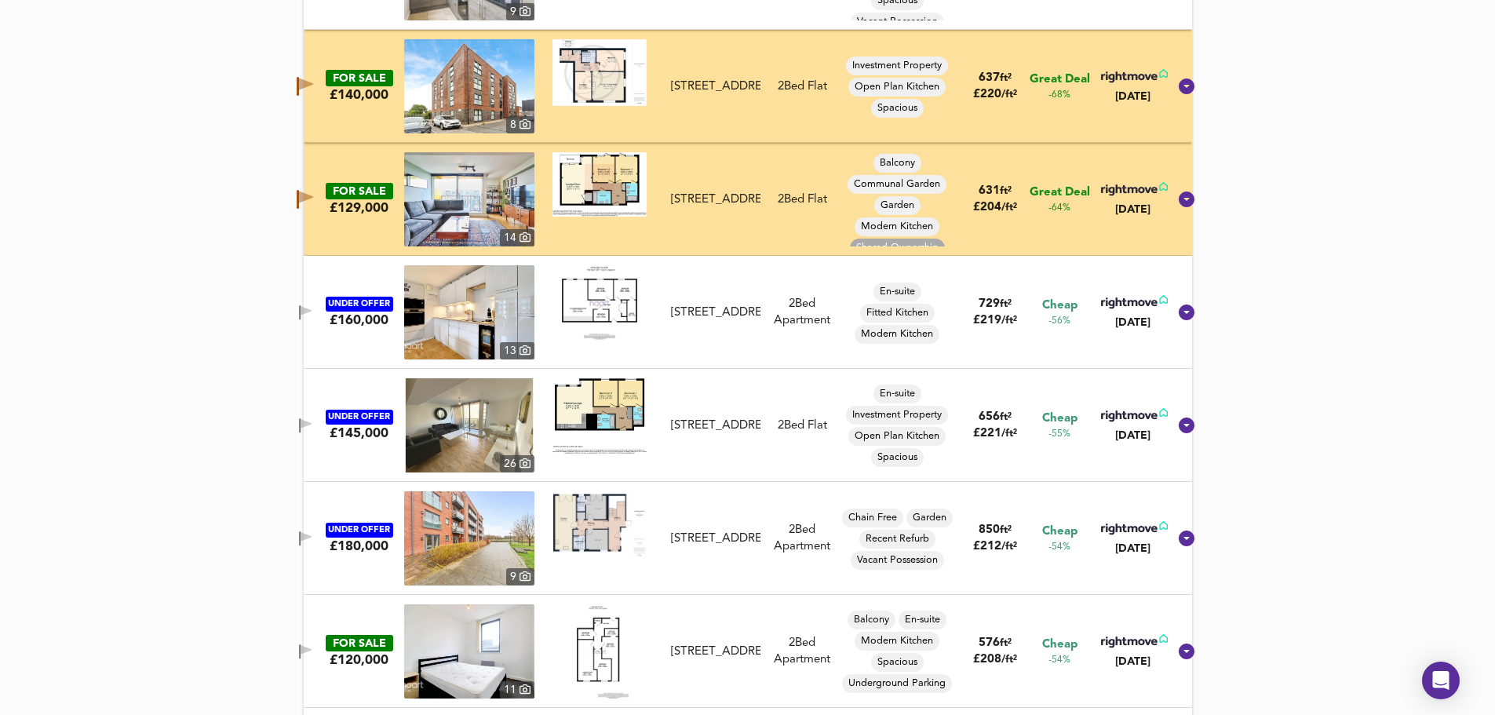
click at [308, 312] on span "button" at bounding box center [306, 312] width 24 height 15
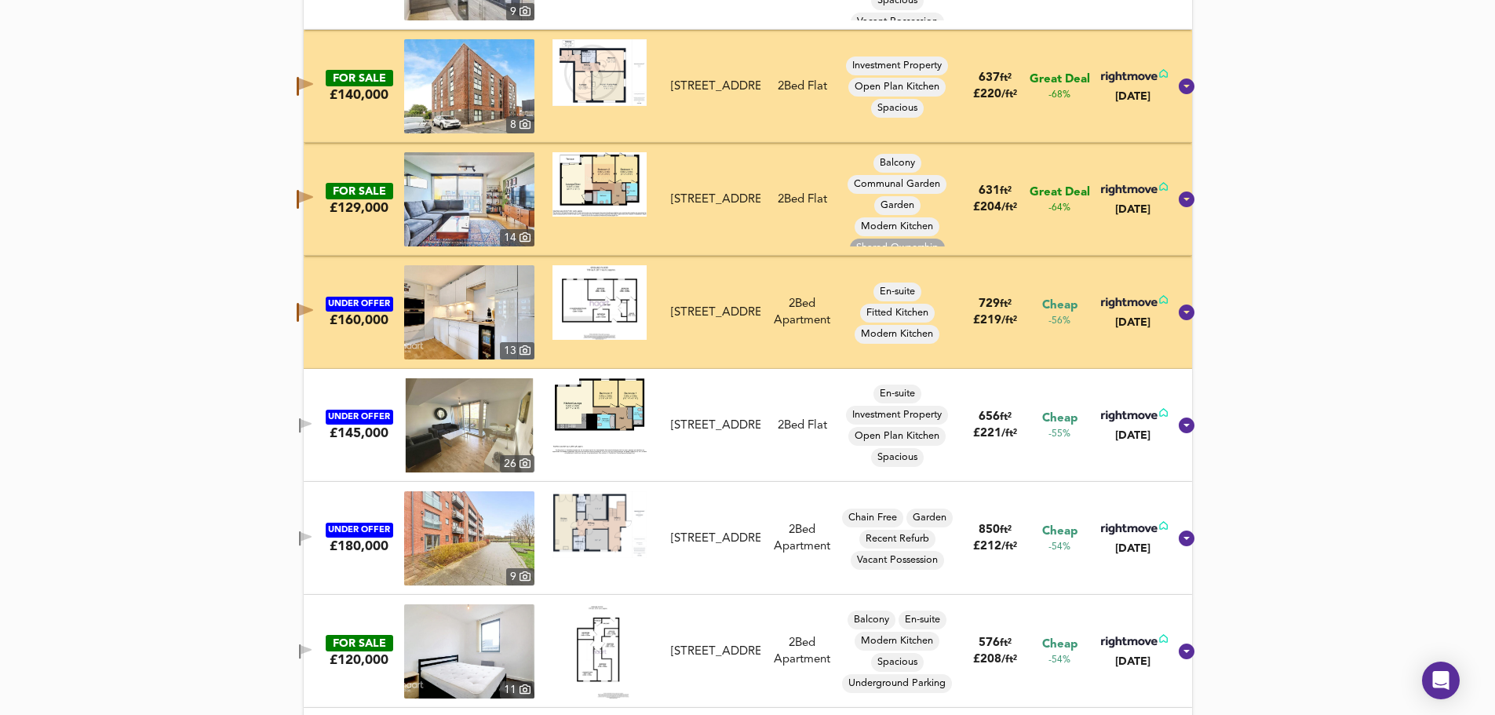
click at [315, 414] on div "UNDER OFFER £145,000 26 The Avenue, Leeds City Centre, LS9 8FR The Avenue, Leed…" at bounding box center [729, 425] width 878 height 94
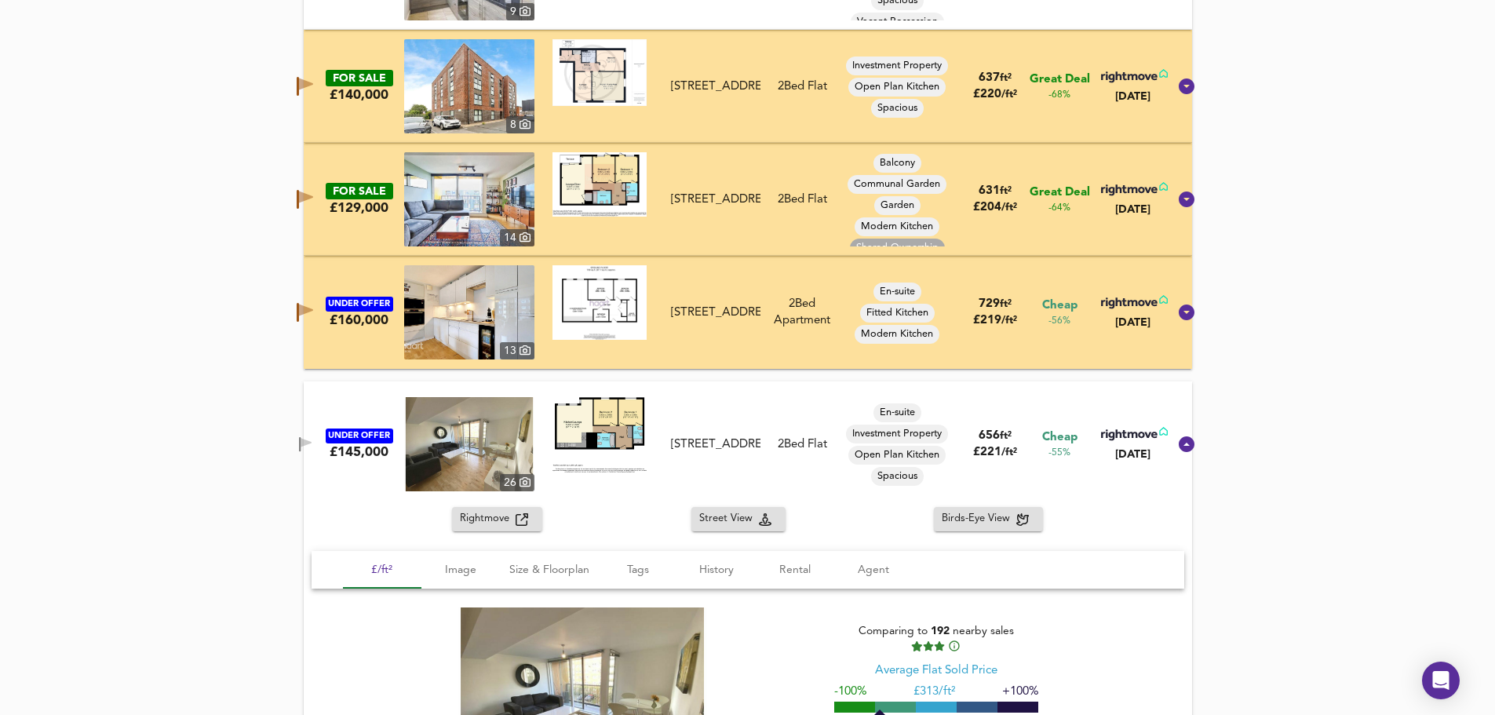
click at [312, 444] on icon "button" at bounding box center [306, 442] width 11 height 9
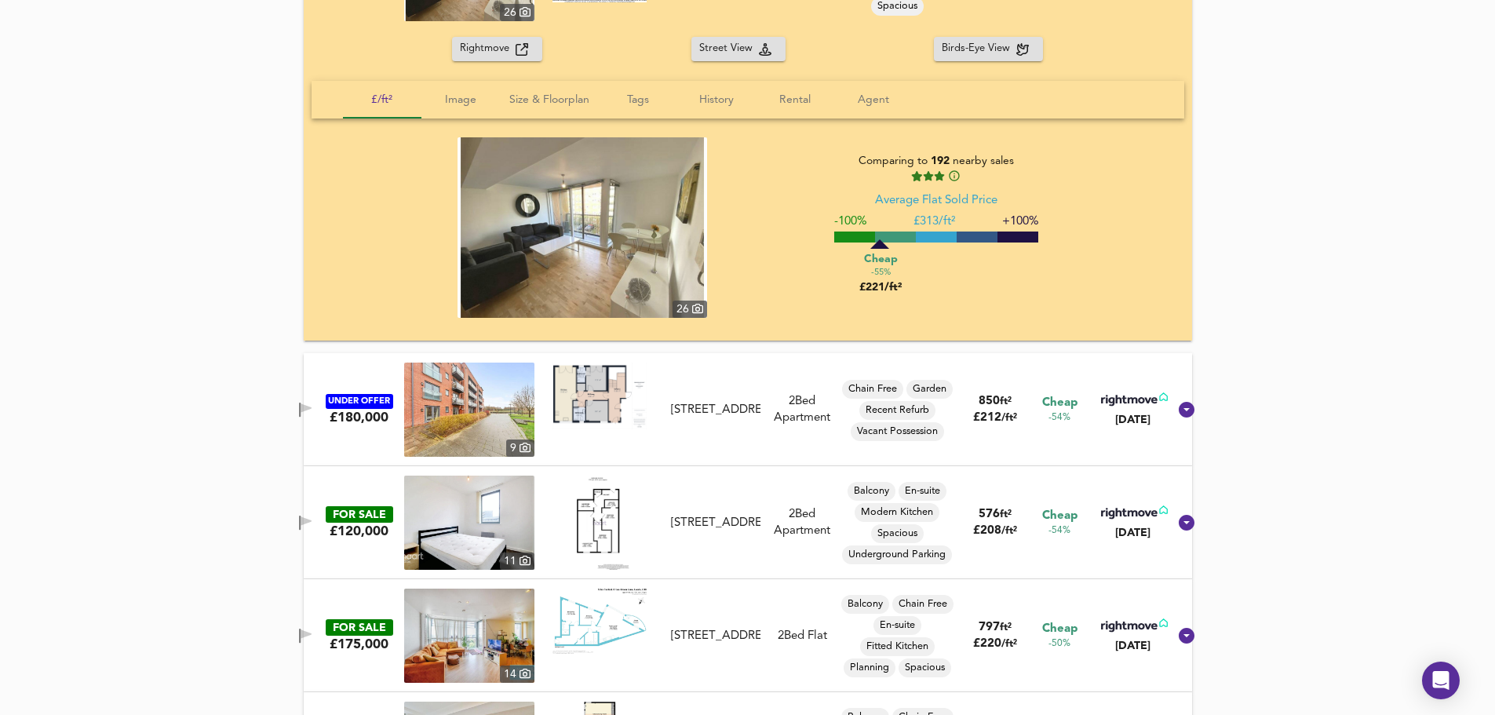
scroll to position [1937, 0]
click at [312, 407] on icon "button" at bounding box center [306, 407] width 11 height 9
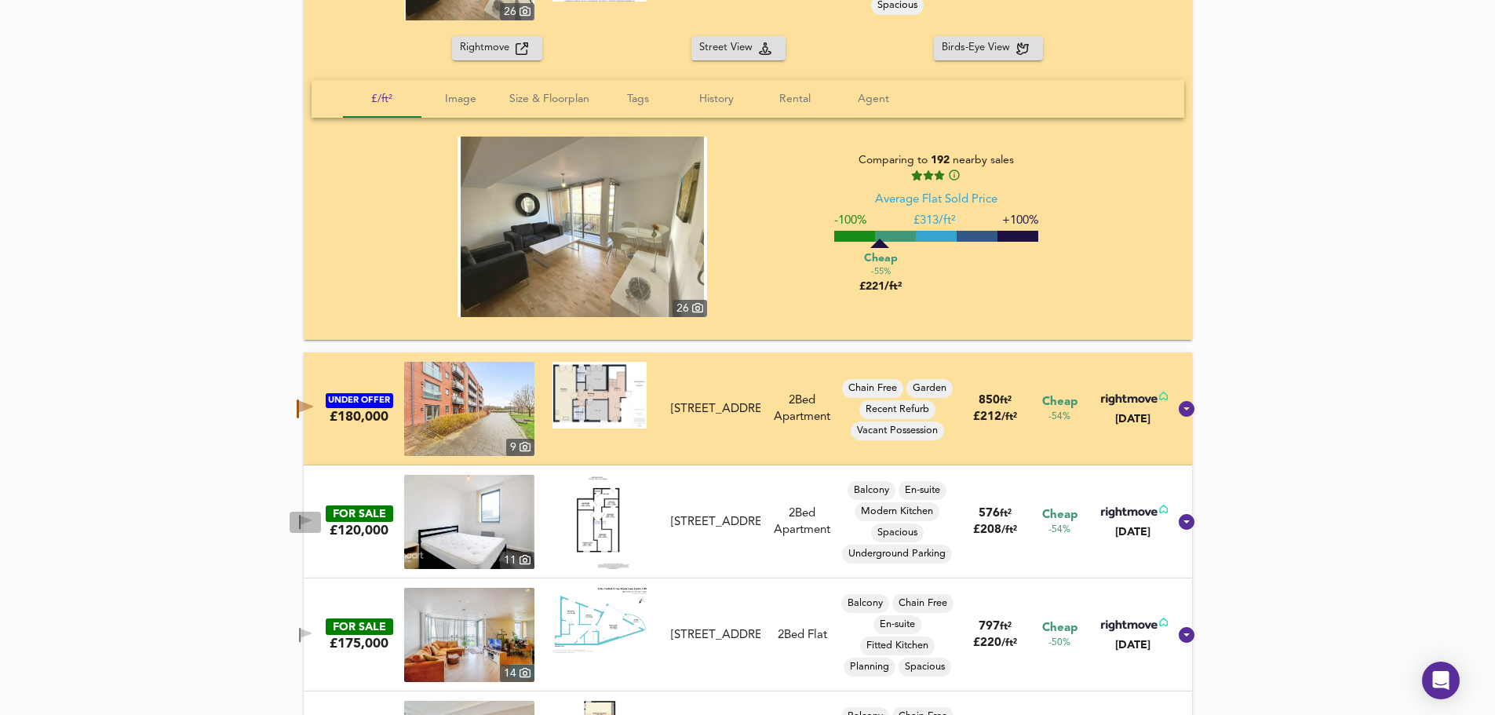
click at [312, 520] on icon "button" at bounding box center [306, 520] width 11 height 9
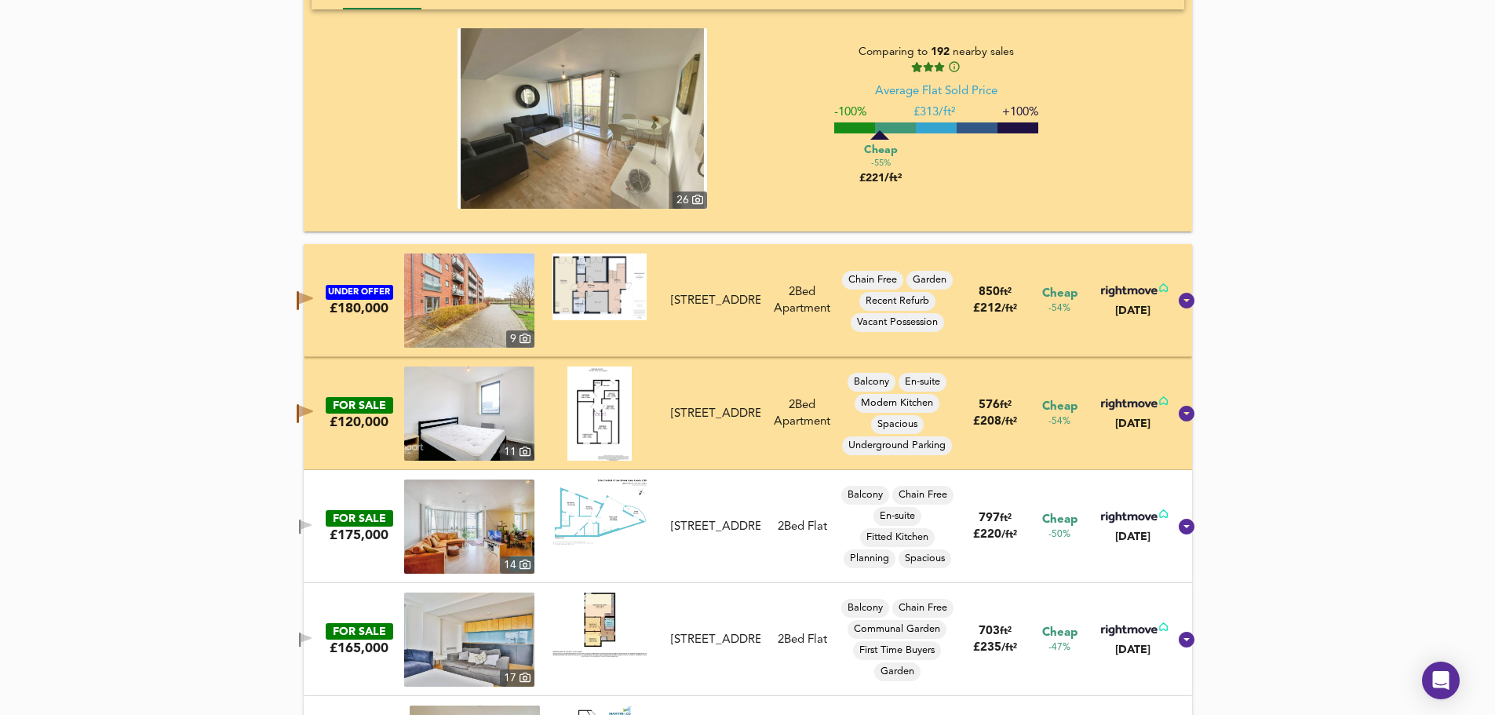
scroll to position [2146, 0]
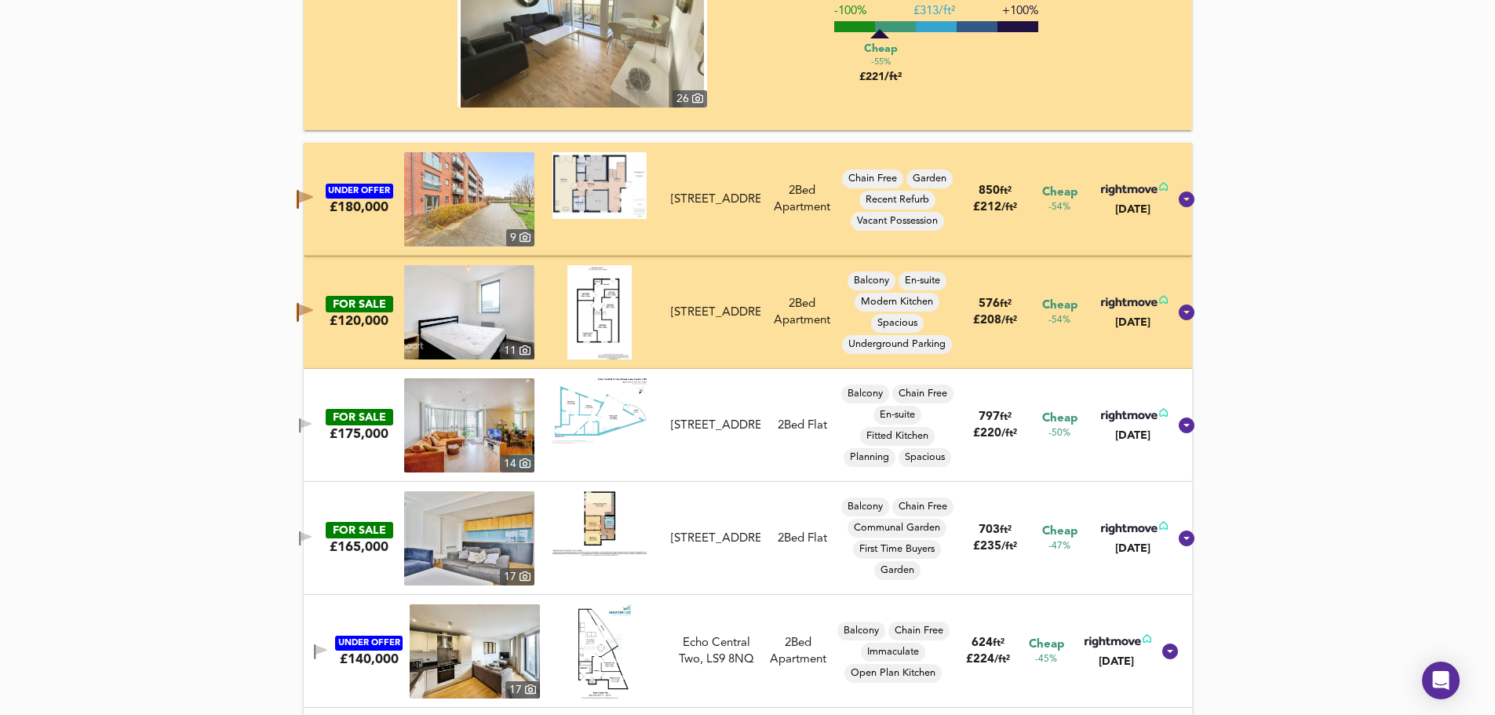
click at [312, 425] on span "button" at bounding box center [306, 425] width 24 height 15
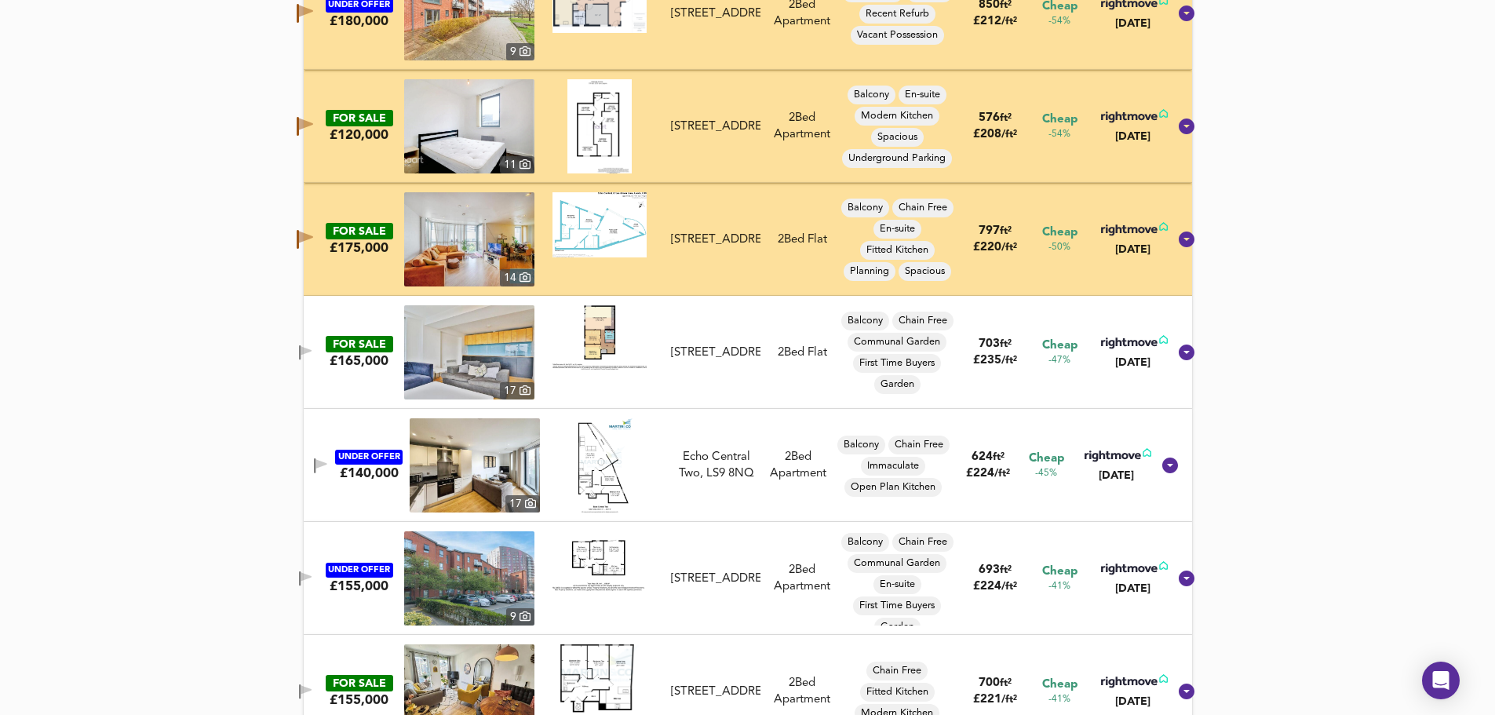
scroll to position [2355, 0]
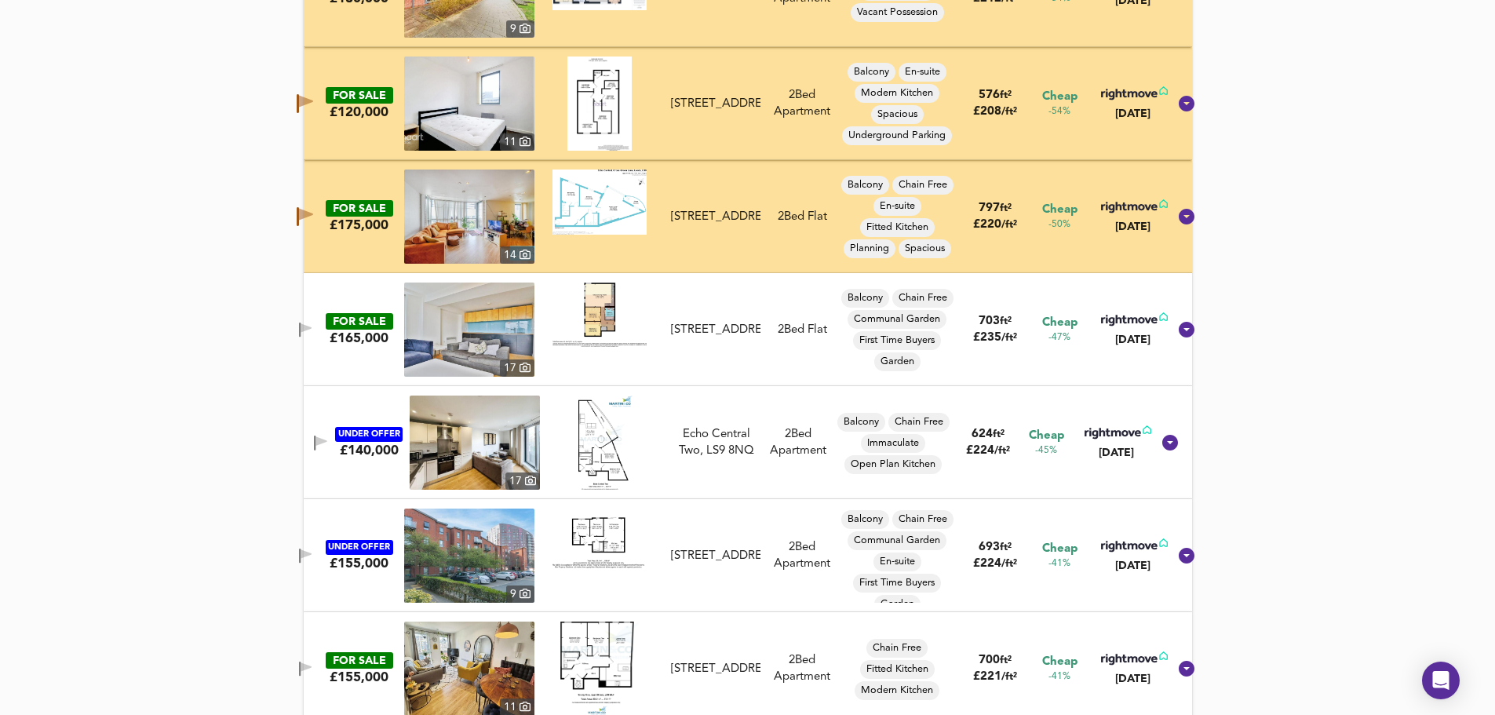
click at [312, 329] on icon "button" at bounding box center [306, 327] width 11 height 9
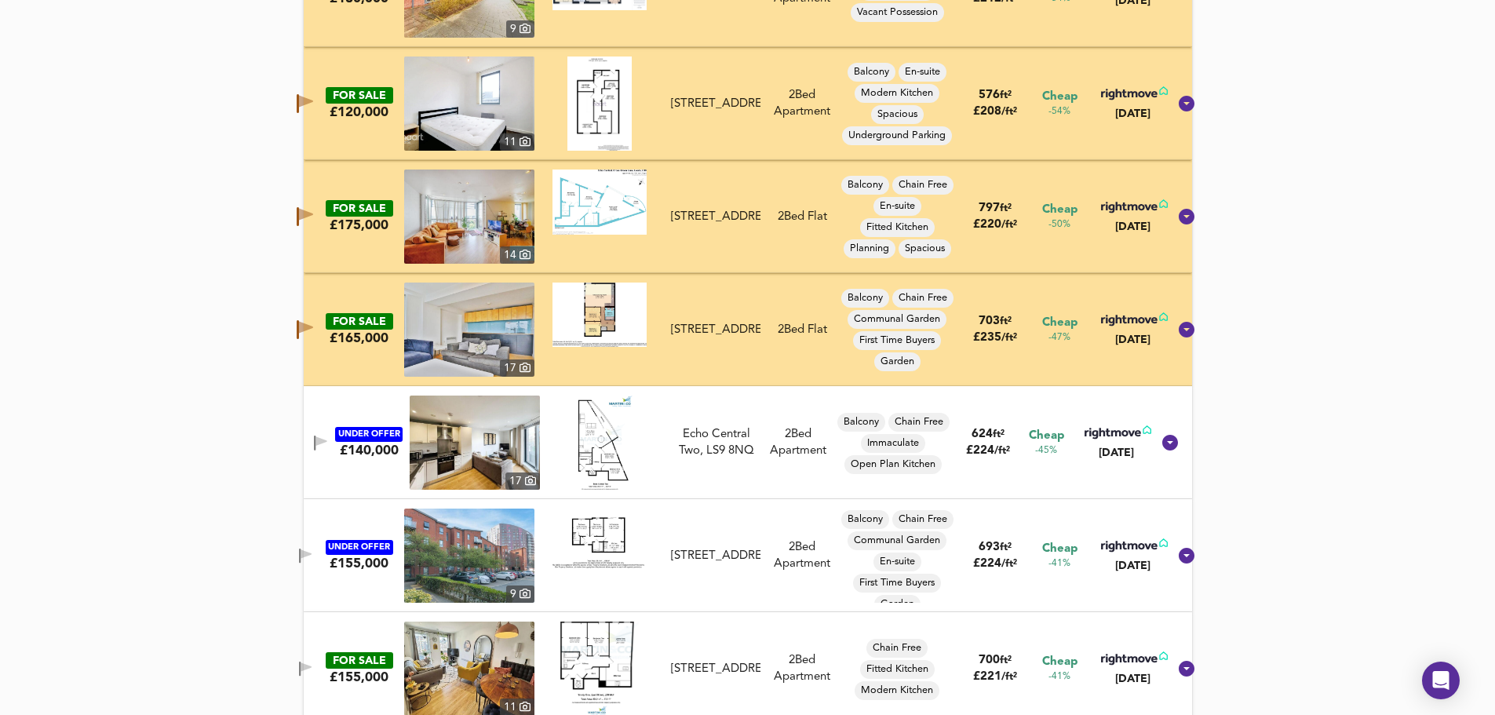
click at [319, 443] on icon "button" at bounding box center [321, 440] width 11 height 9
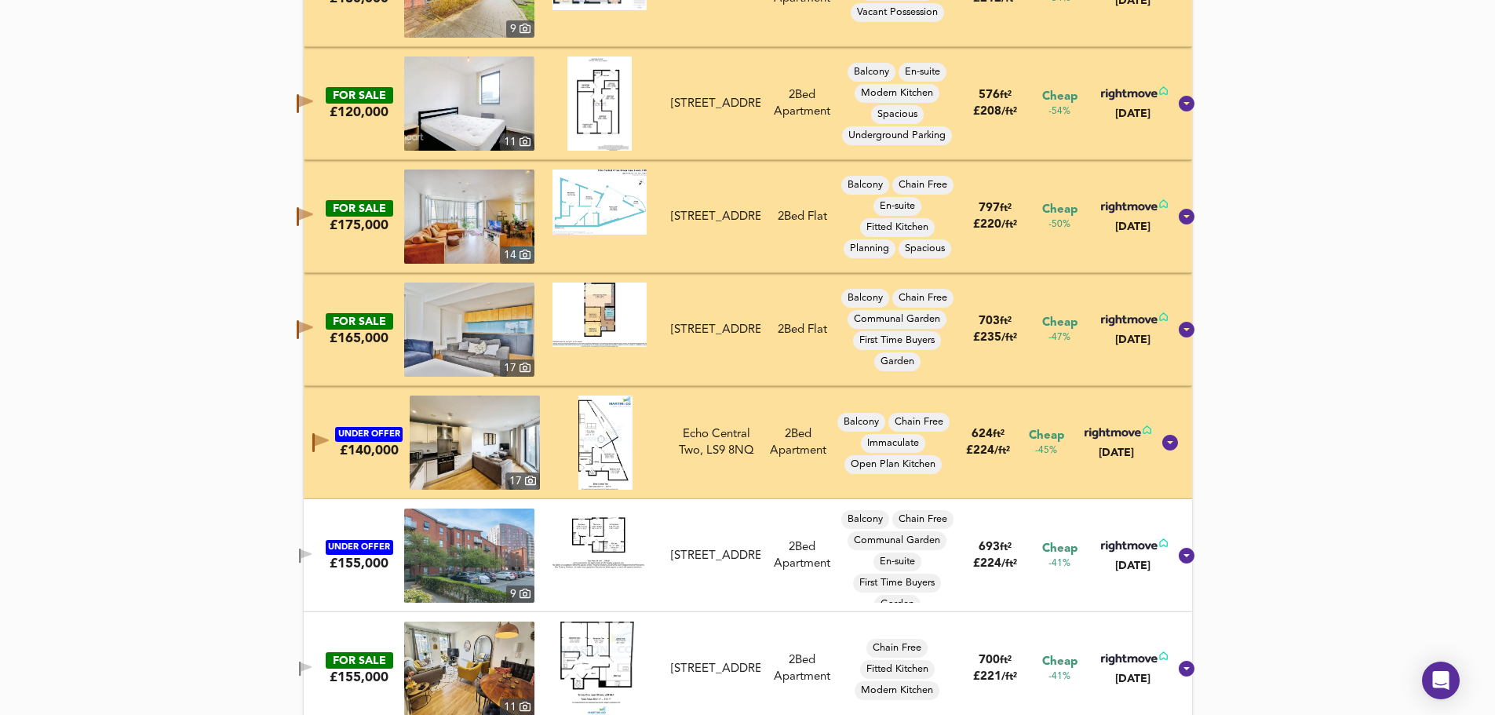
click at [312, 552] on icon "button" at bounding box center [306, 553] width 11 height 9
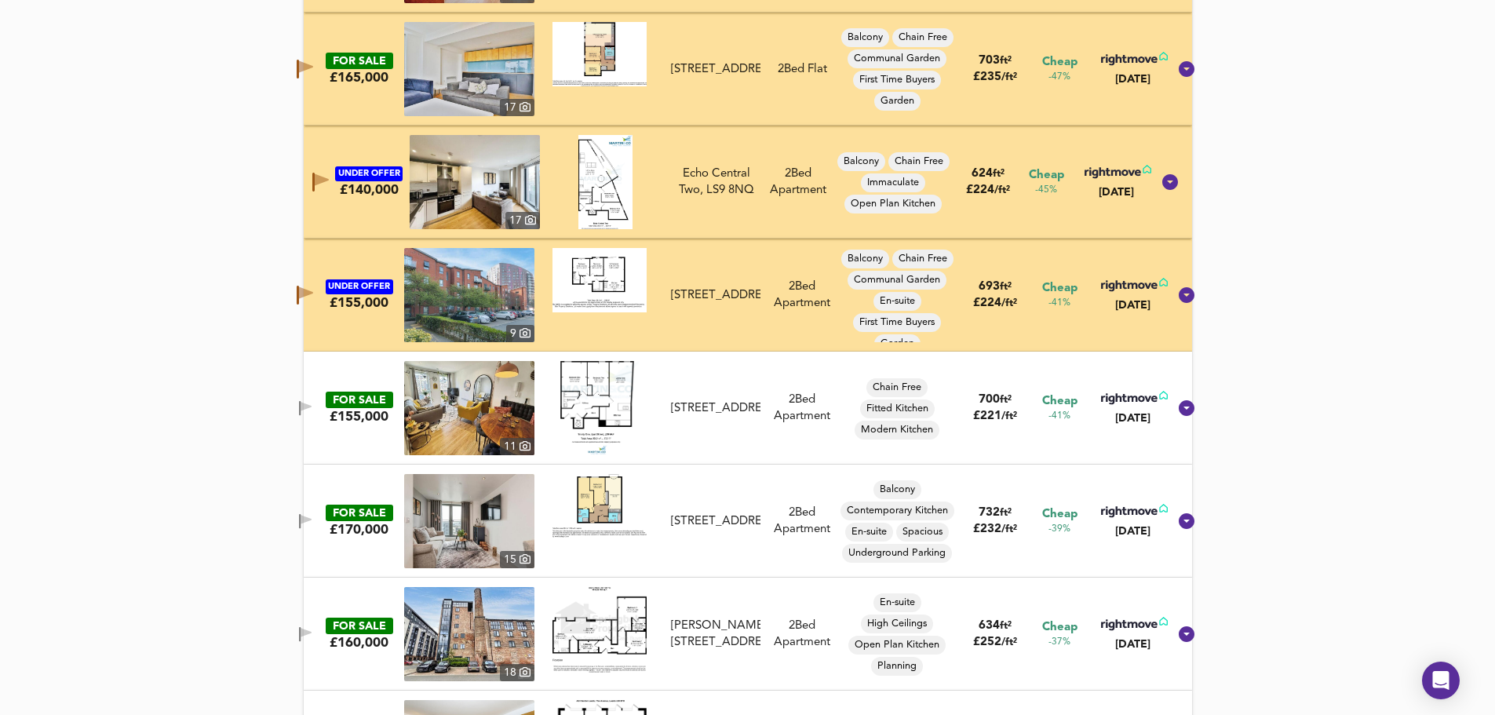
scroll to position [2617, 0]
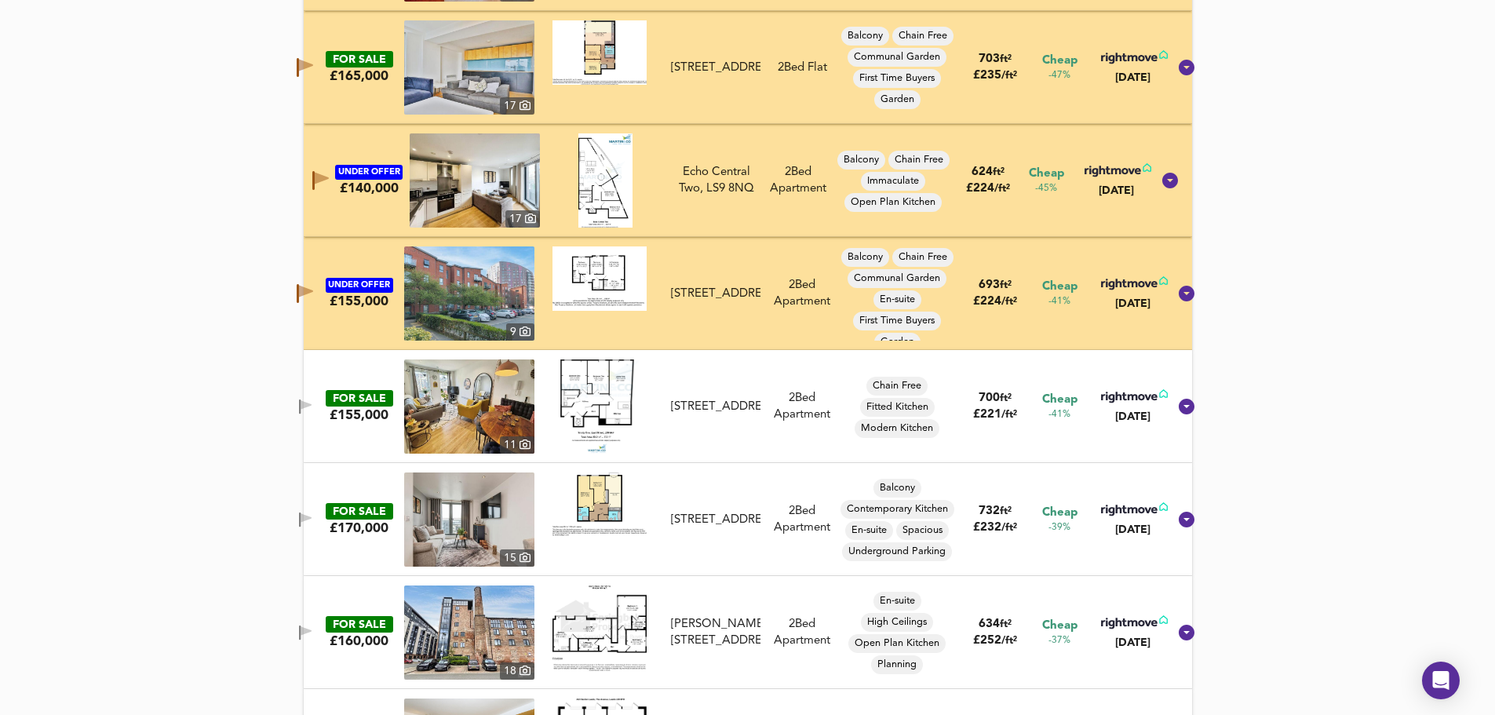
click at [312, 399] on icon "button" at bounding box center [305, 406] width 13 height 15
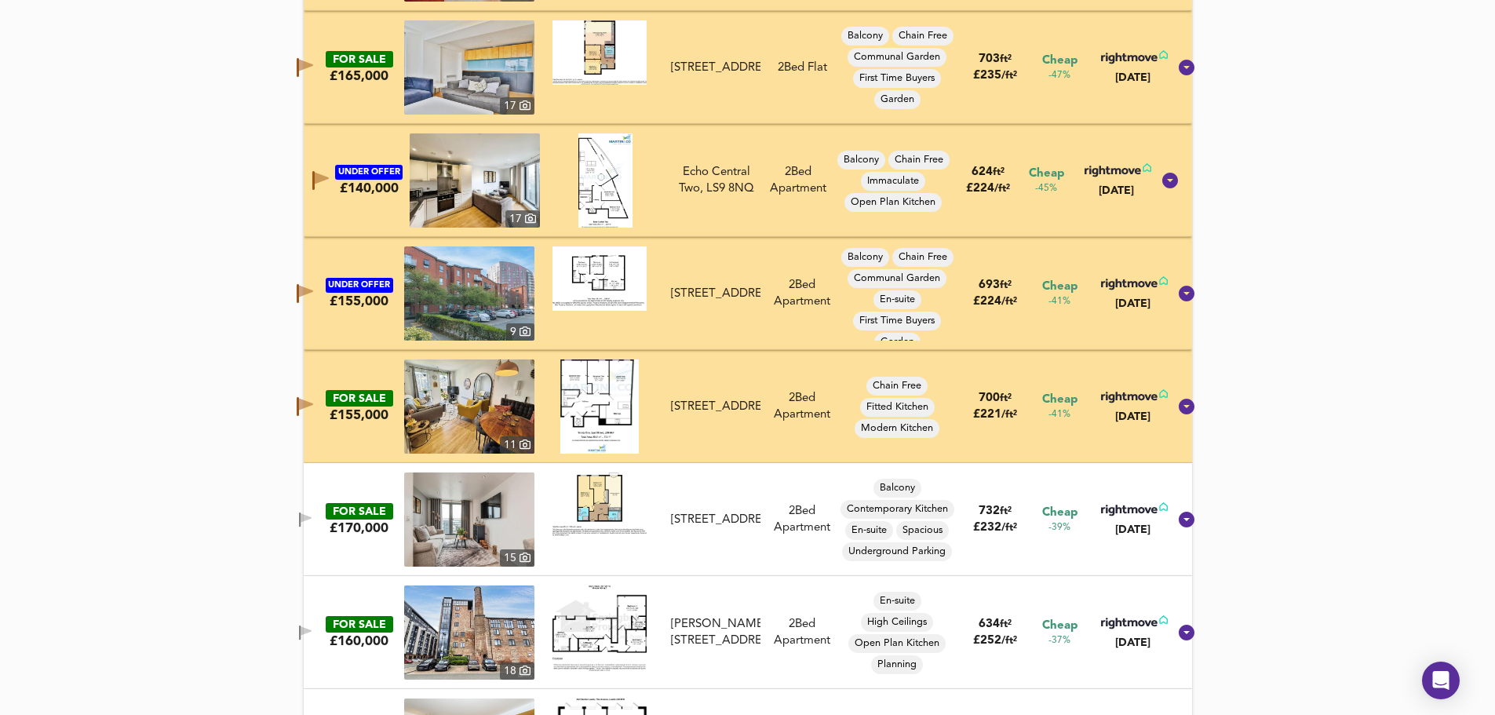
click at [313, 512] on span "button" at bounding box center [306, 519] width 24 height 15
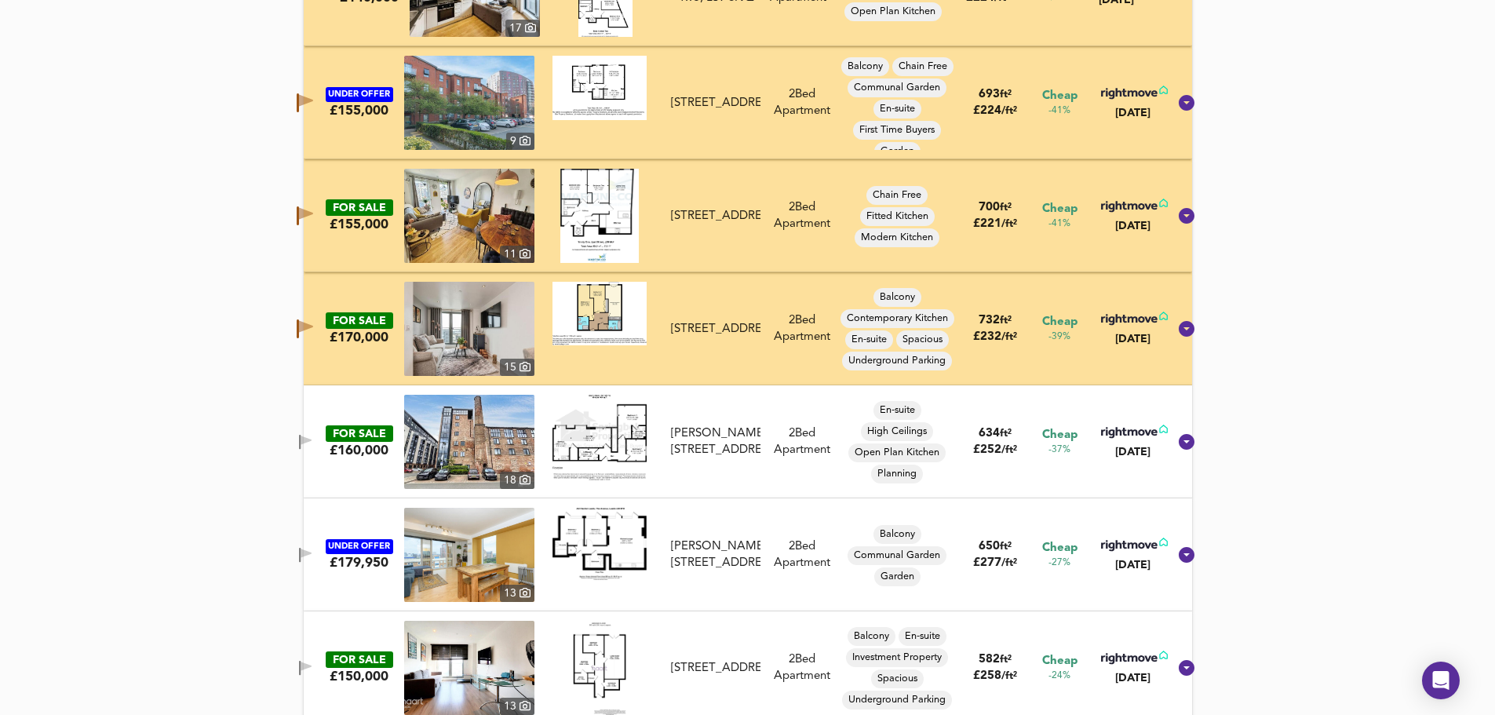
scroll to position [2826, 0]
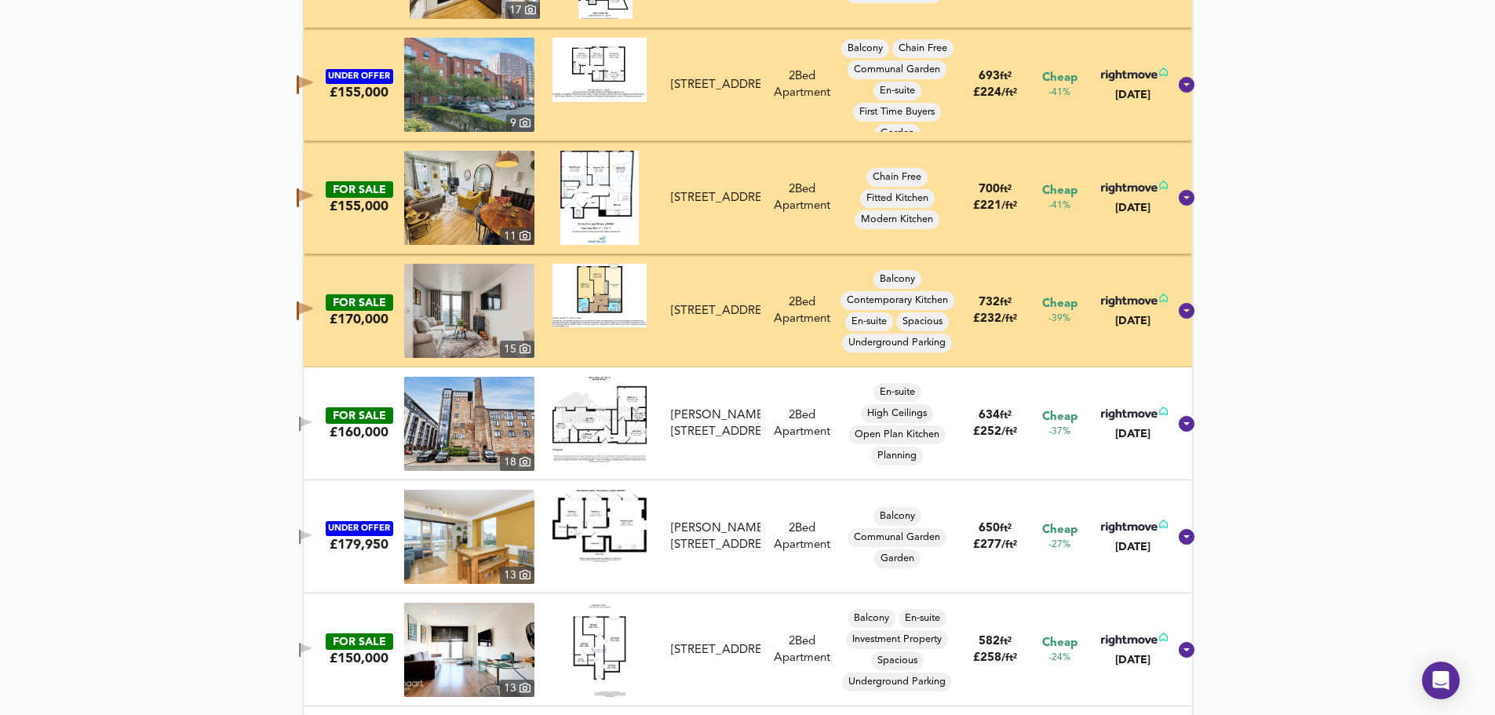
click at [312, 536] on icon "button" at bounding box center [306, 535] width 11 height 9
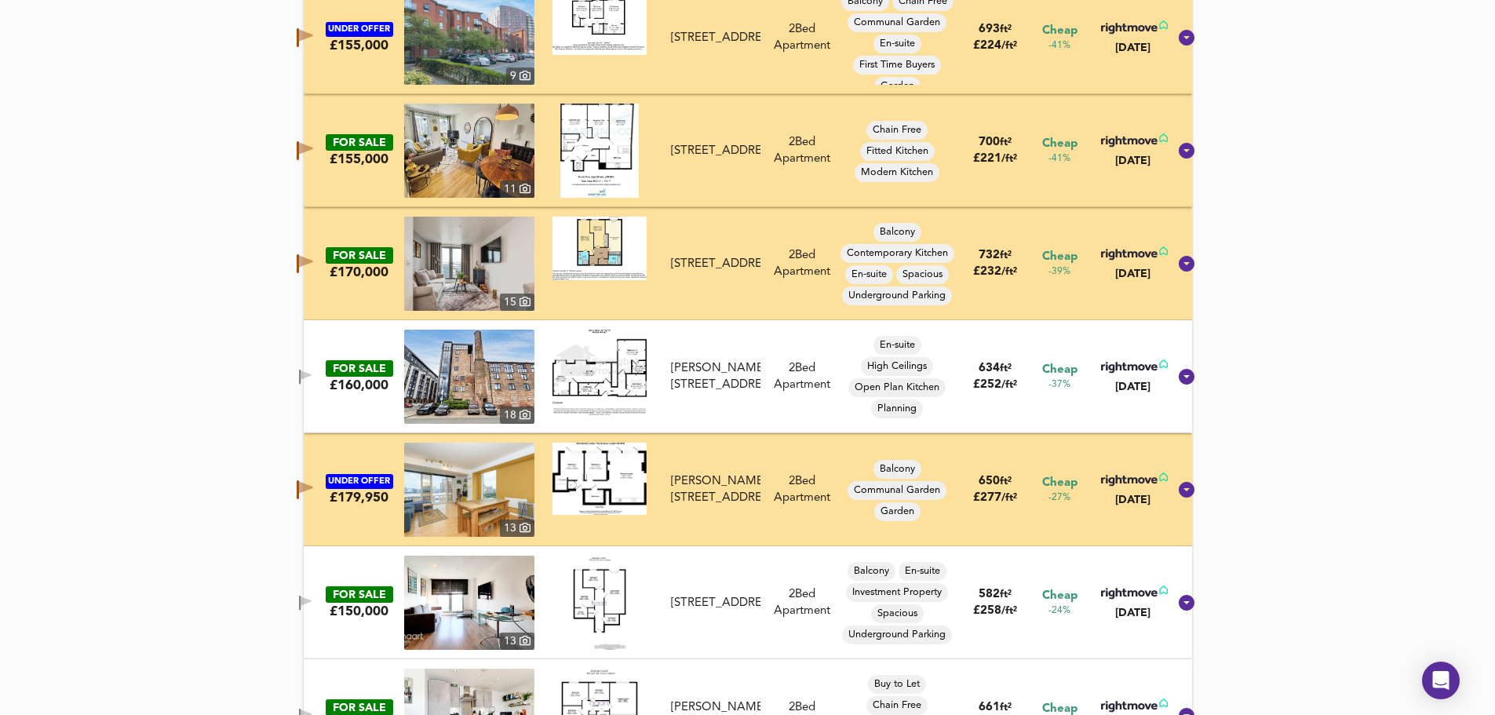
scroll to position [3035, 0]
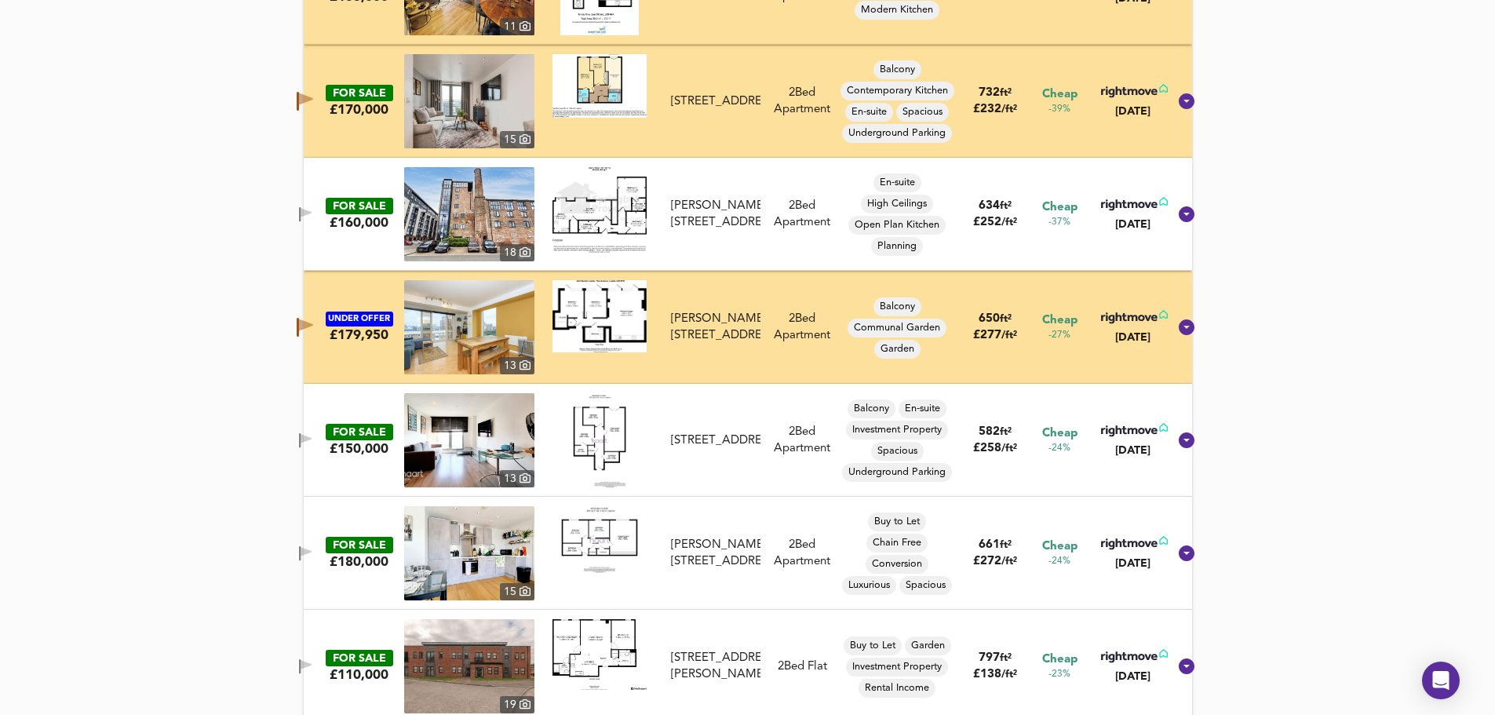
click at [312, 435] on icon "button" at bounding box center [305, 440] width 13 height 15
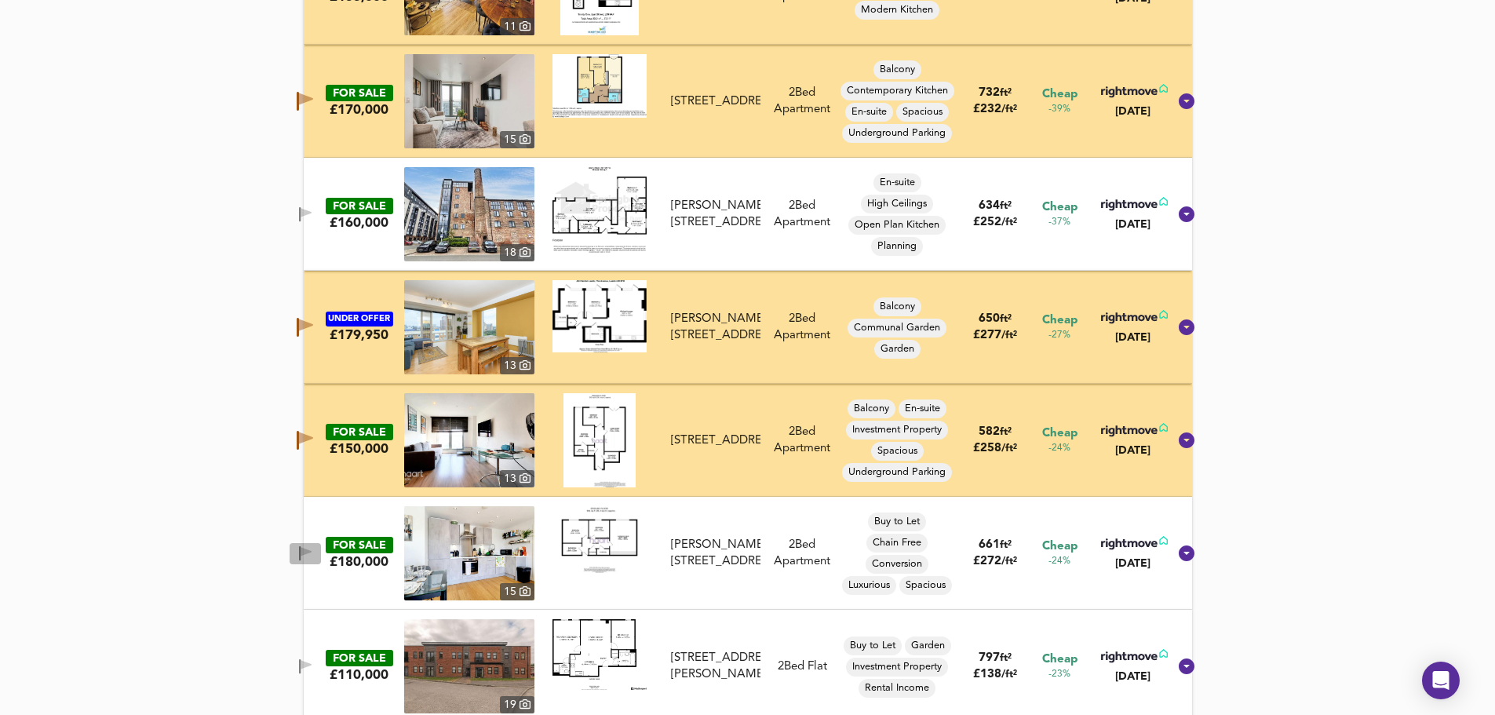
click at [312, 546] on icon "button" at bounding box center [305, 553] width 13 height 15
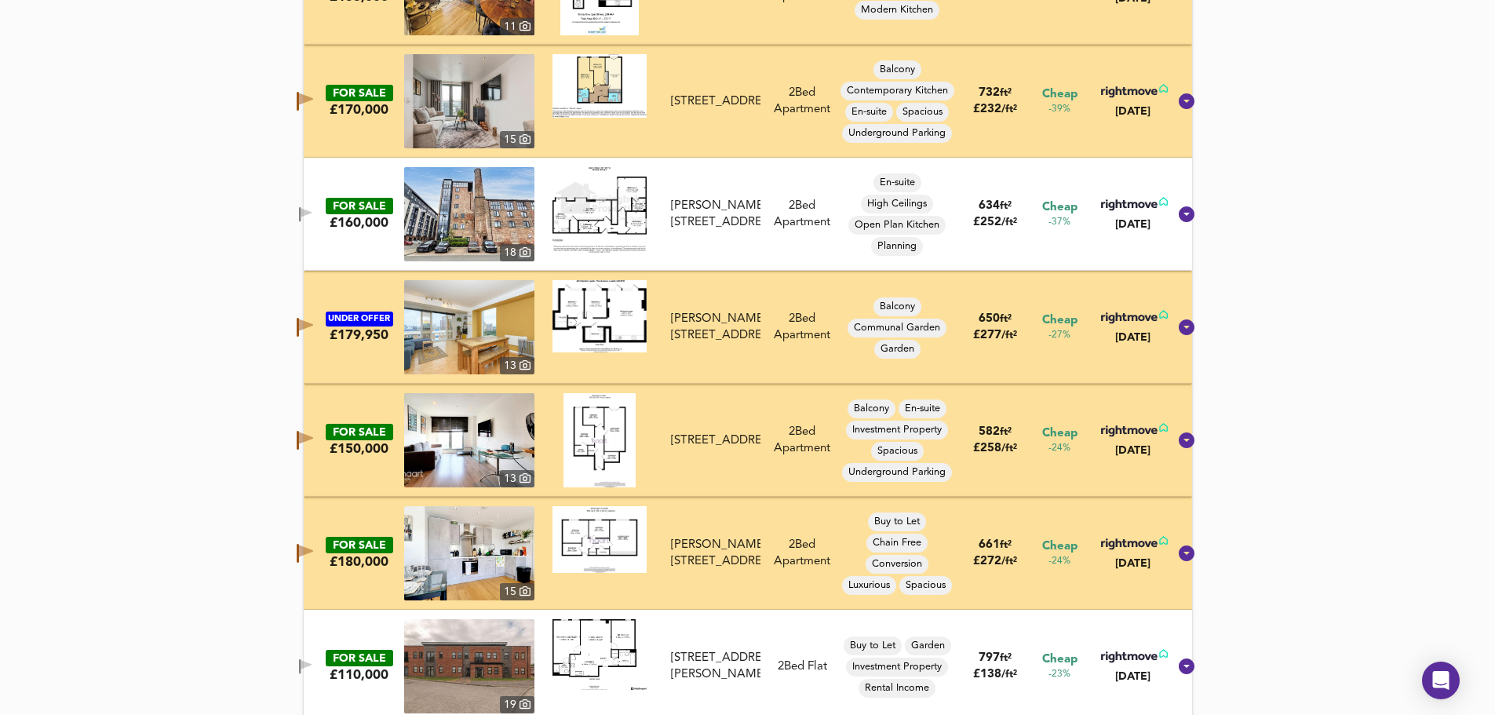
click at [312, 665] on icon "button" at bounding box center [306, 664] width 11 height 9
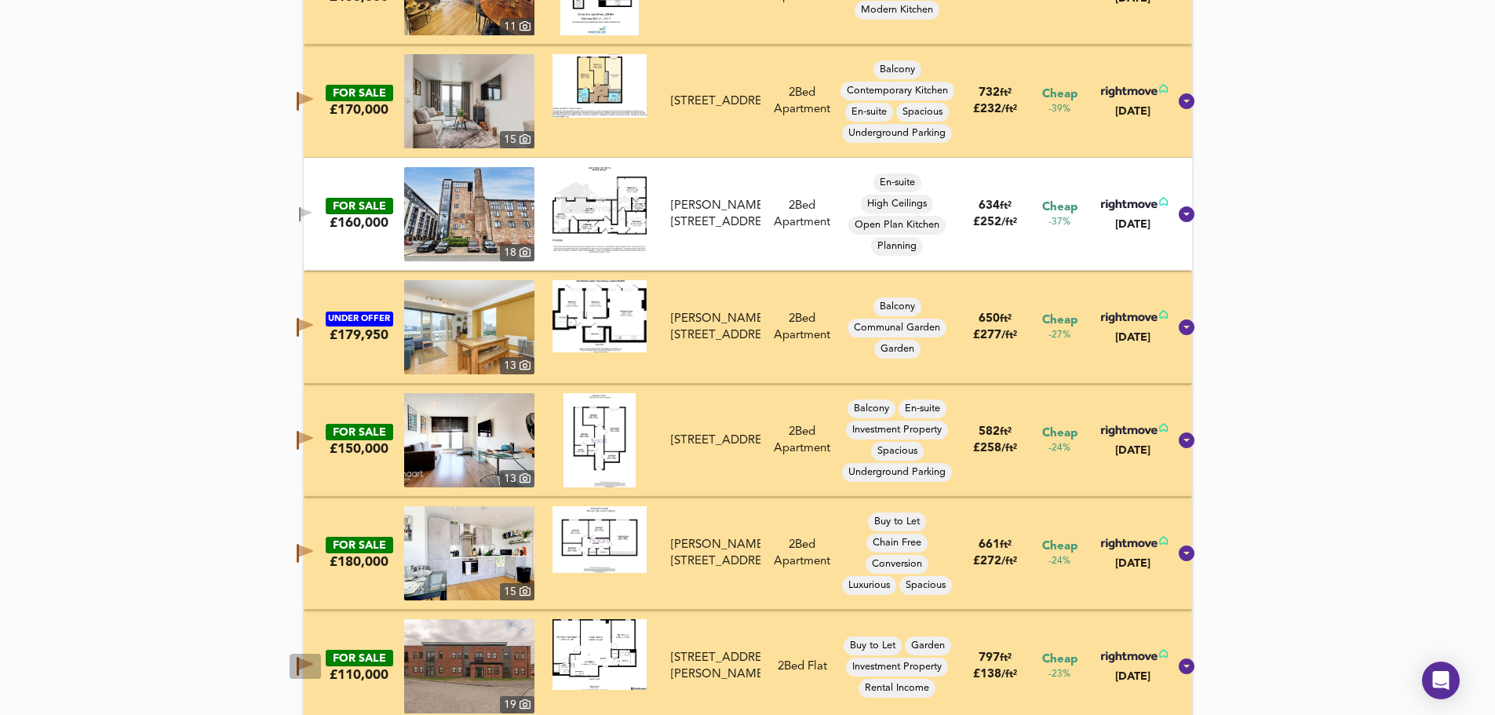
click at [299, 658] on icon "button" at bounding box center [298, 666] width 2 height 19
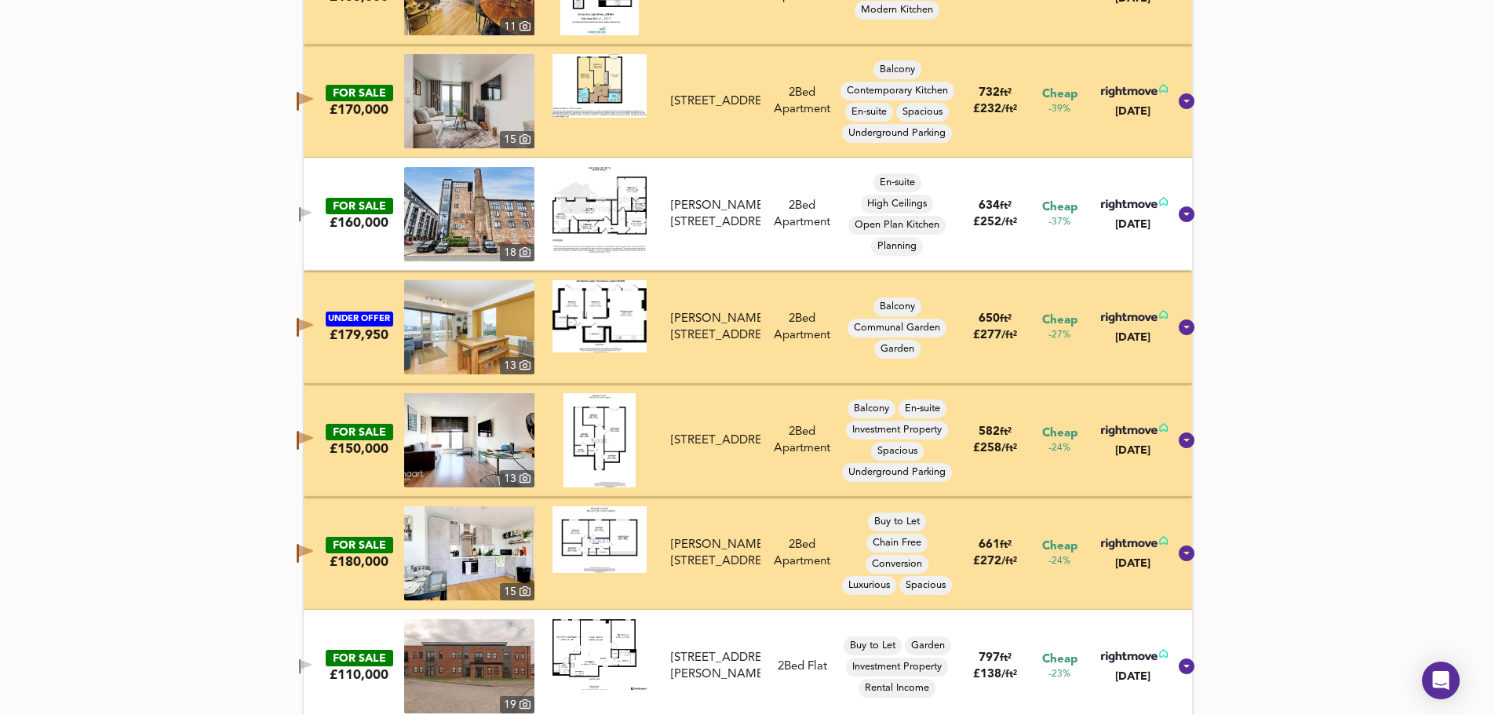
scroll to position [3297, 0]
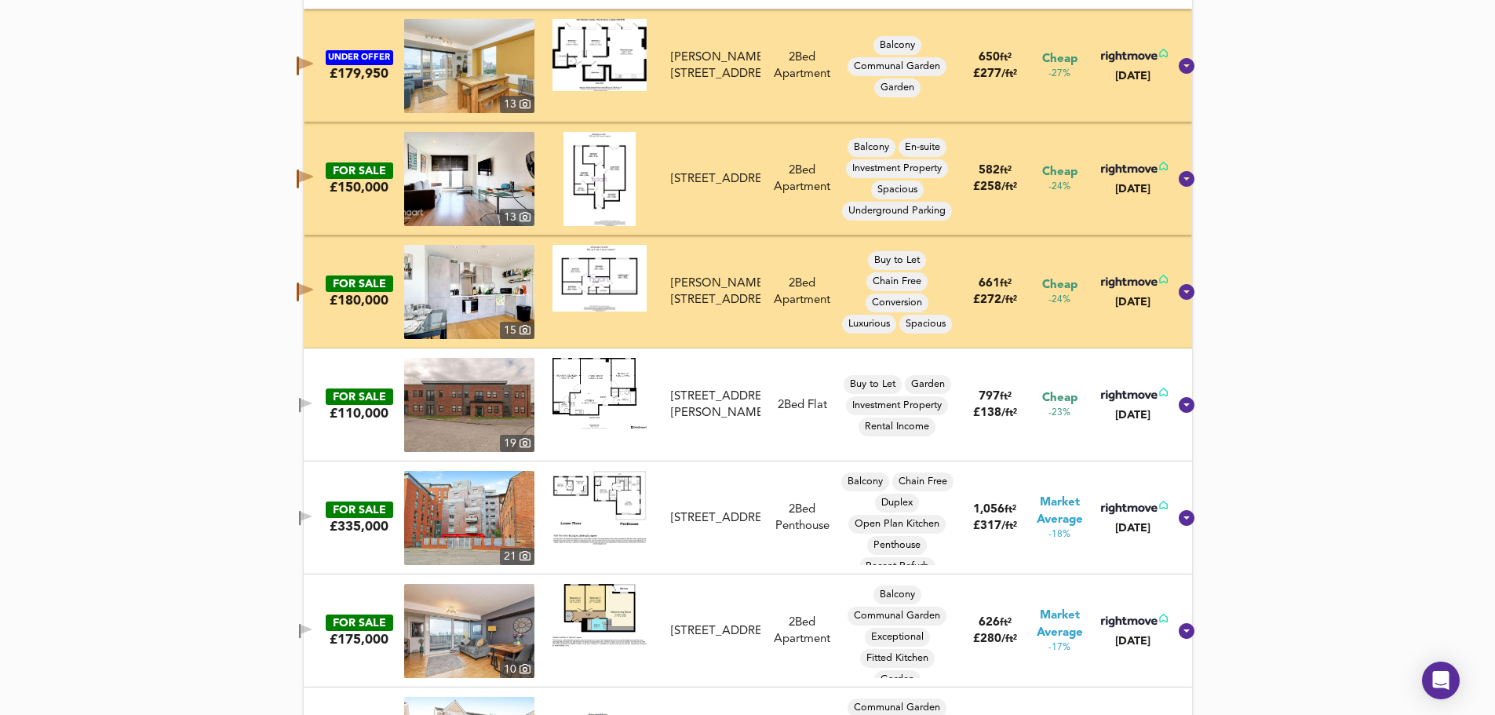
drag, startPoint x: 319, startPoint y: 626, endPoint x: 1506, endPoint y: 336, distance: 1222.3
click at [312, 626] on icon "button" at bounding box center [306, 629] width 11 height 9
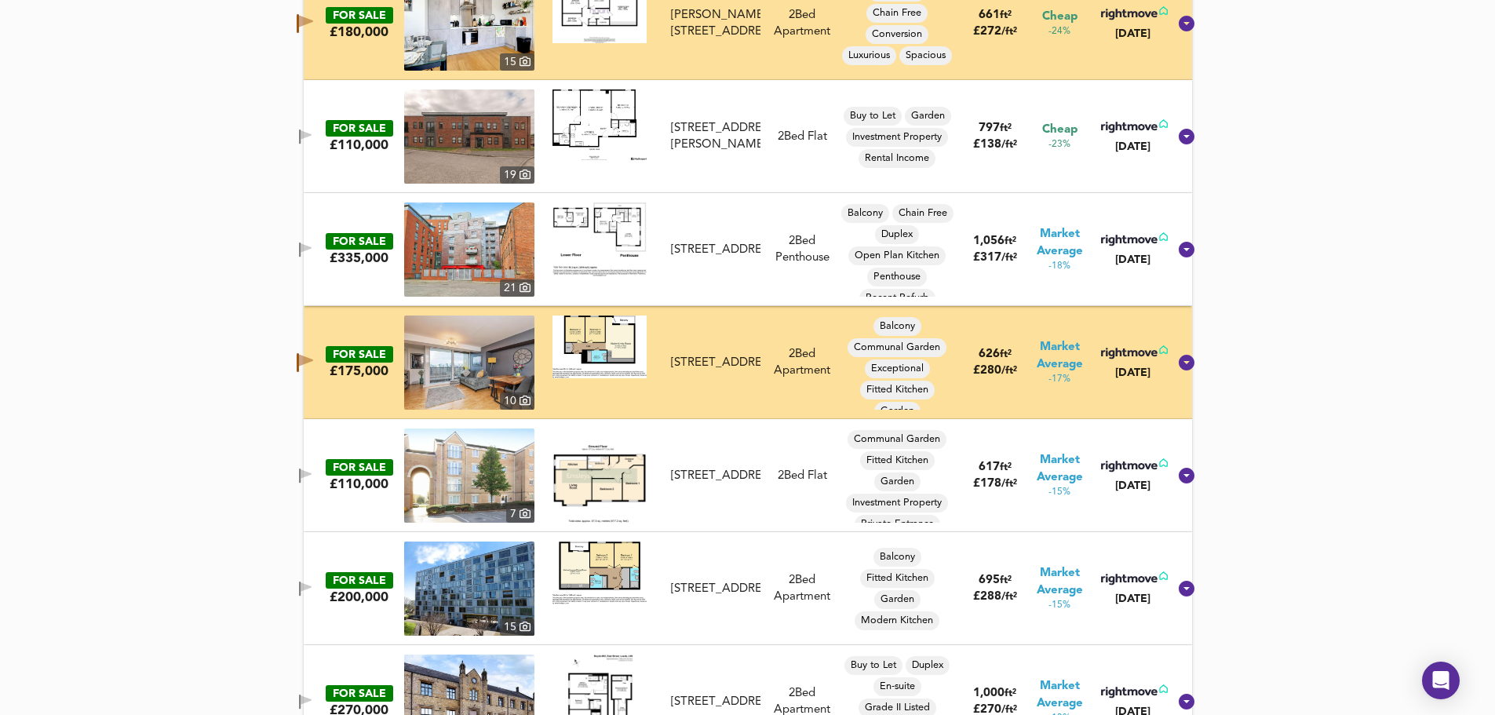
scroll to position [3423, 0]
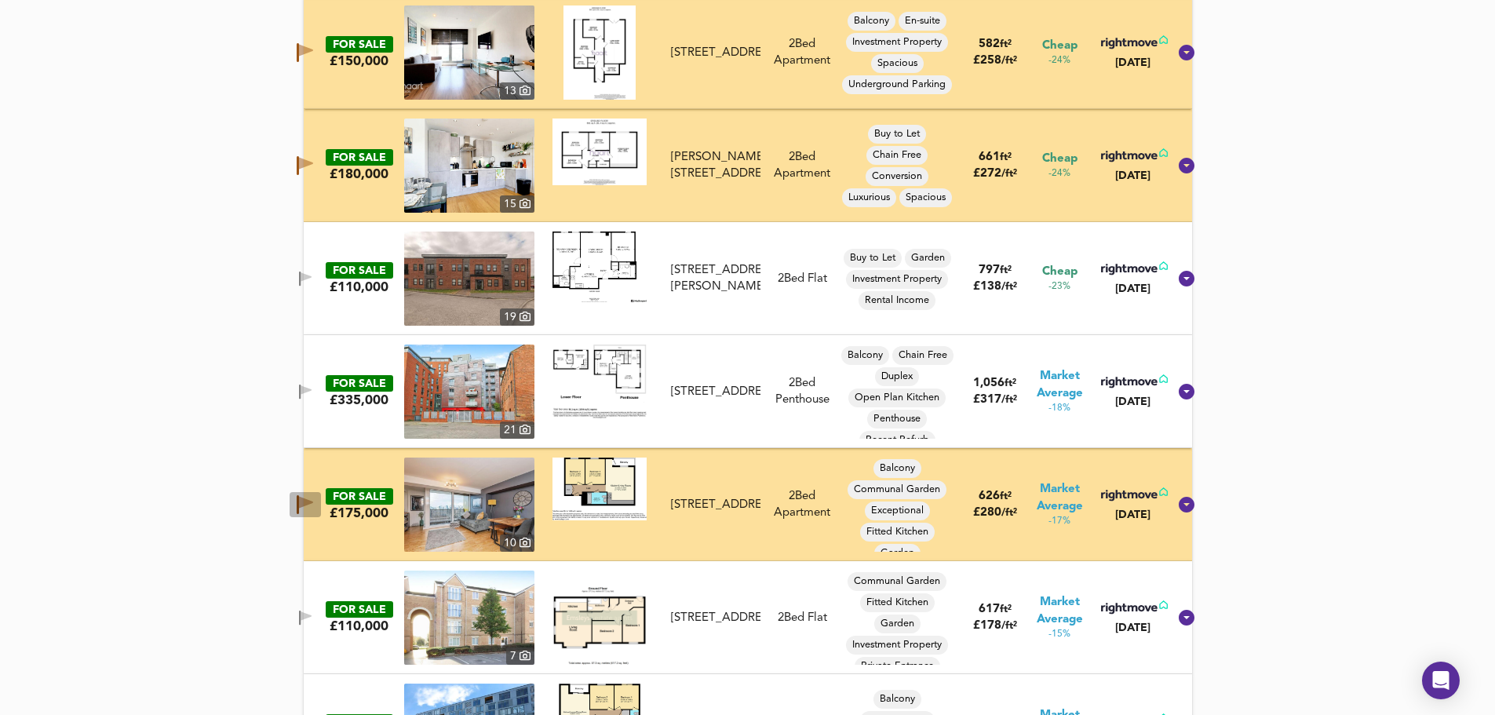
click at [313, 499] on icon "button" at bounding box center [306, 503] width 14 height 12
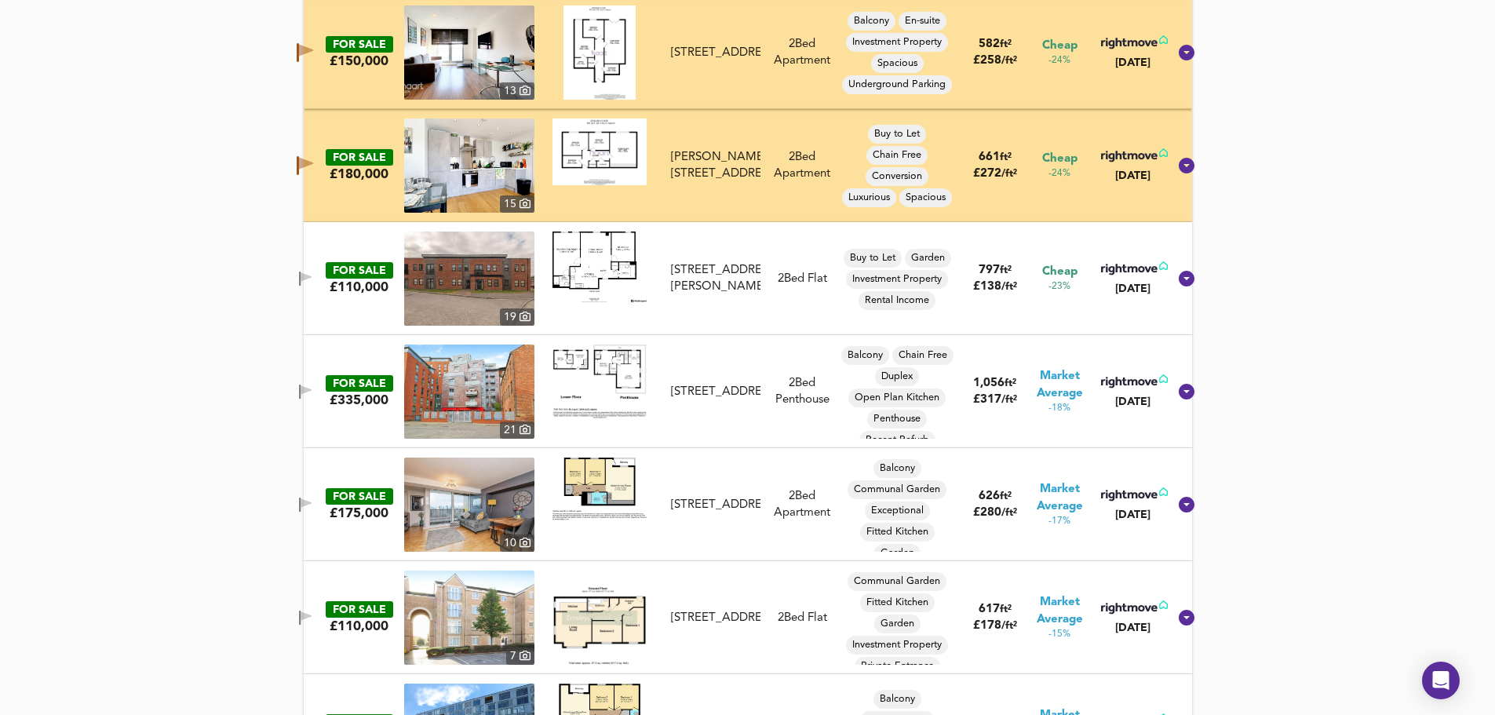
click at [313, 164] on icon "button" at bounding box center [306, 164] width 14 height 12
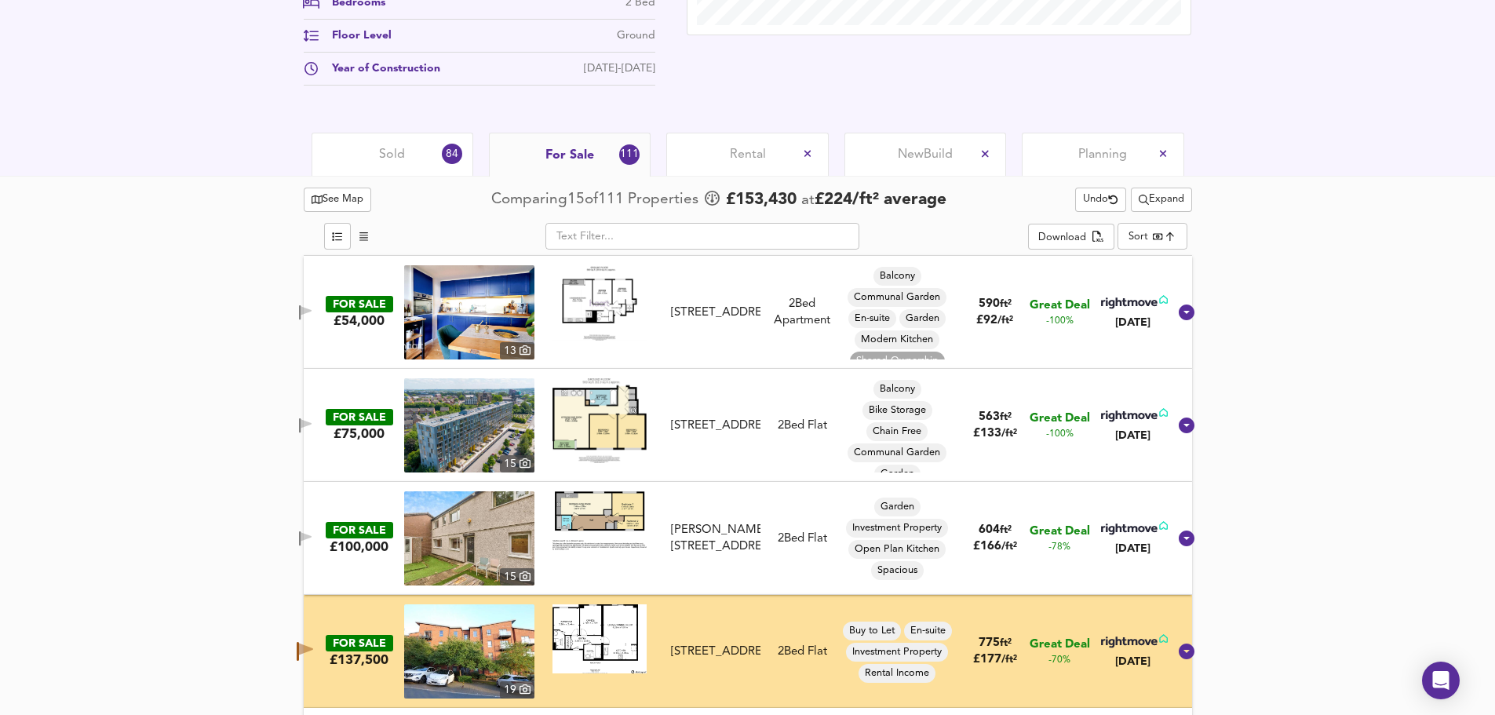
scroll to position [707, 0]
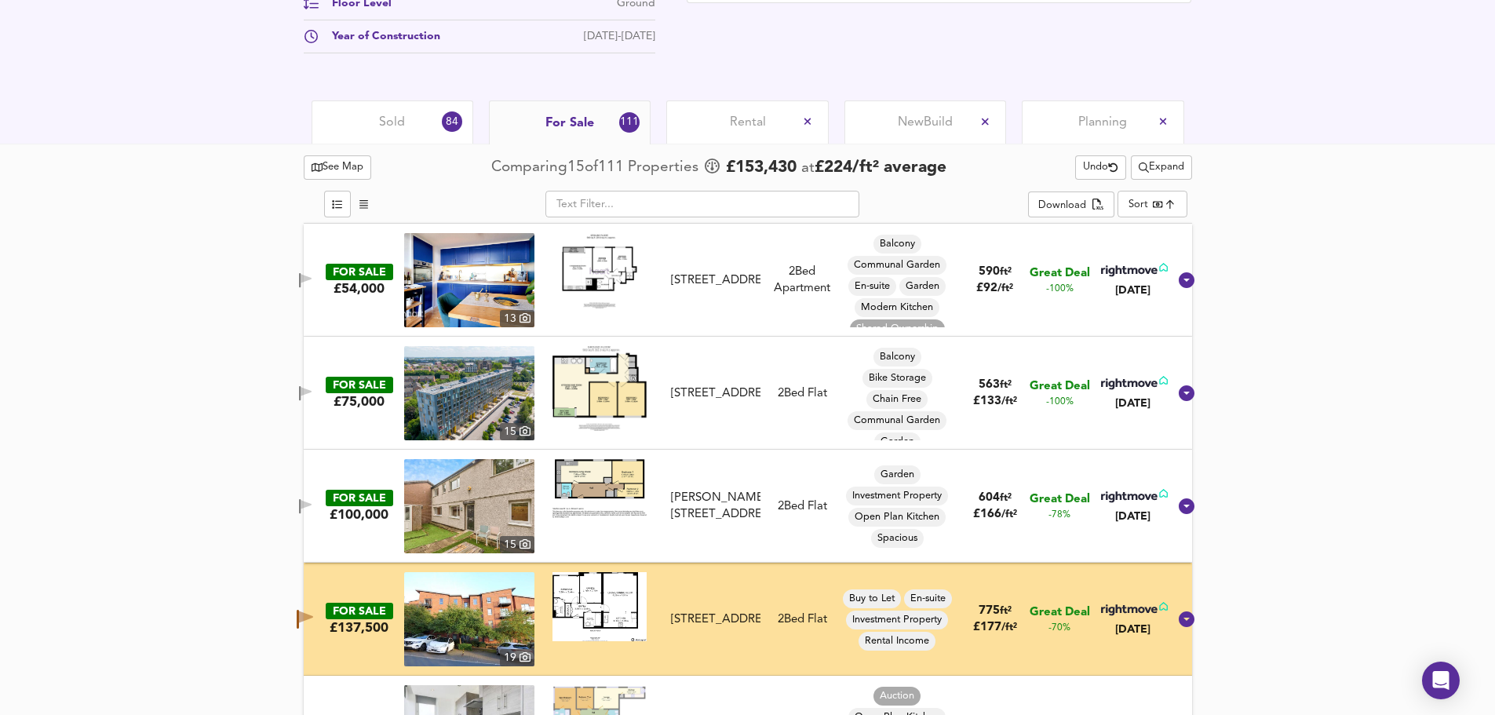
click at [745, 111] on div "Rental" at bounding box center [747, 121] width 162 height 43
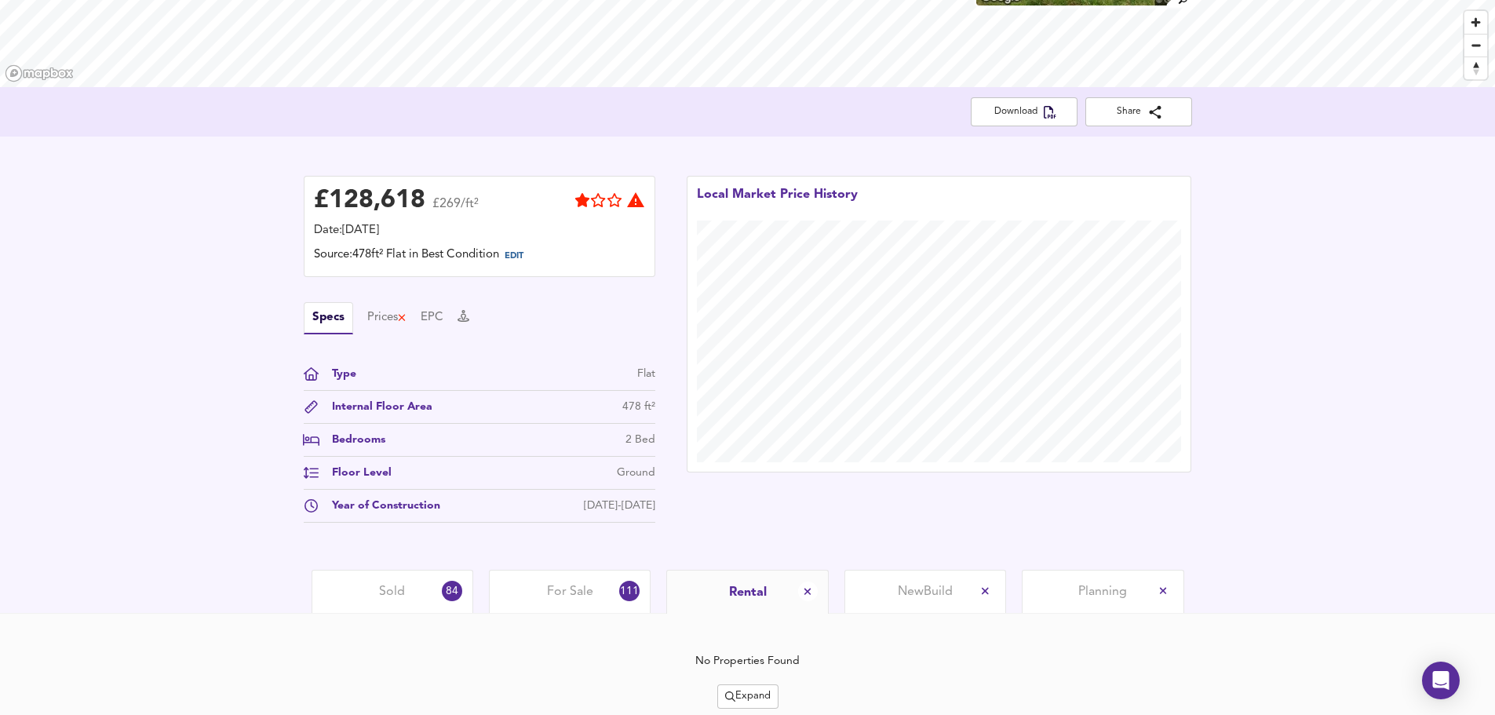
scroll to position [294, 0]
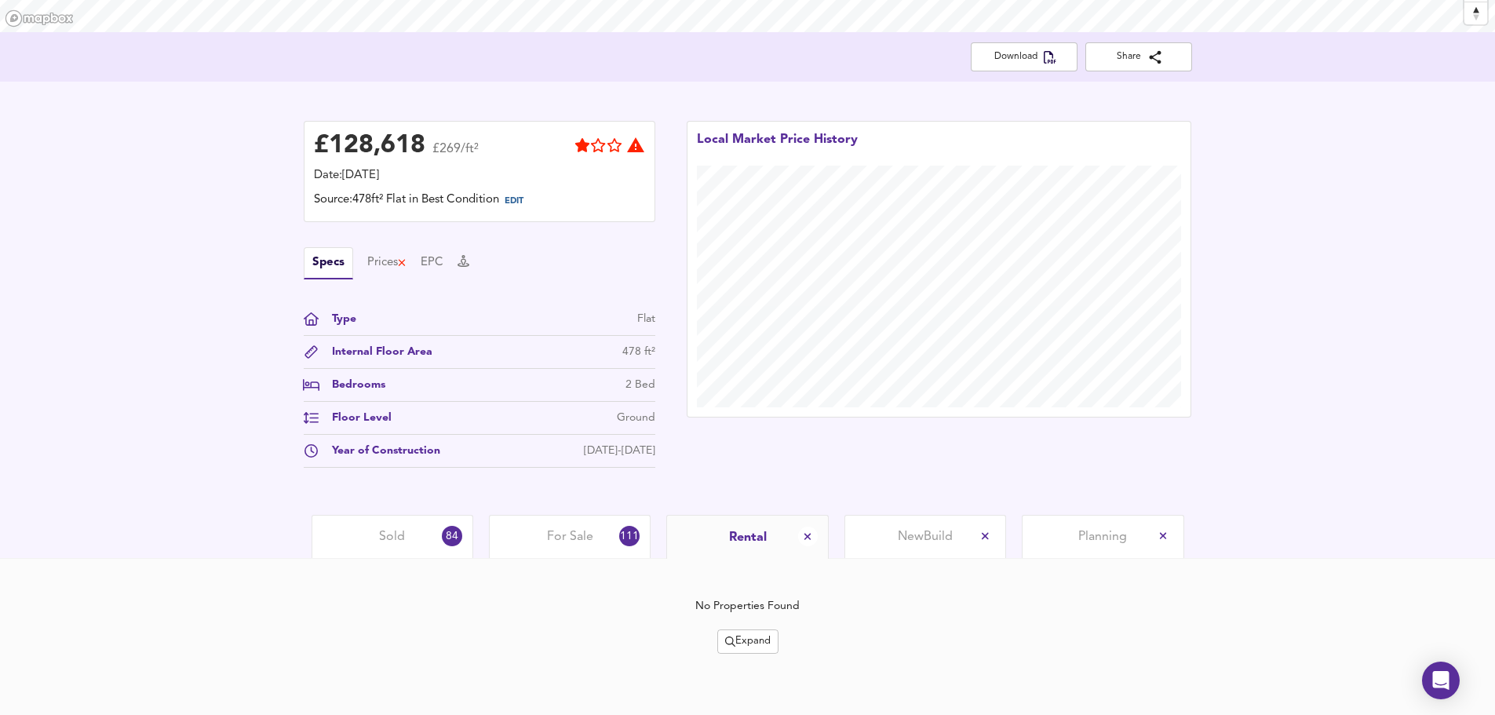
click at [731, 651] on button "Expand" at bounding box center [747, 641] width 61 height 24
click at [744, 549] on li "¼ mile ½ mile" at bounding box center [749, 561] width 148 height 25
click at [768, 639] on span "Expand" at bounding box center [748, 642] width 46 height 18
click at [763, 560] on li "½ mile 1 mile" at bounding box center [749, 561] width 148 height 25
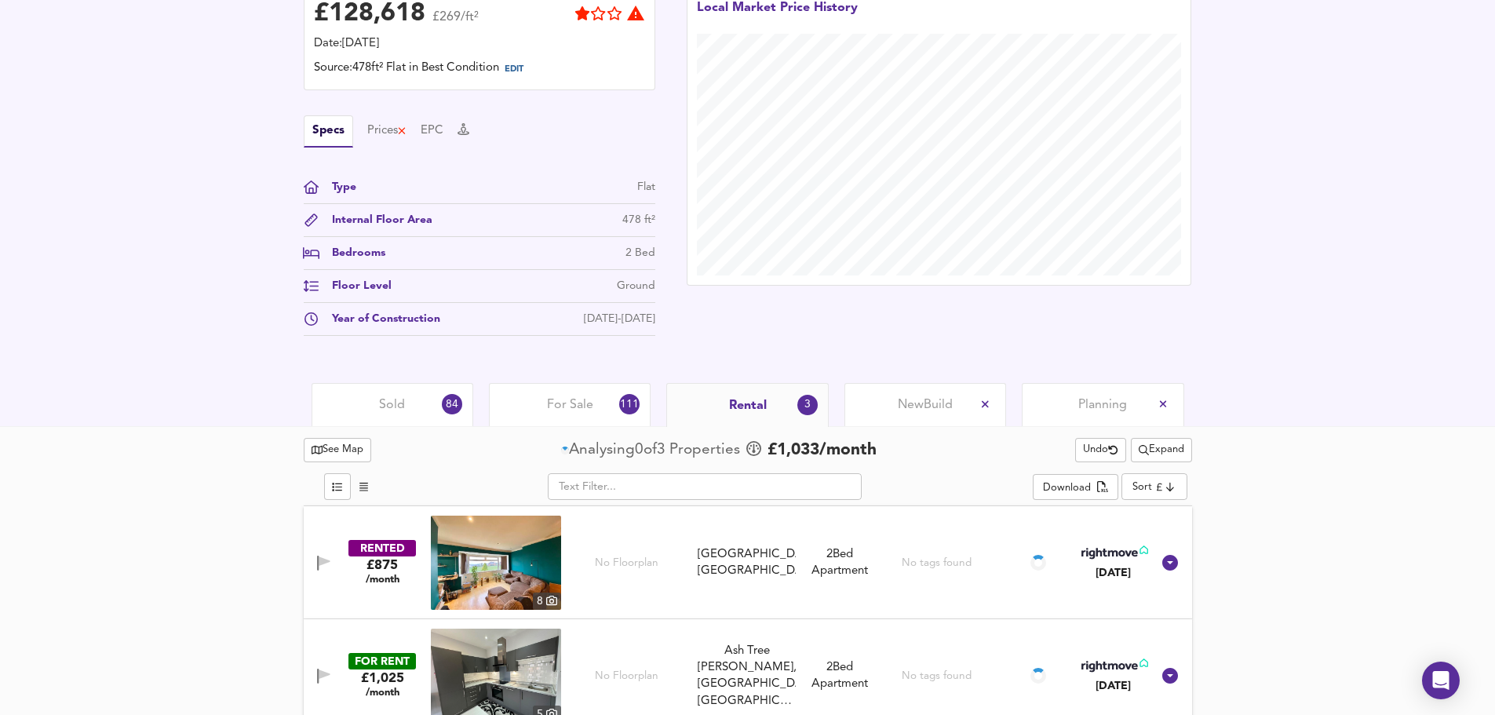
scroll to position [450, 0]
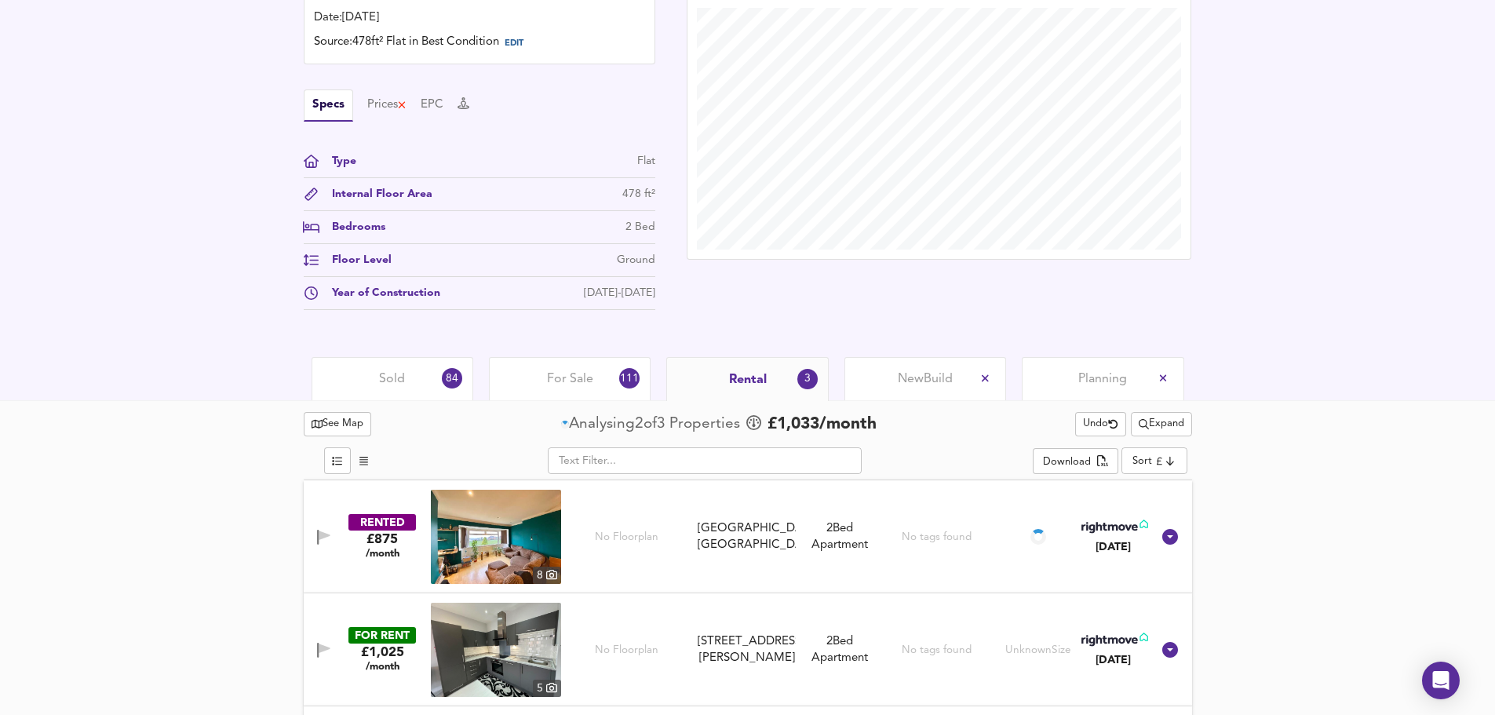
click at [1146, 425] on span "Expand" at bounding box center [1162, 424] width 46 height 18
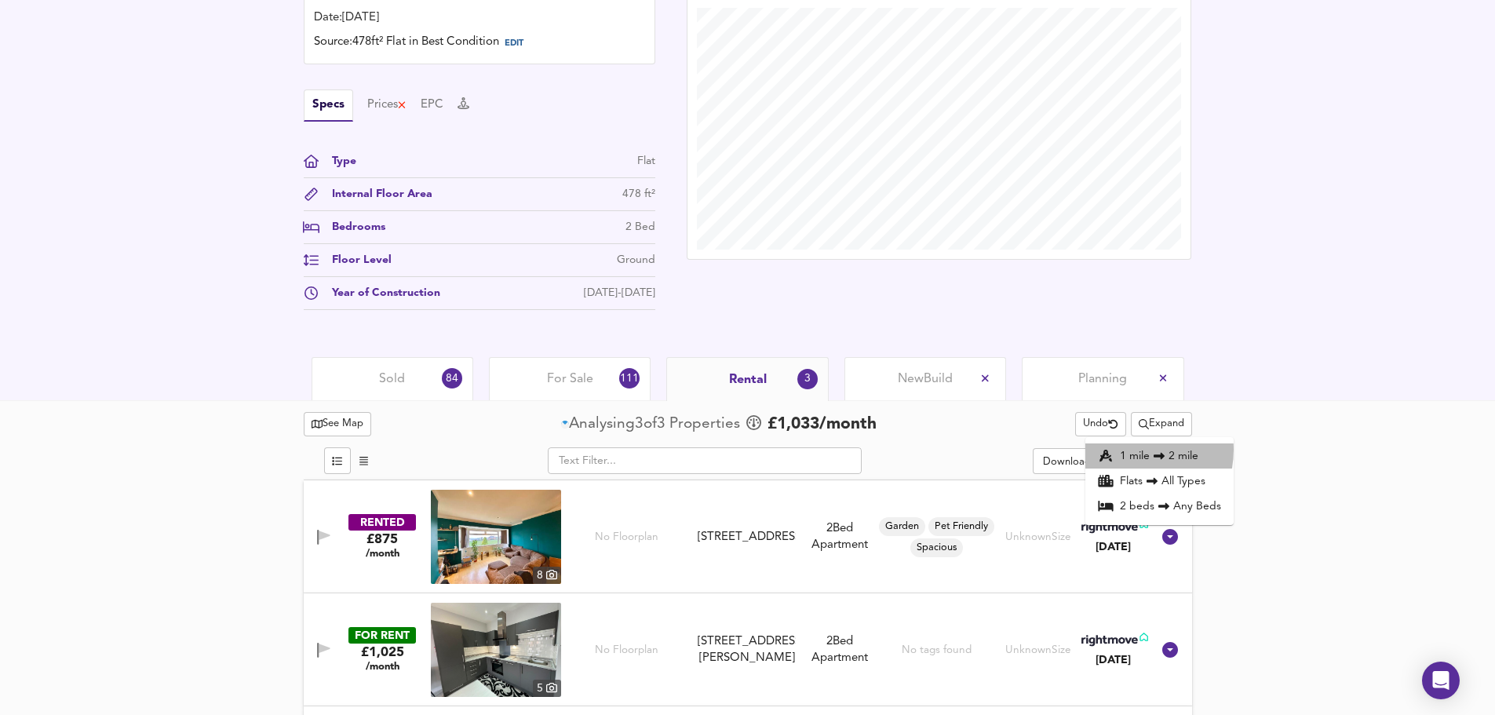
click at [1125, 450] on li "1 mile 2 mile" at bounding box center [1159, 455] width 148 height 25
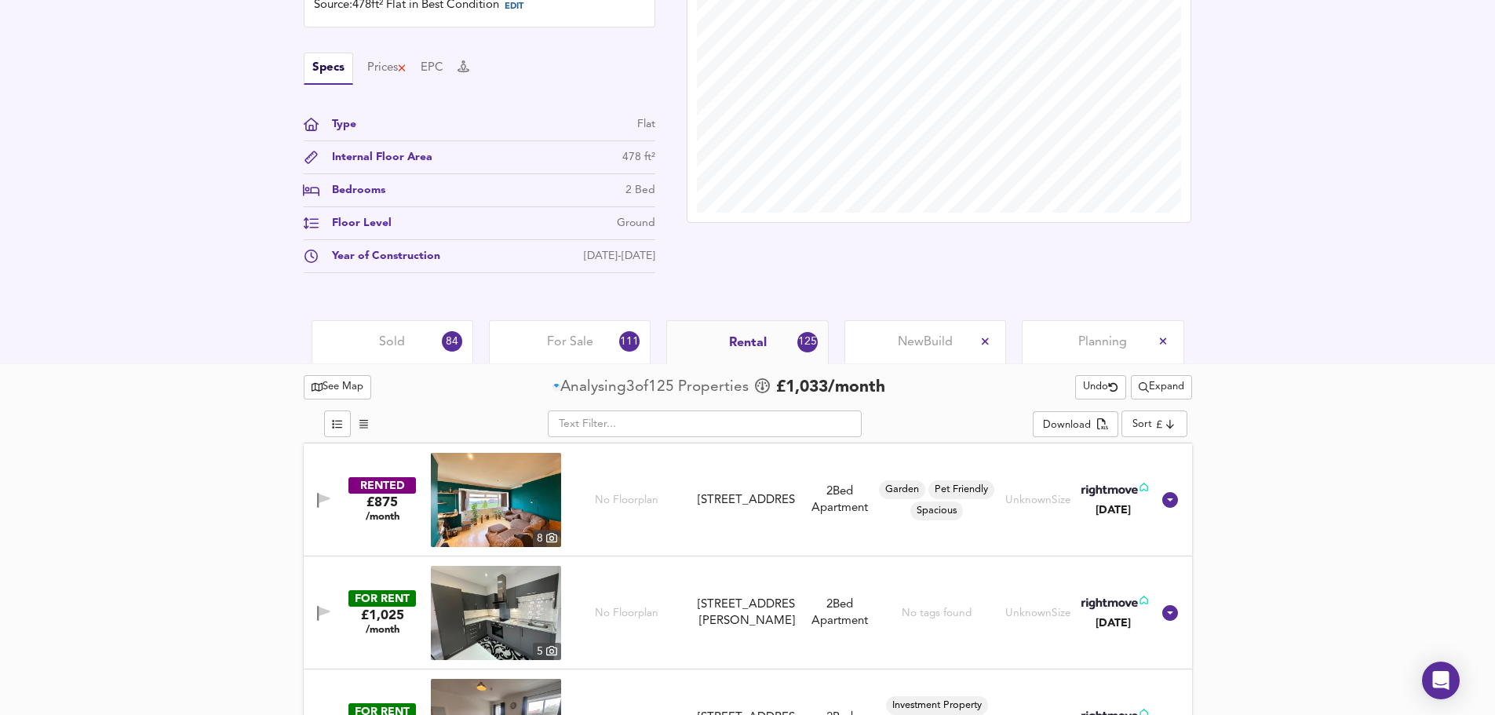
scroll to position [563, 0]
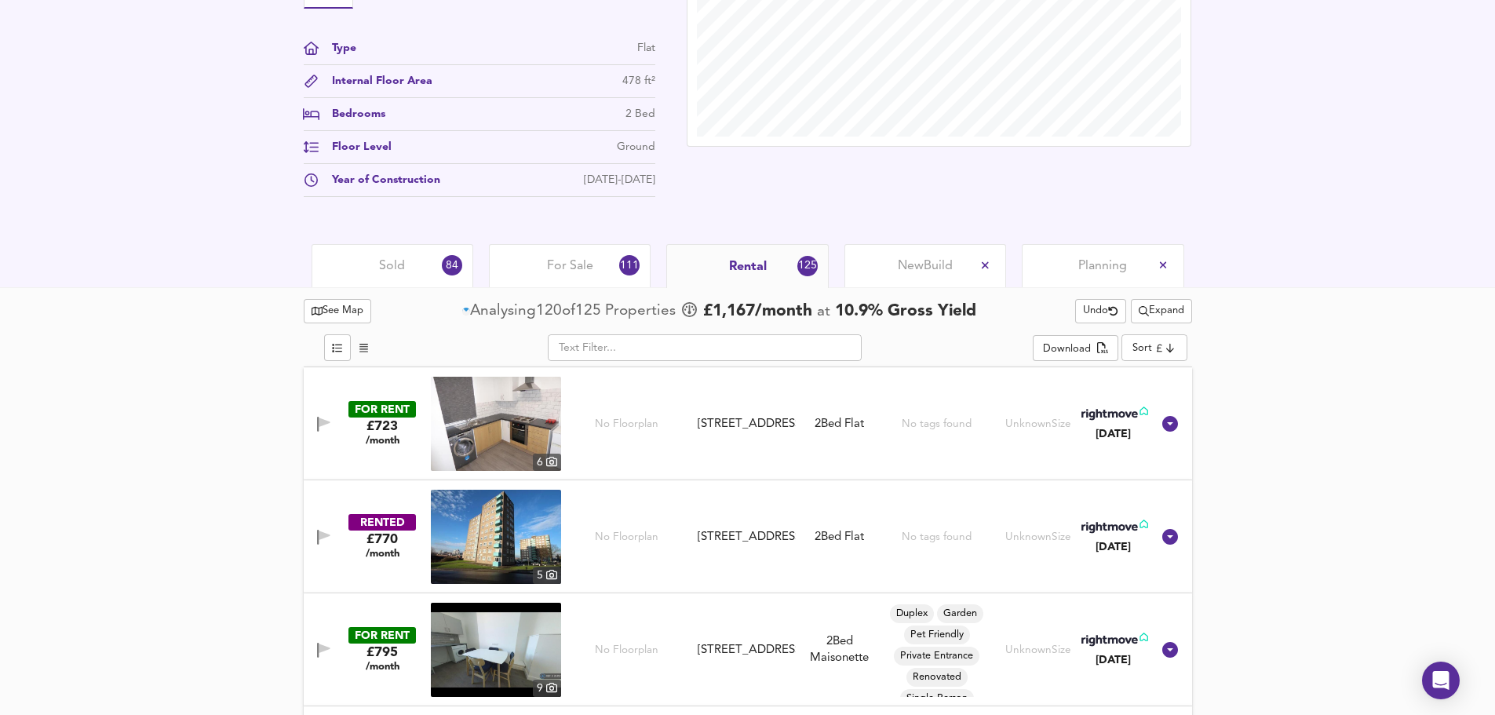
click at [317, 422] on icon "button" at bounding box center [323, 424] width 13 height 15
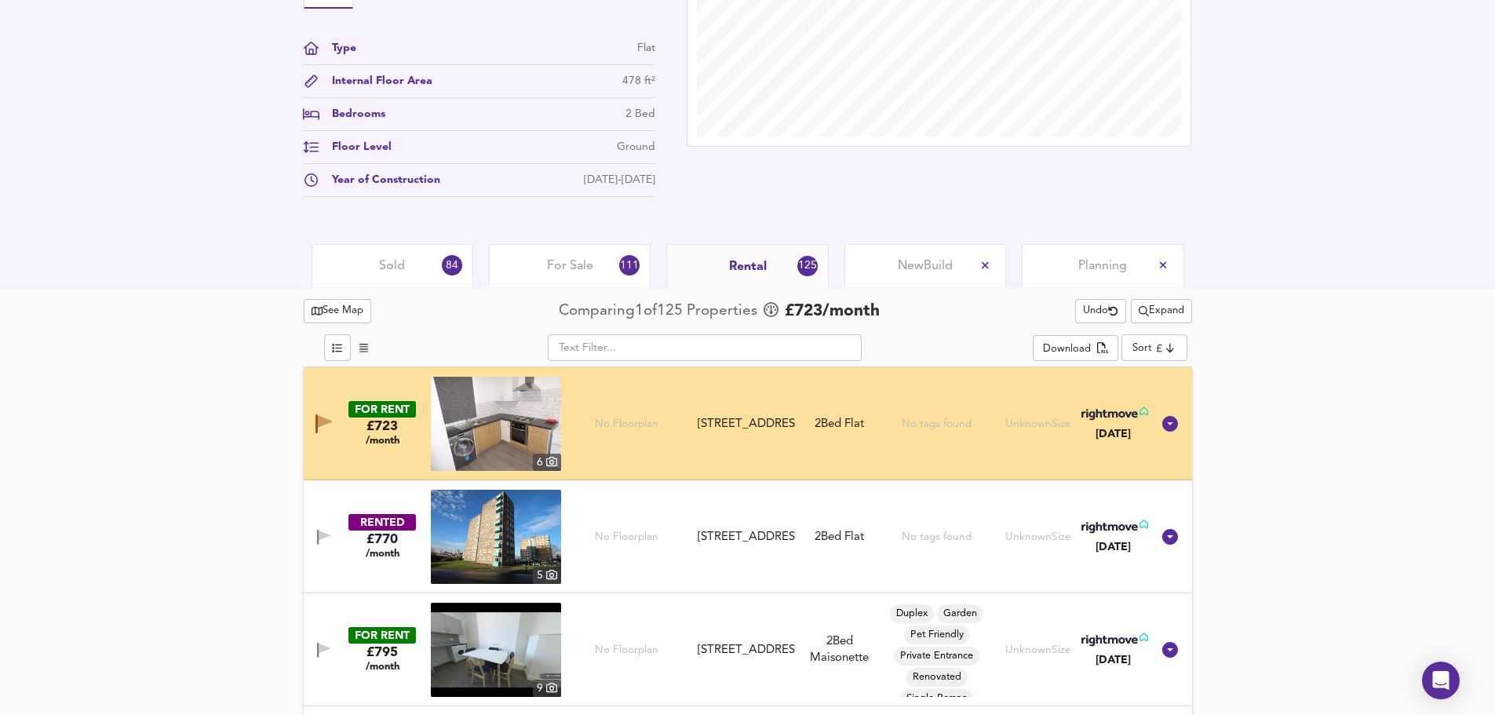
scroll to position [720, 0]
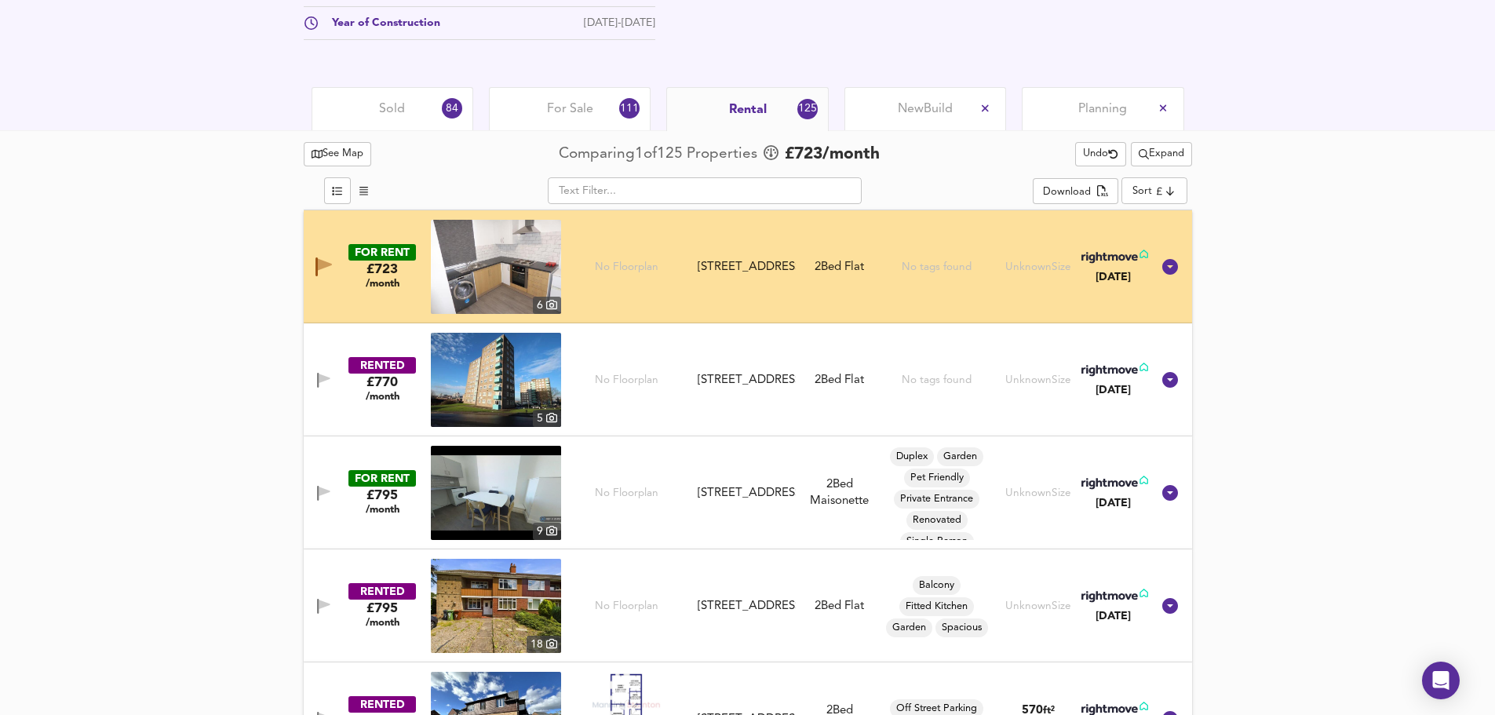
click at [319, 377] on icon "button" at bounding box center [324, 378] width 11 height 9
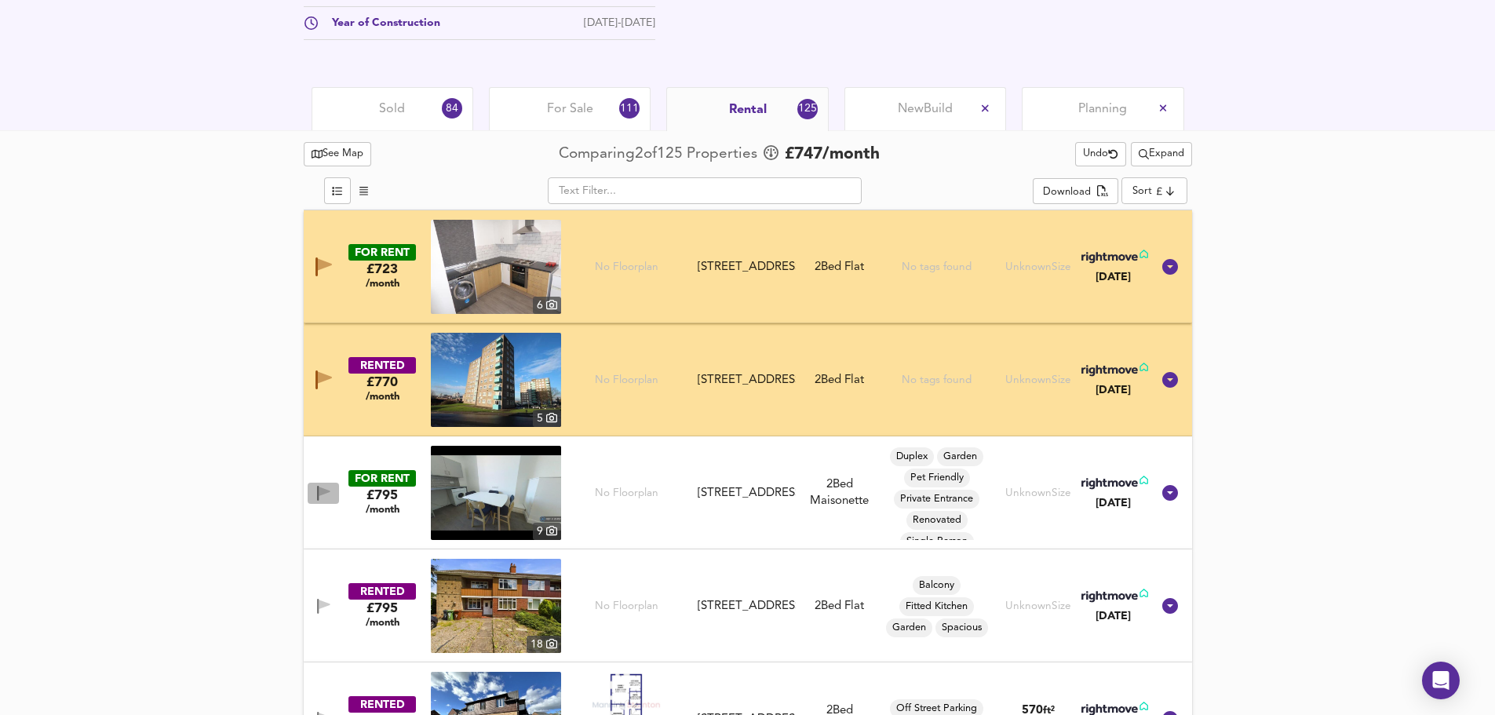
click at [315, 493] on span "button" at bounding box center [324, 493] width 24 height 15
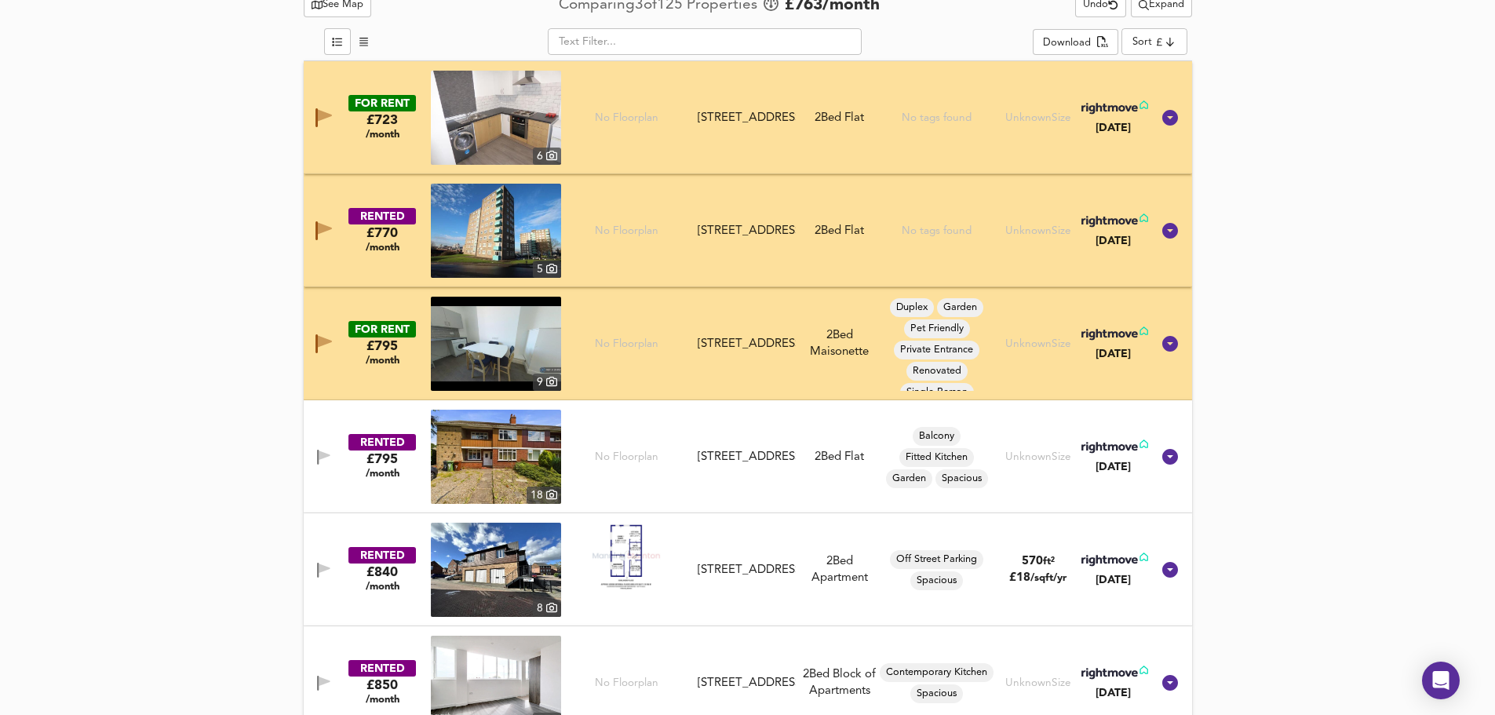
scroll to position [930, 0]
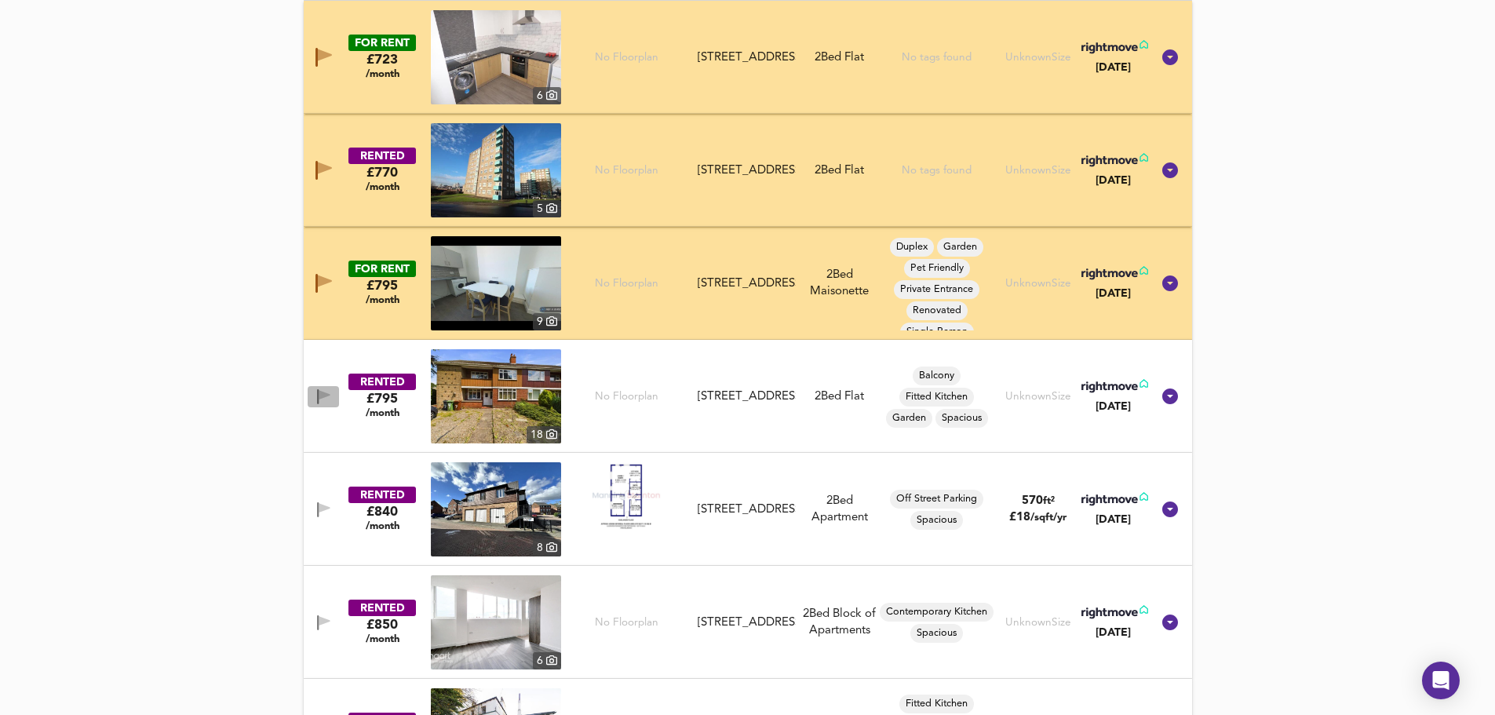
click at [328, 392] on icon "button" at bounding box center [323, 396] width 13 height 15
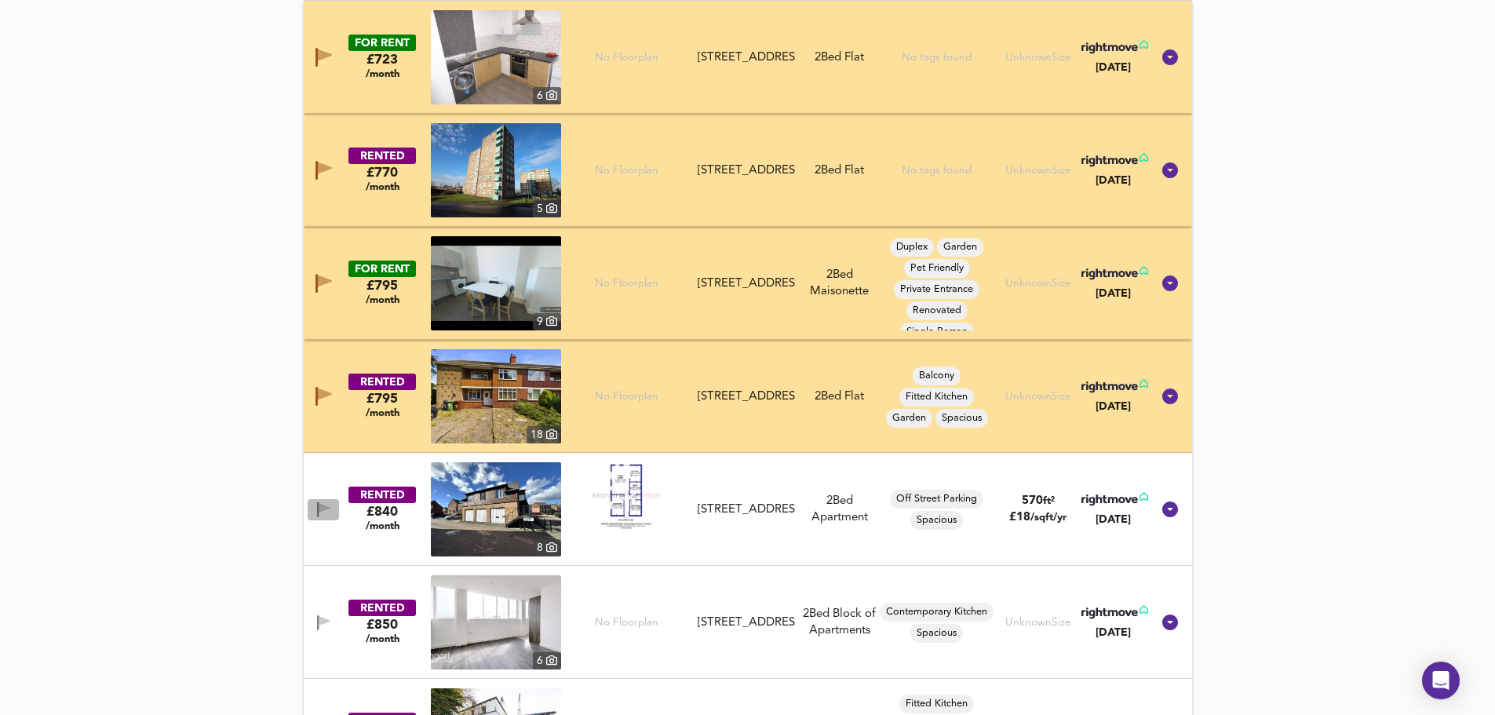
click at [326, 510] on icon "button" at bounding box center [324, 507] width 11 height 9
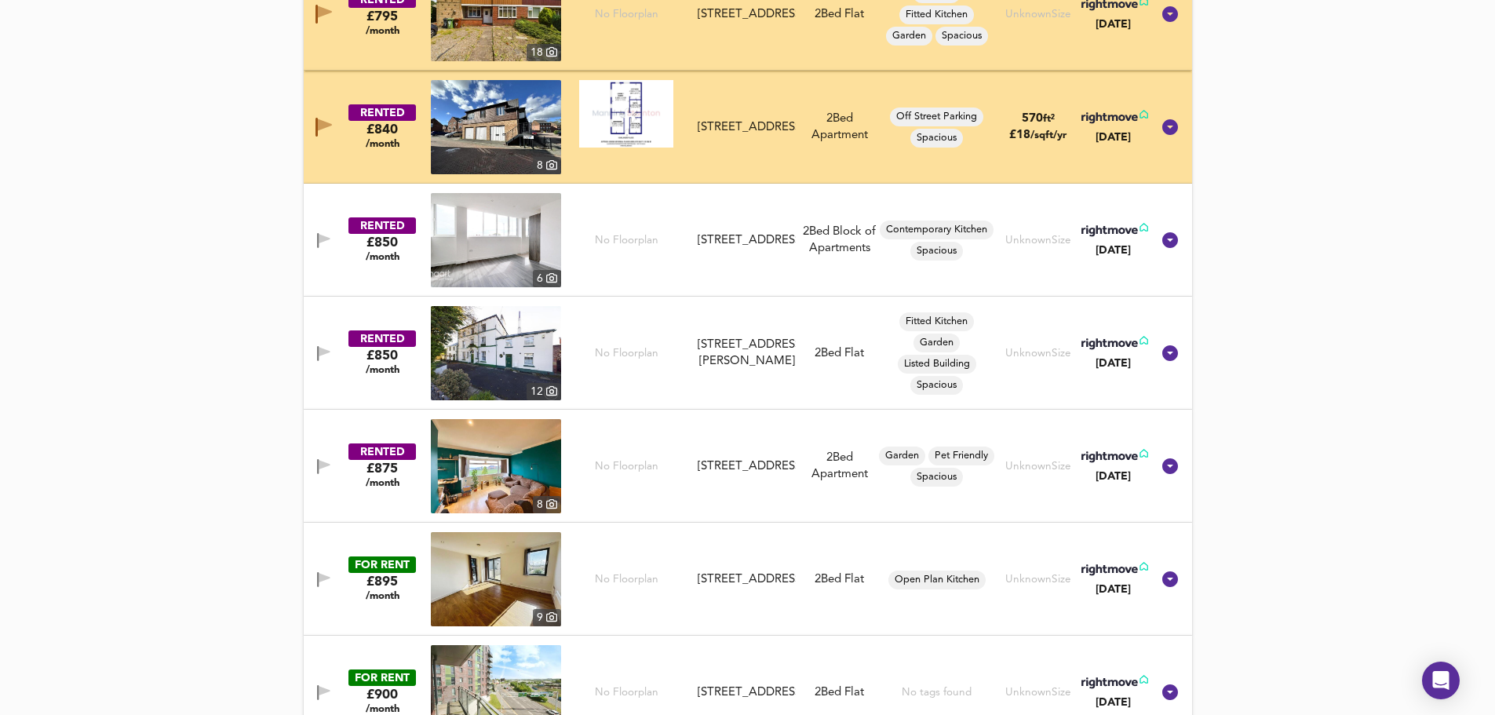
scroll to position [1401, 0]
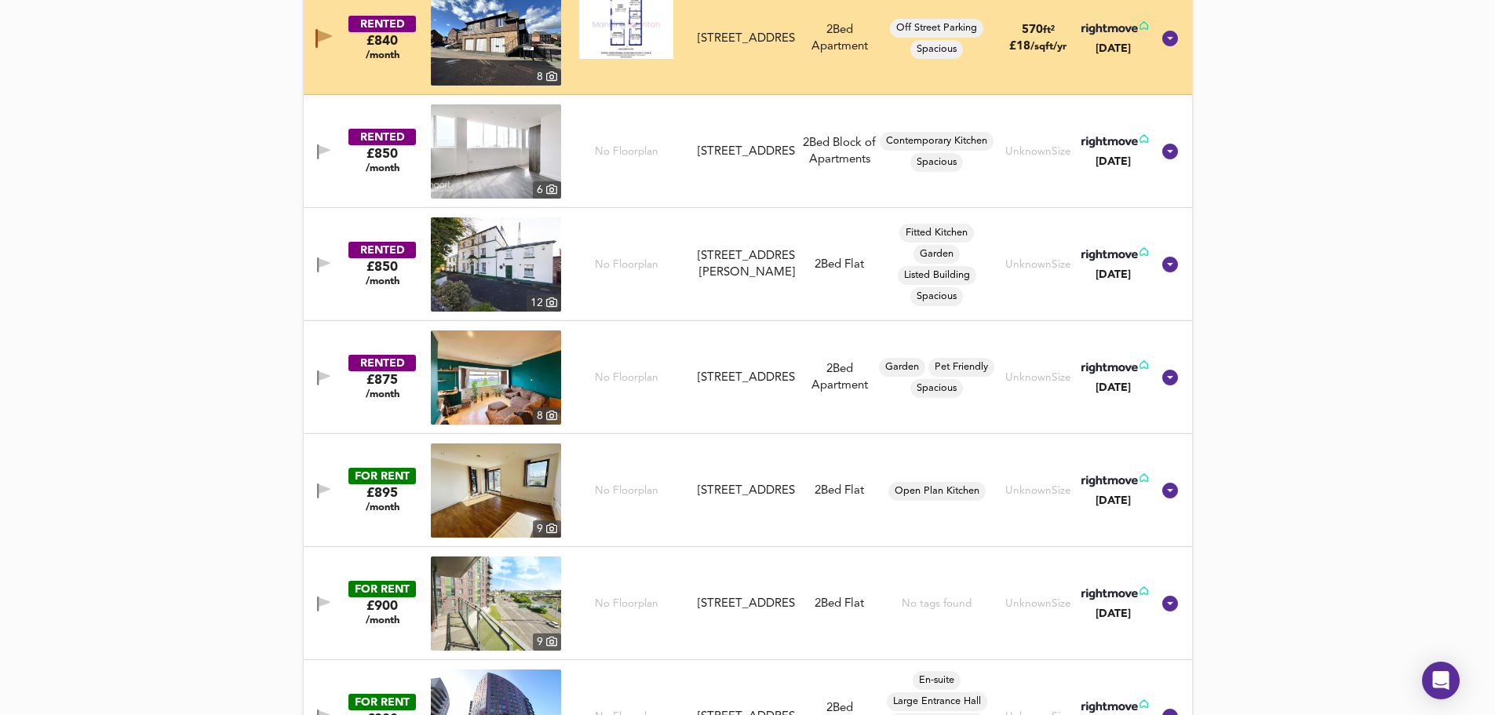
click at [319, 151] on icon "button" at bounding box center [318, 151] width 2 height 15
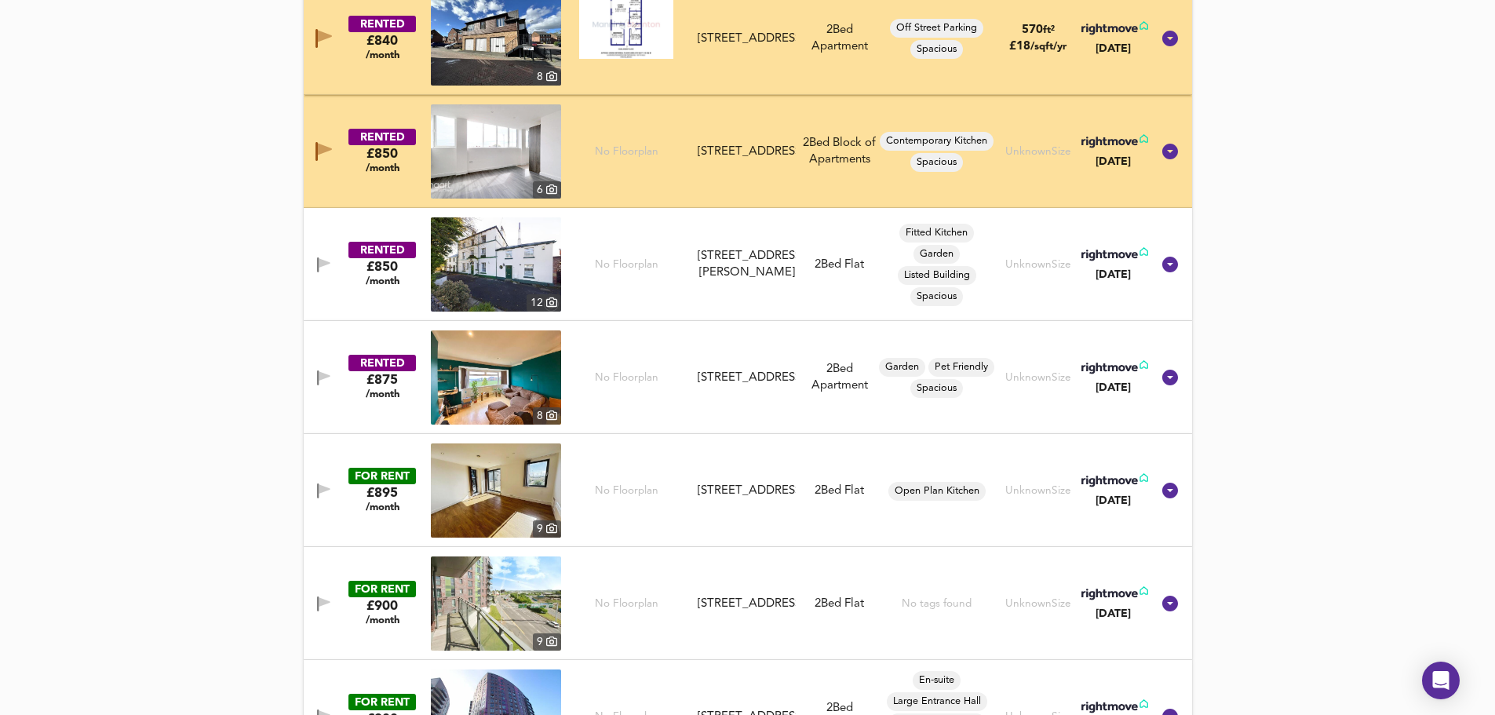
click at [325, 271] on icon "button" at bounding box center [323, 264] width 13 height 15
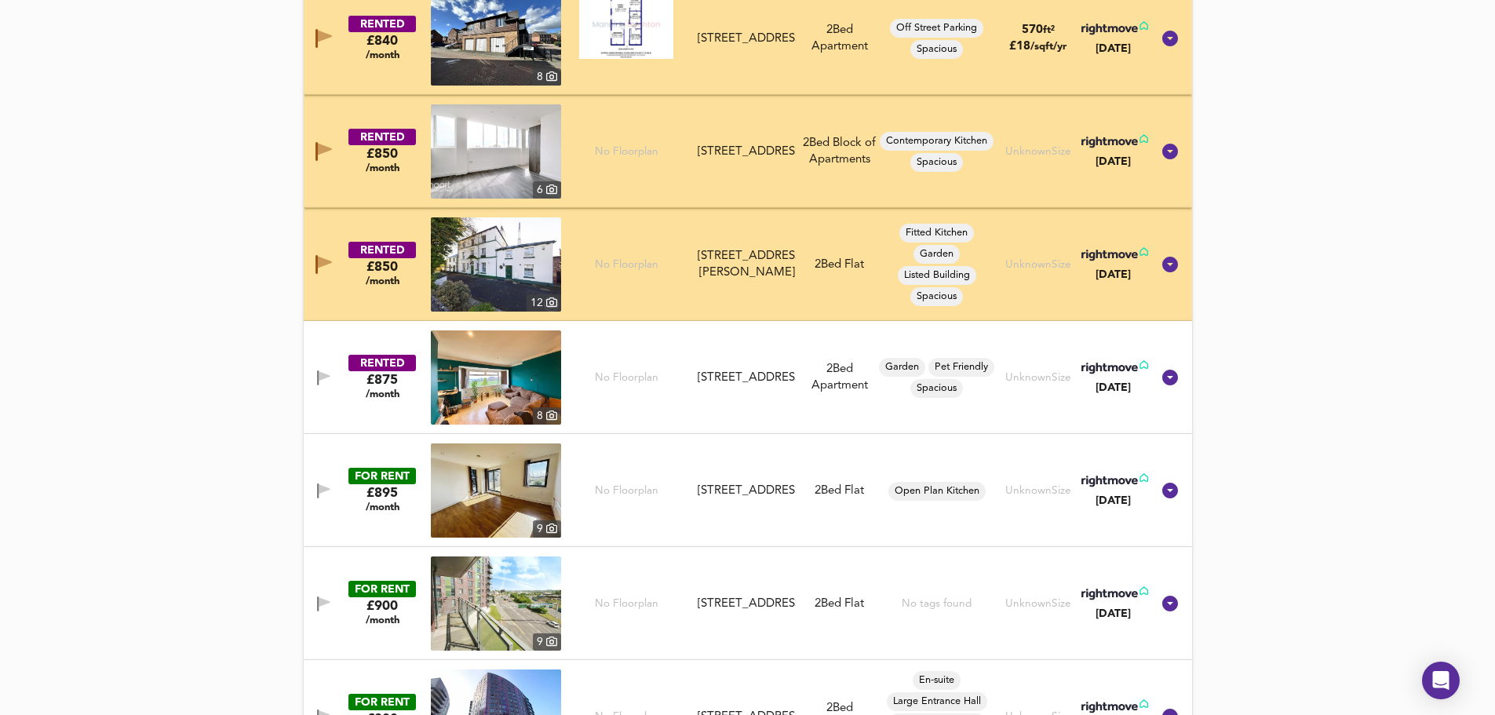
click at [324, 378] on icon "button" at bounding box center [324, 375] width 11 height 9
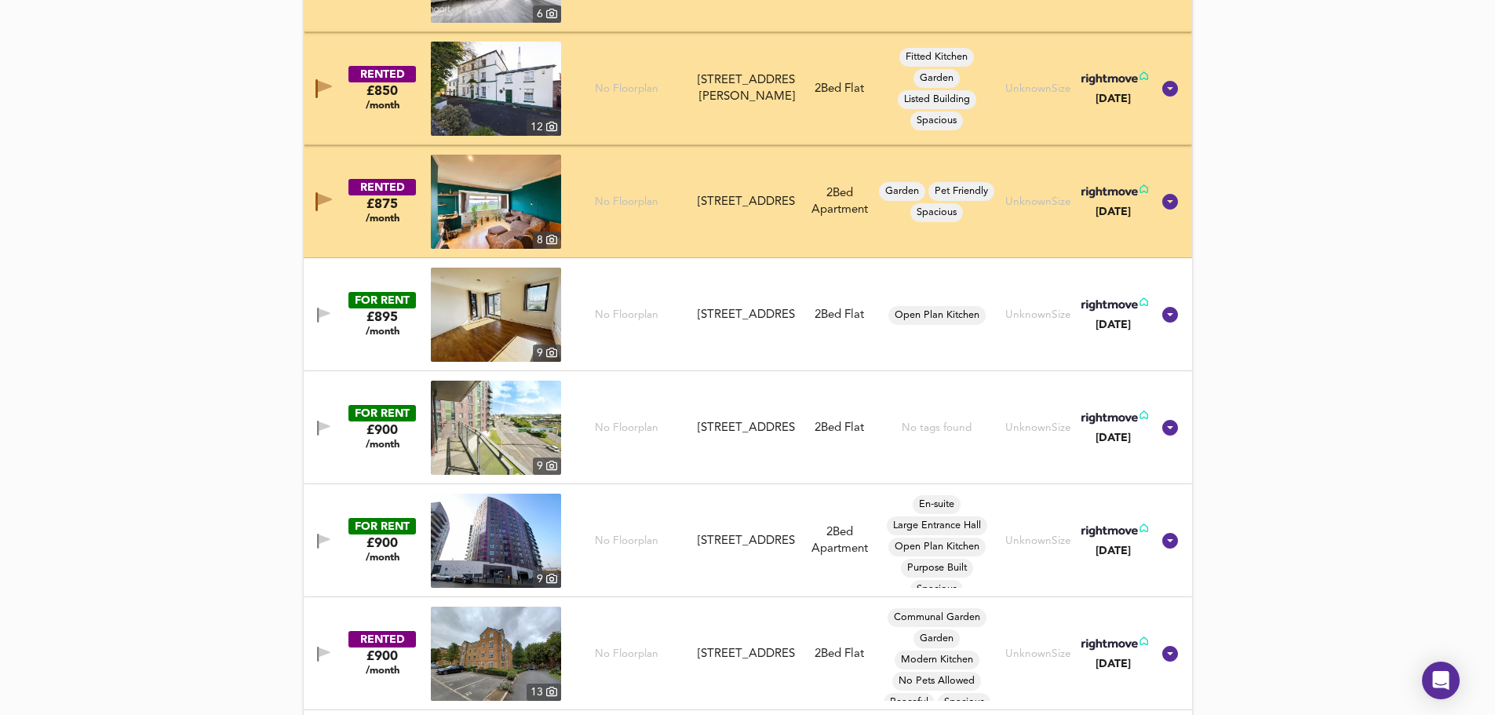
scroll to position [1610, 0]
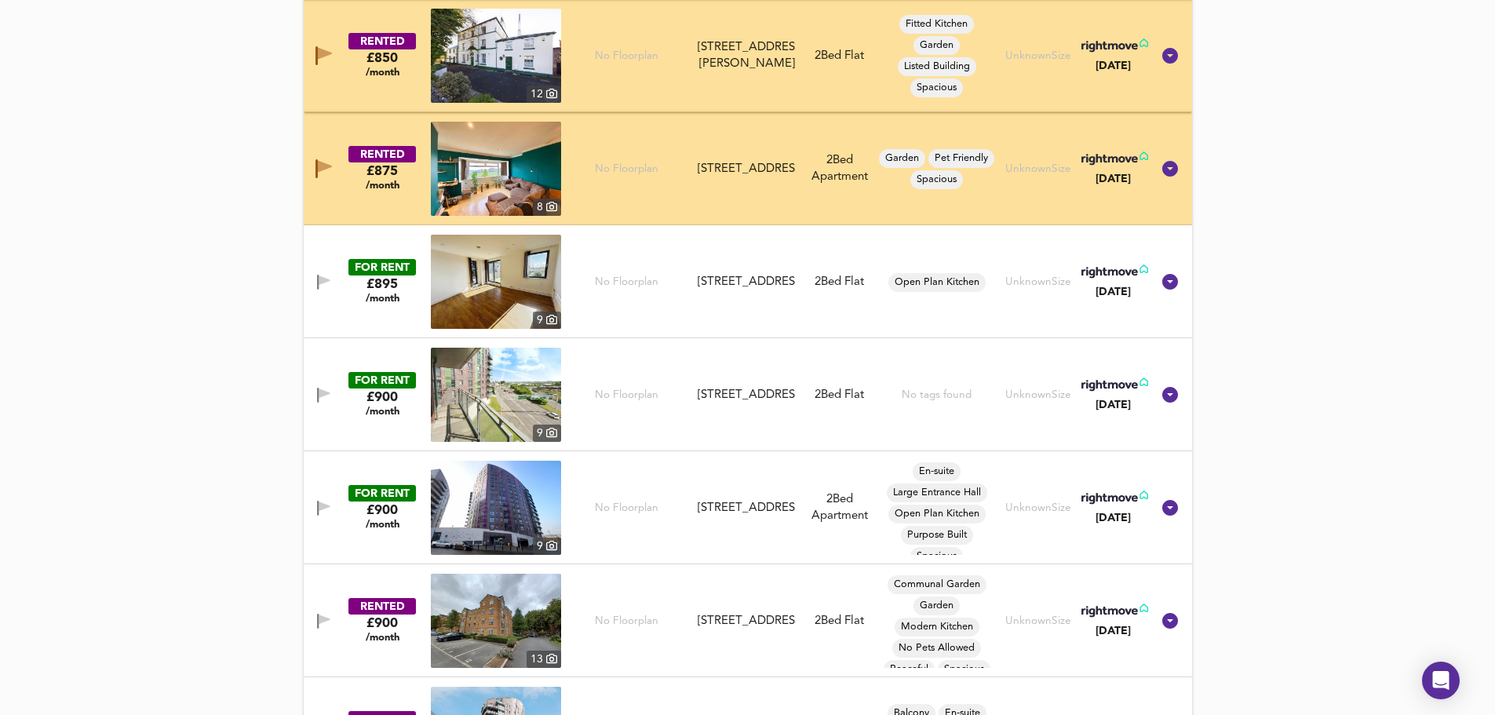
click at [319, 274] on button "button" at bounding box center [323, 282] width 31 height 21
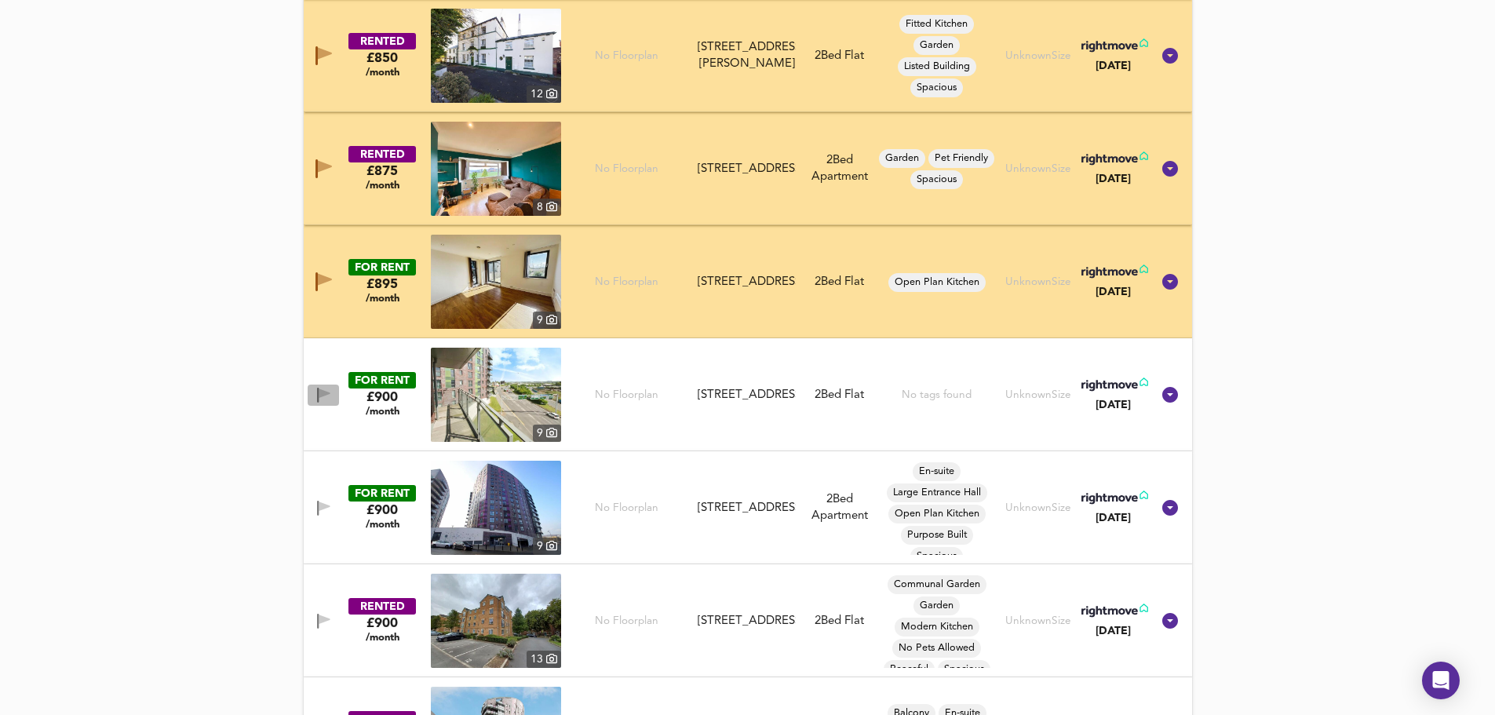
click at [311, 392] on button "button" at bounding box center [323, 395] width 31 height 21
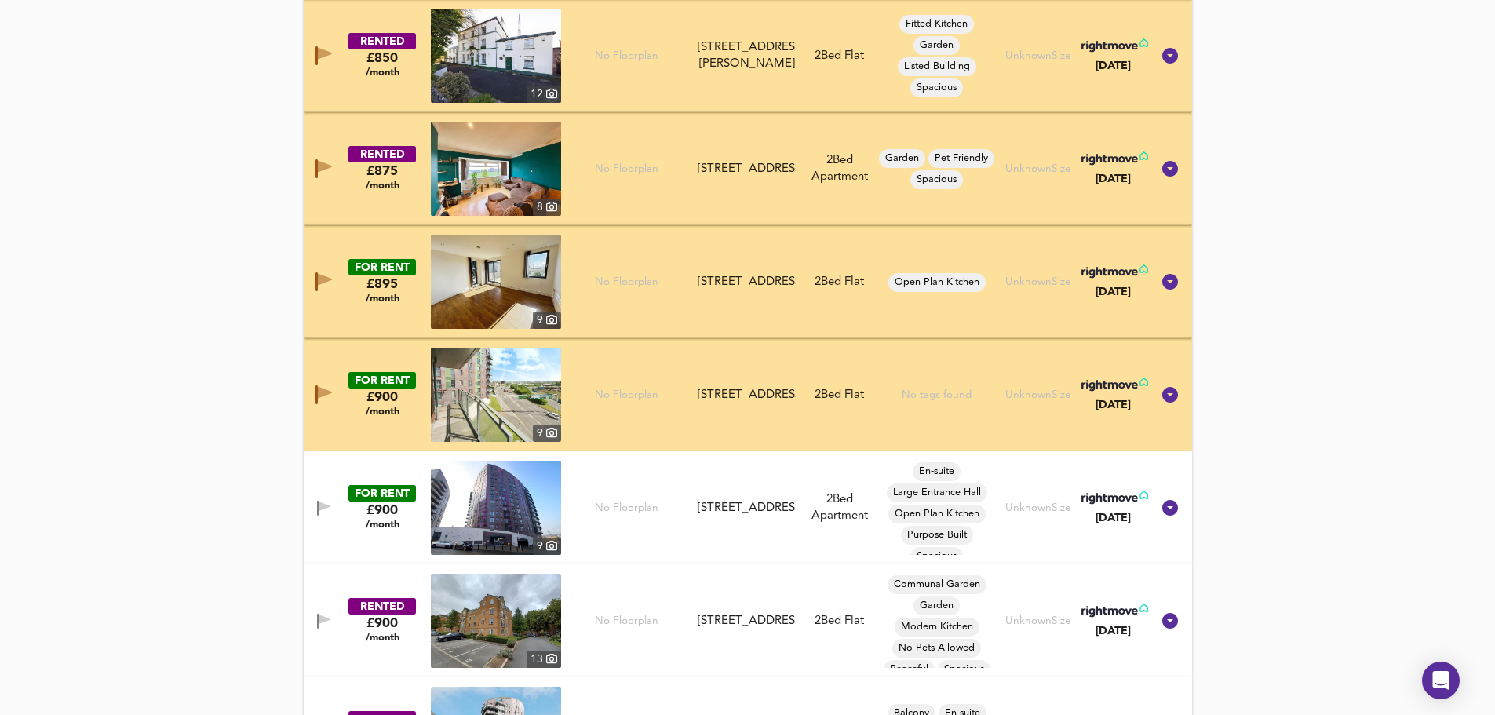
click at [326, 501] on icon "button" at bounding box center [323, 508] width 13 height 15
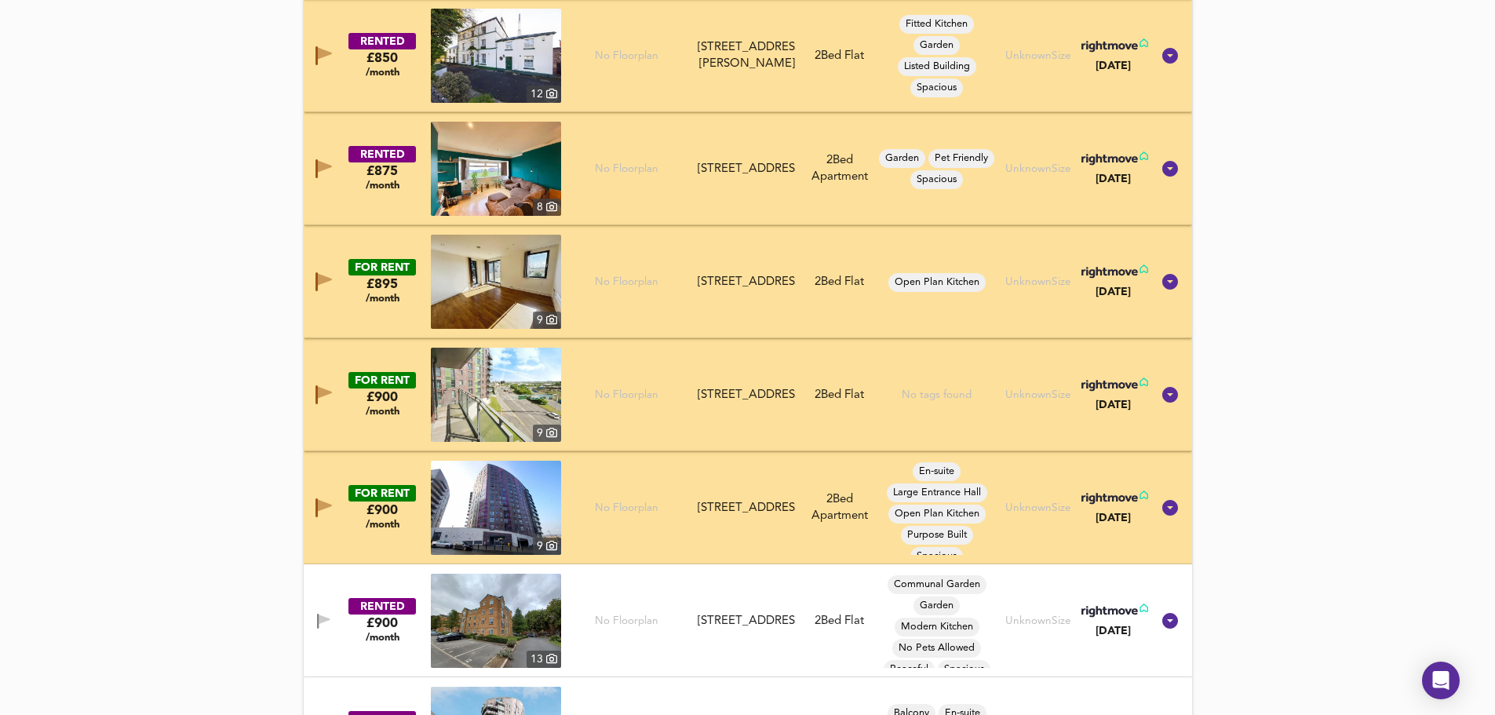
click at [308, 635] on div "RENTED £900 /month 13 No Floorplan Ash Court, Leeds, West Yorkshire, LS14 6GL A…" at bounding box center [729, 621] width 844 height 94
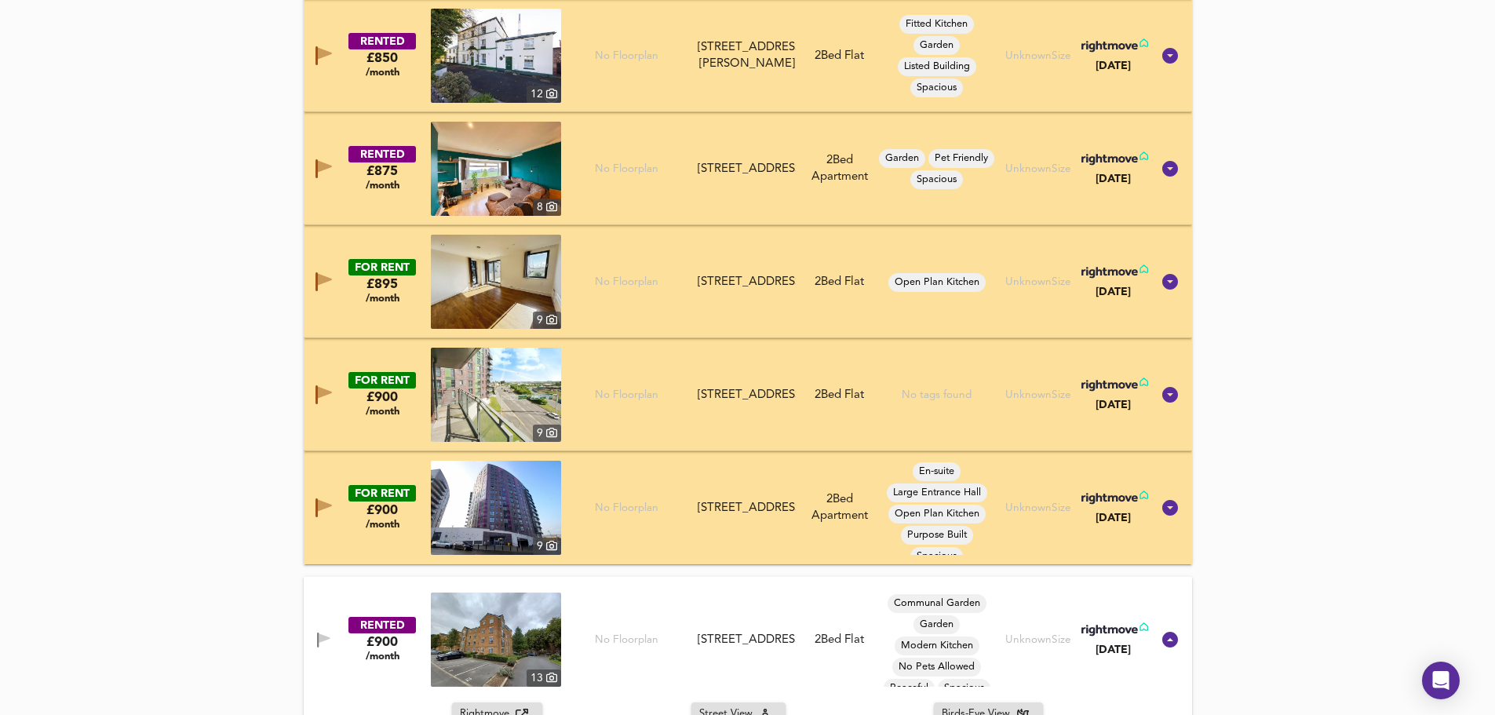
click at [319, 636] on icon "button" at bounding box center [318, 640] width 2 height 15
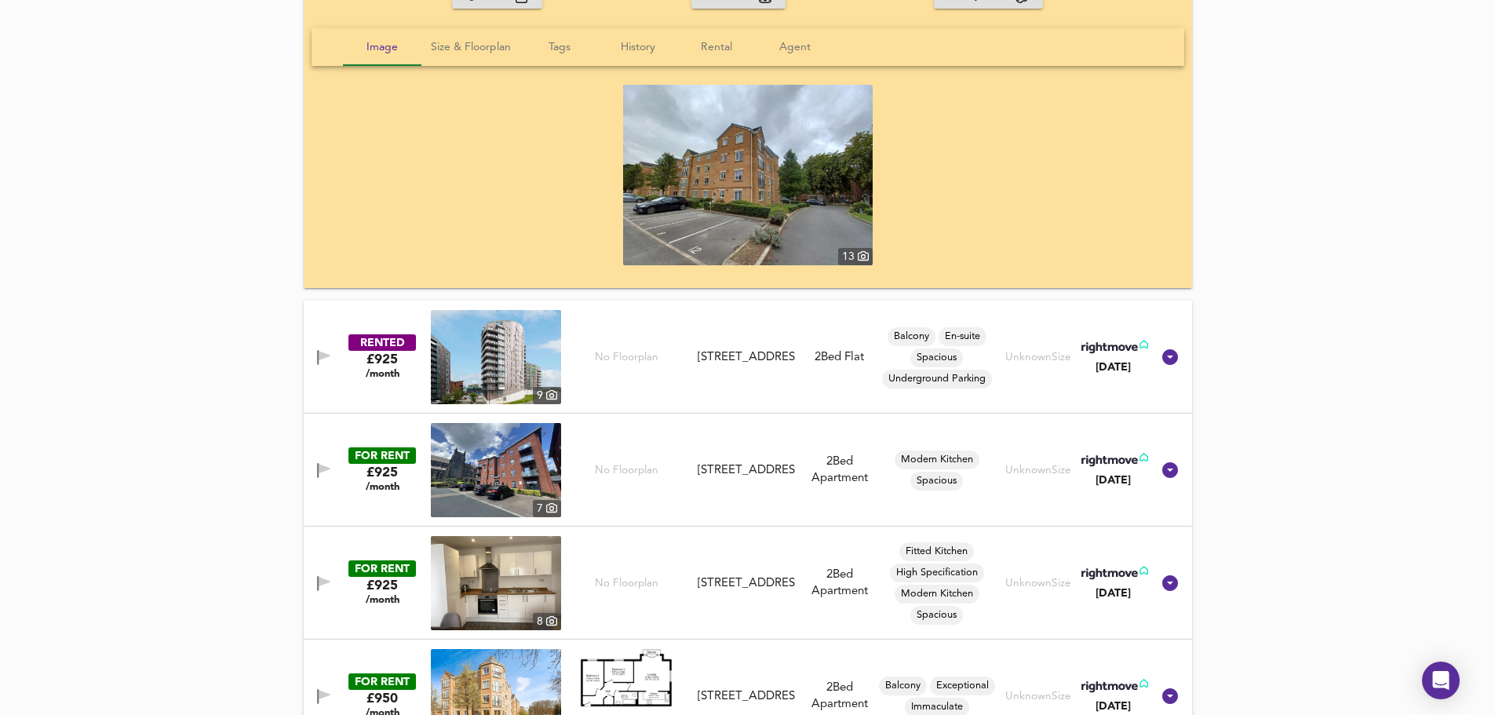
scroll to position [2343, 0]
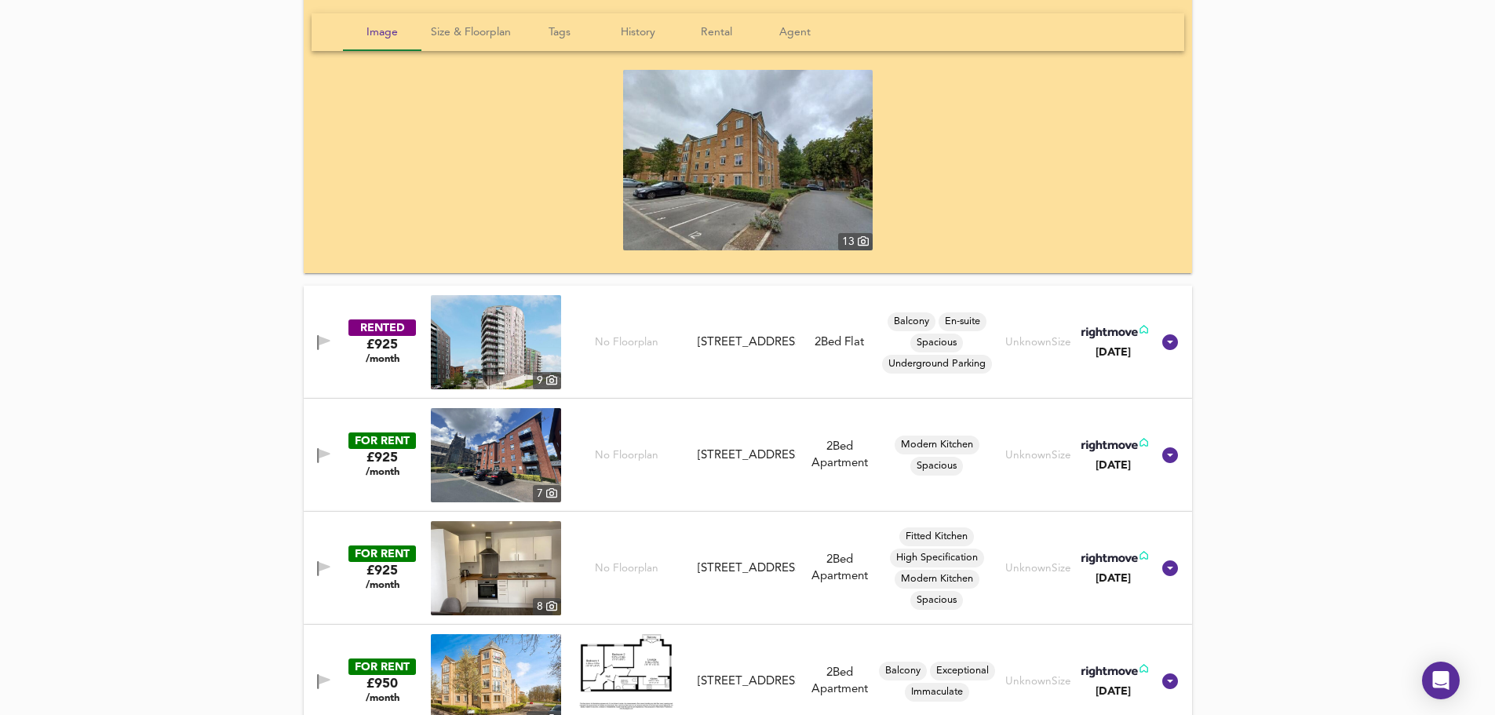
drag, startPoint x: 322, startPoint y: 450, endPoint x: 335, endPoint y: 455, distance: 14.1
click at [323, 450] on icon "button" at bounding box center [324, 453] width 11 height 9
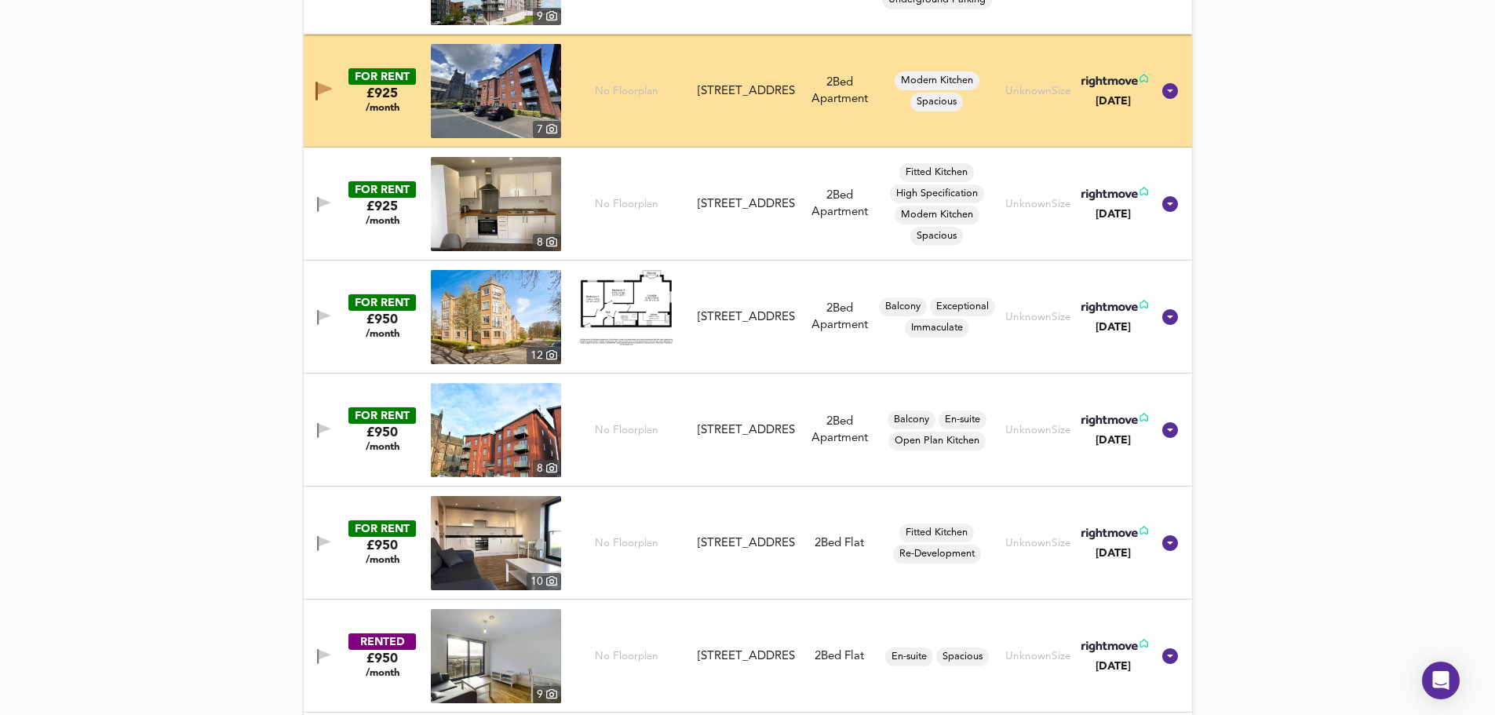
scroll to position [2708, 0]
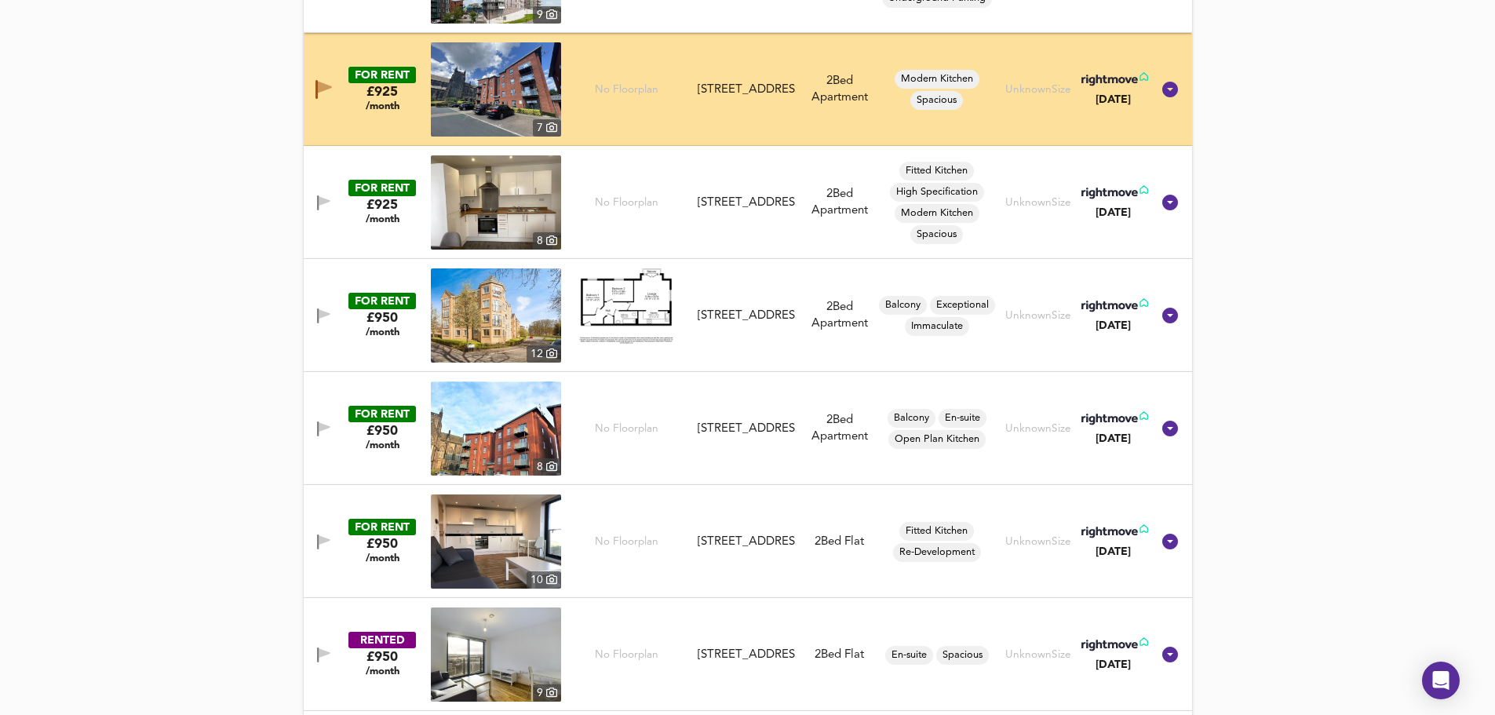
click at [318, 428] on icon "button" at bounding box center [318, 428] width 2 height 15
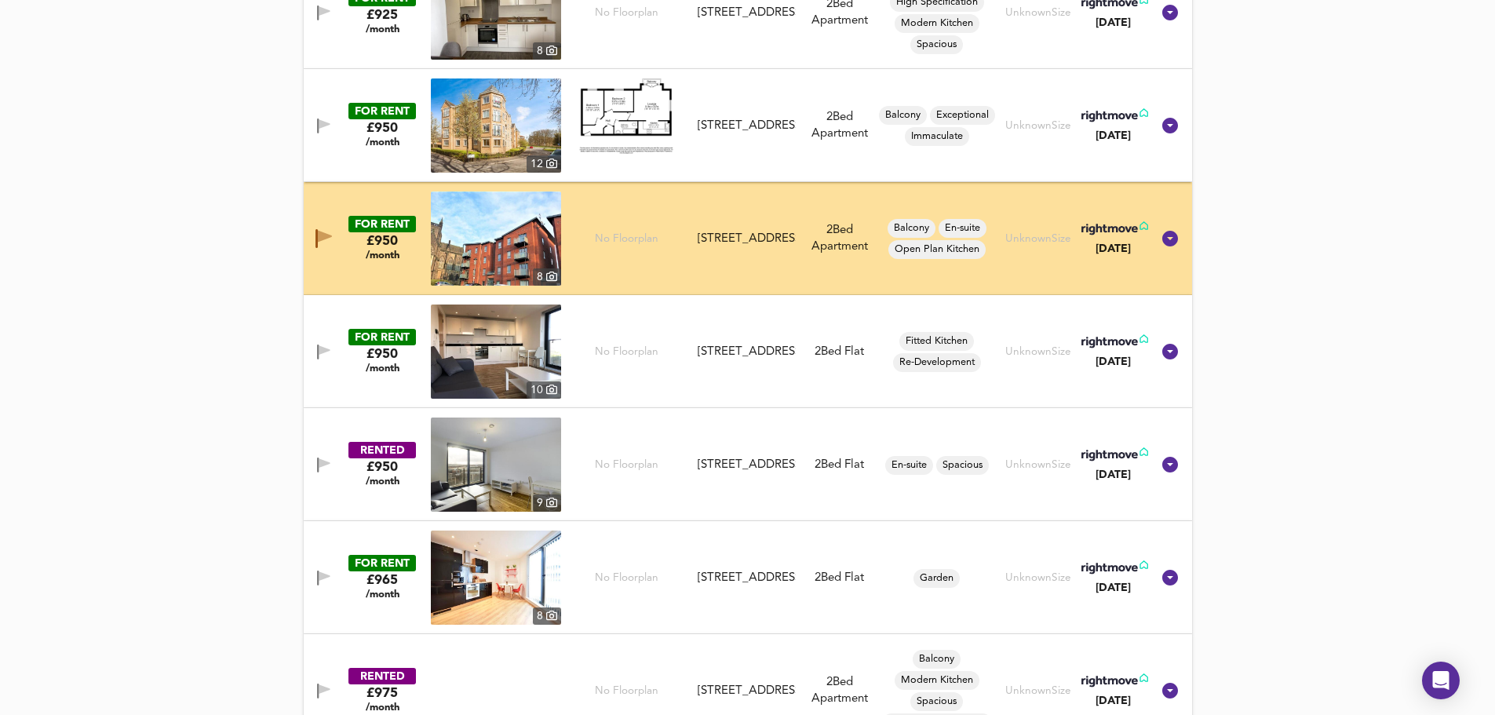
scroll to position [2918, 0]
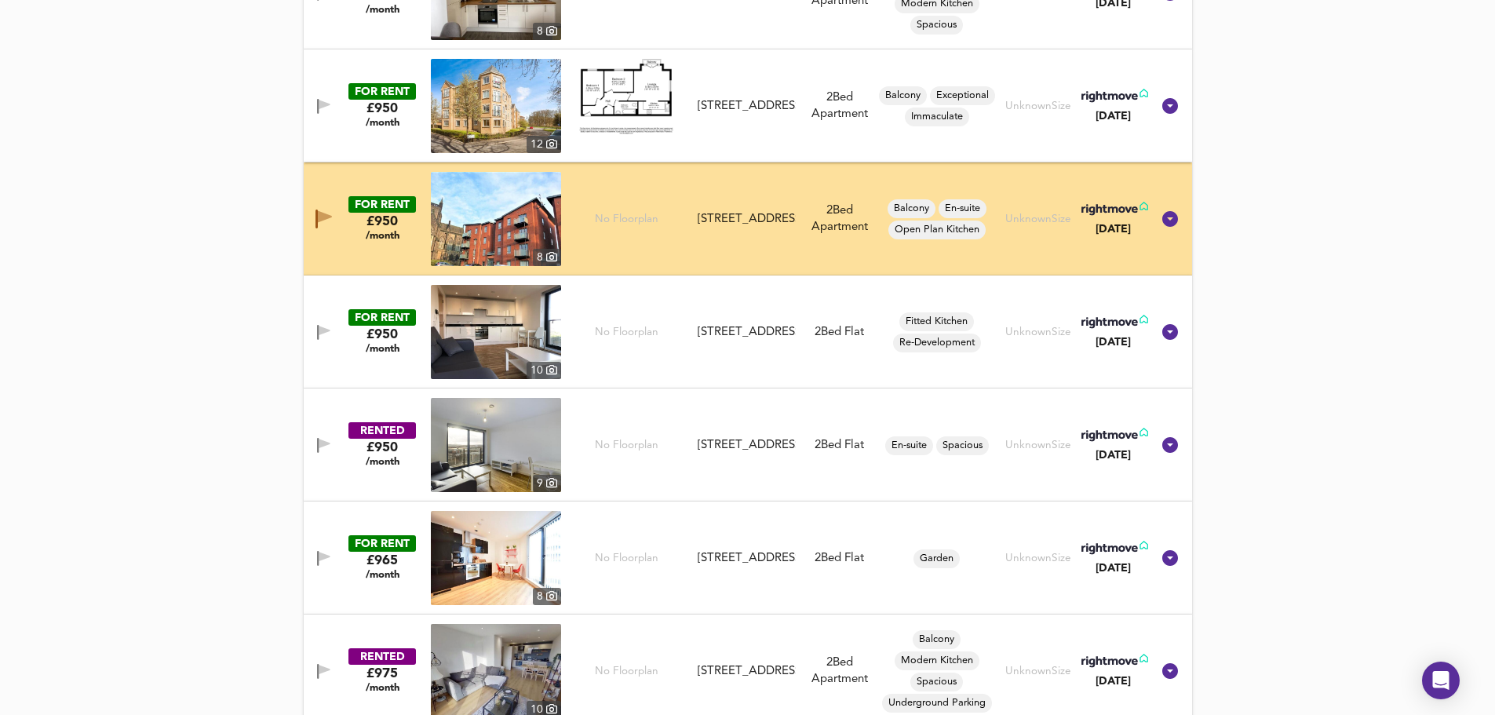
click at [318, 438] on icon "button" at bounding box center [318, 445] width 2 height 15
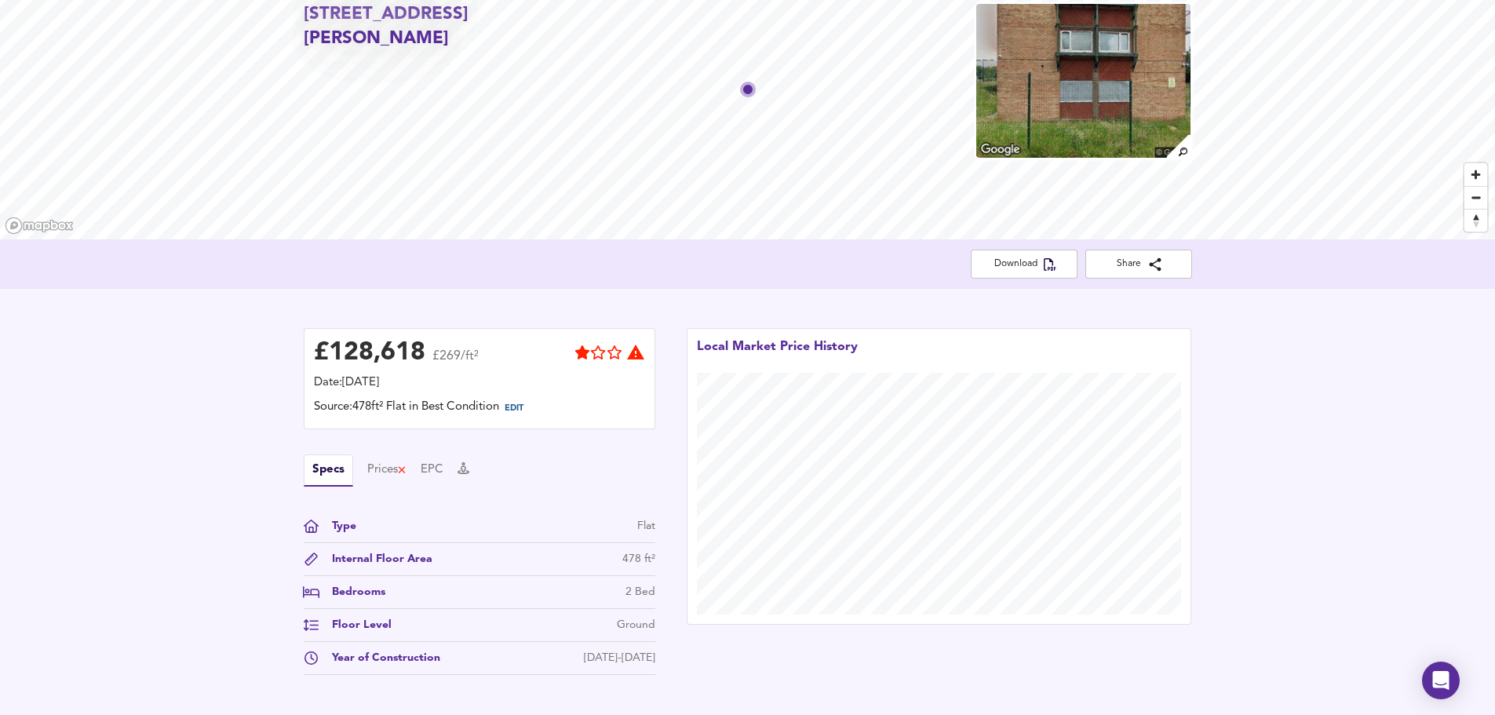
scroll to position [0, 0]
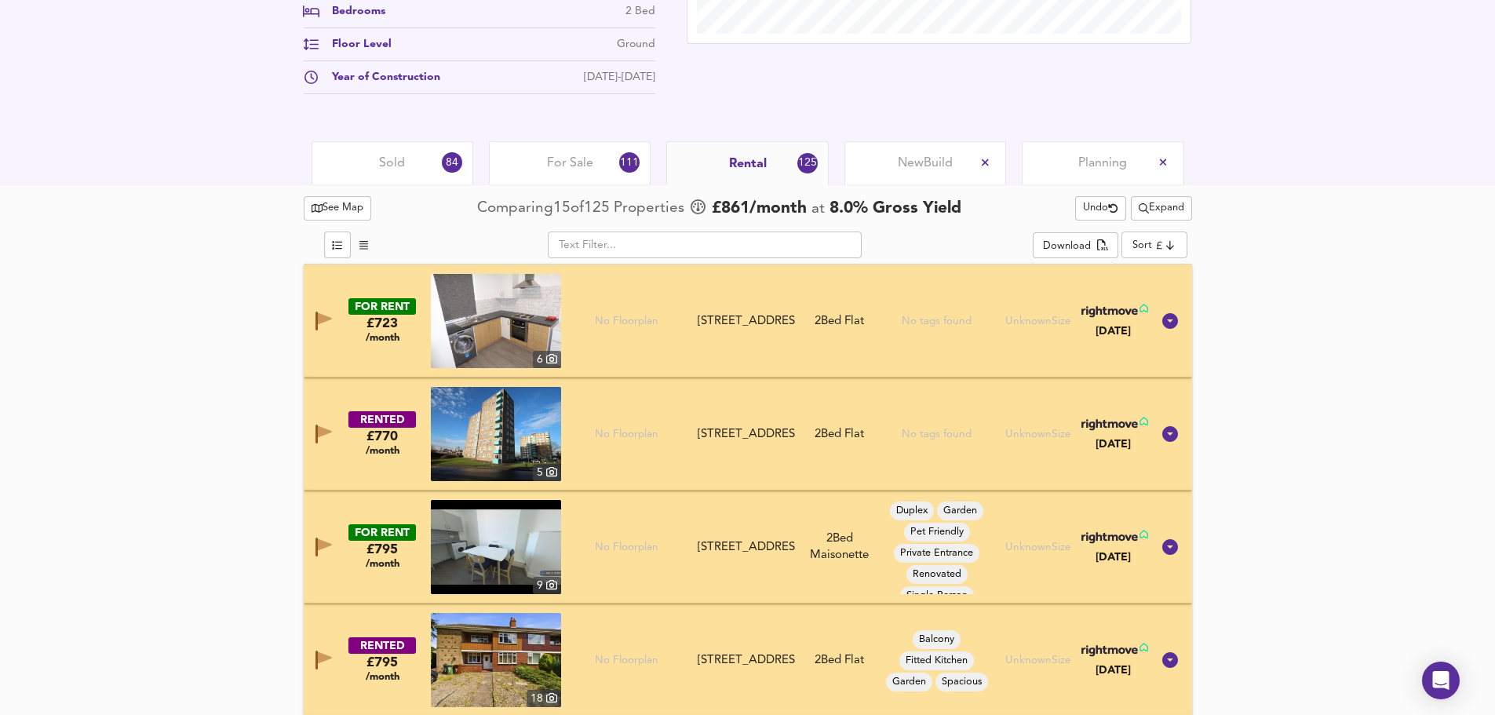
click at [931, 162] on span "New Build" at bounding box center [925, 163] width 55 height 17
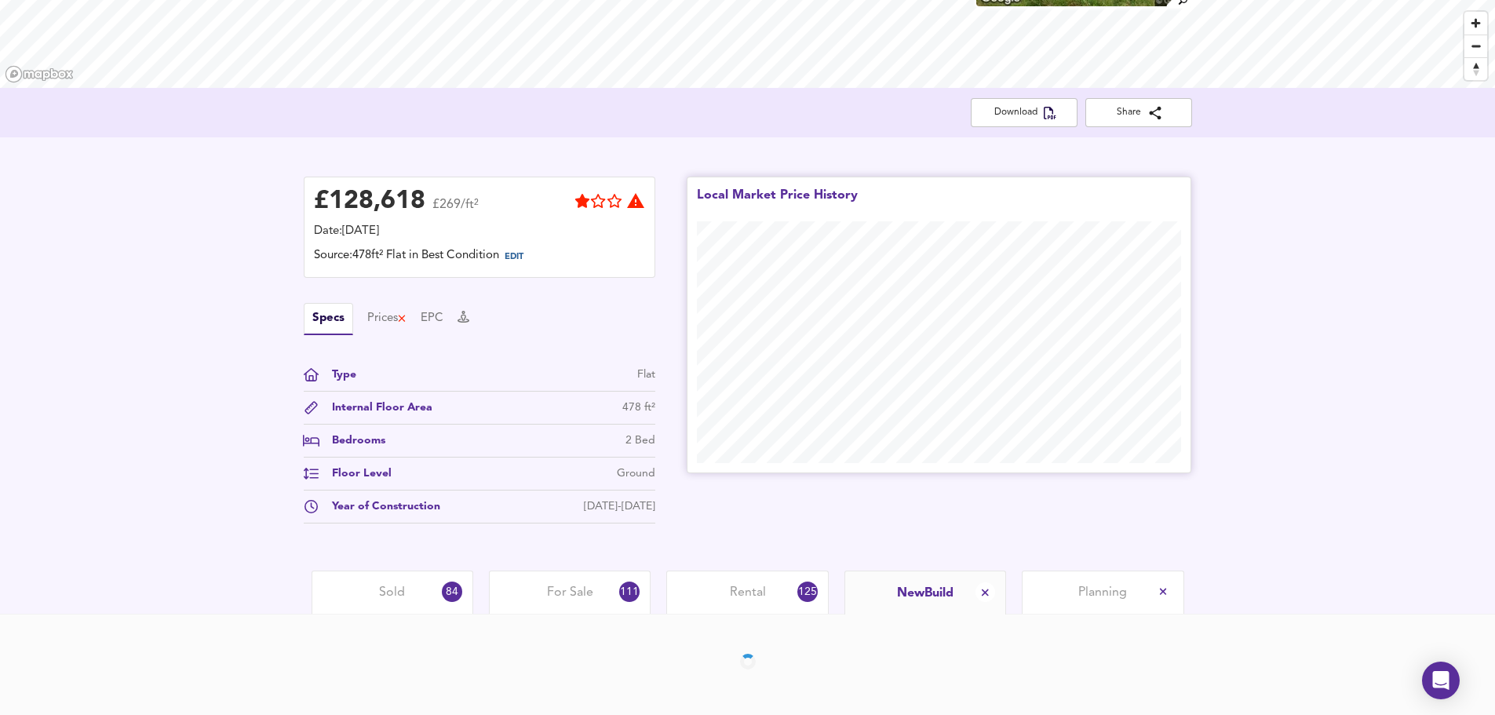
scroll to position [294, 0]
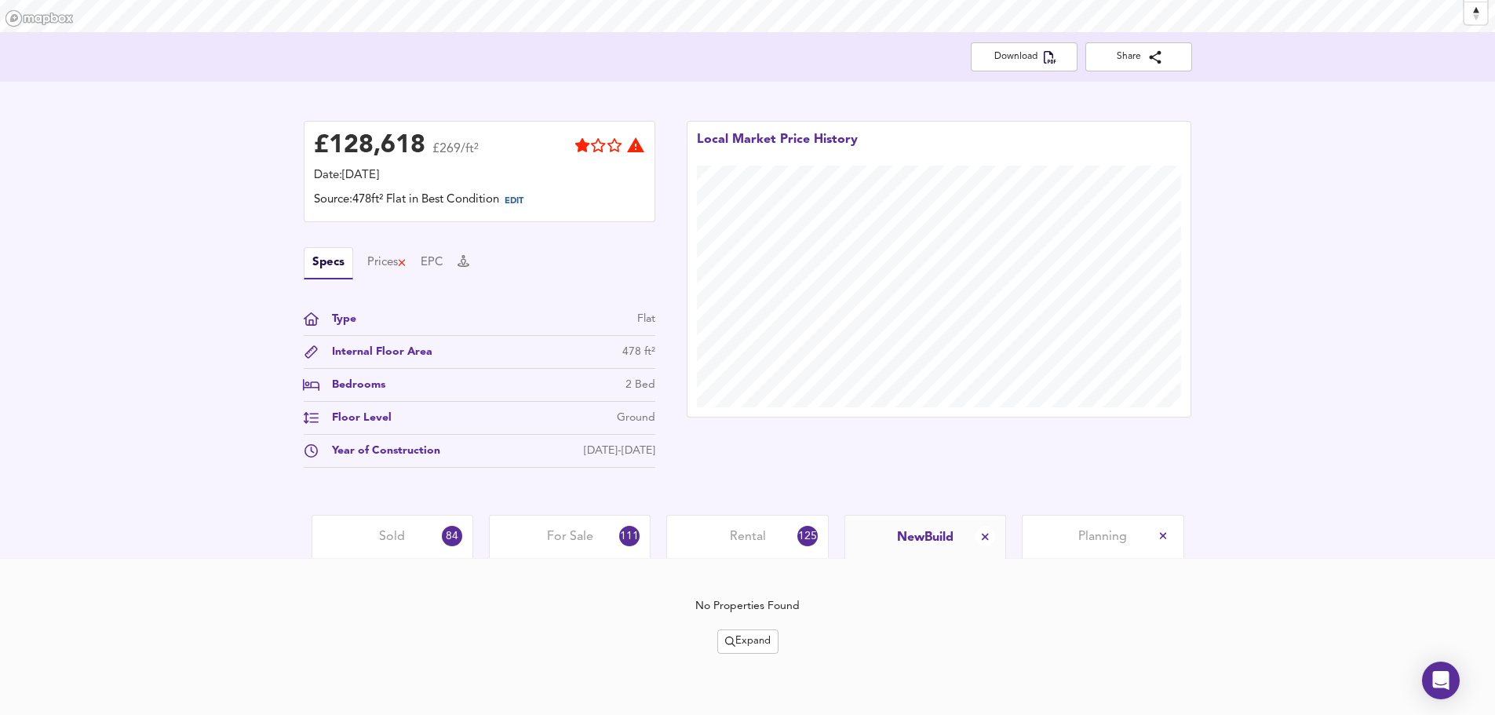
click at [757, 634] on span "Expand" at bounding box center [748, 642] width 46 height 18
click at [772, 556] on li "½ mile 1 mile" at bounding box center [746, 561] width 133 height 25
click at [754, 644] on span "Expand" at bounding box center [748, 642] width 46 height 18
click at [757, 559] on icon at bounding box center [753, 561] width 11 height 7
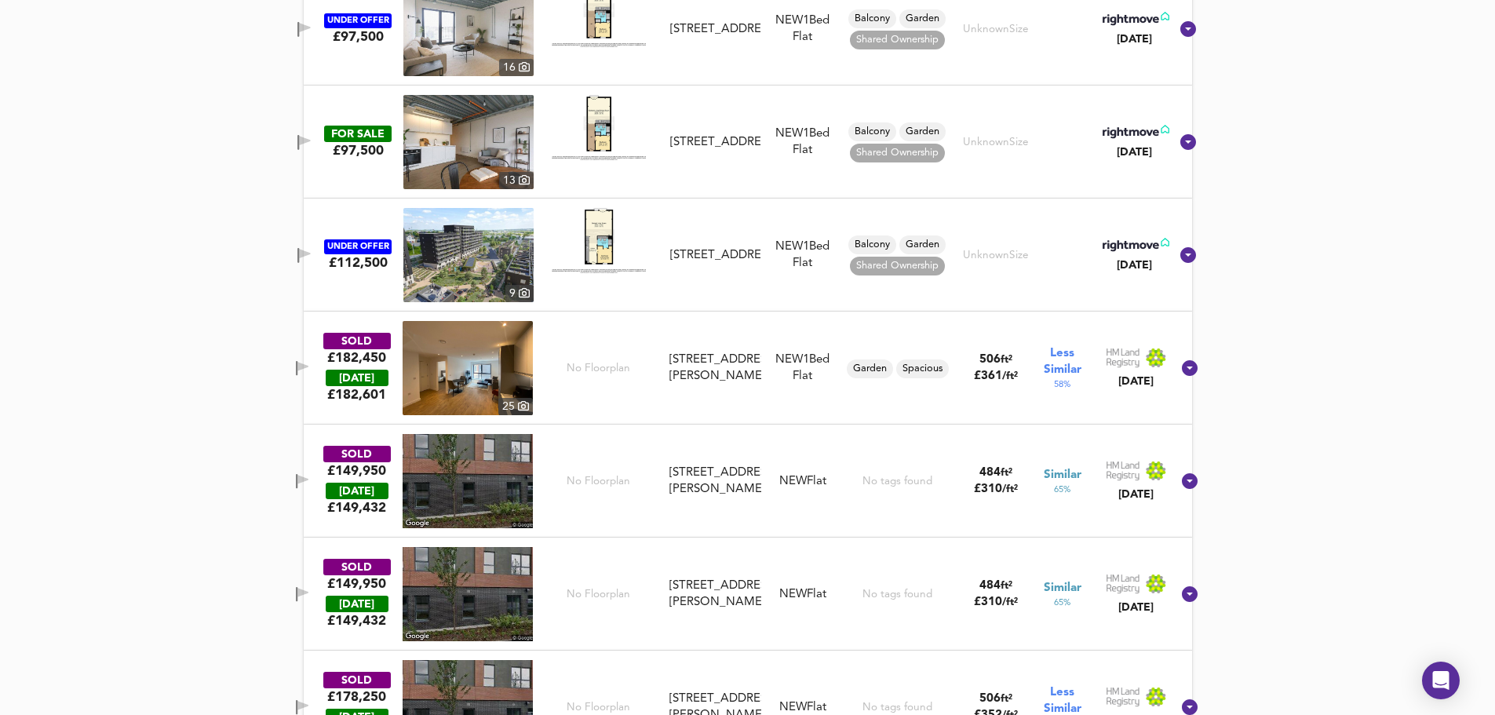
scroll to position [1863, 0]
click at [309, 361] on icon "button" at bounding box center [302, 367] width 13 height 15
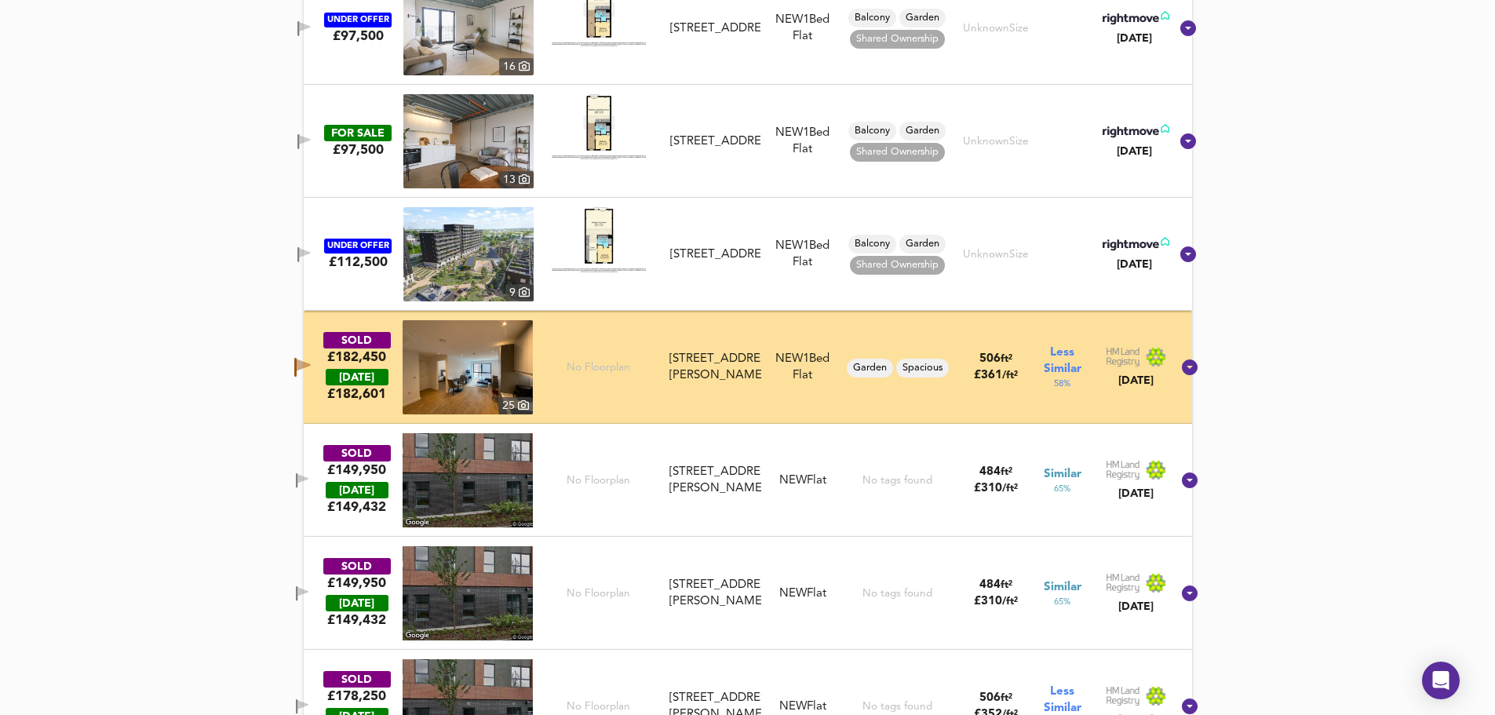
click at [309, 481] on icon "button" at bounding box center [302, 480] width 13 height 15
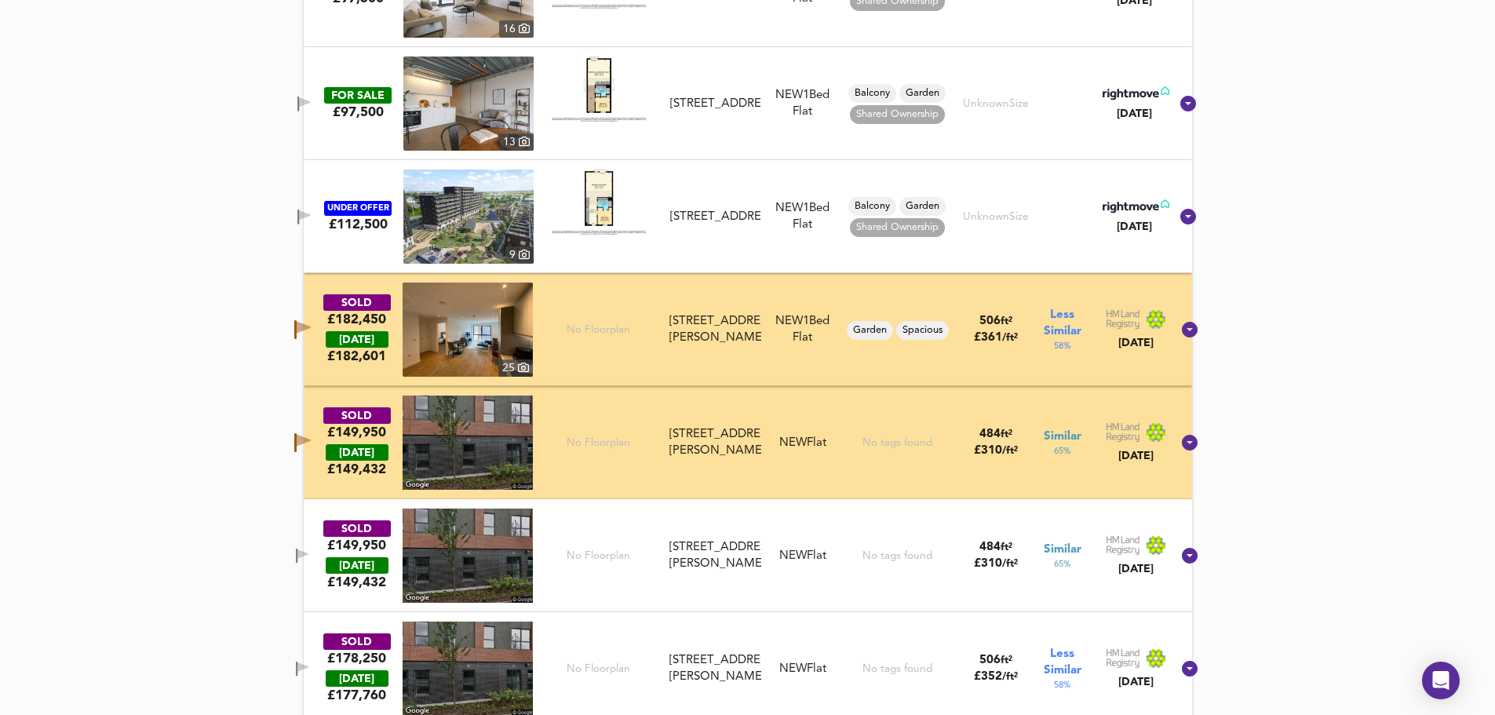
scroll to position [2124, 0]
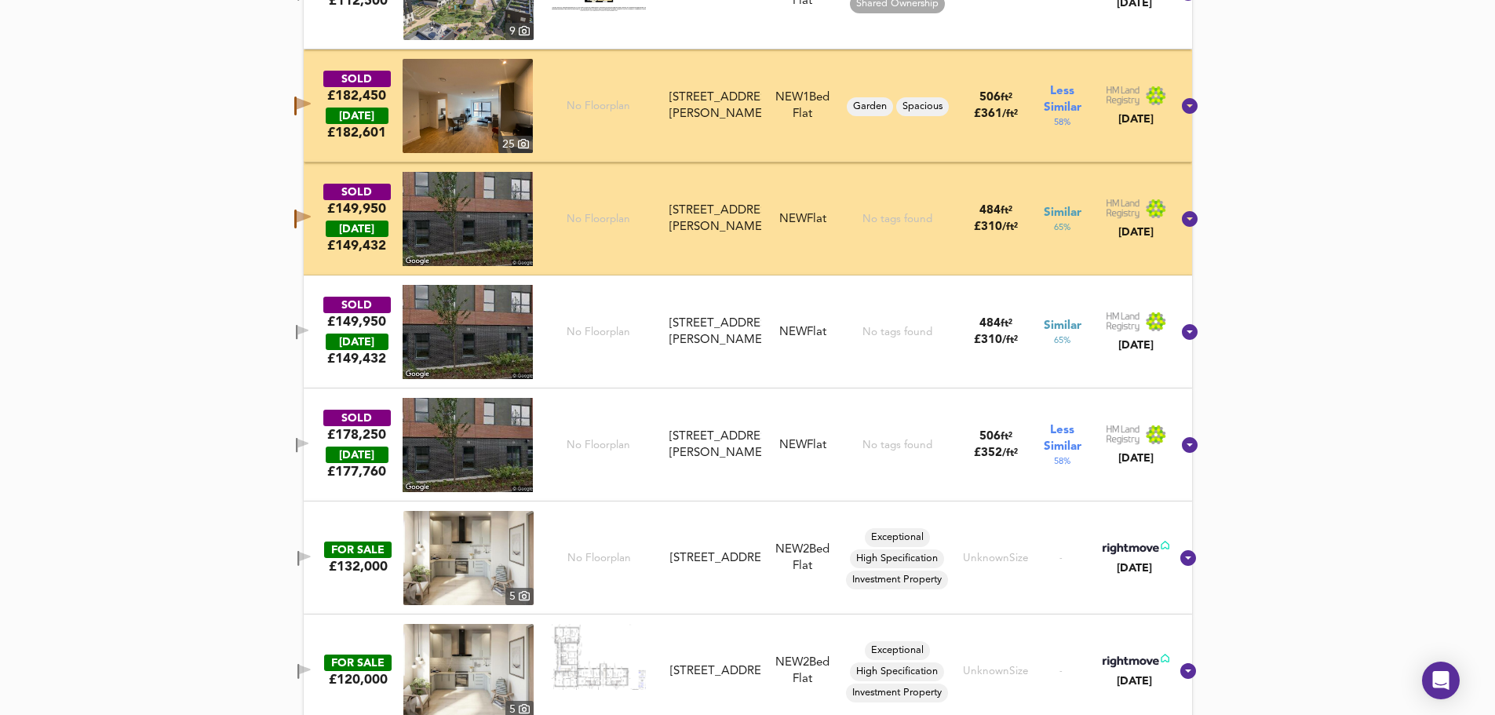
click at [308, 327] on icon "button" at bounding box center [302, 330] width 11 height 9
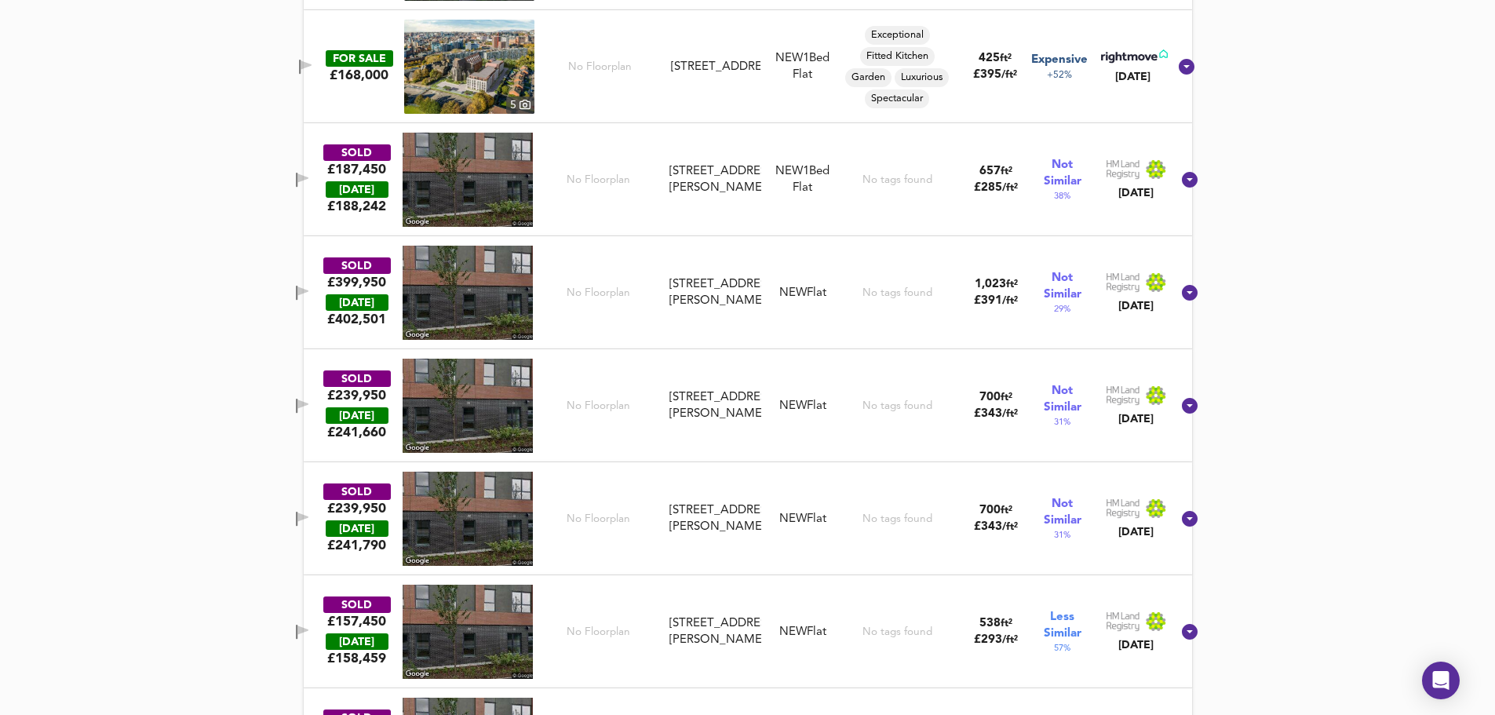
scroll to position [5002, 0]
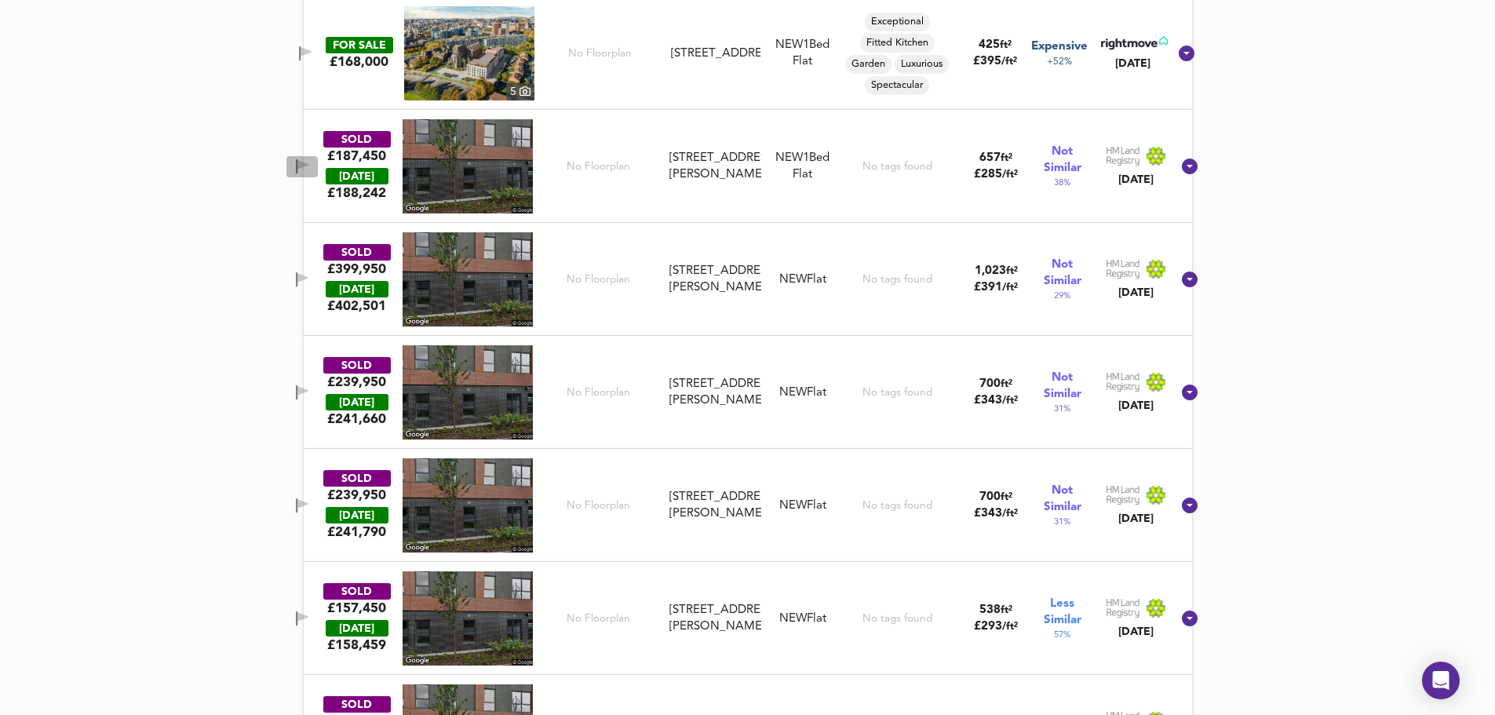
click at [308, 165] on icon "button" at bounding box center [302, 164] width 11 height 9
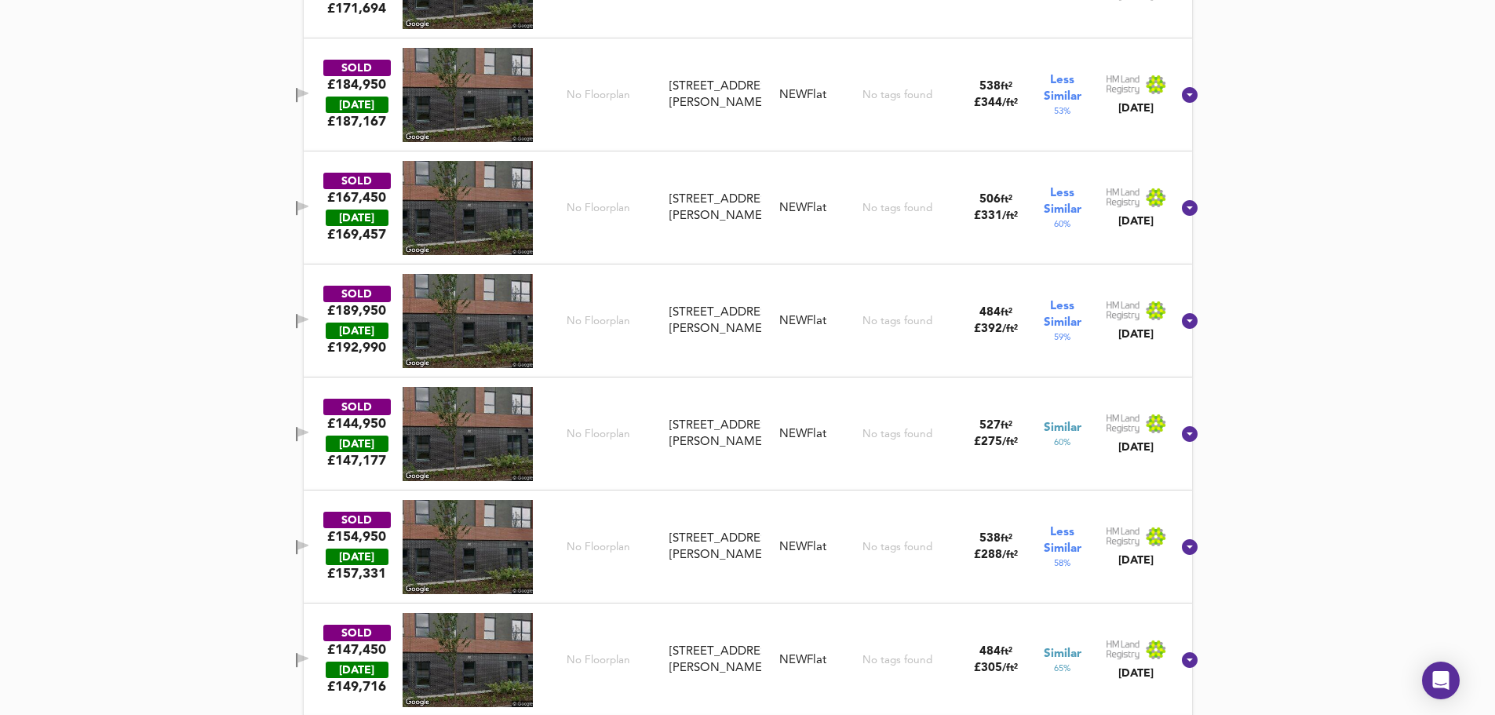
scroll to position [6258, 0]
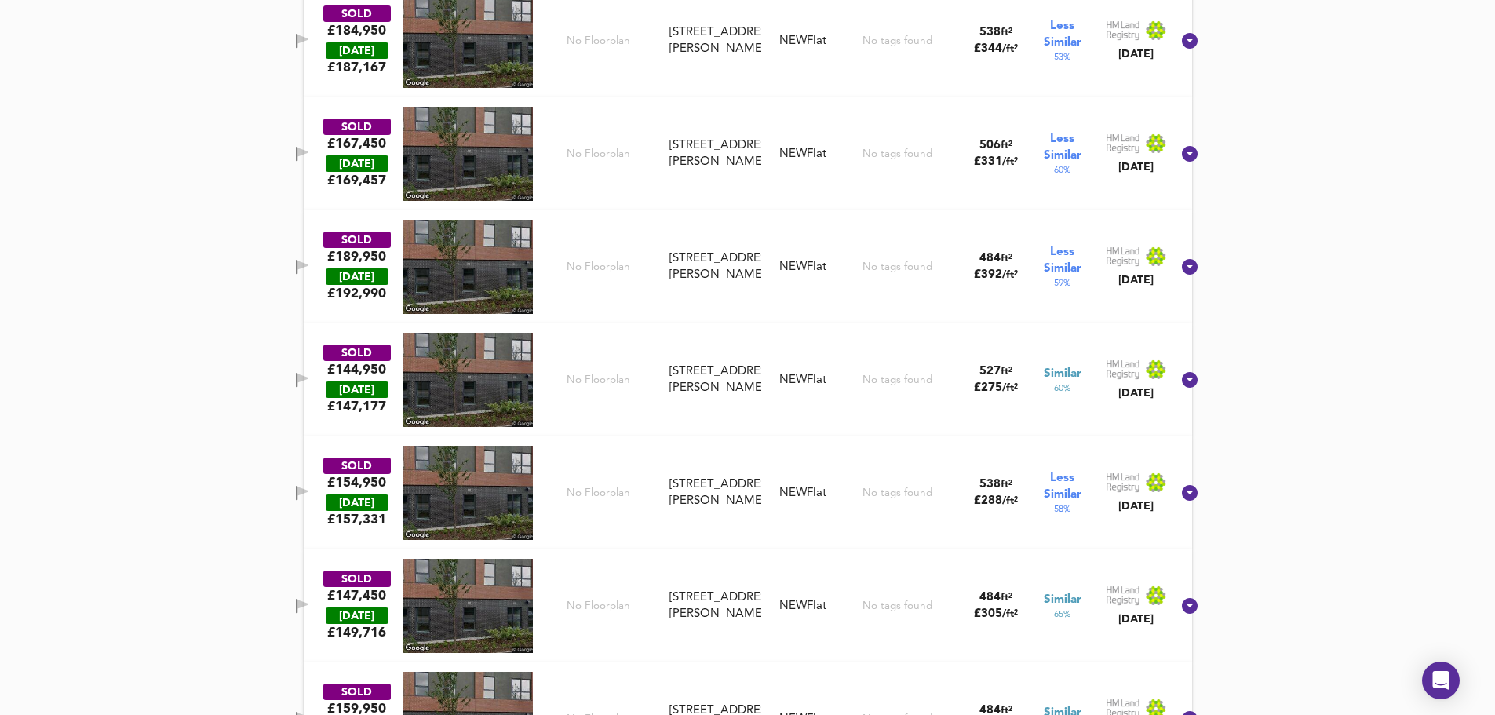
click at [318, 374] on button "button" at bounding box center [301, 380] width 31 height 21
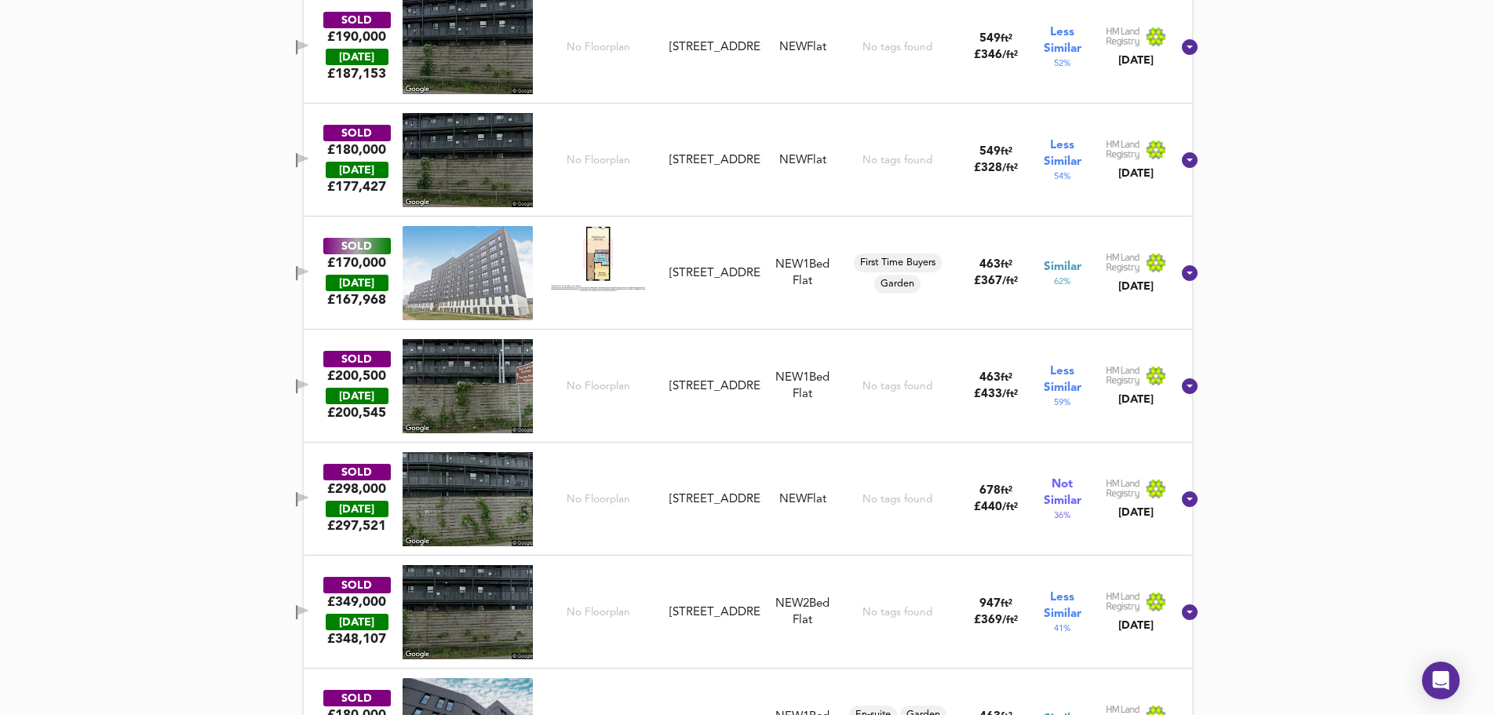
scroll to position [19666, 0]
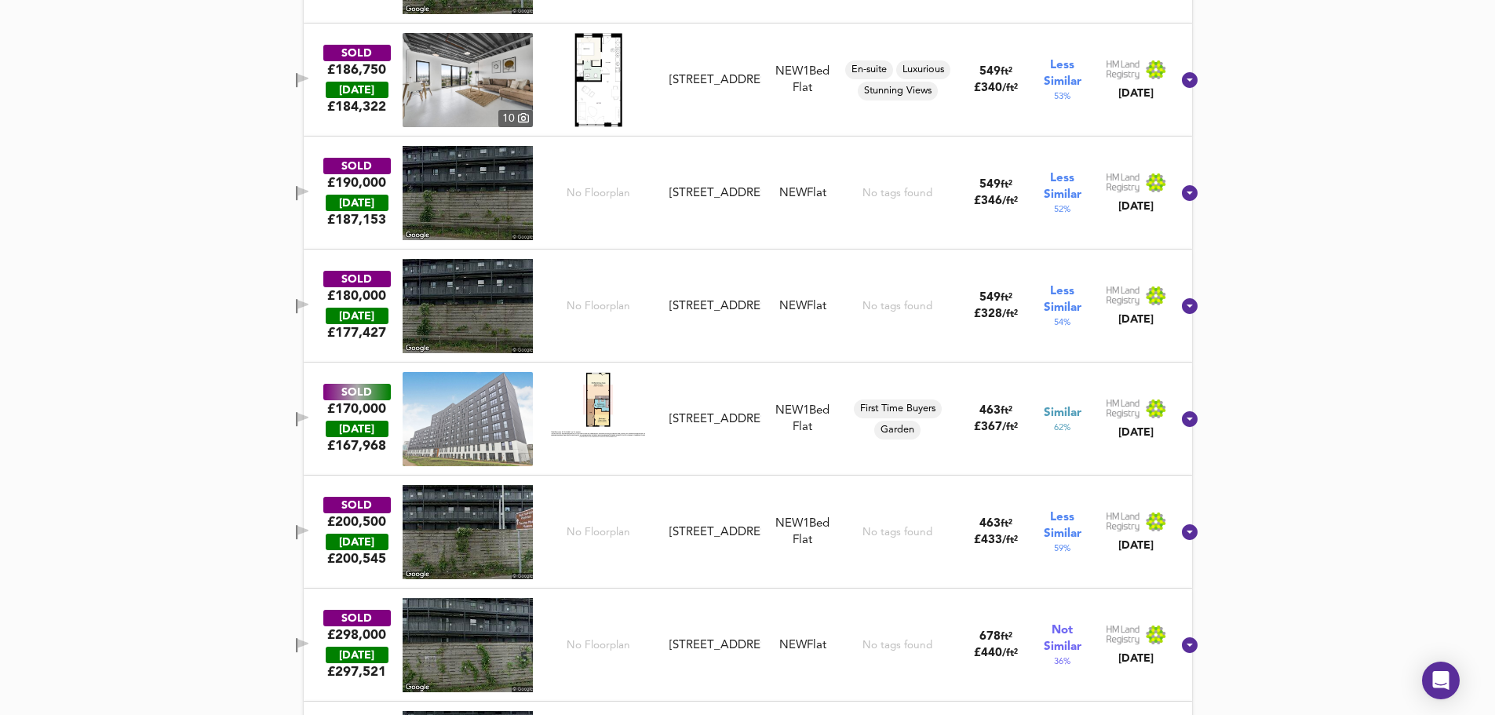
click at [318, 410] on button "button" at bounding box center [301, 419] width 31 height 21
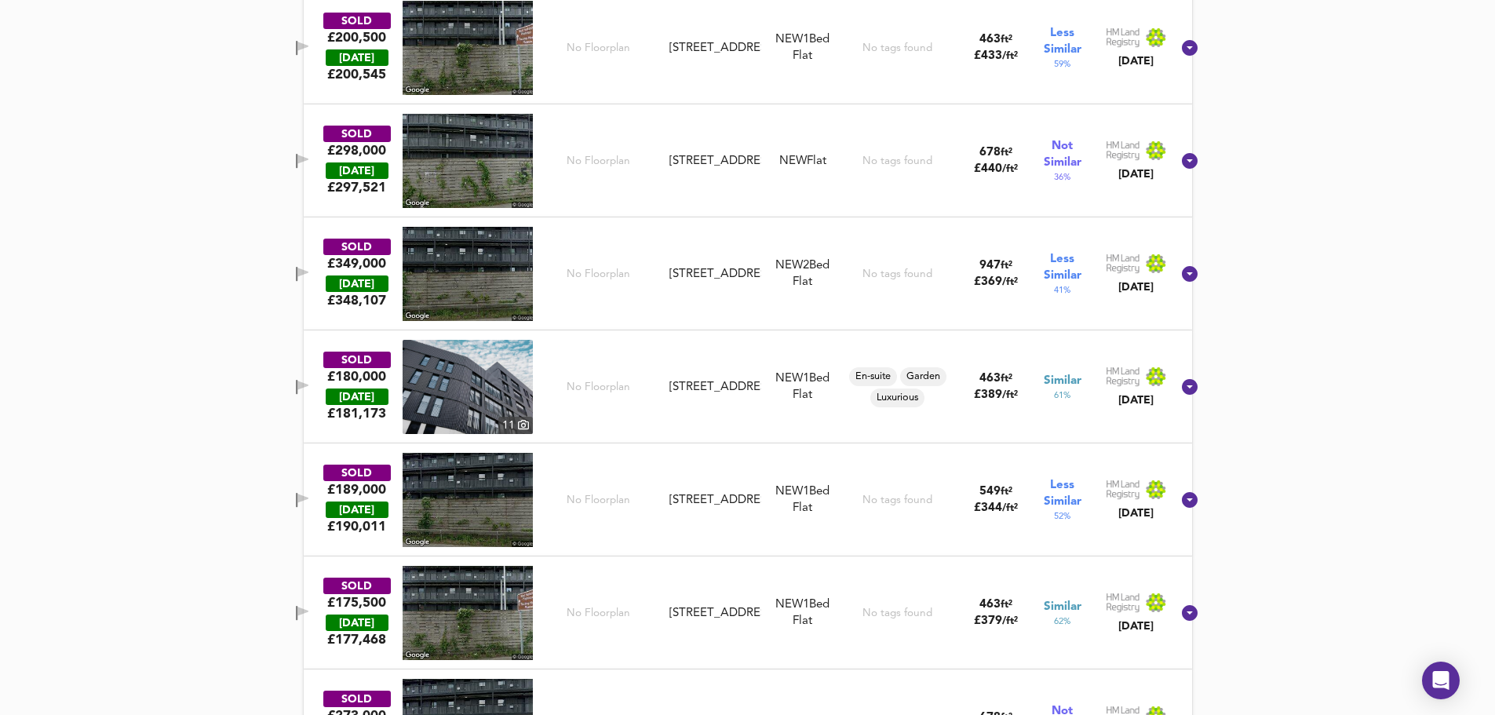
scroll to position [20294, 0]
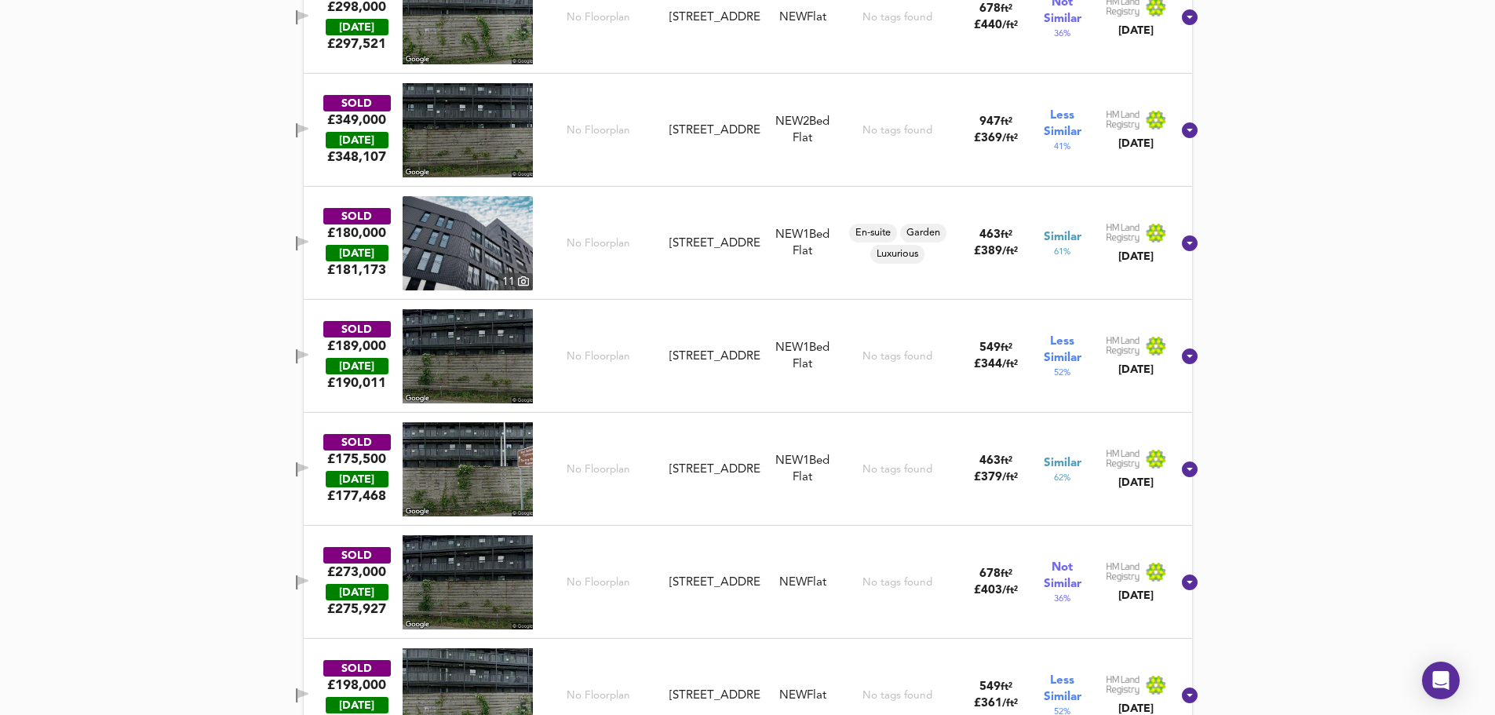
click at [308, 242] on icon "button" at bounding box center [302, 241] width 11 height 9
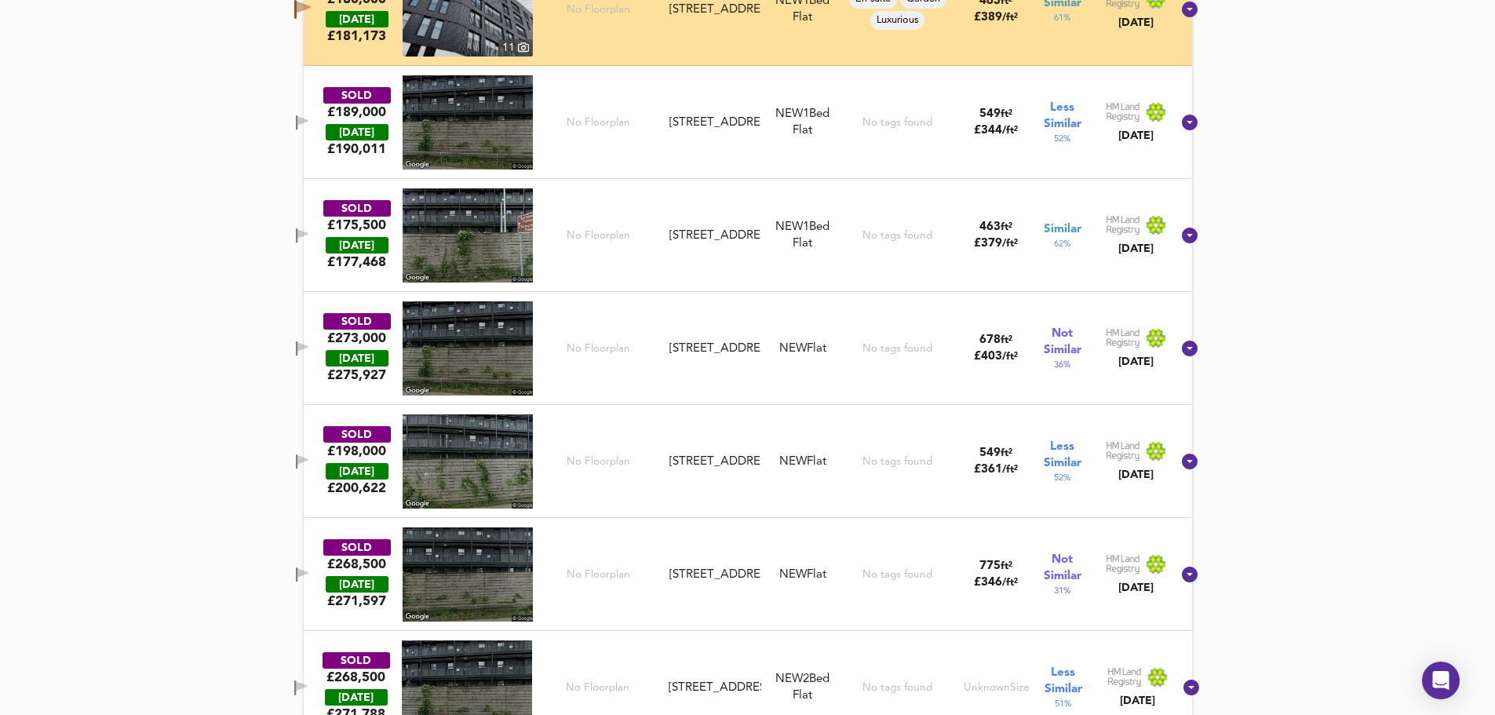
scroll to position [20566, 0]
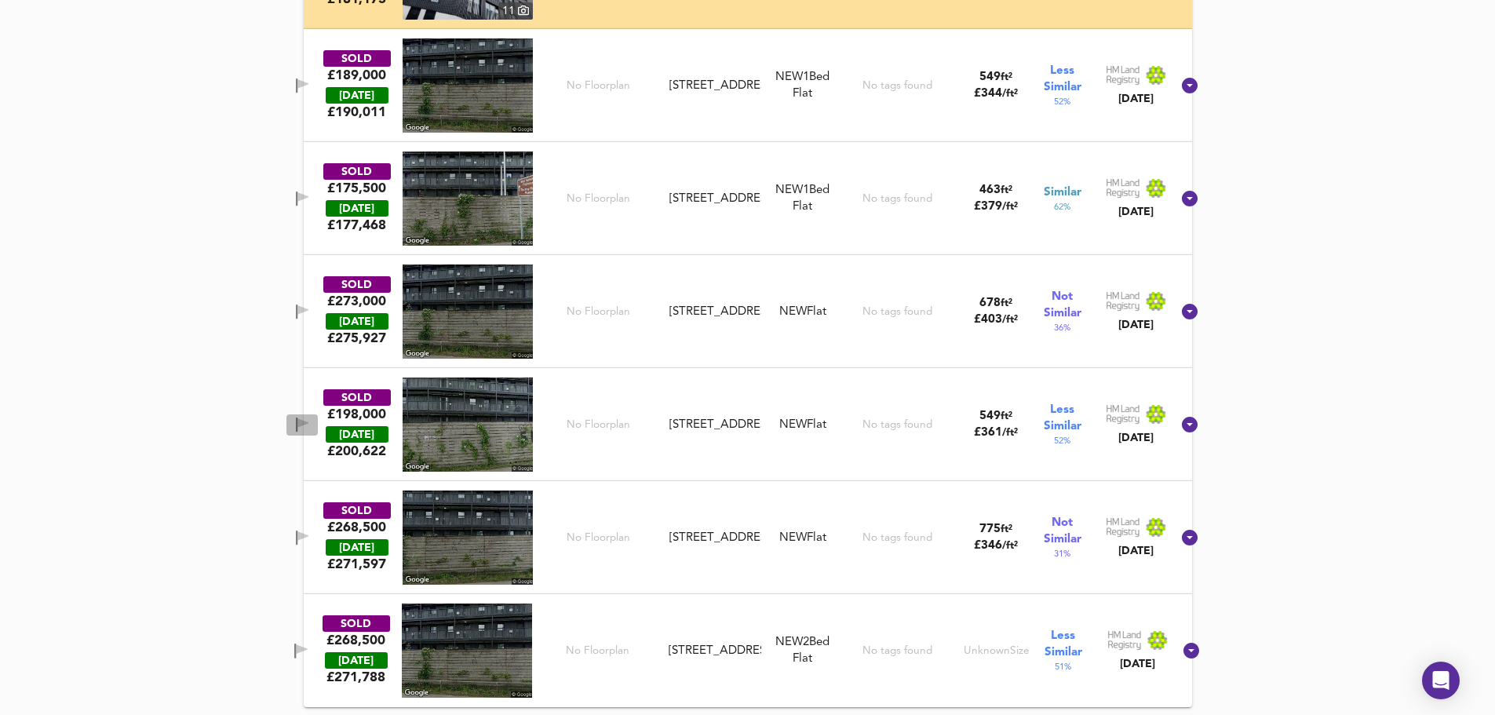
click at [309, 417] on icon "button" at bounding box center [302, 424] width 13 height 15
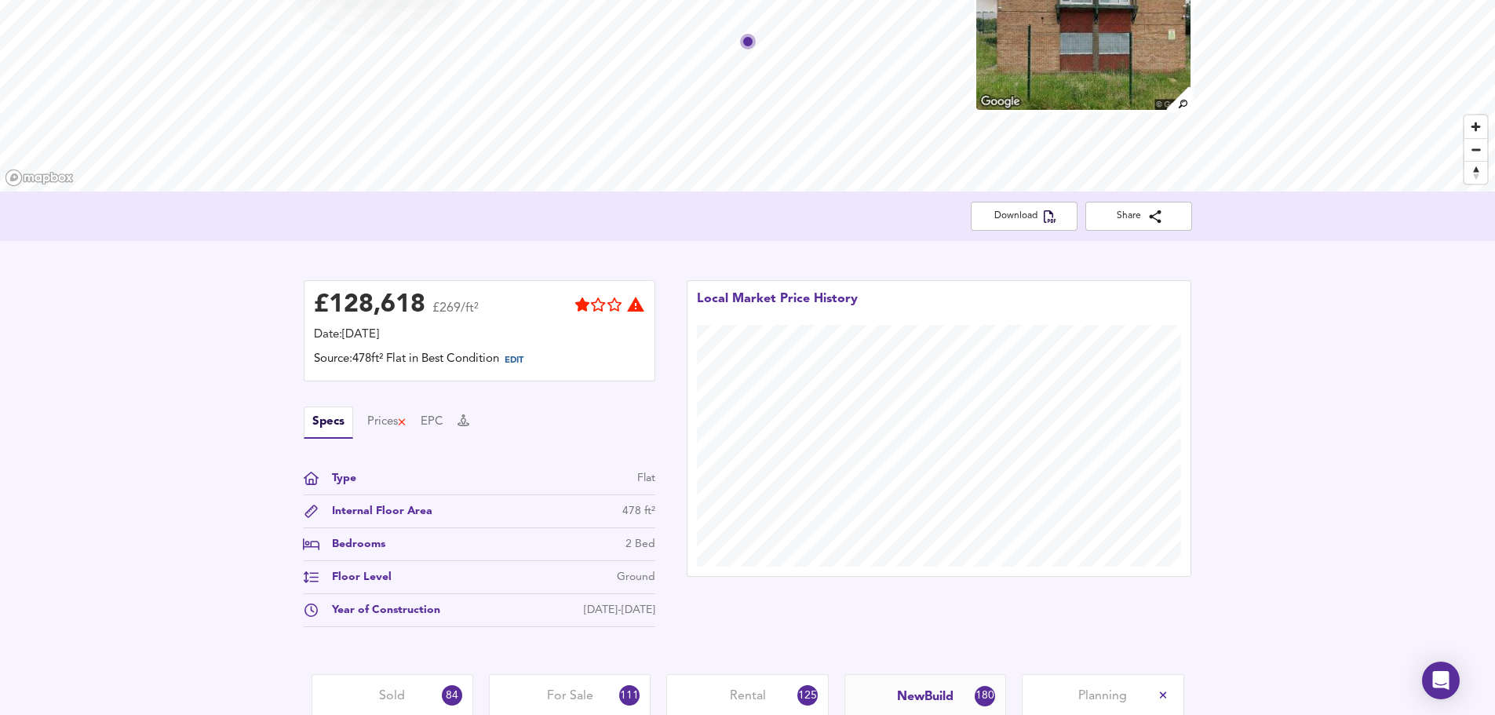
scroll to position [0, 0]
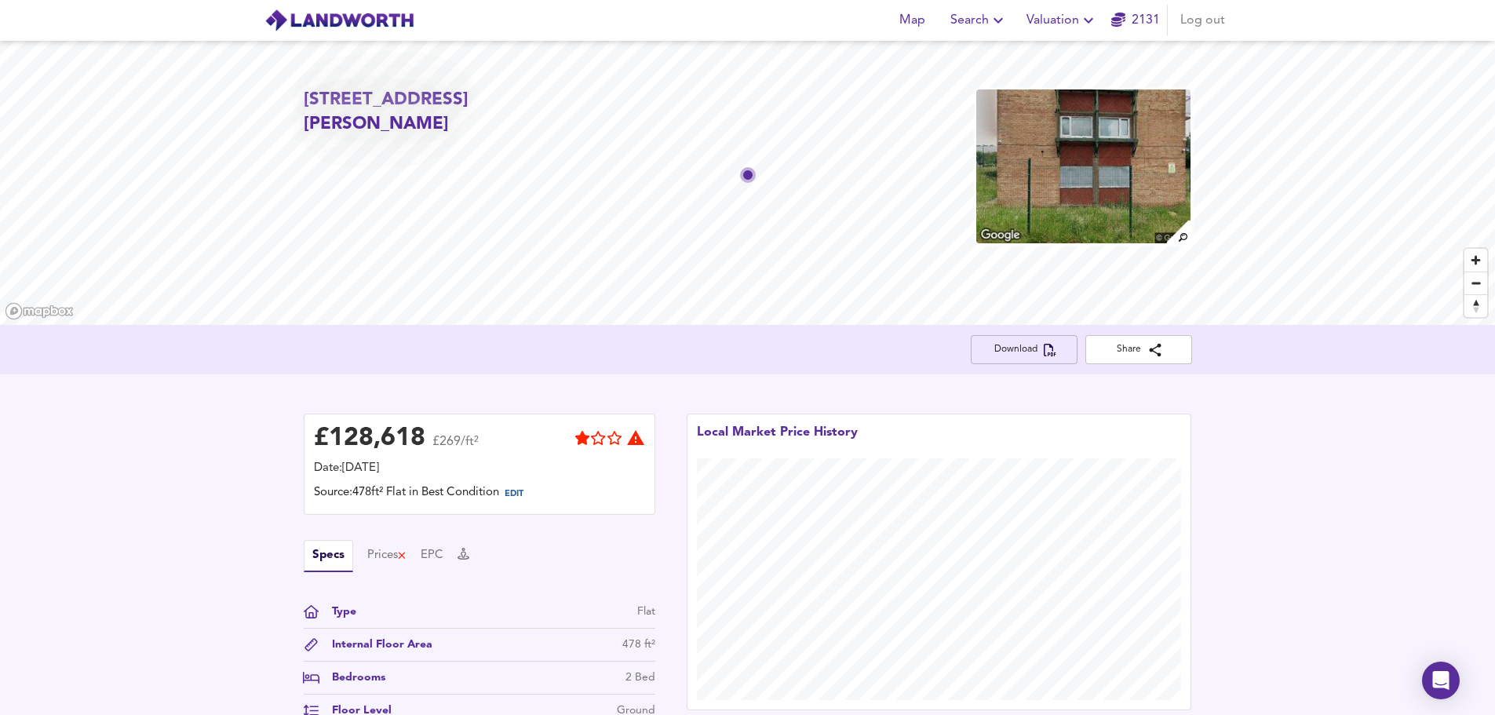
click at [1045, 356] on span "Download" at bounding box center [1024, 349] width 82 height 16
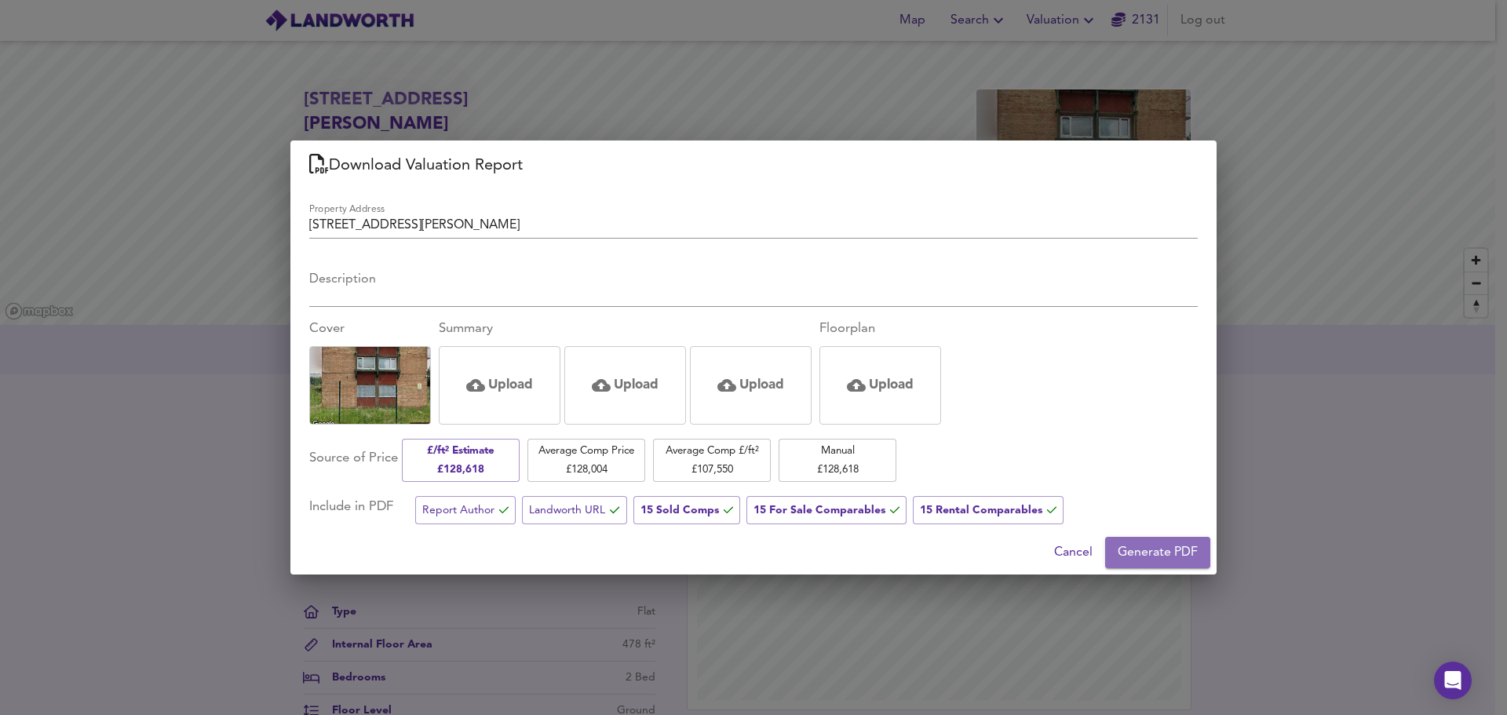
click at [1181, 548] on span "Generate PDF" at bounding box center [1158, 552] width 80 height 22
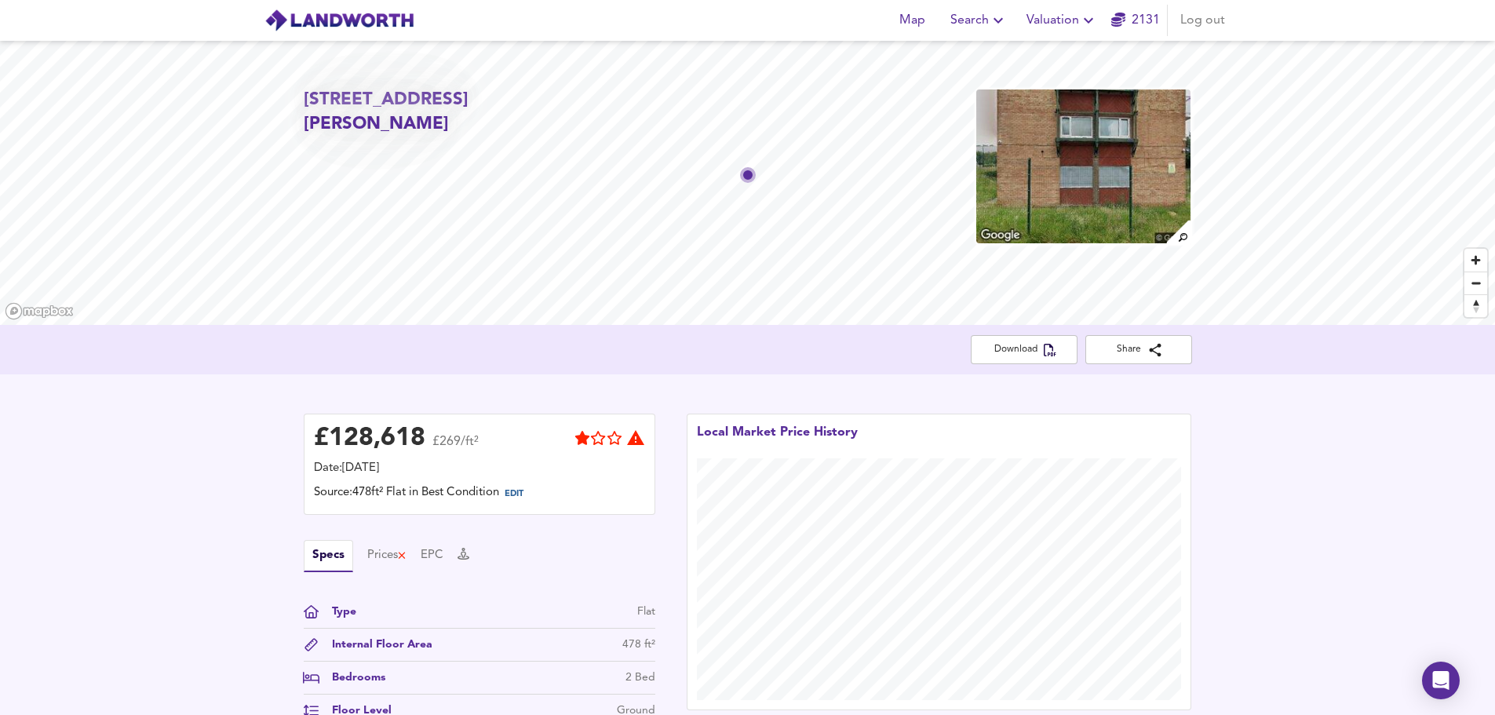
click at [1081, 24] on icon "button" at bounding box center [1088, 20] width 19 height 19
click at [1067, 49] on li "New Valuation Report" at bounding box center [1062, 56] width 188 height 28
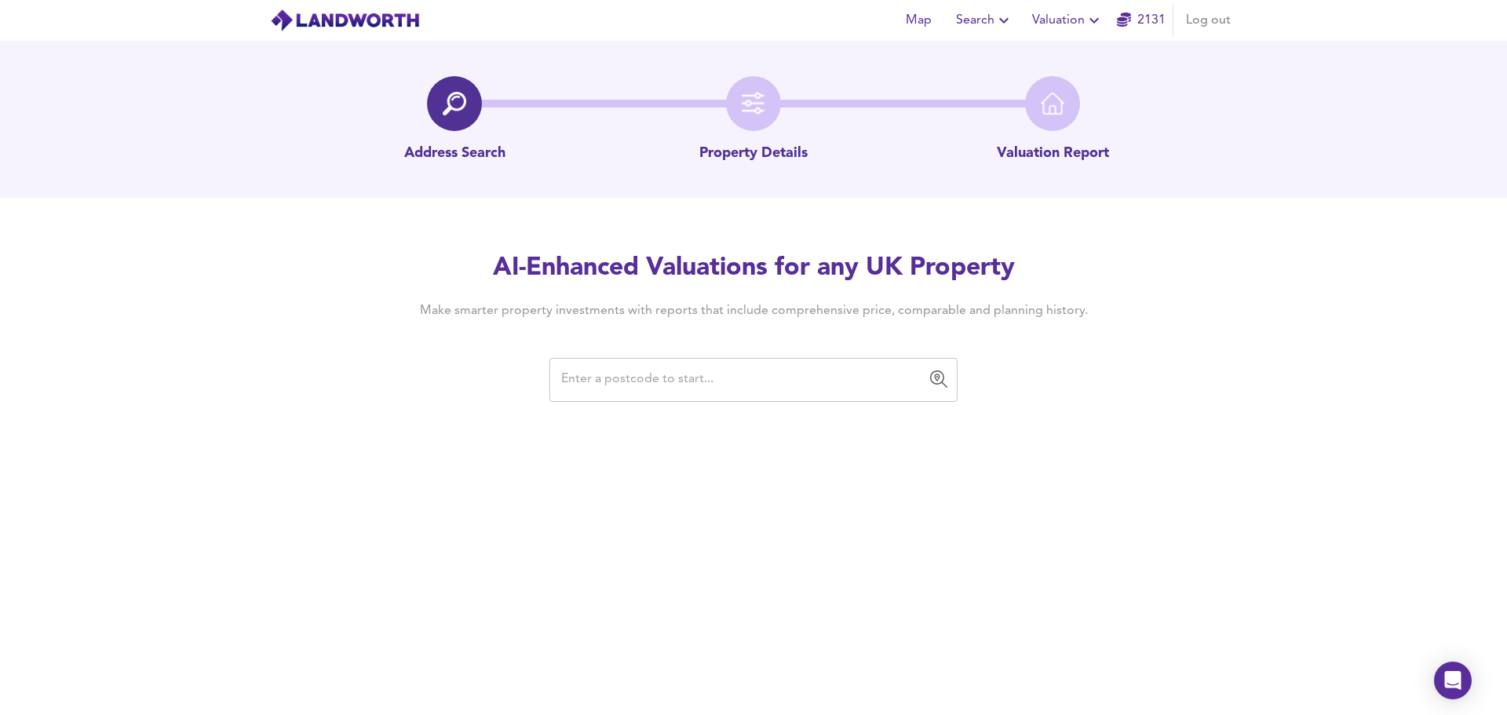
click at [719, 373] on input "text" at bounding box center [741, 380] width 370 height 30
paste input "LS15 0AR"
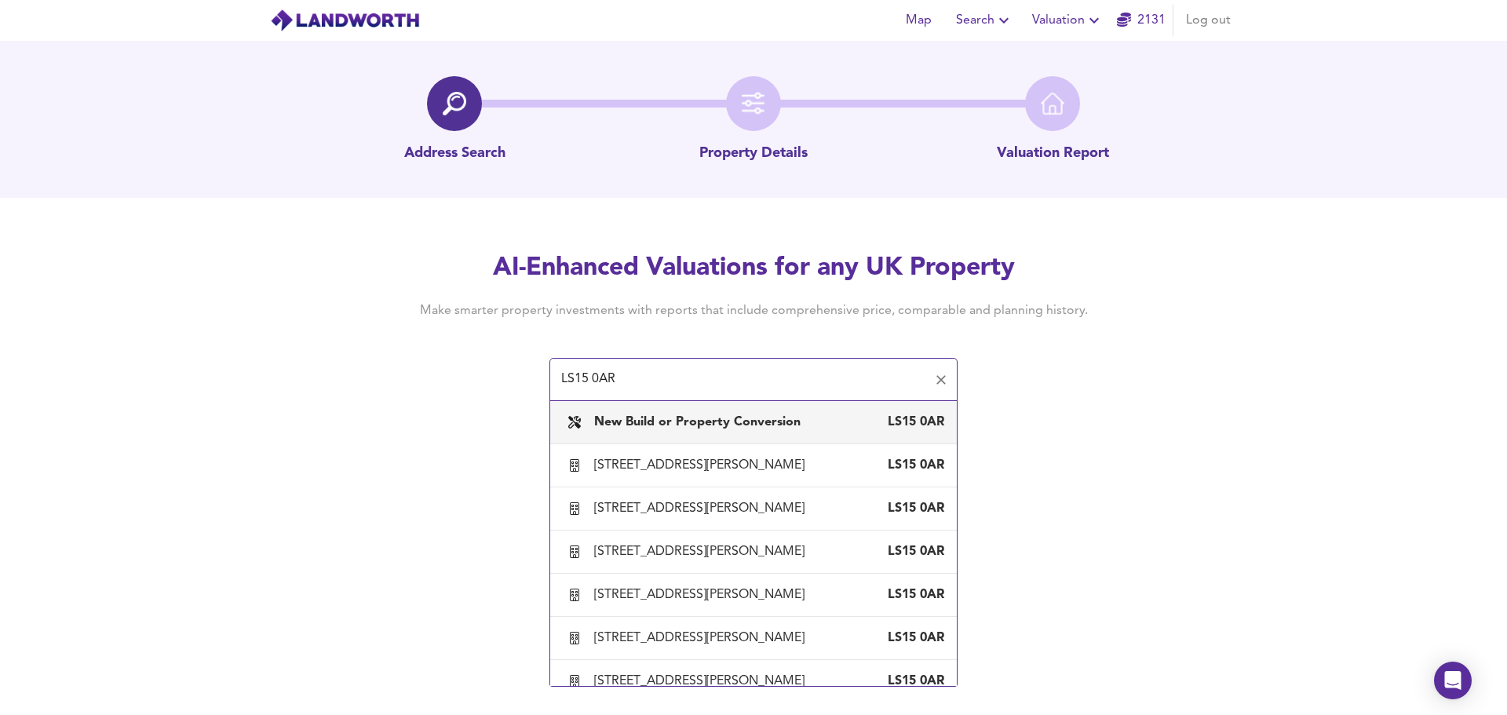
click at [710, 453] on div "1A Ash House, Levens Garth, Leeds LS15 0AR" at bounding box center [753, 465] width 381 height 33
type input "[STREET_ADDRESS][PERSON_NAME]"
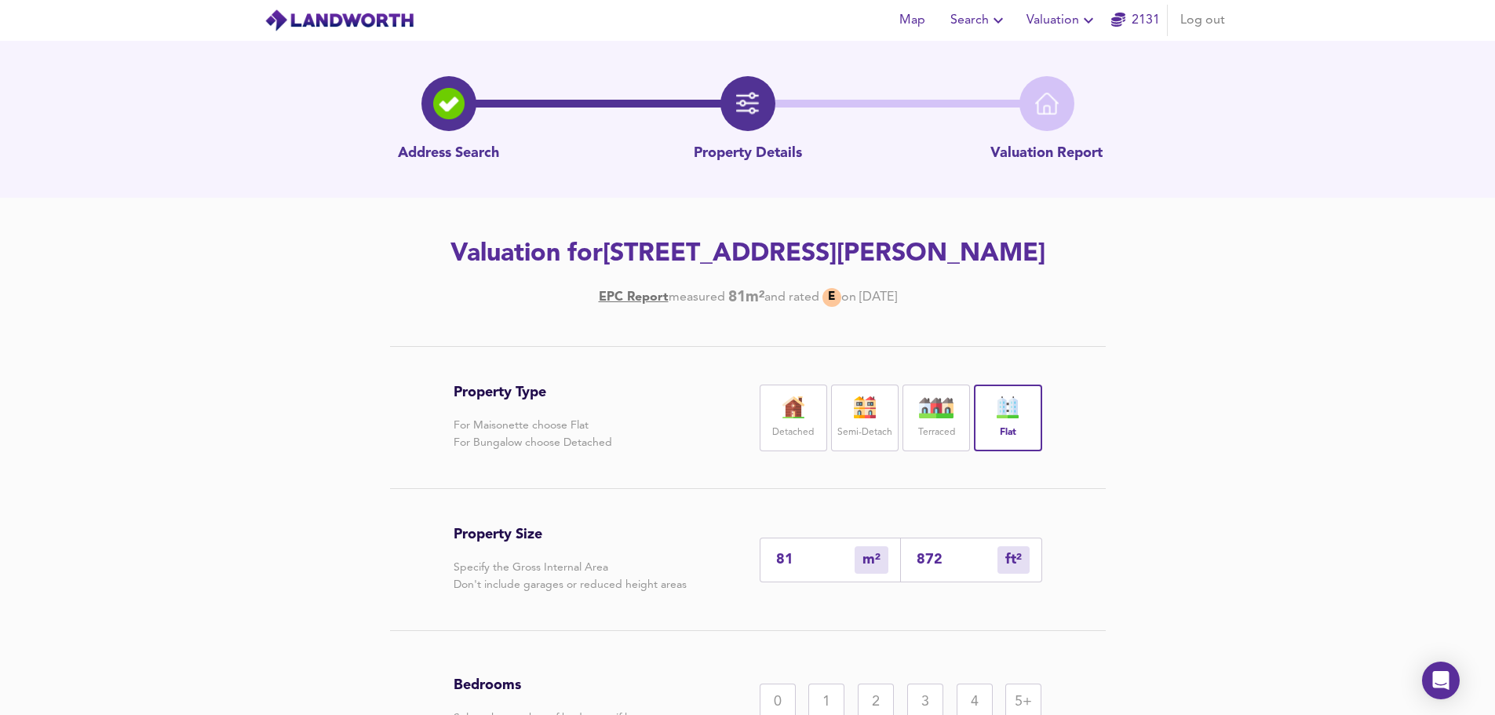
click at [929, 560] on input "872" at bounding box center [957, 560] width 81 height 16
type input "1"
type input "7"
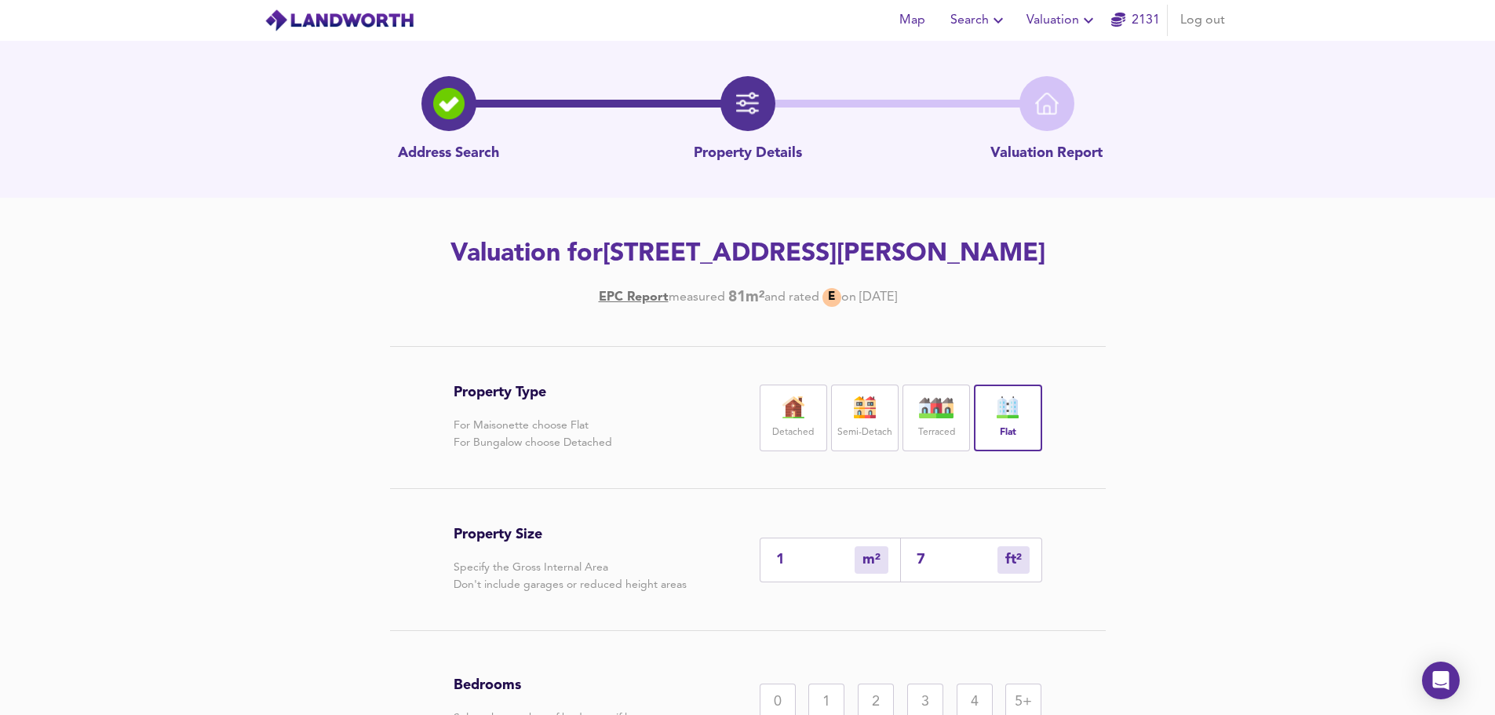
type input "76"
type input "71"
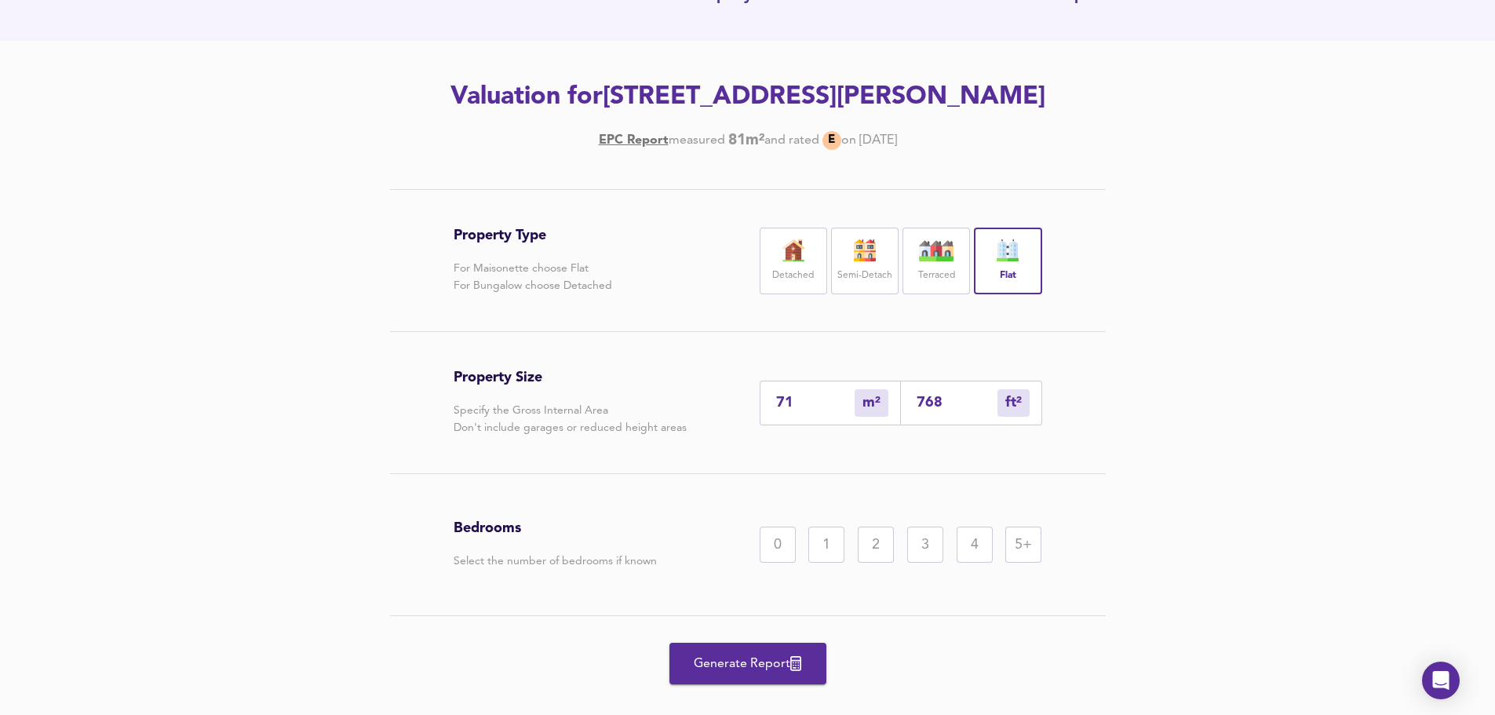
type input "768"
click at [907, 552] on div "3" at bounding box center [925, 545] width 36 height 36
click at [778, 671] on span "Generate Report" at bounding box center [748, 664] width 126 height 22
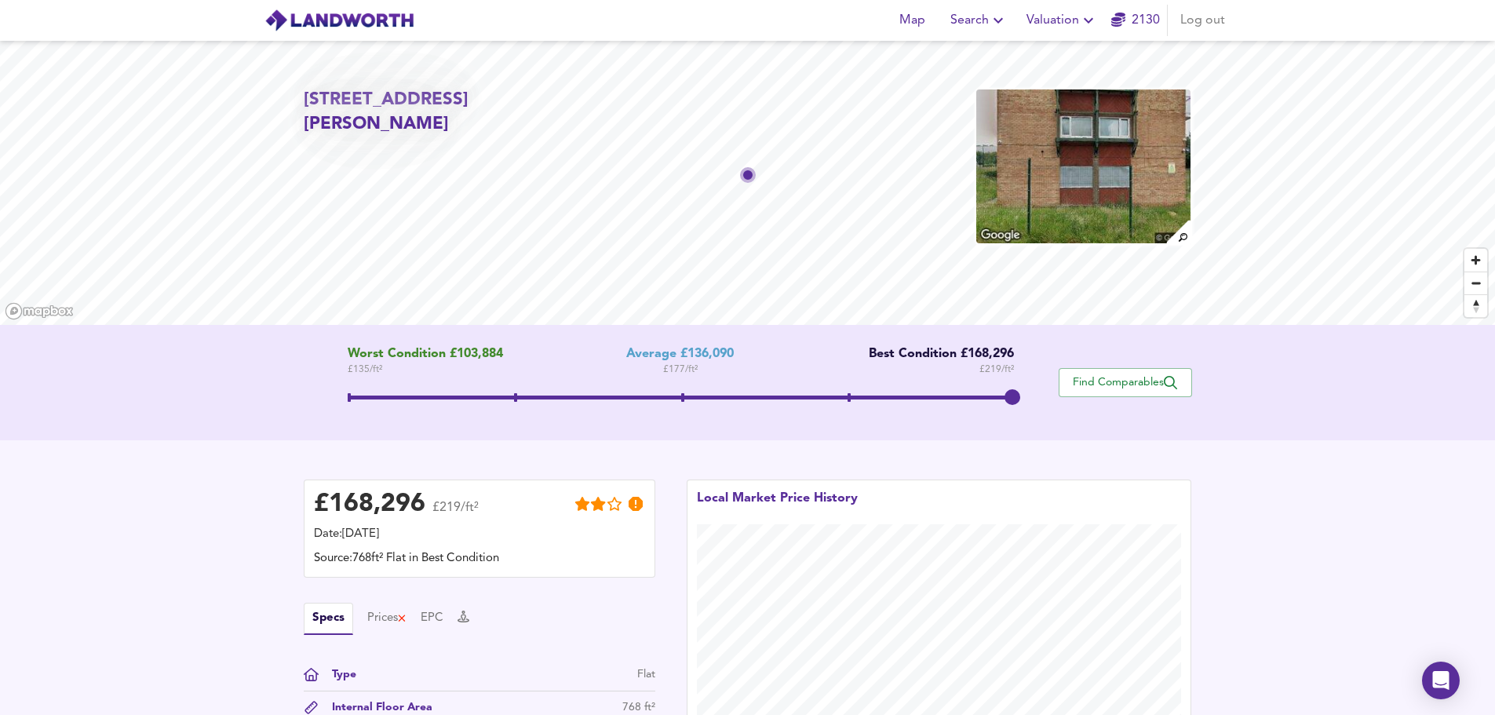
drag, startPoint x: 699, startPoint y: 399, endPoint x: 1019, endPoint y: 396, distance: 320.2
click at [1019, 396] on span at bounding box center [1013, 397] width 16 height 16
click at [1119, 380] on span "Find Comparables" at bounding box center [1125, 382] width 116 height 15
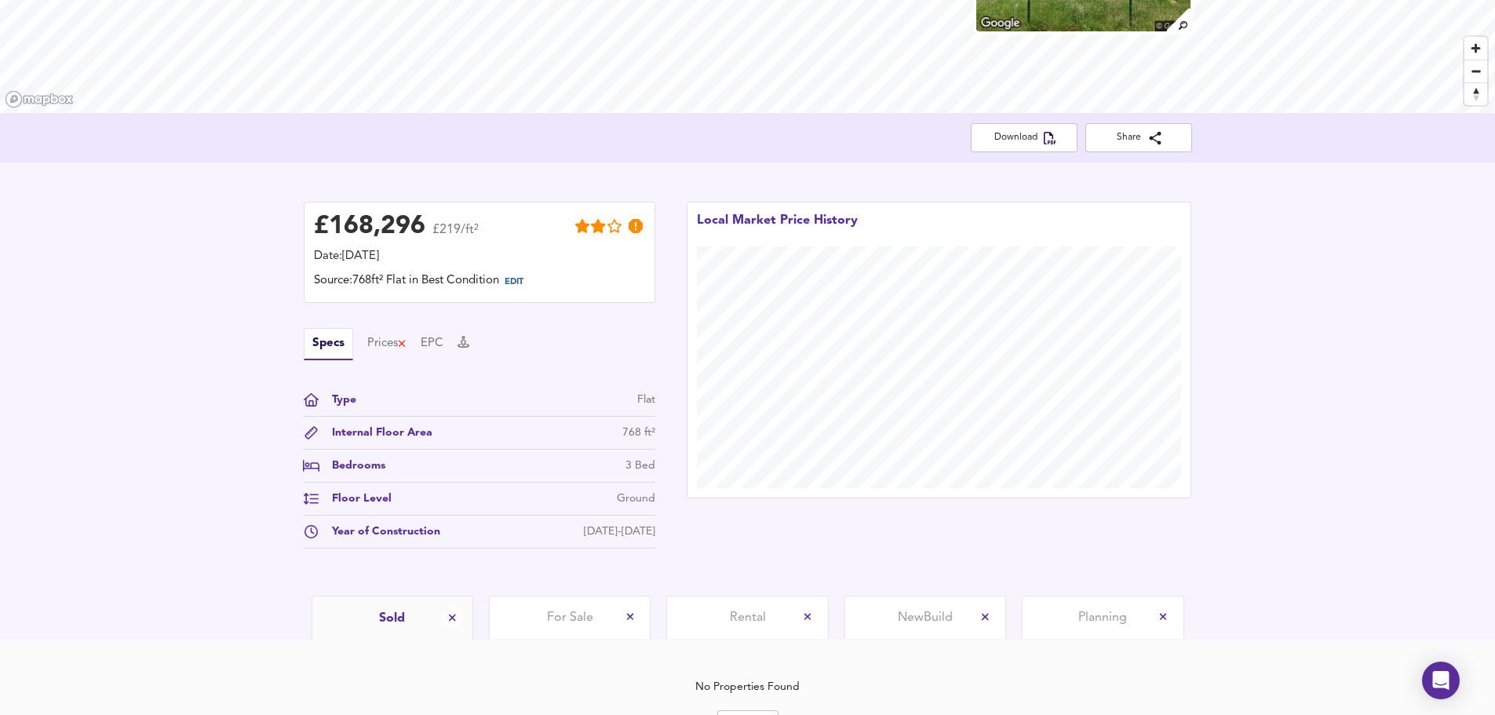
scroll to position [294, 0]
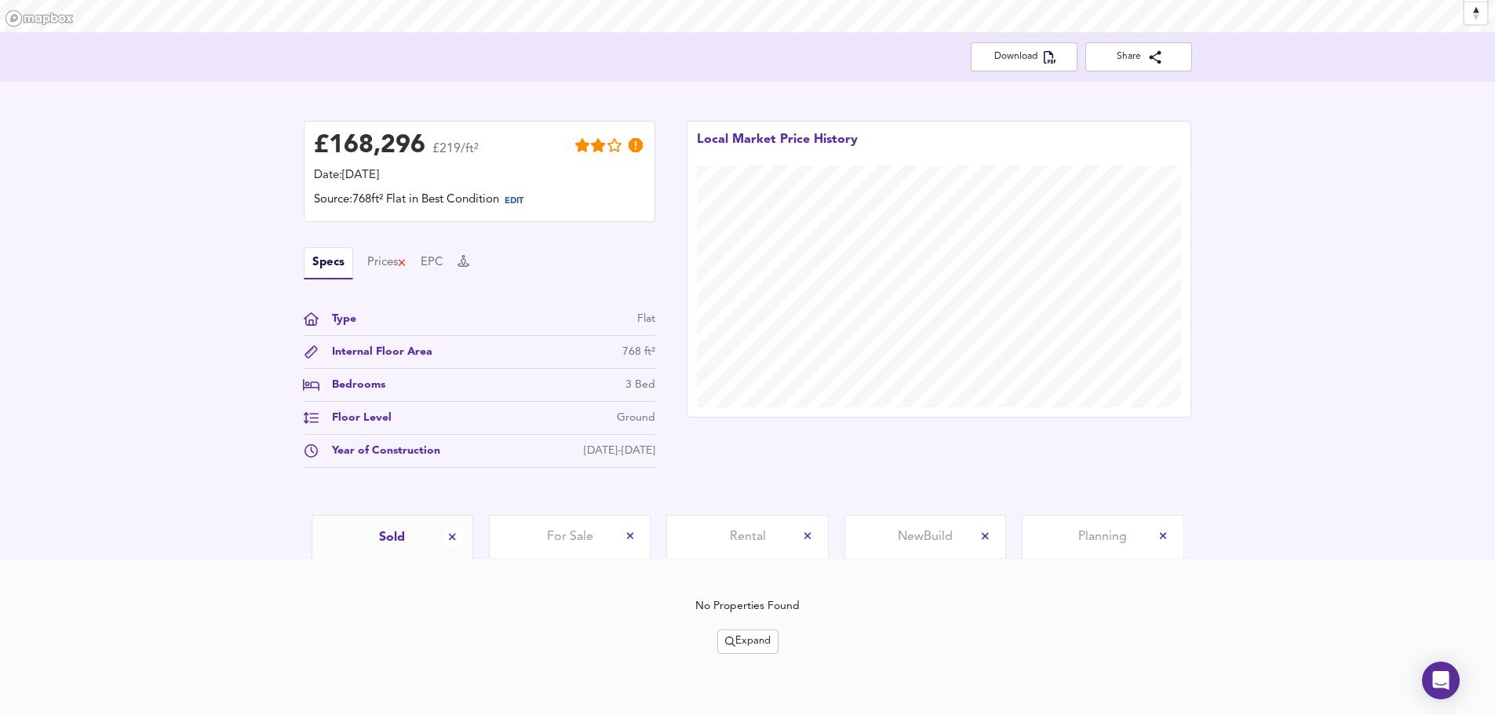
click at [735, 628] on div "No Properties Found Expand" at bounding box center [748, 626] width 888 height 56
click at [767, 654] on div "No Properties Found Expand" at bounding box center [748, 637] width 888 height 140
click at [740, 644] on span "Expand" at bounding box center [748, 642] width 46 height 18
click at [760, 556] on icon at bounding box center [758, 561] width 19 height 11
click at [754, 646] on span "Expand" at bounding box center [748, 642] width 46 height 18
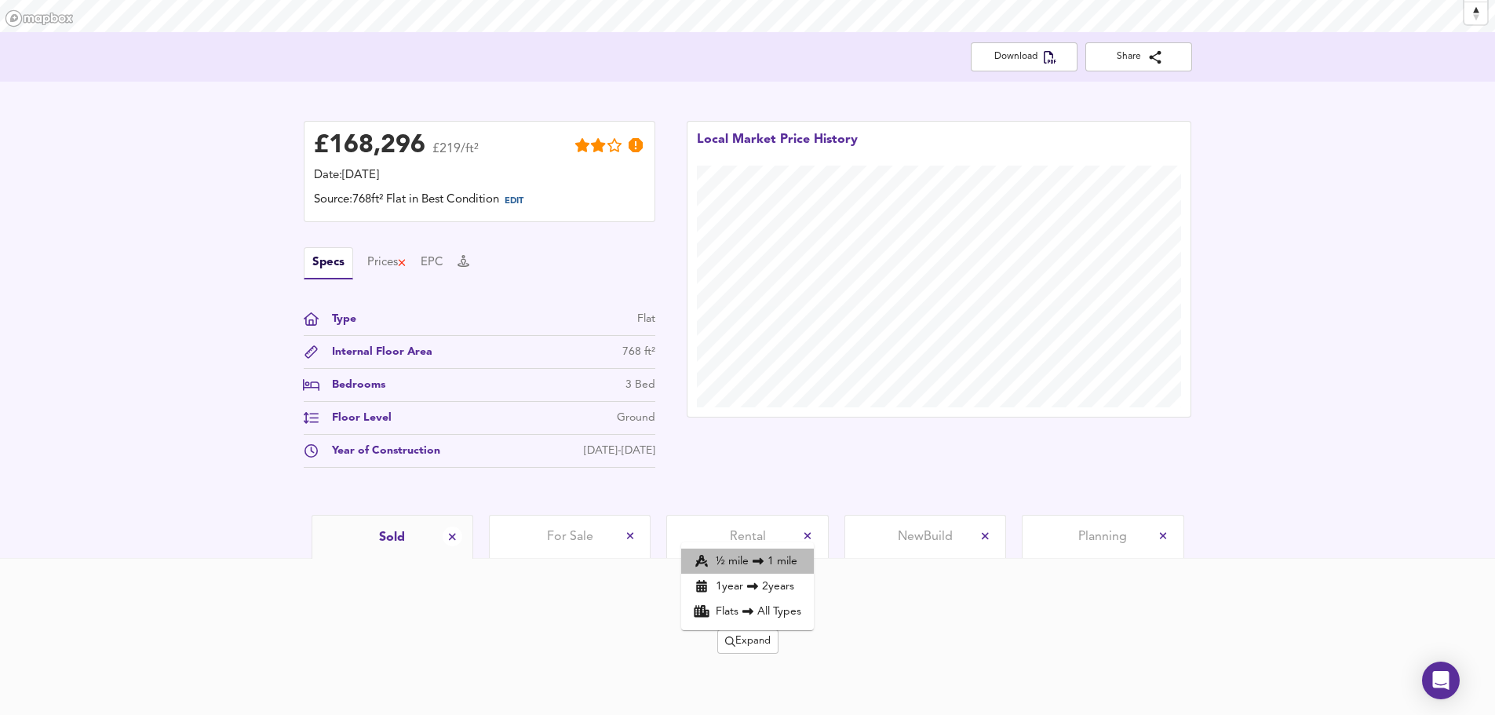
click at [753, 557] on icon at bounding box center [758, 561] width 19 height 11
click at [755, 644] on span "Expand" at bounding box center [748, 642] width 46 height 18
click at [756, 560] on icon at bounding box center [754, 561] width 11 height 7
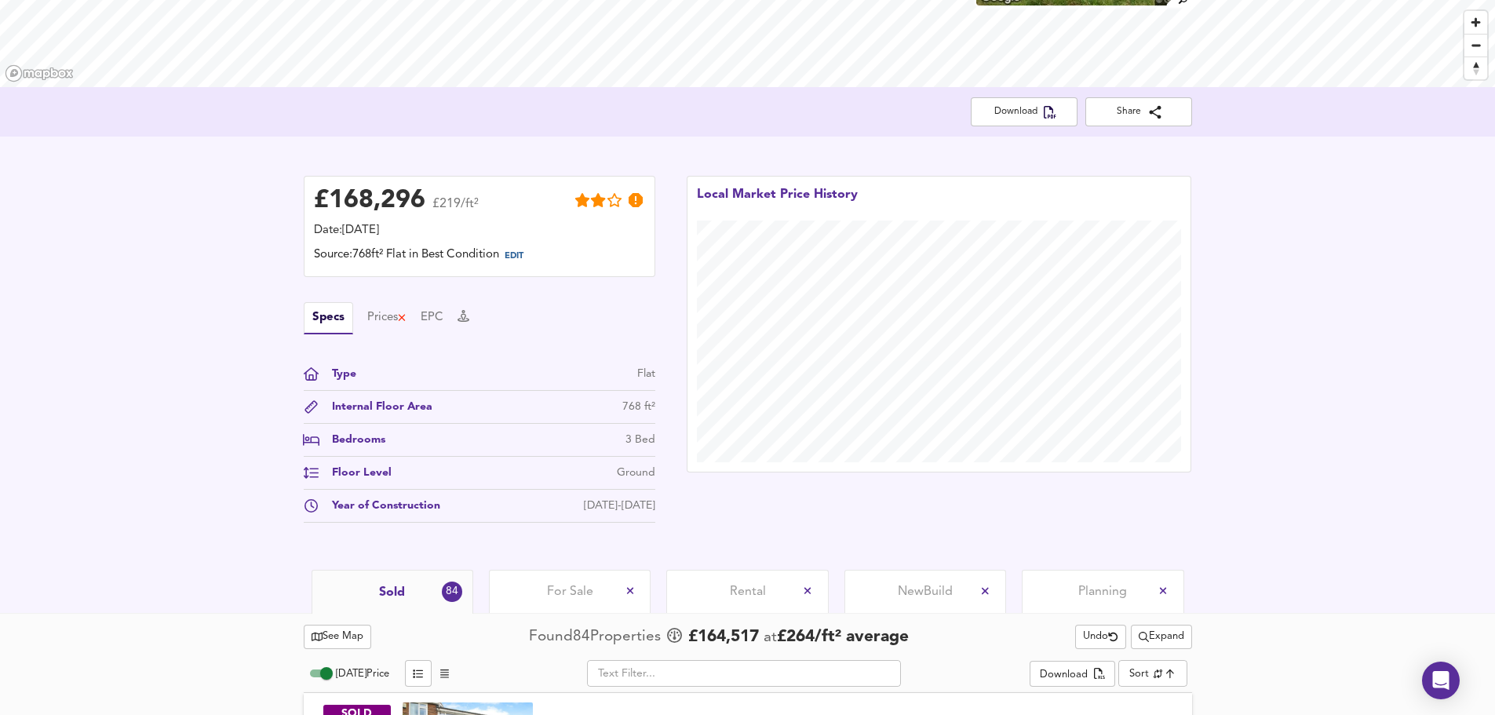
scroll to position [817, 0]
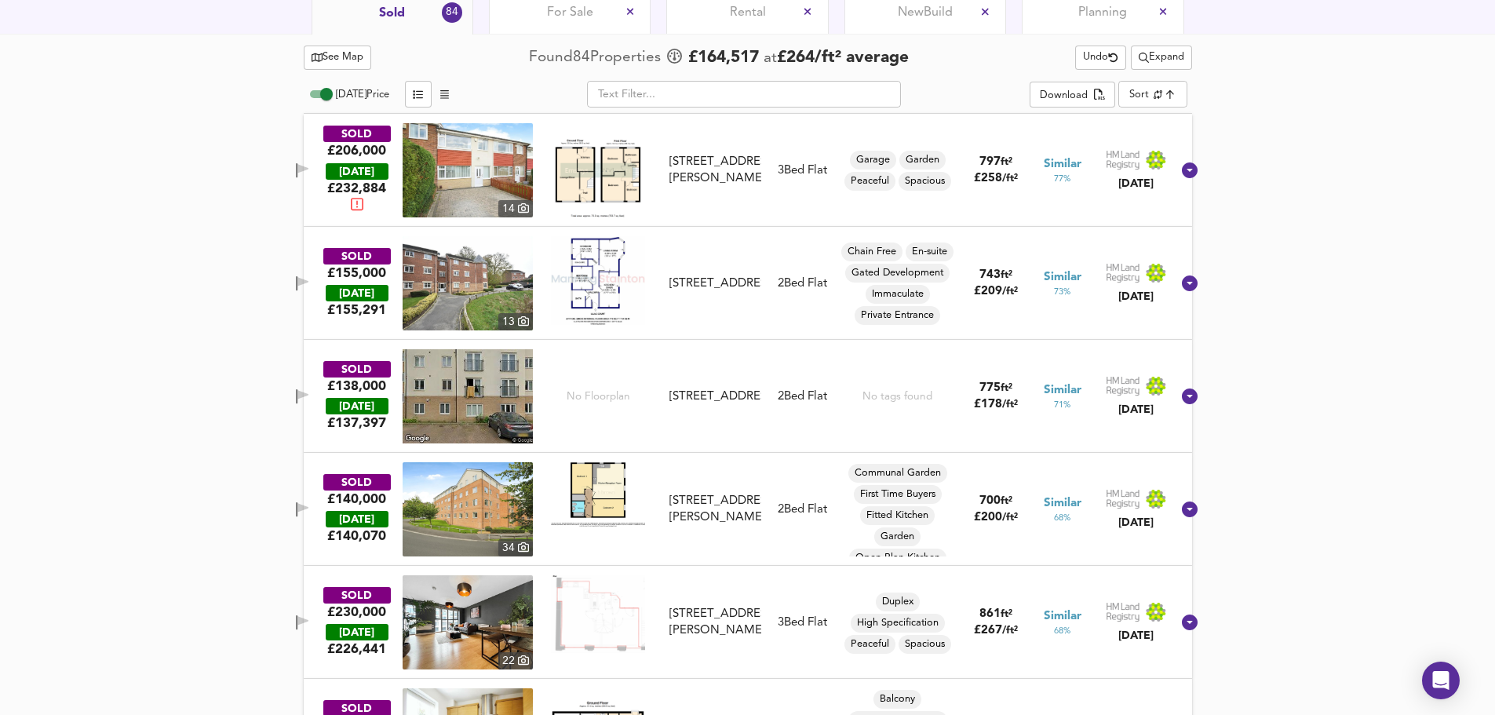
click at [308, 284] on icon "button" at bounding box center [302, 281] width 11 height 9
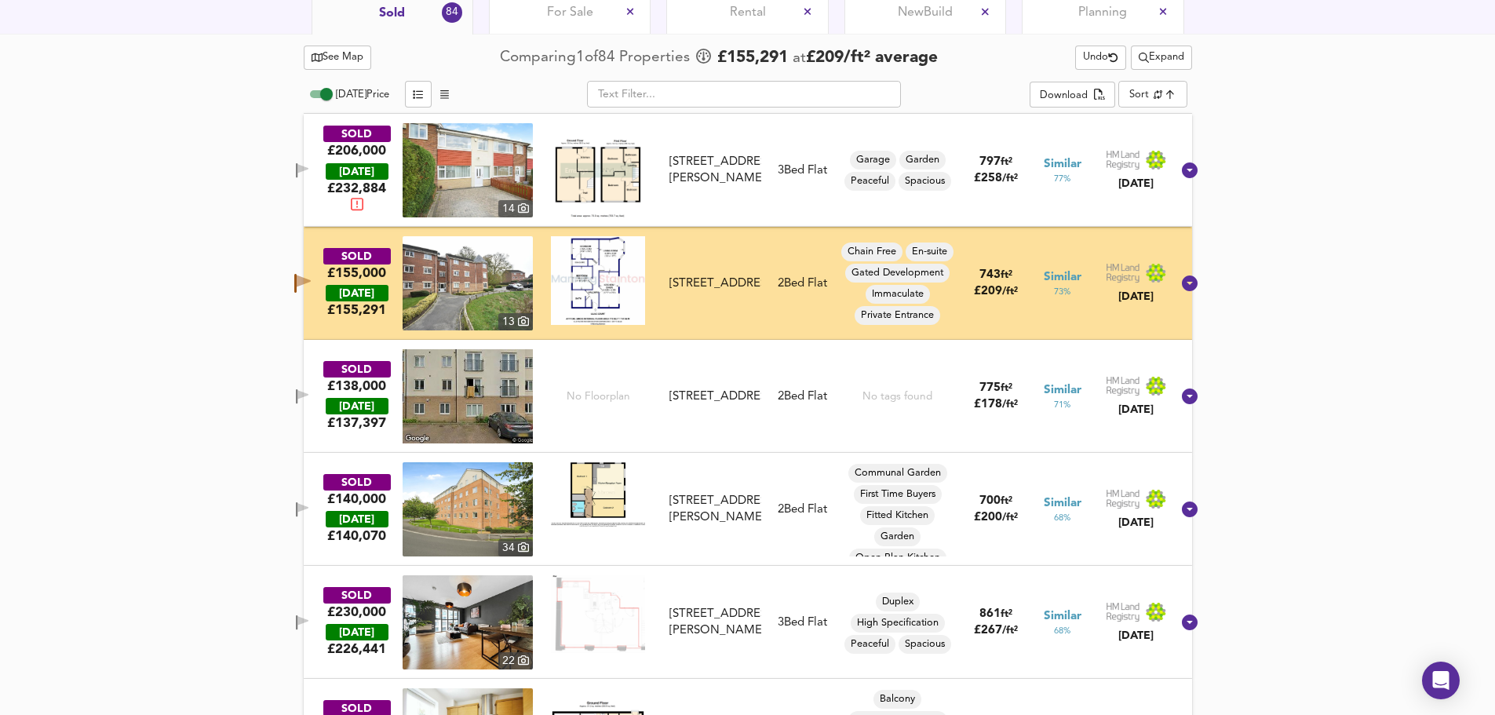
click at [309, 390] on icon "button" at bounding box center [302, 396] width 13 height 15
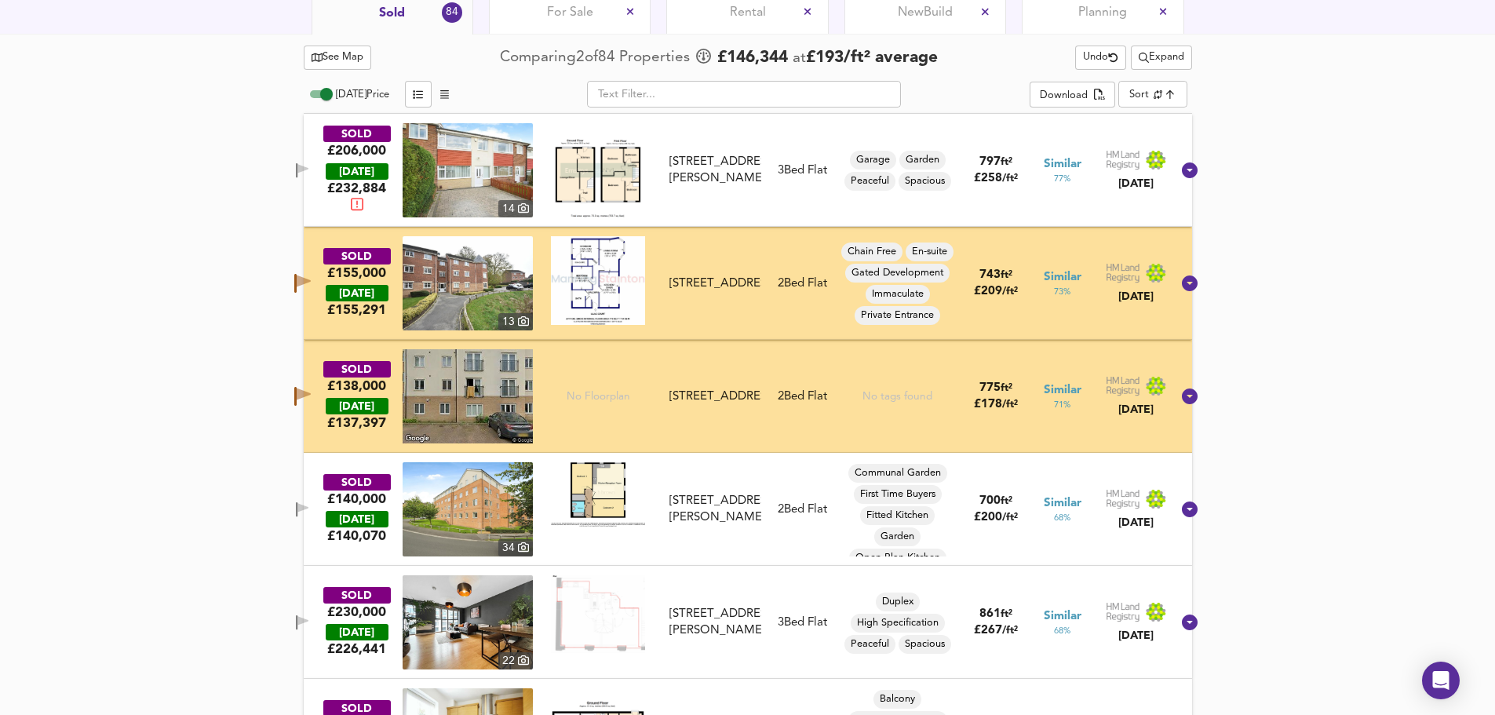
click at [297, 506] on icon "button" at bounding box center [297, 509] width 2 height 15
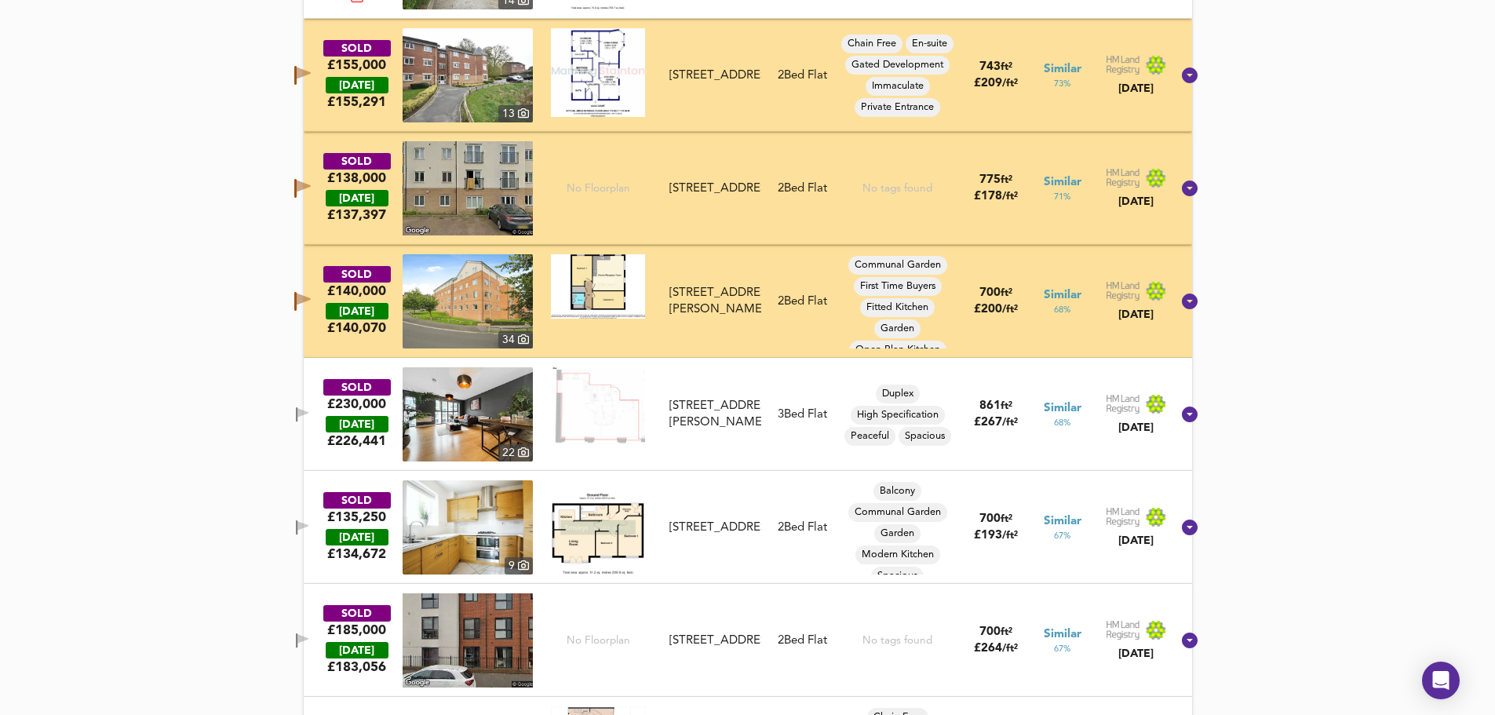
scroll to position [1026, 0]
click at [308, 411] on icon "button" at bounding box center [302, 411] width 11 height 9
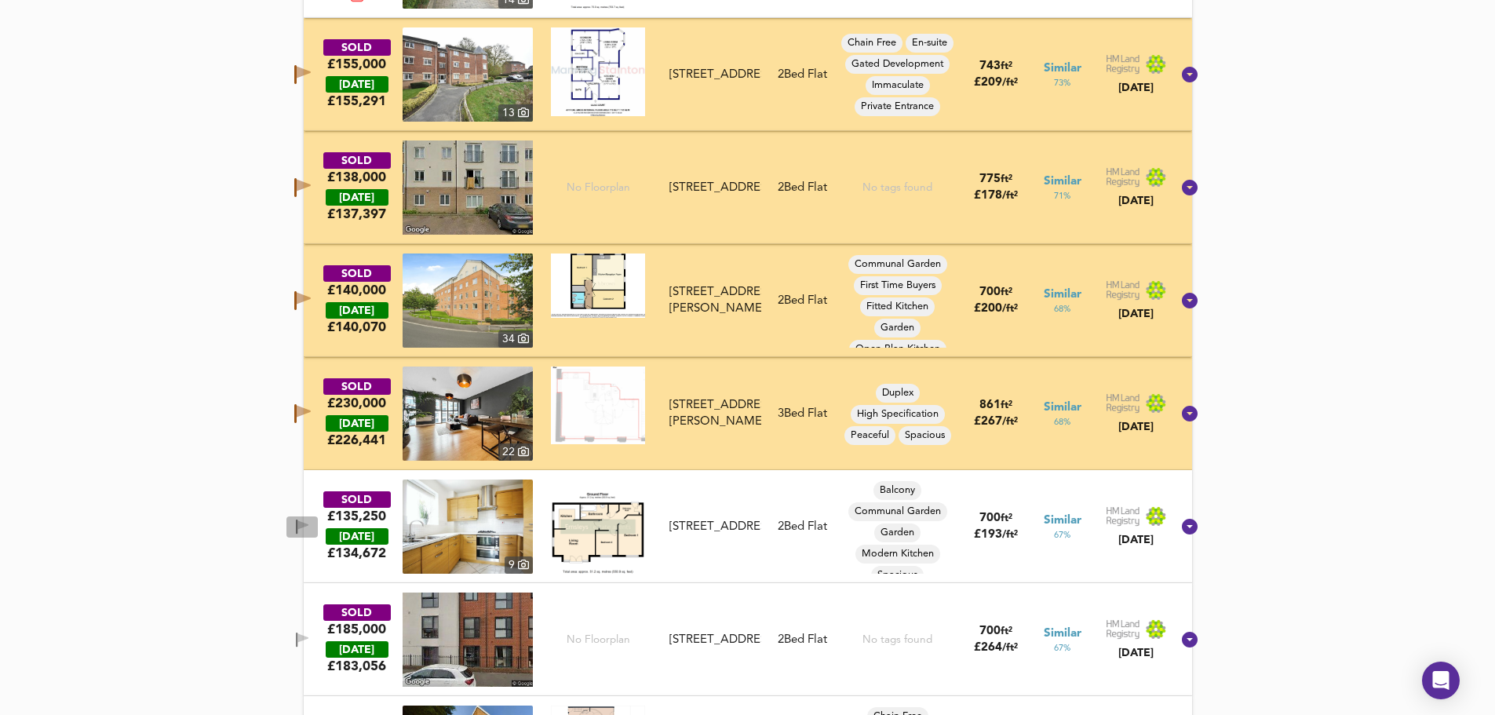
click at [315, 516] on button "button" at bounding box center [301, 526] width 31 height 21
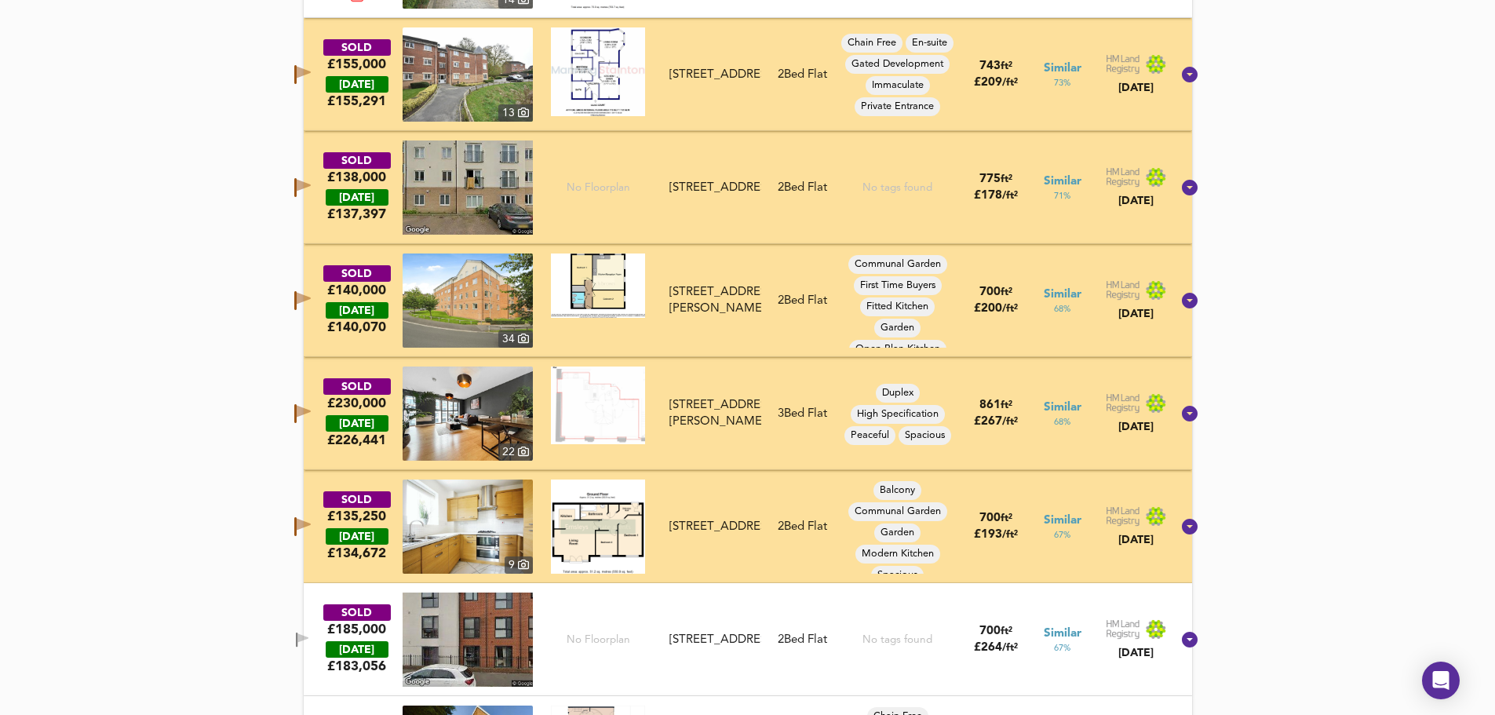
click at [308, 641] on icon "button" at bounding box center [302, 637] width 11 height 9
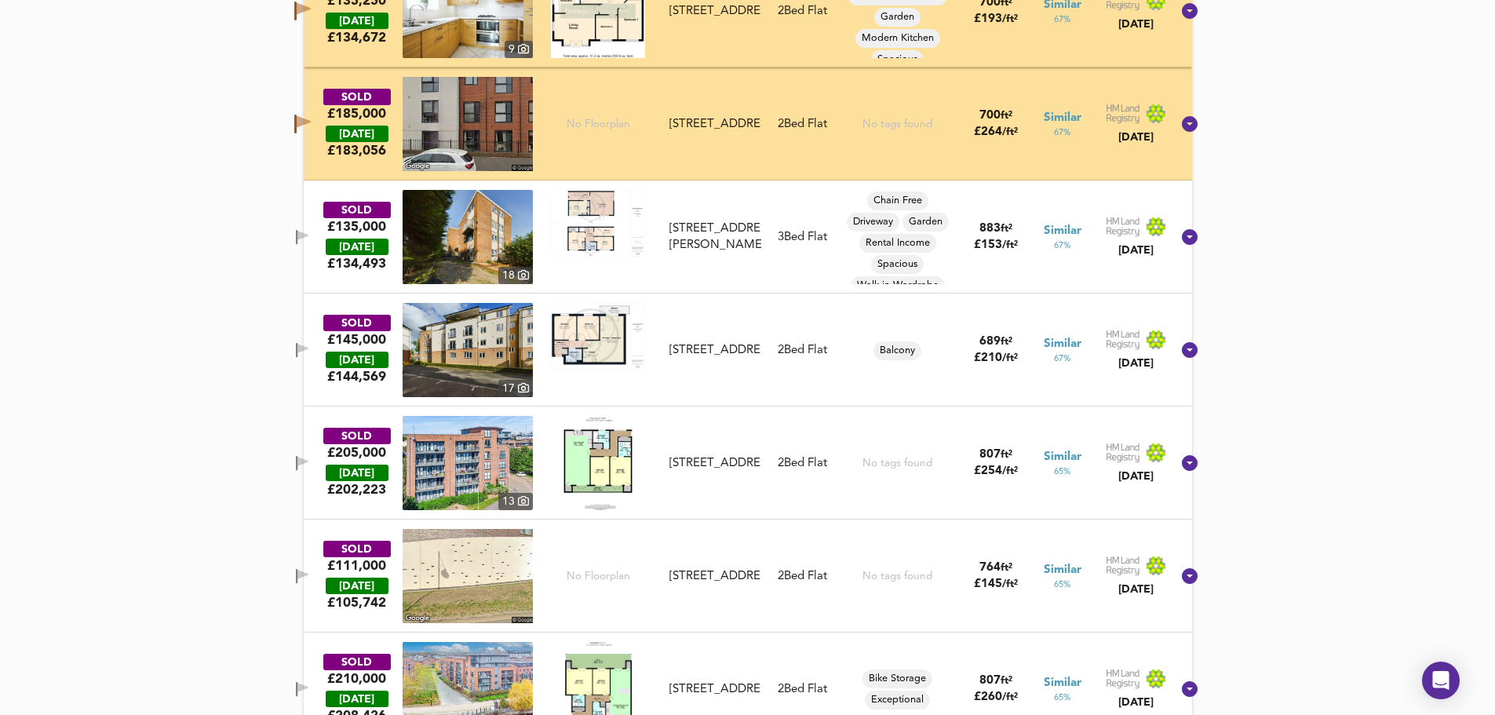
scroll to position [1549, 0]
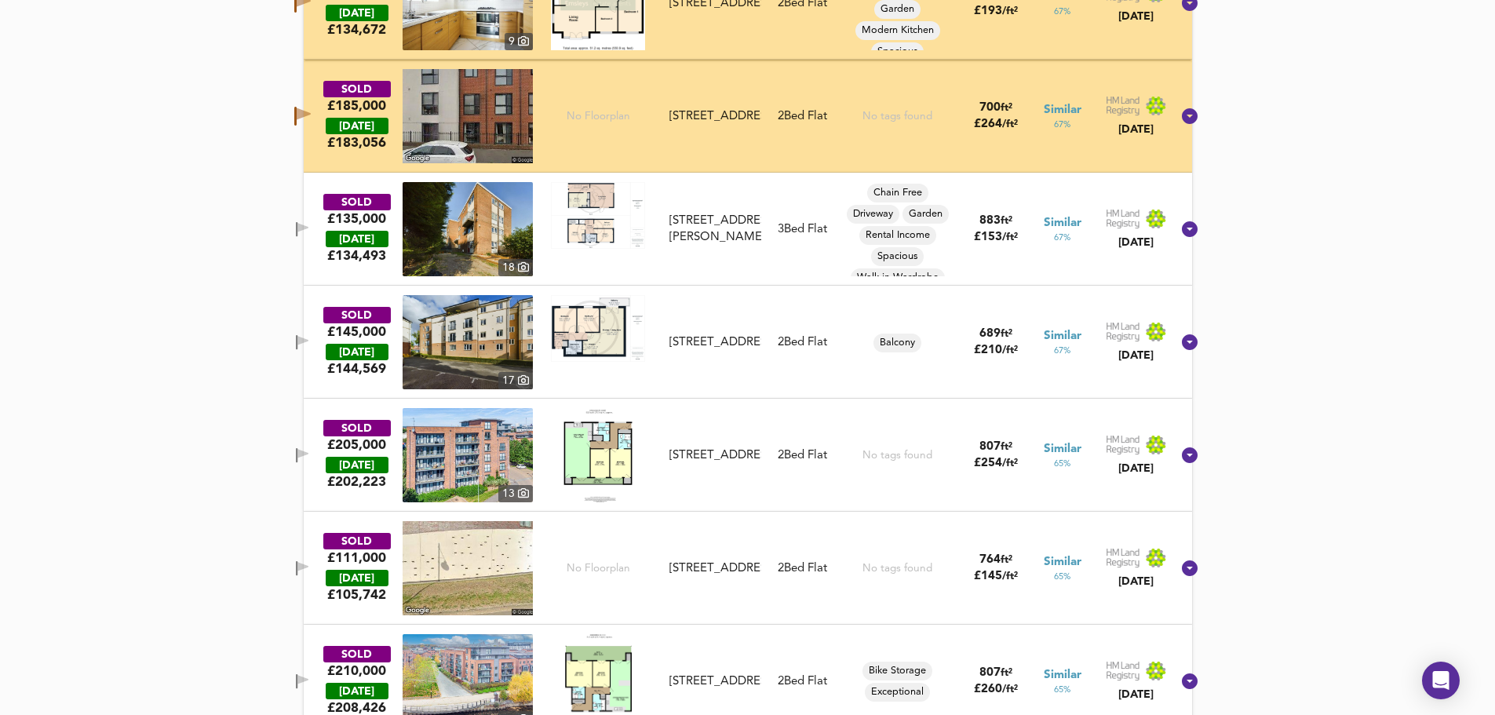
click at [308, 225] on icon "button" at bounding box center [302, 227] width 11 height 9
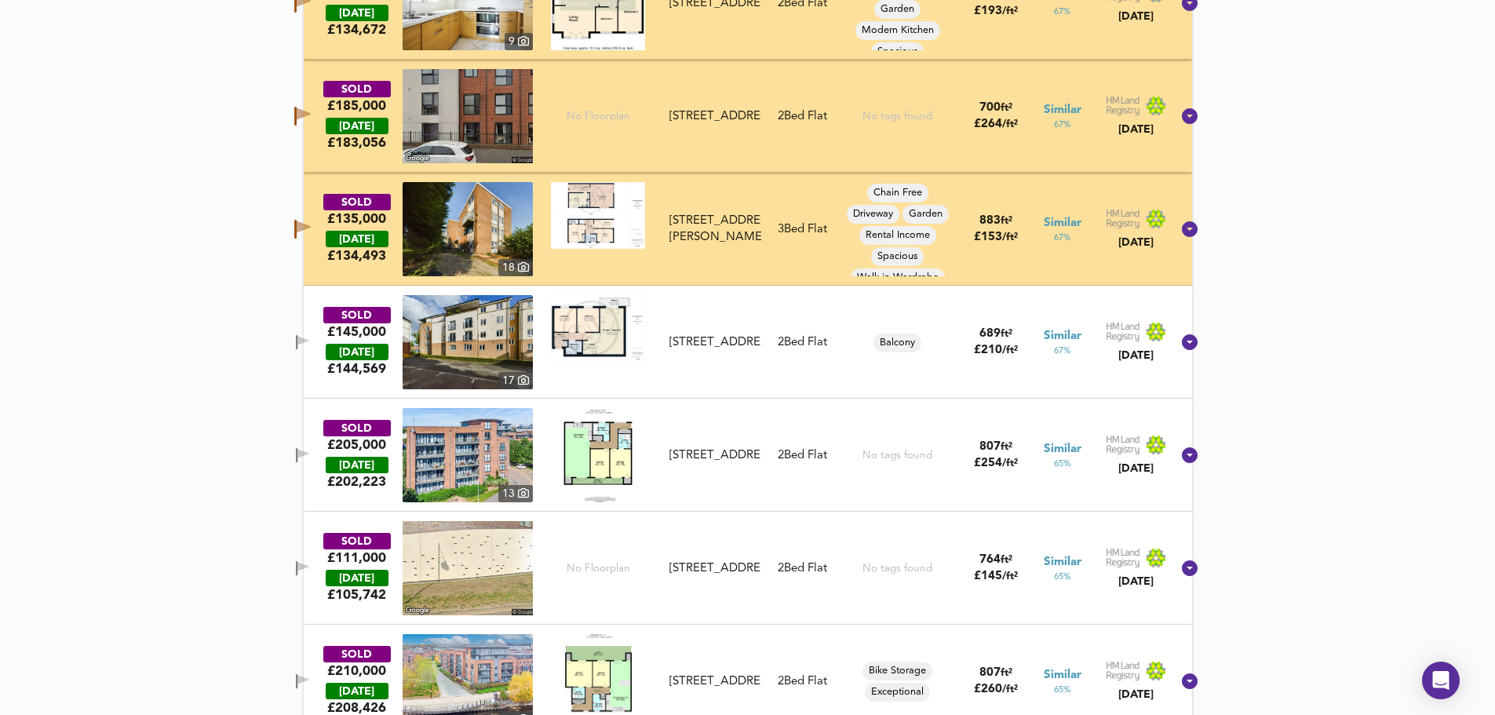
click at [308, 342] on icon "button" at bounding box center [302, 340] width 11 height 9
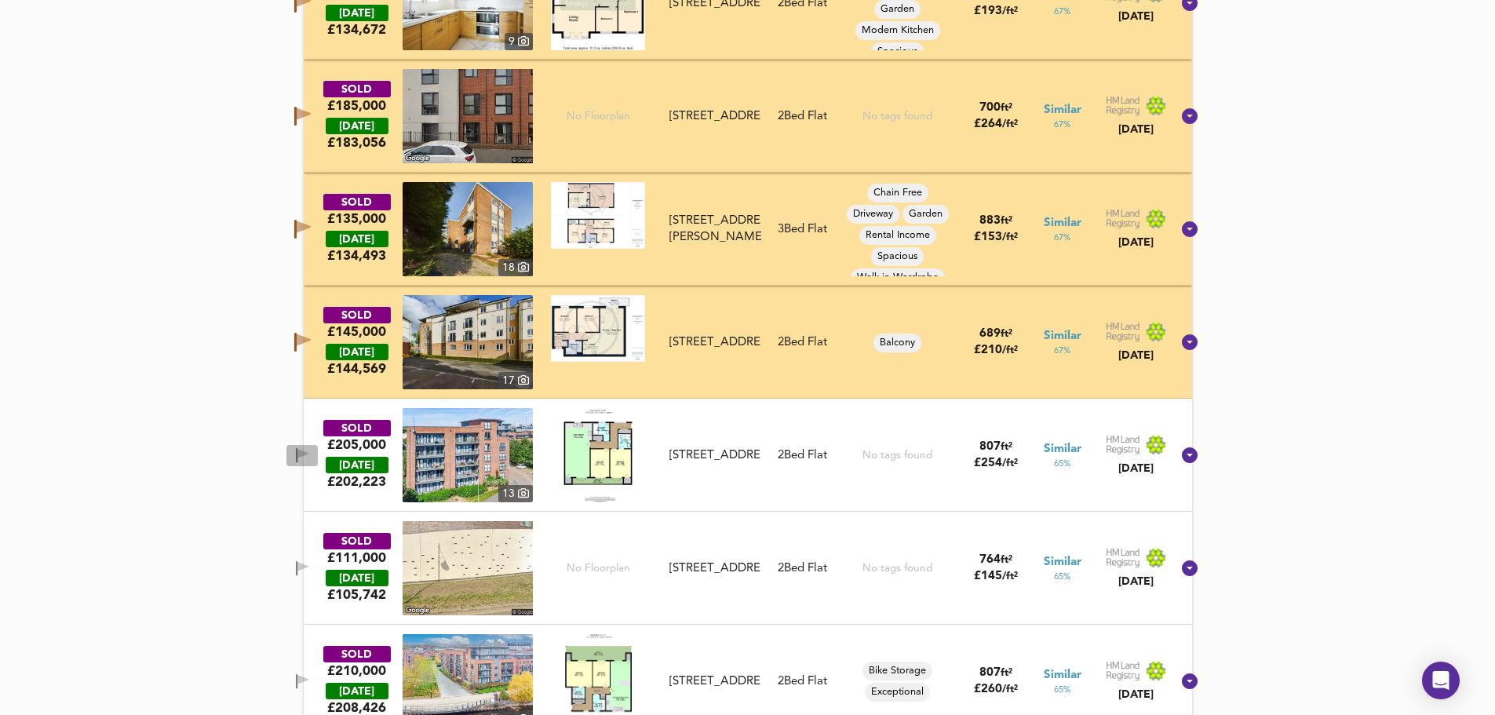
click at [309, 461] on icon "button" at bounding box center [302, 455] width 13 height 15
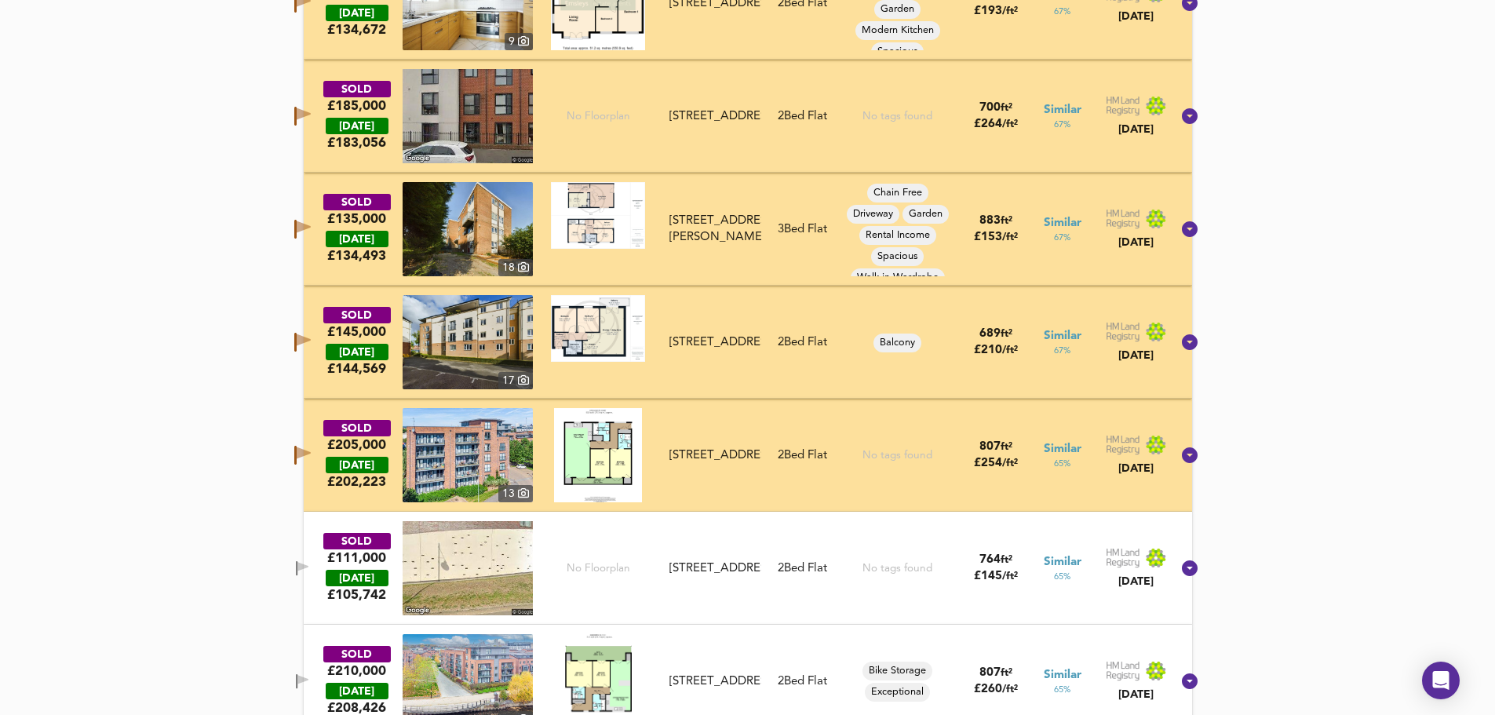
click at [297, 569] on icon "button" at bounding box center [297, 568] width 2 height 15
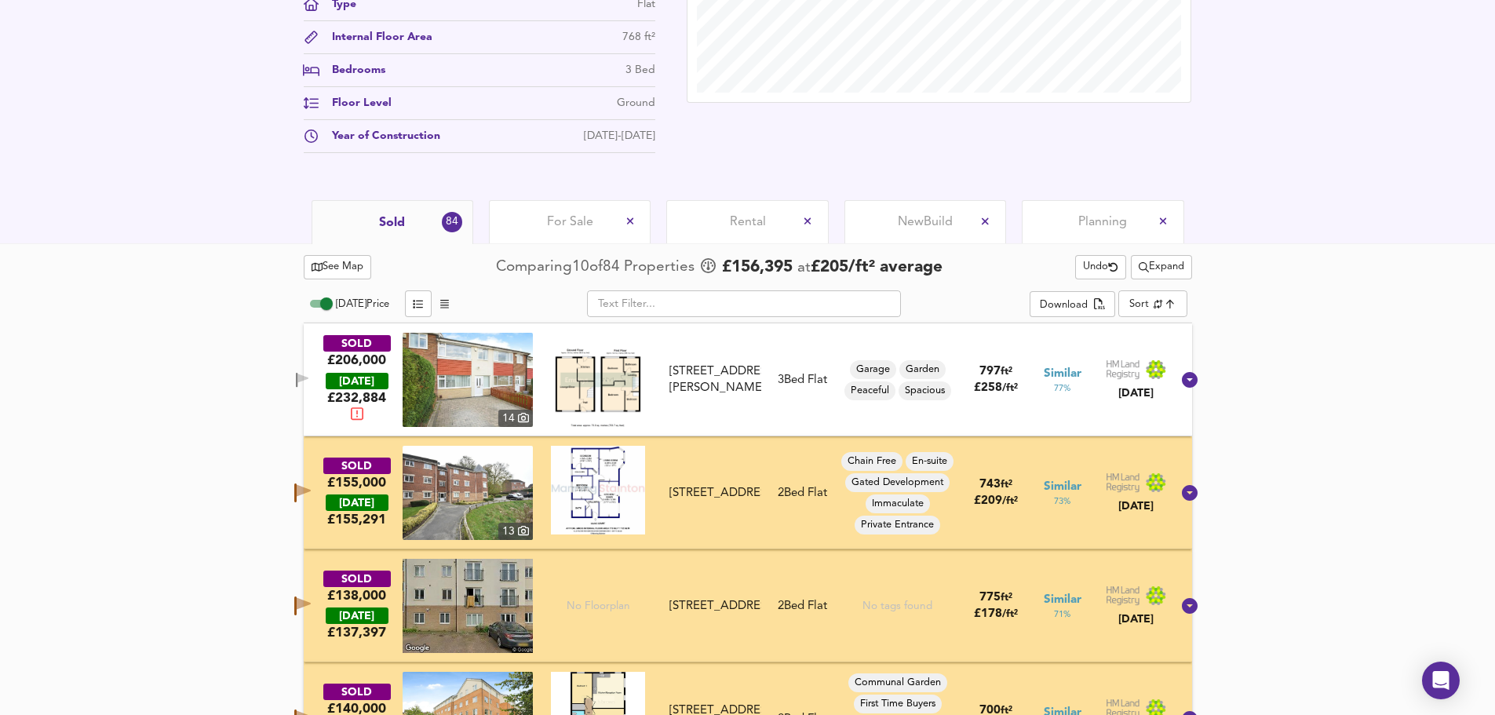
scroll to position [869, 0]
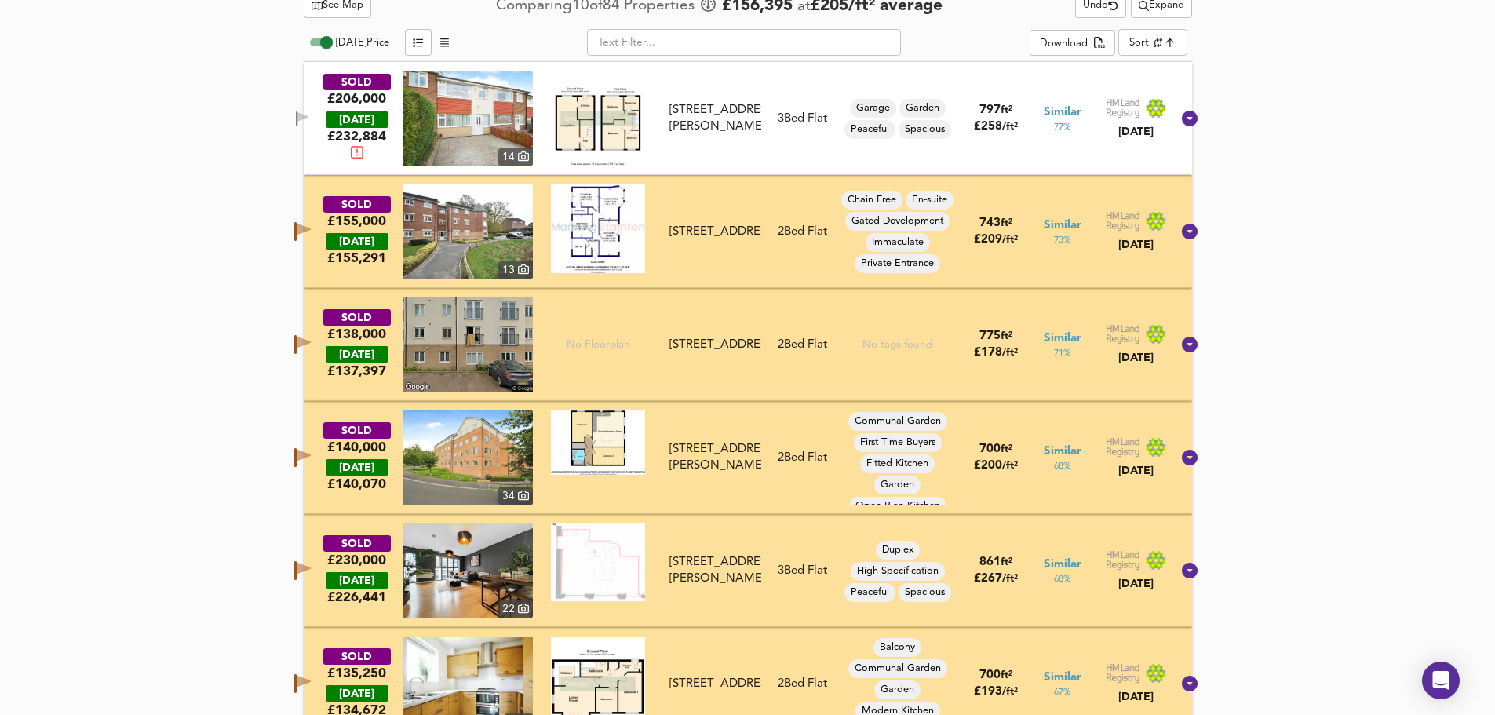
click at [309, 111] on icon "button" at bounding box center [302, 118] width 13 height 15
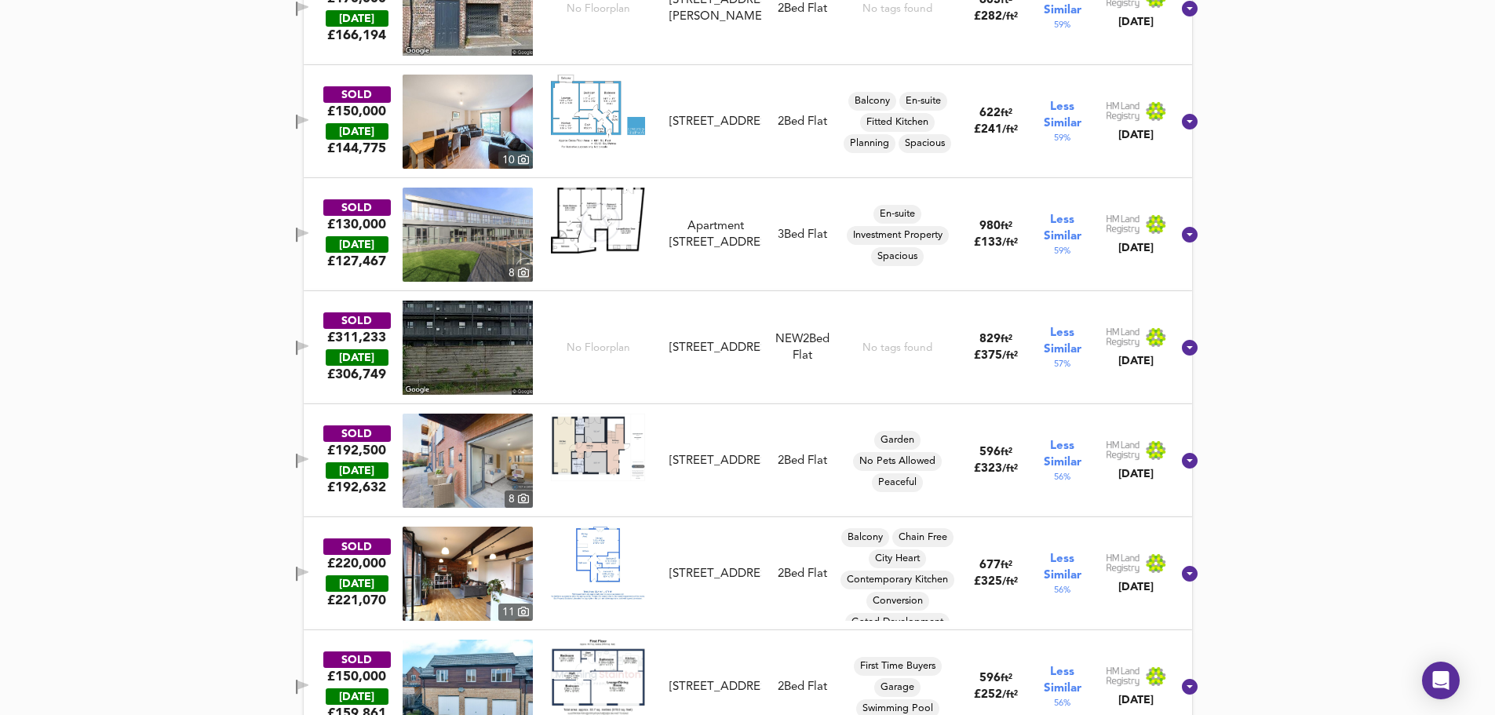
scroll to position [4621, 0]
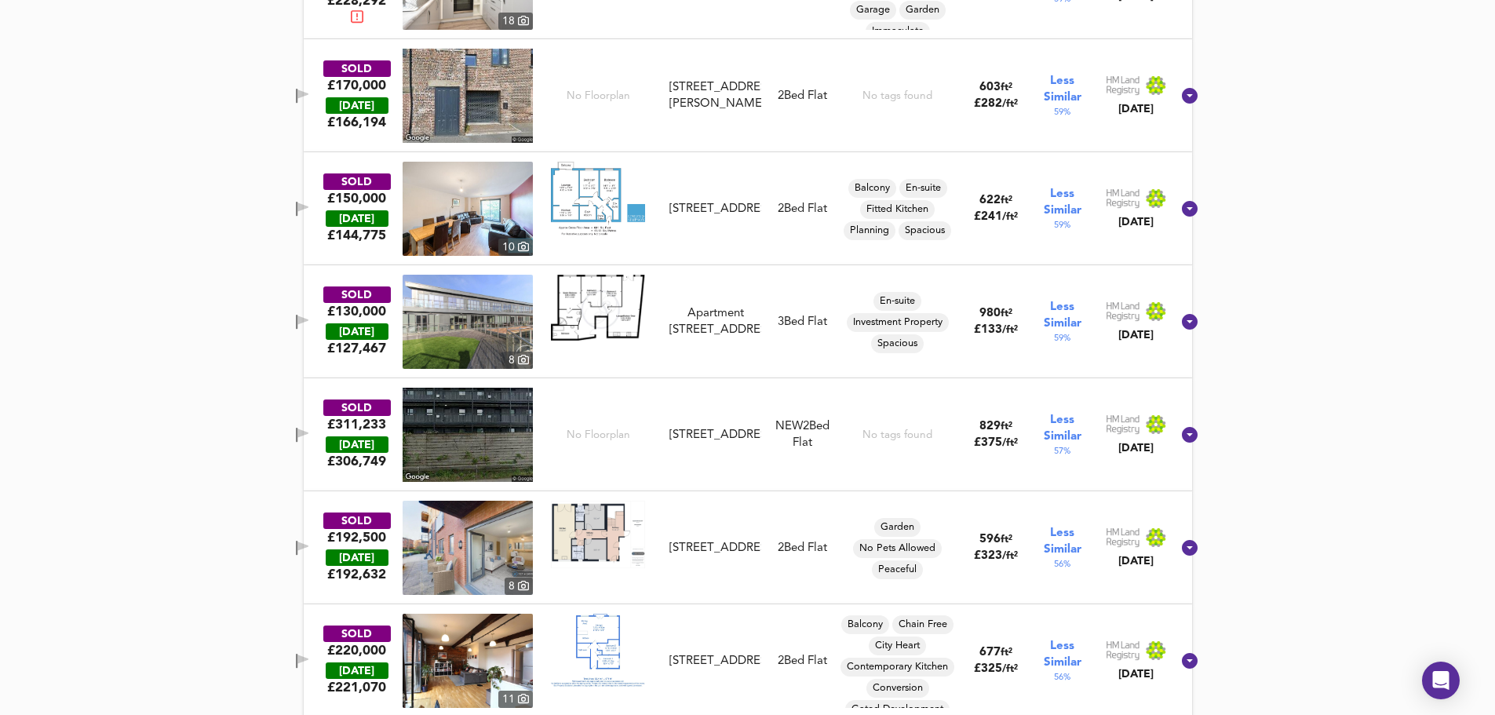
click at [308, 318] on icon "button" at bounding box center [302, 319] width 11 height 9
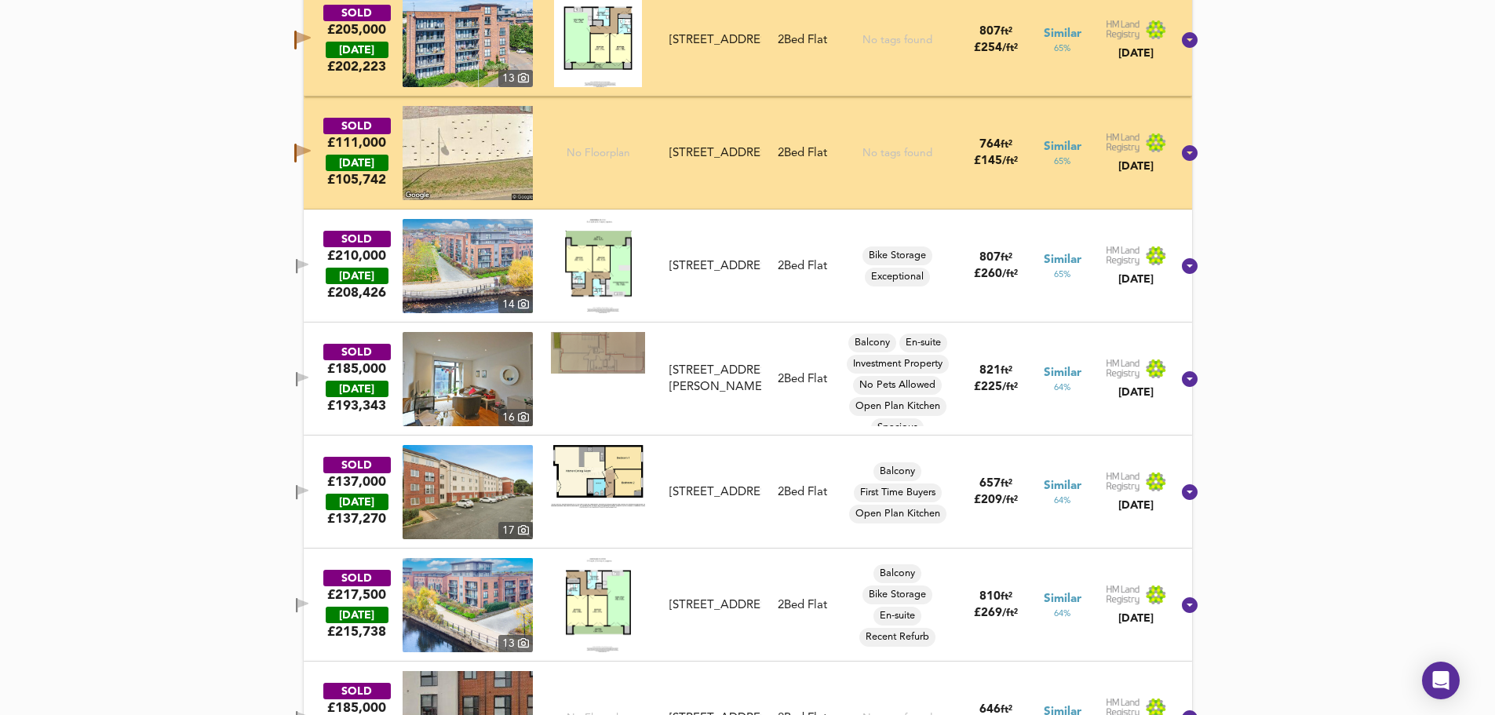
scroll to position [2197, 0]
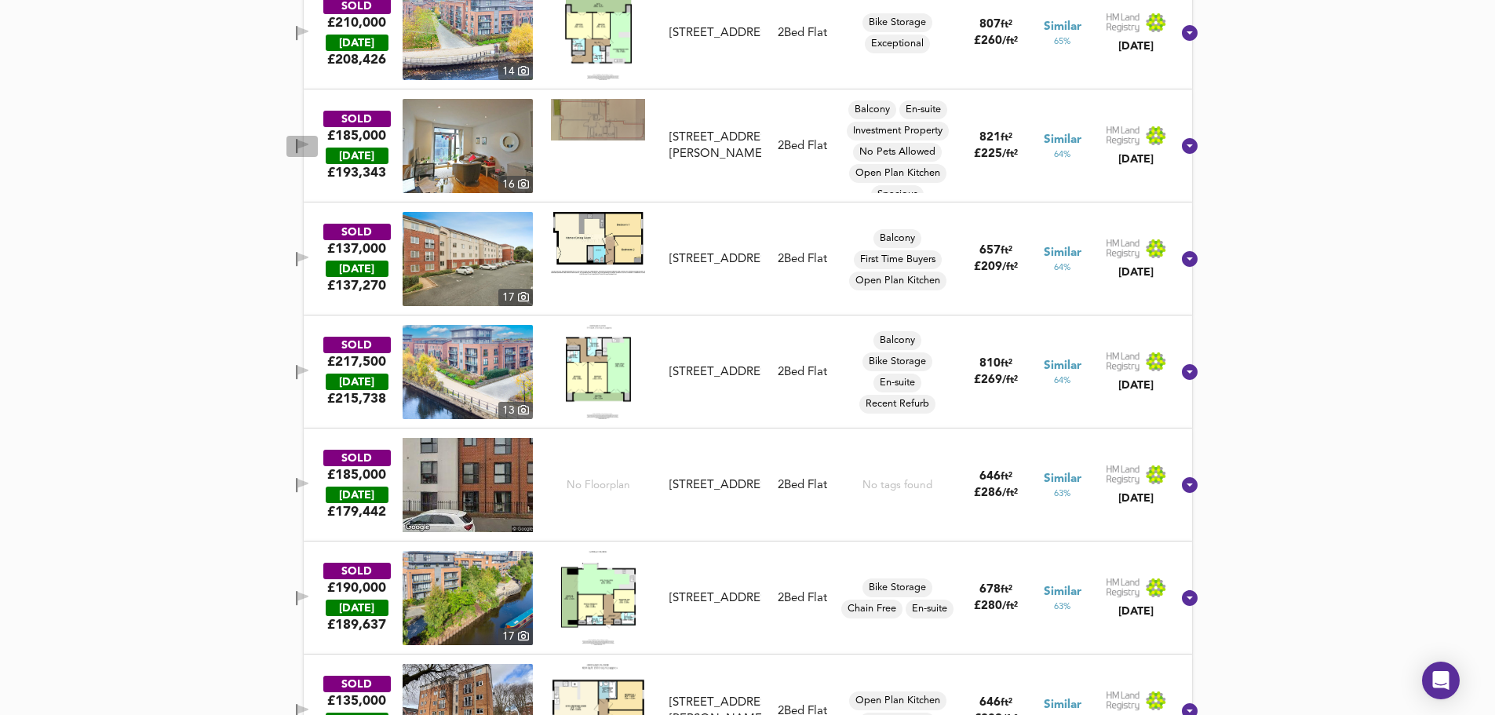
click at [313, 138] on button "button" at bounding box center [301, 146] width 31 height 21
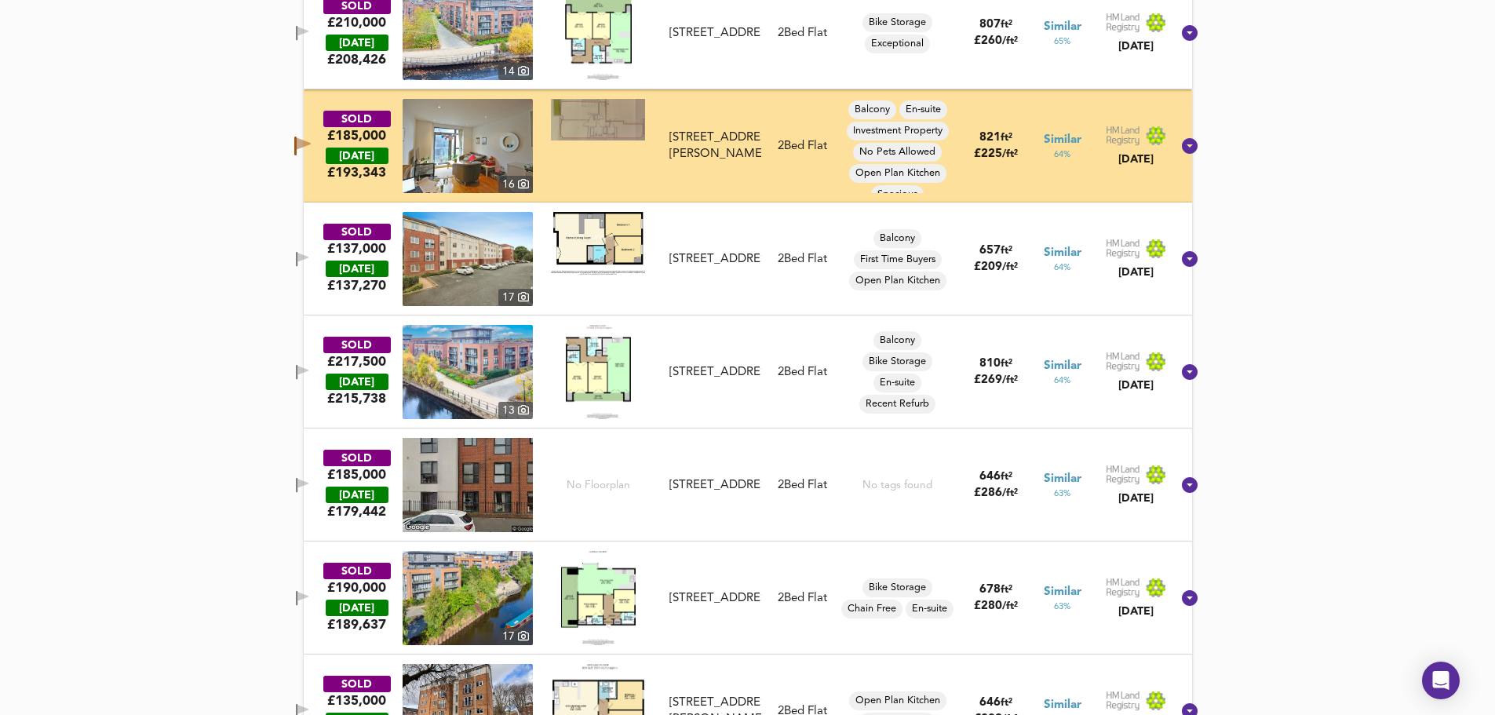
click at [297, 260] on icon "button" at bounding box center [297, 259] width 2 height 15
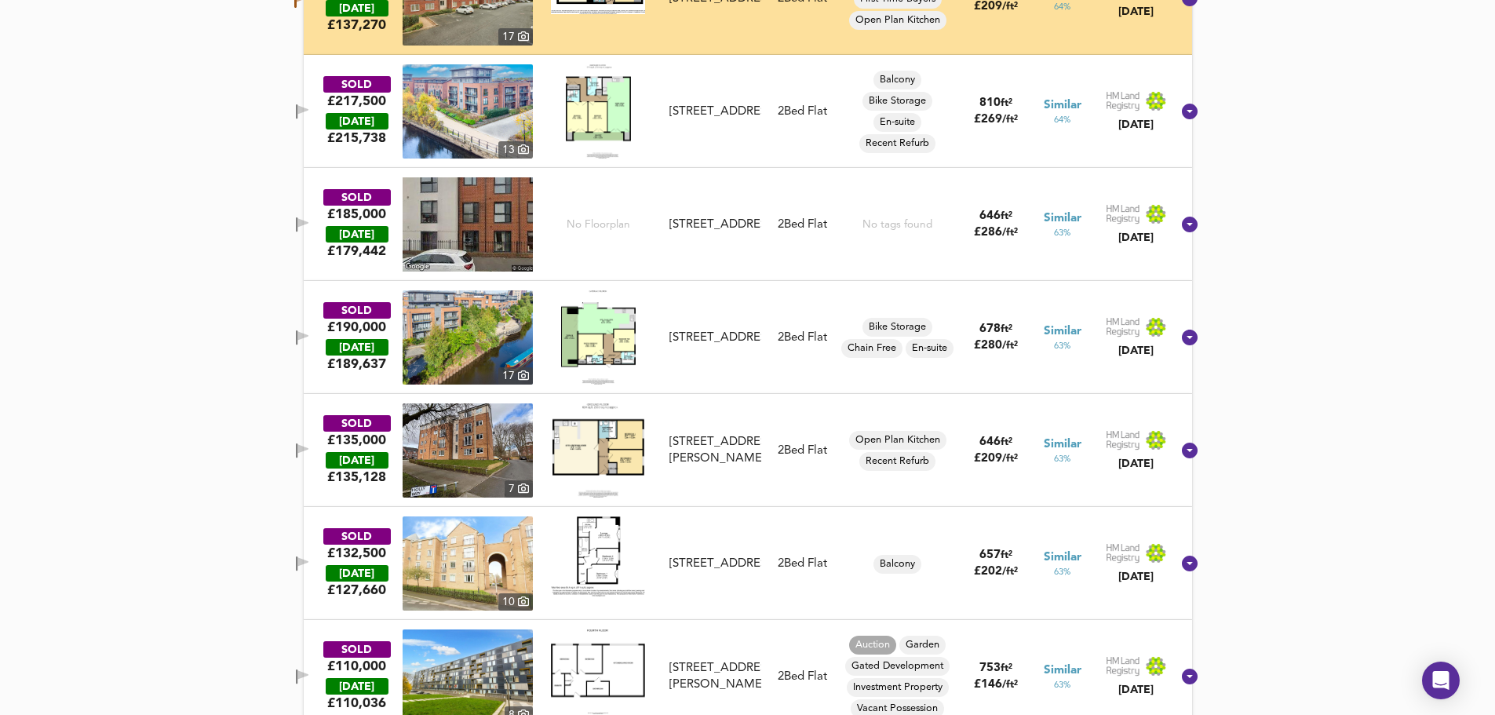
scroll to position [2564, 0]
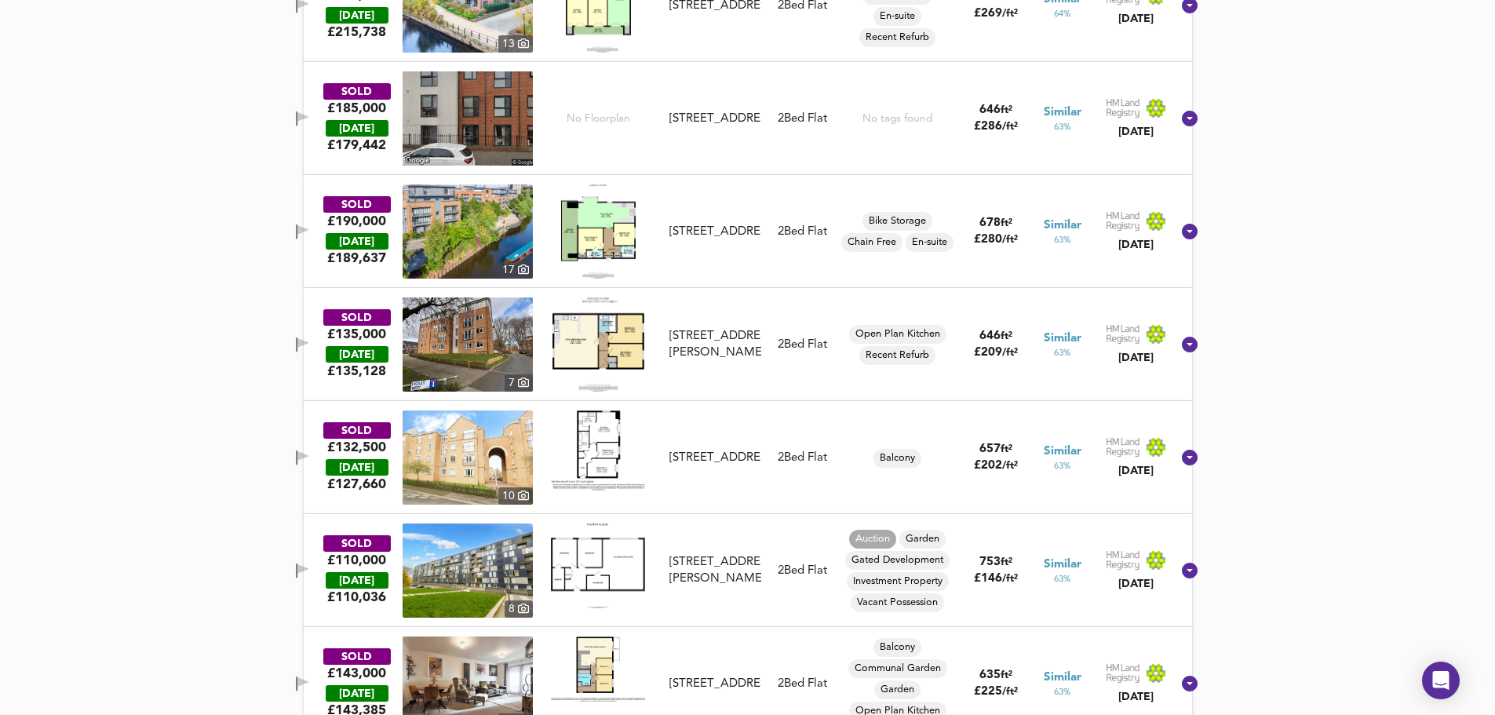
click at [309, 452] on icon "button" at bounding box center [302, 457] width 13 height 15
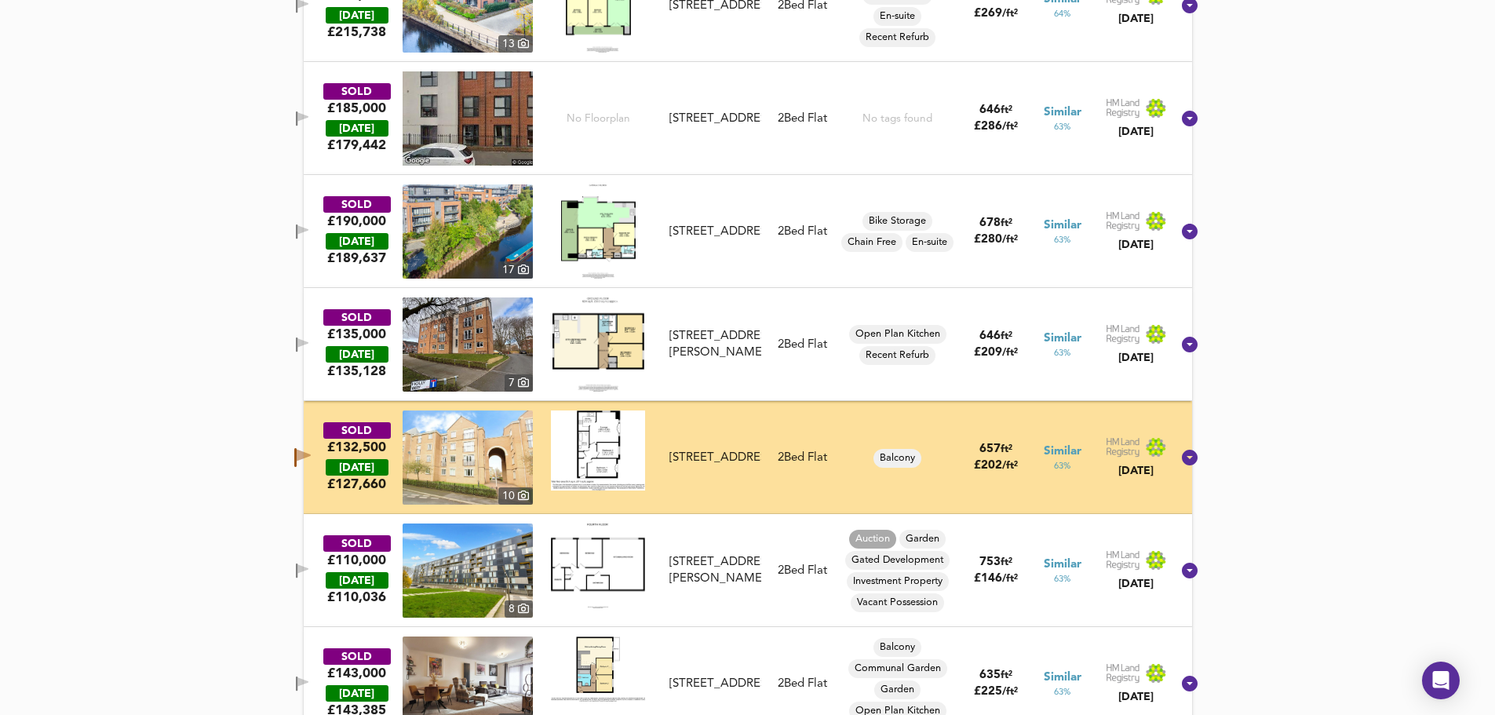
click at [297, 565] on icon "button" at bounding box center [297, 570] width 2 height 15
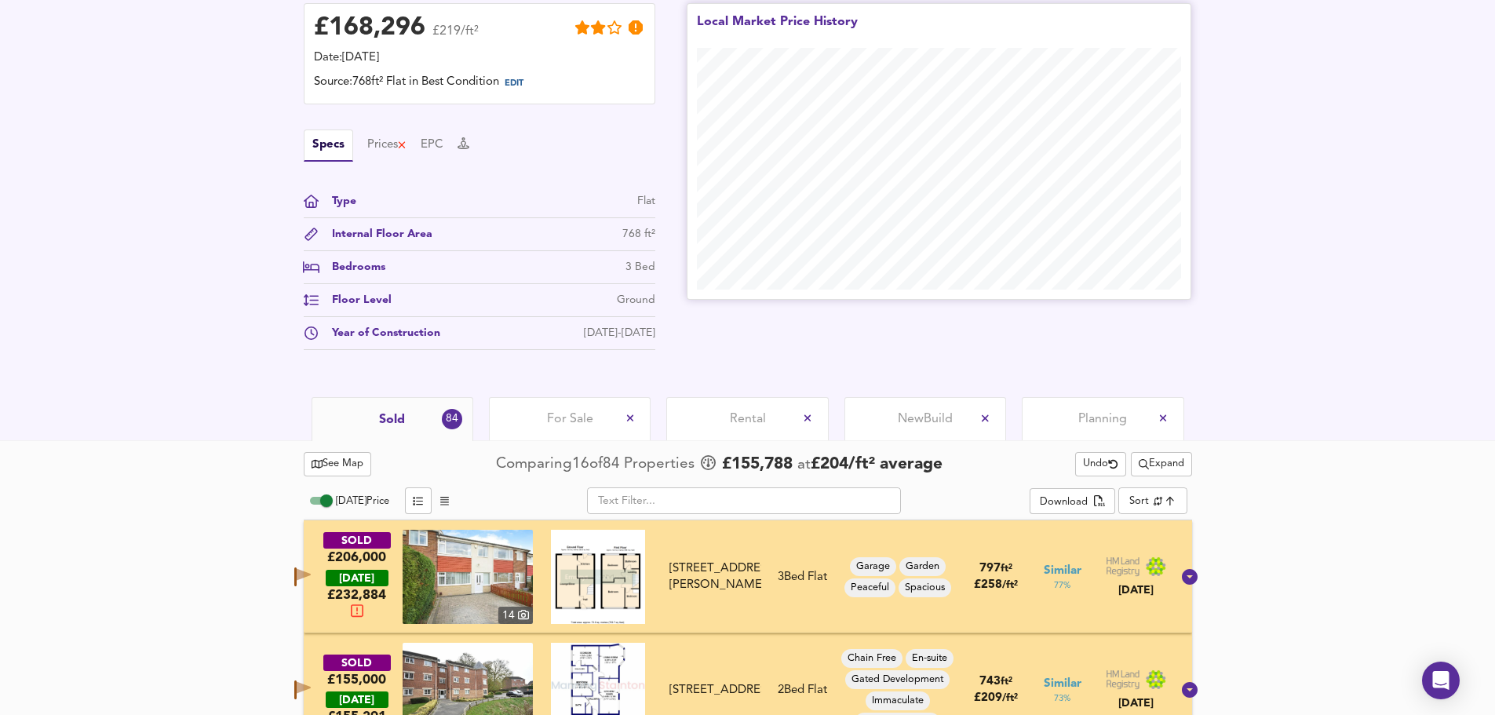
scroll to position [471, 0]
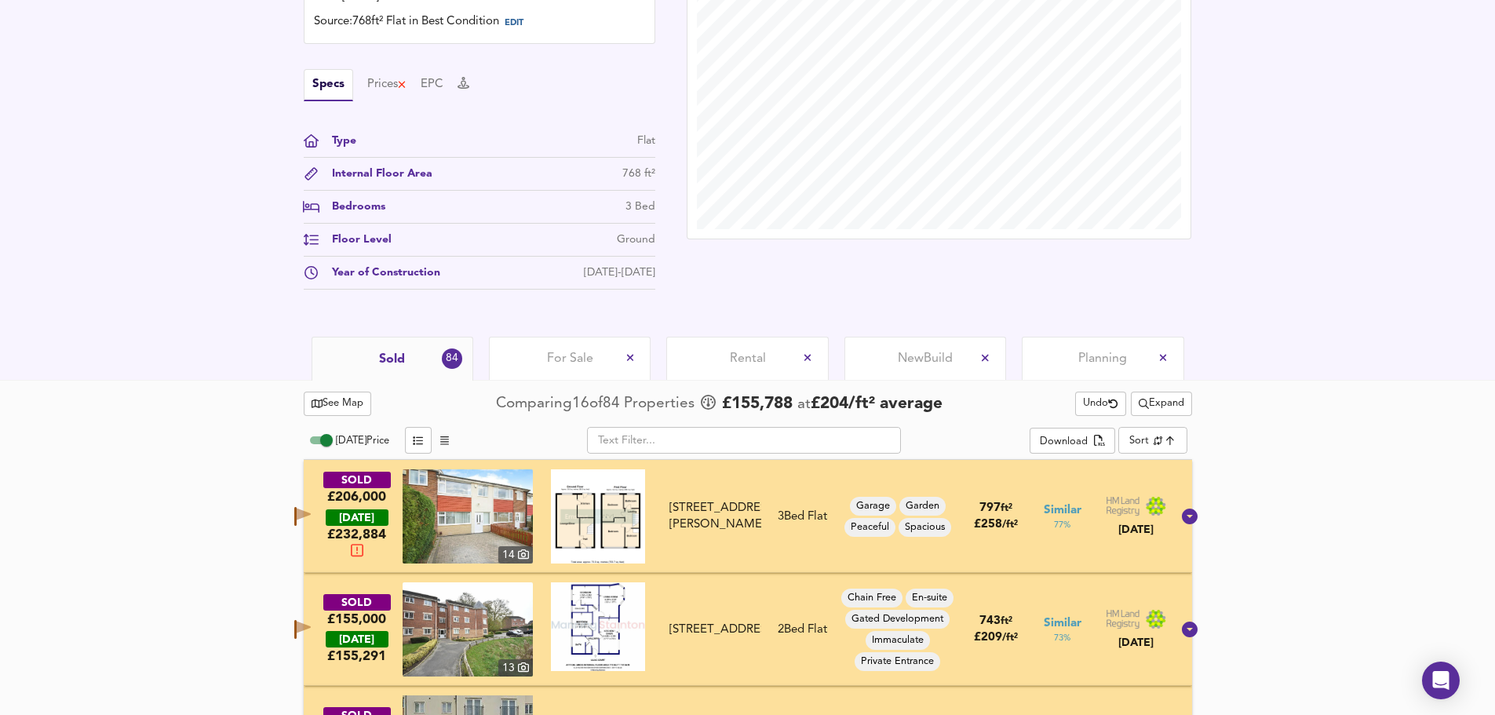
click at [589, 343] on div "For Sale" at bounding box center [570, 358] width 162 height 43
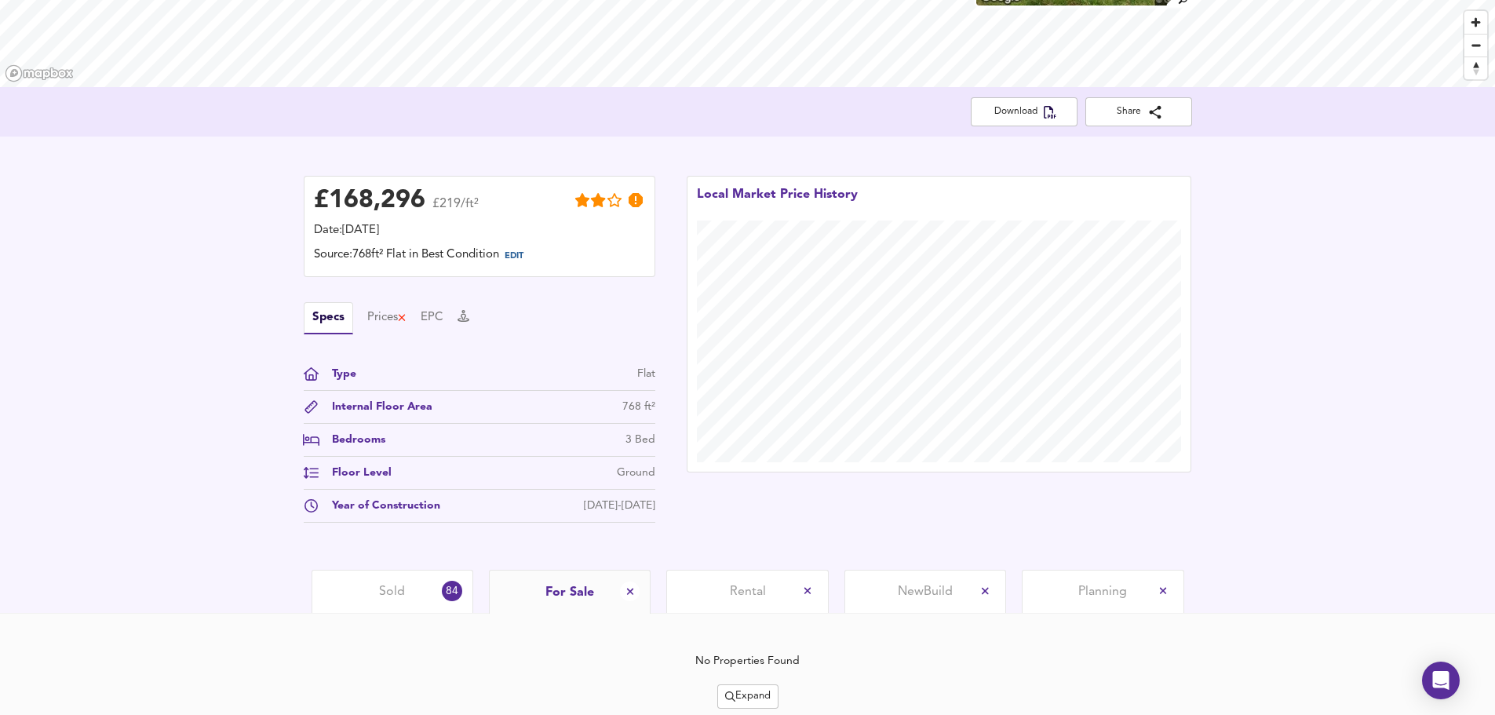
scroll to position [294, 0]
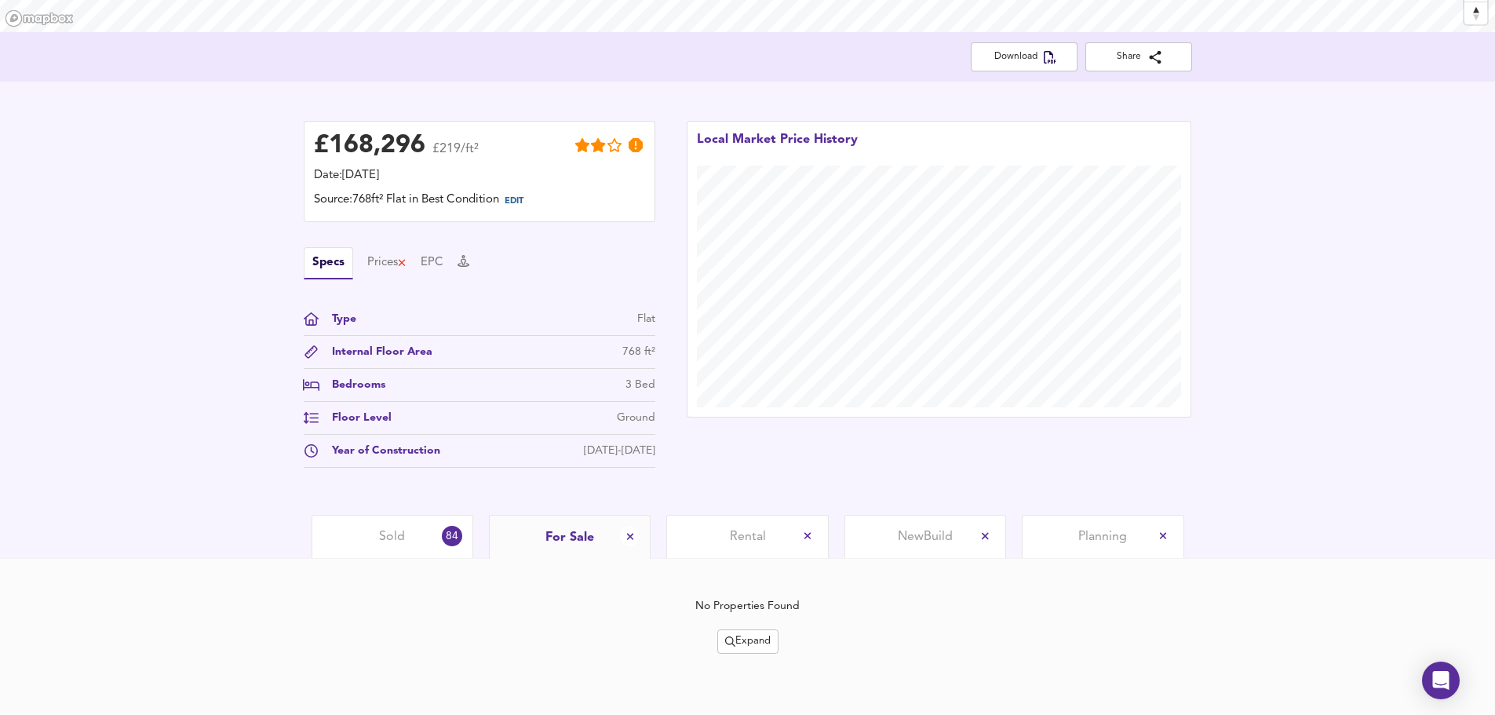
click at [757, 638] on span "Expand" at bounding box center [748, 642] width 46 height 18
click at [744, 556] on icon at bounding box center [751, 561] width 19 height 11
click at [775, 640] on button "Expand" at bounding box center [747, 641] width 61 height 24
click at [760, 553] on li "½ mile 1 mile" at bounding box center [749, 561] width 148 height 25
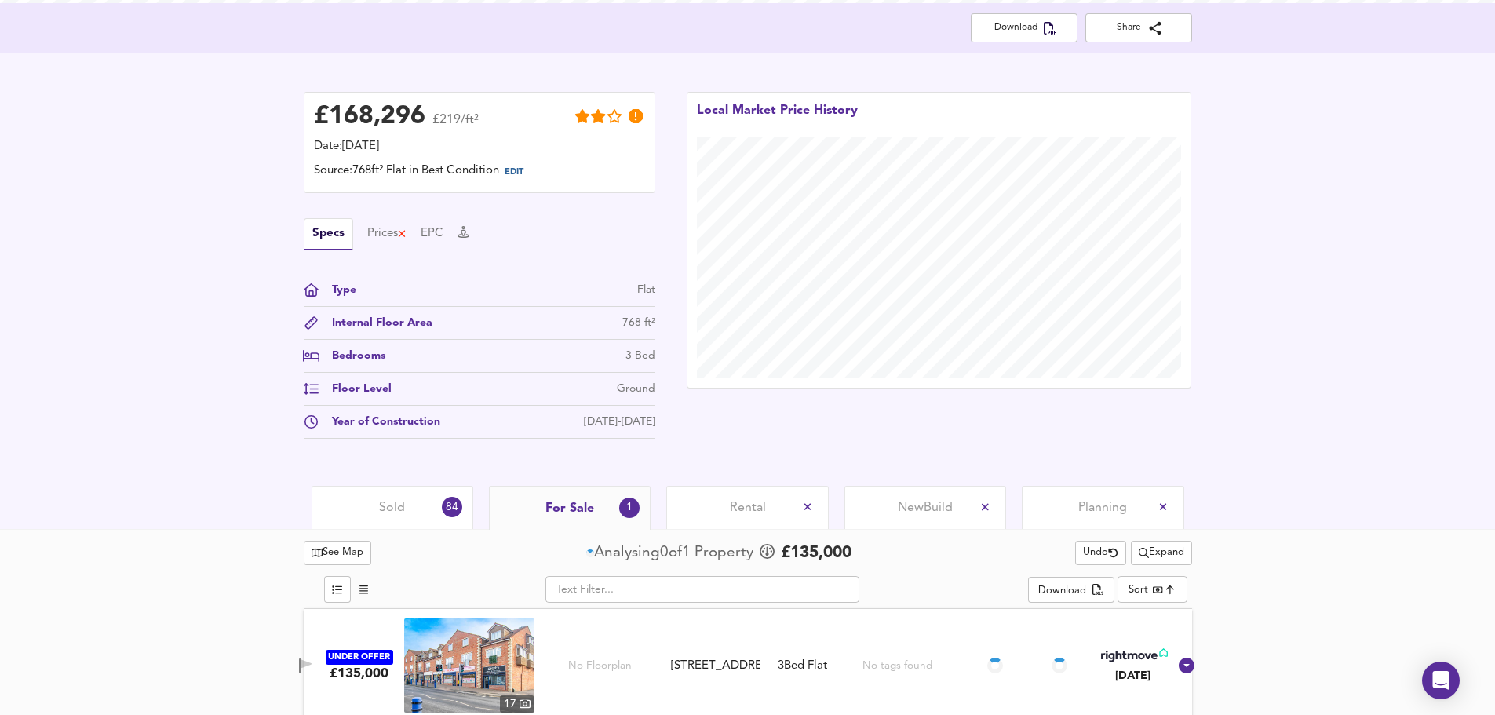
scroll to position [337, 0]
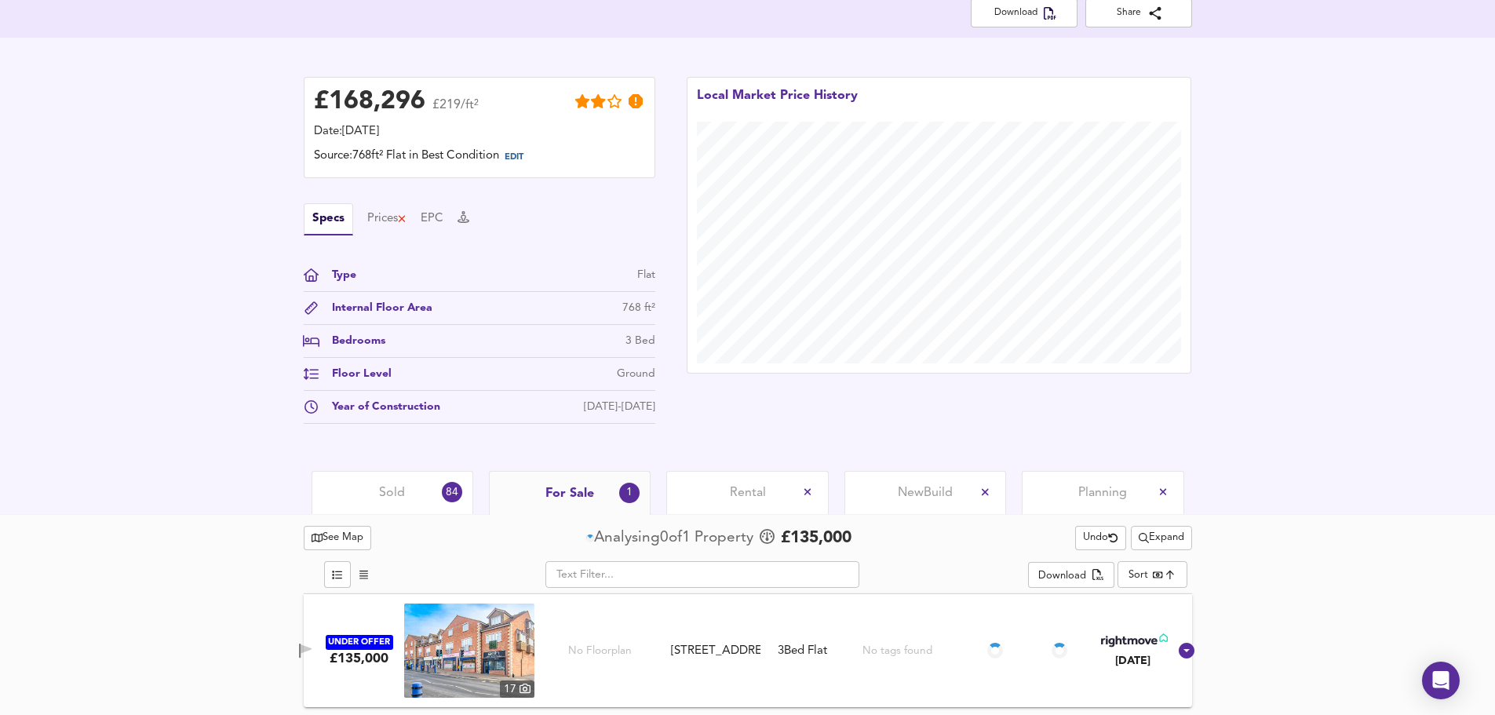
click at [1165, 531] on span "Expand" at bounding box center [1162, 538] width 46 height 18
click at [1143, 564] on li "1 mile 2 mile" at bounding box center [1159, 569] width 148 height 25
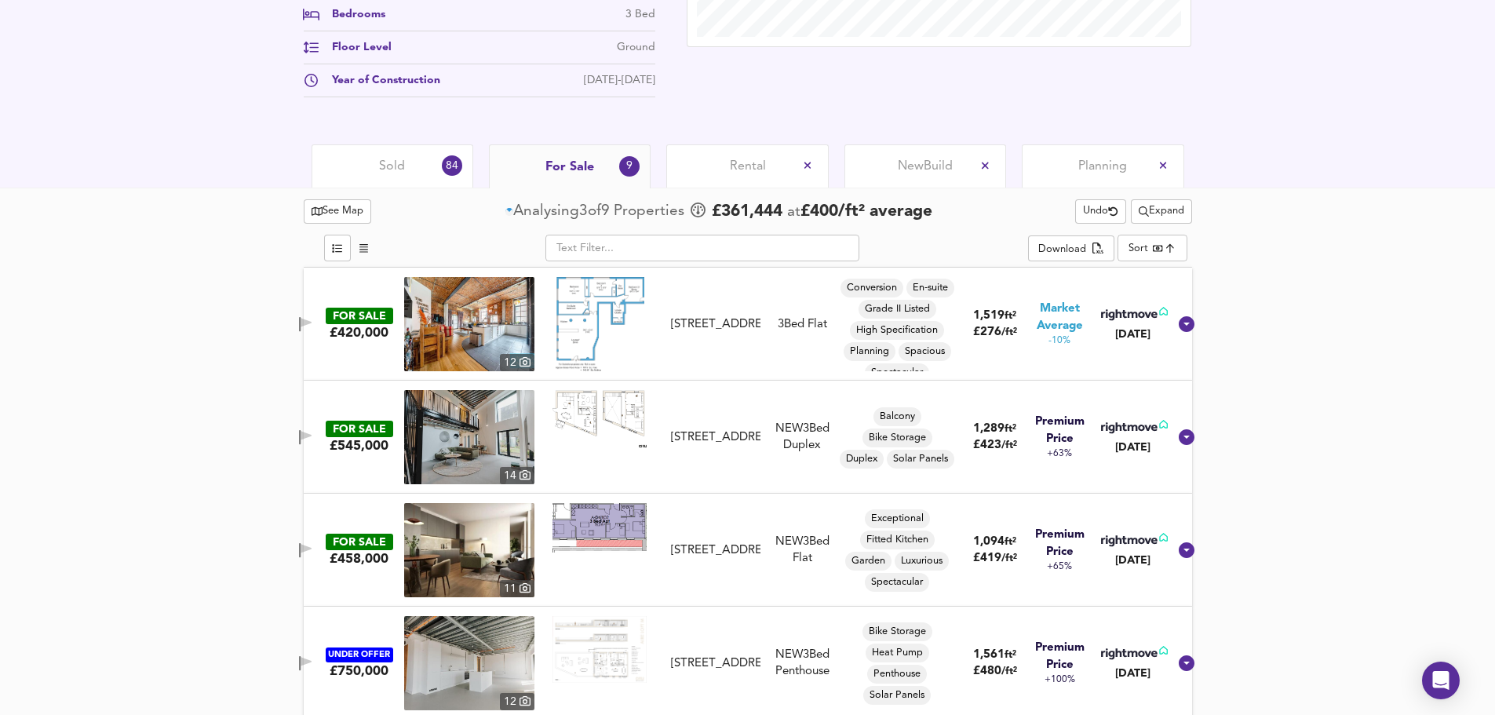
scroll to position [704, 0]
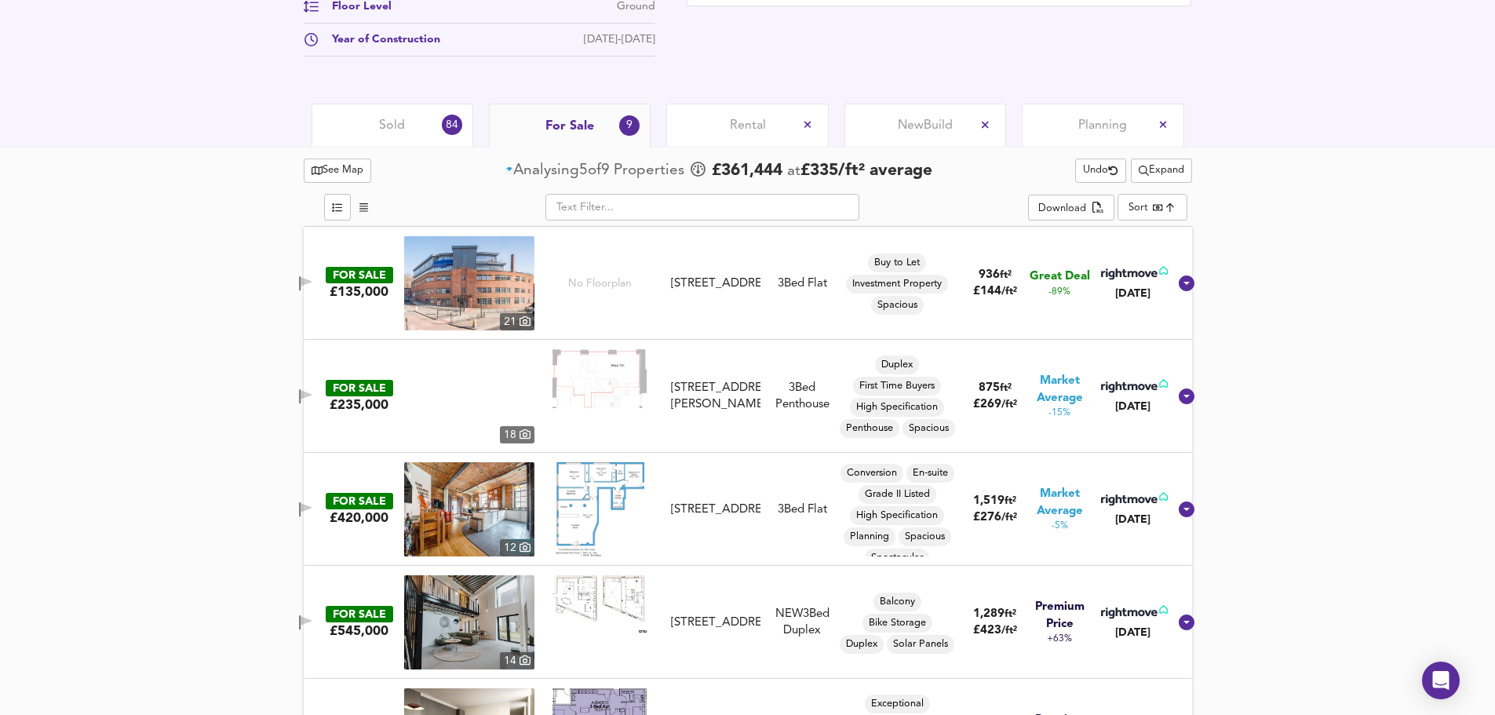
click at [312, 281] on icon "button" at bounding box center [305, 283] width 13 height 15
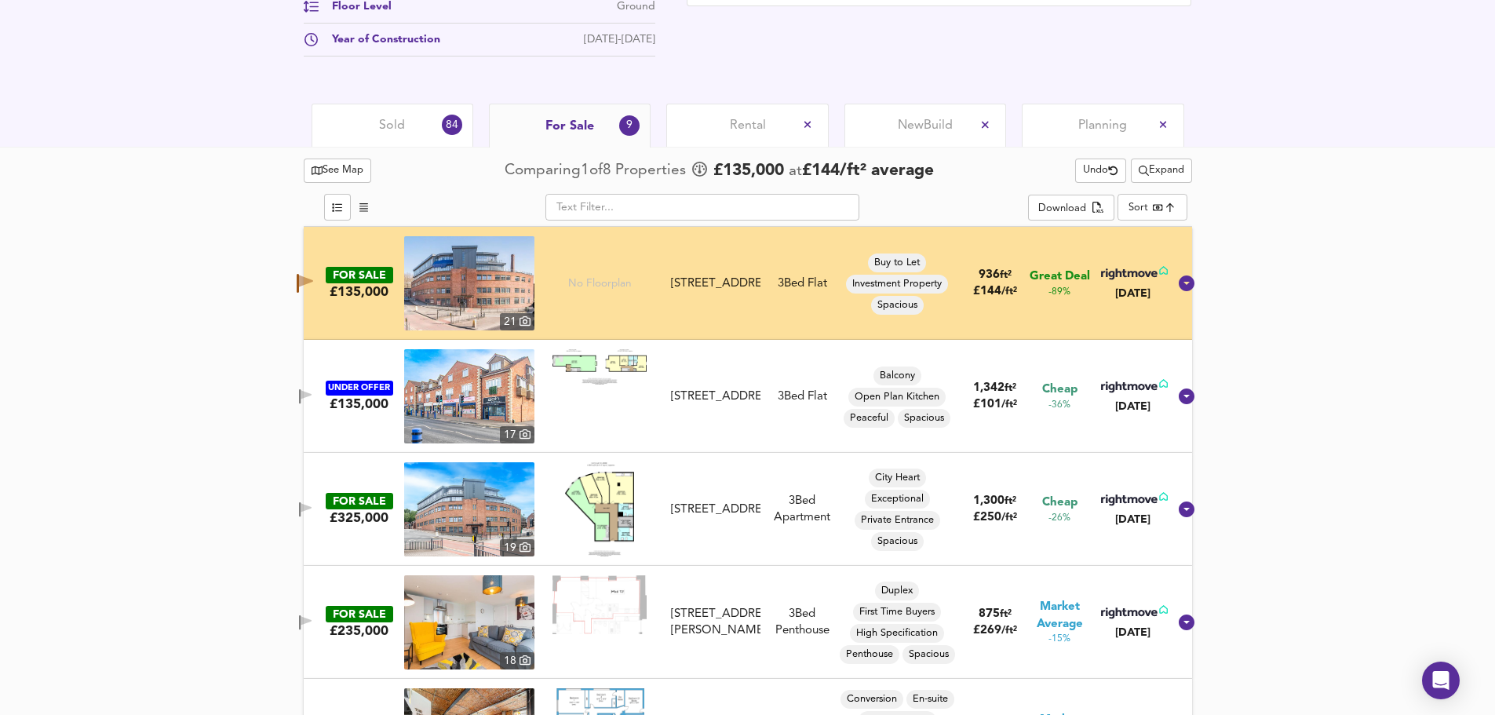
click at [301, 397] on icon "button" at bounding box center [300, 396] width 2 height 15
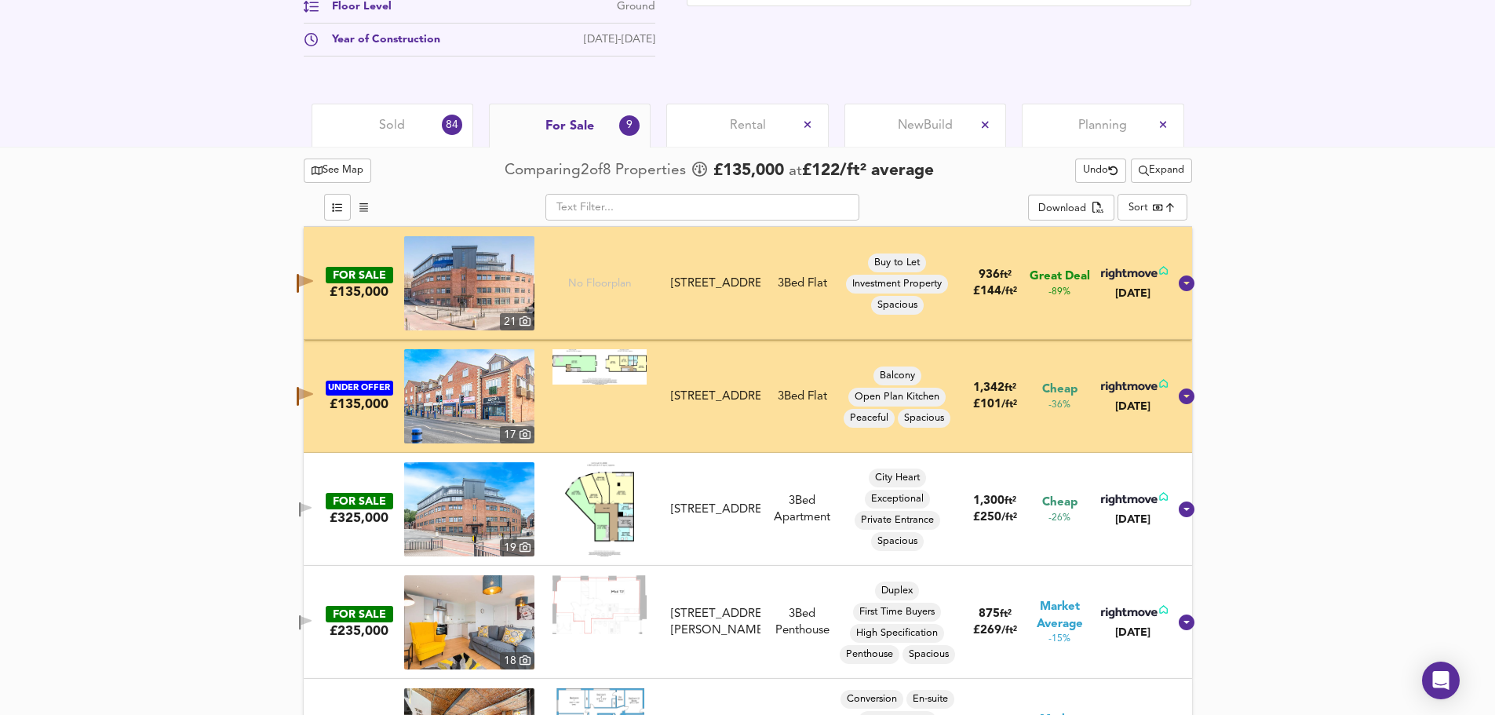
click at [312, 511] on span "button" at bounding box center [306, 509] width 24 height 15
click at [319, 376] on div "UNDER OFFER £135,000 17 Hunters Way, Leeds, LS15 0LB Hunters Way, Leeds, LS15 3…" at bounding box center [729, 396] width 878 height 94
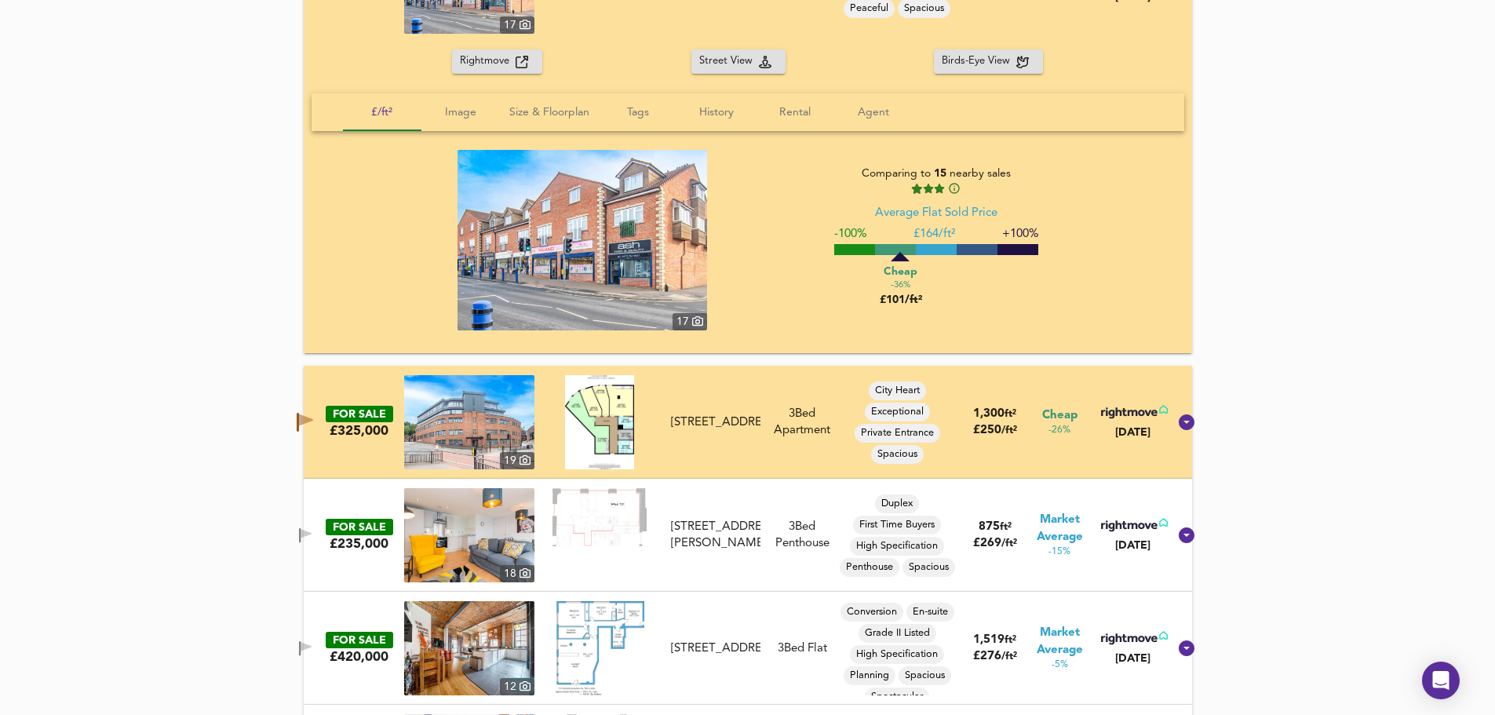
scroll to position [1384, 0]
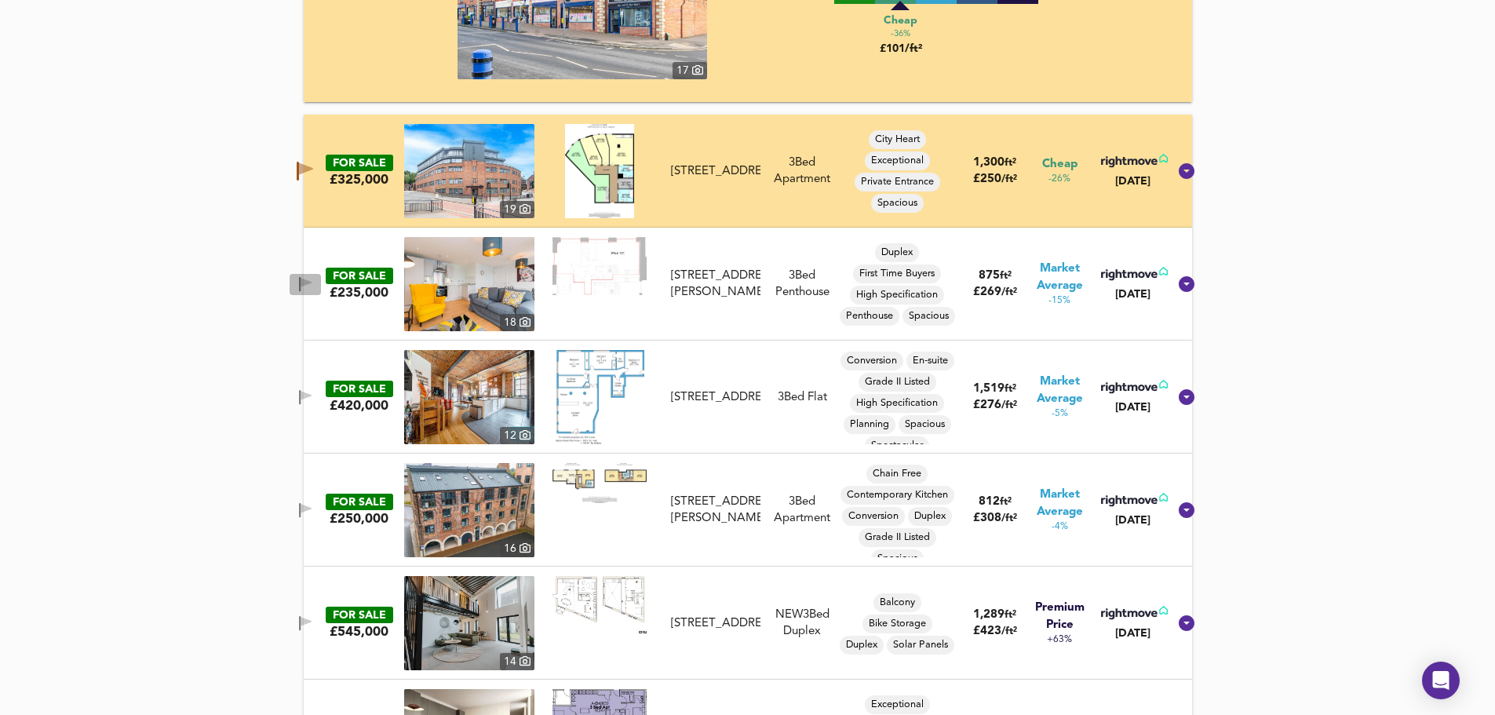
click at [312, 278] on icon "button" at bounding box center [305, 284] width 13 height 15
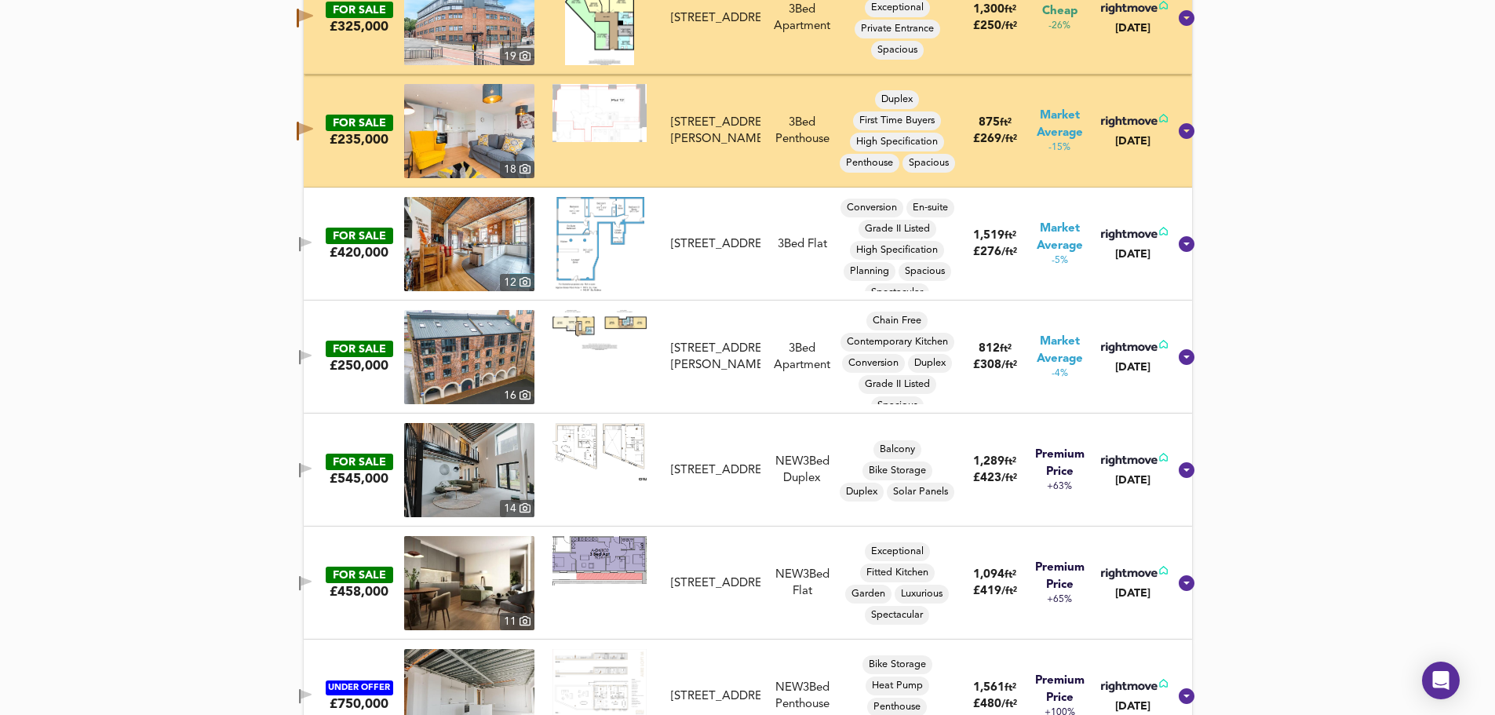
scroll to position [1583, 0]
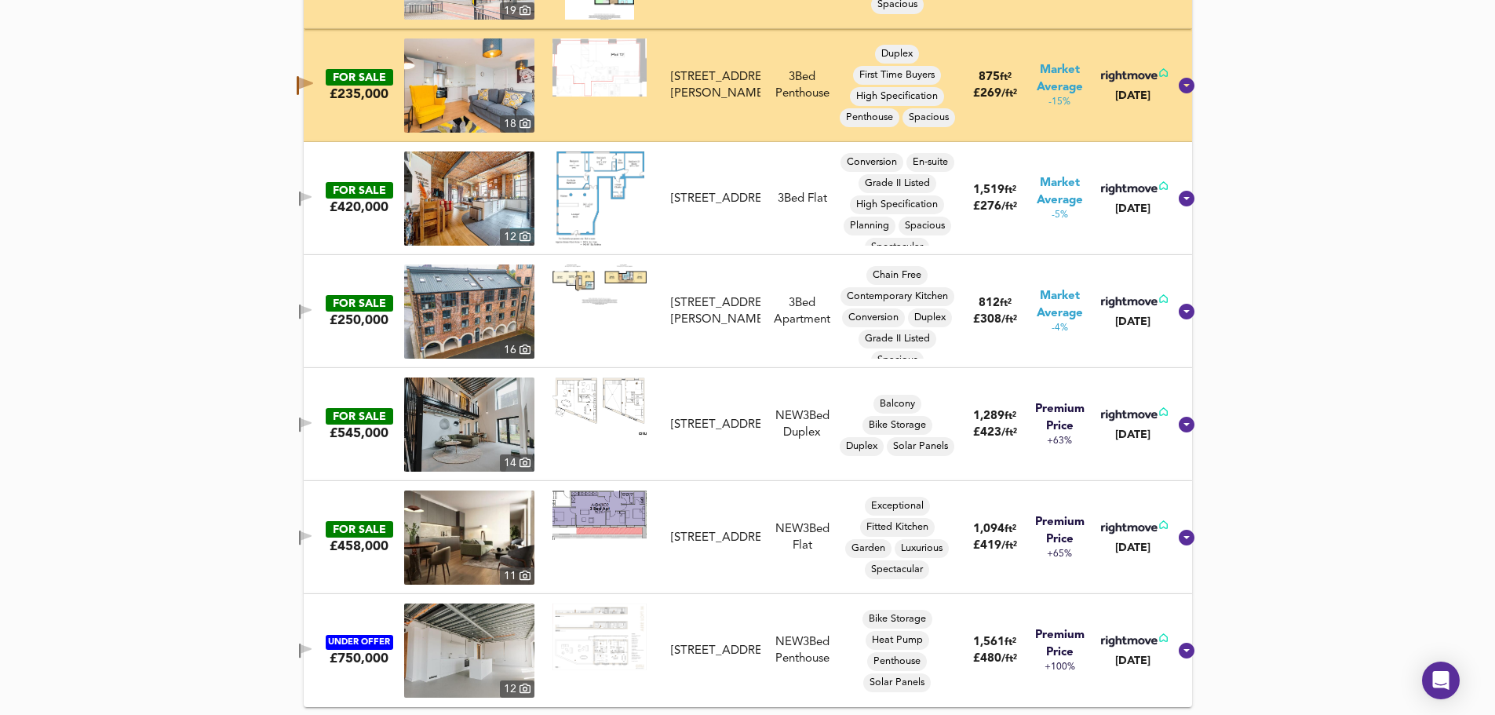
click at [312, 198] on span "button" at bounding box center [306, 198] width 24 height 15
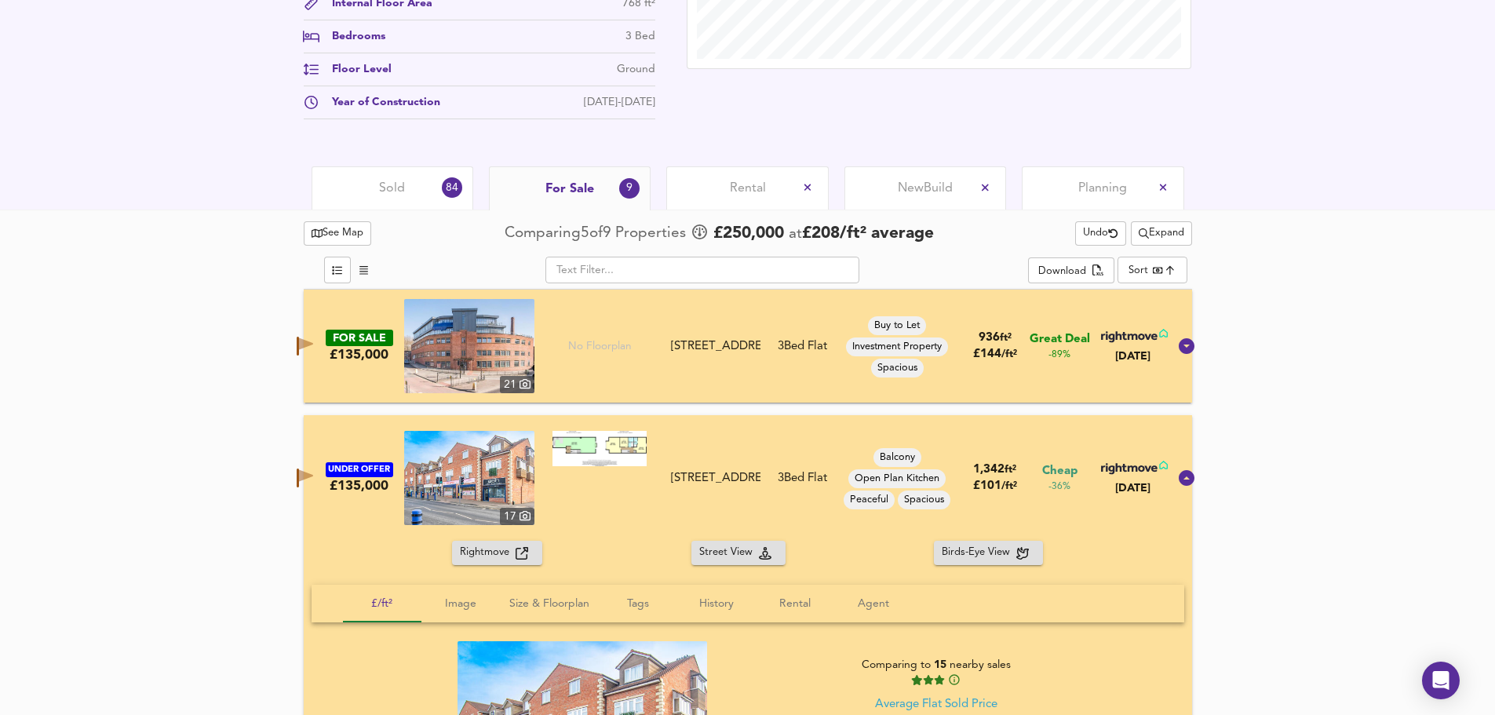
click at [731, 184] on span "Rental" at bounding box center [748, 188] width 36 height 17
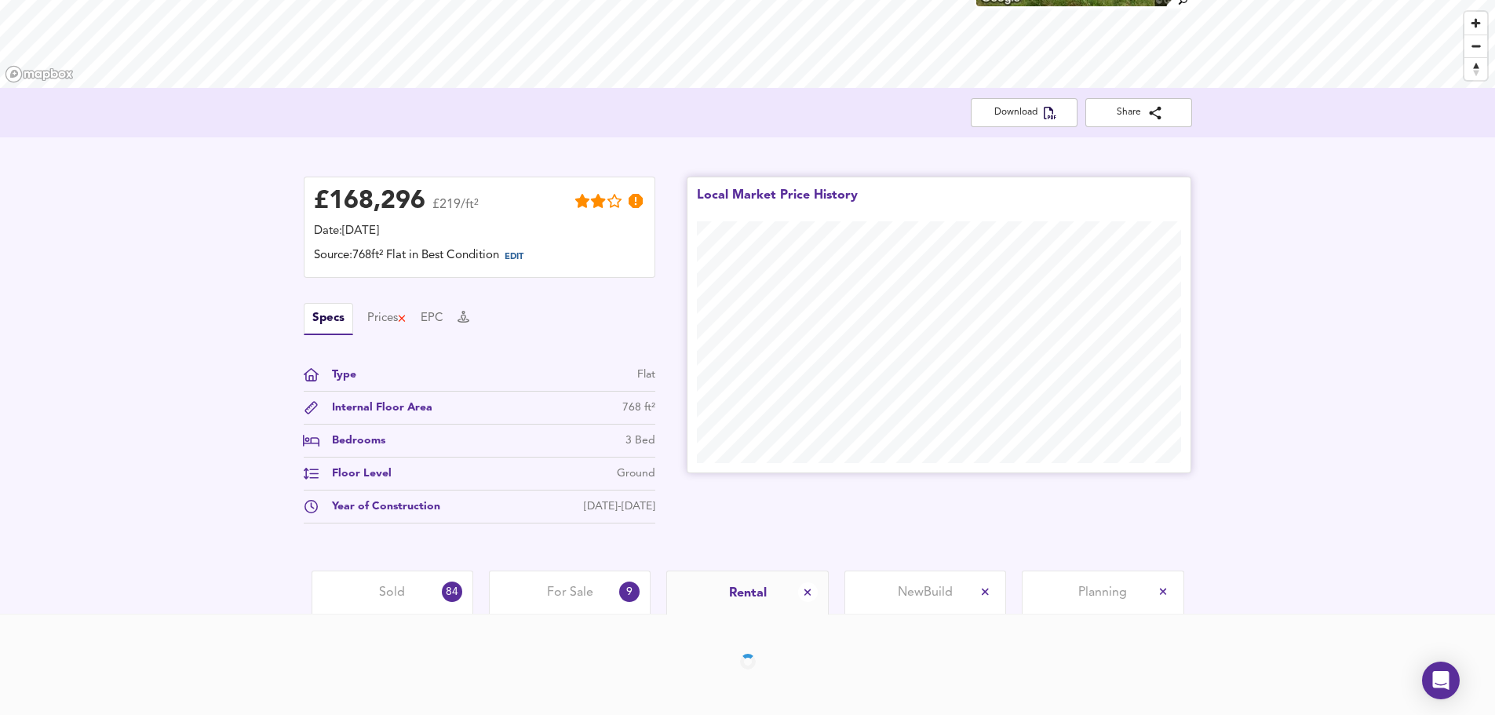
scroll to position [294, 0]
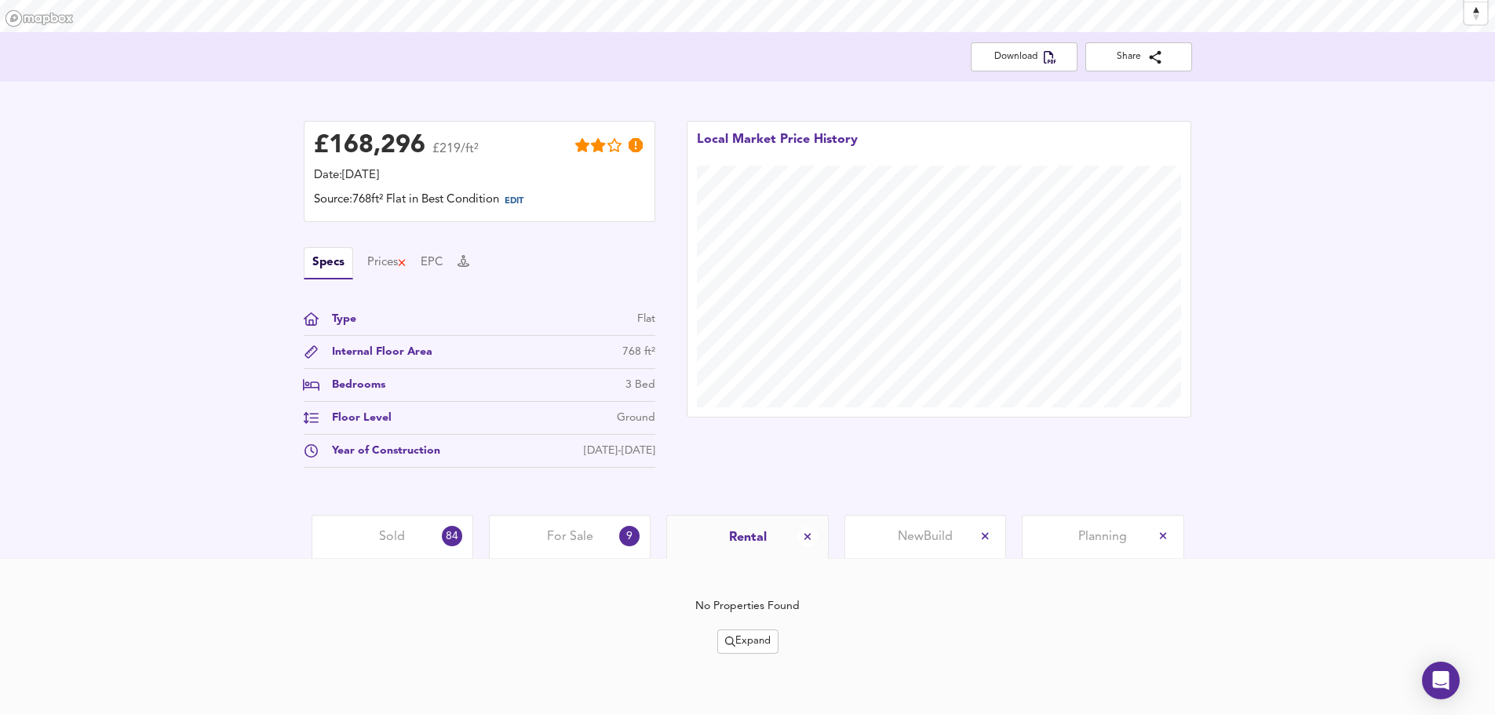
click at [741, 647] on span "Expand" at bounding box center [748, 642] width 46 height 18
click at [748, 550] on li "¼ mile ½ mile" at bounding box center [749, 561] width 148 height 25
click at [757, 647] on span "Expand" at bounding box center [748, 642] width 46 height 18
click at [760, 558] on icon at bounding box center [751, 561] width 19 height 11
click at [753, 636] on span "Expand" at bounding box center [748, 642] width 46 height 18
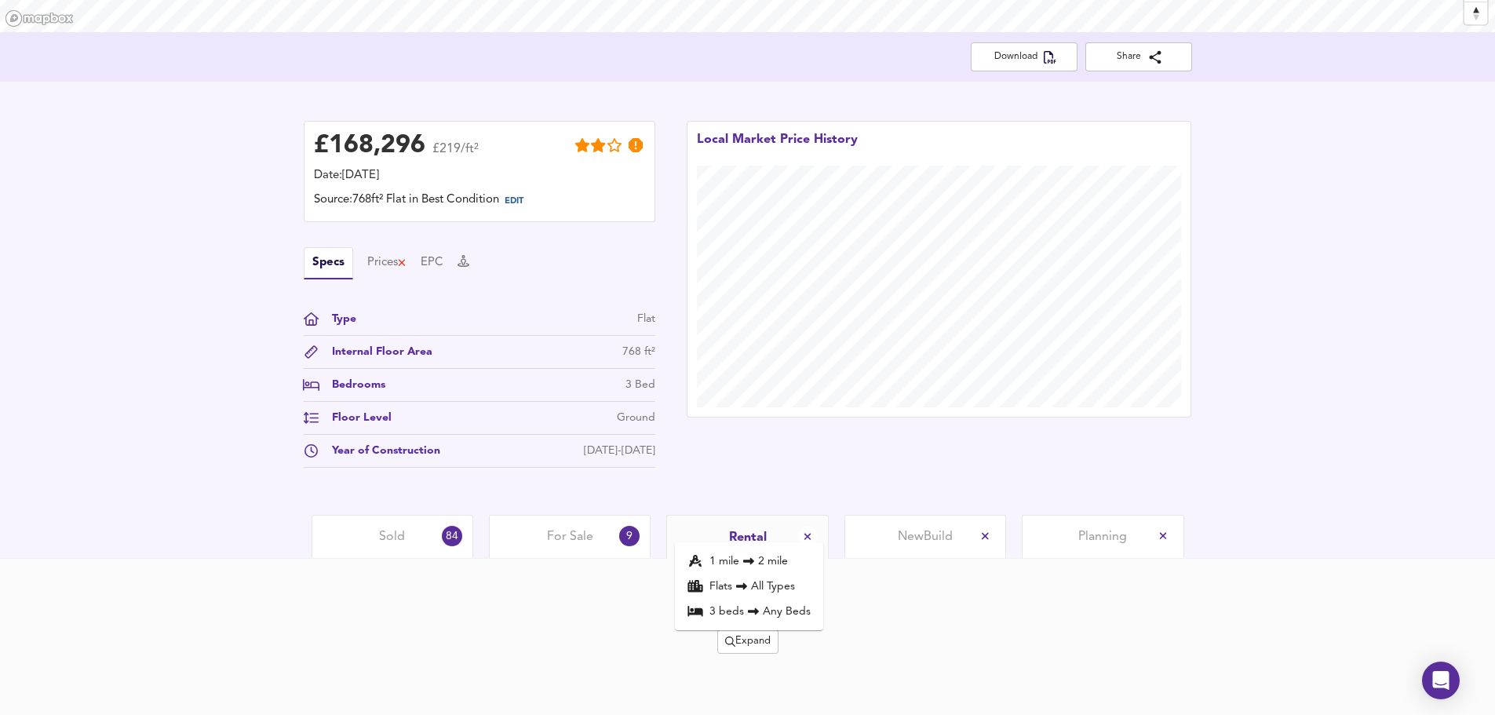
click at [762, 561] on li "1 mile 2 mile" at bounding box center [749, 561] width 148 height 25
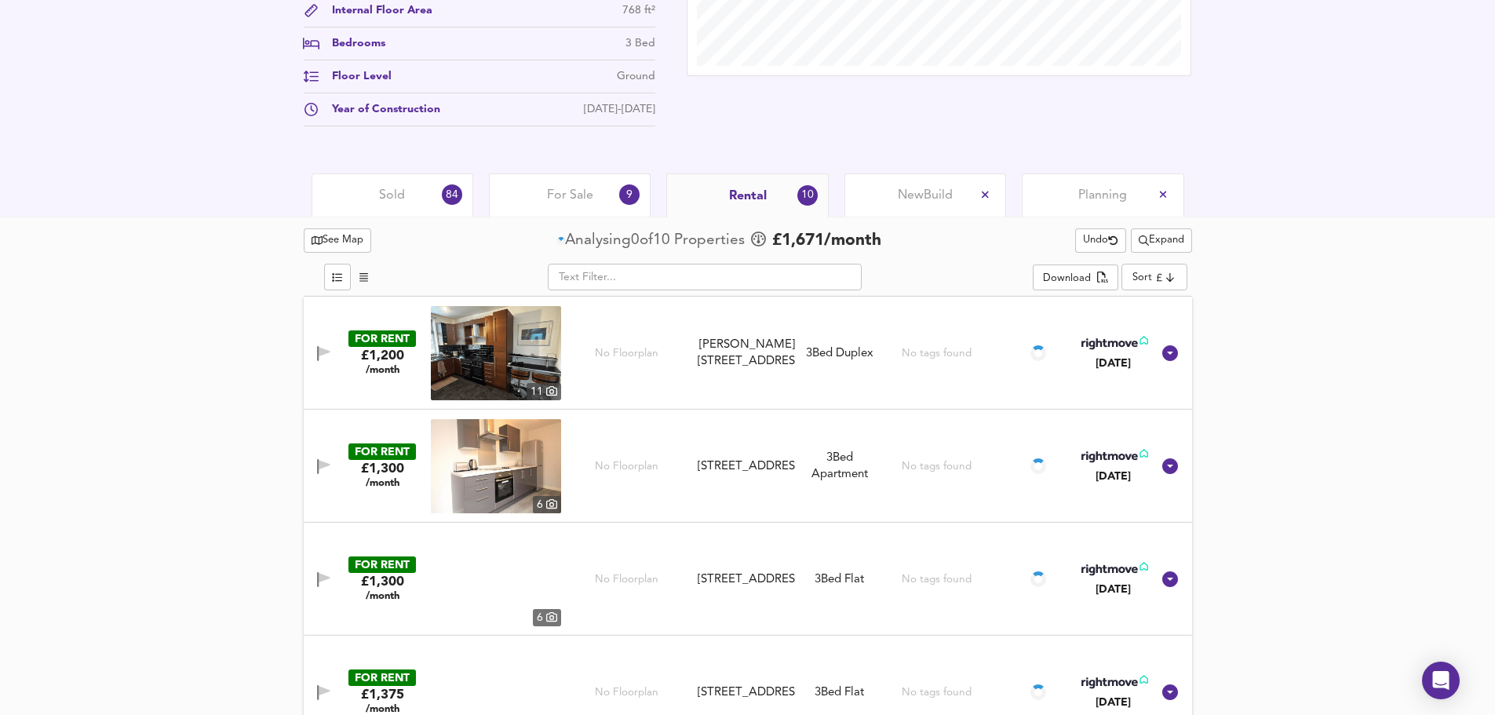
scroll to position [660, 0]
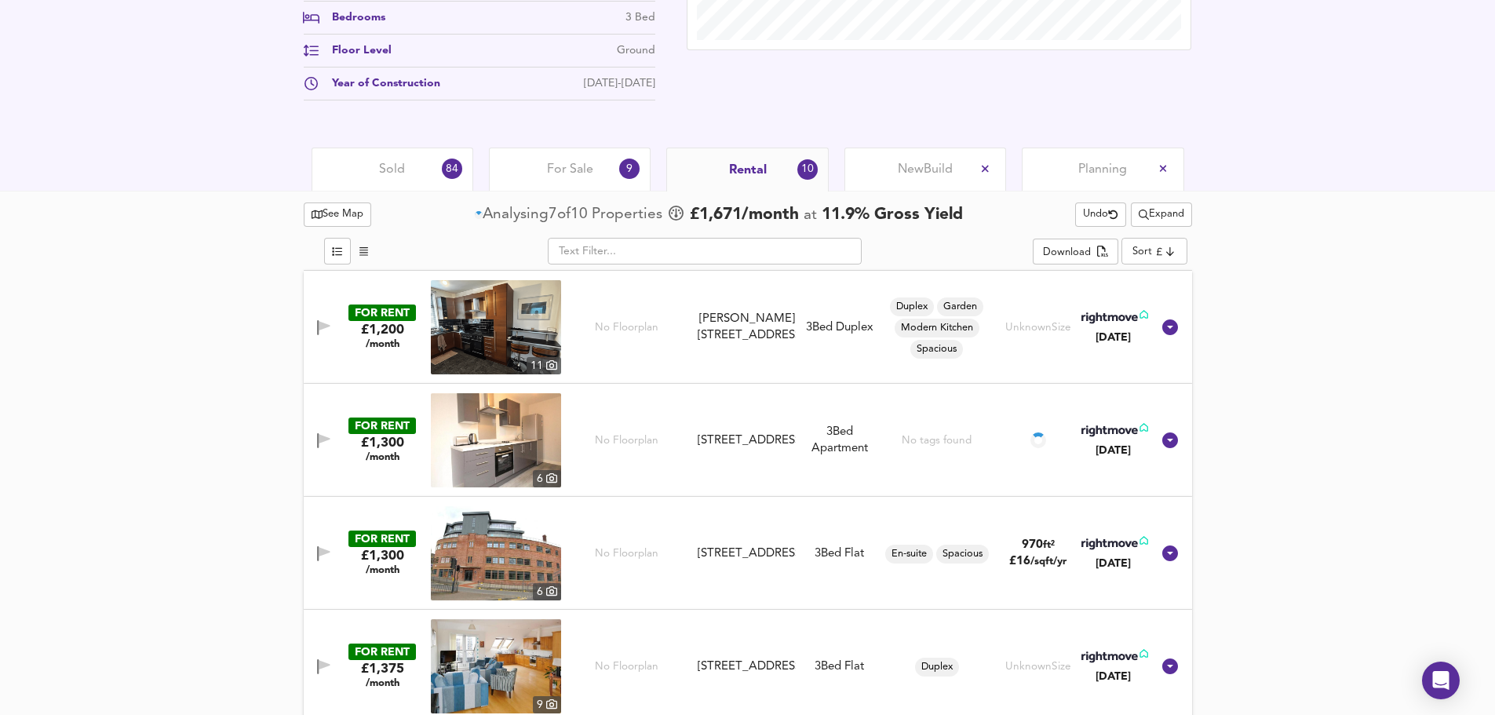
click at [319, 323] on icon "button" at bounding box center [318, 327] width 2 height 15
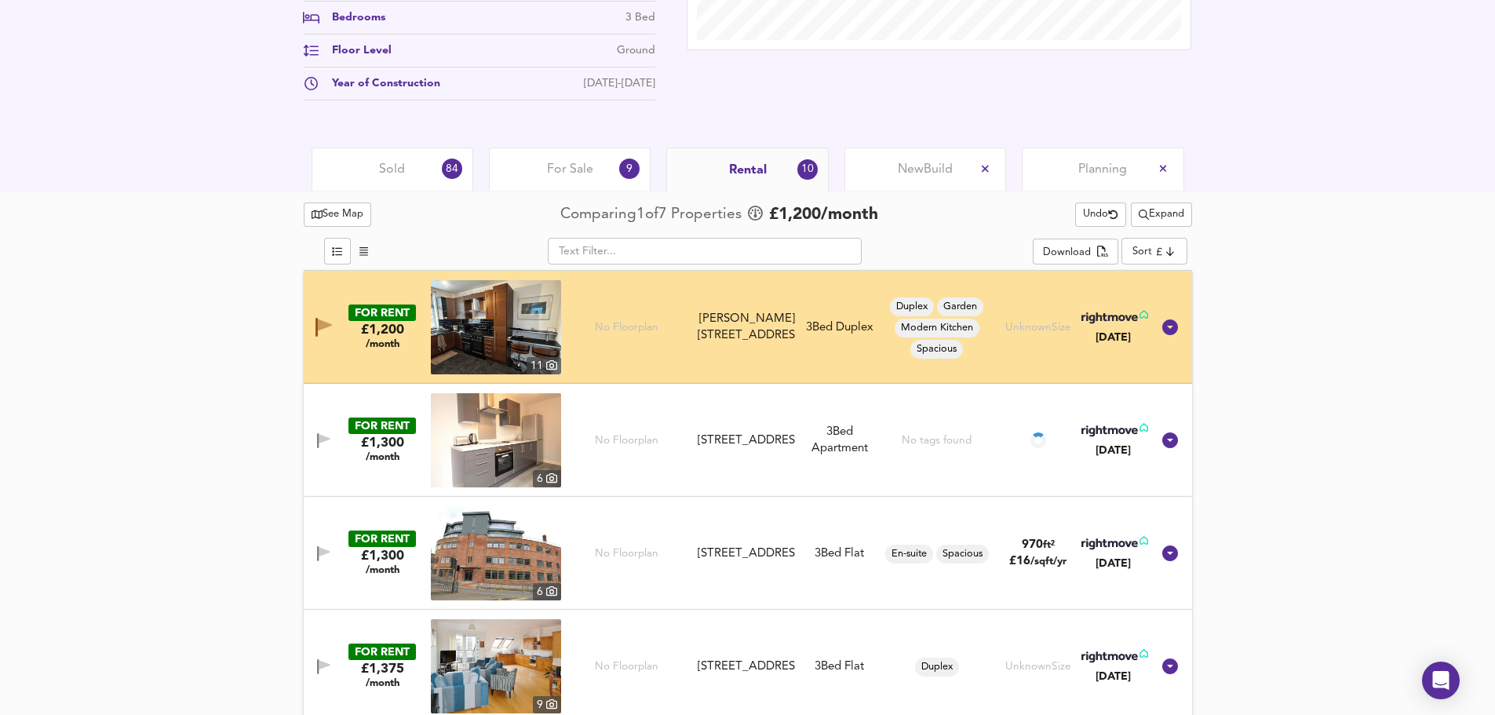
click at [315, 431] on button "button" at bounding box center [323, 440] width 31 height 21
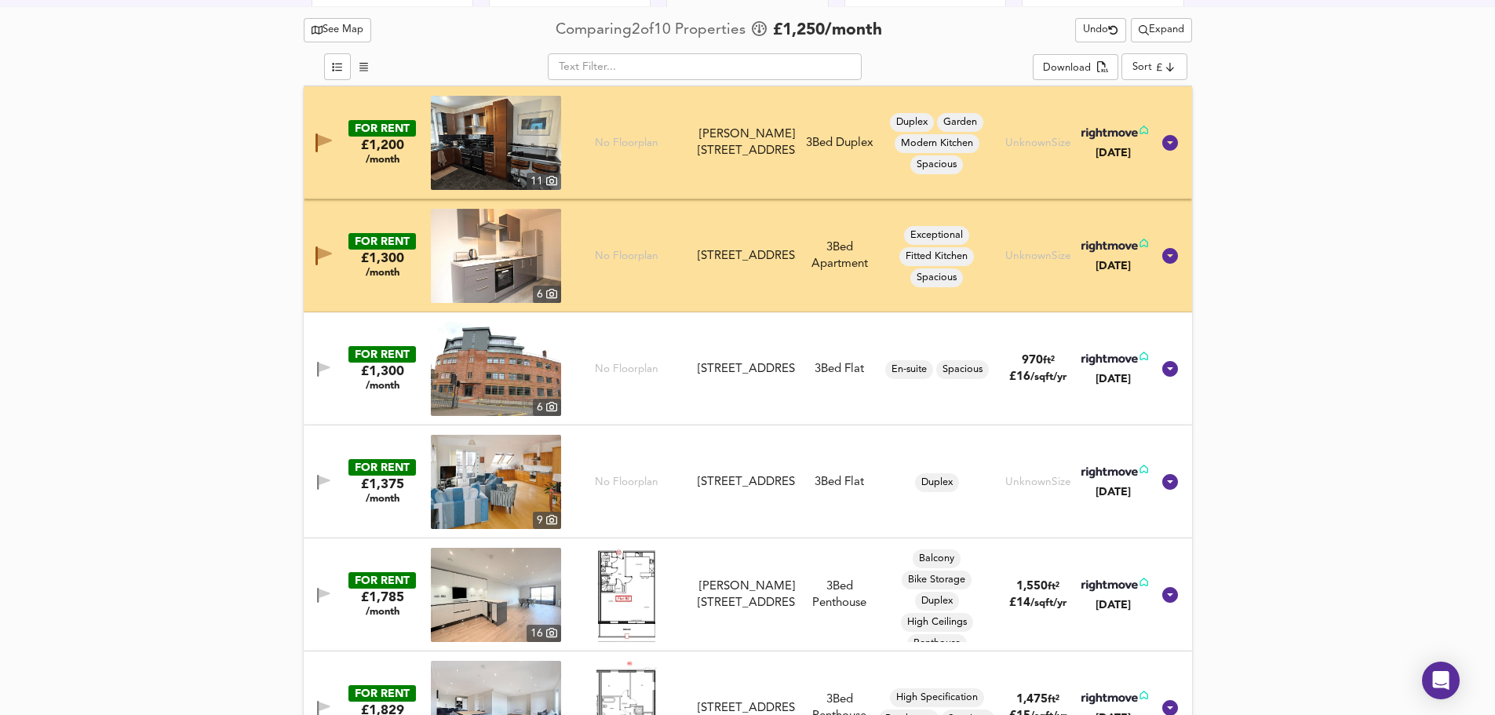
scroll to position [869, 0]
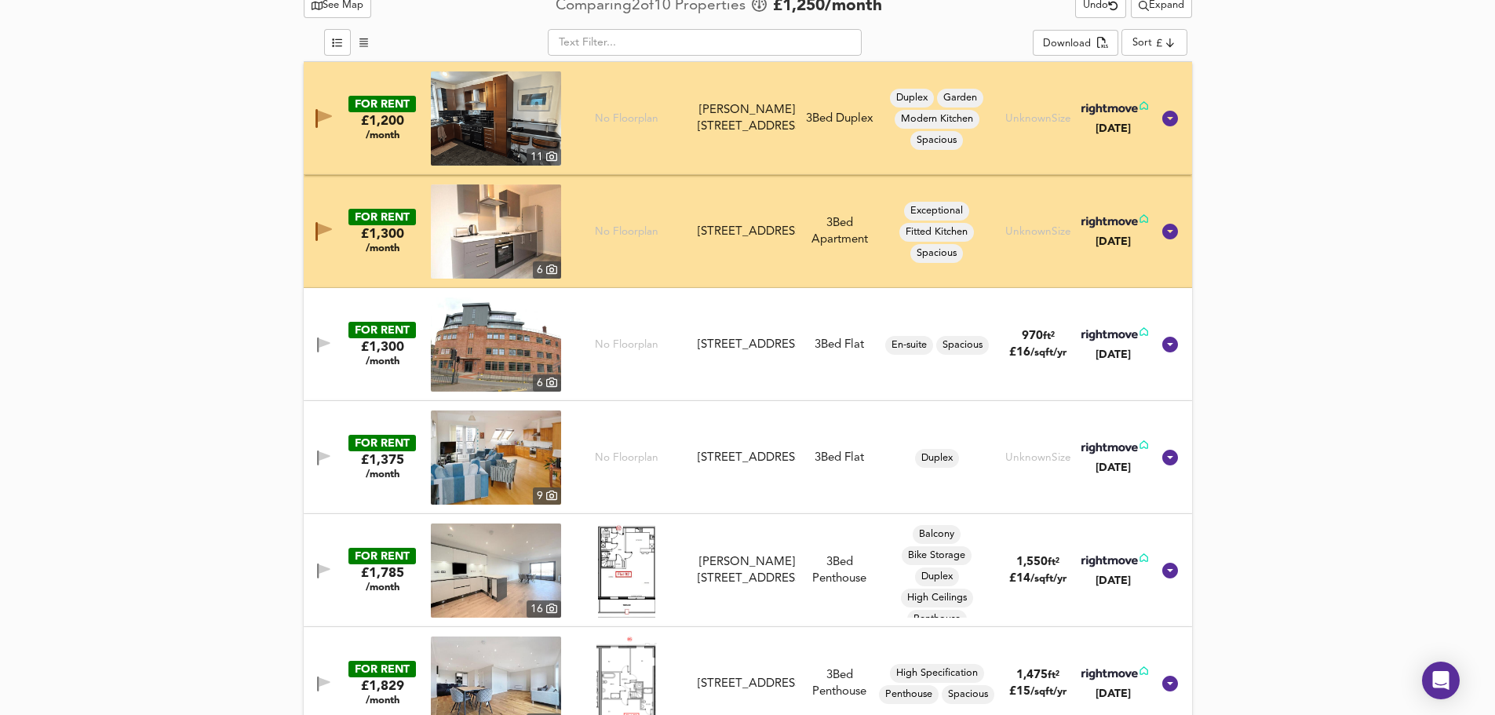
click at [312, 342] on span "button" at bounding box center [324, 344] width 24 height 15
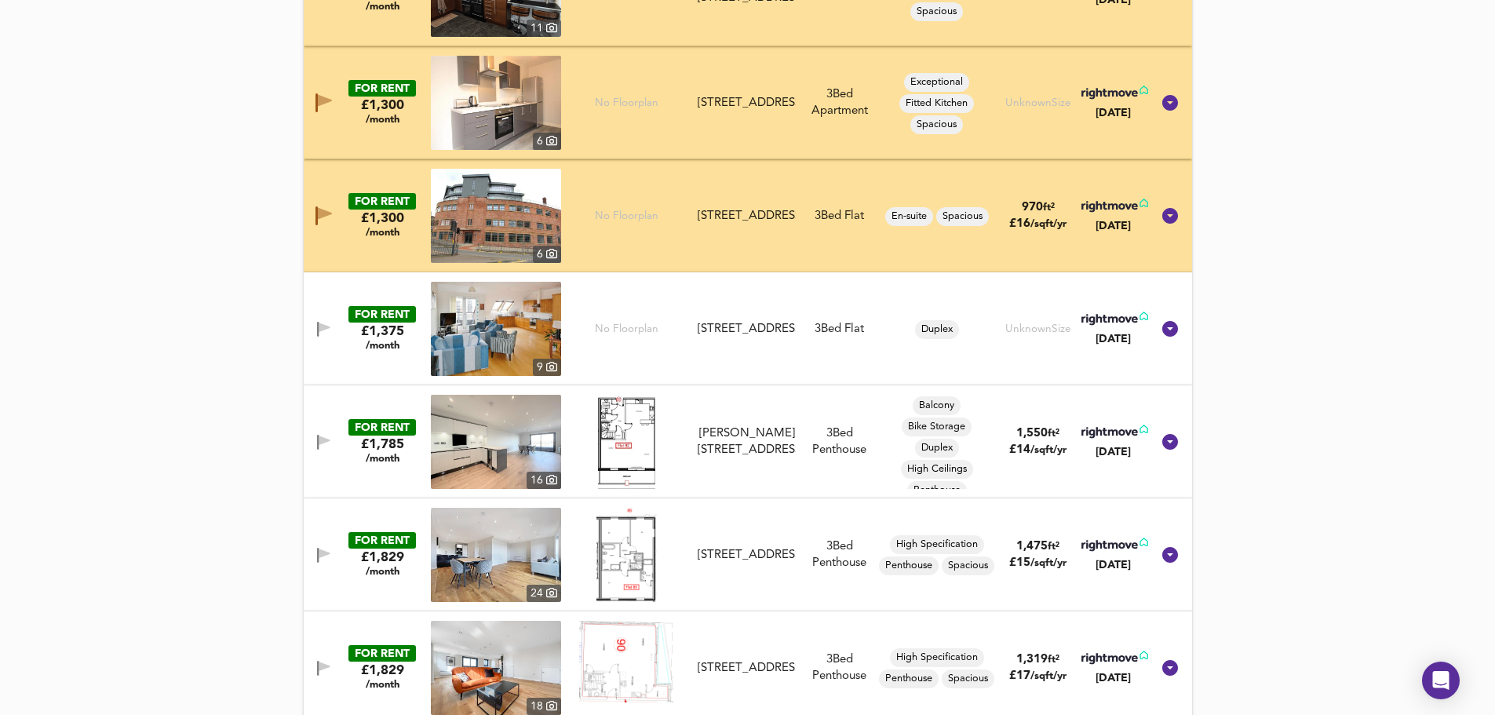
scroll to position [1078, 0]
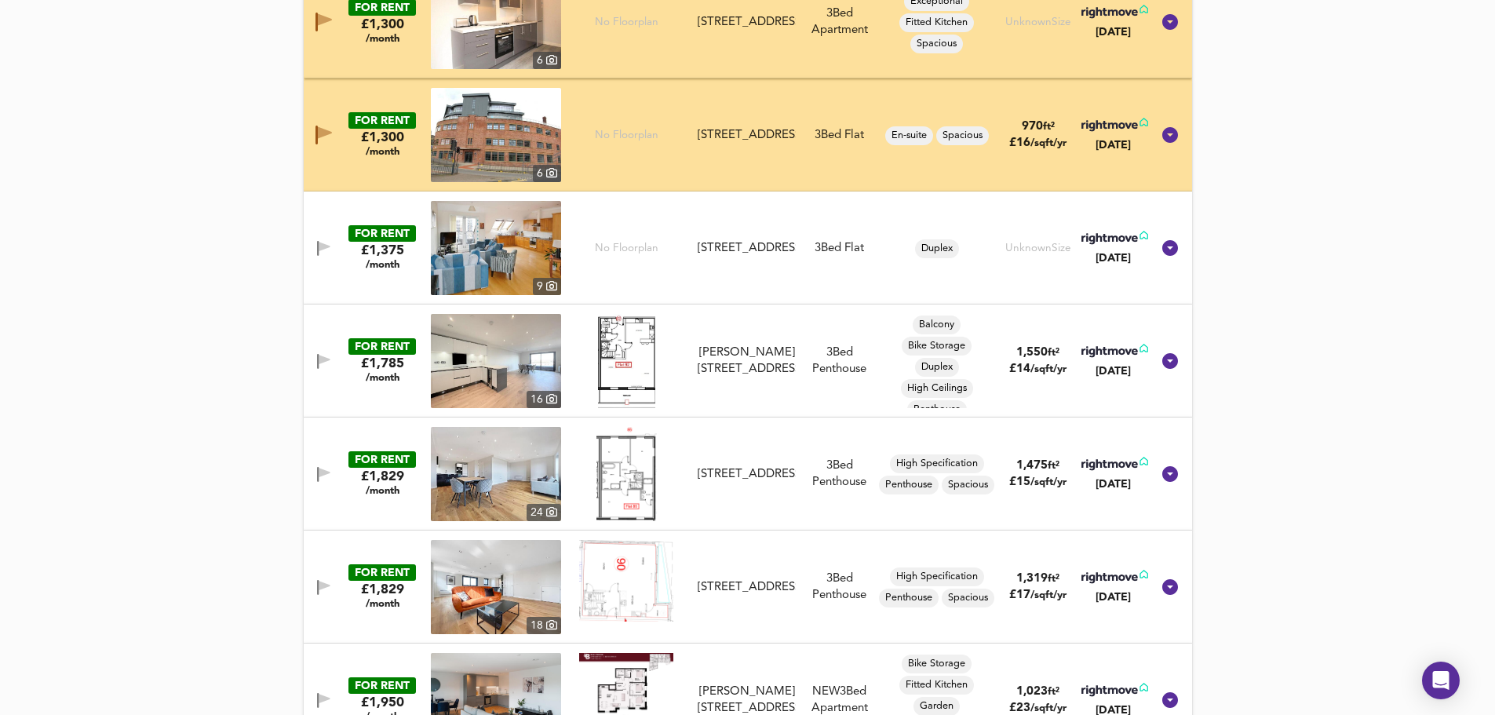
click at [325, 242] on icon "button" at bounding box center [323, 248] width 13 height 15
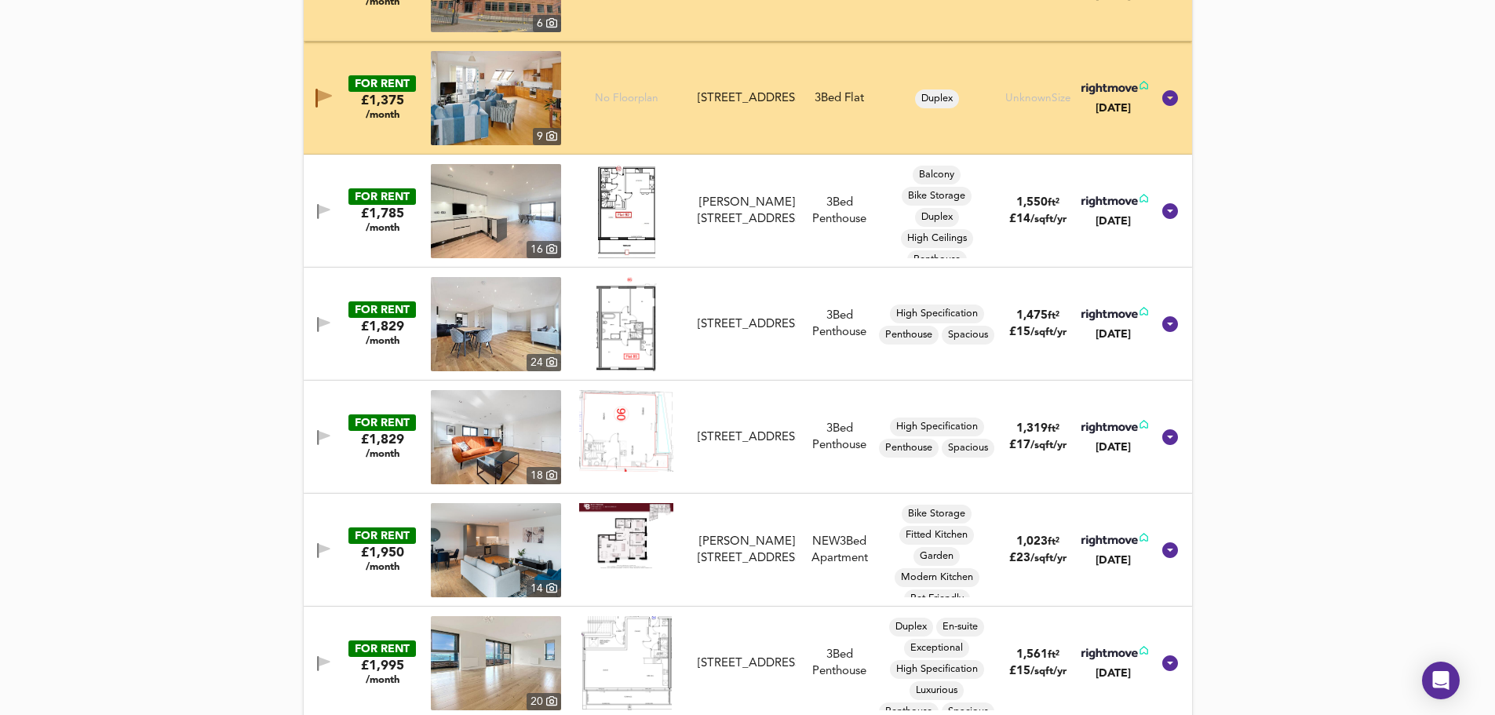
scroll to position [1288, 0]
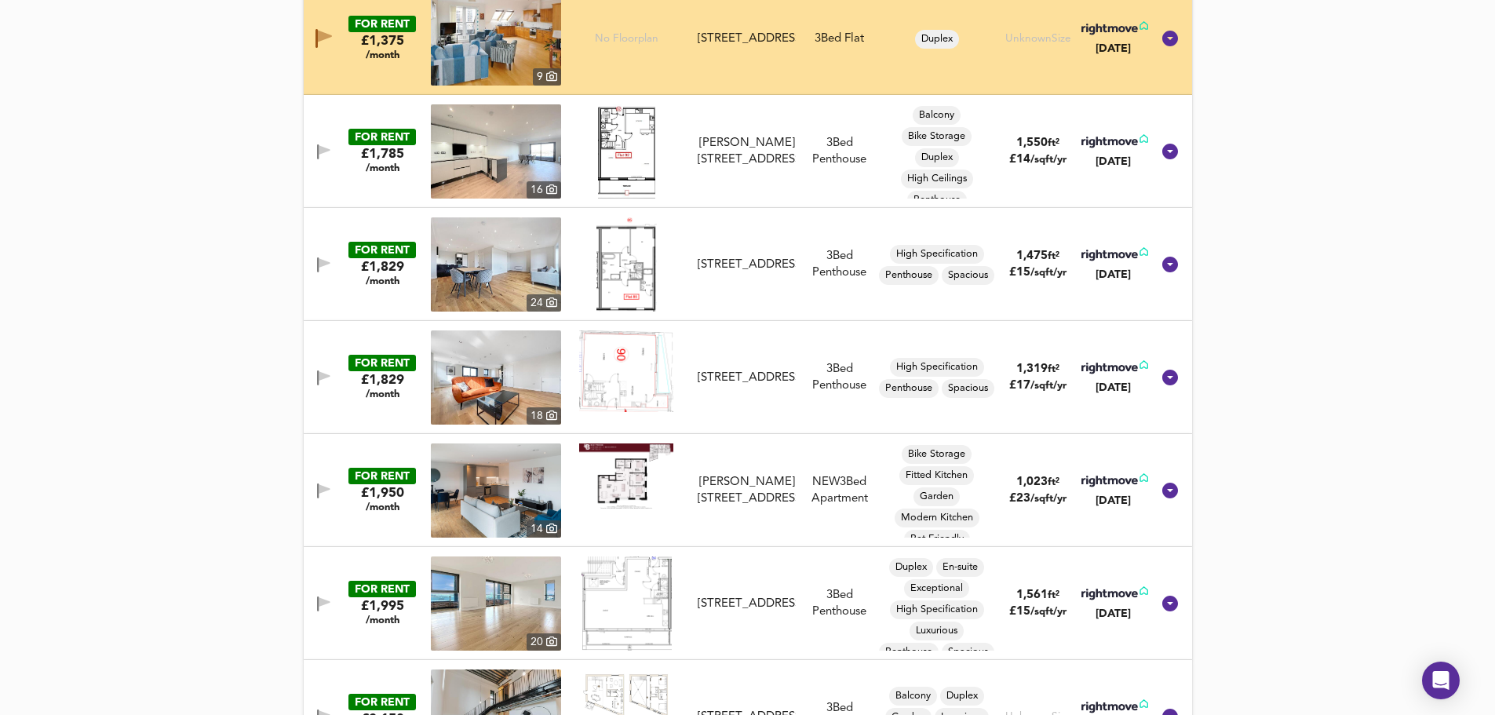
click at [323, 265] on icon "button" at bounding box center [324, 262] width 11 height 9
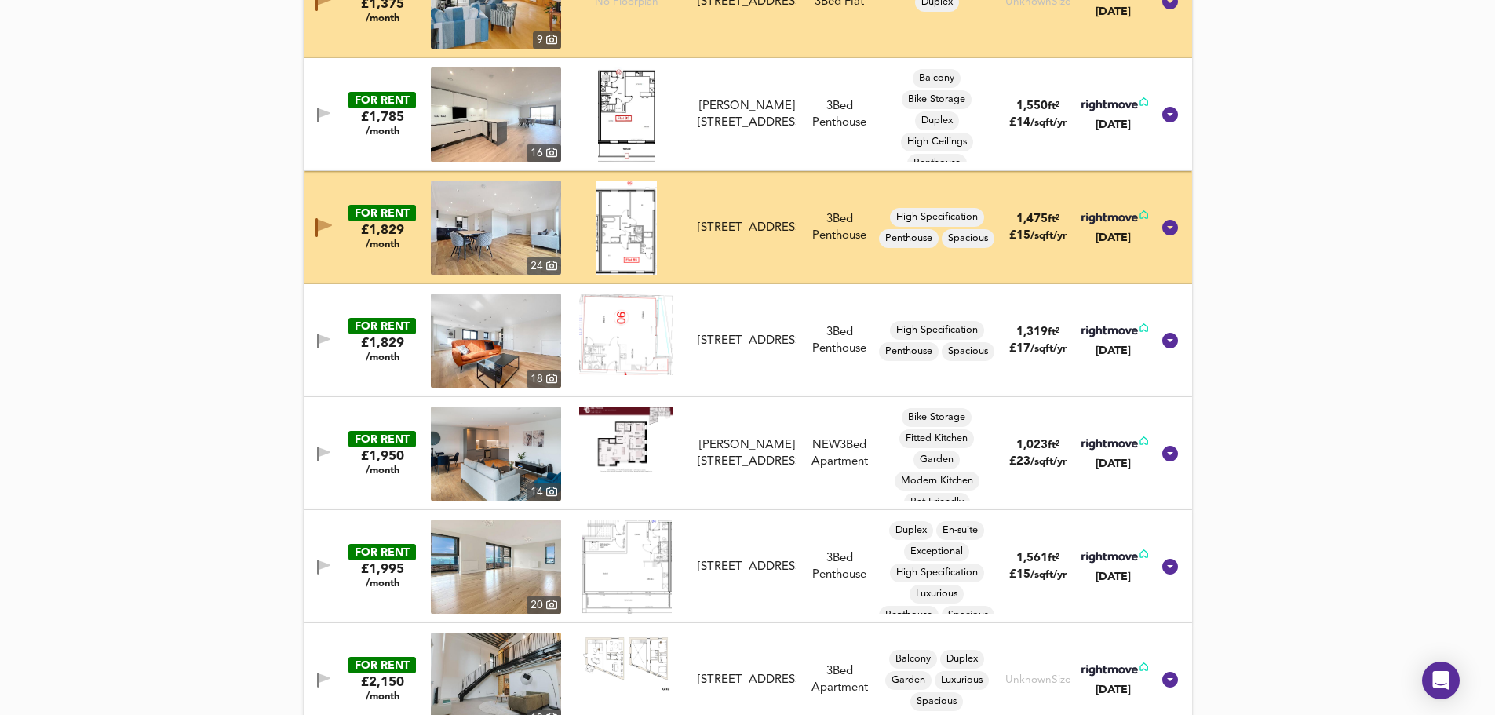
scroll to position [1340, 0]
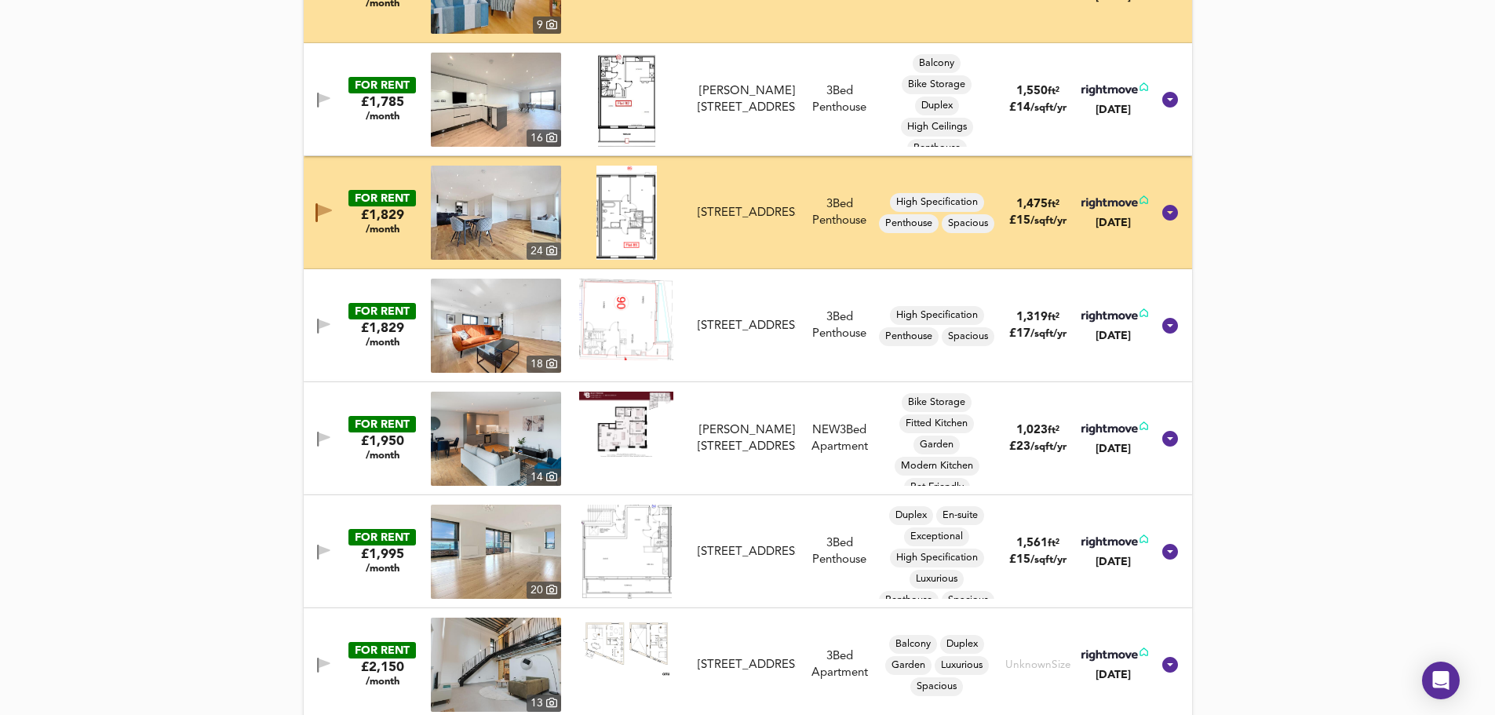
click at [319, 101] on icon "button" at bounding box center [318, 100] width 2 height 15
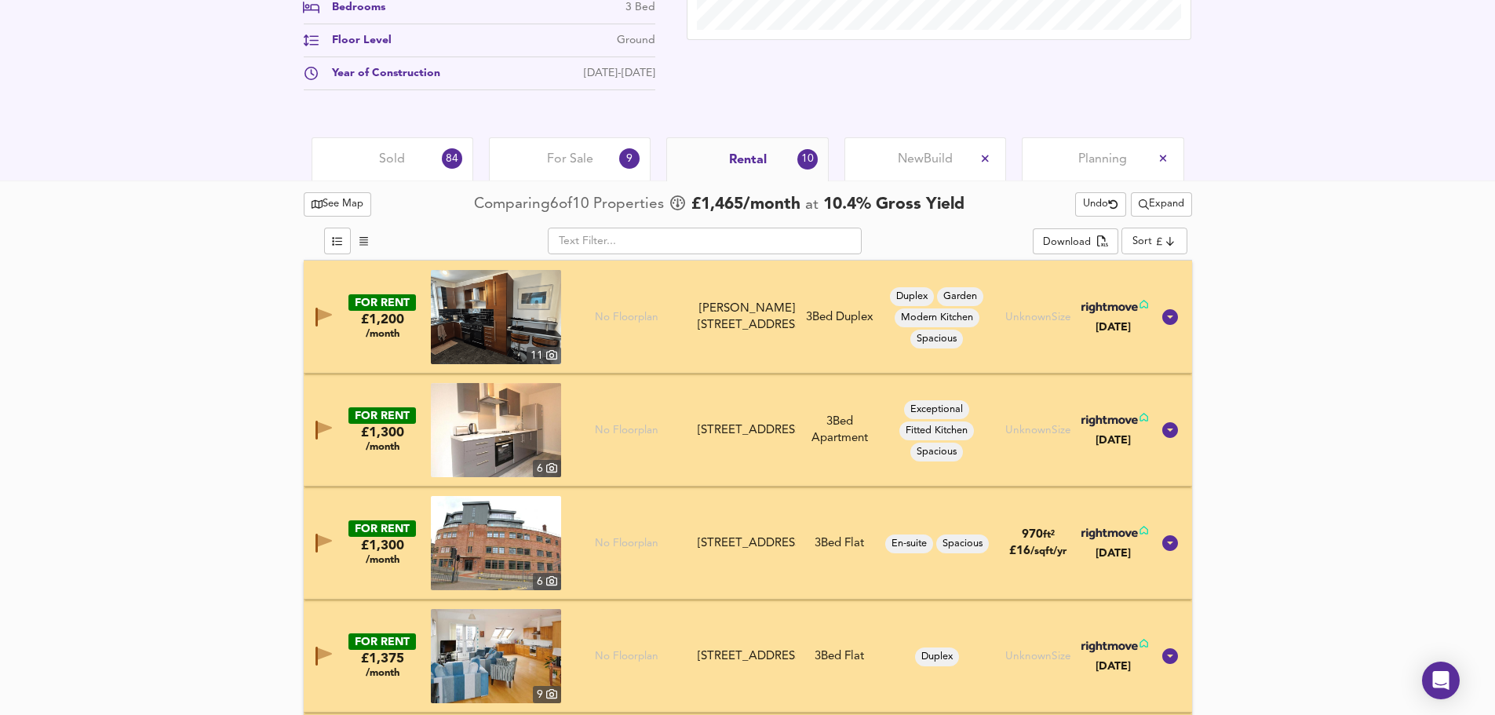
scroll to position [465, 0]
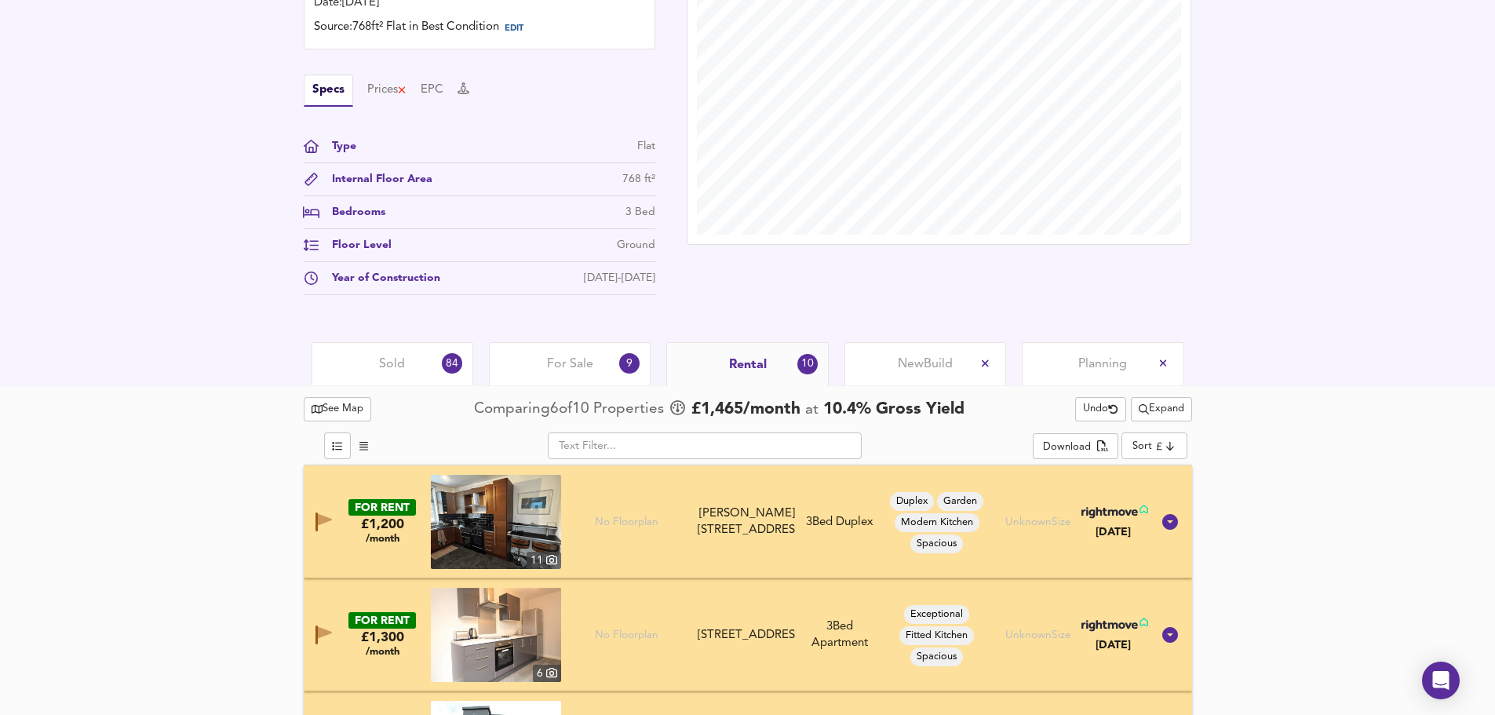
click at [914, 356] on div "New Build" at bounding box center [925, 363] width 162 height 43
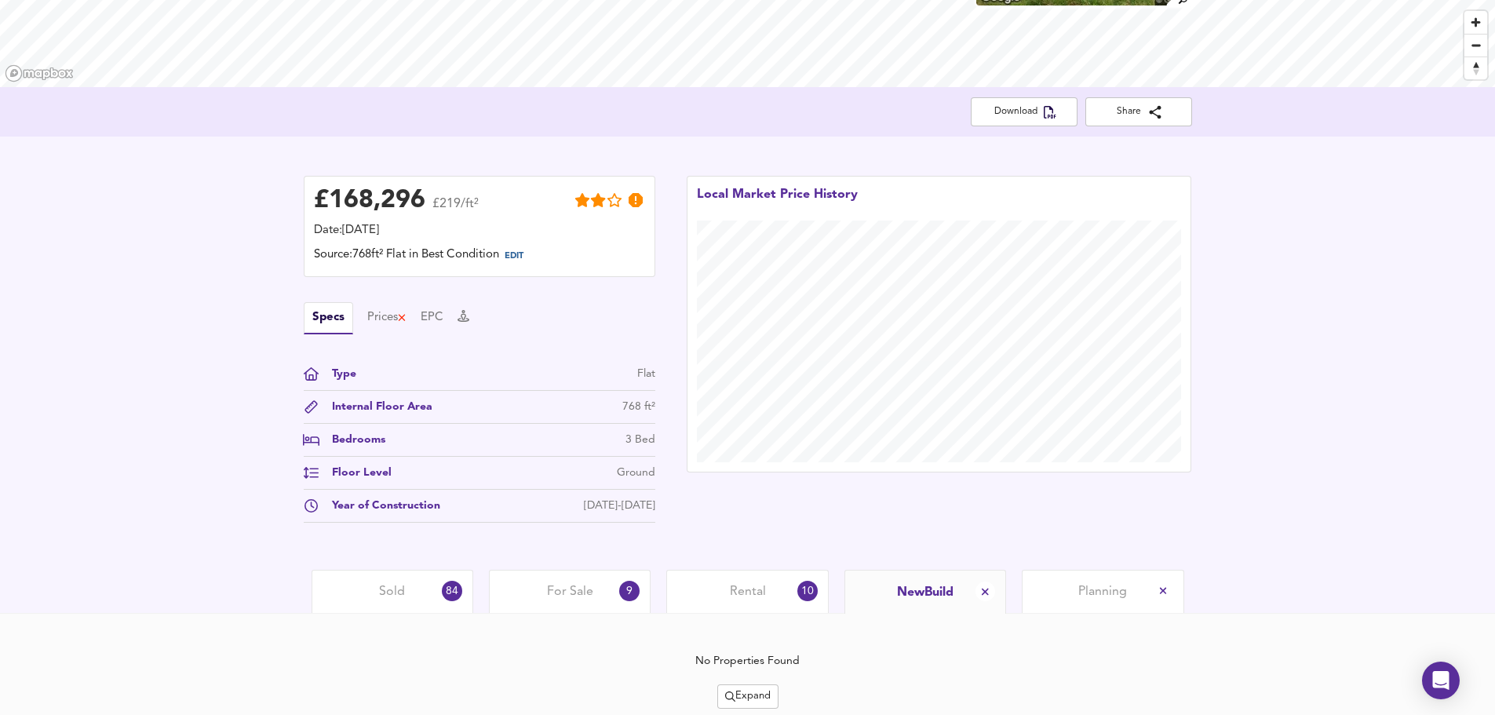
scroll to position [294, 0]
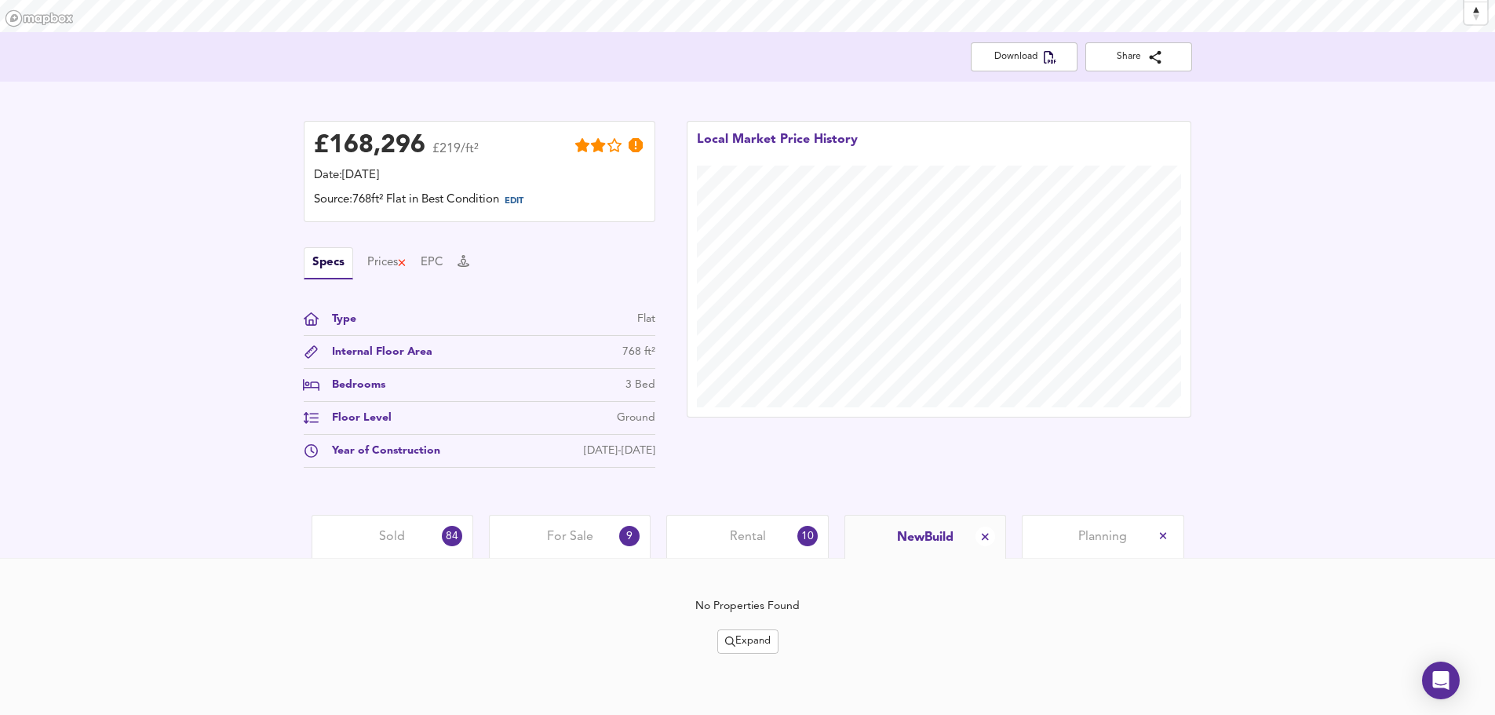
click at [753, 633] on span "Expand" at bounding box center [748, 642] width 46 height 18
click at [764, 560] on icon at bounding box center [756, 561] width 19 height 11
click at [755, 639] on span "Expand" at bounding box center [748, 642] width 46 height 18
click at [767, 563] on li "1 mile 2 mile" at bounding box center [746, 561] width 133 height 25
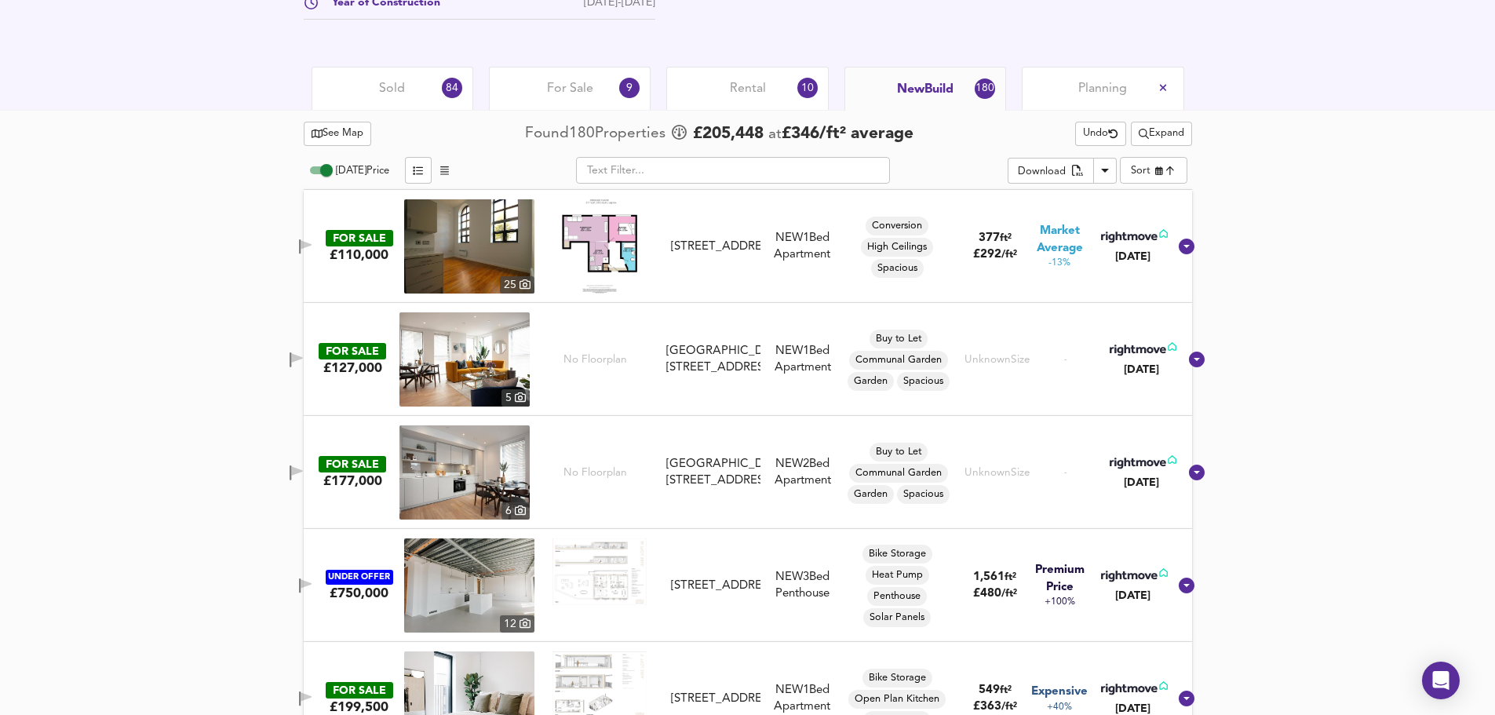
scroll to position [869, 0]
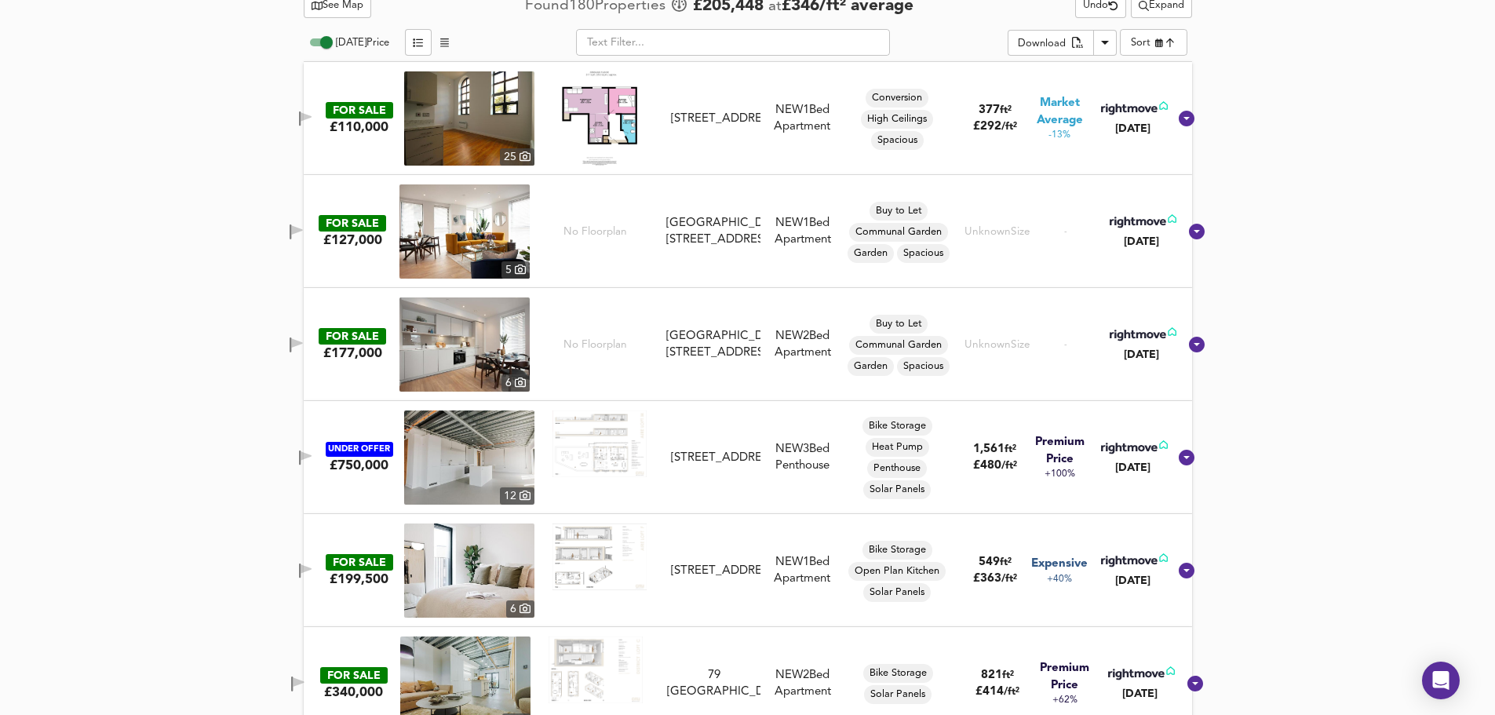
click at [301, 454] on icon "button" at bounding box center [300, 457] width 2 height 15
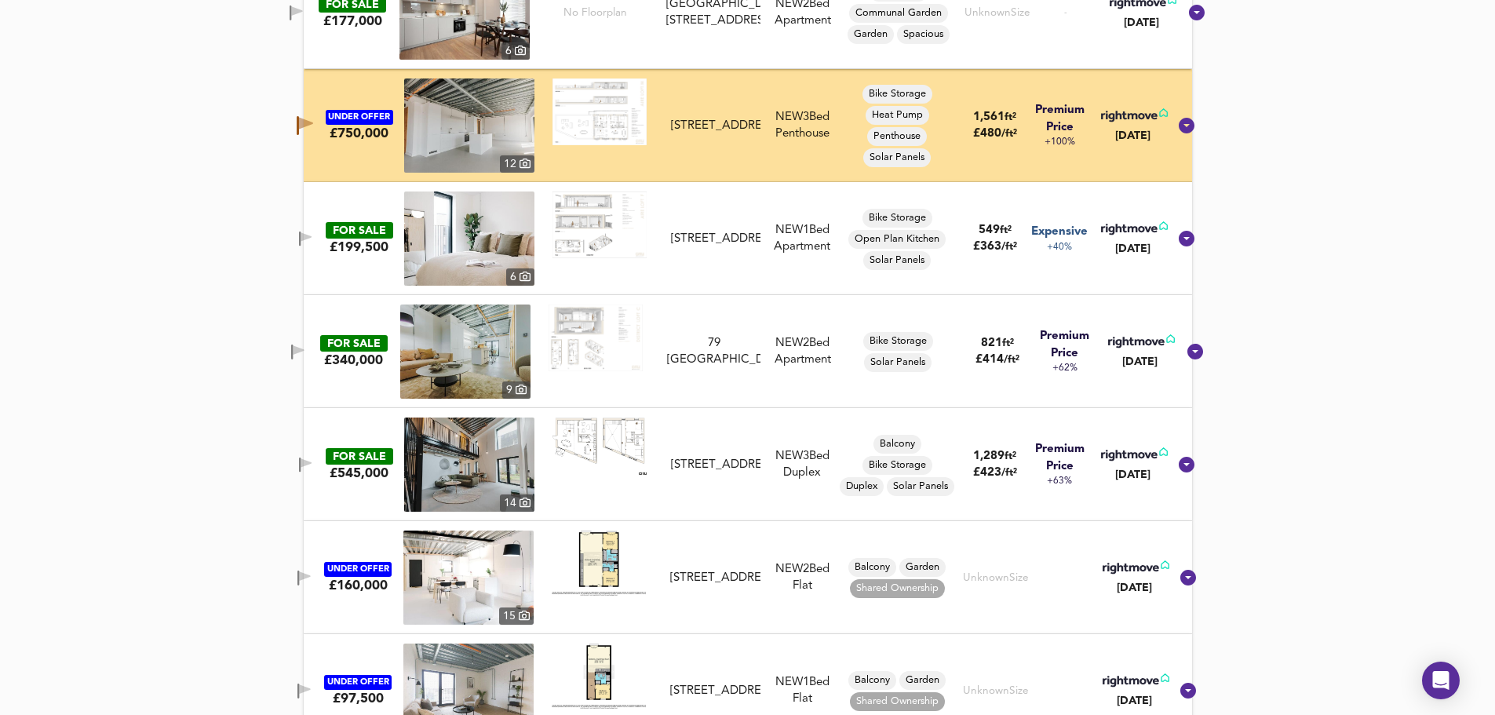
scroll to position [1340, 0]
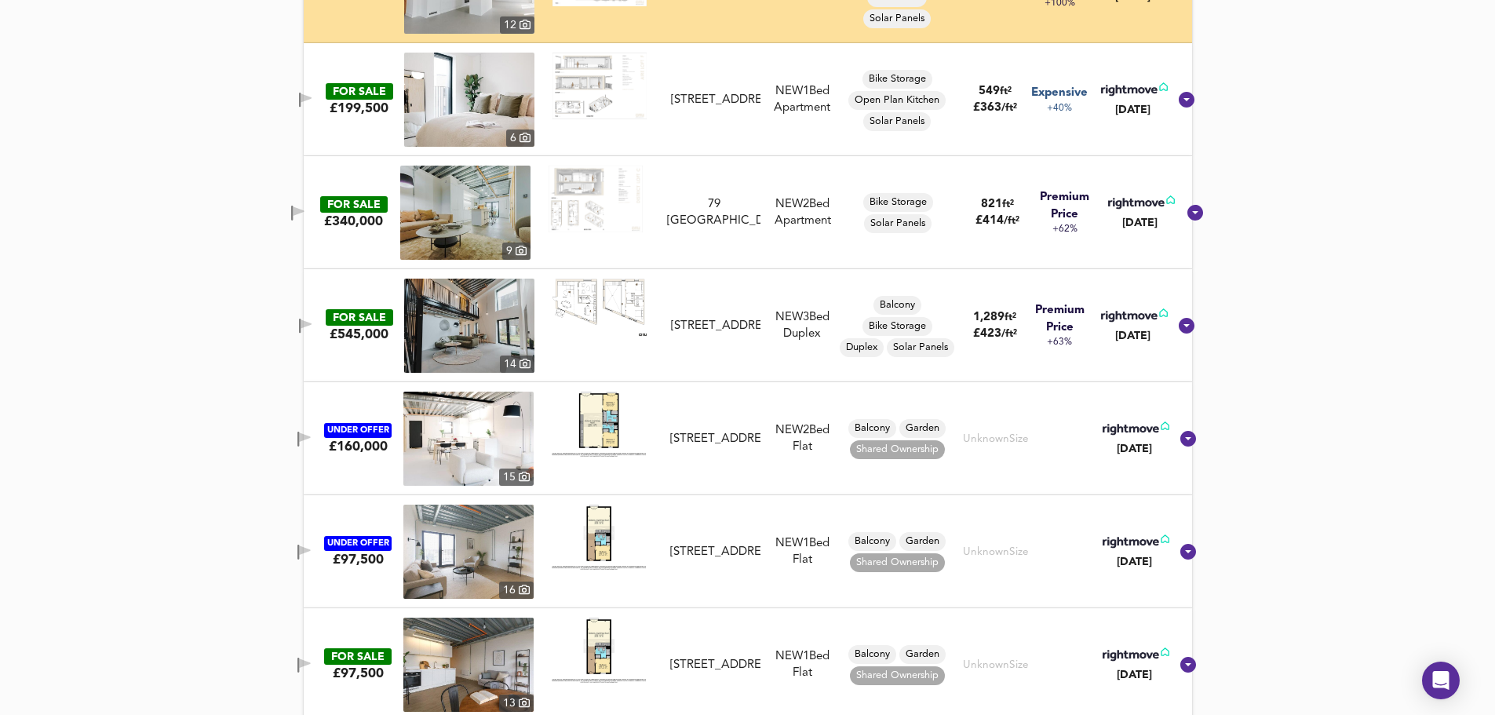
click at [310, 327] on span "button" at bounding box center [306, 326] width 24 height 15
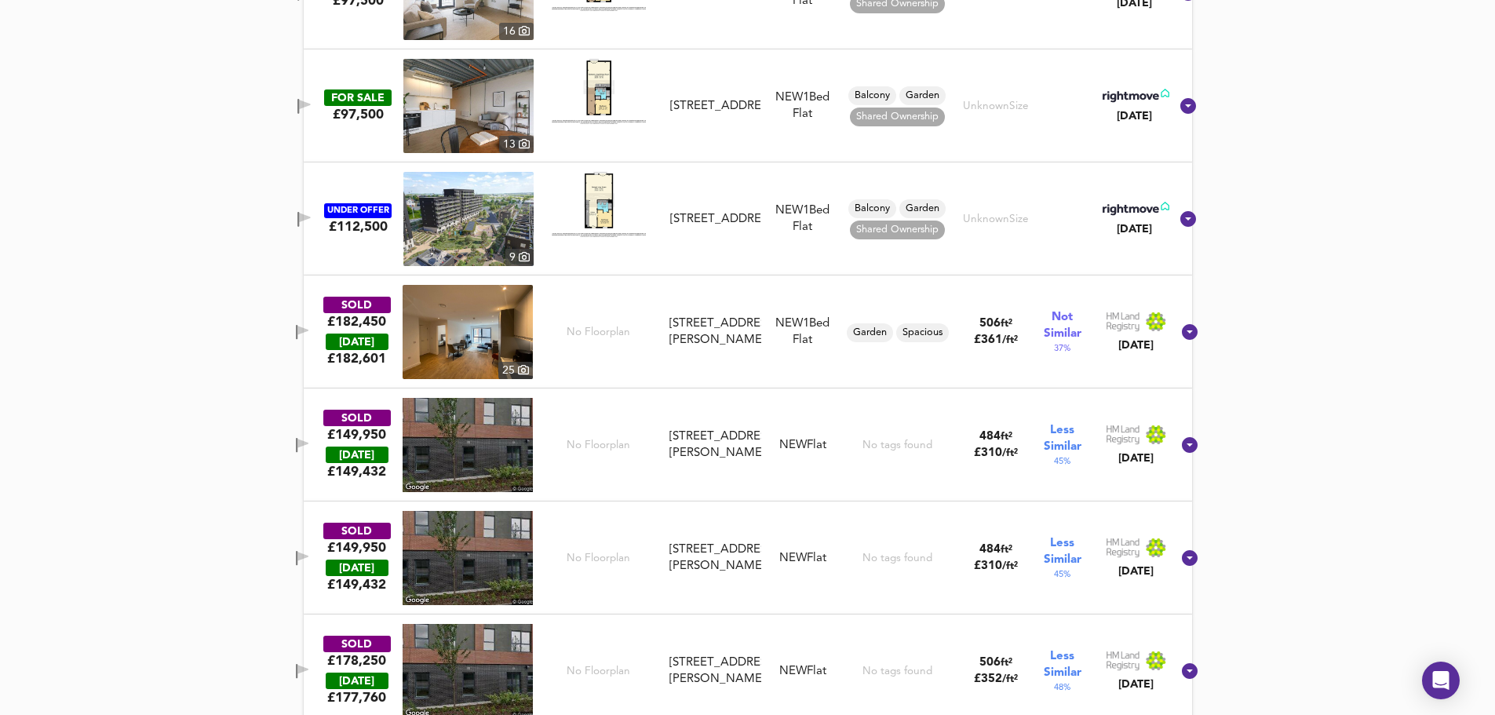
scroll to position [1916, 0]
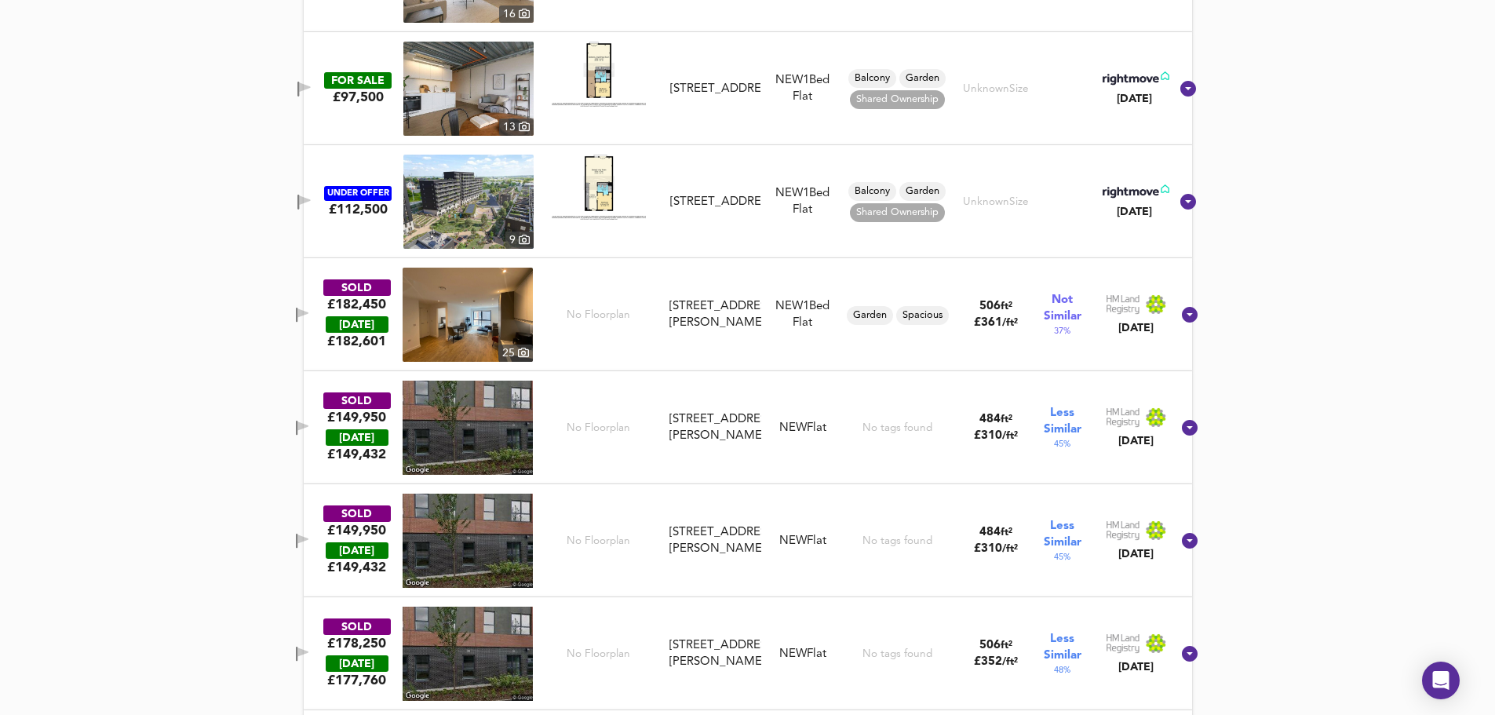
click at [309, 421] on icon "button" at bounding box center [302, 428] width 13 height 15
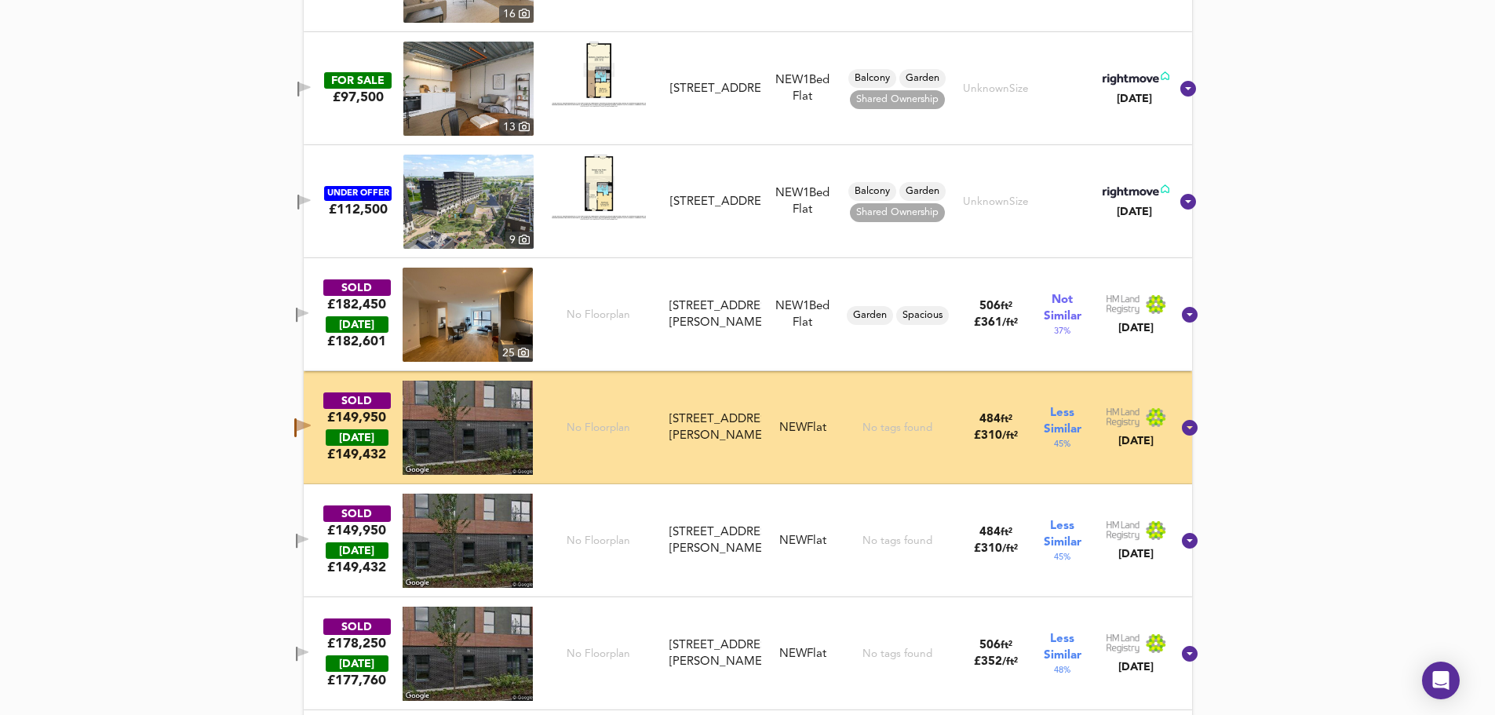
click at [314, 544] on span "button" at bounding box center [302, 541] width 24 height 15
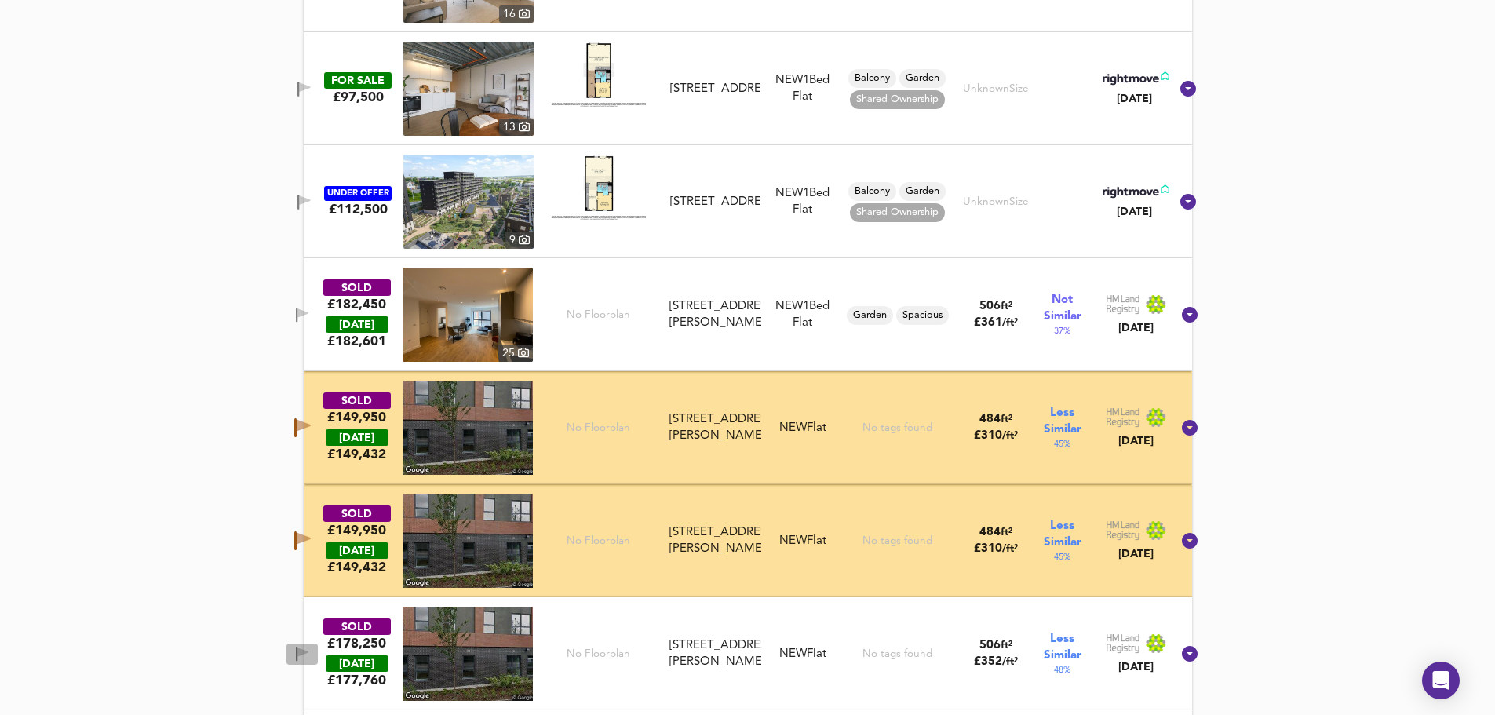
click at [309, 657] on icon "button" at bounding box center [302, 654] width 13 height 15
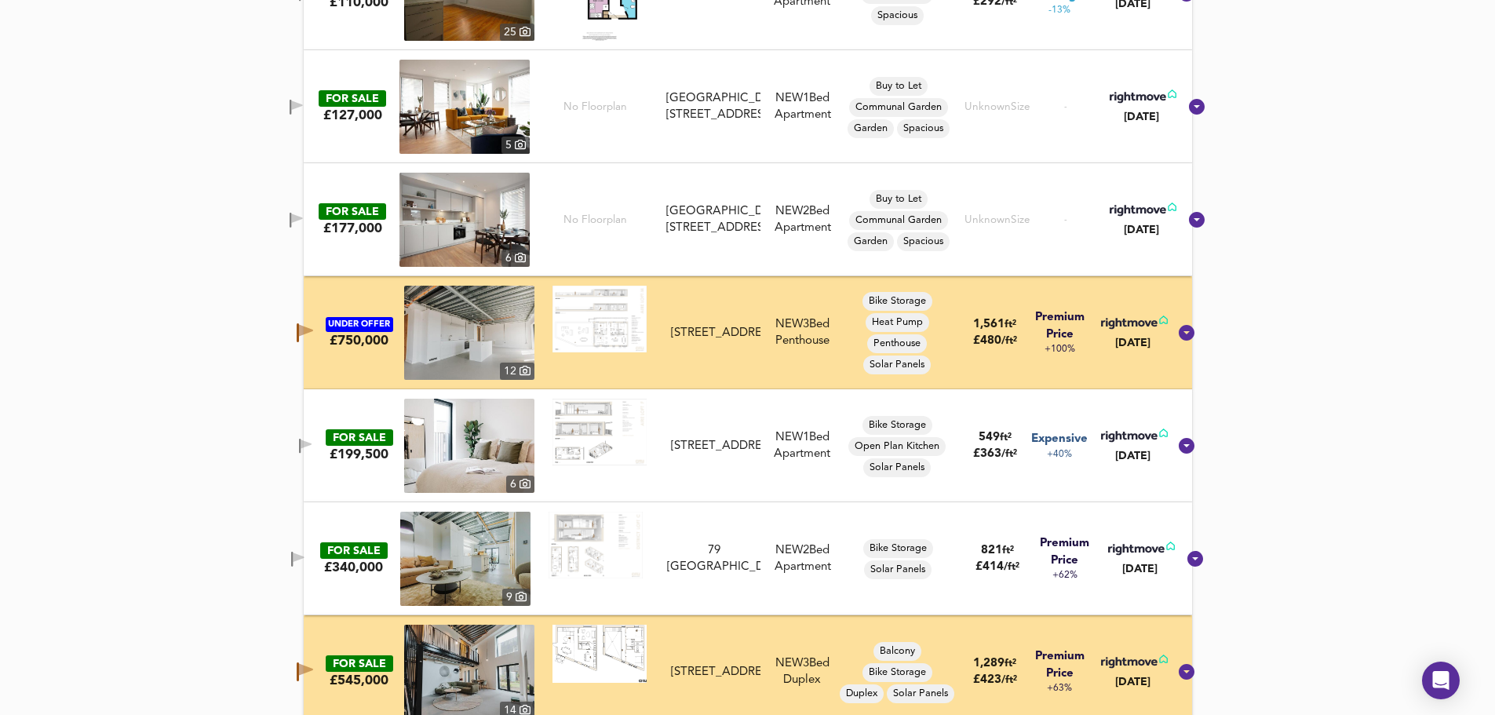
scroll to position [1099, 0]
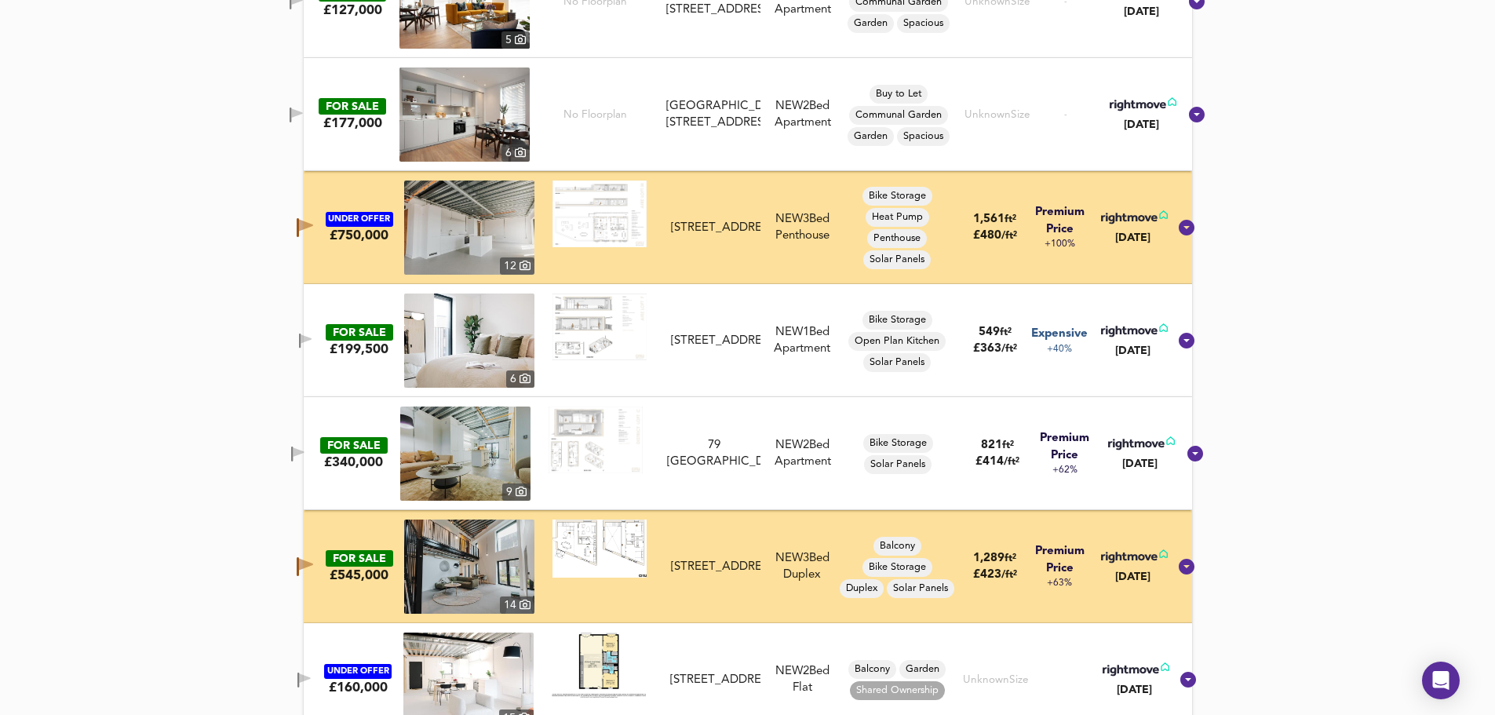
click at [313, 222] on icon "button" at bounding box center [306, 226] width 14 height 12
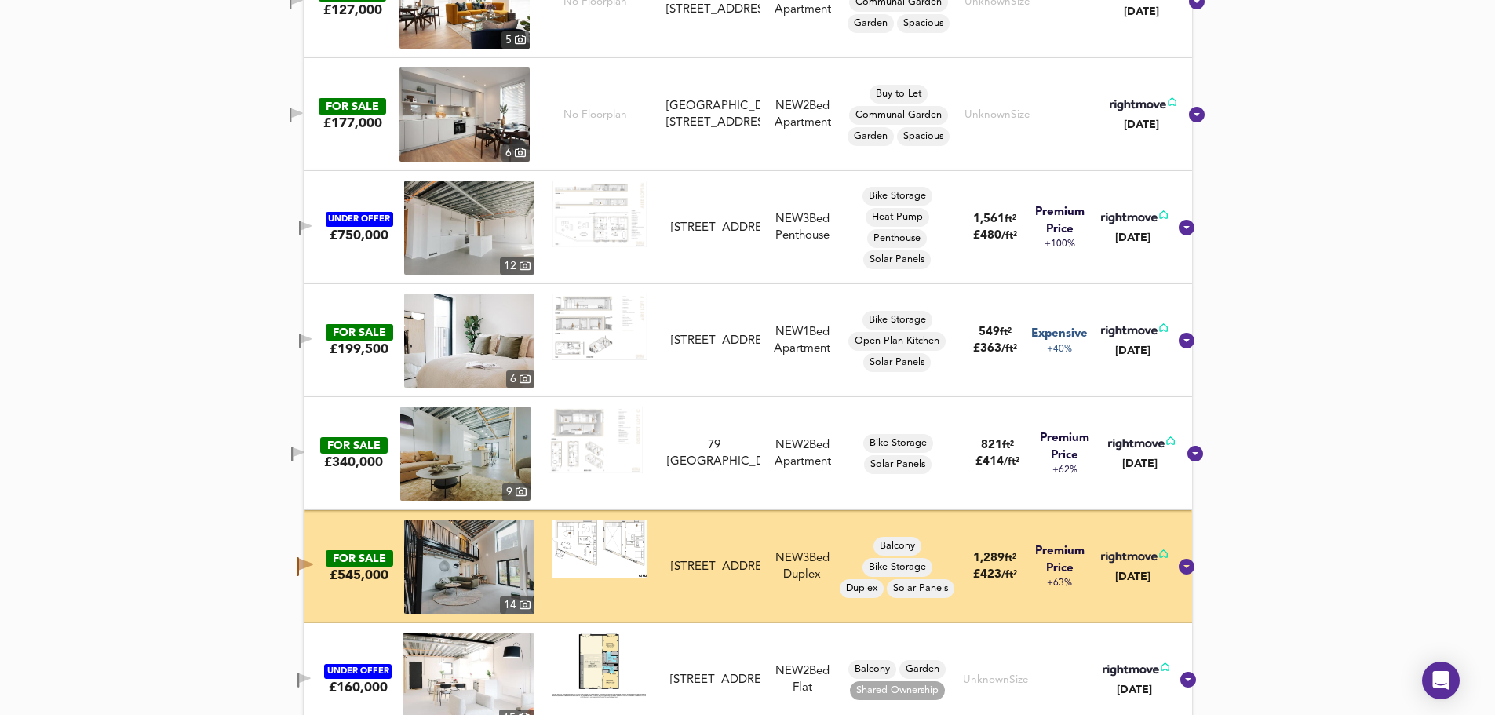
click at [313, 564] on icon "button" at bounding box center [306, 565] width 14 height 12
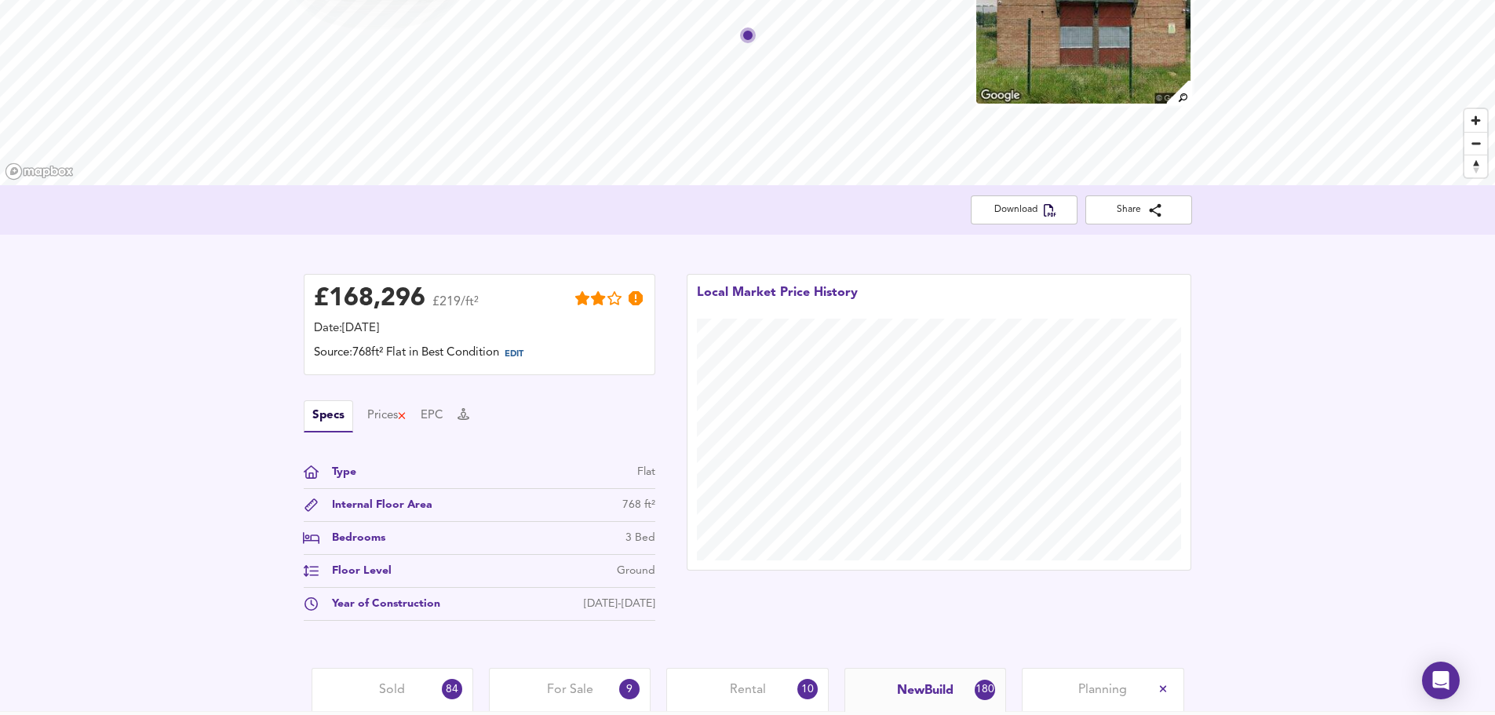
scroll to position [0, 0]
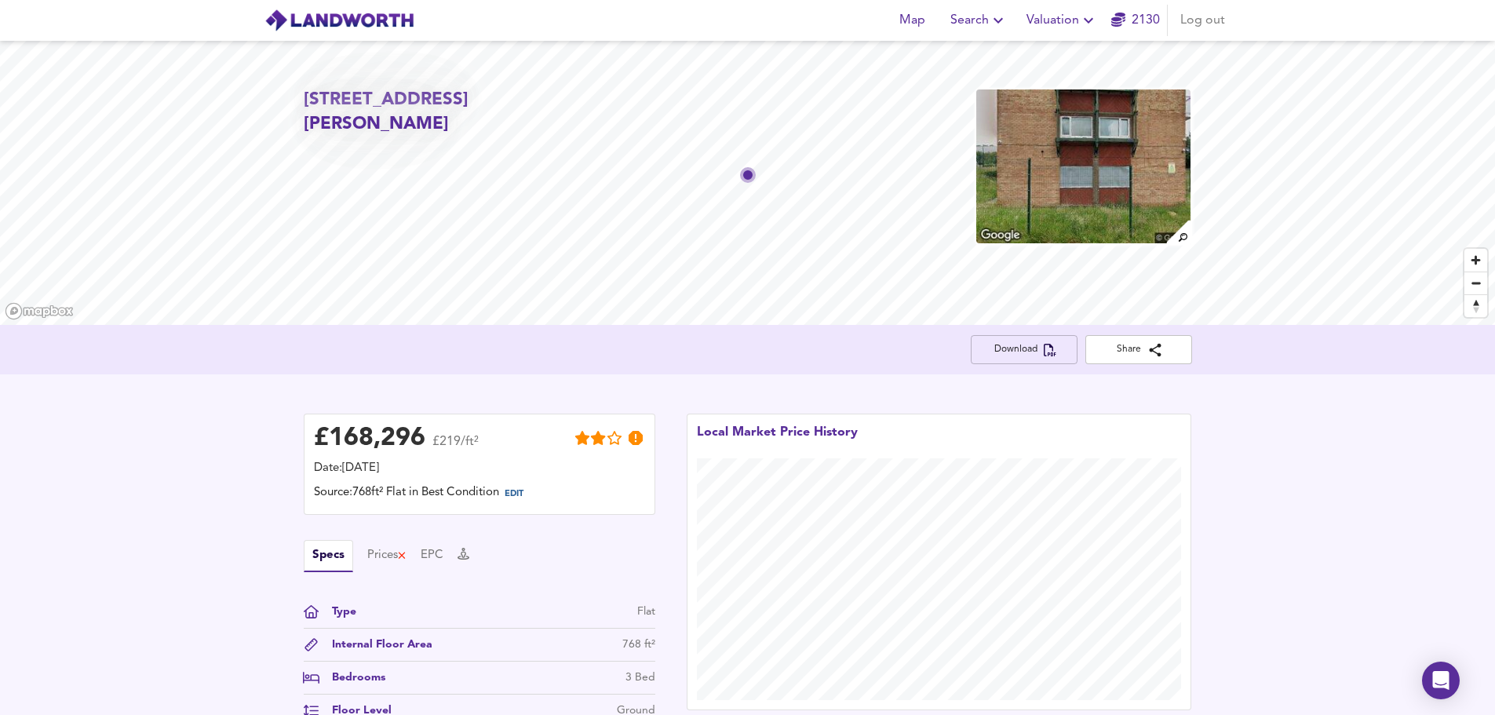
click at [1010, 347] on span "Download" at bounding box center [1024, 349] width 82 height 16
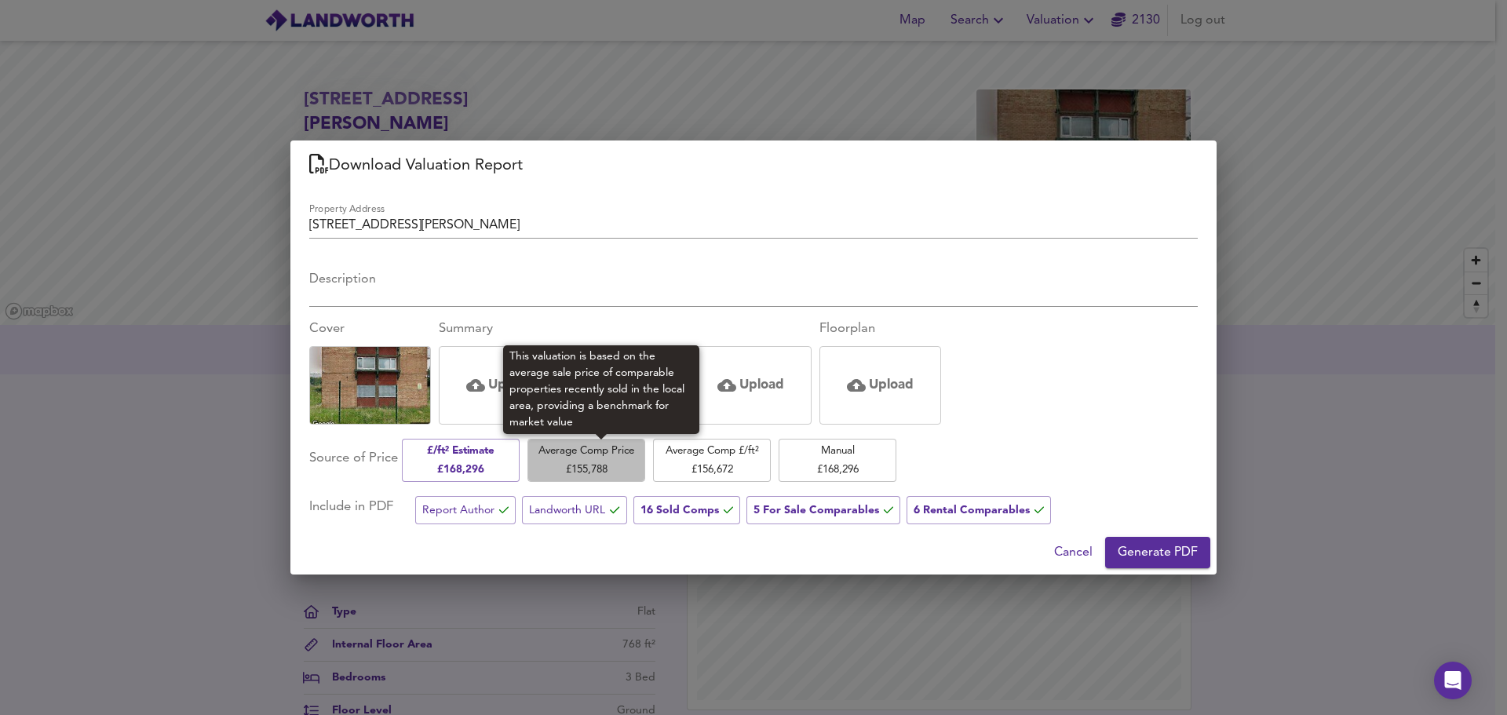
click at [634, 461] on span "Average Comp Price £ 155,788" at bounding box center [586, 460] width 102 height 37
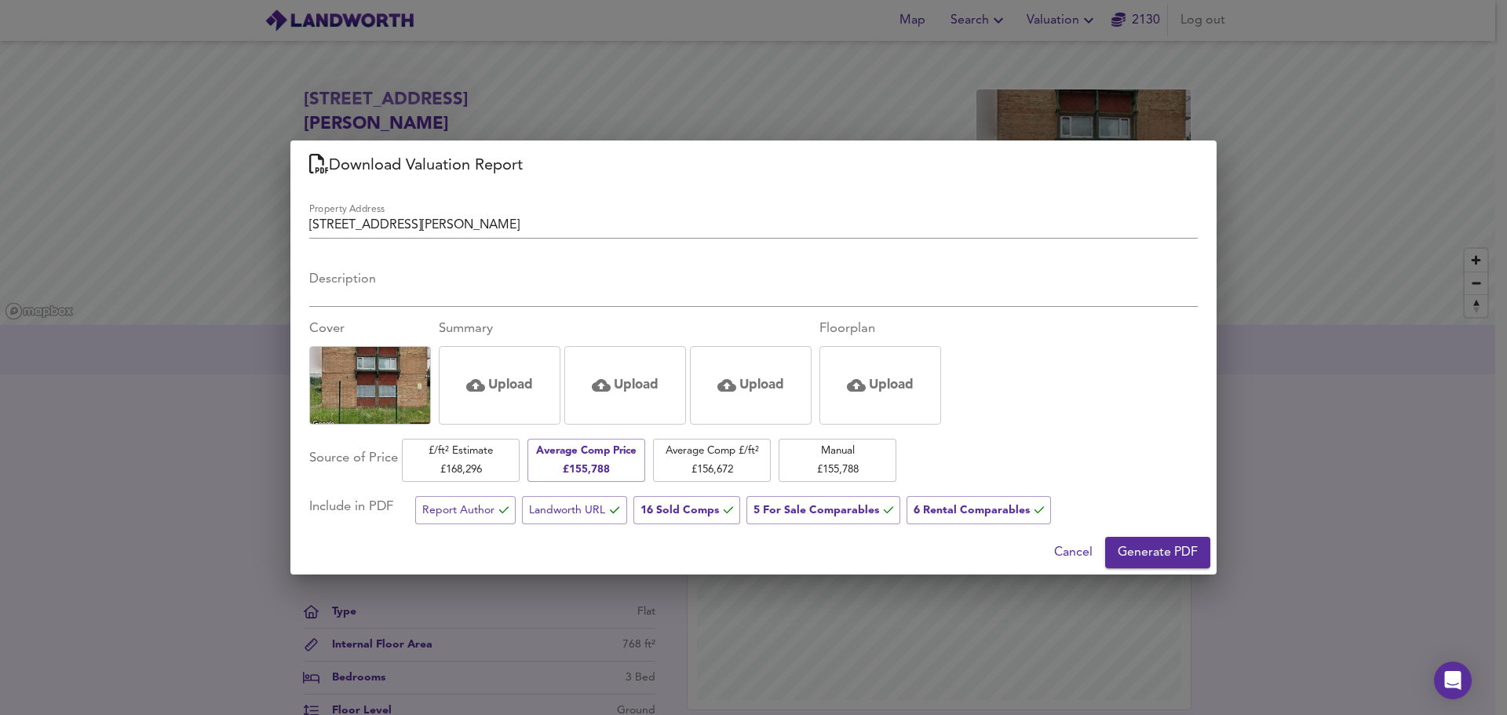
click at [1165, 555] on span "Generate PDF" at bounding box center [1158, 552] width 80 height 22
